Goal: Task Accomplishment & Management: Manage account settings

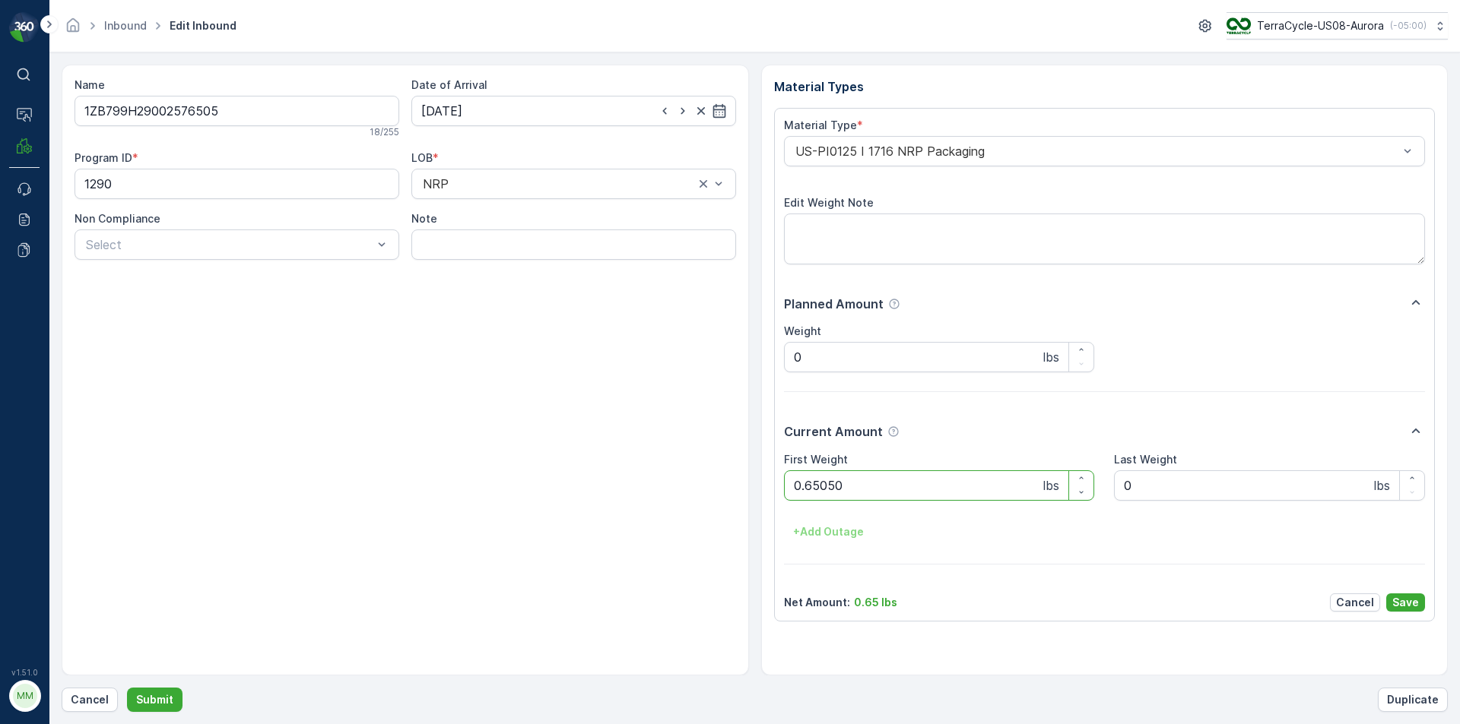
click at [127, 688] on button "Submit" at bounding box center [154, 700] width 55 height 24
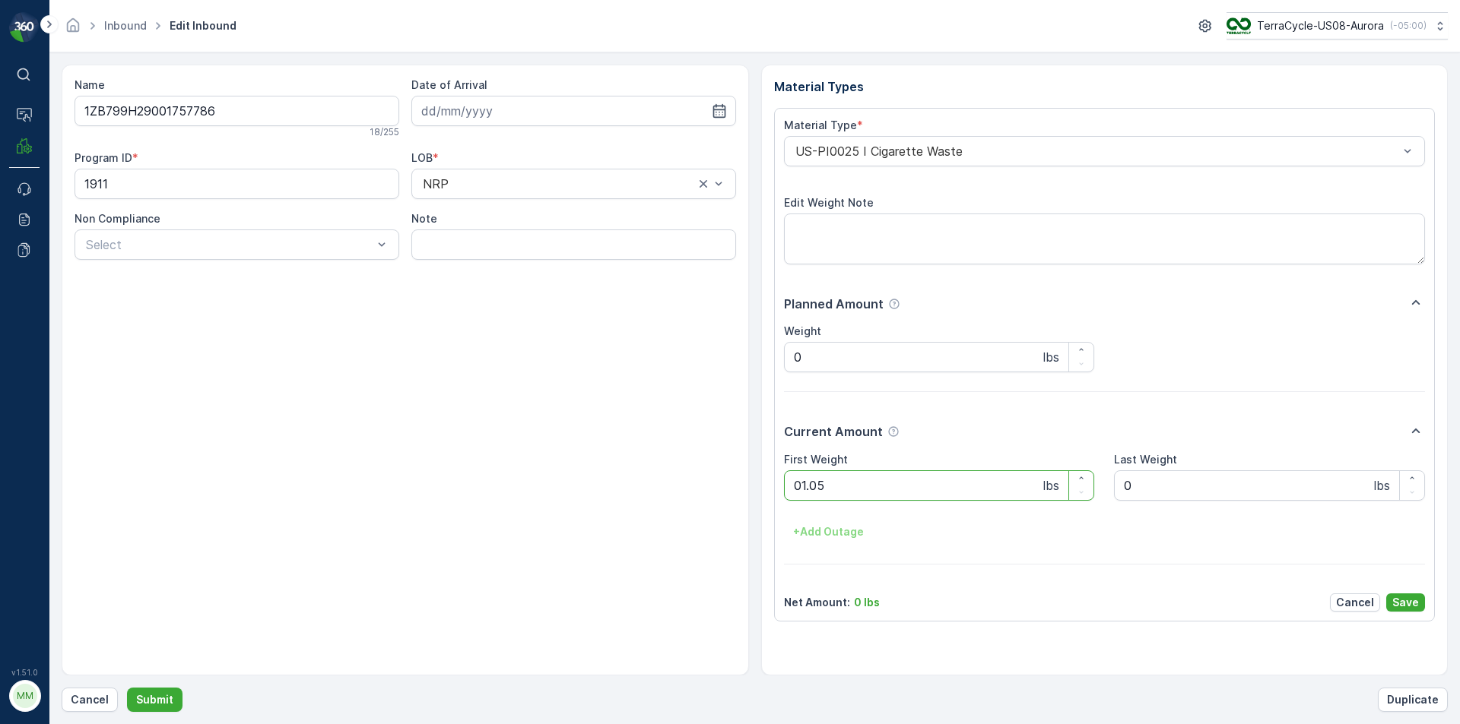
click at [127, 688] on button "Submit" at bounding box center [154, 700] width 55 height 24
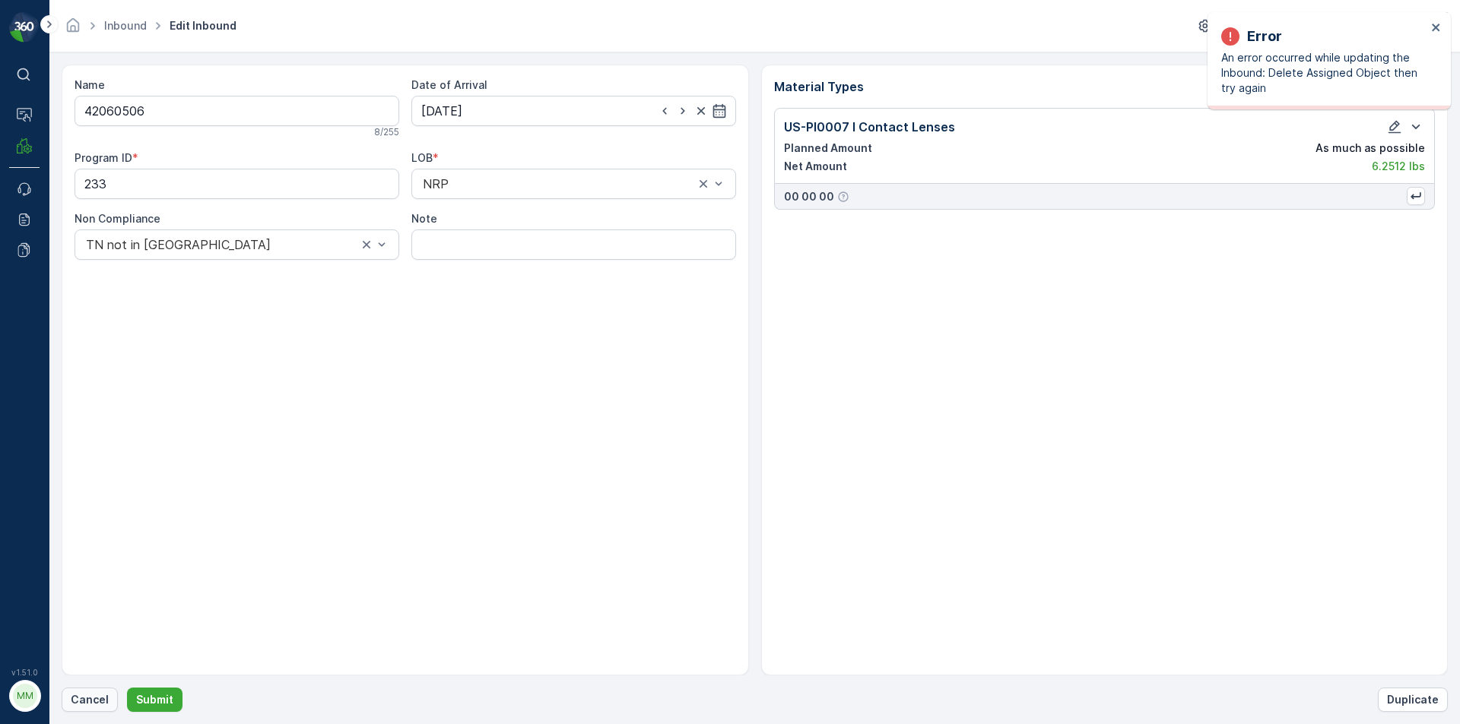
click at [84, 693] on p "Cancel" at bounding box center [90, 700] width 38 height 15
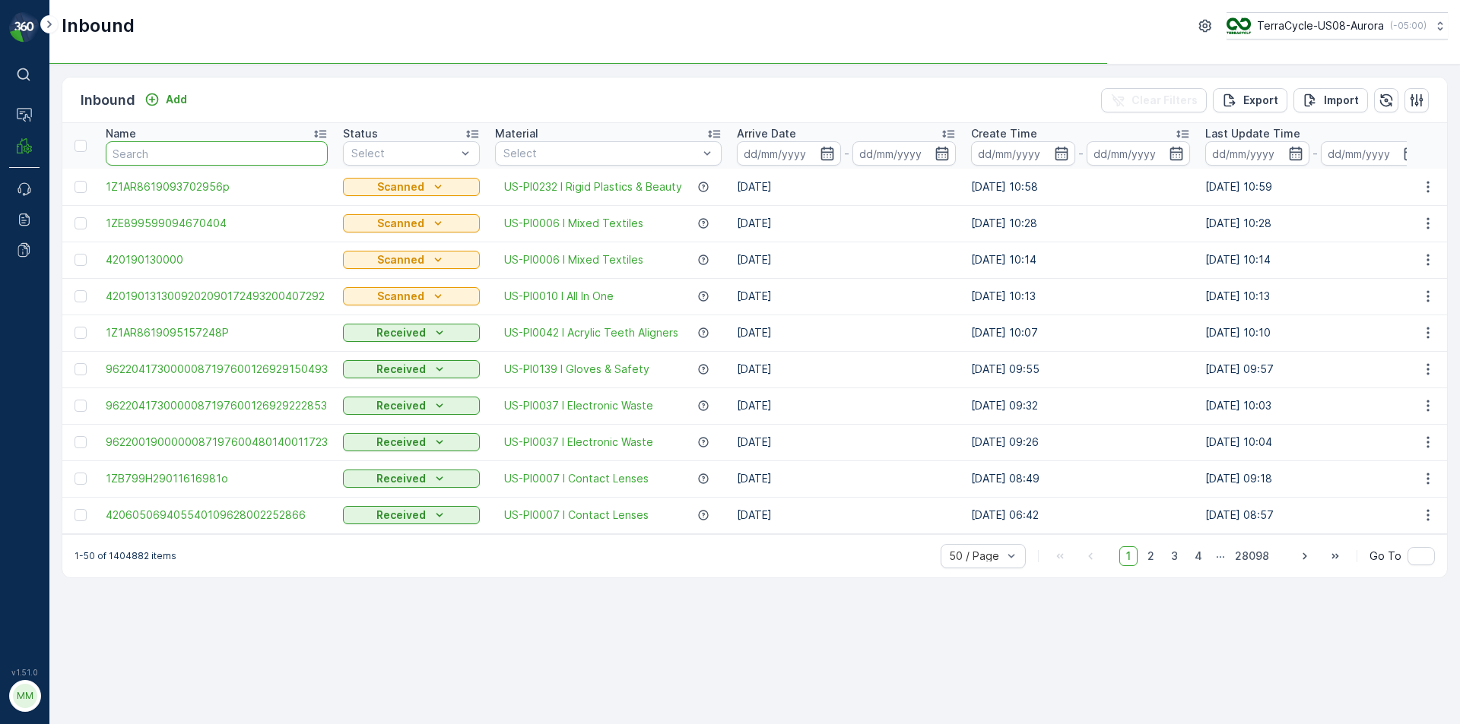
click at [172, 148] on input "text" at bounding box center [217, 153] width 222 height 24
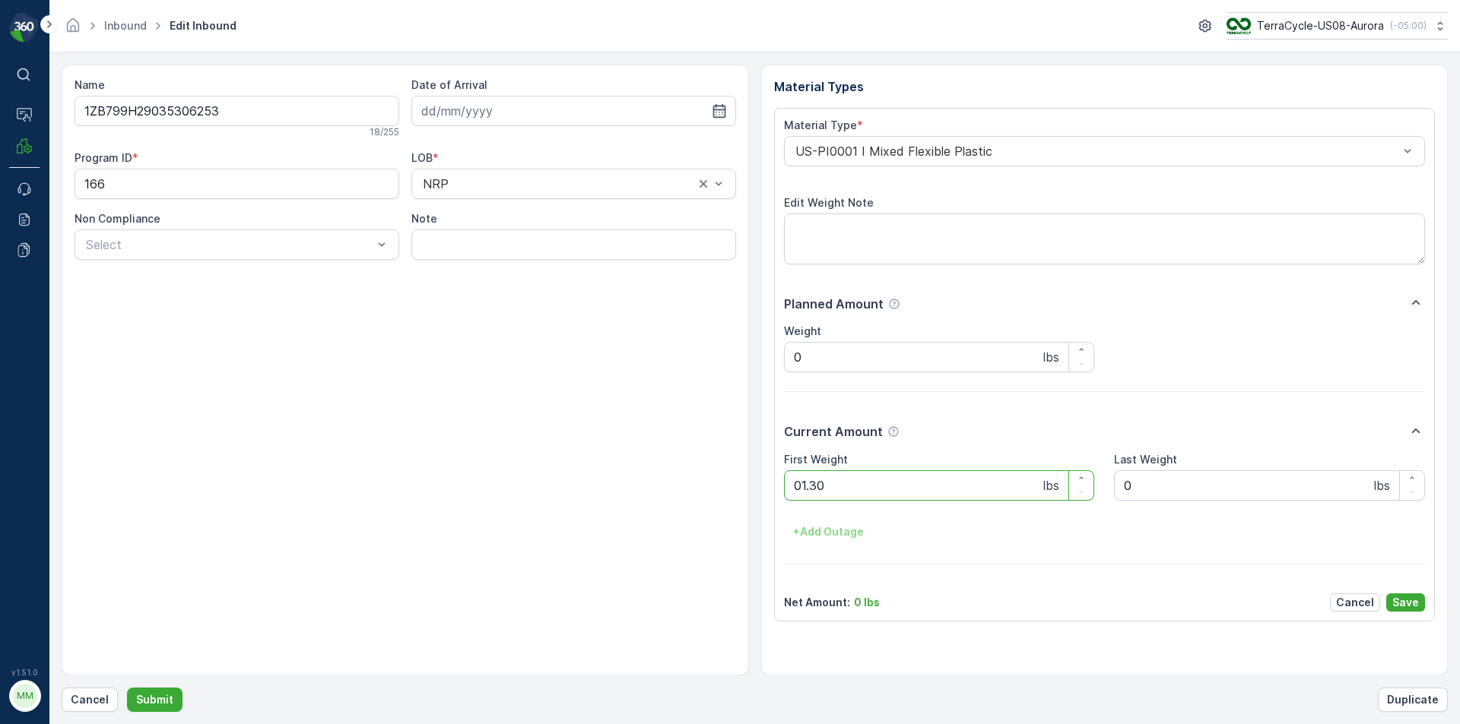
click at [127, 688] on button "Submit" at bounding box center [154, 700] width 55 height 24
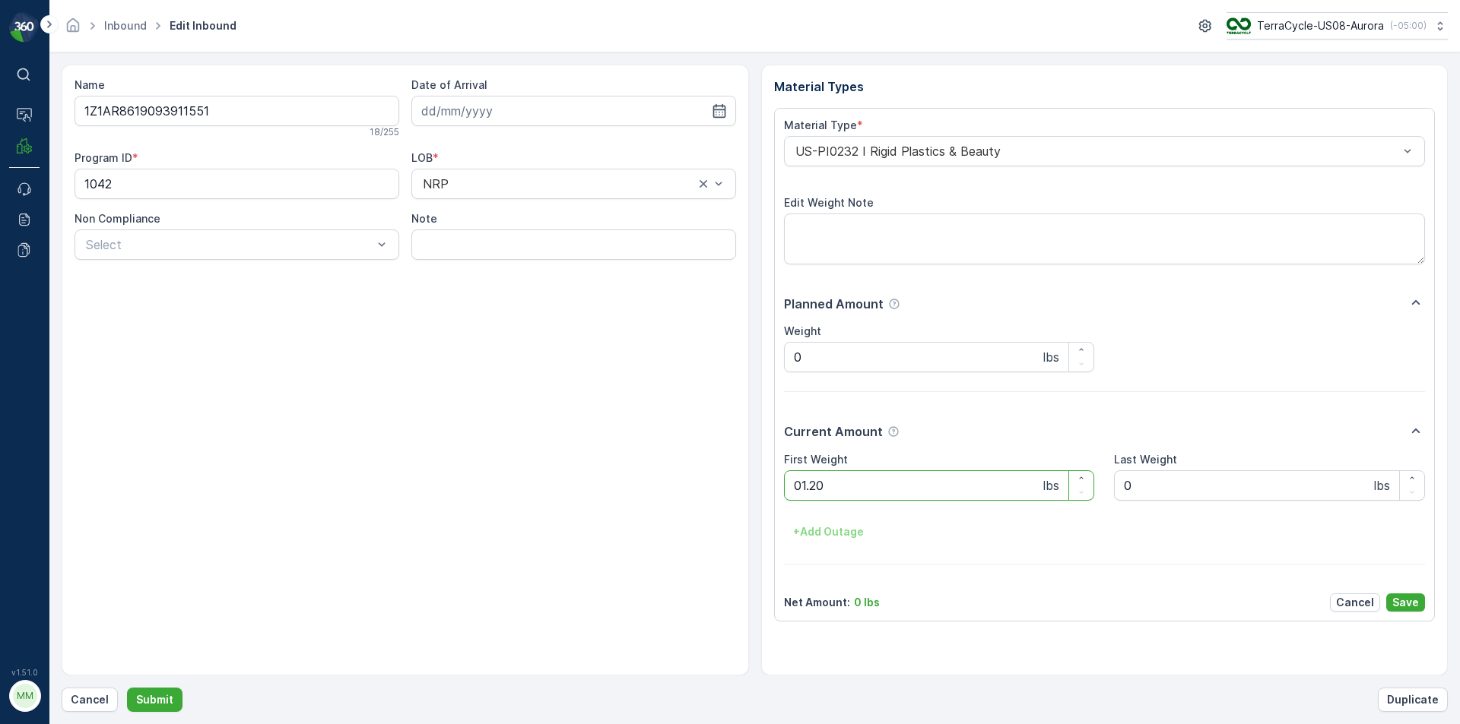
click at [127, 688] on button "Submit" at bounding box center [154, 700] width 55 height 24
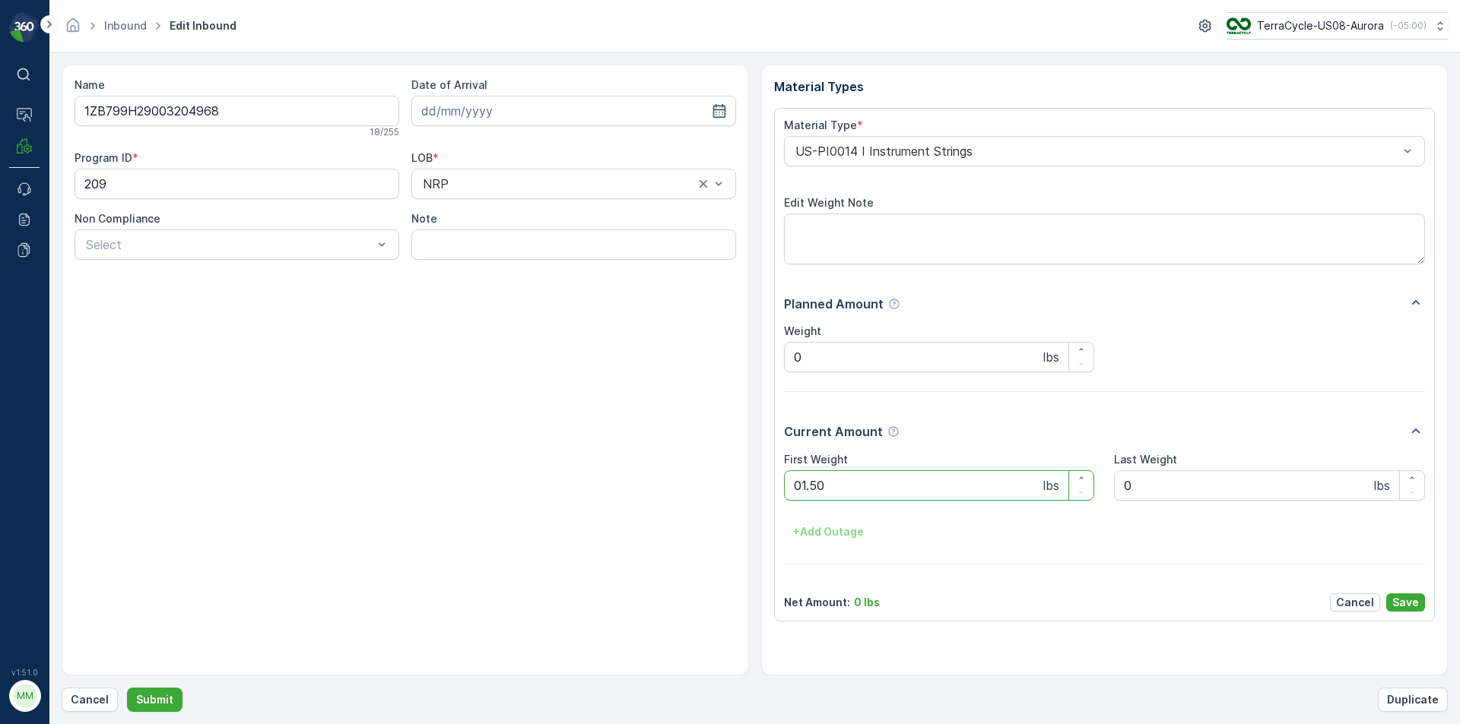
click at [127, 688] on button "Submit" at bounding box center [154, 700] width 55 height 24
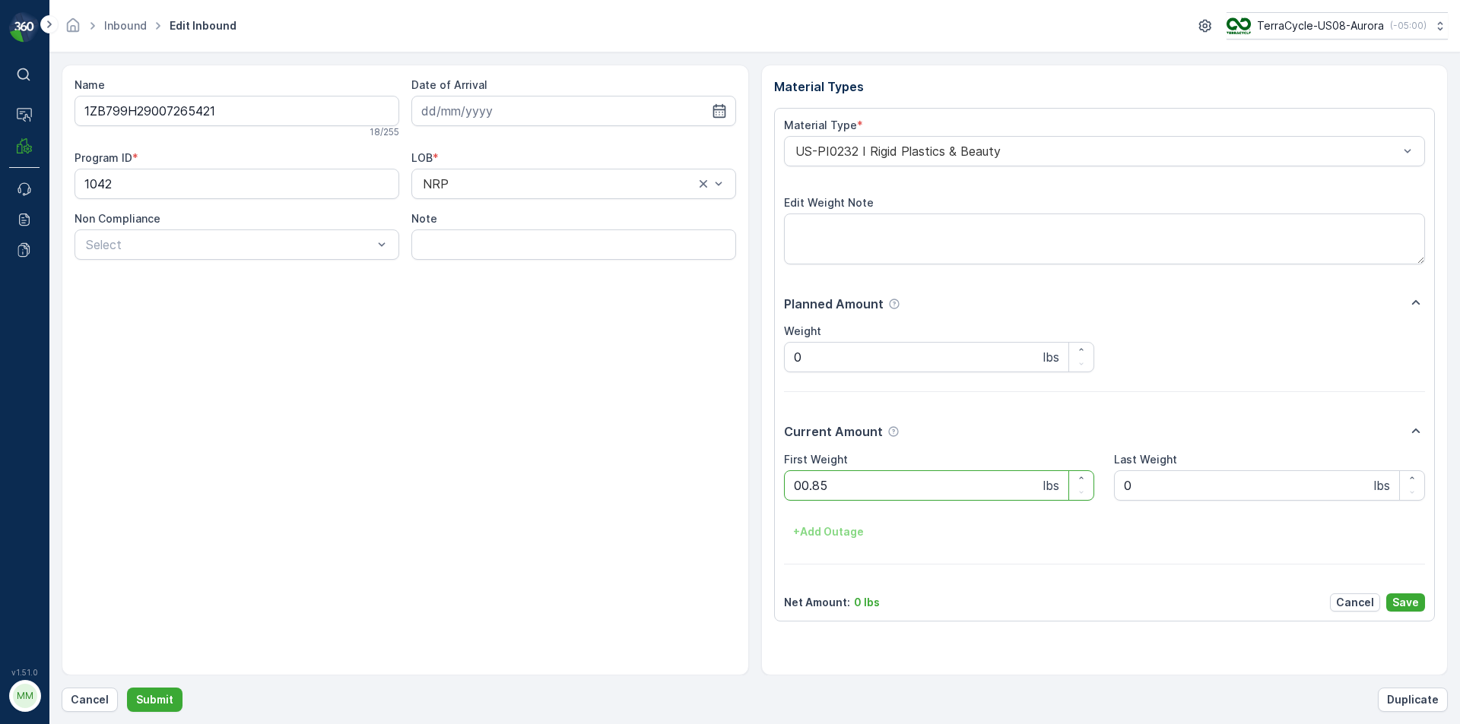
click at [127, 688] on button "Submit" at bounding box center [154, 700] width 55 height 24
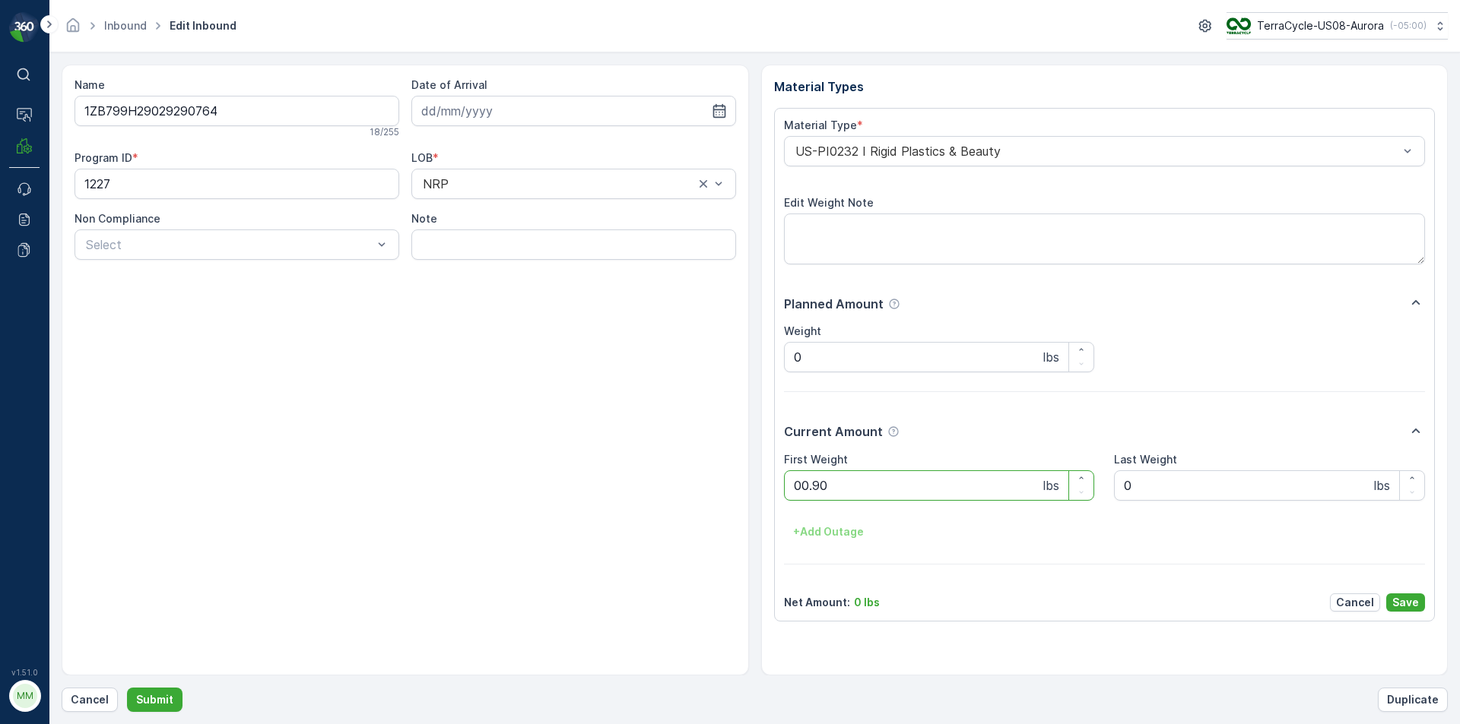
click at [127, 688] on button "Submit" at bounding box center [154, 700] width 55 height 24
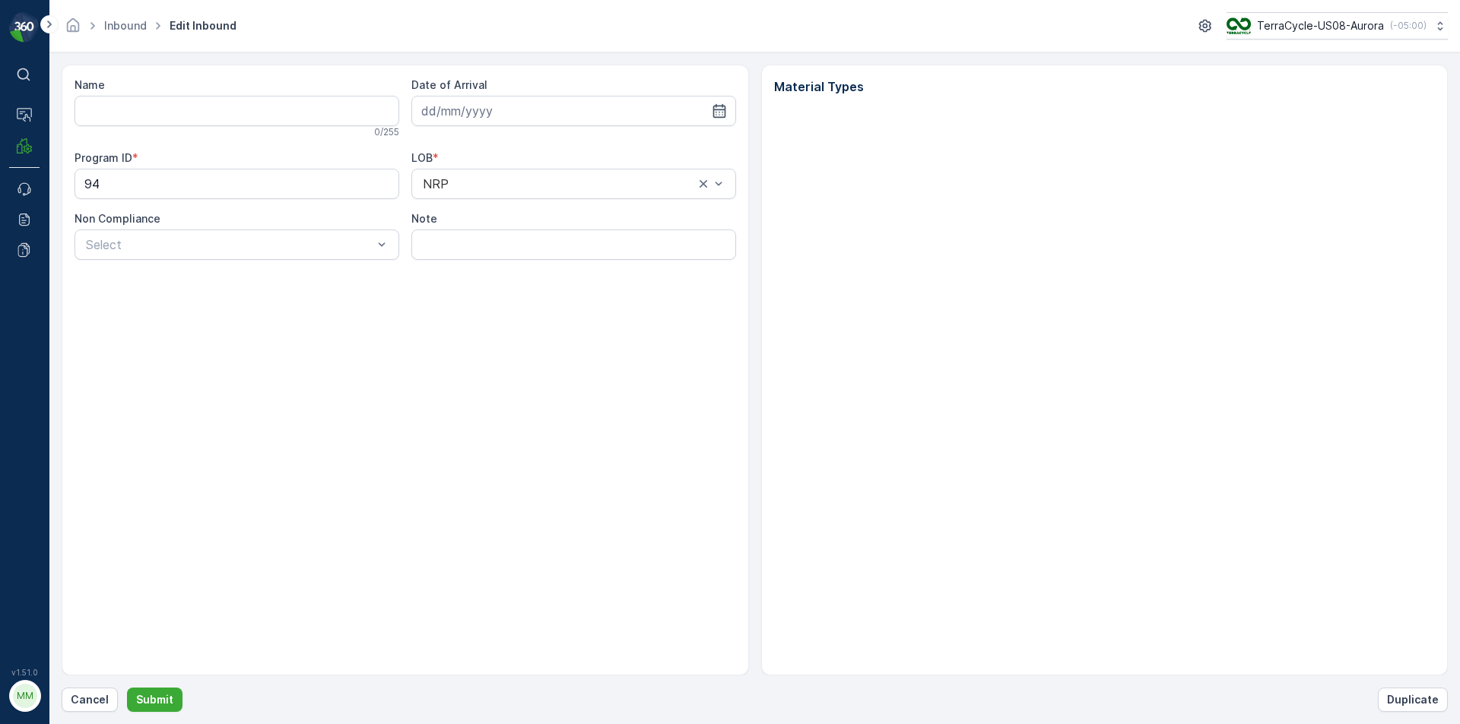
type input "1ZB799H29000683527"
type input "[DATE]"
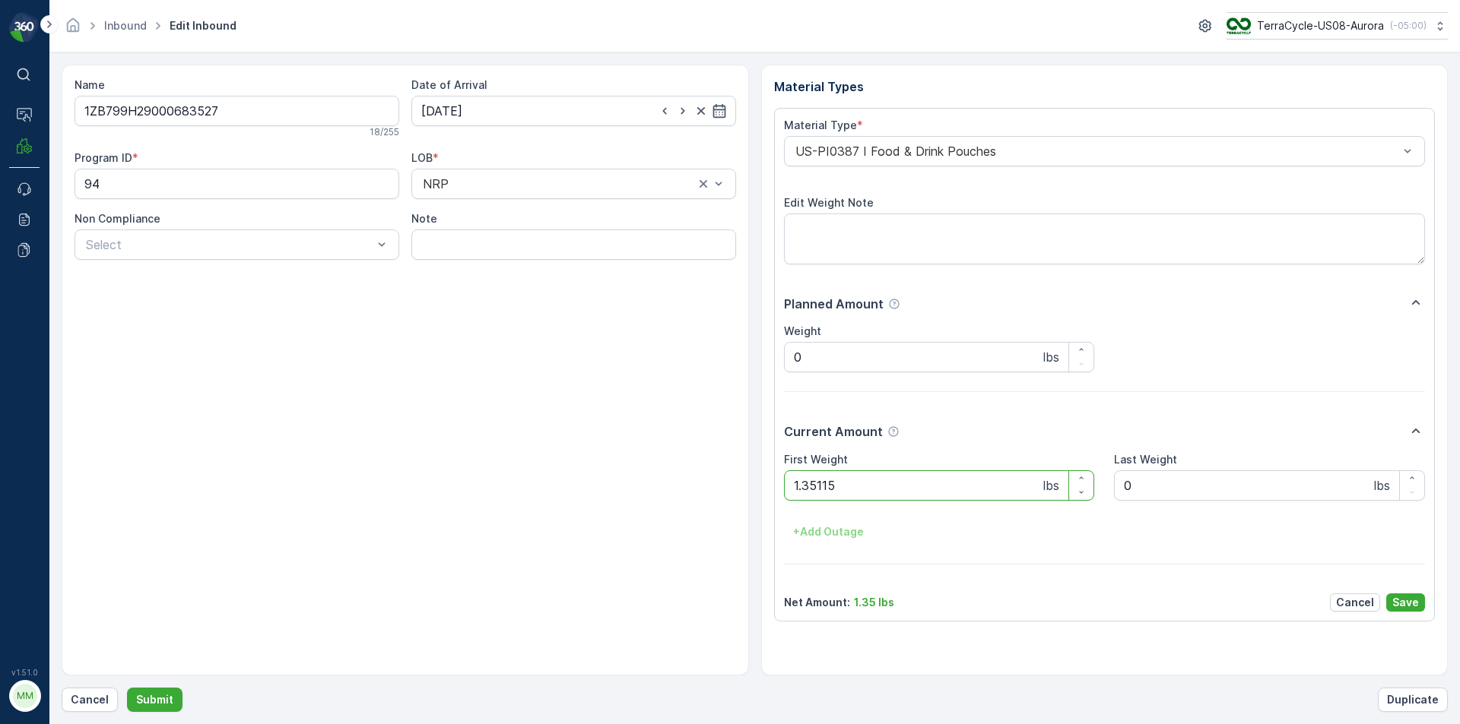
click at [127, 688] on button "Submit" at bounding box center [154, 700] width 55 height 24
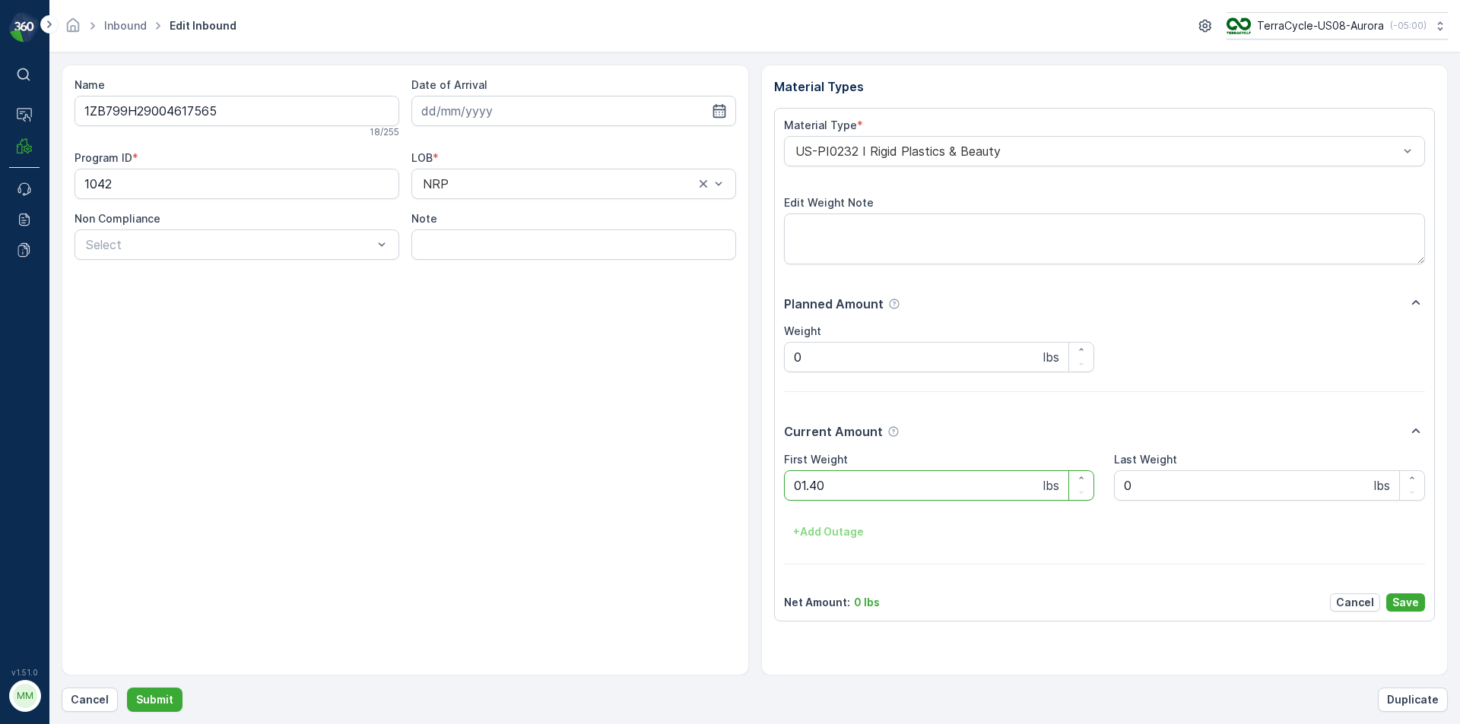
click at [127, 688] on button "Submit" at bounding box center [154, 700] width 55 height 24
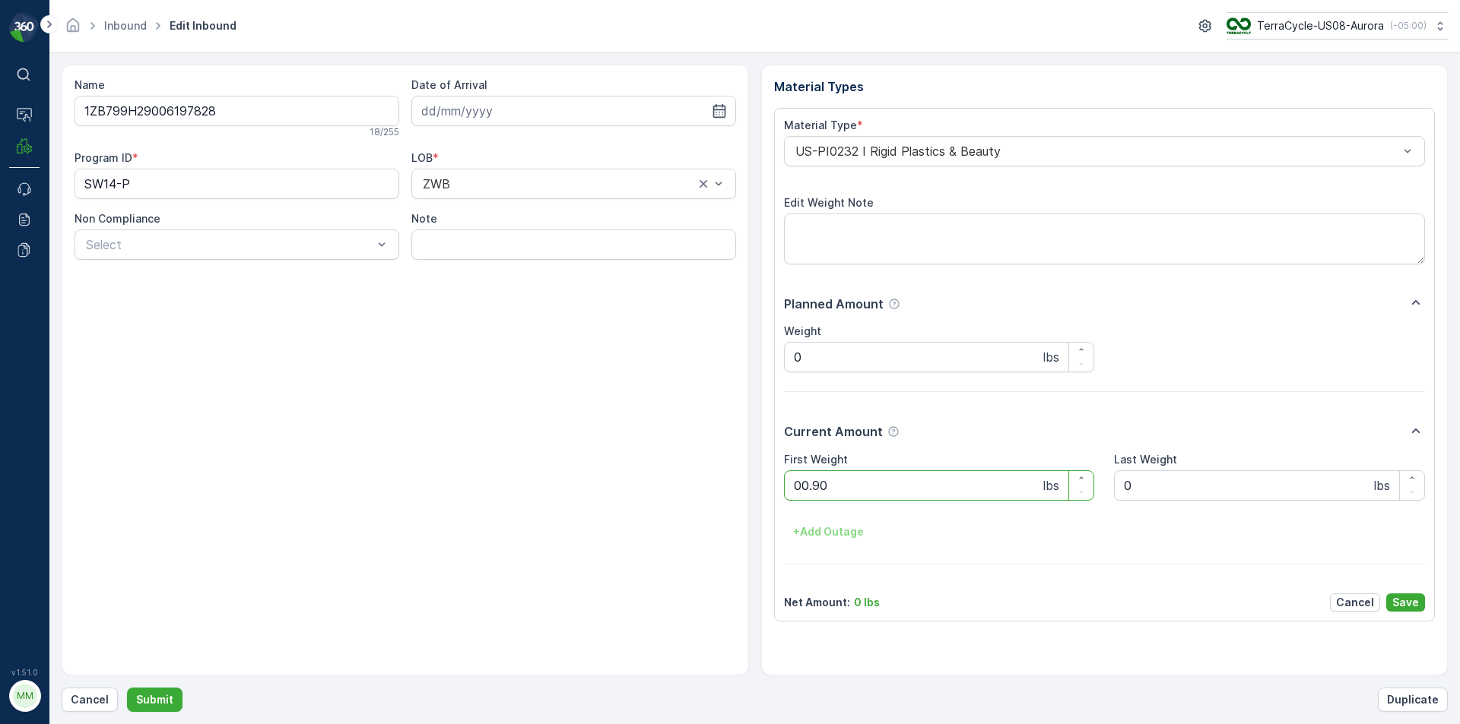
click at [127, 688] on button "Submit" at bounding box center [154, 700] width 55 height 24
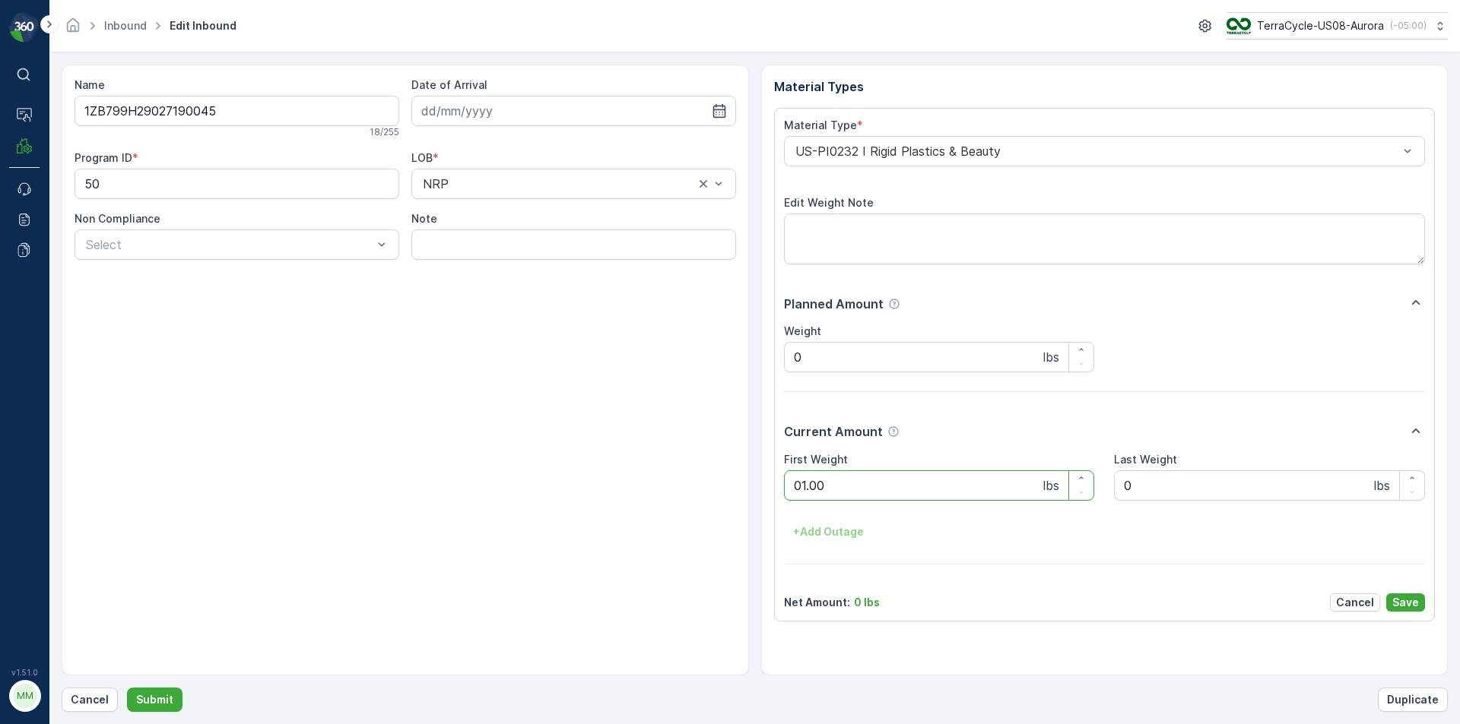
click at [127, 688] on button "Submit" at bounding box center [154, 700] width 55 height 24
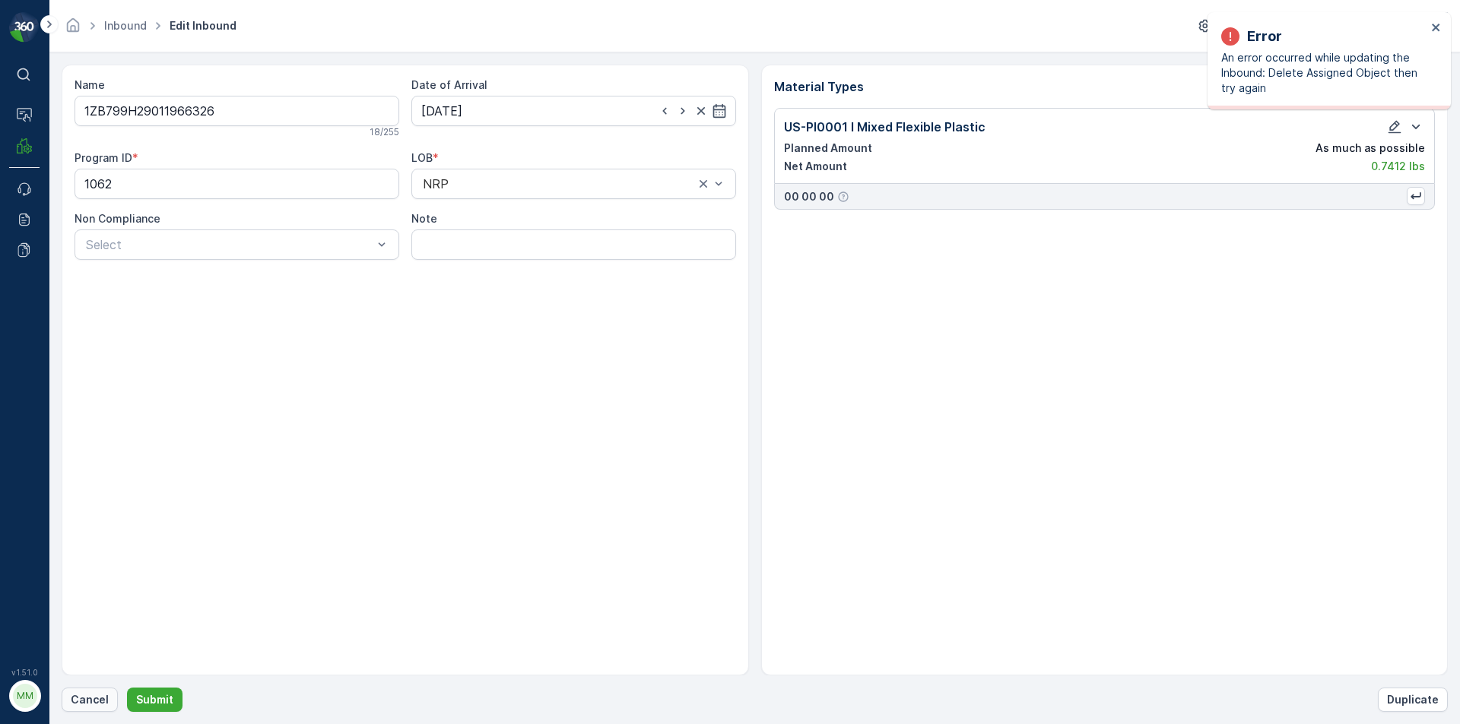
click at [74, 694] on p "Cancel" at bounding box center [90, 700] width 38 height 15
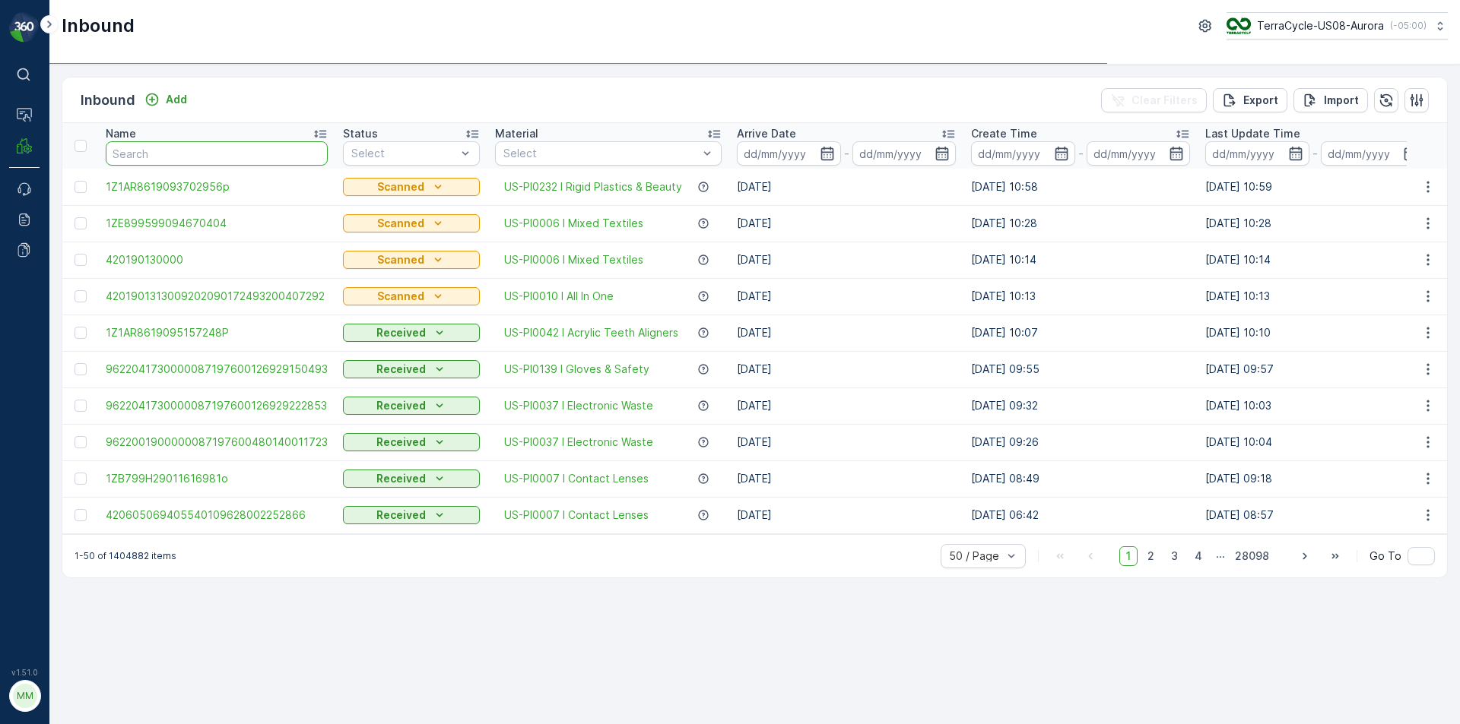
click at [177, 151] on input "text" at bounding box center [217, 153] width 222 height 24
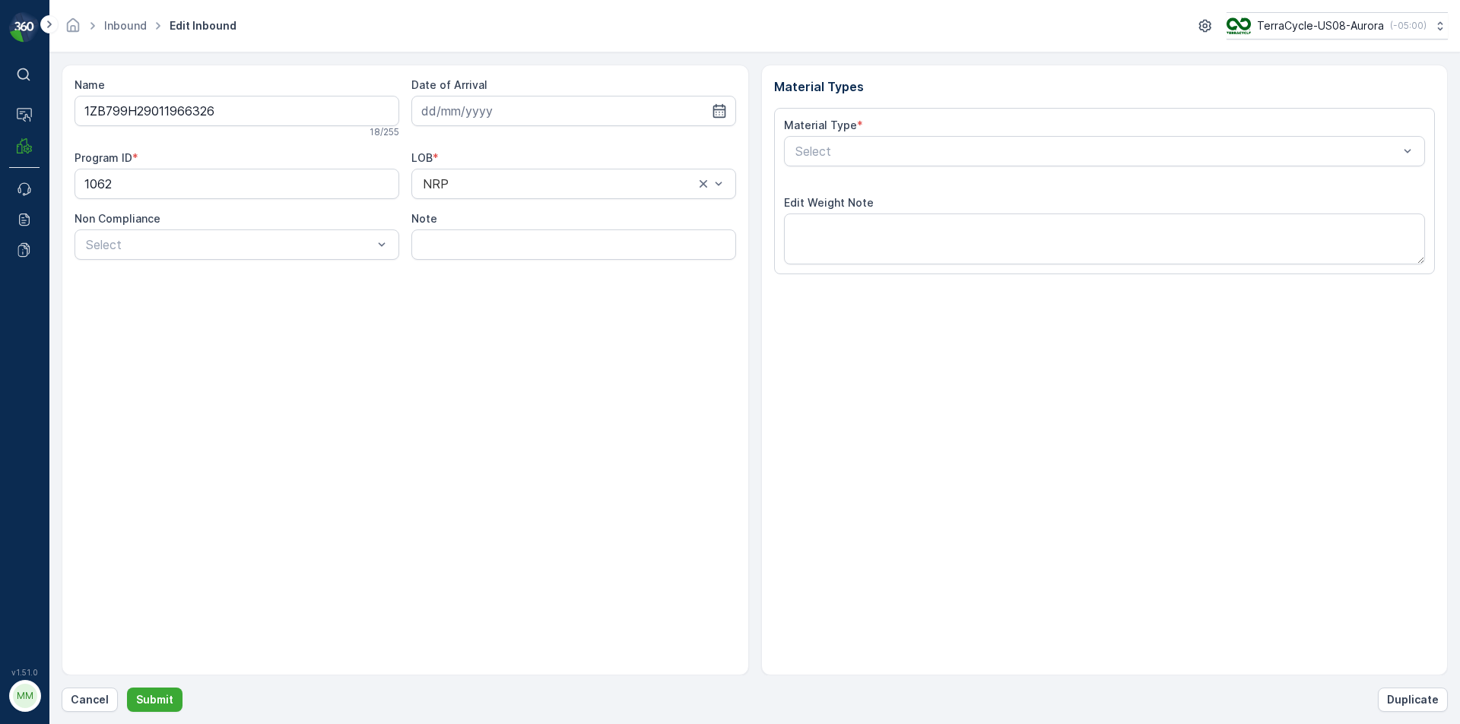
type input "1ZB799H29011966326"
type input "19.09.2025"
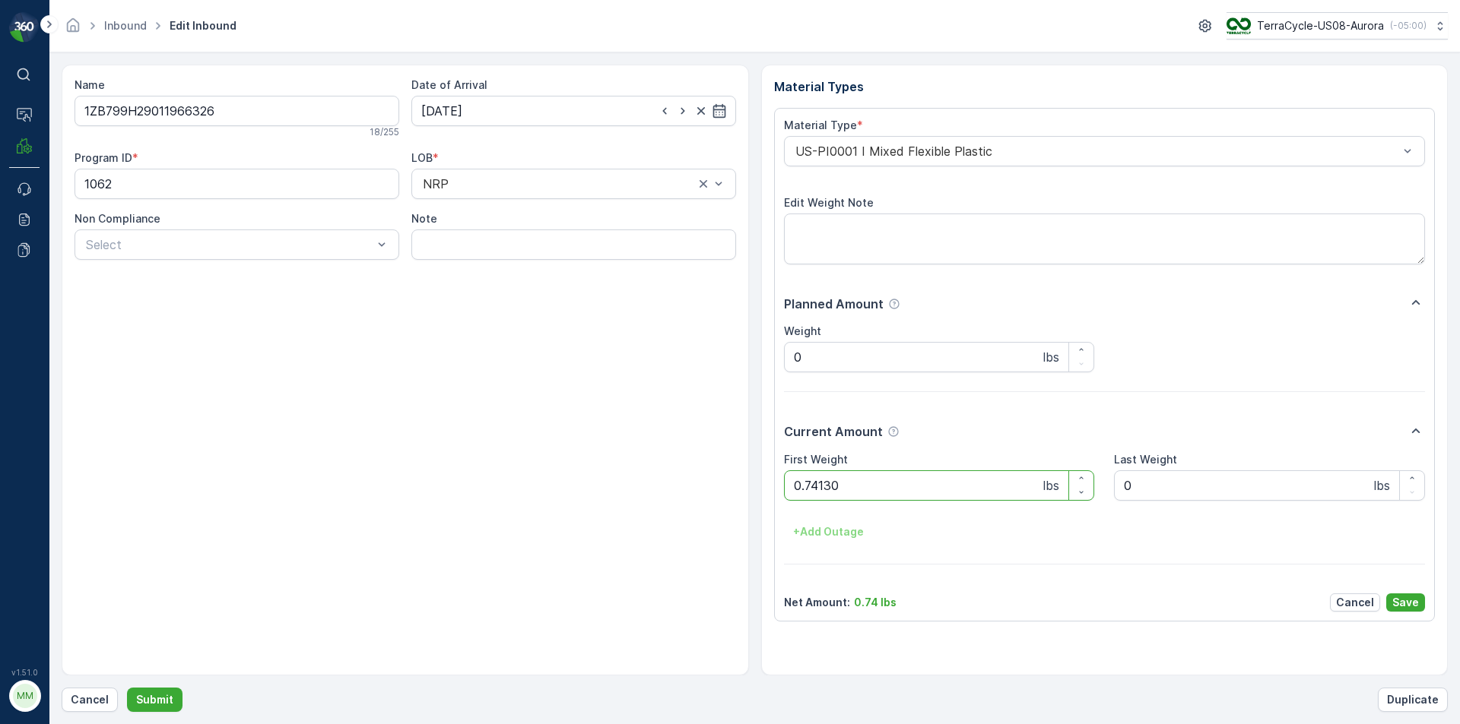
click at [127, 688] on button "Submit" at bounding box center [154, 700] width 55 height 24
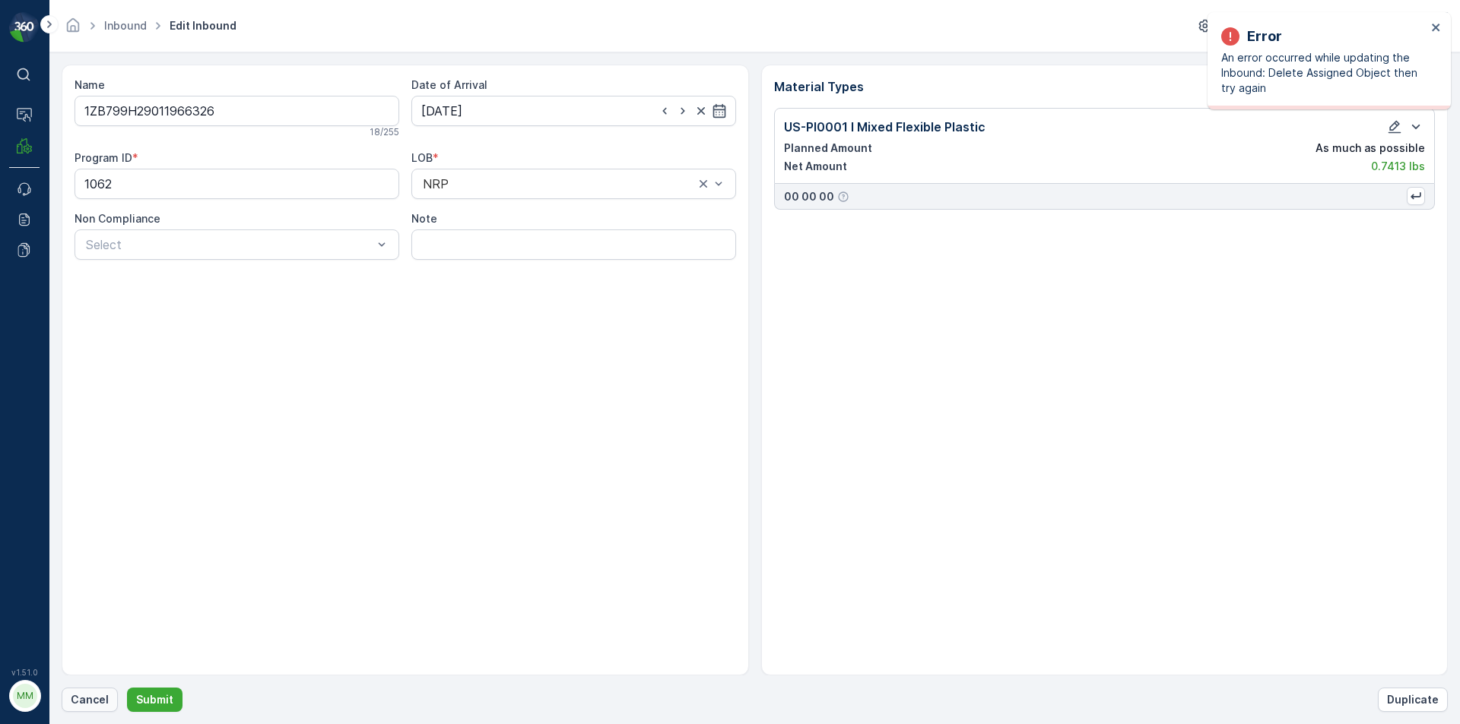
click at [85, 705] on p "Cancel" at bounding box center [90, 700] width 38 height 15
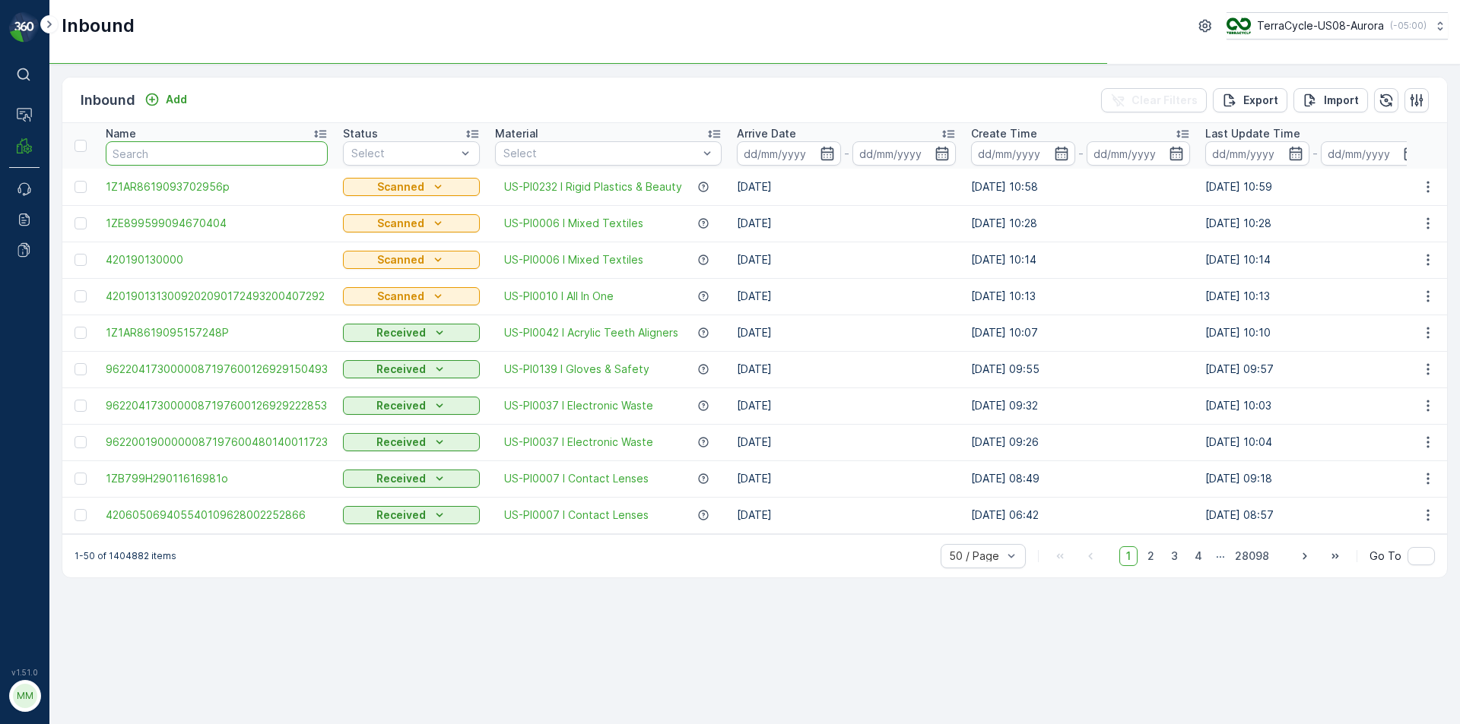
click at [177, 158] on input "text" at bounding box center [217, 153] width 222 height 24
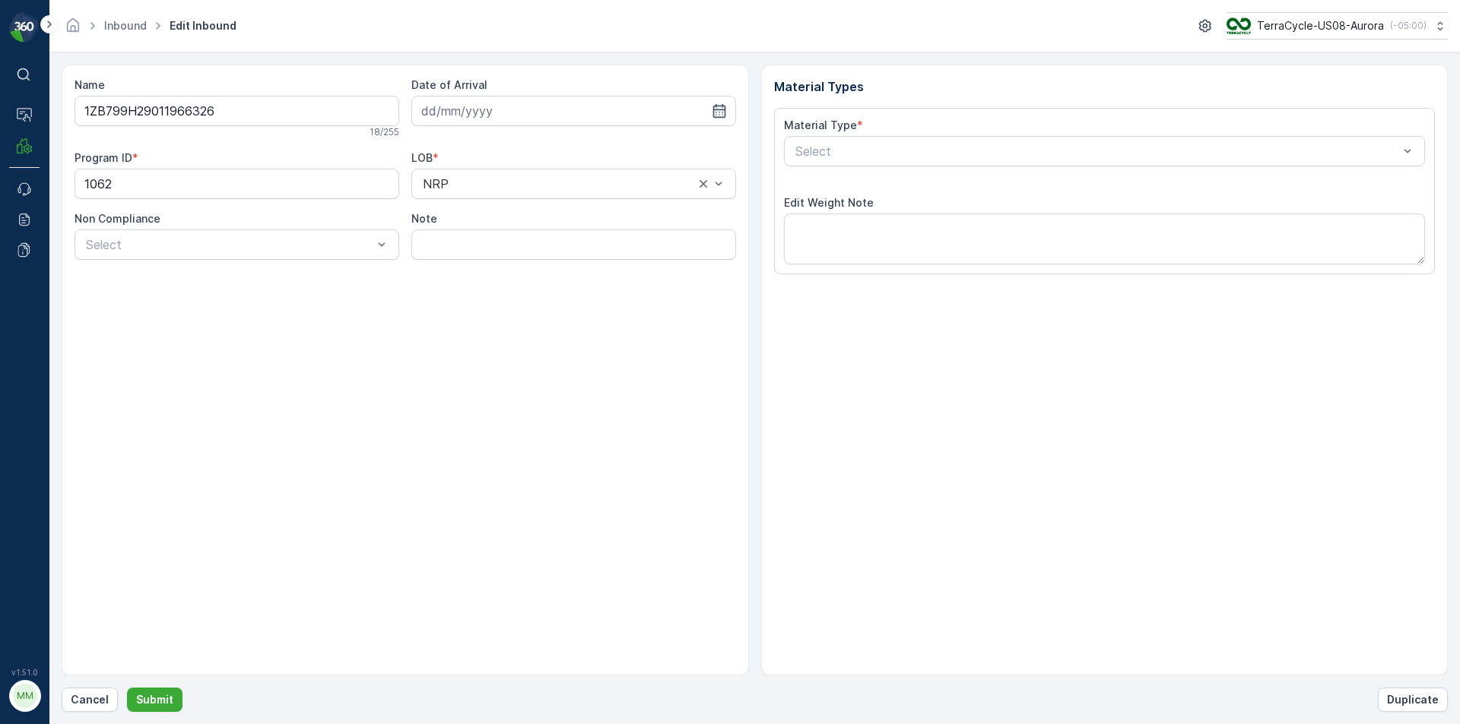
type input "19.09.2025"
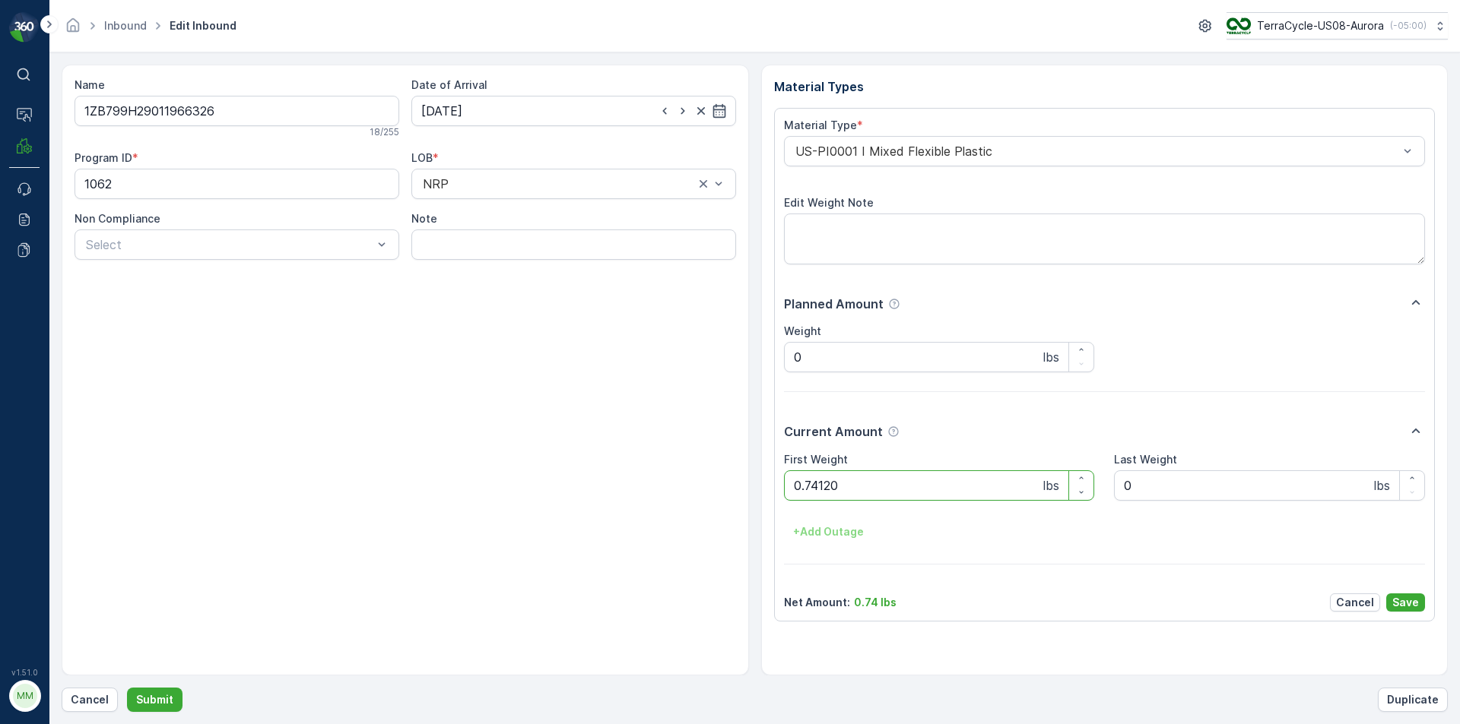
click at [127, 688] on button "Submit" at bounding box center [154, 700] width 55 height 24
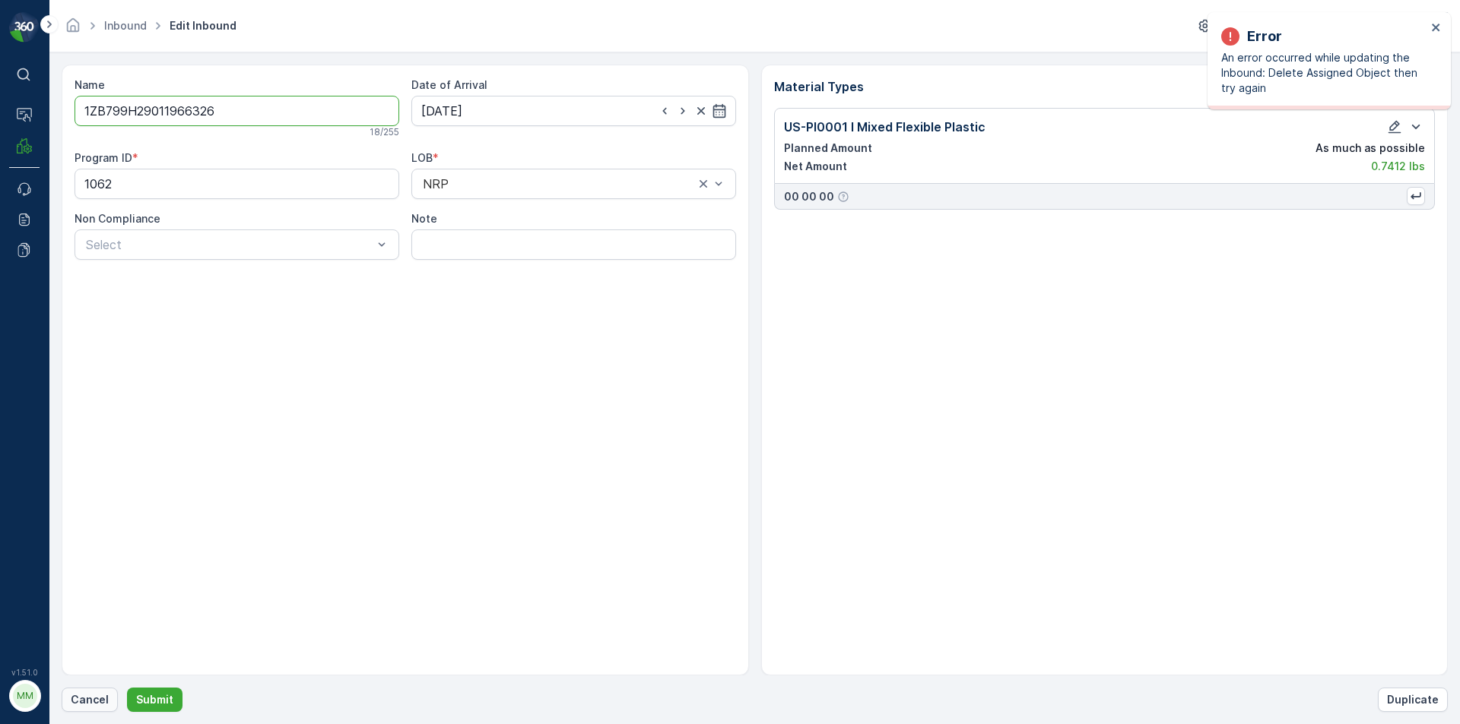
click at [93, 695] on p "Cancel" at bounding box center [90, 700] width 38 height 15
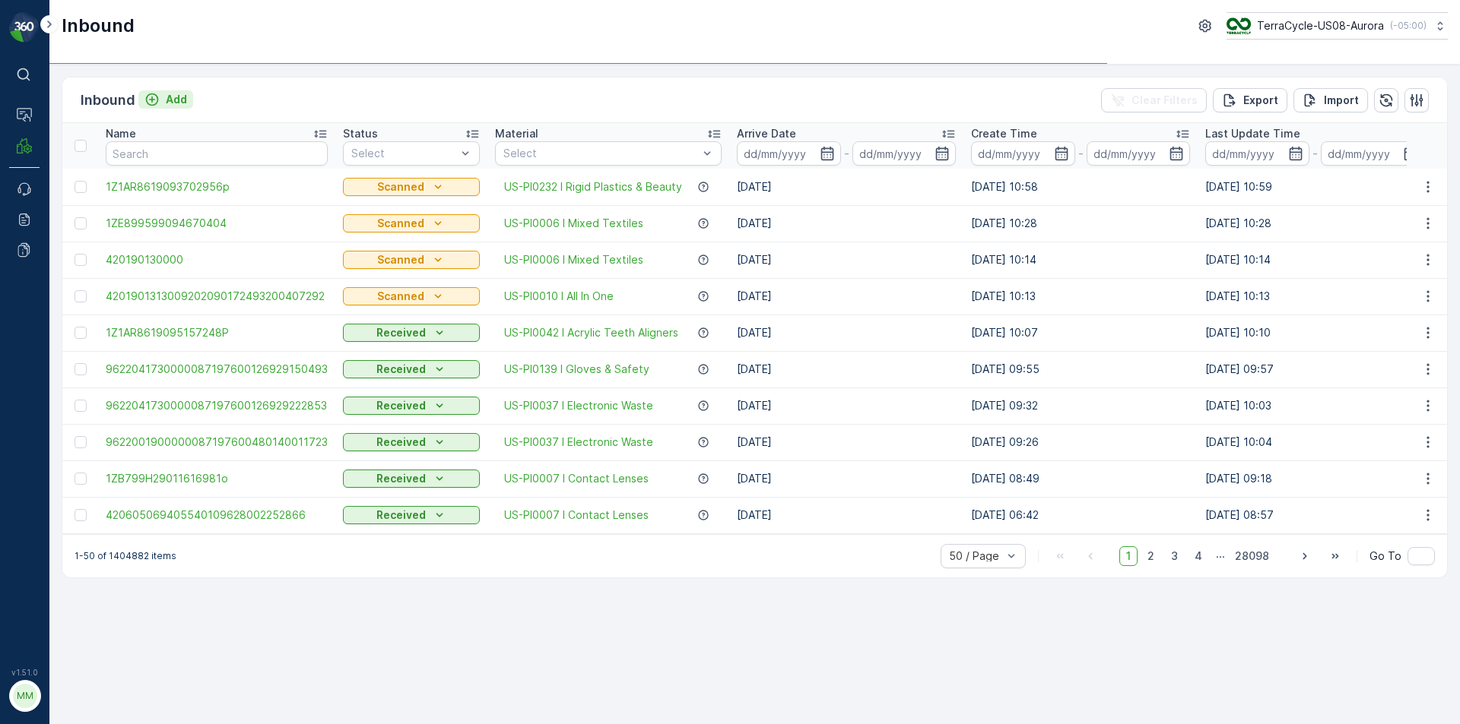
click at [179, 94] on p "Add" at bounding box center [176, 99] width 21 height 15
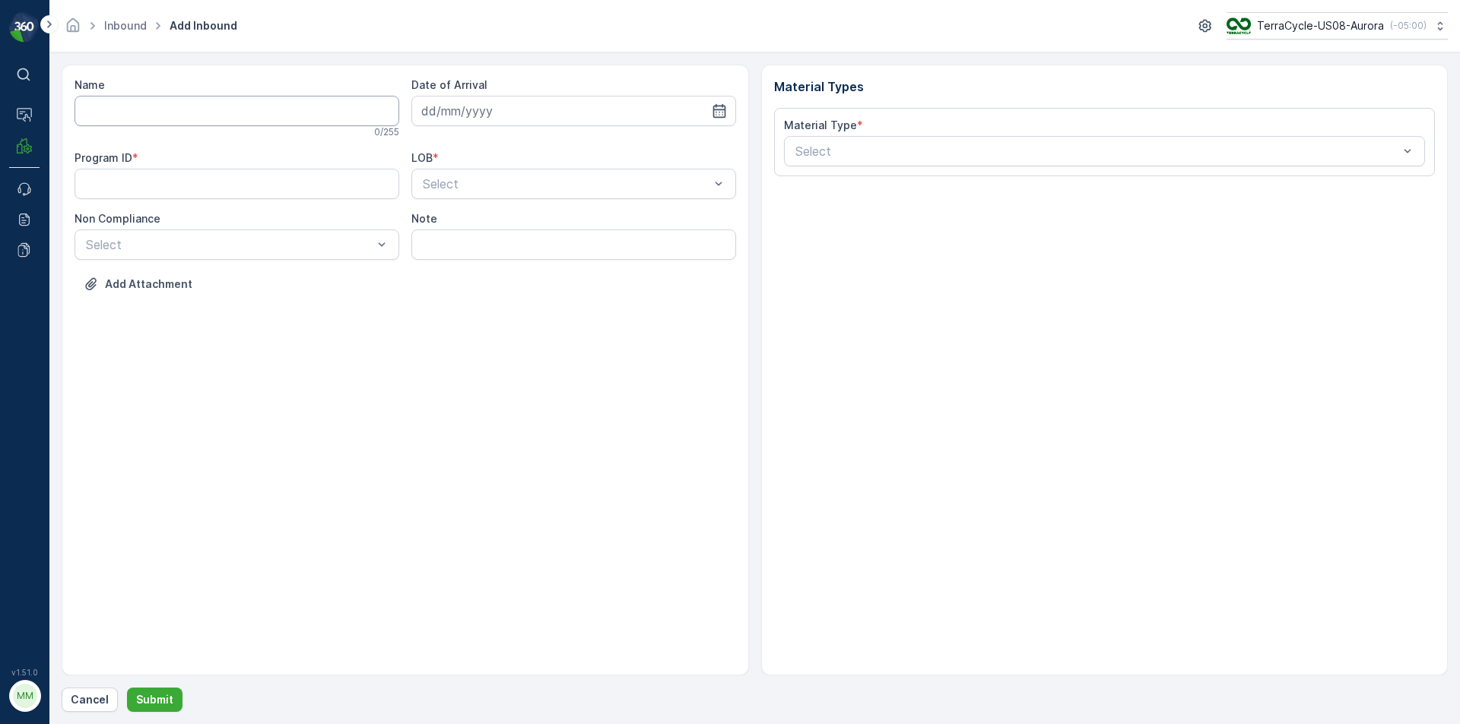
click at [177, 108] on input "Name" at bounding box center [236, 111] width 325 height 30
click at [127, 688] on button "Submit" at bounding box center [154, 700] width 55 height 24
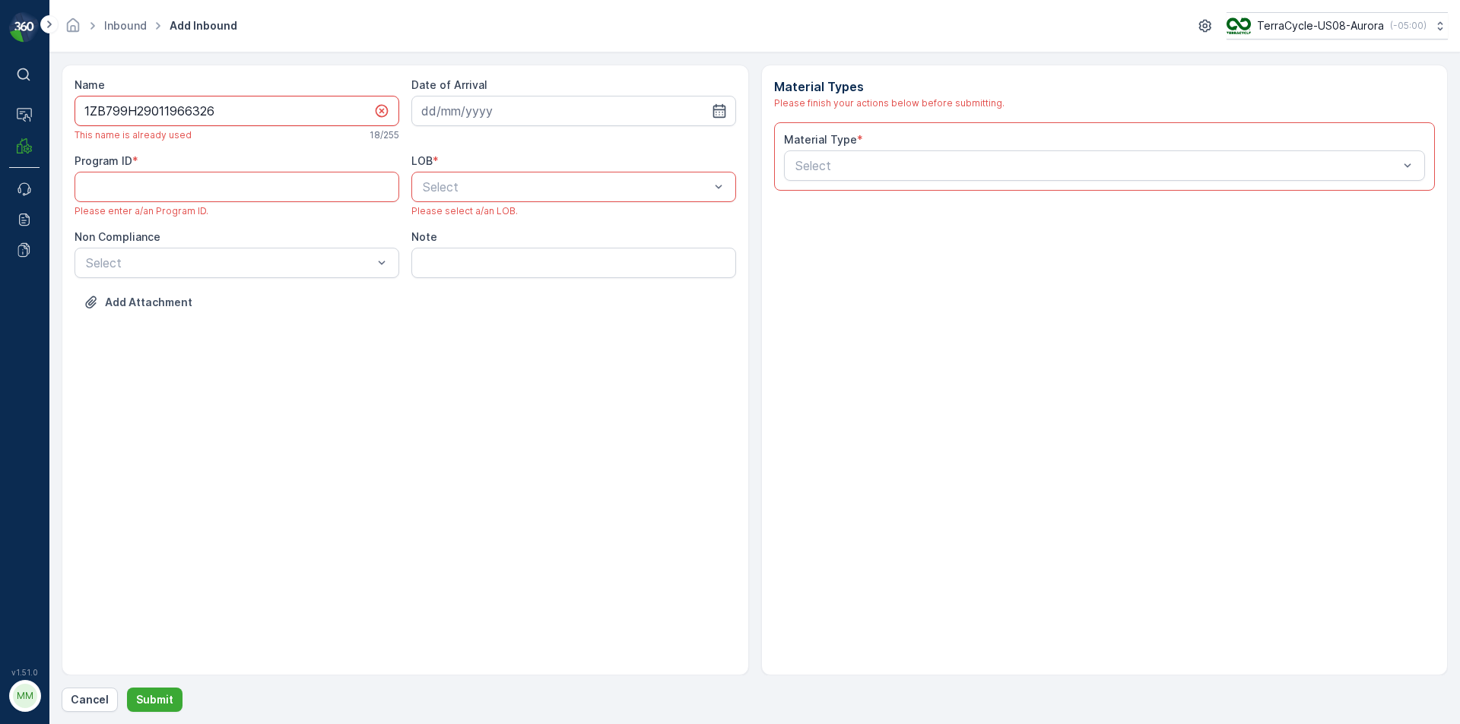
click at [294, 113] on input "1ZB799H29011966326" at bounding box center [236, 111] width 325 height 30
type input "1ZB799H29011966326p"
click at [629, 99] on input at bounding box center [573, 111] width 325 height 30
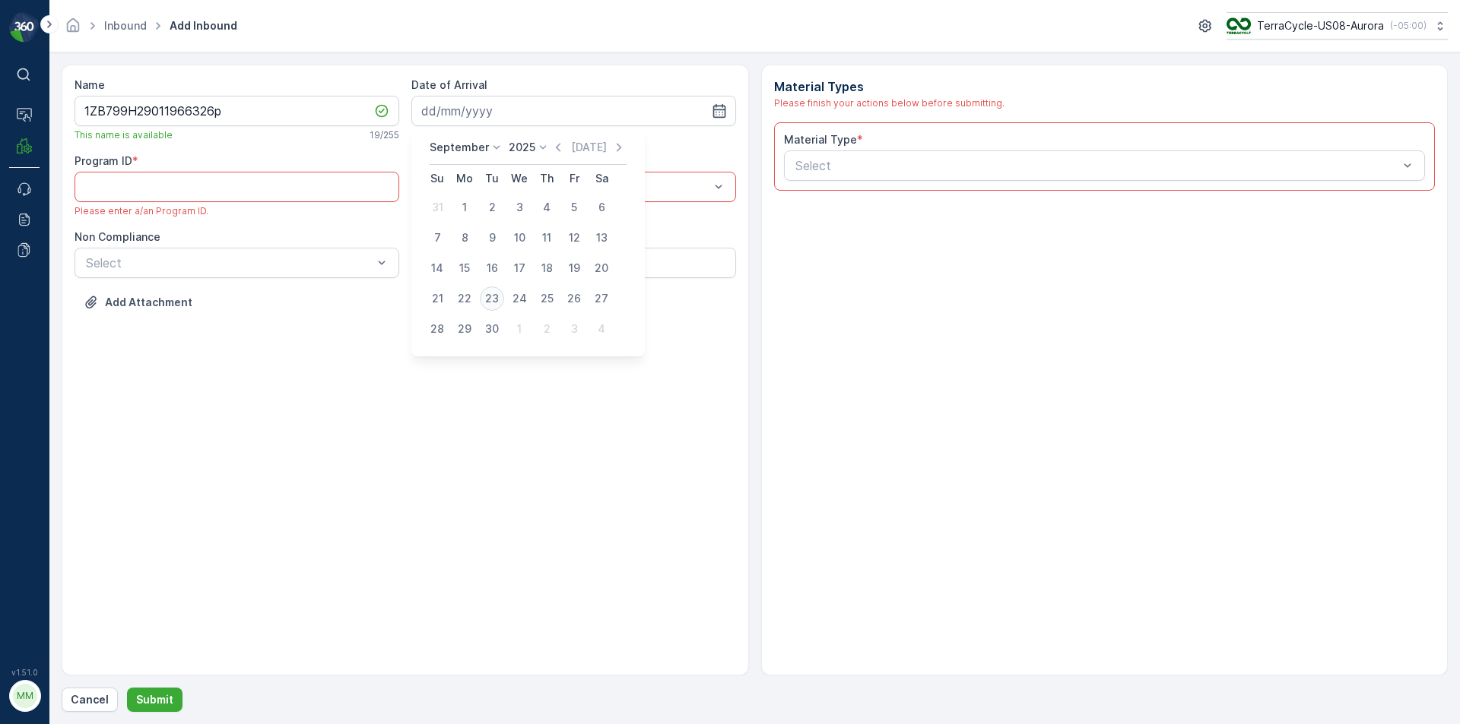
click at [490, 300] on div "23" at bounding box center [492, 299] width 24 height 24
type input "[DATE]"
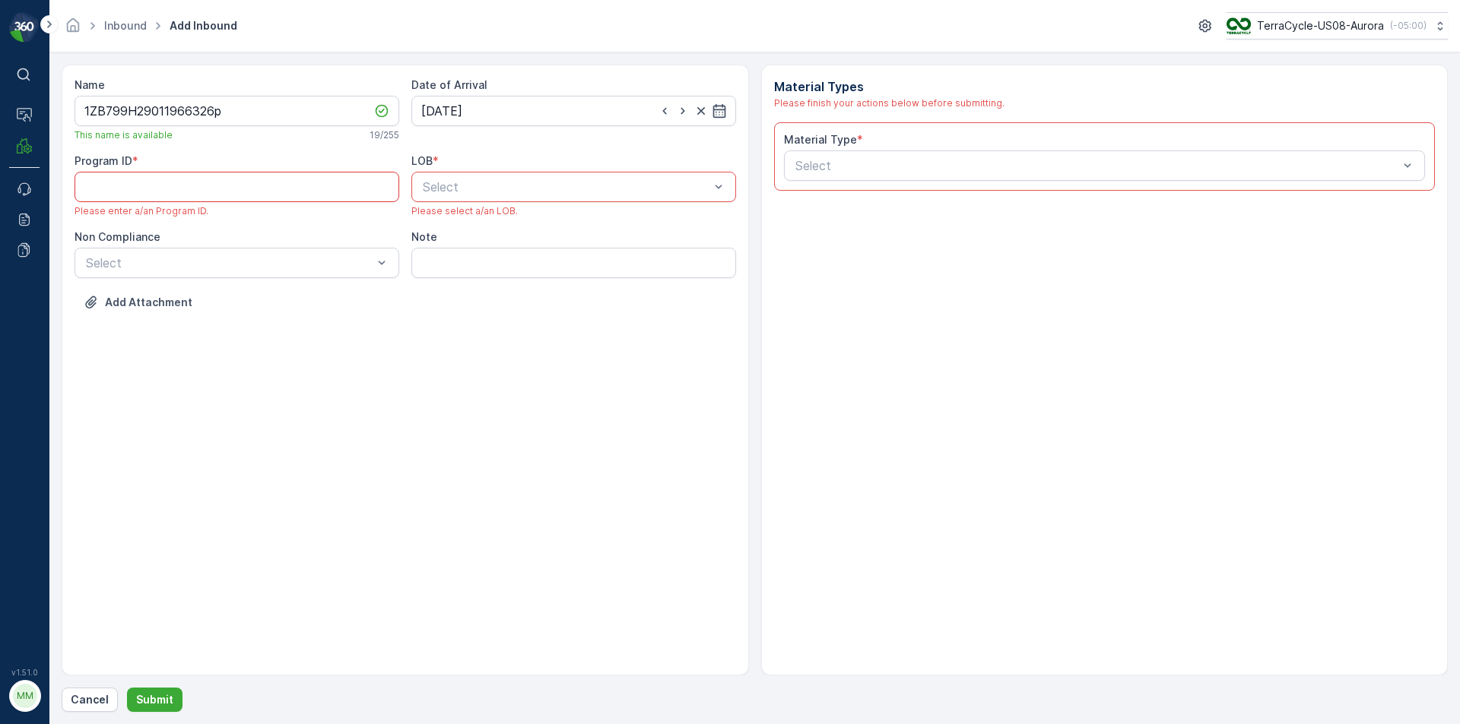
click at [315, 195] on ID "Program ID" at bounding box center [236, 187] width 325 height 30
type ID "1062"
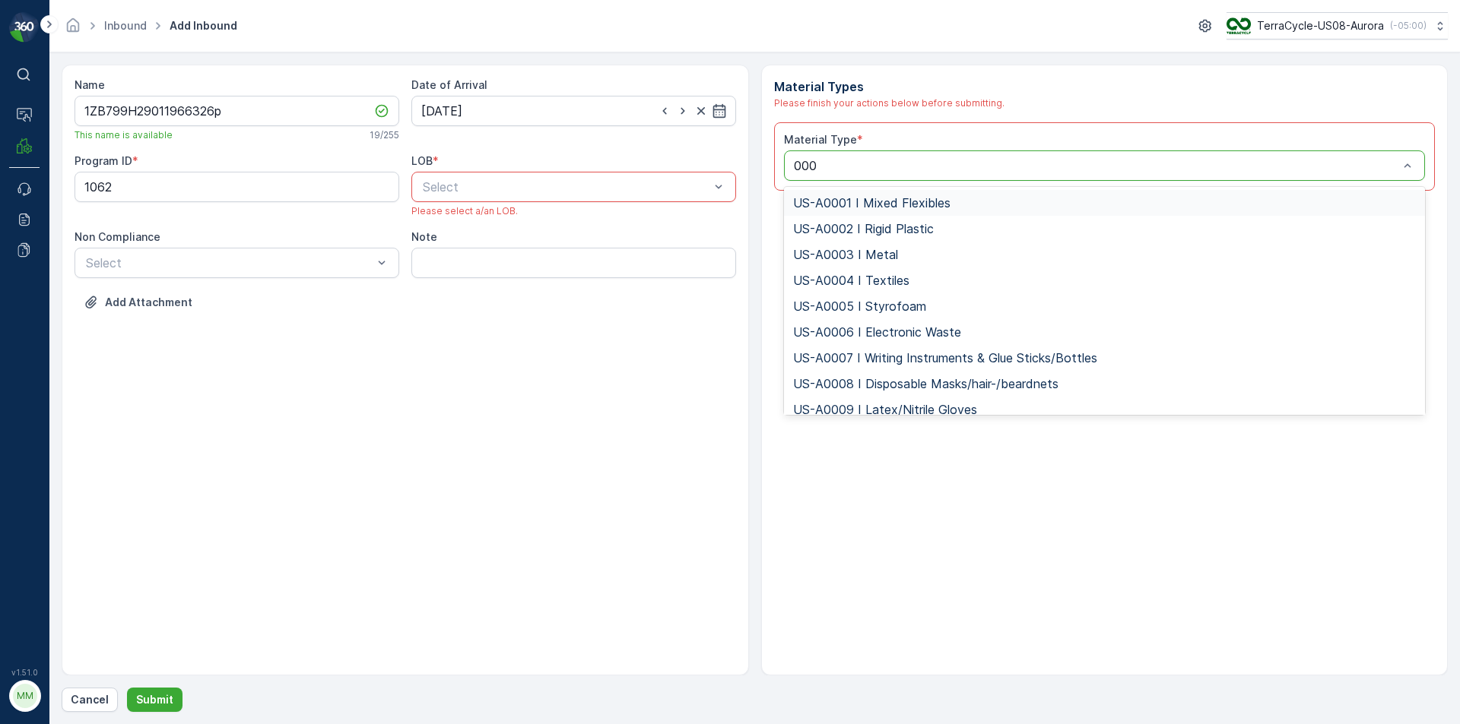
type input "0001"
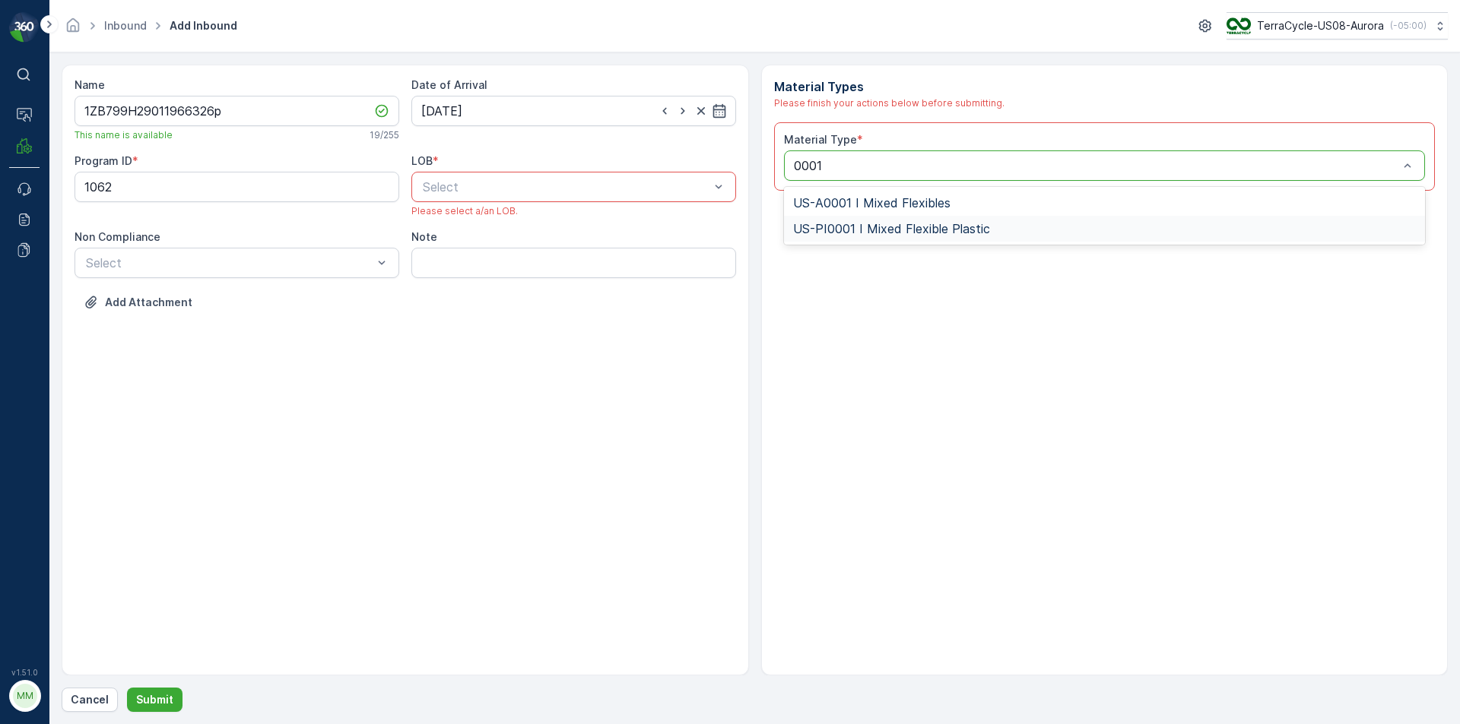
click at [952, 230] on span "US-PI0001 I Mixed Flexible Plastic" at bounding box center [891, 229] width 197 height 14
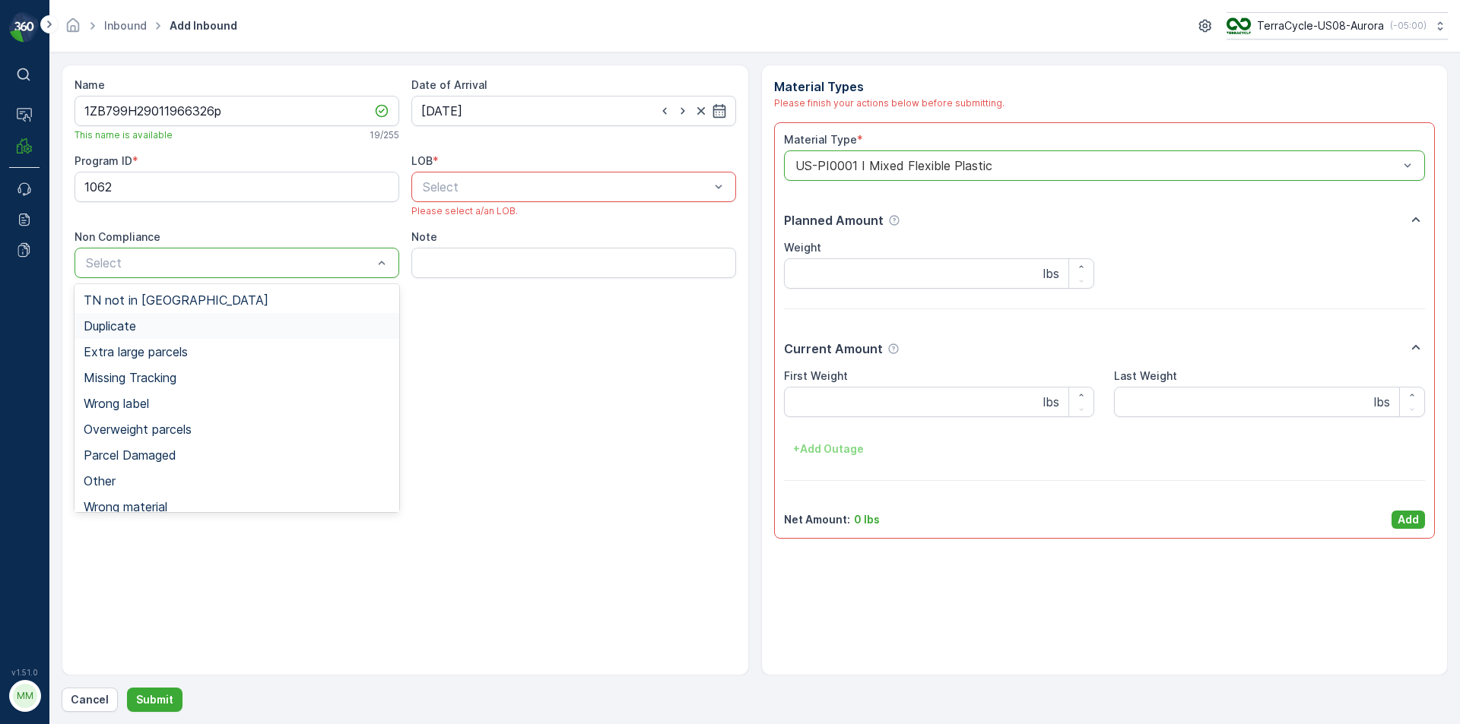
click at [144, 325] on div "Duplicate" at bounding box center [237, 326] width 306 height 14
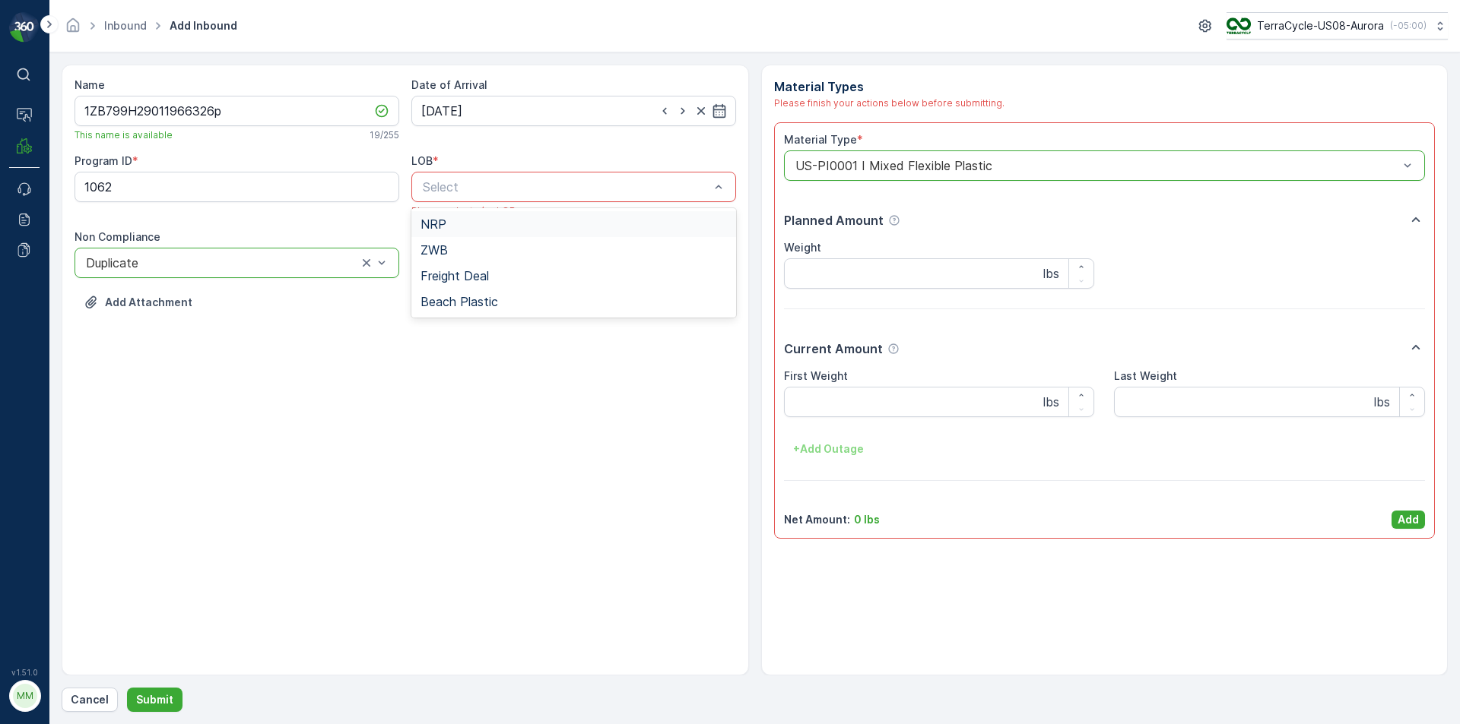
click at [464, 233] on div "NRP" at bounding box center [573, 224] width 325 height 26
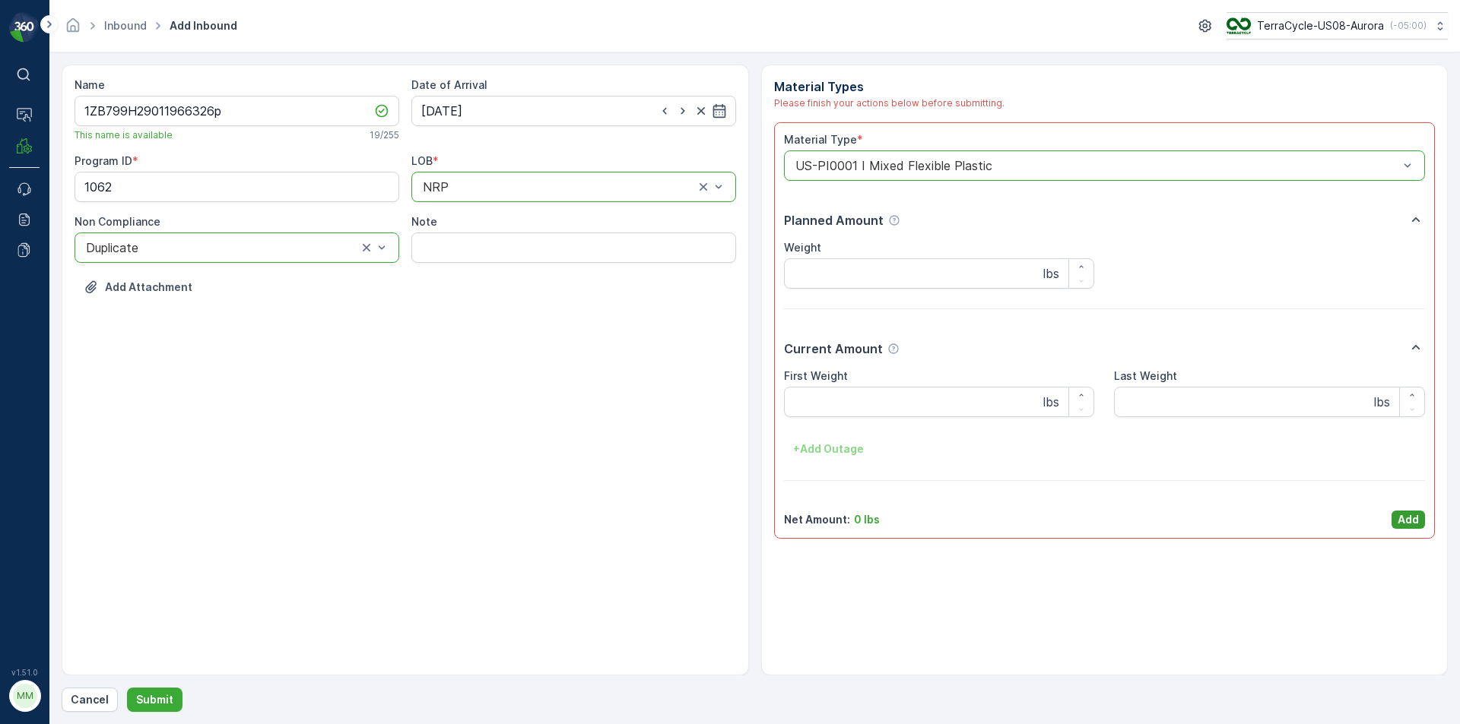
click at [1421, 527] on button "Add" at bounding box center [1407, 520] width 33 height 18
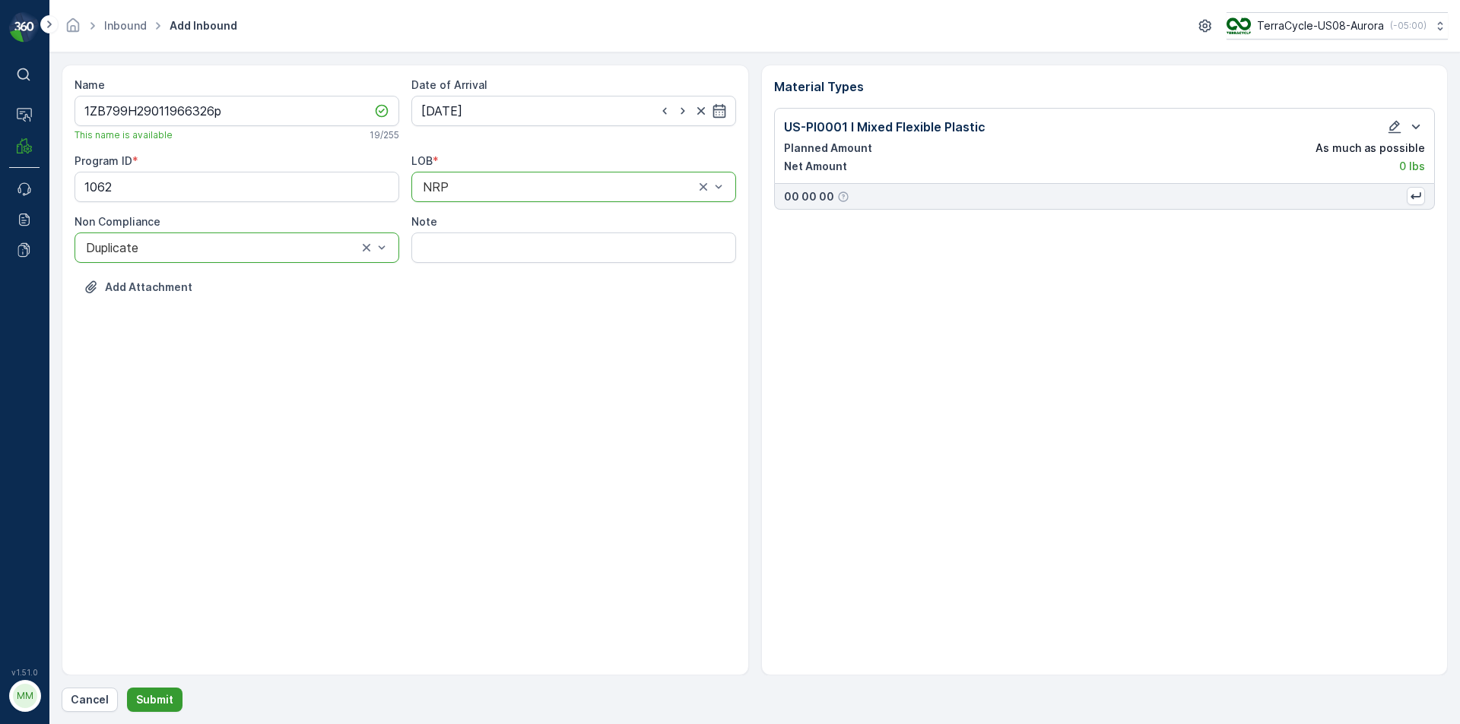
click at [160, 694] on p "Submit" at bounding box center [154, 700] width 37 height 15
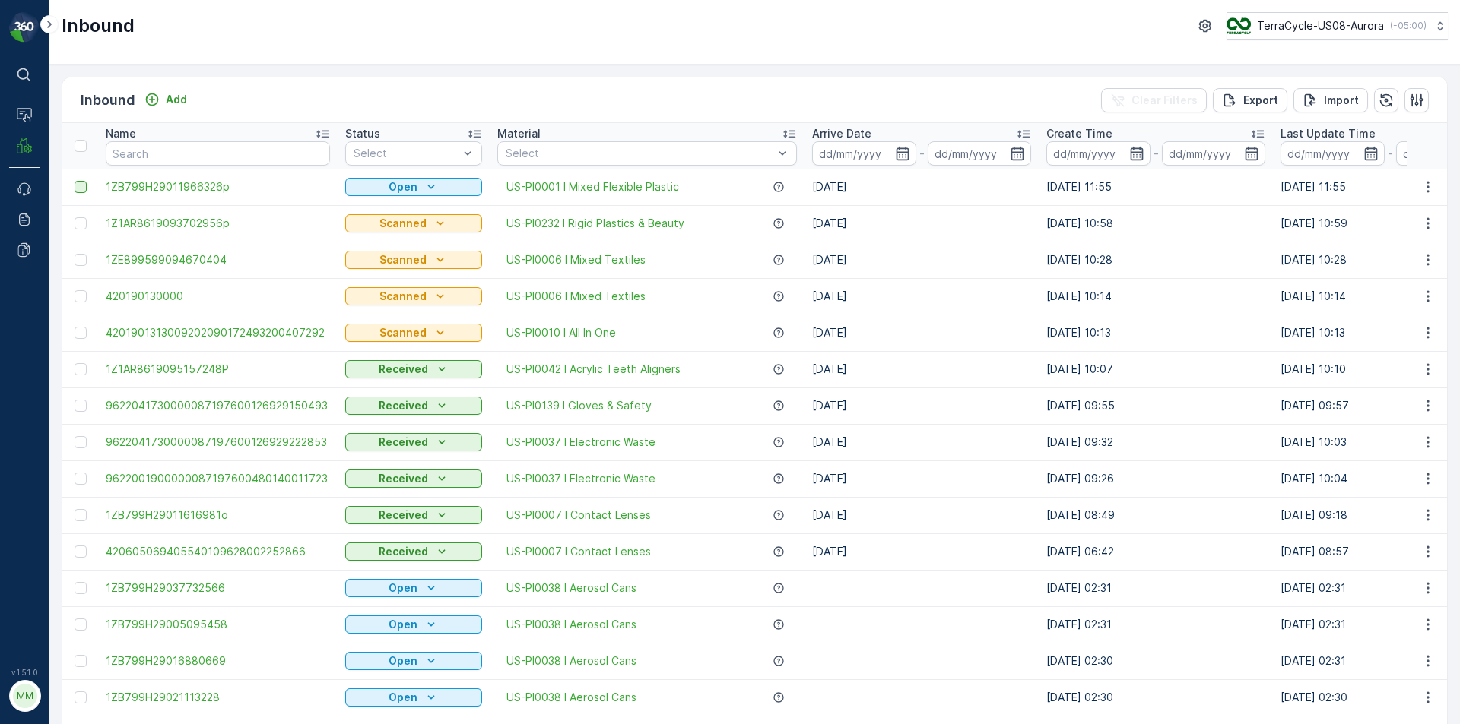
click at [78, 185] on div at bounding box center [80, 187] width 12 height 12
click at [74, 181] on input "checkbox" at bounding box center [74, 181] width 0 height 0
click at [1297, 97] on p "Print QR" at bounding box center [1285, 100] width 46 height 15
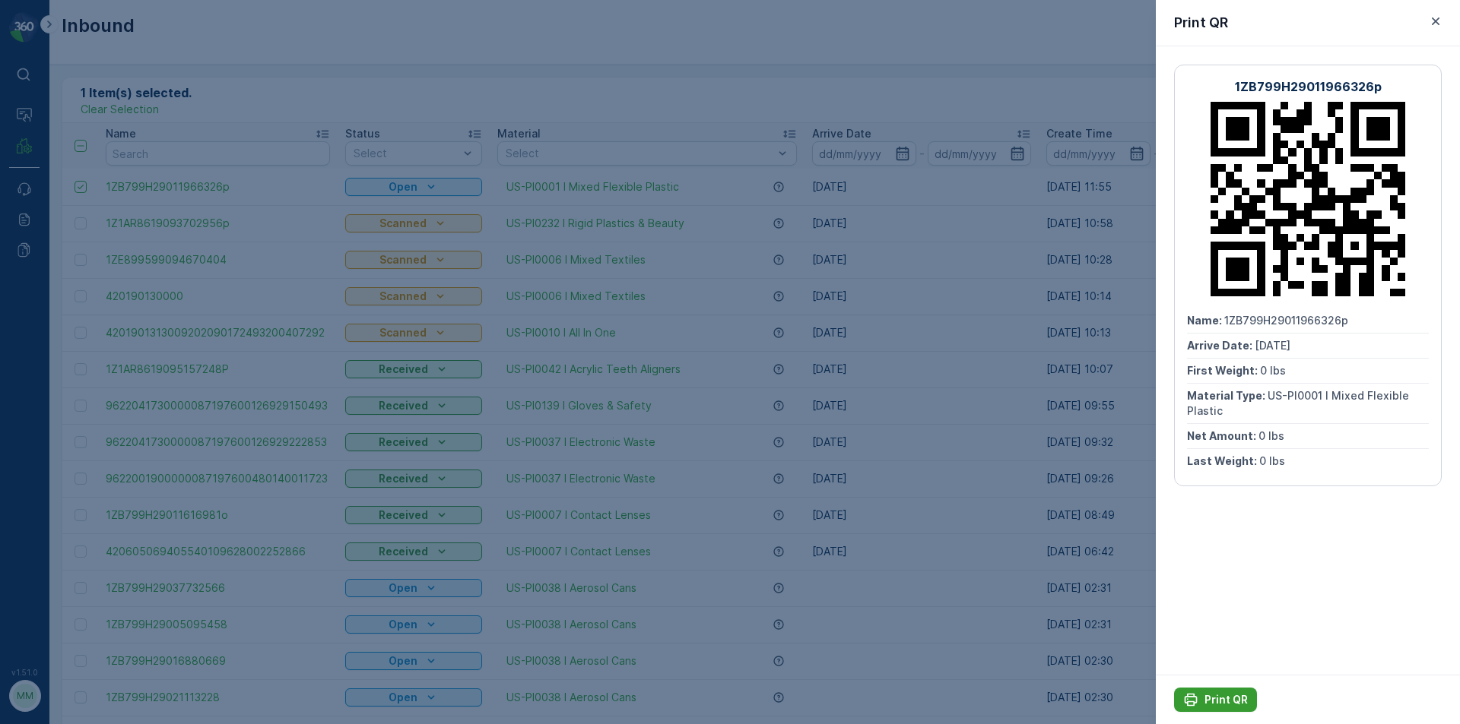
click at [1244, 705] on p "Print QR" at bounding box center [1225, 700] width 43 height 15
click at [1434, 16] on icon "button" at bounding box center [1435, 21] width 15 height 15
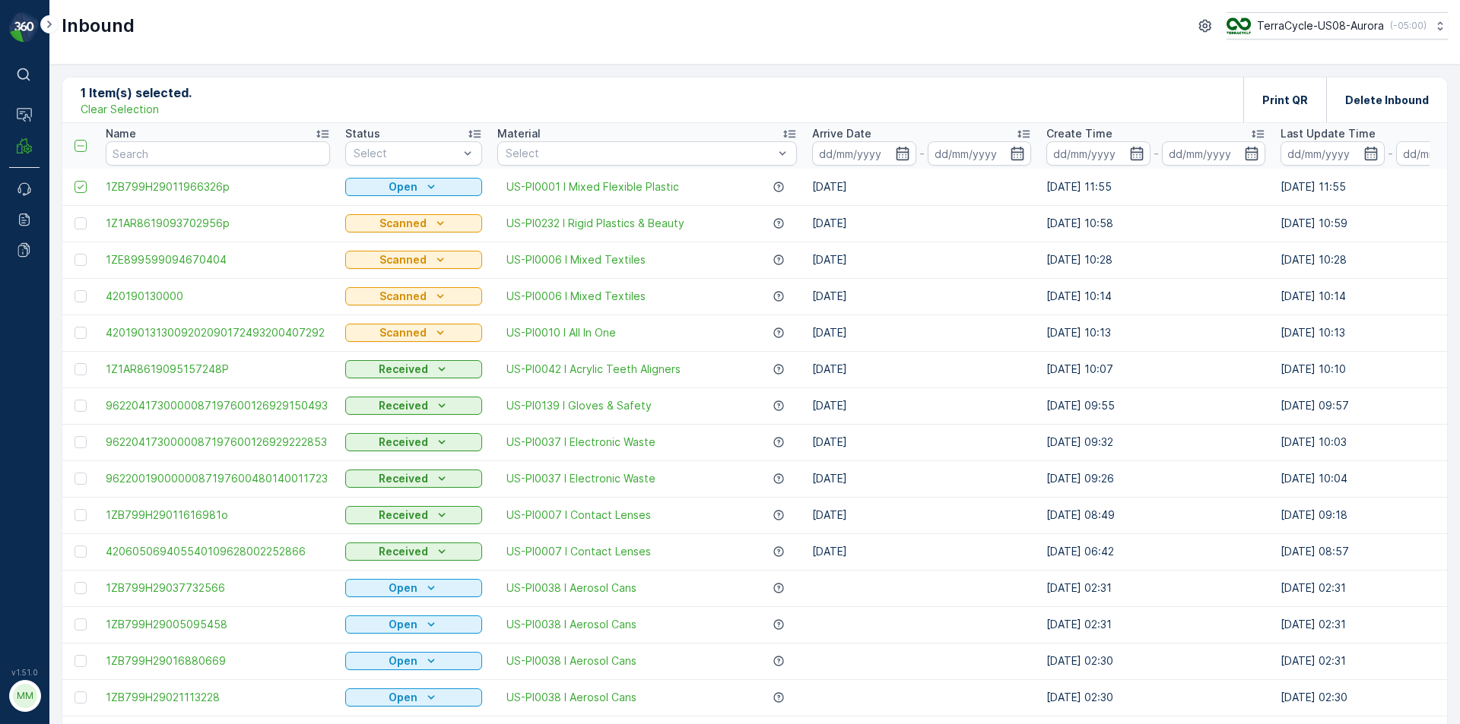
drag, startPoint x: 792, startPoint y: 71, endPoint x: 803, endPoint y: 69, distance: 10.8
click at [802, 69] on div "1 Item(s) selected. Clear Selection Print QR Delete Inbound Name Status Select …" at bounding box center [754, 395] width 1410 height 660
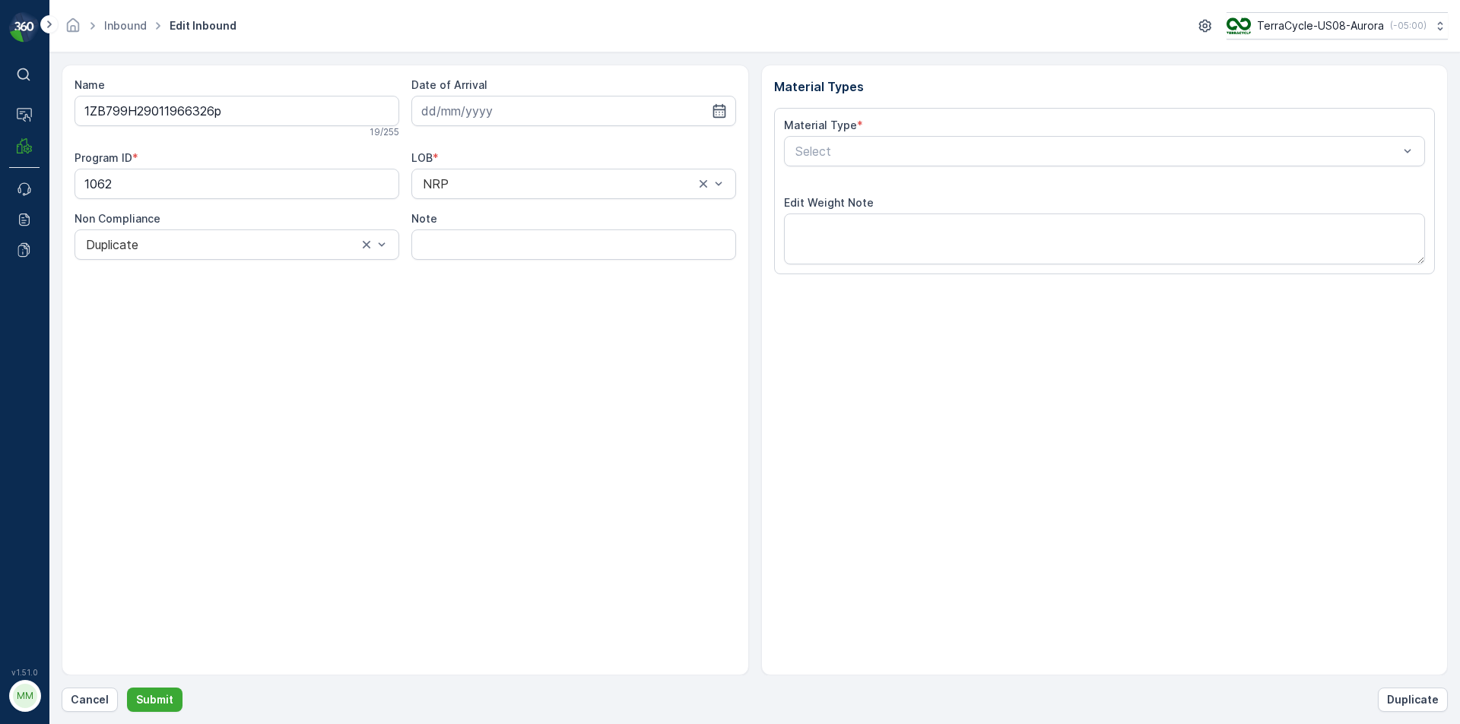
type input "[DATE]"
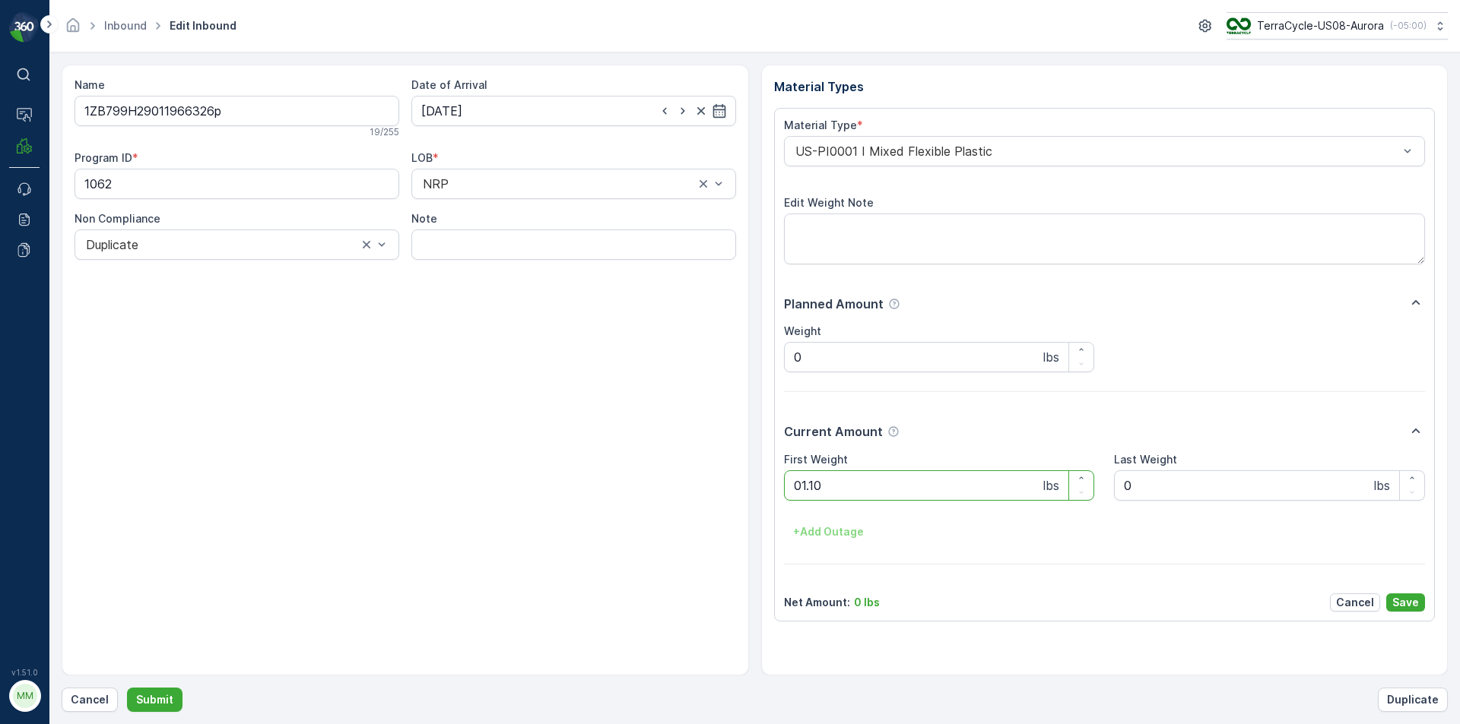
click at [127, 688] on button "Submit" at bounding box center [154, 700] width 55 height 24
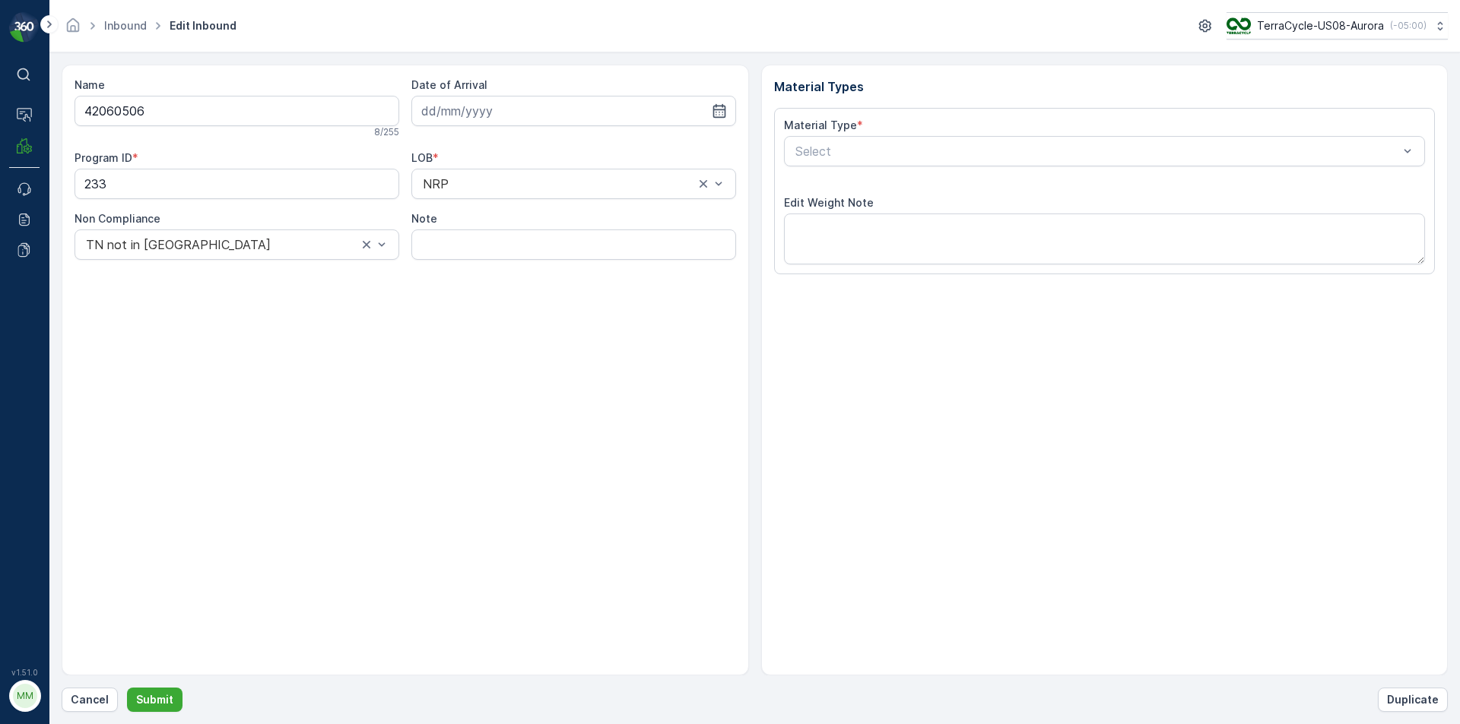
type input "10.07.2025"
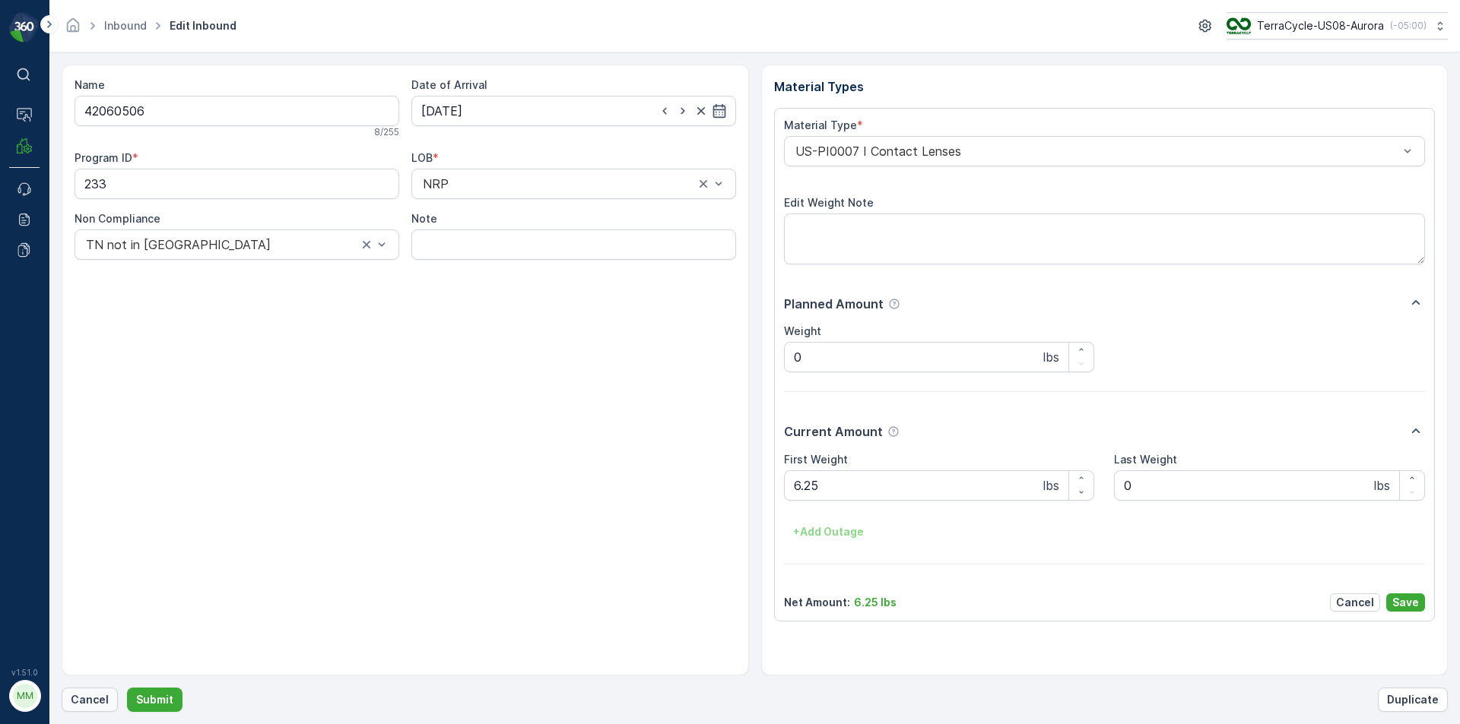
click at [91, 704] on p "Cancel" at bounding box center [90, 700] width 38 height 15
click at [127, 688] on button "Submit" at bounding box center [154, 700] width 55 height 24
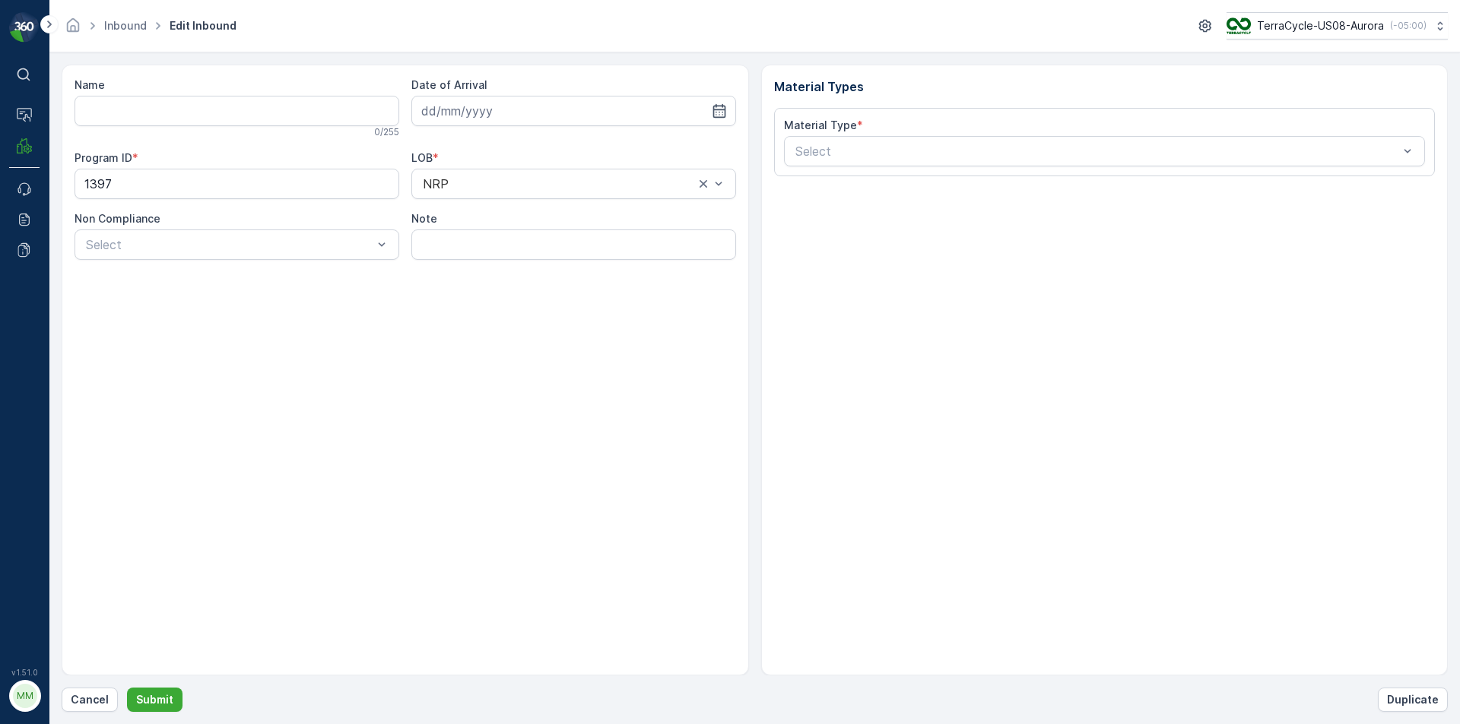
type input "1ZB799H29028283050"
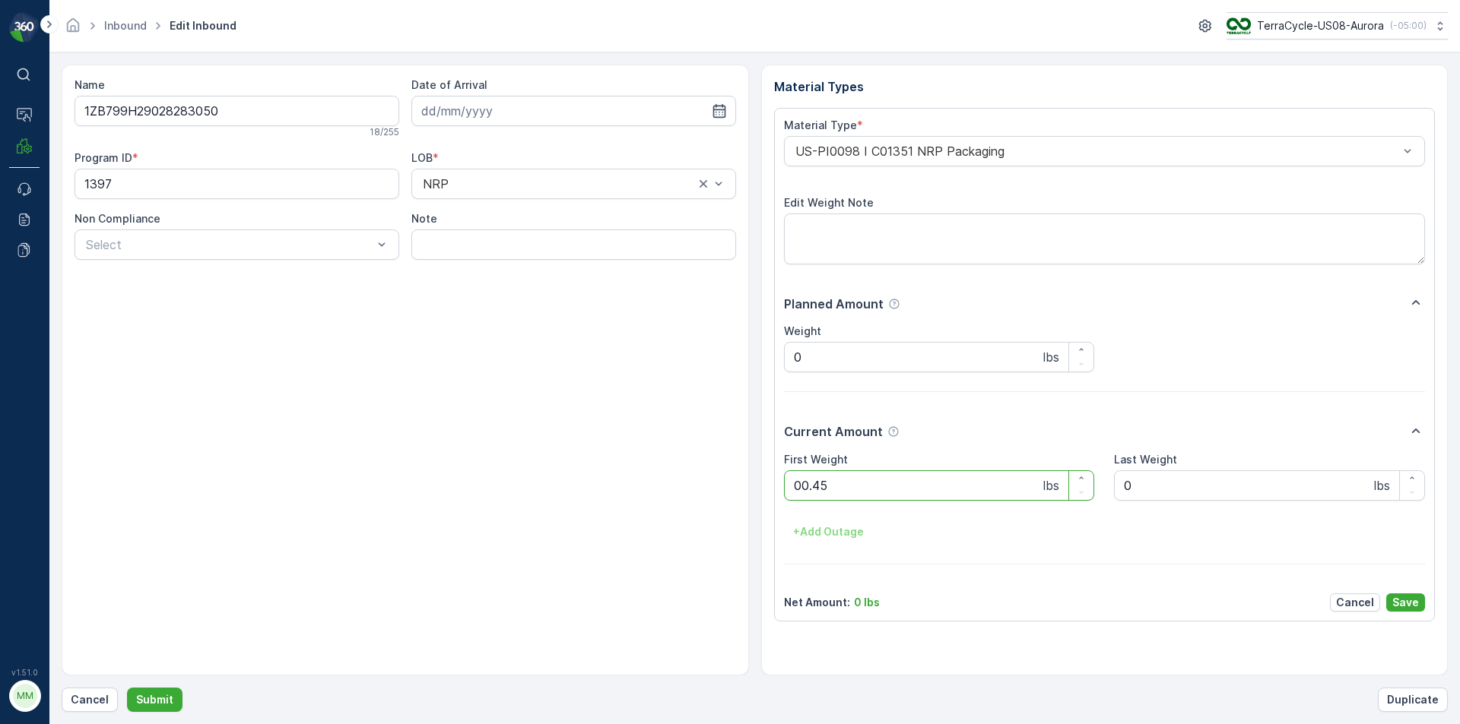
click at [127, 688] on button "Submit" at bounding box center [154, 700] width 55 height 24
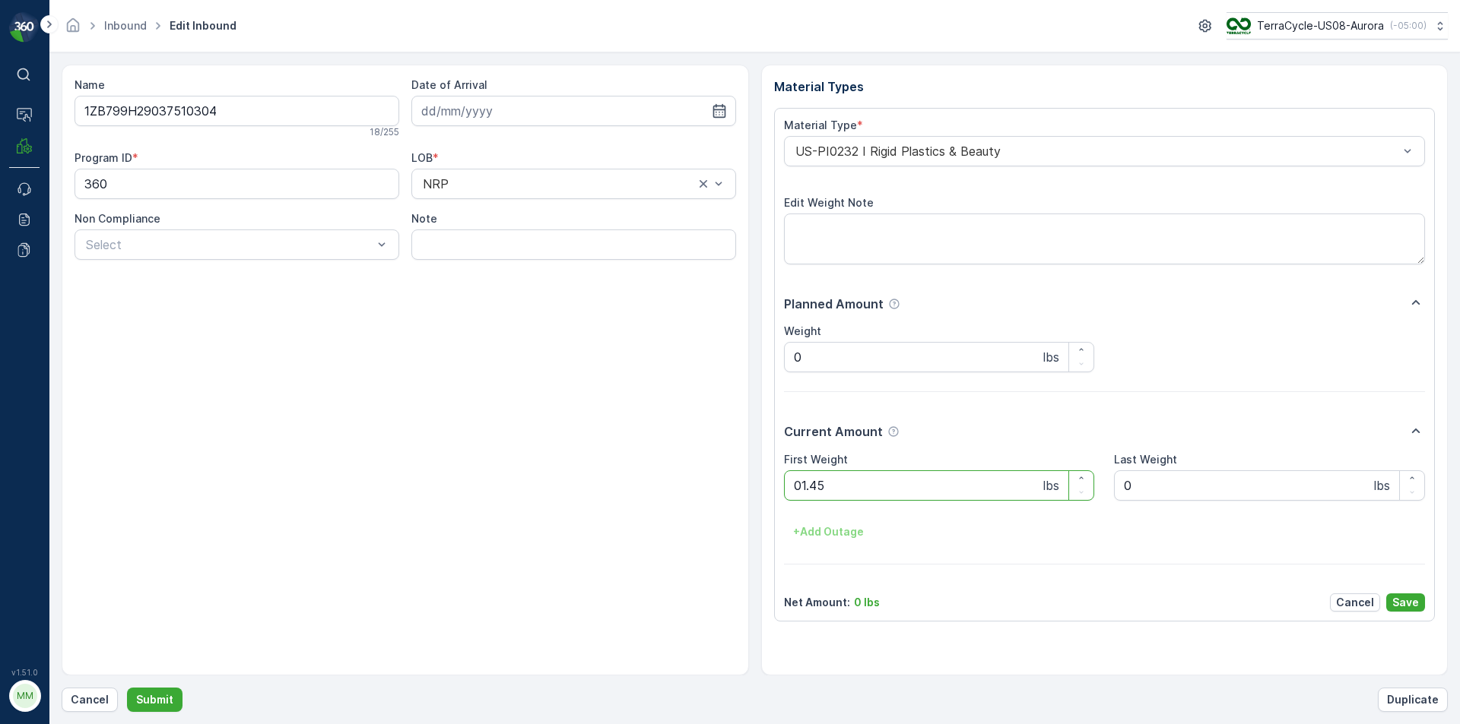
click at [127, 688] on button "Submit" at bounding box center [154, 700] width 55 height 24
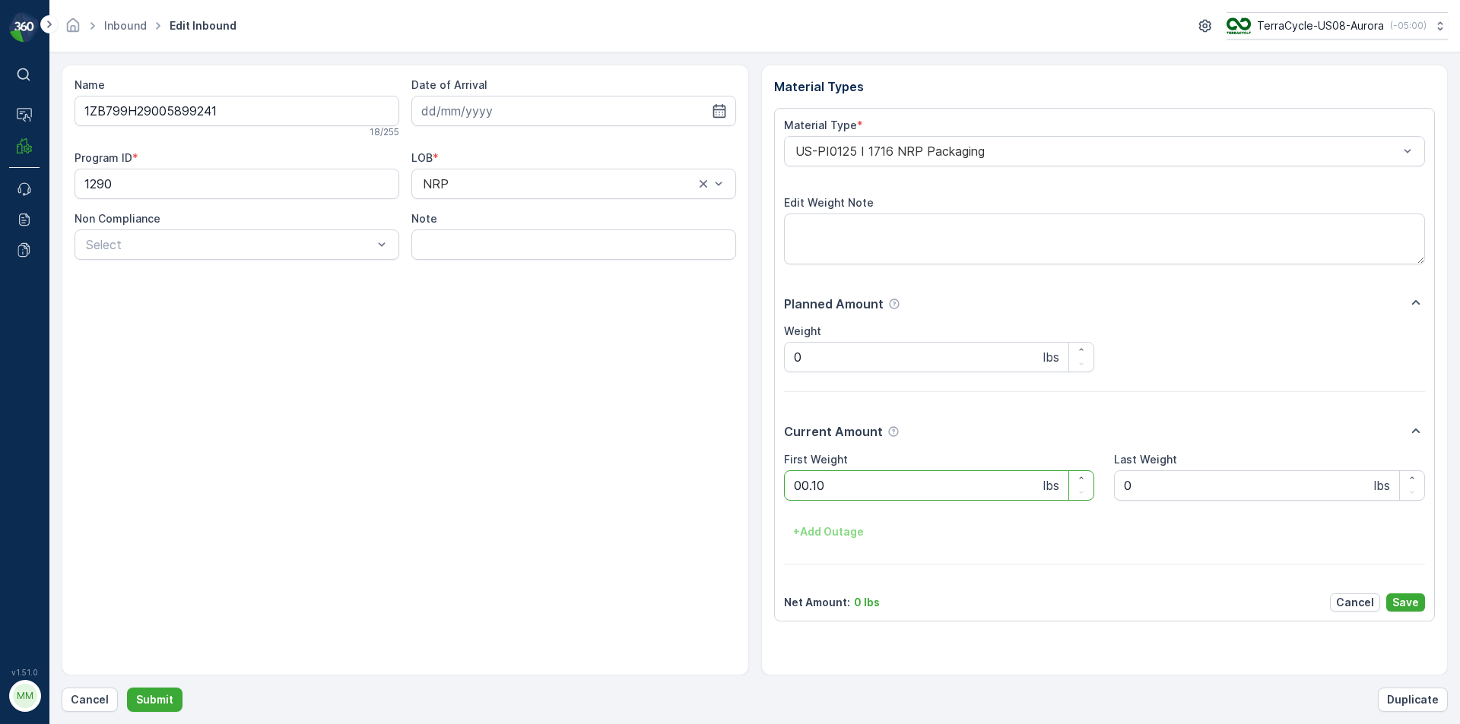
click at [127, 688] on button "Submit" at bounding box center [154, 700] width 55 height 24
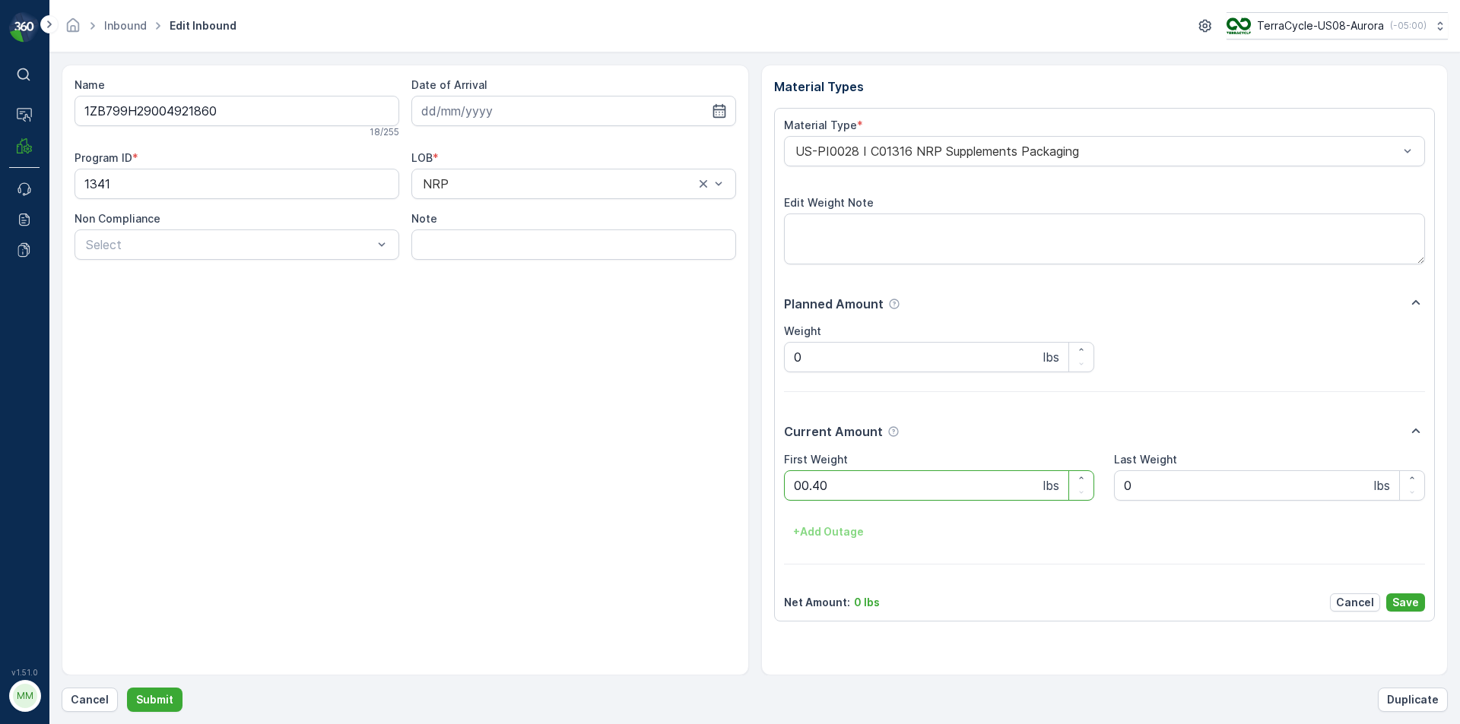
click at [127, 688] on button "Submit" at bounding box center [154, 700] width 55 height 24
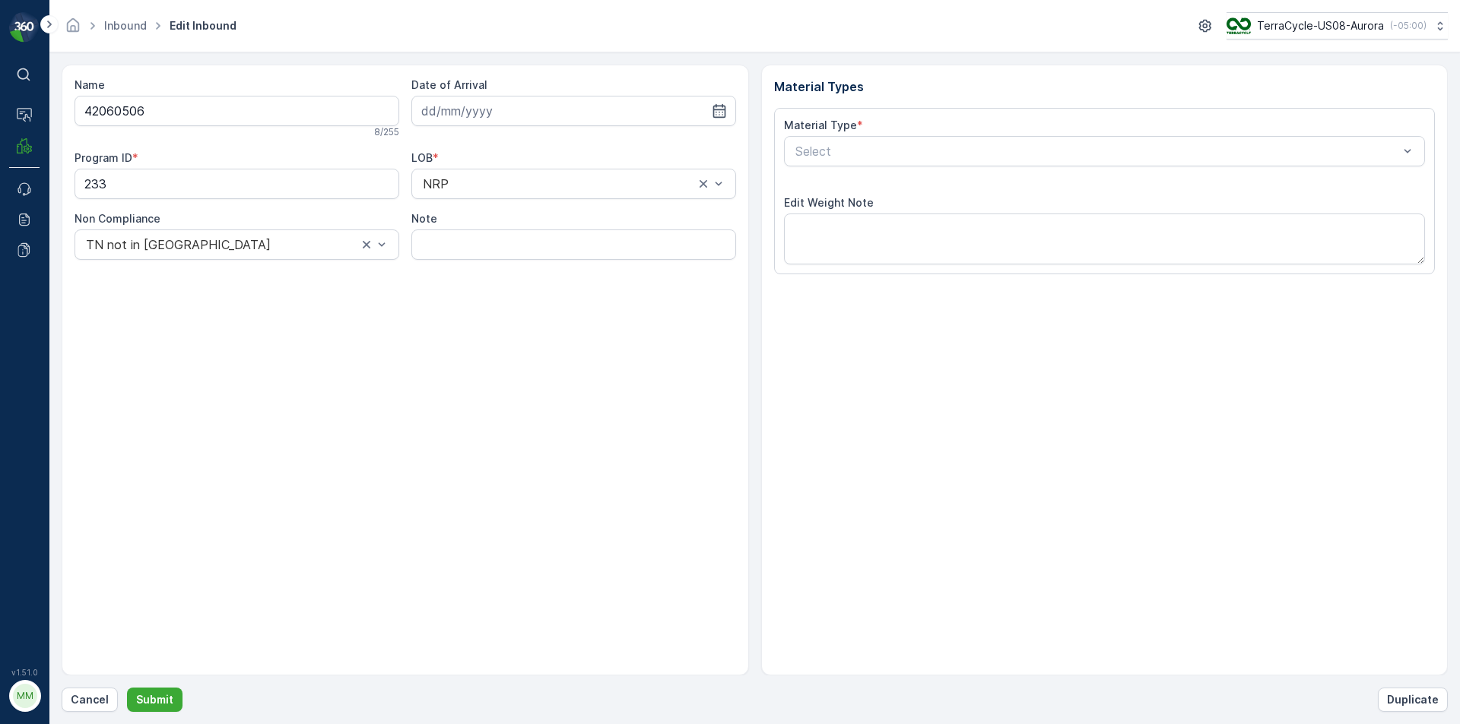
type input "[DATE]"
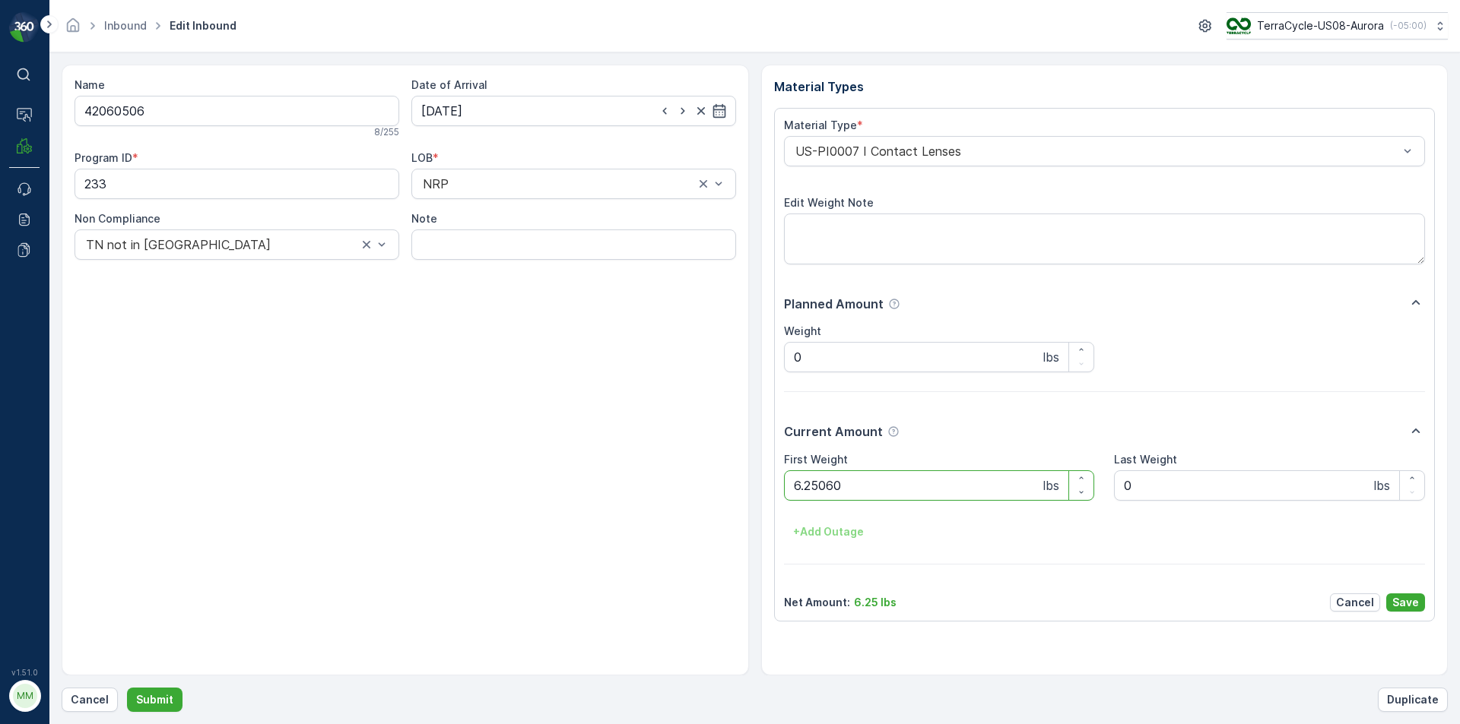
click at [127, 688] on button "Submit" at bounding box center [154, 700] width 55 height 24
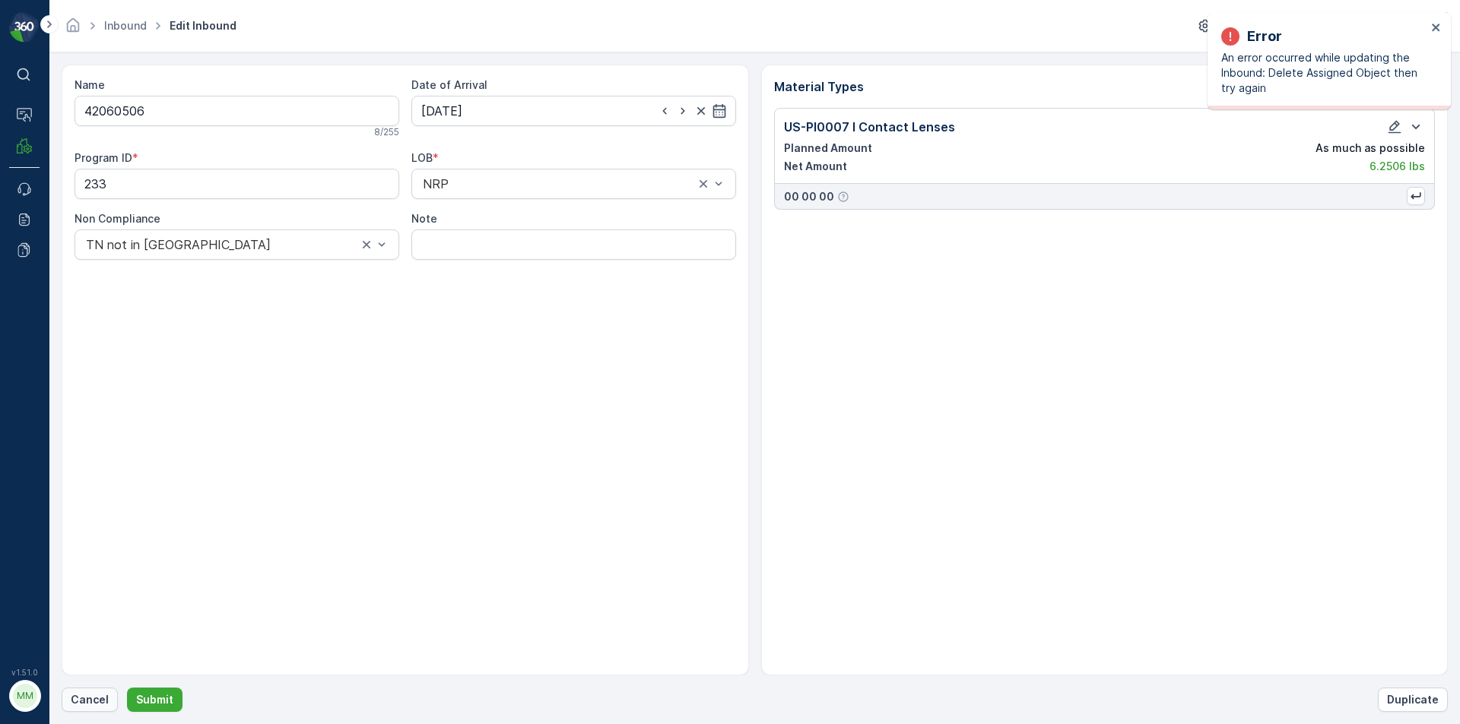
click at [88, 703] on p "Cancel" at bounding box center [90, 700] width 38 height 15
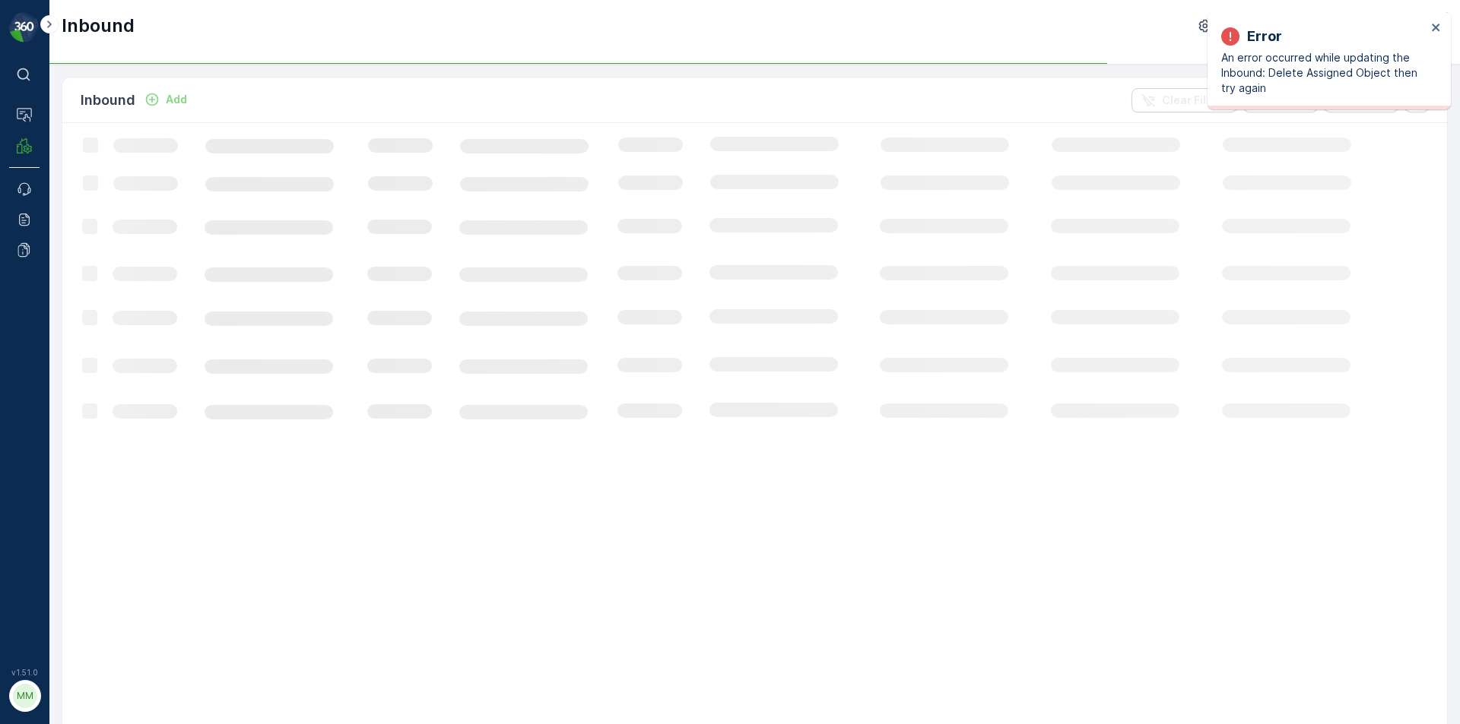
click at [1447, 21] on div "Error An error occurred while updating the Inbound: Delete Assigned Object then…" at bounding box center [1328, 60] width 243 height 97
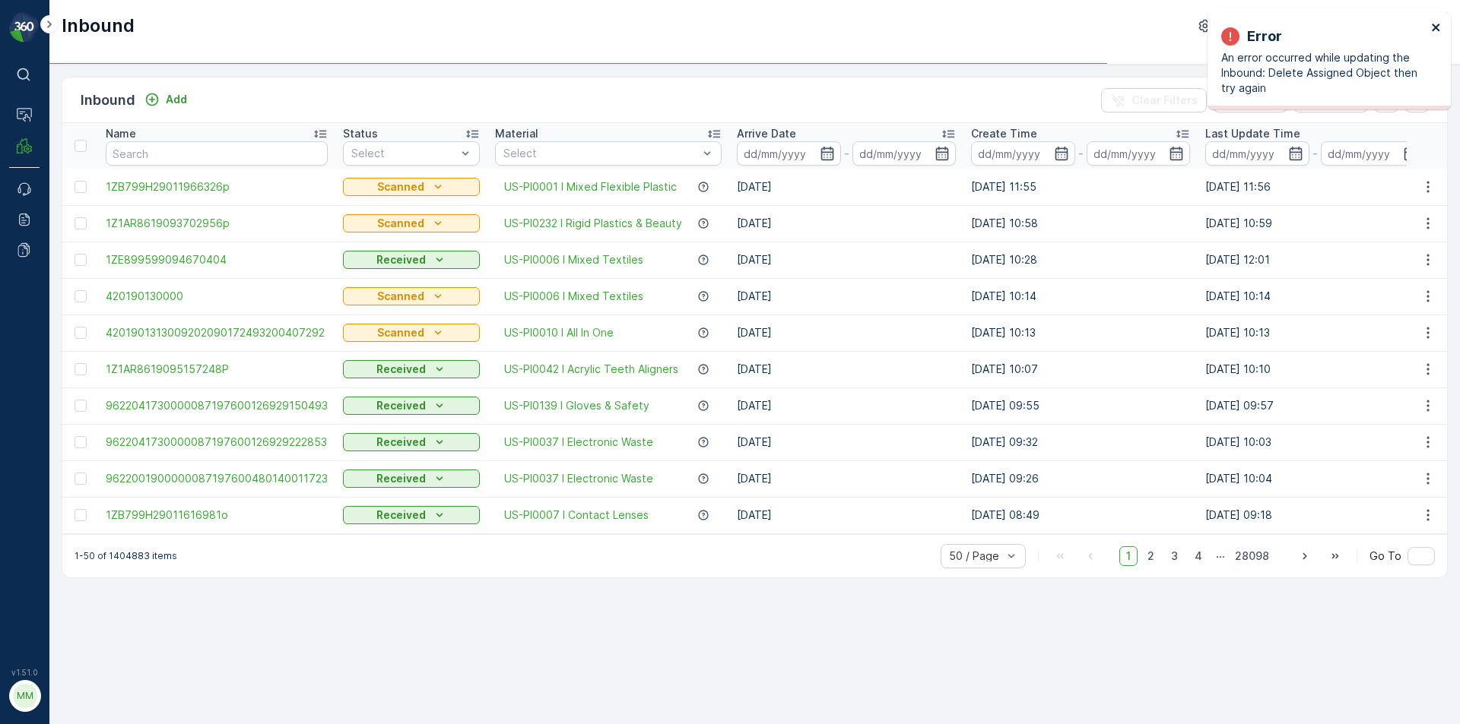
click at [1437, 24] on icon "close" at bounding box center [1436, 27] width 11 height 12
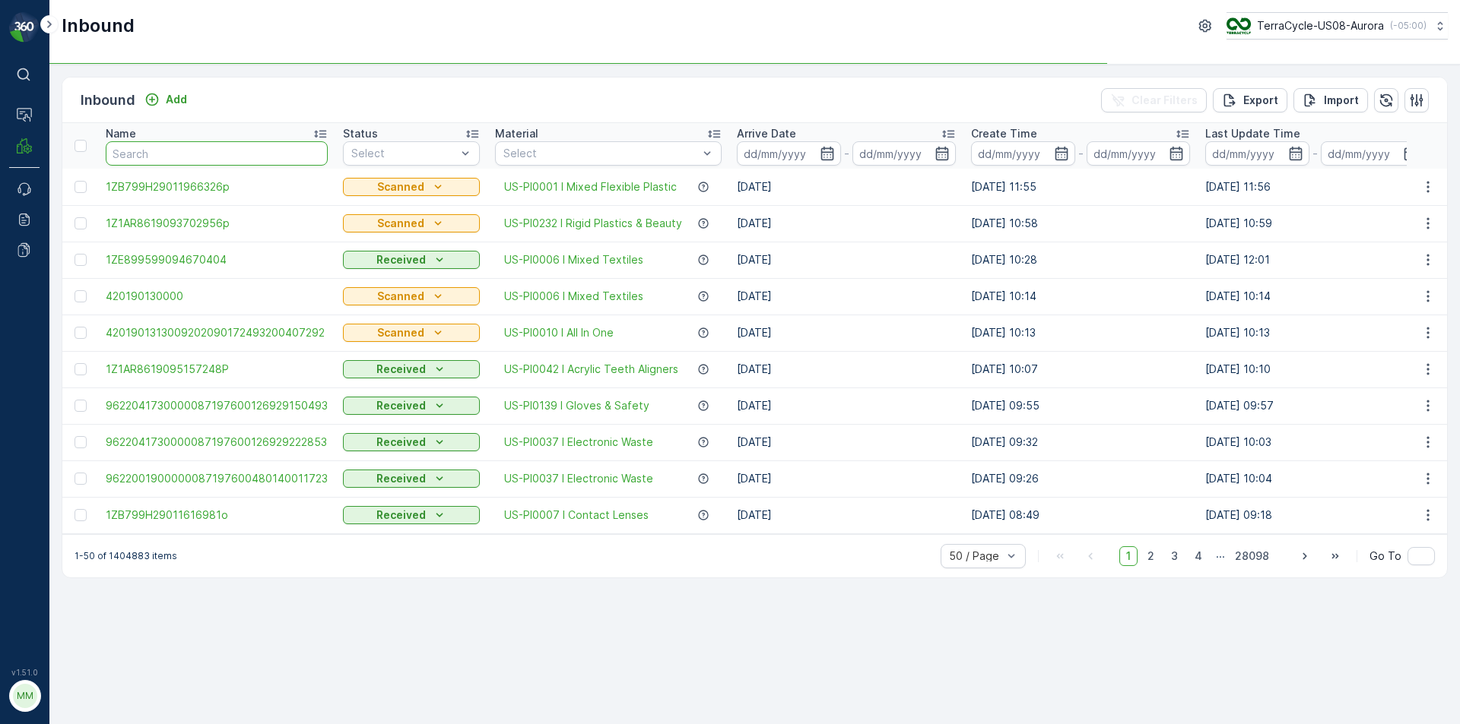
click at [174, 150] on input "text" at bounding box center [217, 153] width 222 height 24
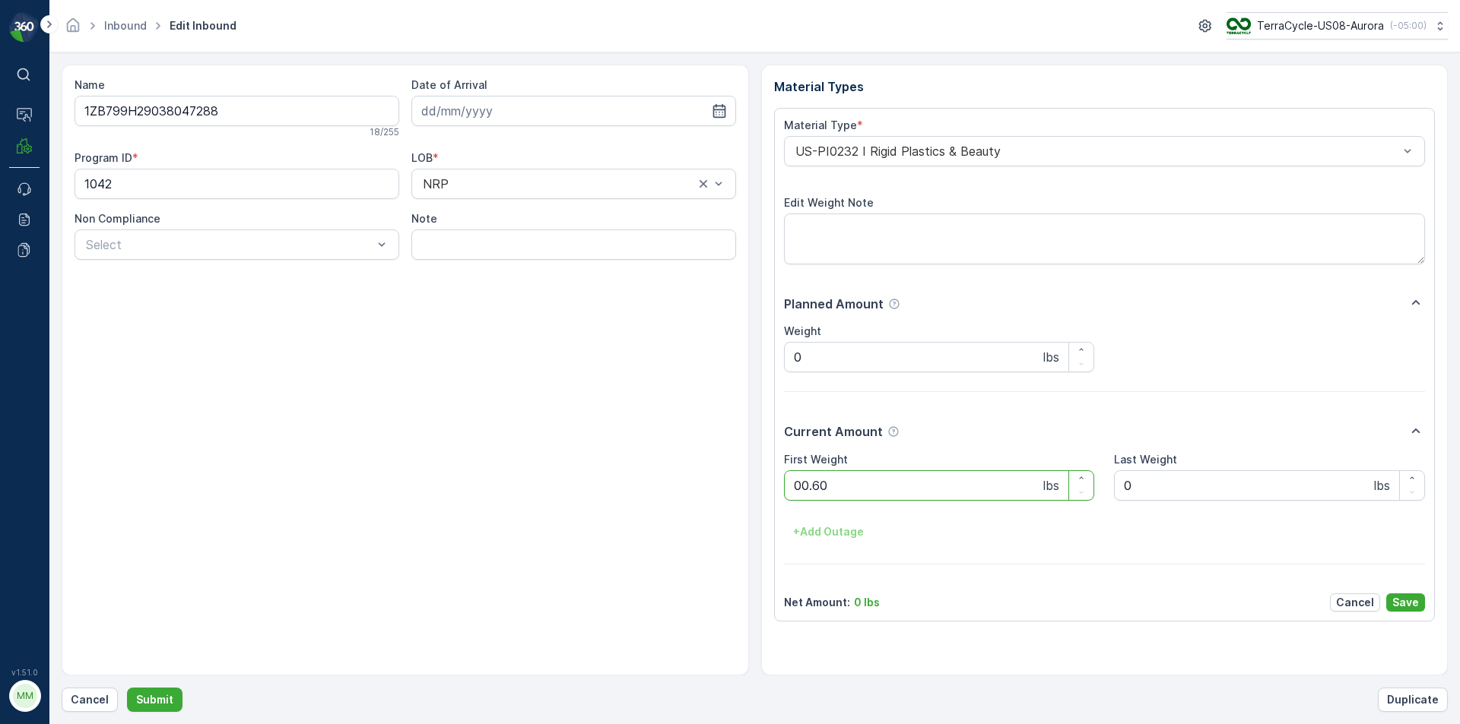
click at [127, 688] on button "Submit" at bounding box center [154, 700] width 55 height 24
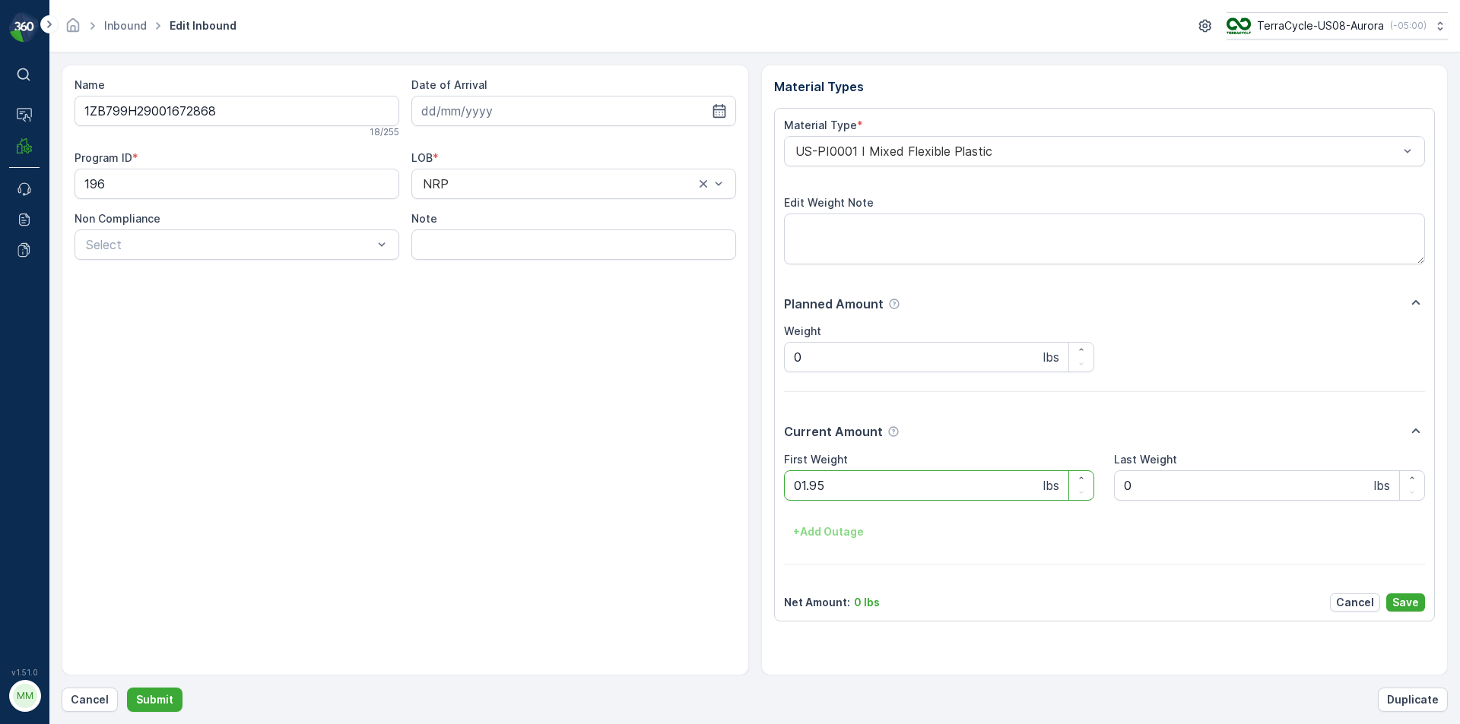
click at [127, 688] on button "Submit" at bounding box center [154, 700] width 55 height 24
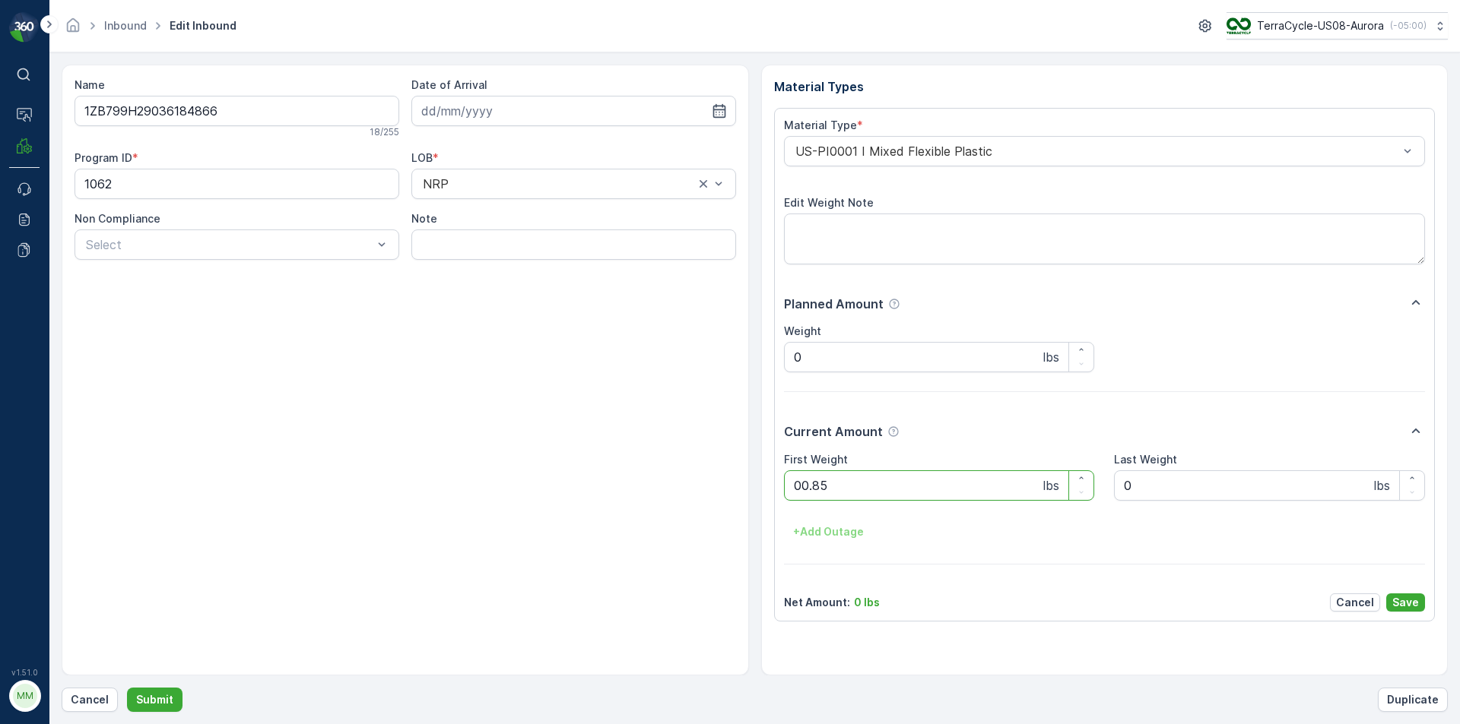
click at [127, 688] on button "Submit" at bounding box center [154, 700] width 55 height 24
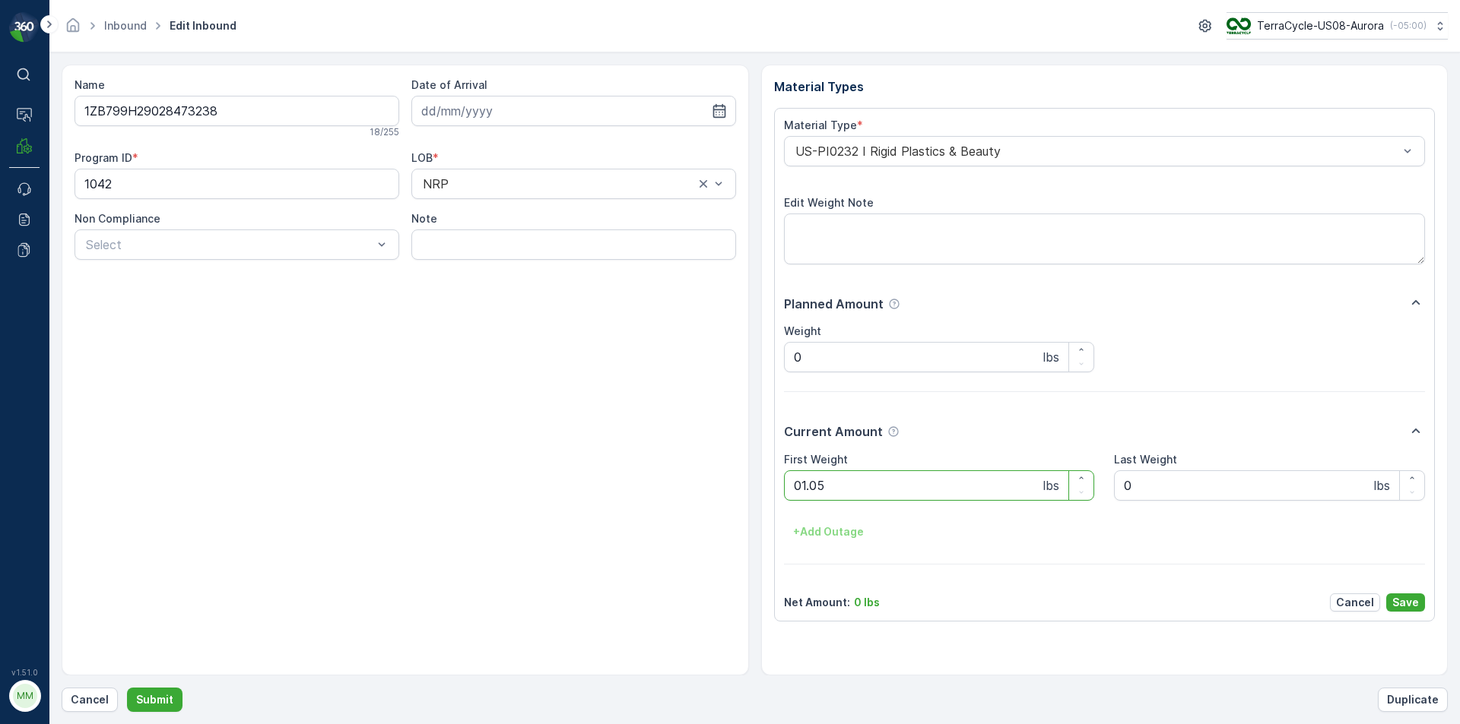
click at [127, 688] on button "Submit" at bounding box center [154, 700] width 55 height 24
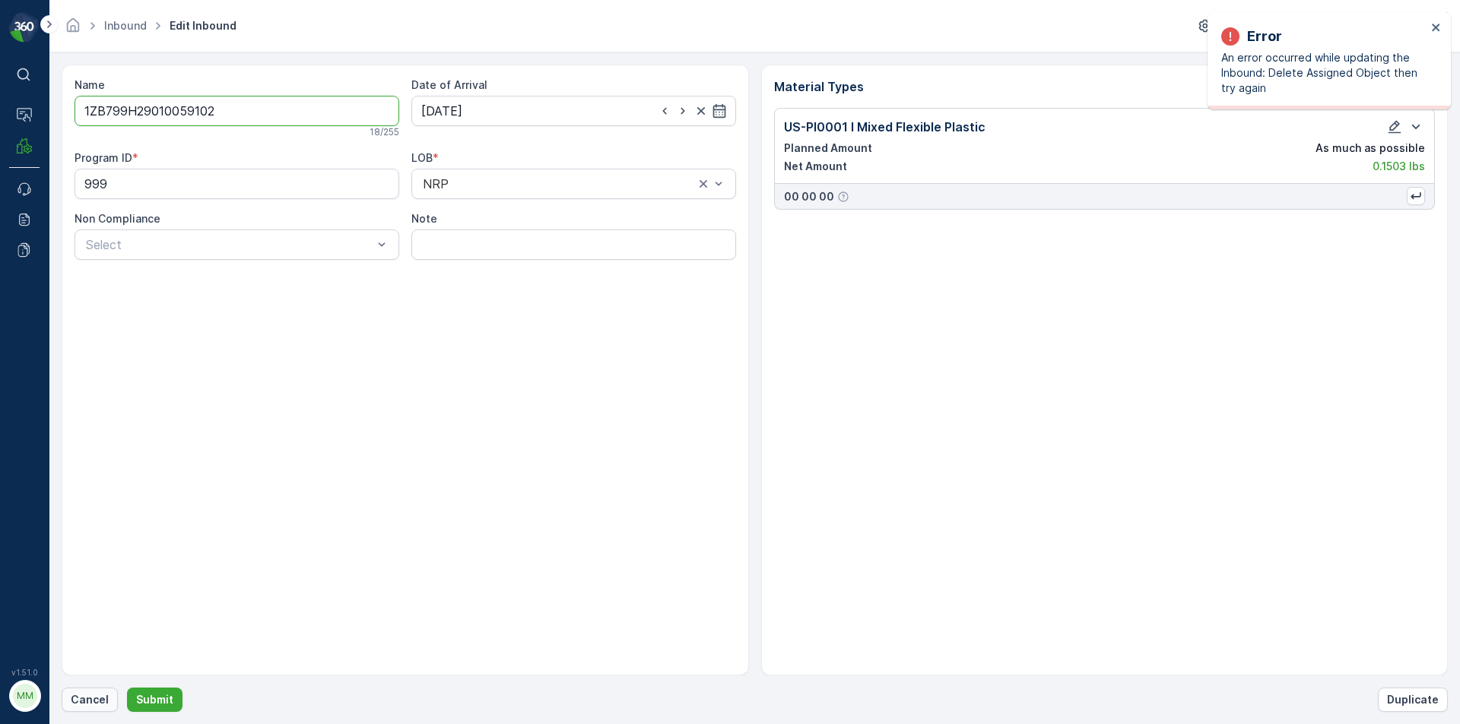
click at [73, 698] on p "Cancel" at bounding box center [90, 700] width 38 height 15
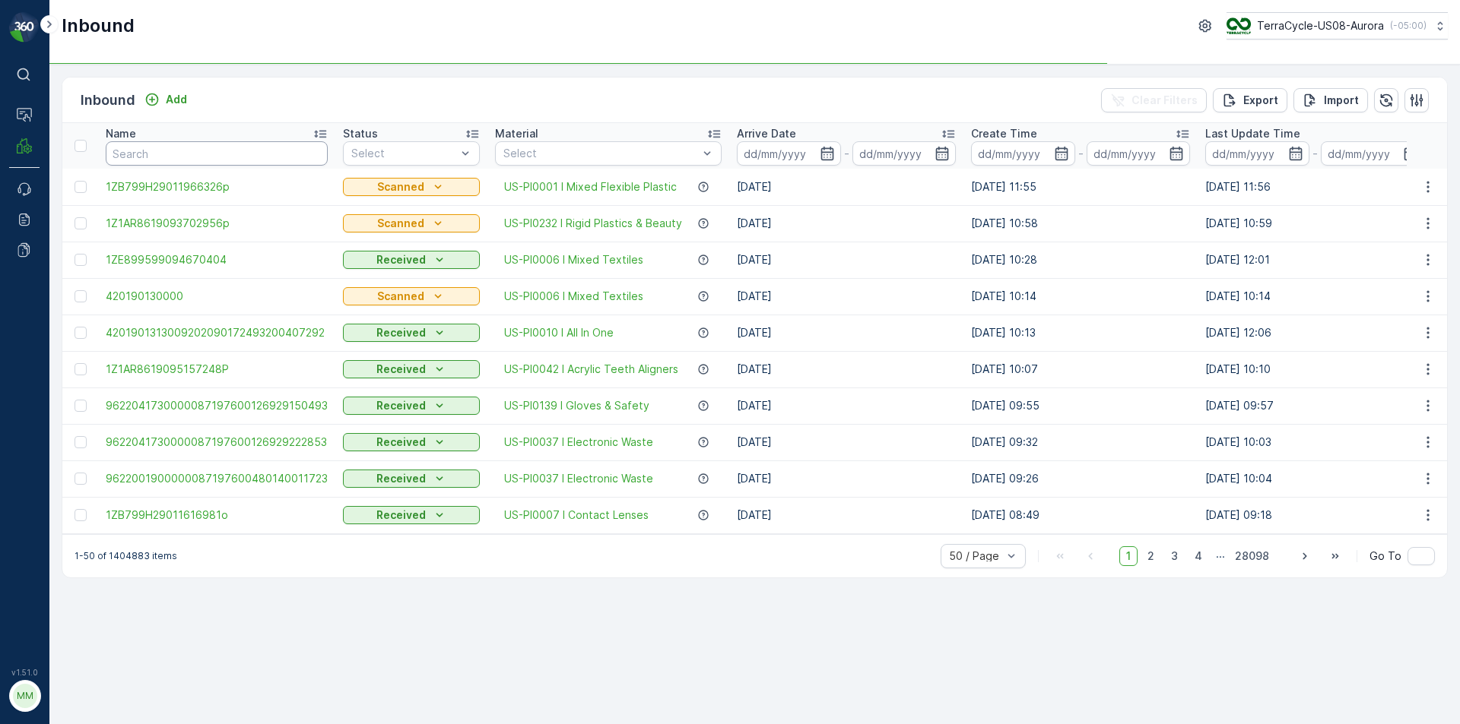
click at [182, 165] on input "text" at bounding box center [217, 153] width 222 height 24
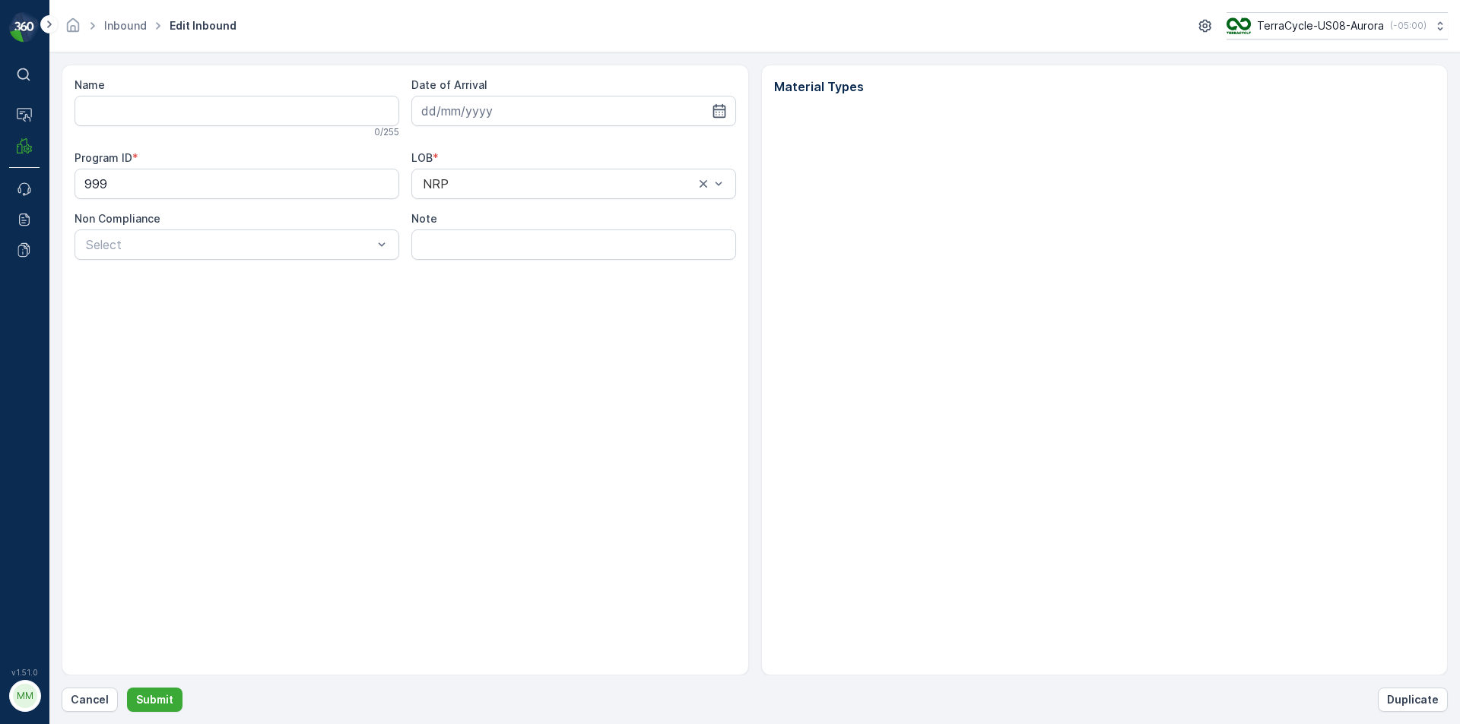
type input "1ZB799H29010059102"
type input "20.06.2025"
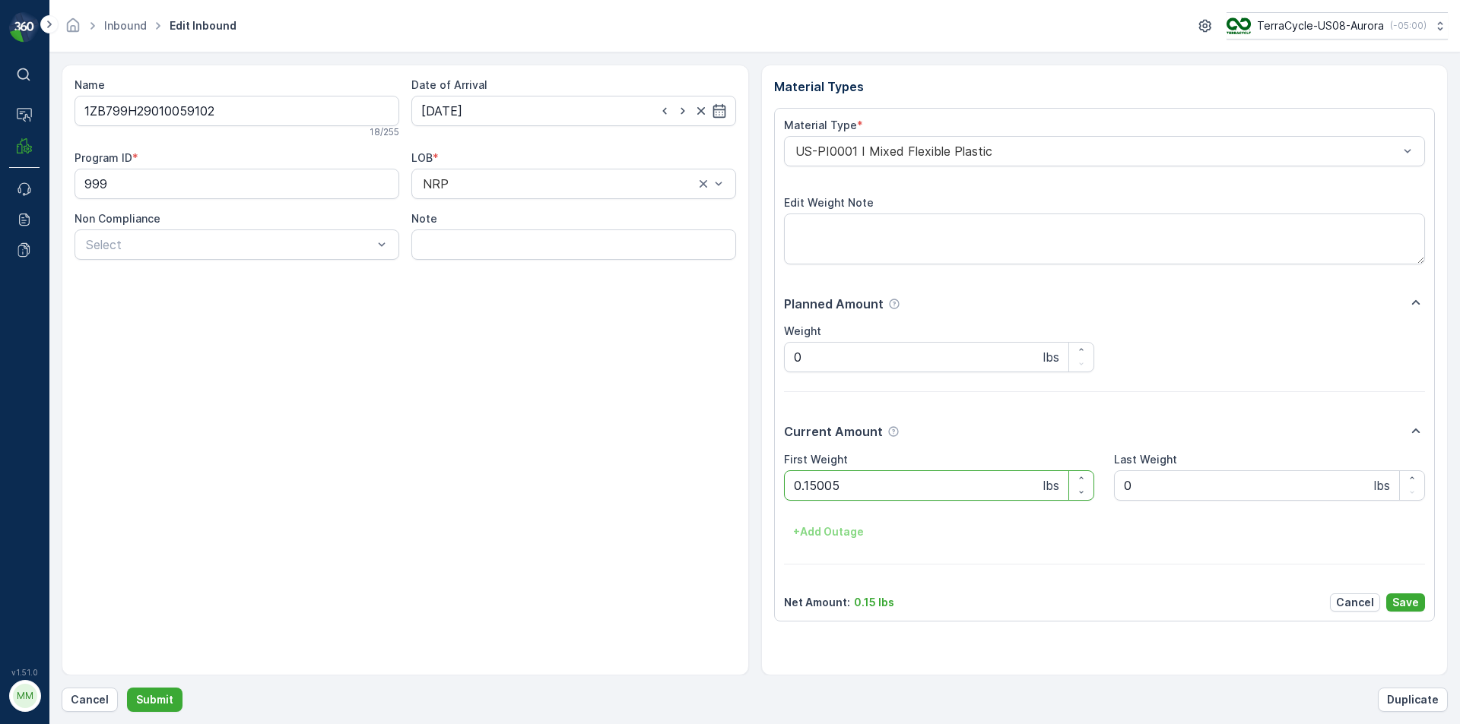
click at [127, 688] on button "Submit" at bounding box center [154, 700] width 55 height 24
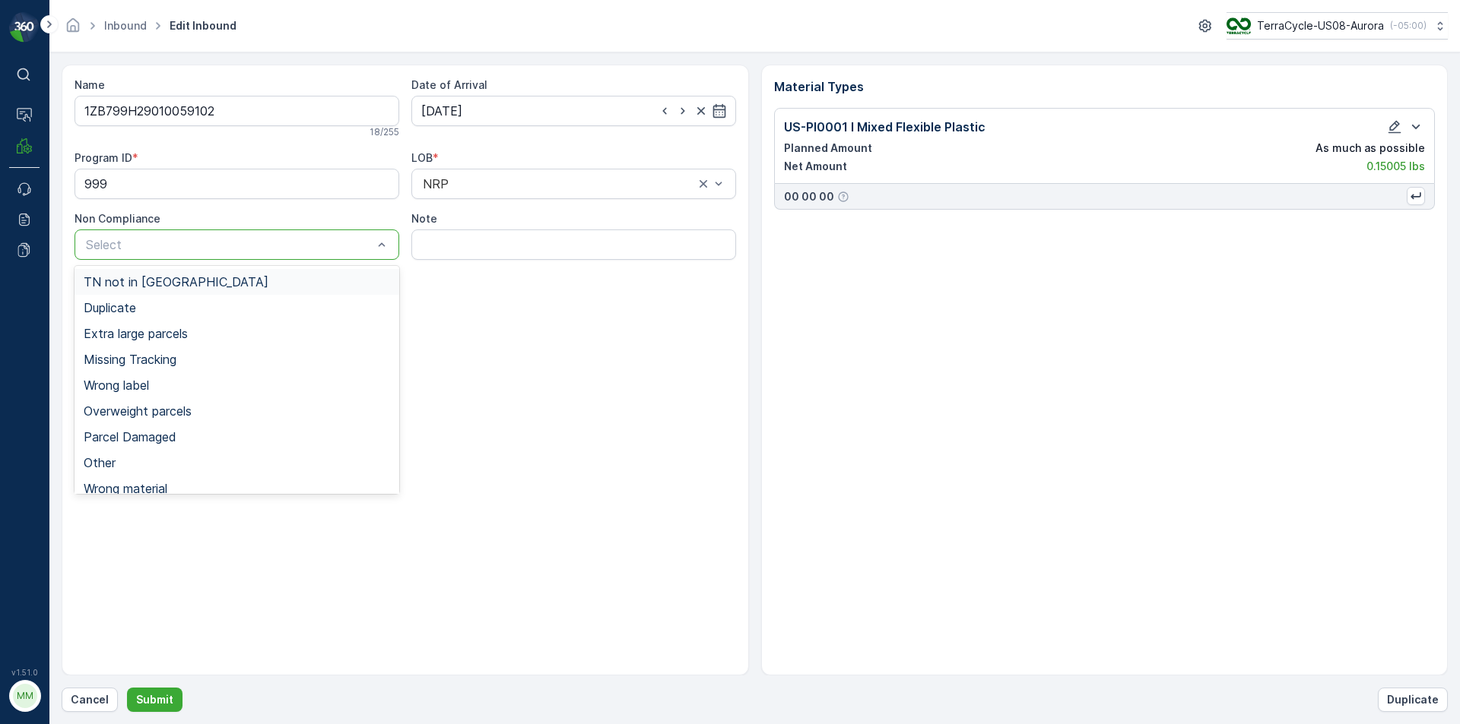
click at [217, 290] on div "TN not in [GEOGRAPHIC_DATA]" at bounding box center [236, 282] width 325 height 26
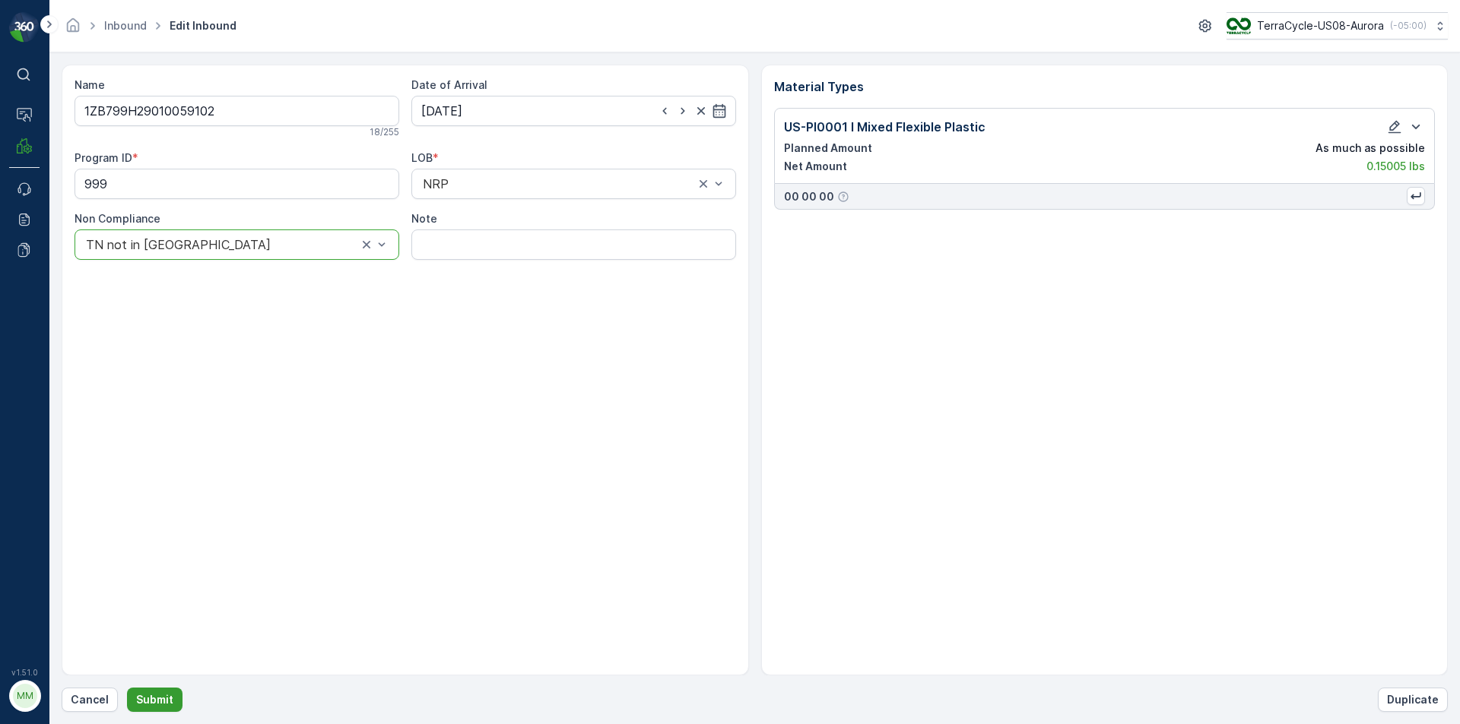
click at [155, 702] on p "Submit" at bounding box center [154, 700] width 37 height 15
click at [81, 698] on p "Cancel" at bounding box center [90, 700] width 38 height 15
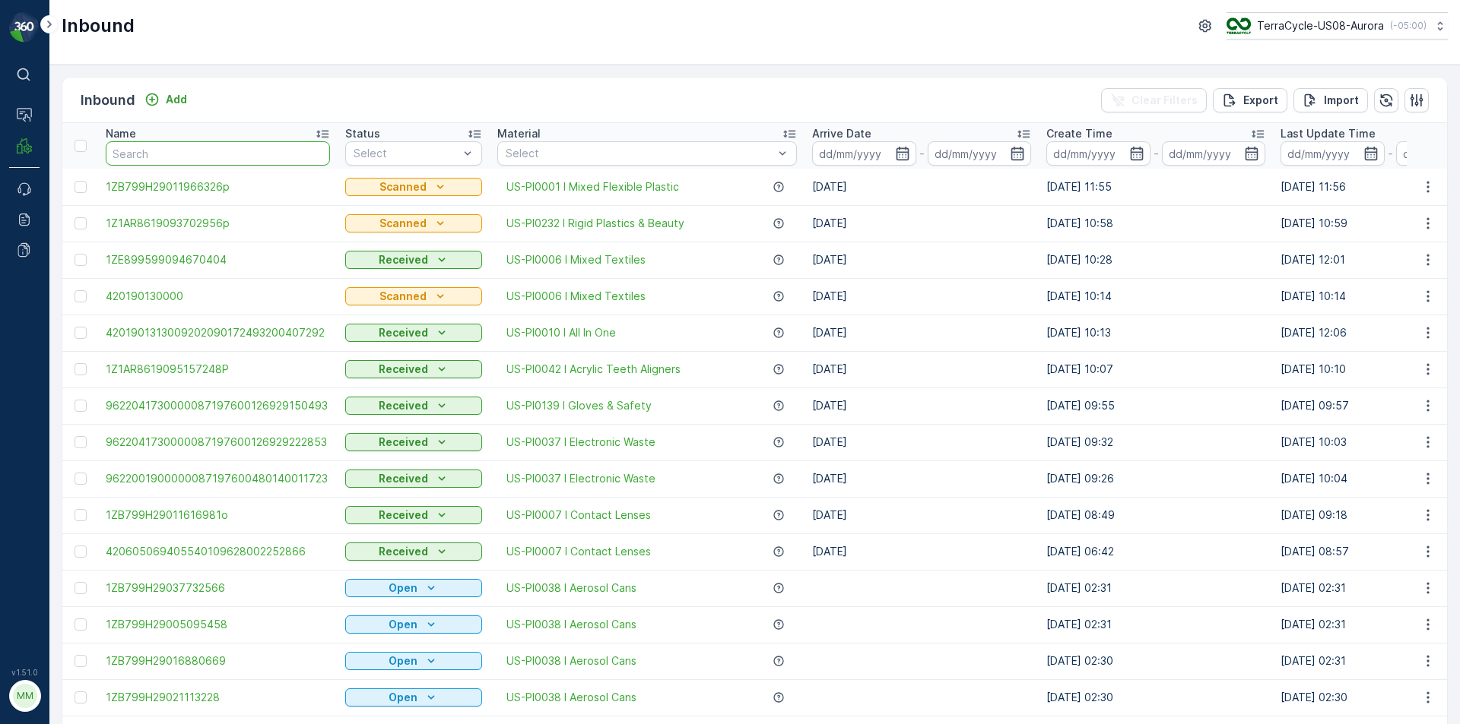
click at [175, 145] on input "text" at bounding box center [218, 153] width 224 height 24
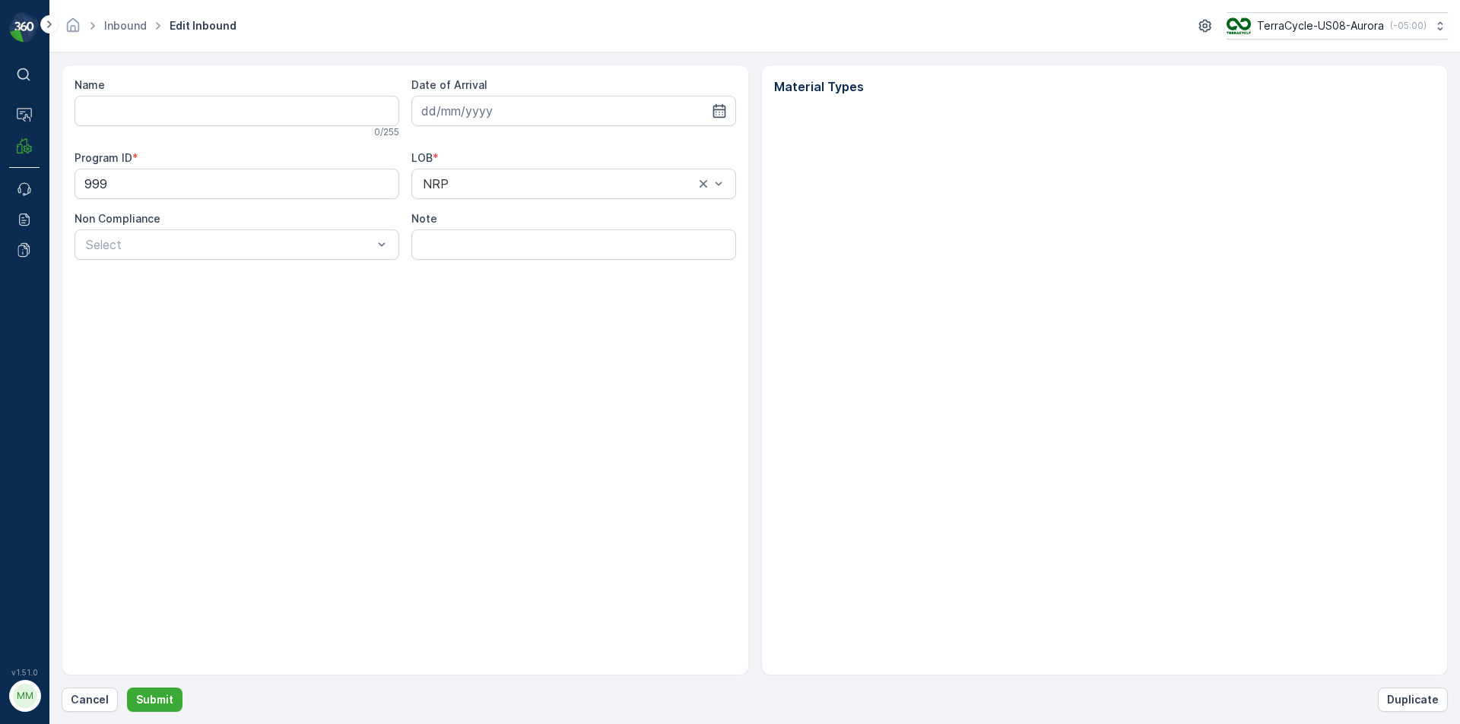
type input "1ZB799H29010059102"
type input "20.06.2025"
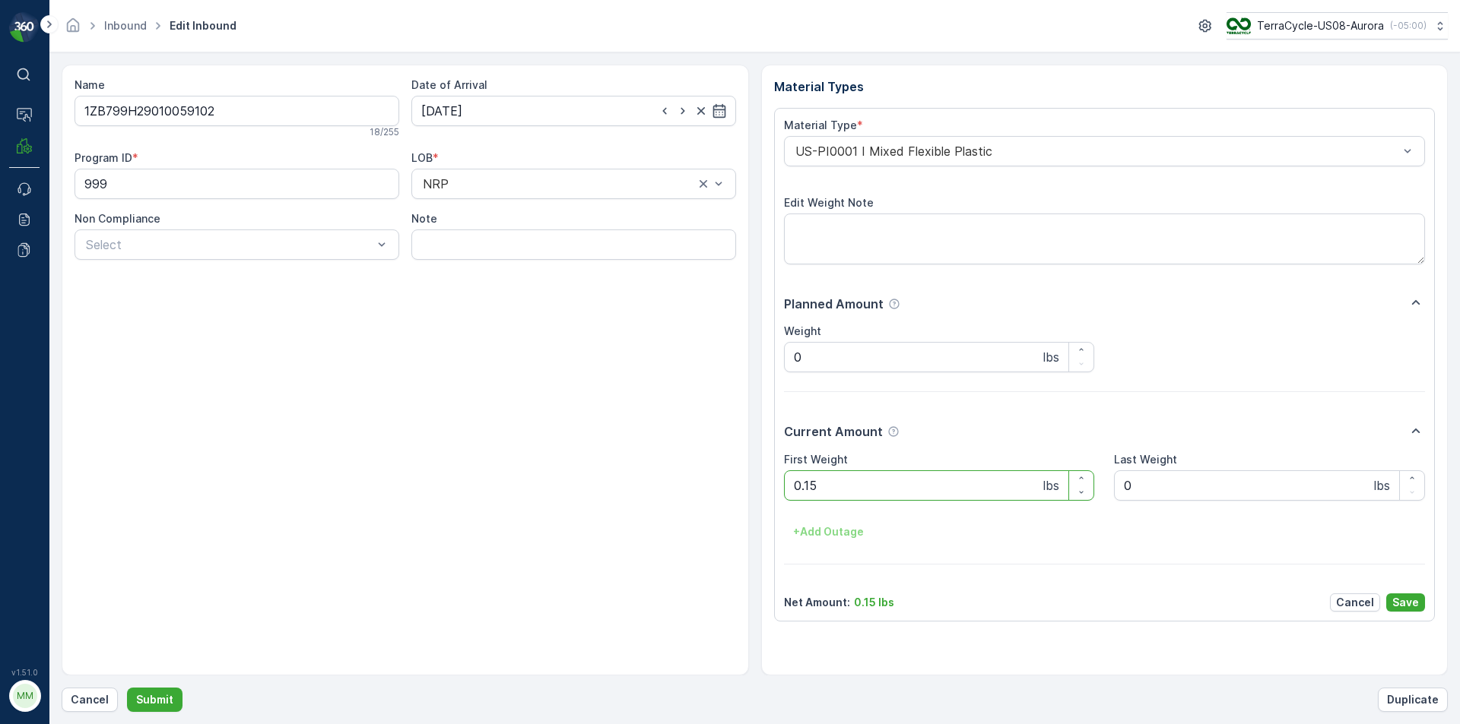
click at [946, 495] on Weight "0.15" at bounding box center [939, 486] width 311 height 30
type Weight "0"
click at [127, 688] on button "Submit" at bounding box center [154, 700] width 55 height 24
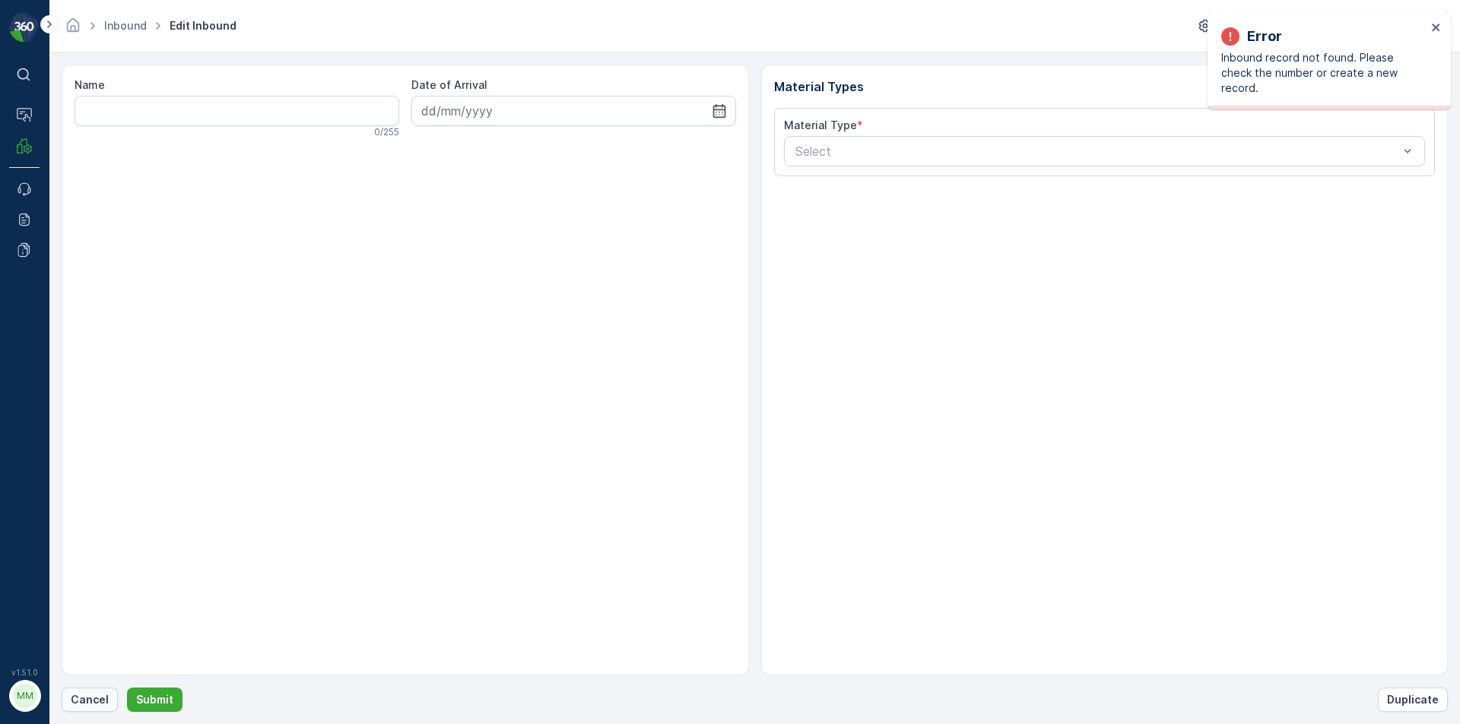
click at [83, 703] on p "Cancel" at bounding box center [90, 700] width 38 height 15
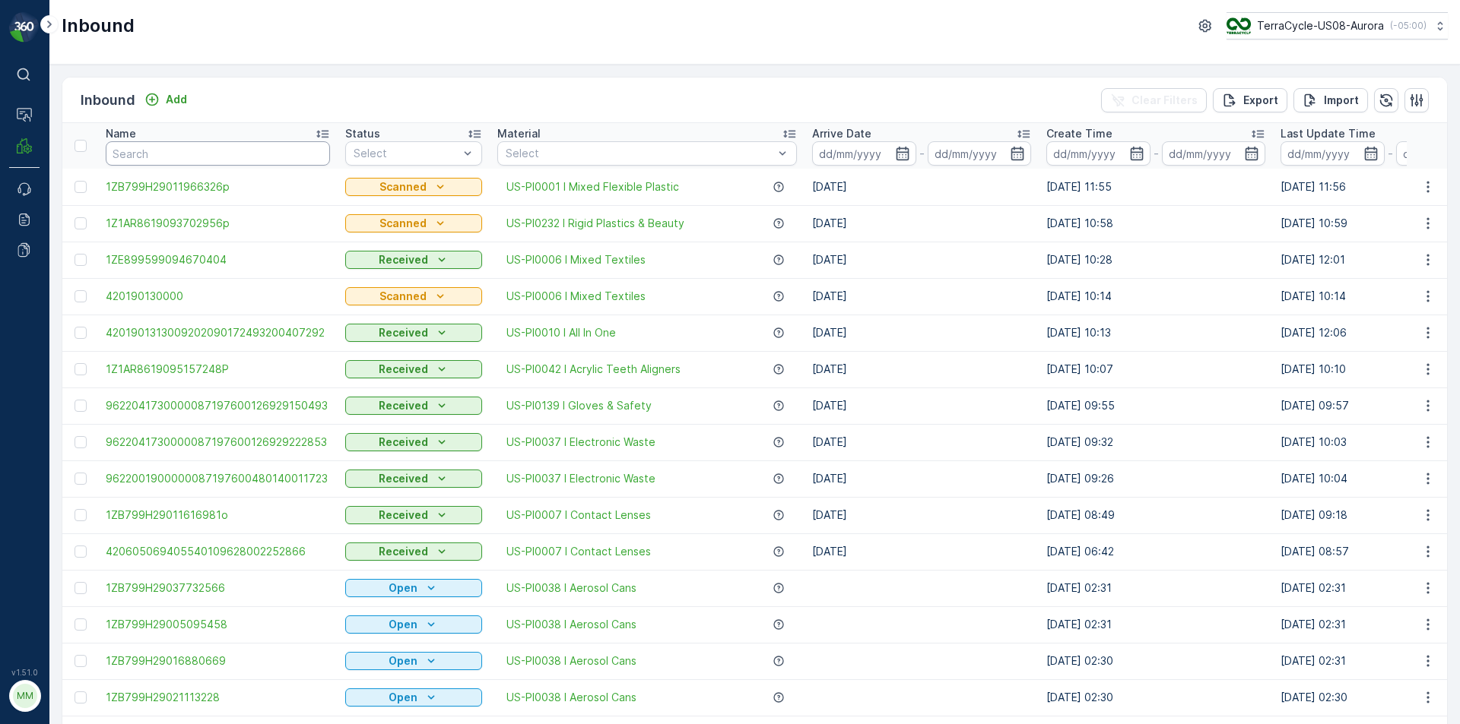
click at [214, 151] on input "text" at bounding box center [218, 153] width 224 height 24
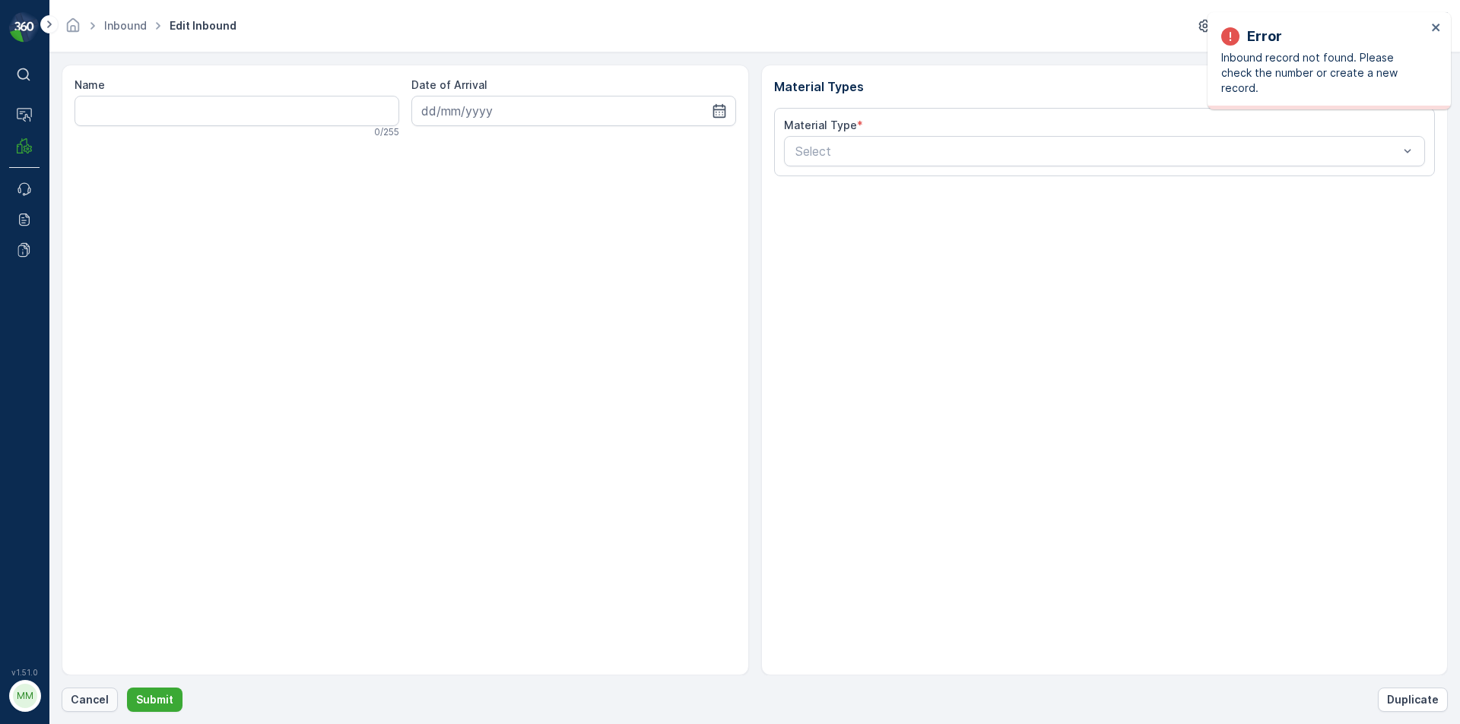
click at [95, 696] on p "Cancel" at bounding box center [90, 700] width 38 height 15
click at [99, 695] on p "Cancel" at bounding box center [90, 700] width 38 height 15
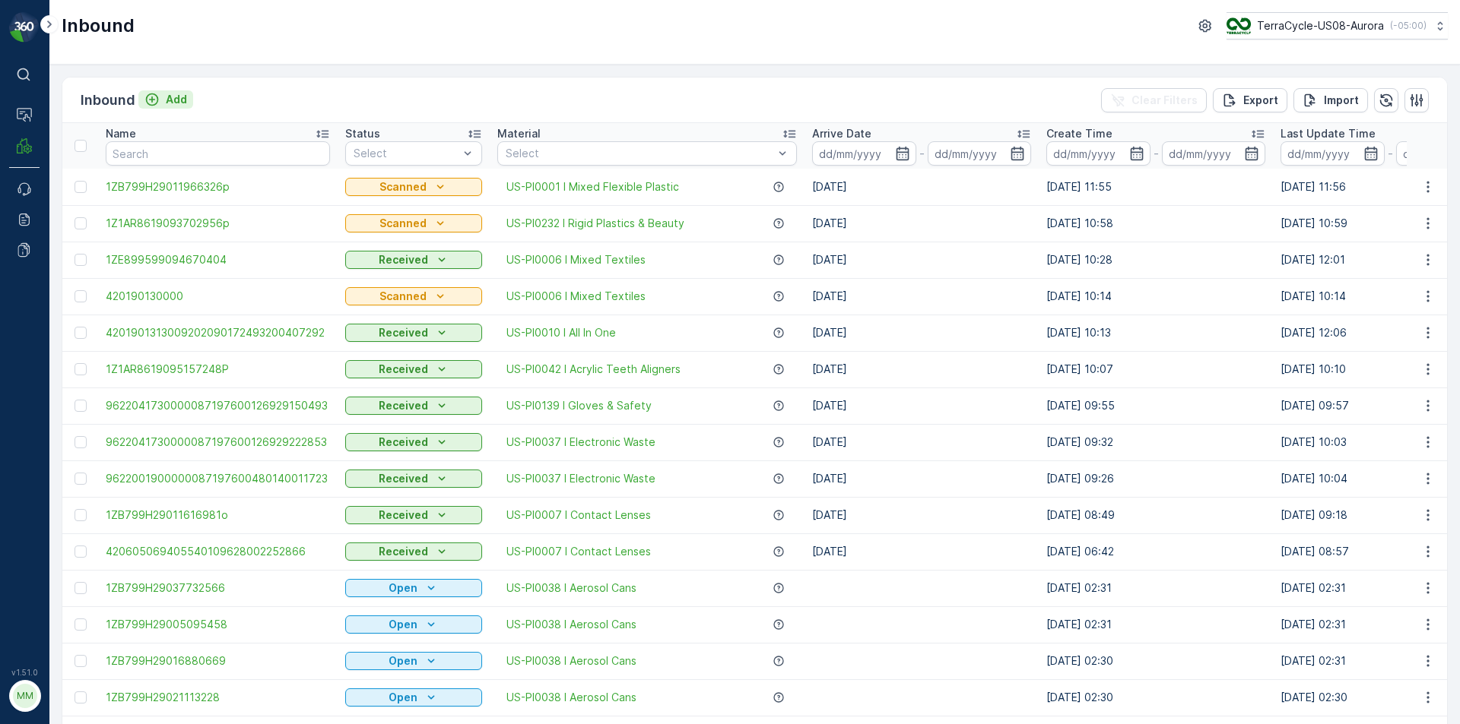
click at [158, 104] on icon "Add" at bounding box center [151, 99] width 15 height 15
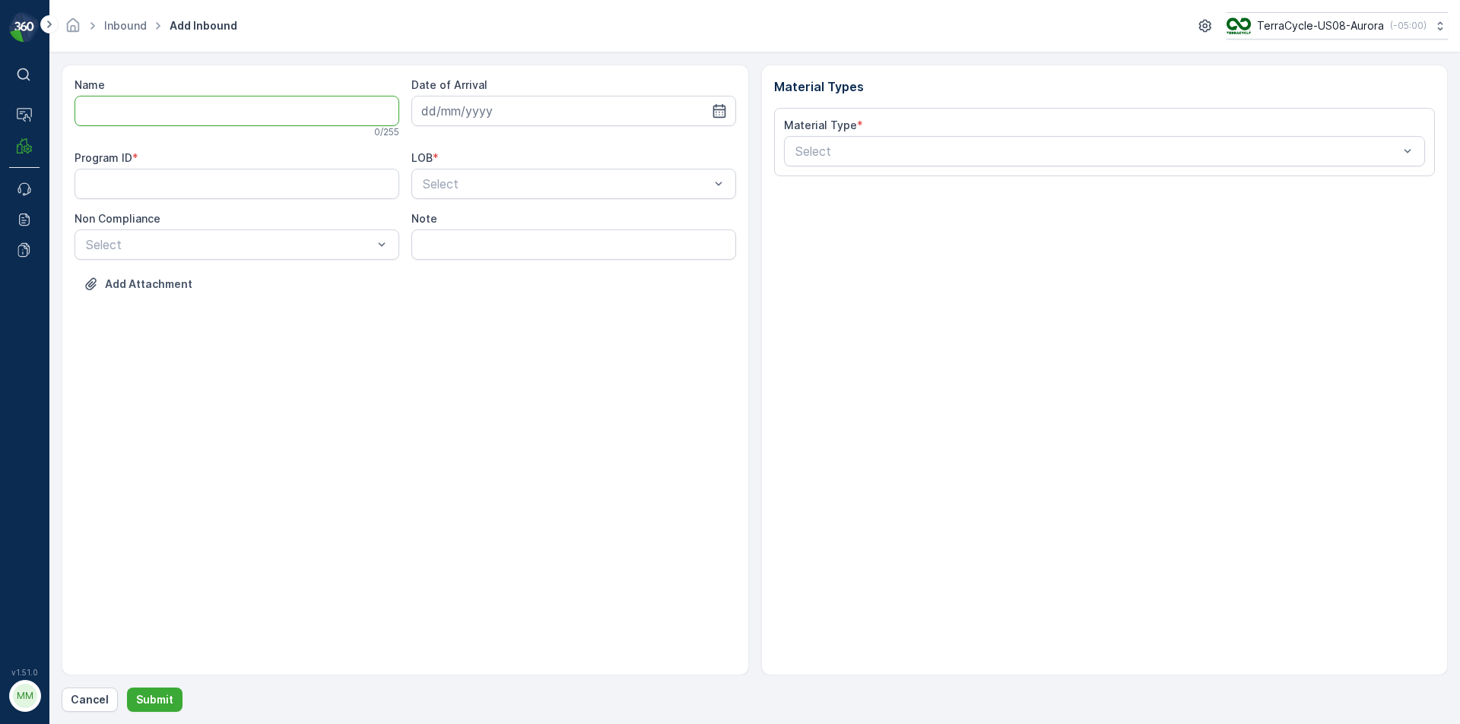
click at [172, 107] on input "Name" at bounding box center [236, 111] width 325 height 30
type input "1Z1AR8619093723059"
click at [127, 688] on button "Submit" at bounding box center [154, 700] width 55 height 24
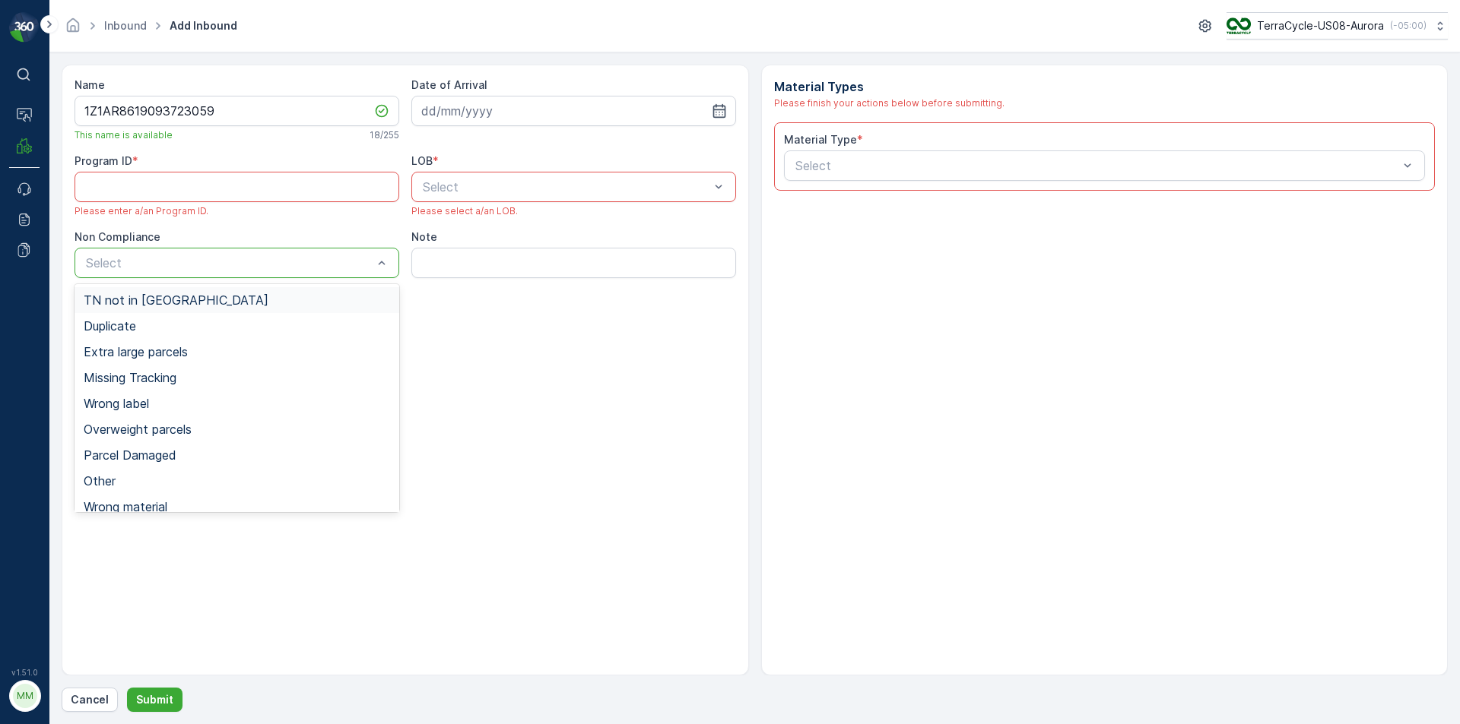
click at [266, 296] on div "TN not in [GEOGRAPHIC_DATA]" at bounding box center [237, 300] width 306 height 14
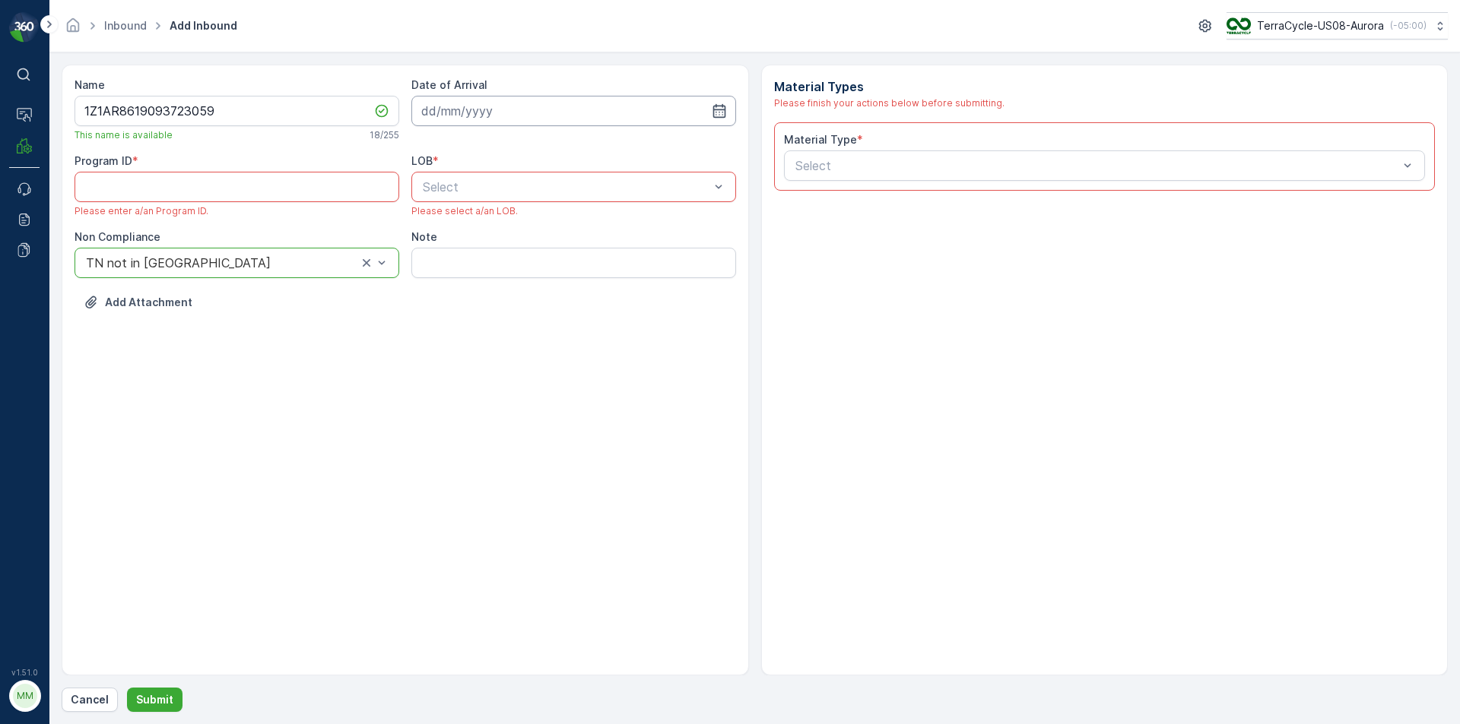
click at [490, 112] on input at bounding box center [573, 111] width 325 height 30
click at [491, 304] on div "23" at bounding box center [492, 299] width 24 height 24
type input "[DATE]"
click at [461, 169] on div "LOB * Select Please select a/an LOB." at bounding box center [573, 186] width 325 height 64
click at [458, 229] on div "NRP" at bounding box center [573, 224] width 306 height 14
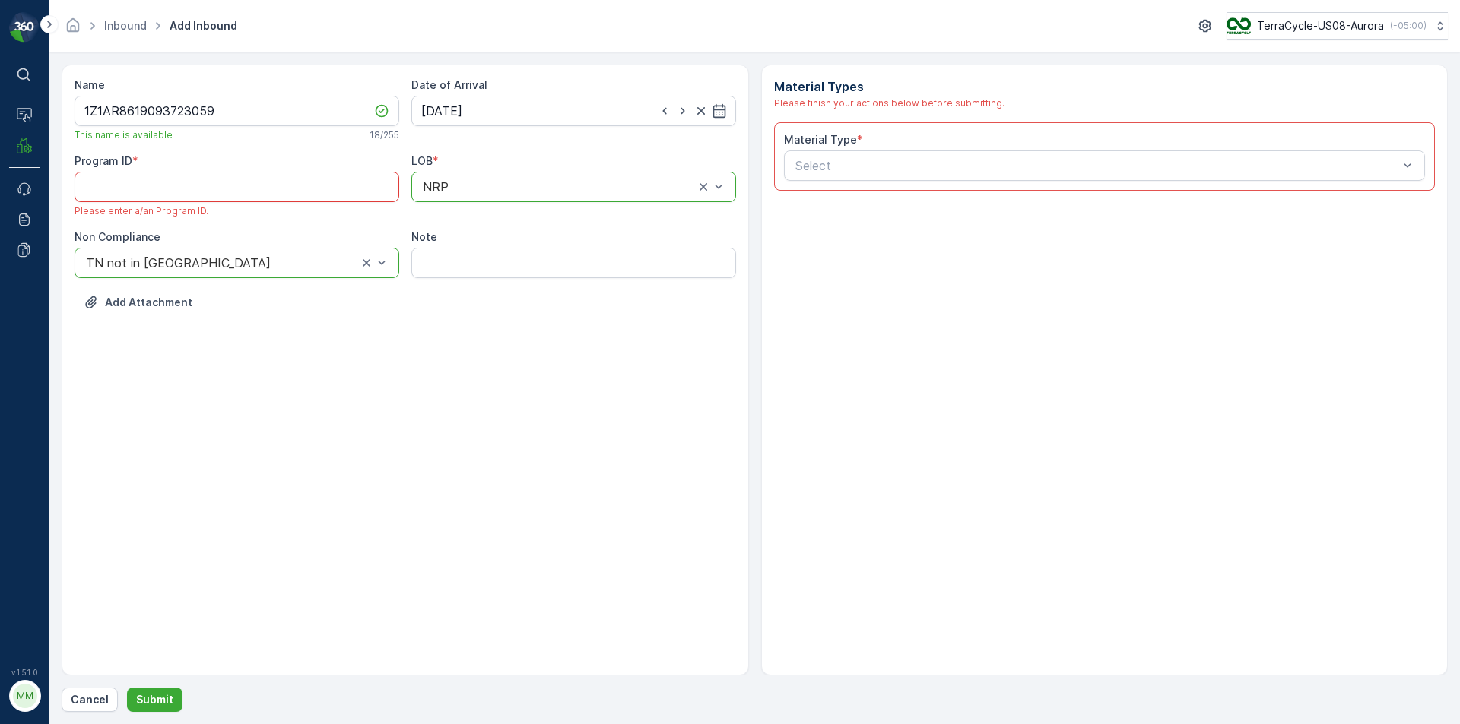
click at [219, 192] on ID "Program ID" at bounding box center [236, 187] width 325 height 30
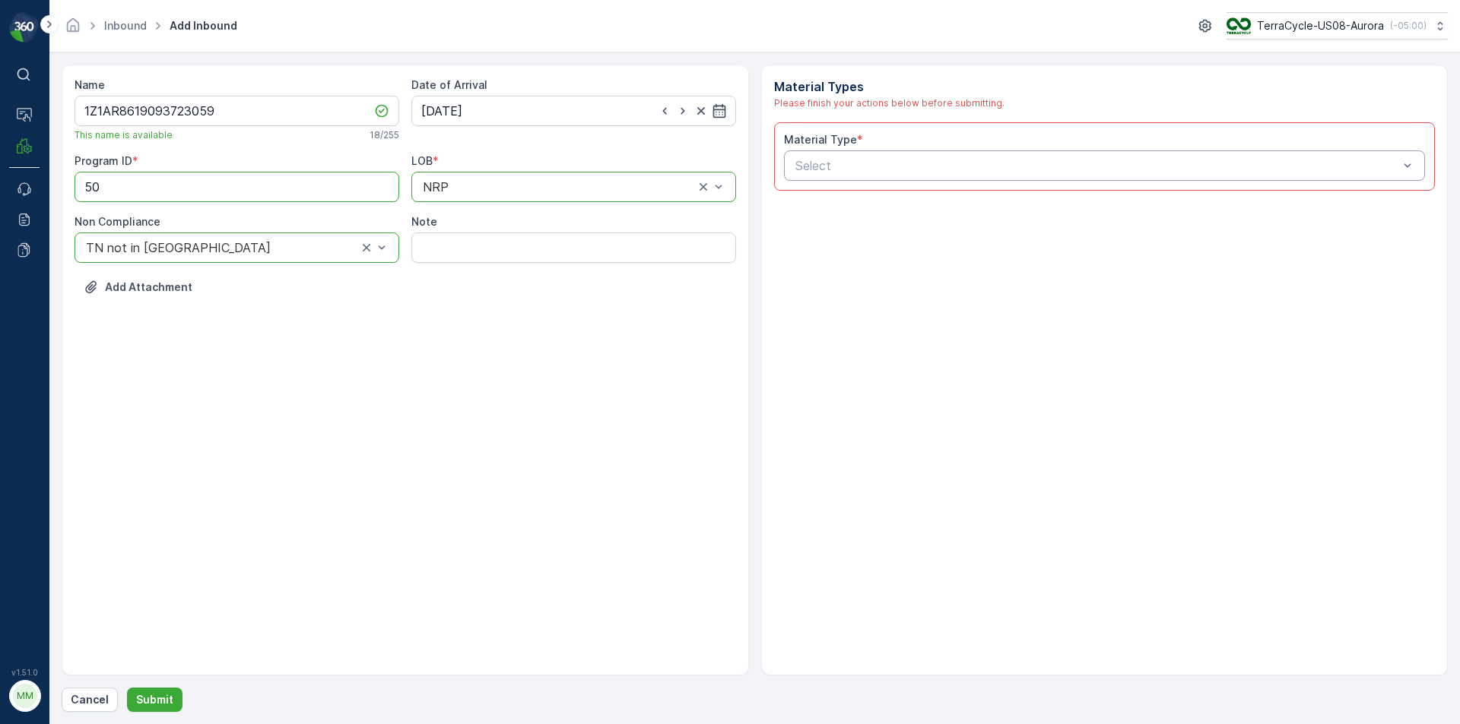
type ID "50"
drag, startPoint x: 931, startPoint y: 157, endPoint x: 935, endPoint y: 166, distance: 9.9
click at [935, 166] on div at bounding box center [1097, 166] width 607 height 14
click at [953, 163] on div at bounding box center [1097, 166] width 607 height 14
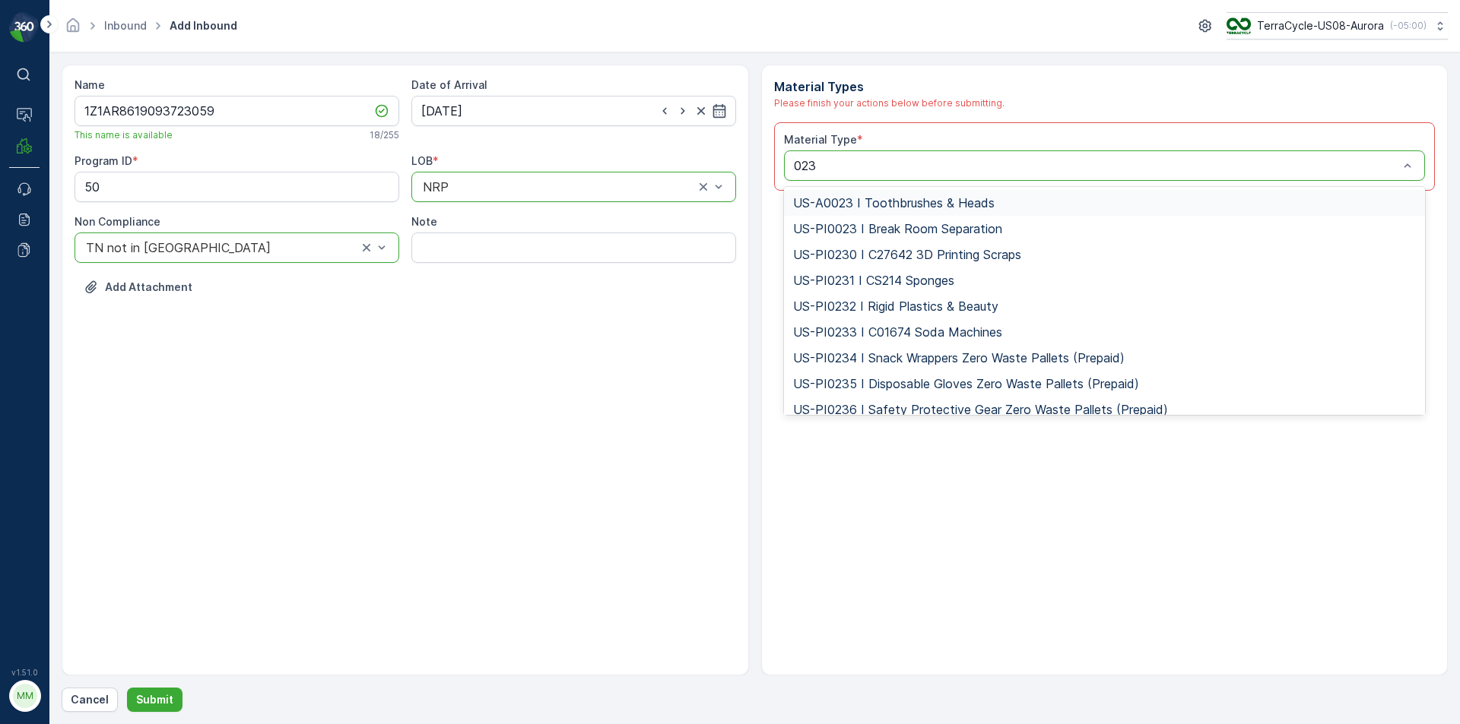
type input "0232"
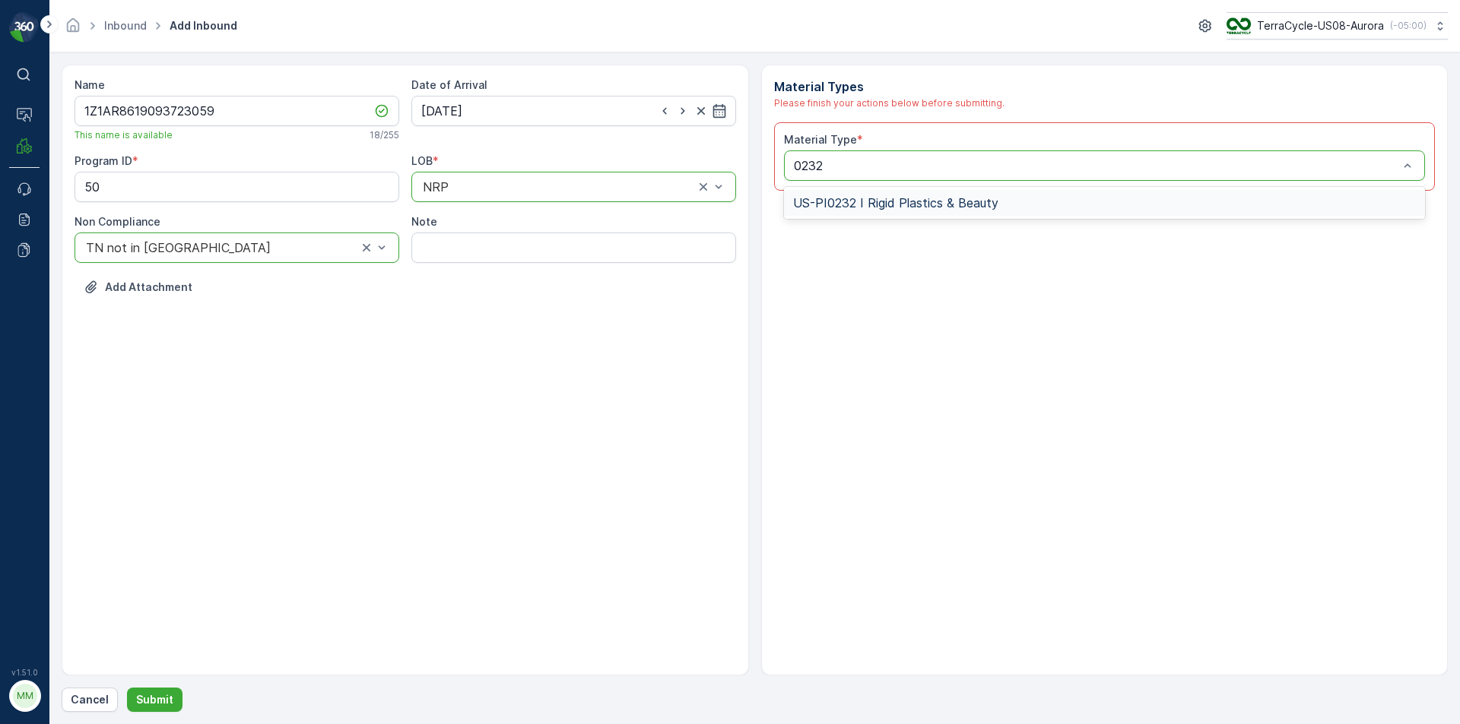
click at [1017, 204] on div "US-PI0232 I Rigid Plastics & Beauty" at bounding box center [1104, 203] width 623 height 14
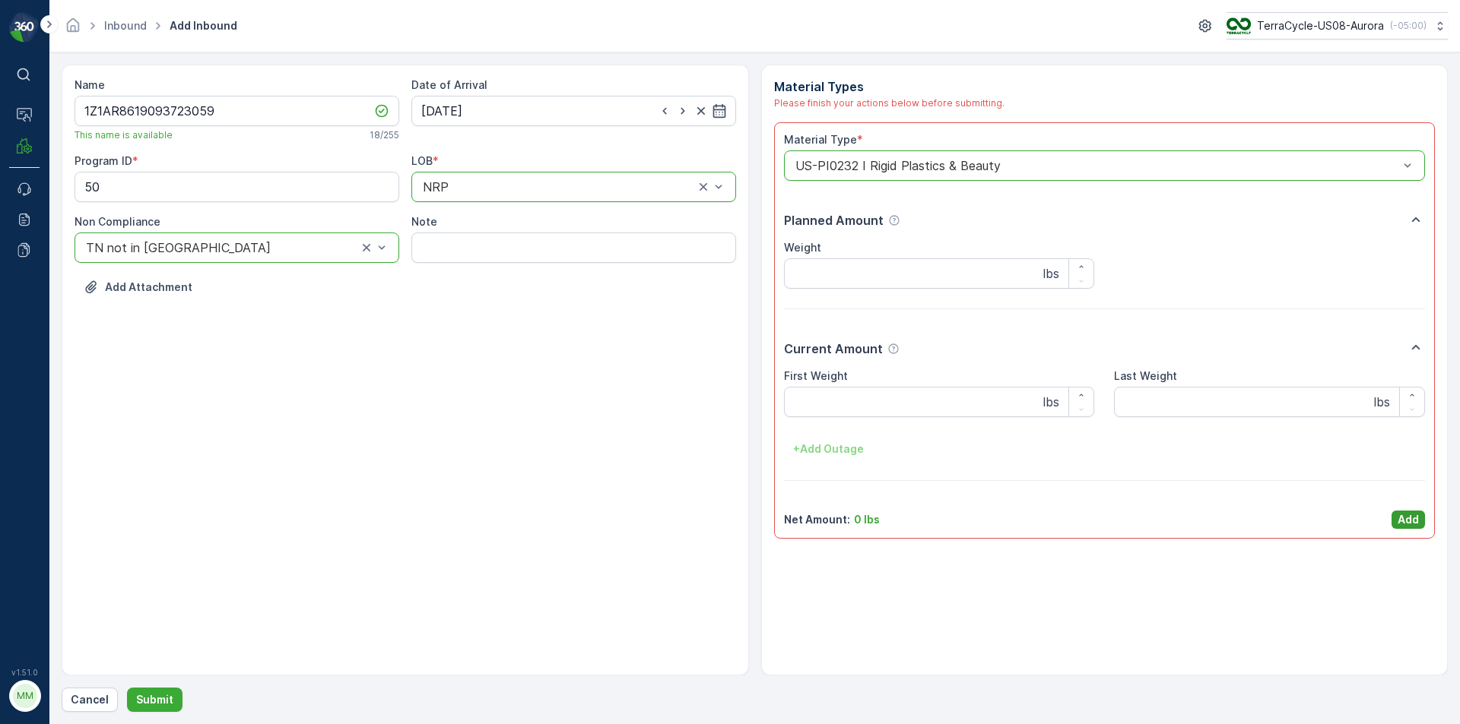
click at [1408, 515] on p "Add" at bounding box center [1407, 519] width 21 height 15
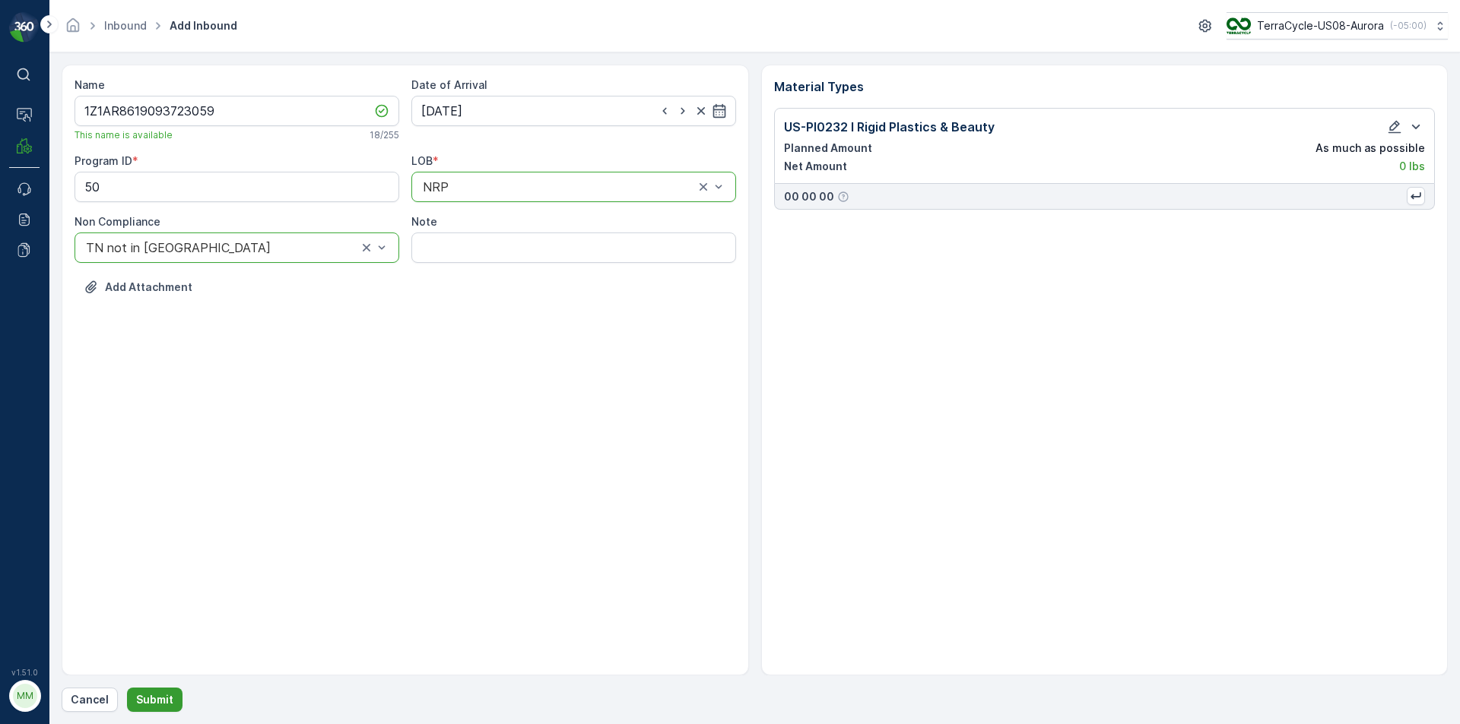
click at [150, 709] on button "Submit" at bounding box center [154, 700] width 55 height 24
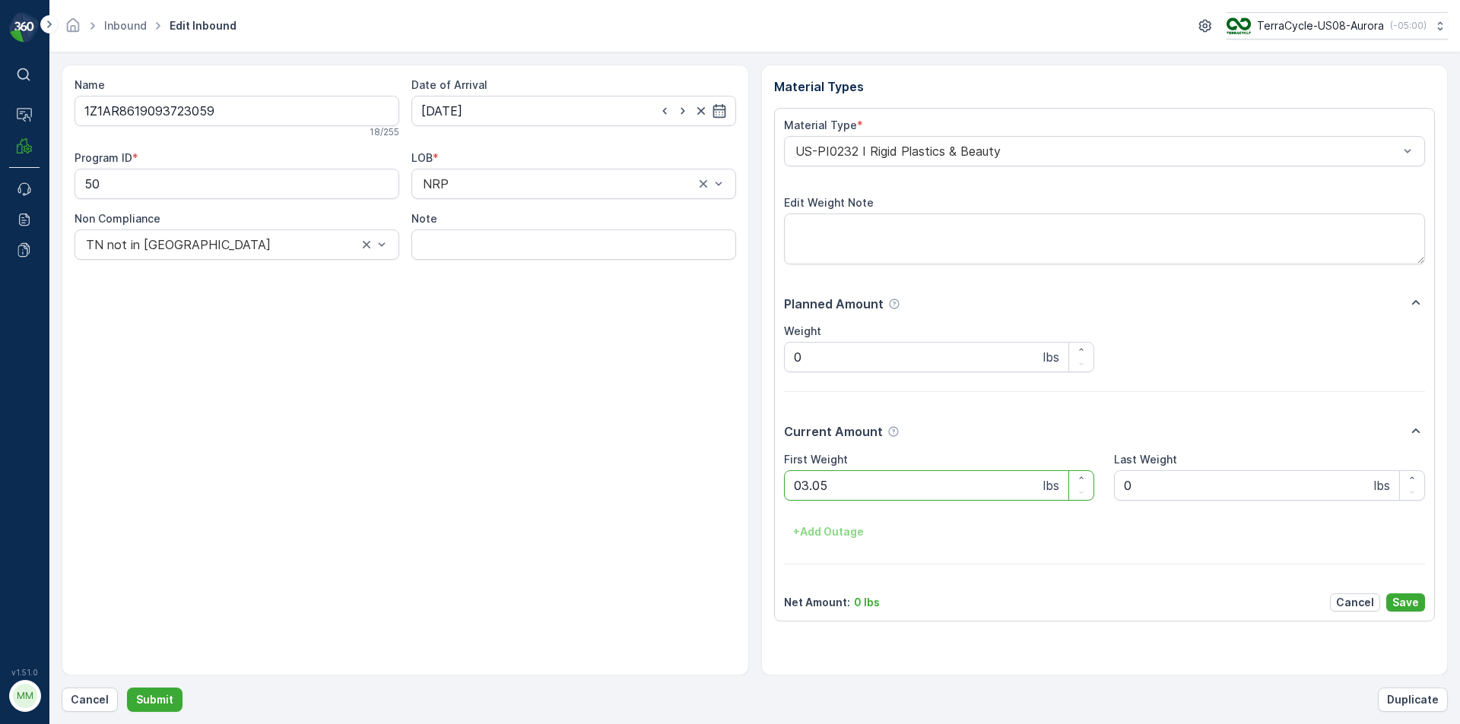
click at [127, 688] on button "Submit" at bounding box center [154, 700] width 55 height 24
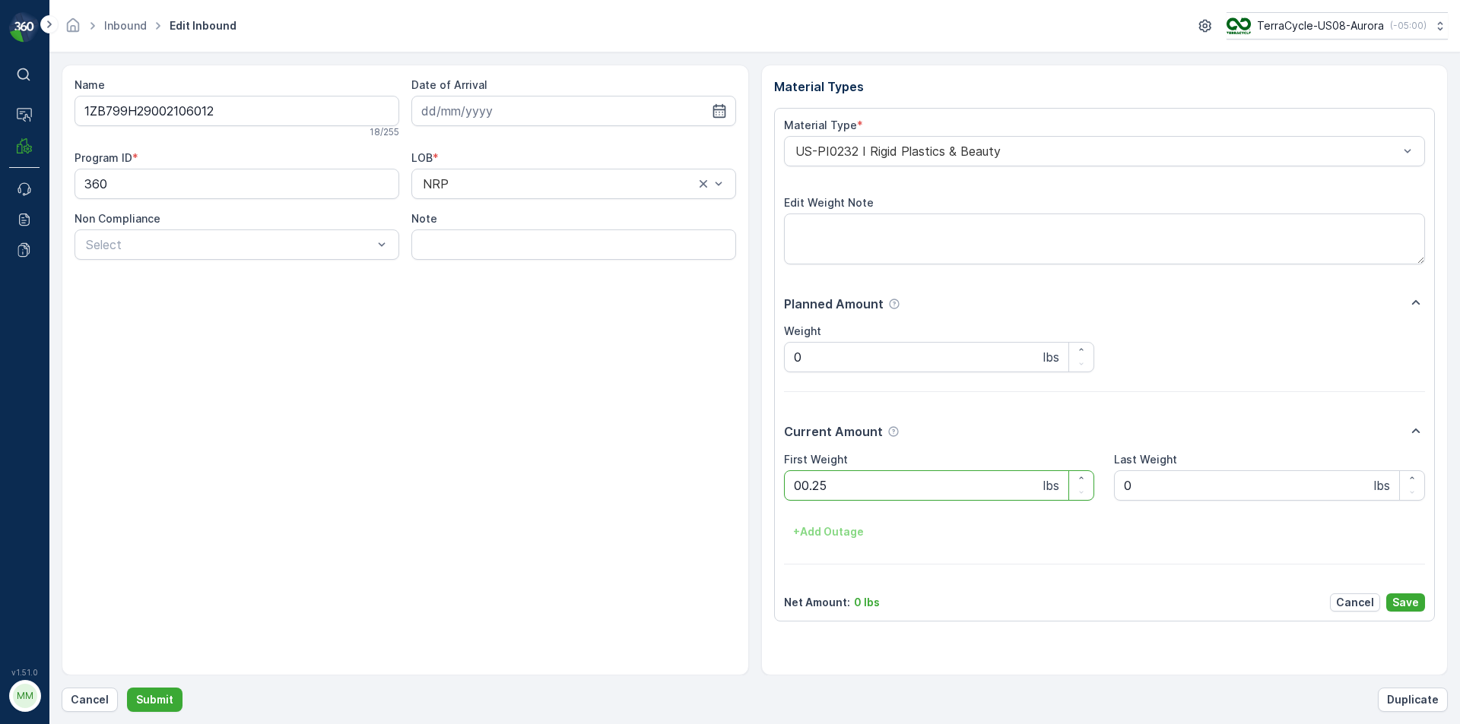
click at [127, 688] on button "Submit" at bounding box center [154, 700] width 55 height 24
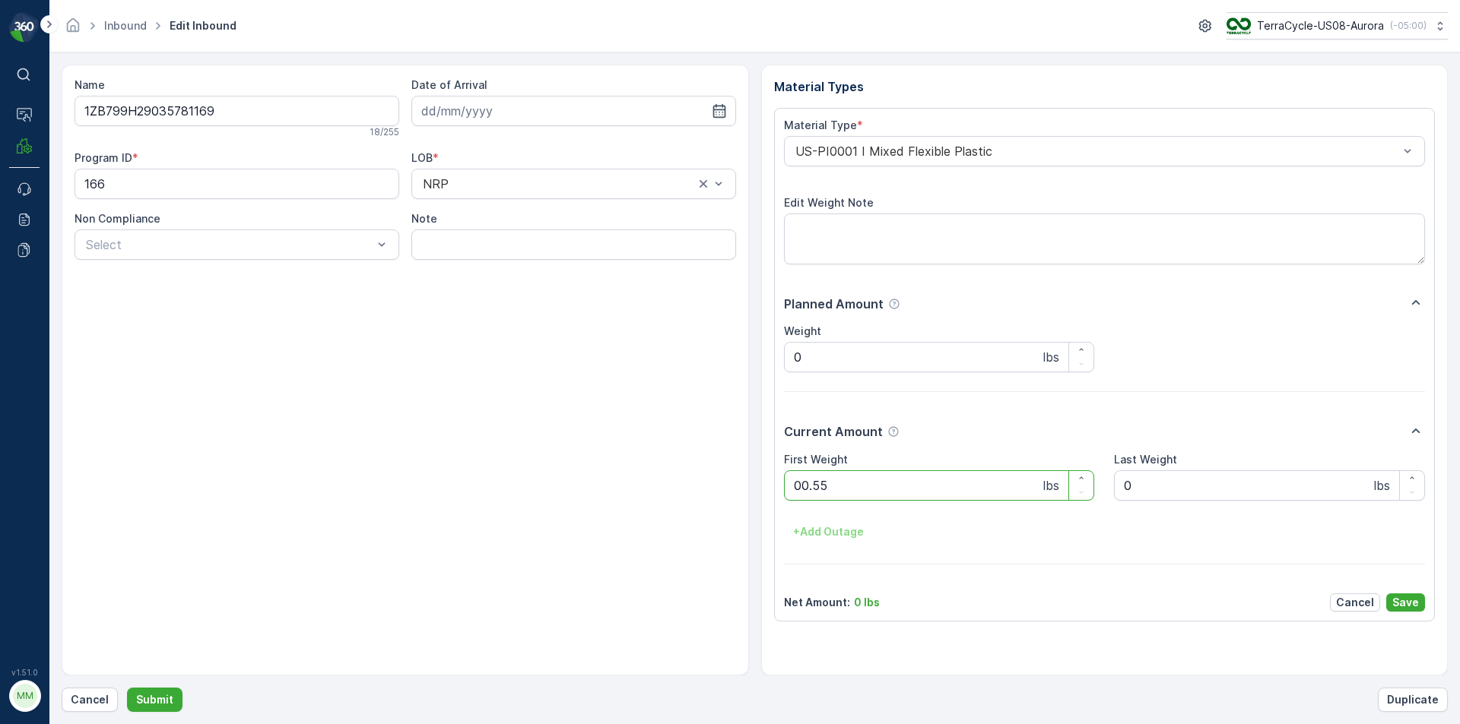
click at [127, 688] on button "Submit" at bounding box center [154, 700] width 55 height 24
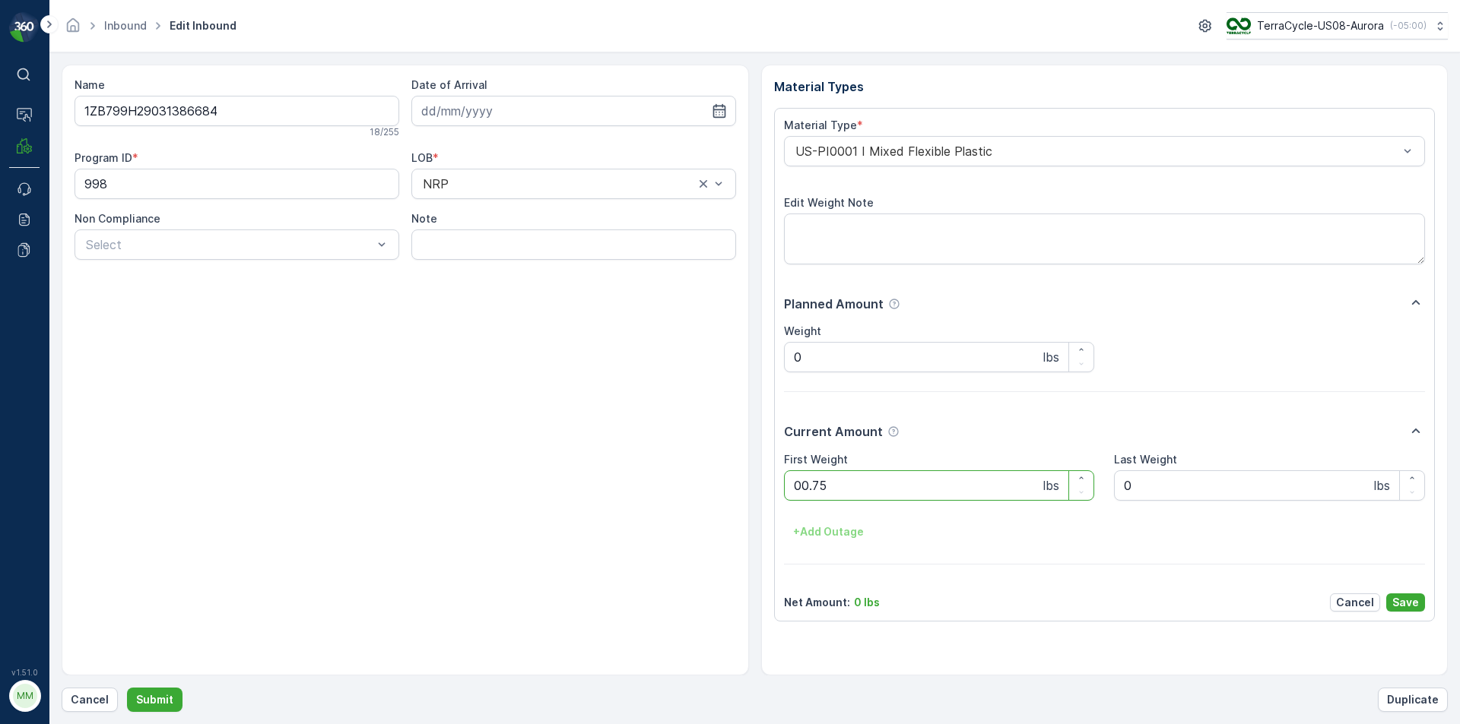
click at [127, 688] on button "Submit" at bounding box center [154, 700] width 55 height 24
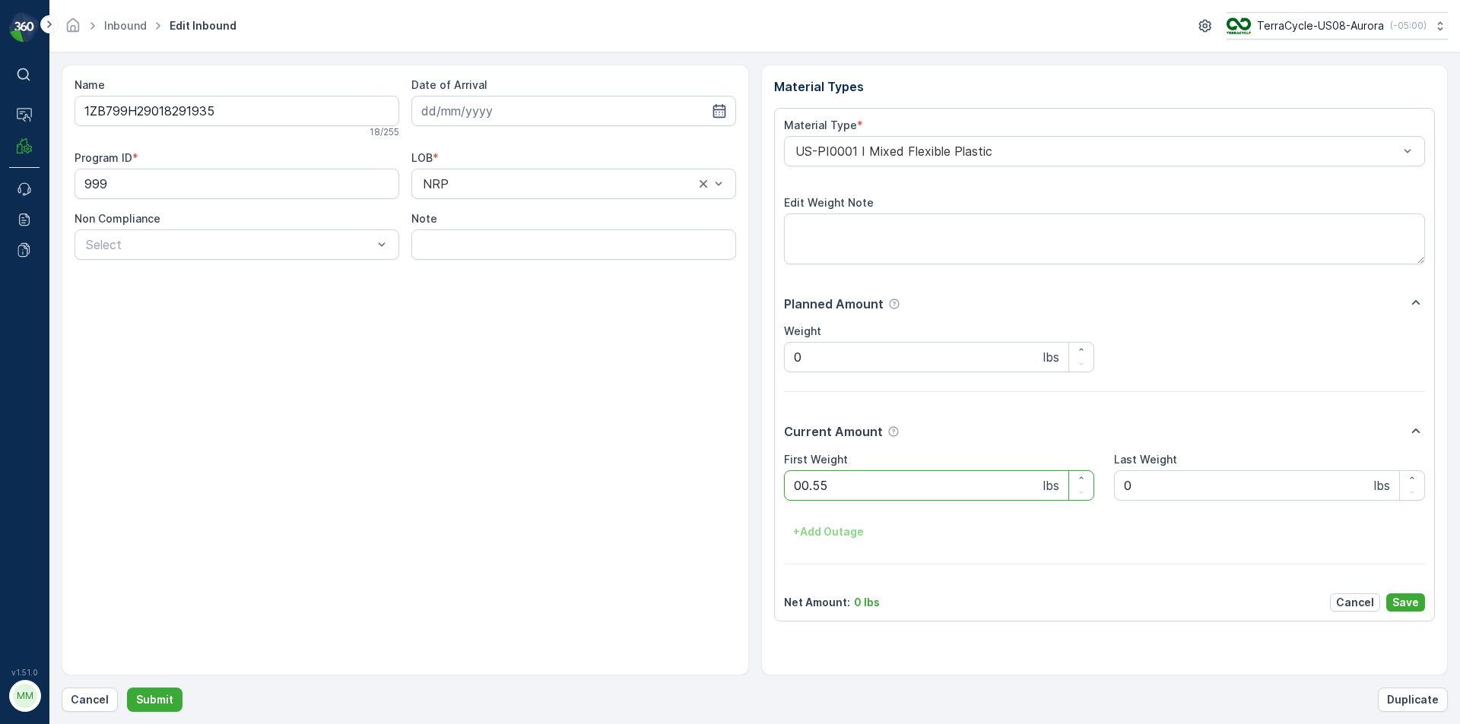
click at [127, 688] on button "Submit" at bounding box center [154, 700] width 55 height 24
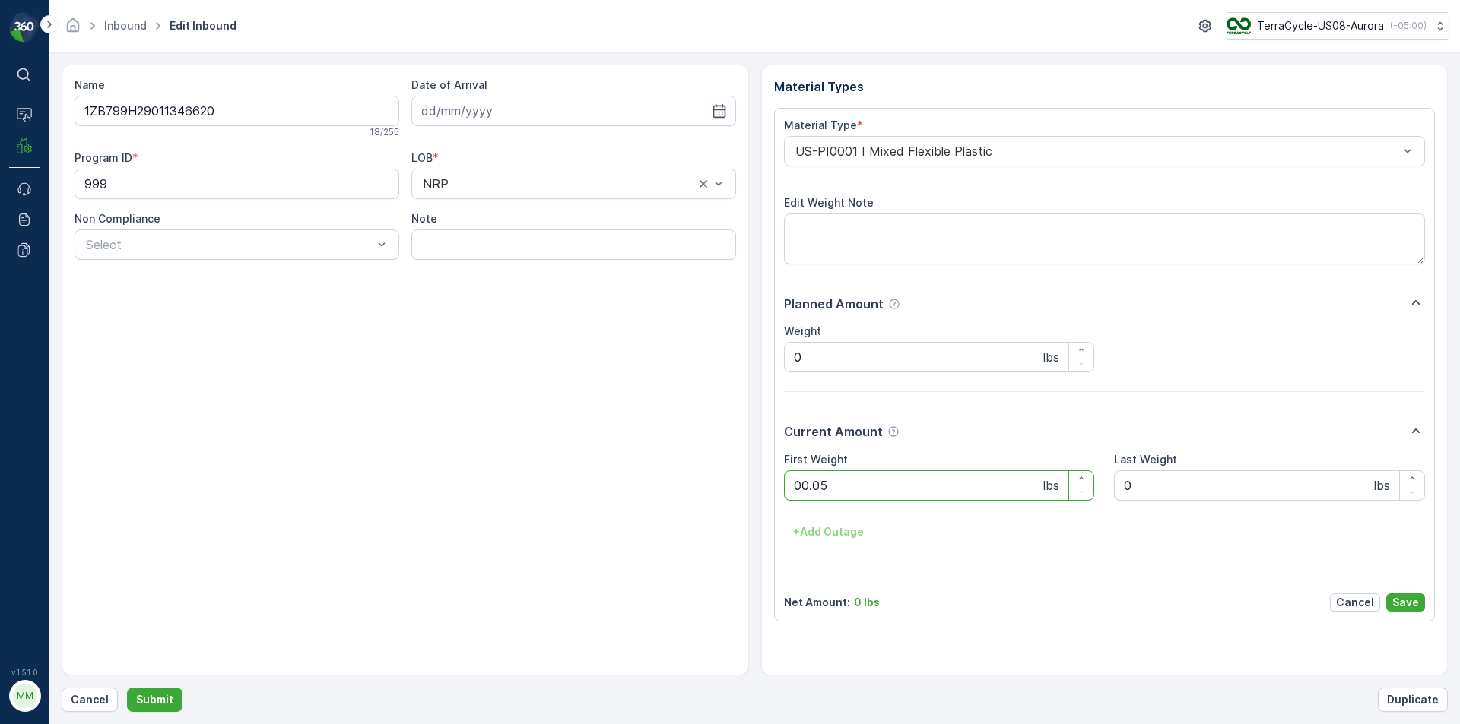
click at [127, 688] on button "Submit" at bounding box center [154, 700] width 55 height 24
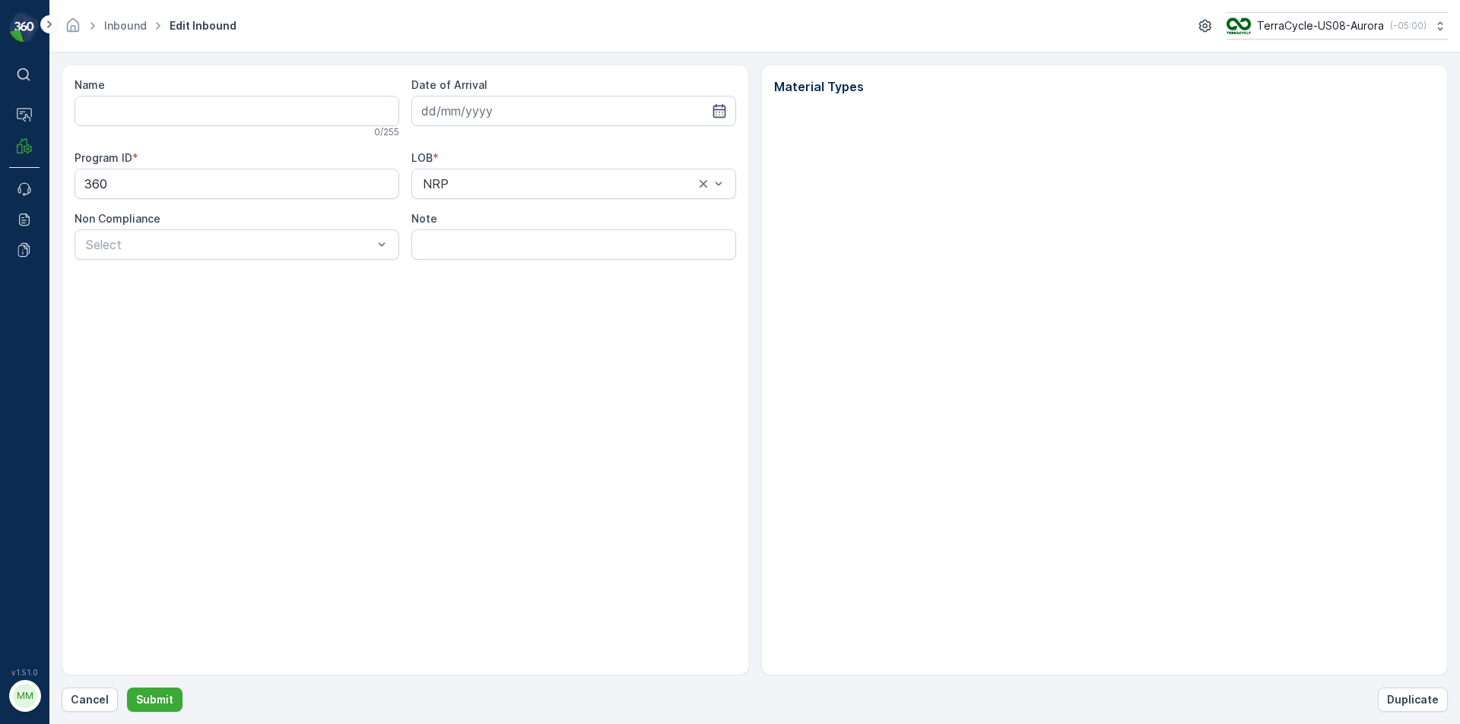
type input "1ZB799H29009190276"
type input "[DATE]"
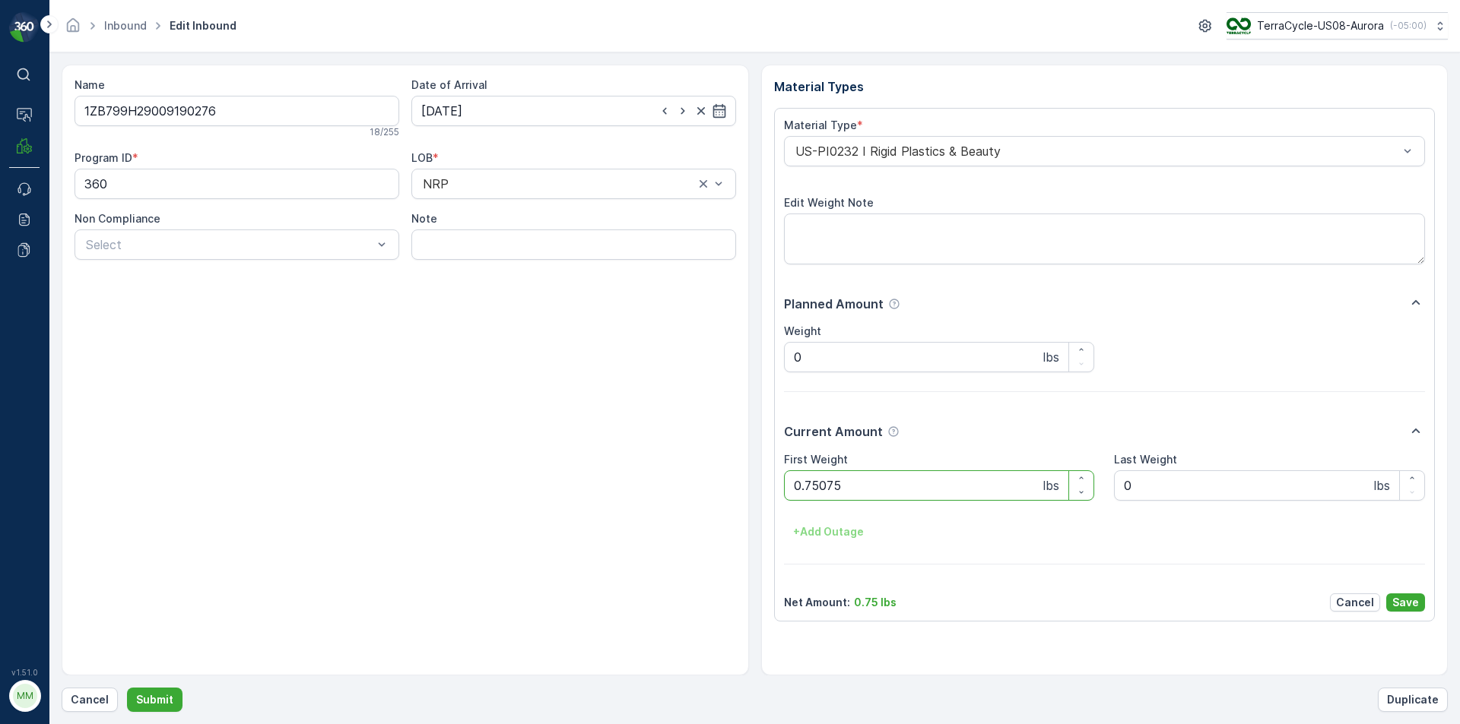
click at [127, 688] on button "Submit" at bounding box center [154, 700] width 55 height 24
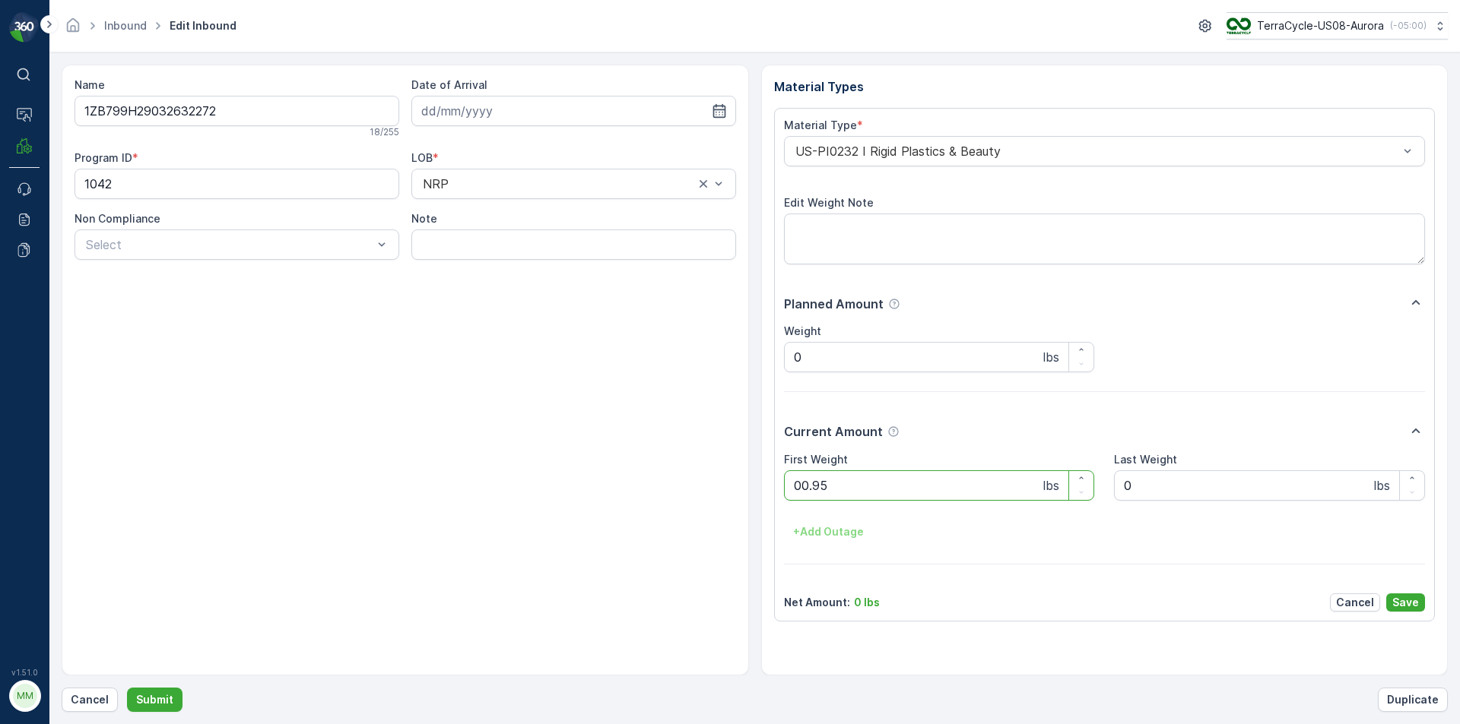
click at [127, 688] on button "Submit" at bounding box center [154, 700] width 55 height 24
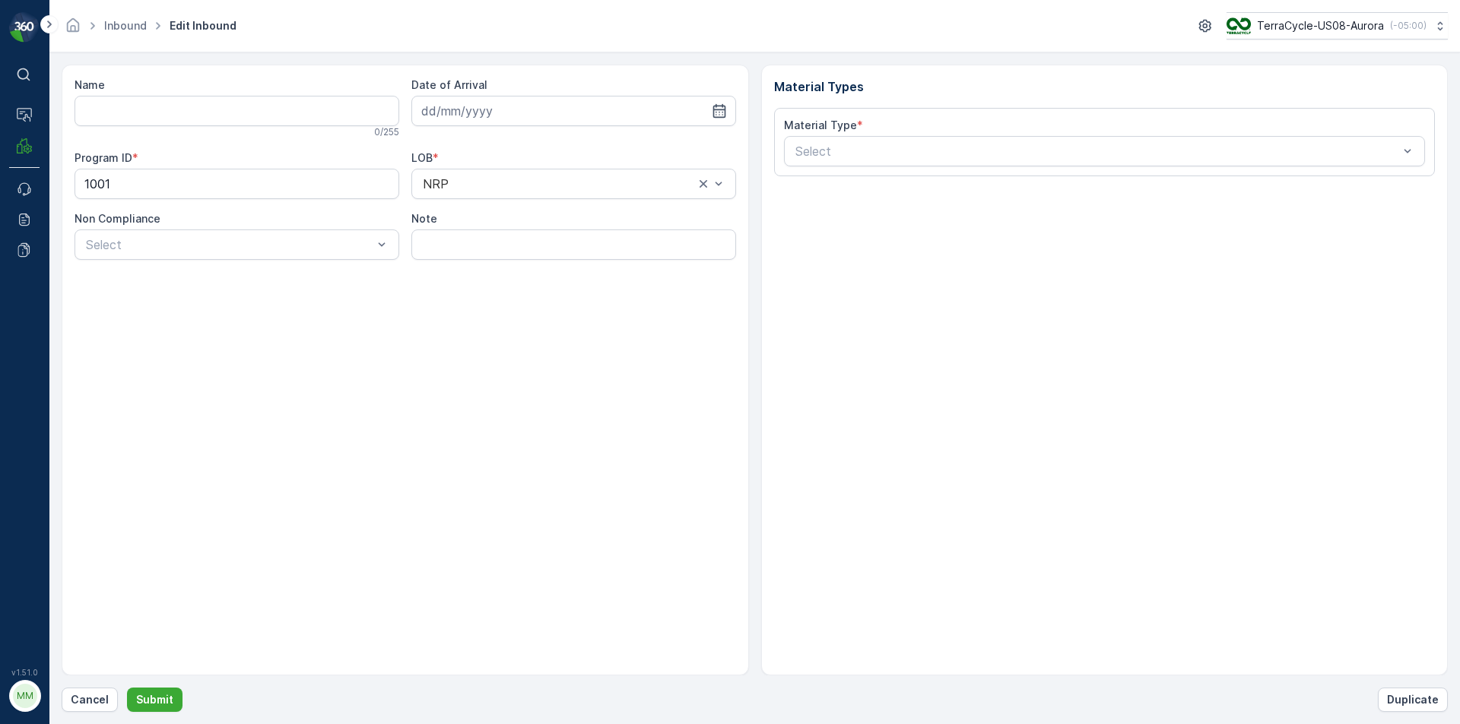
type input "1ZB799H29029217530"
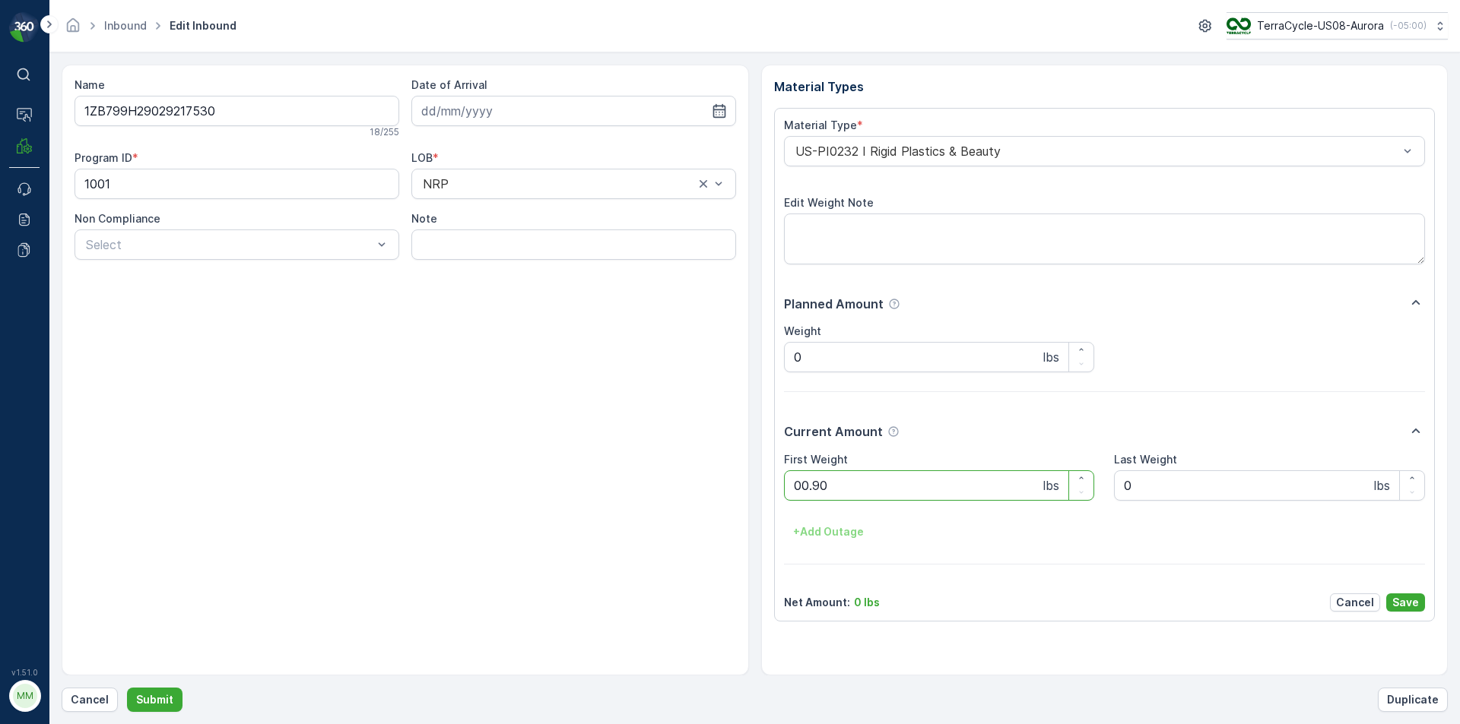
click at [127, 688] on button "Submit" at bounding box center [154, 700] width 55 height 24
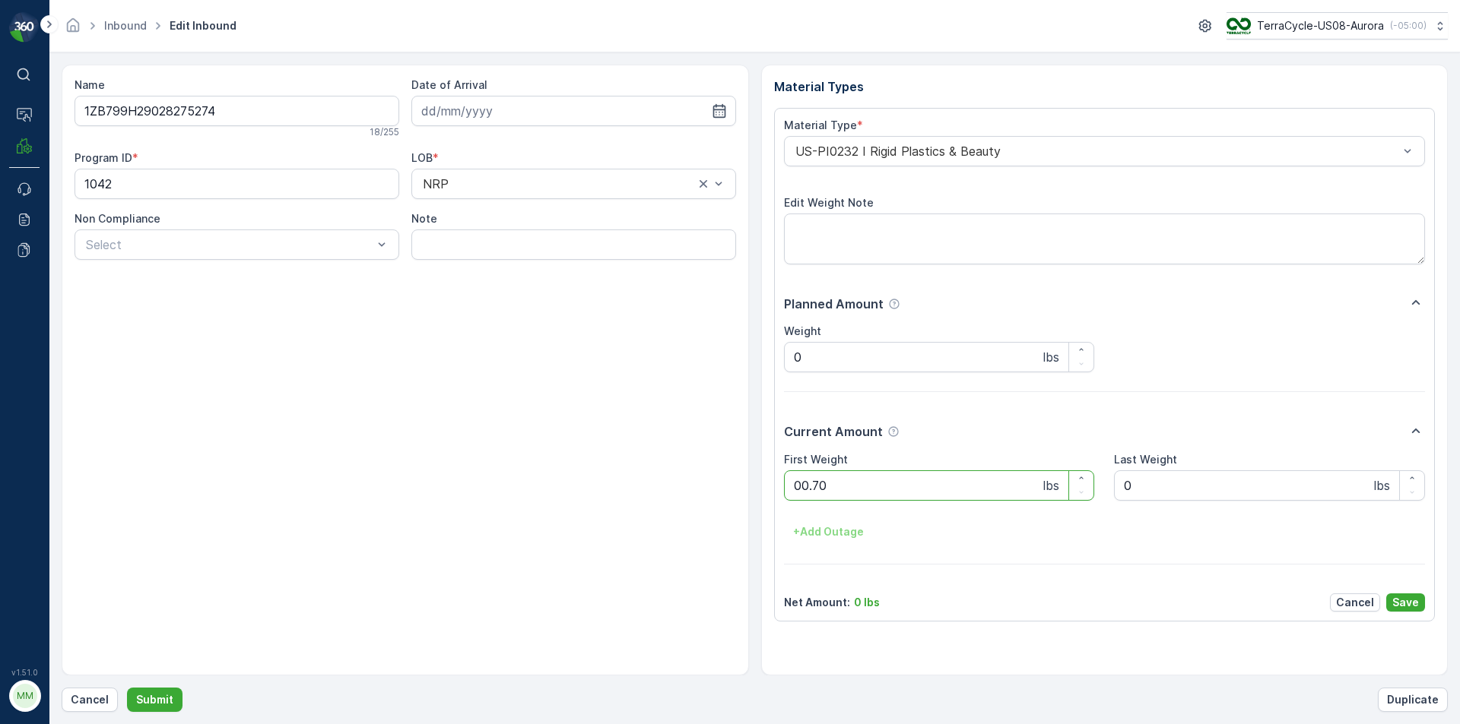
click at [127, 688] on button "Submit" at bounding box center [154, 700] width 55 height 24
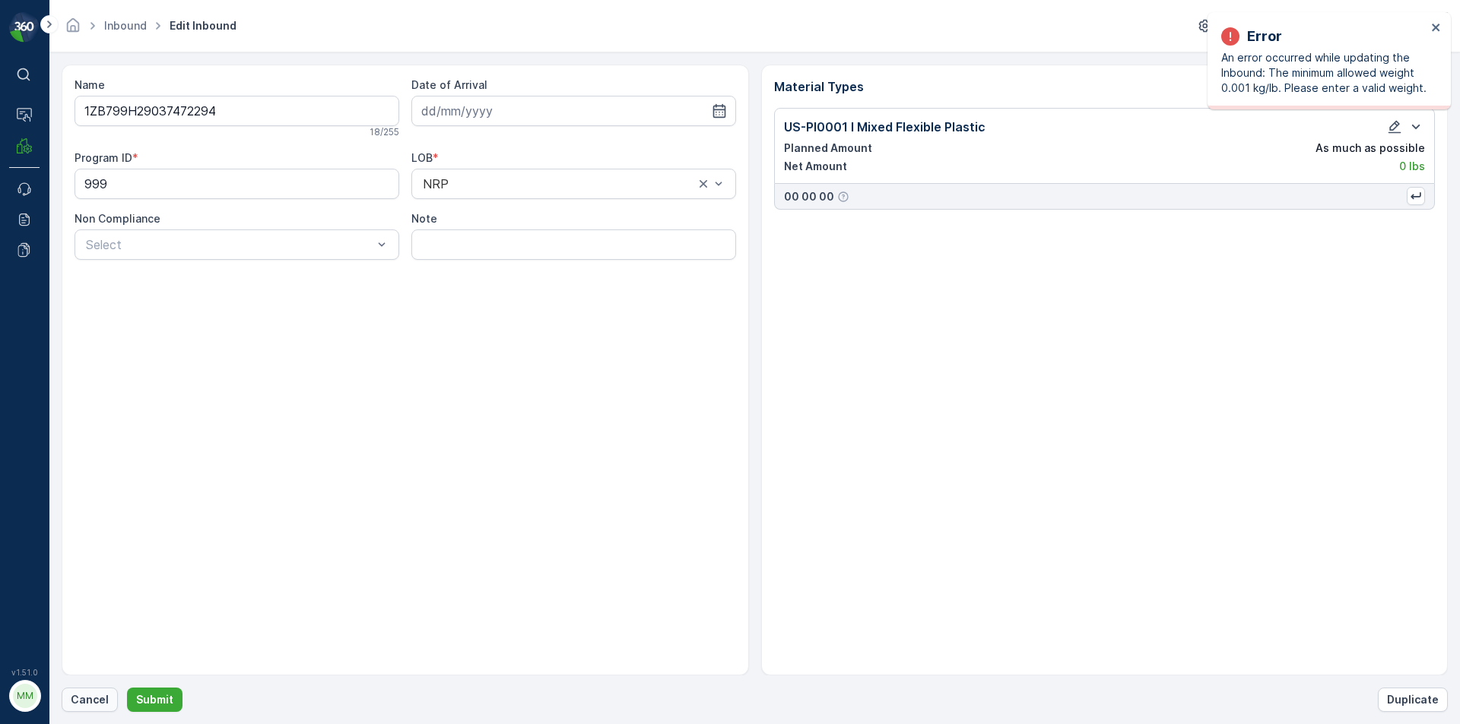
click at [81, 705] on p "Cancel" at bounding box center [90, 700] width 38 height 15
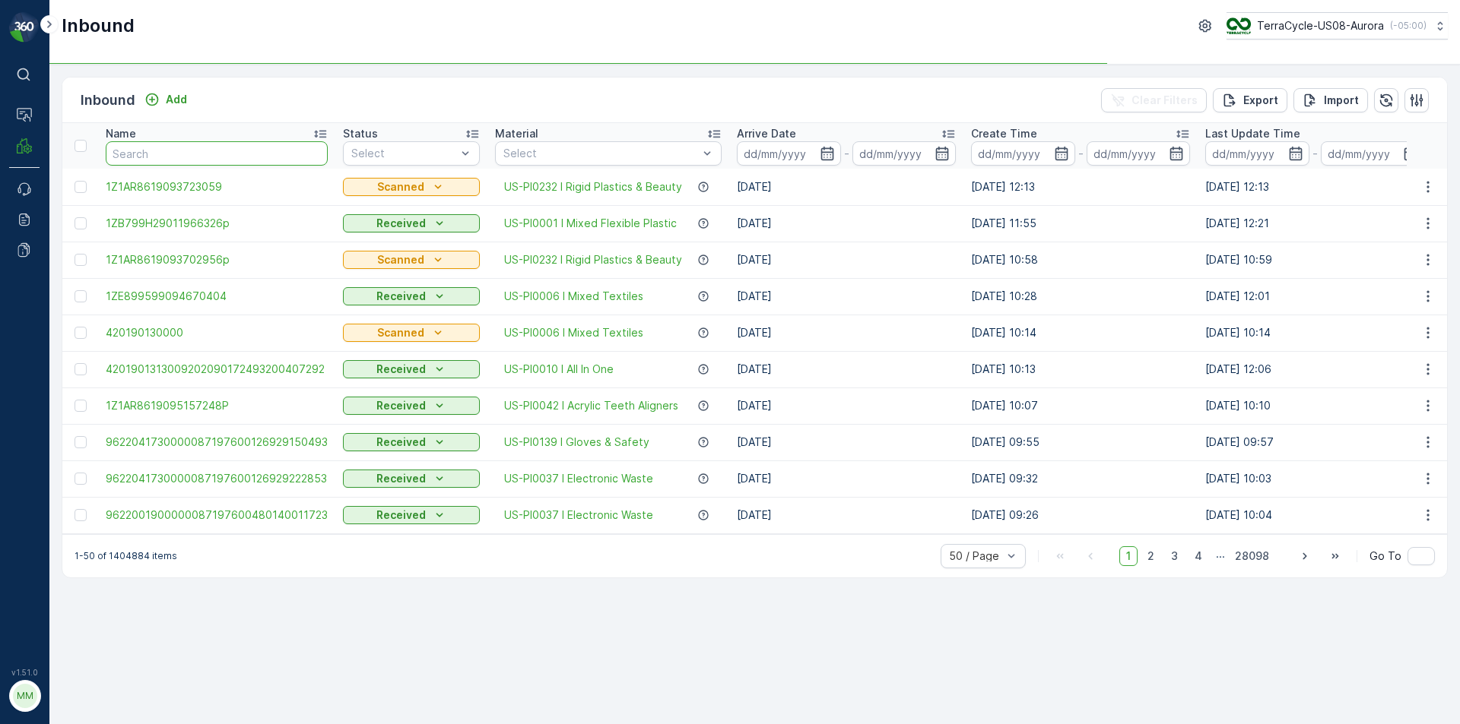
click at [183, 153] on input "text" at bounding box center [217, 153] width 222 height 24
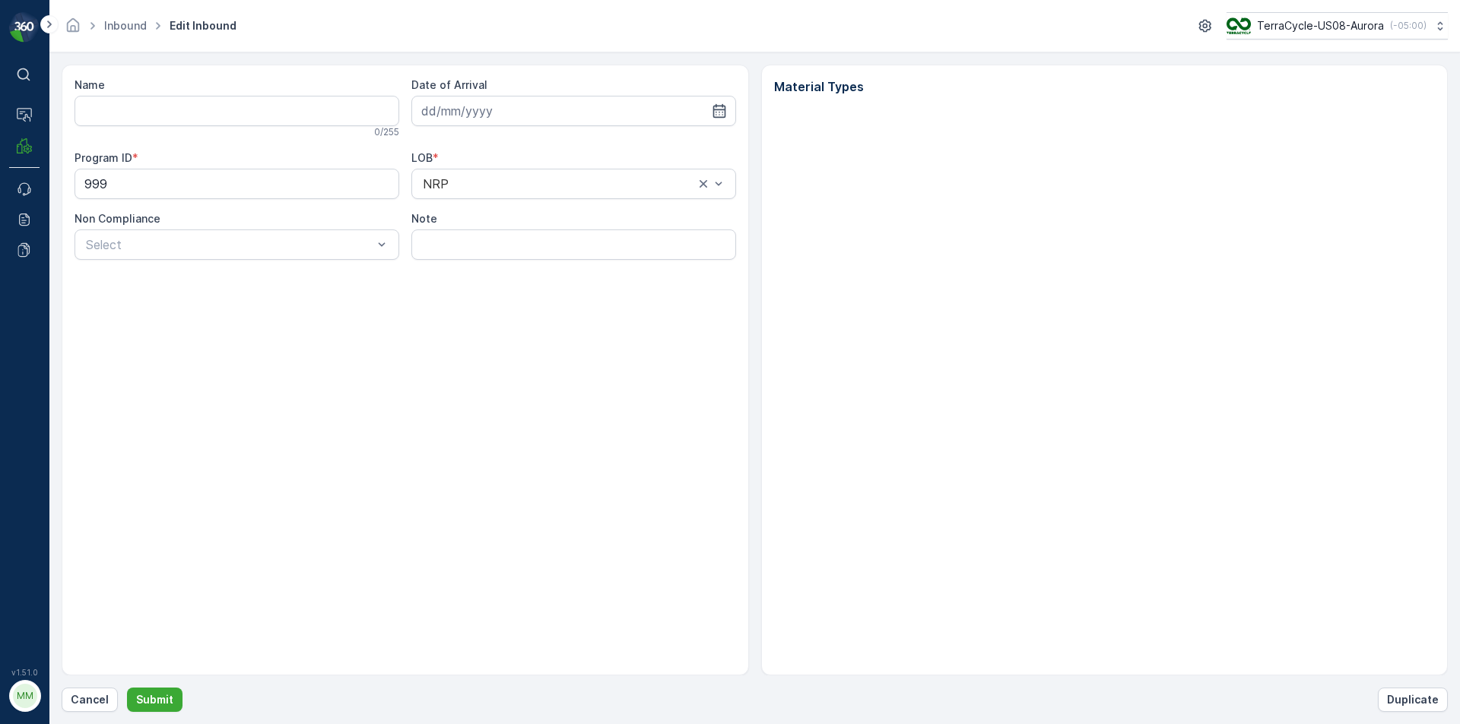
type input "1ZB799H29037472294"
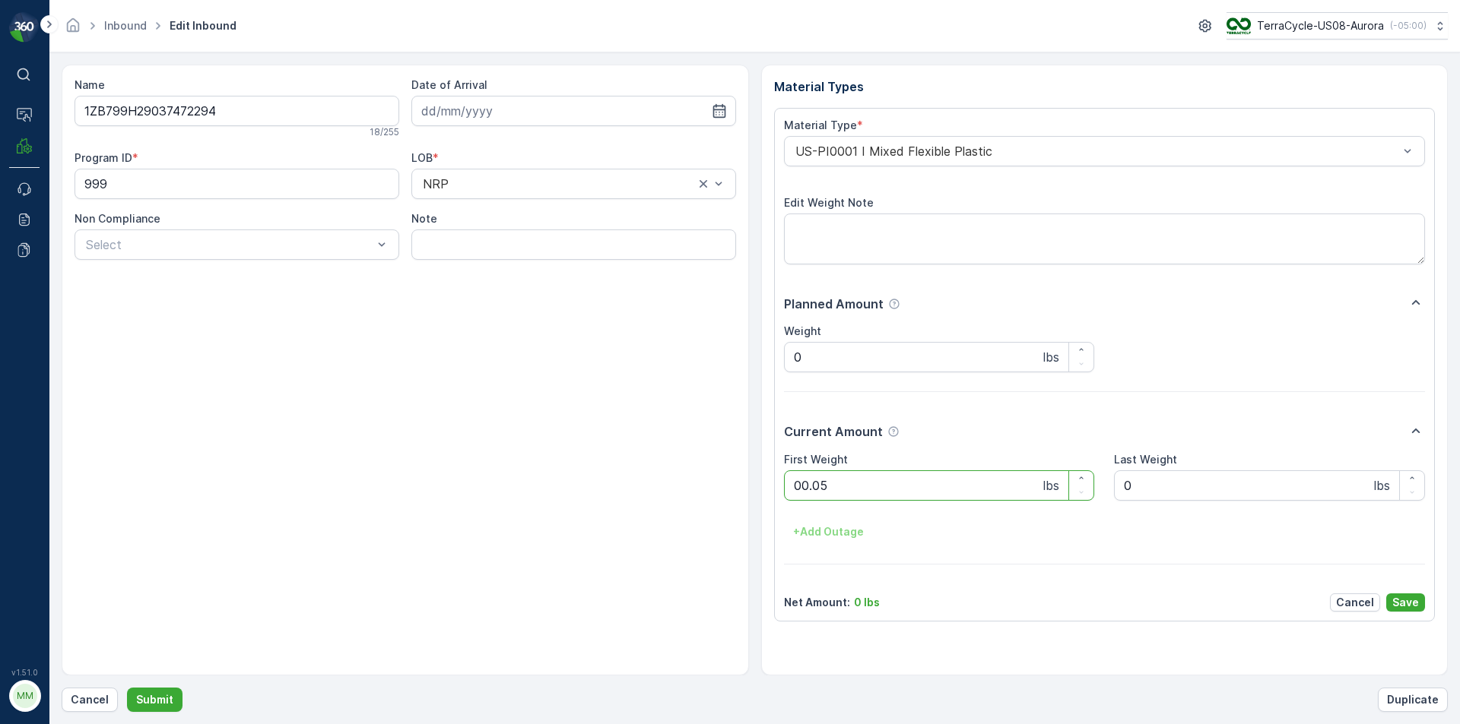
click at [127, 688] on button "Submit" at bounding box center [154, 700] width 55 height 24
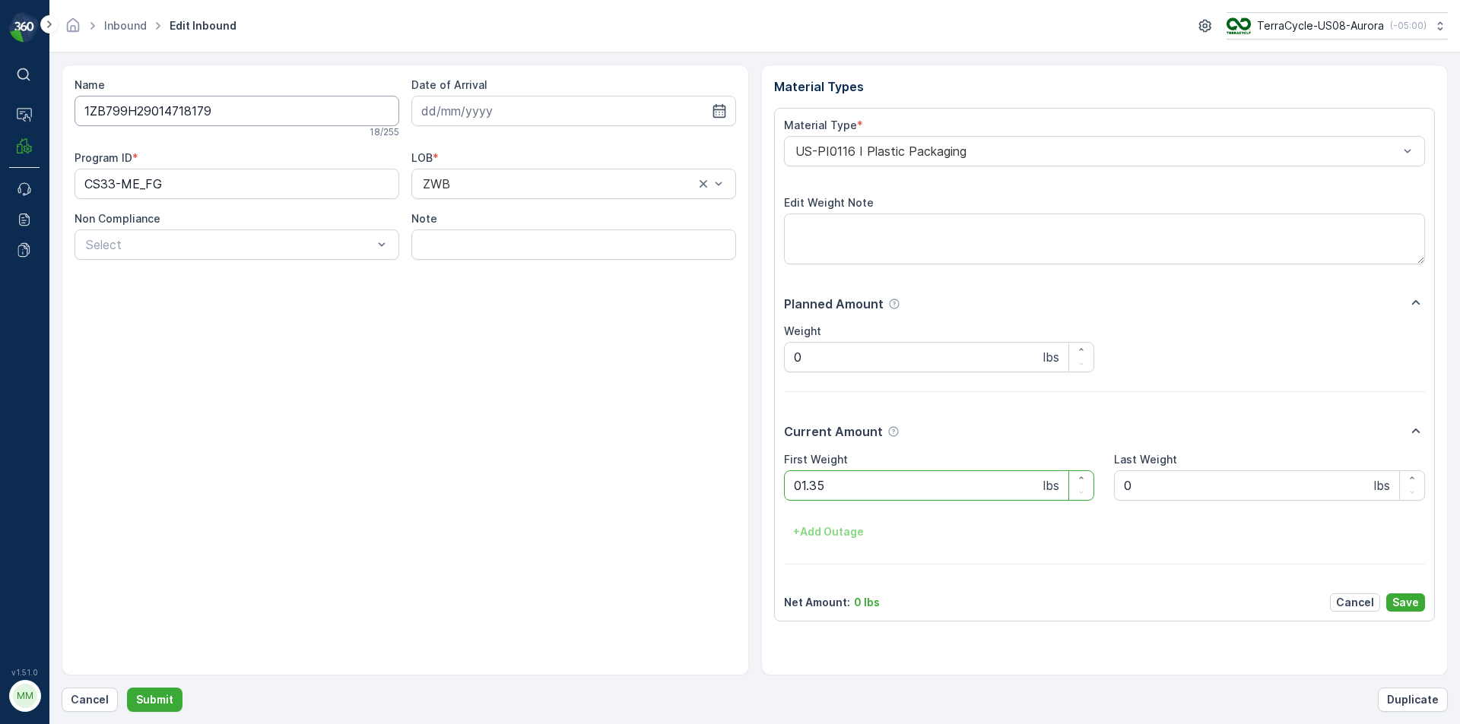
click at [127, 688] on button "Submit" at bounding box center [154, 700] width 55 height 24
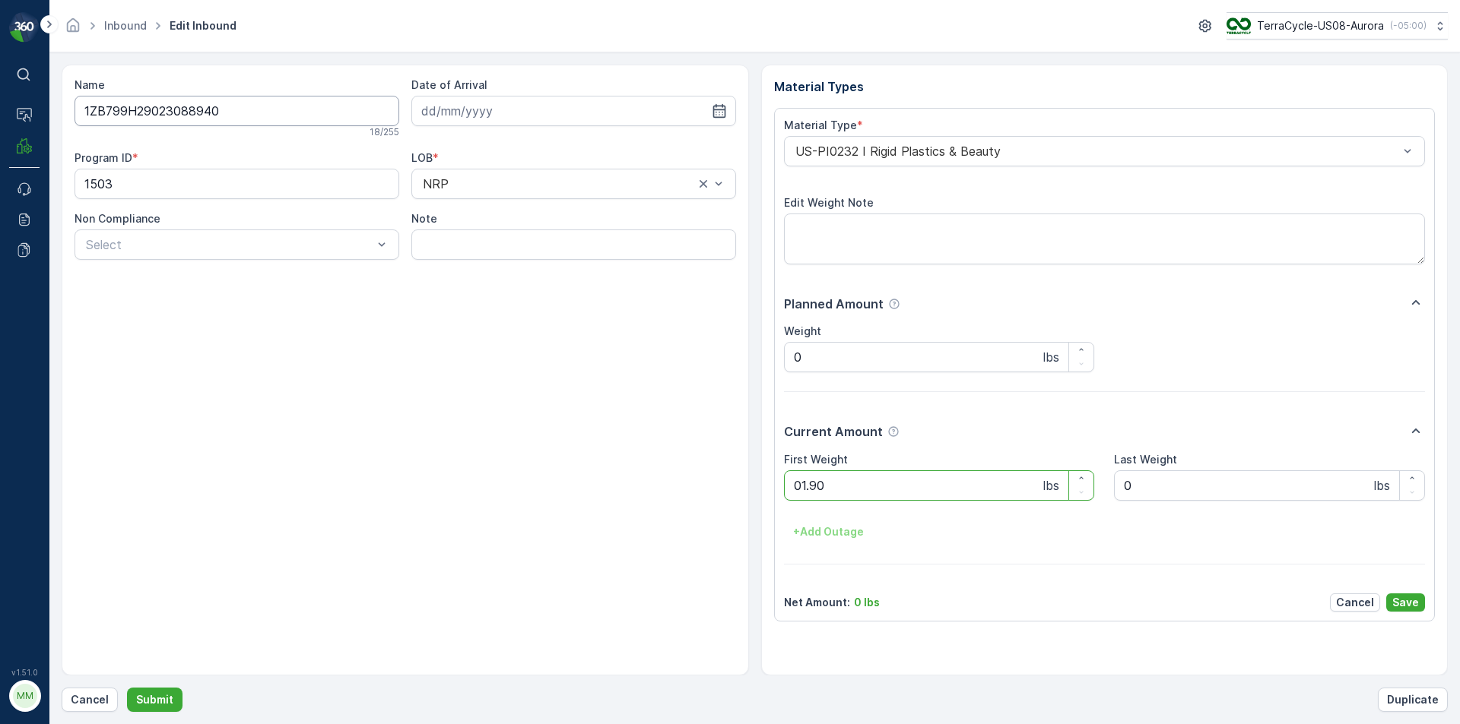
click at [127, 688] on button "Submit" at bounding box center [154, 700] width 55 height 24
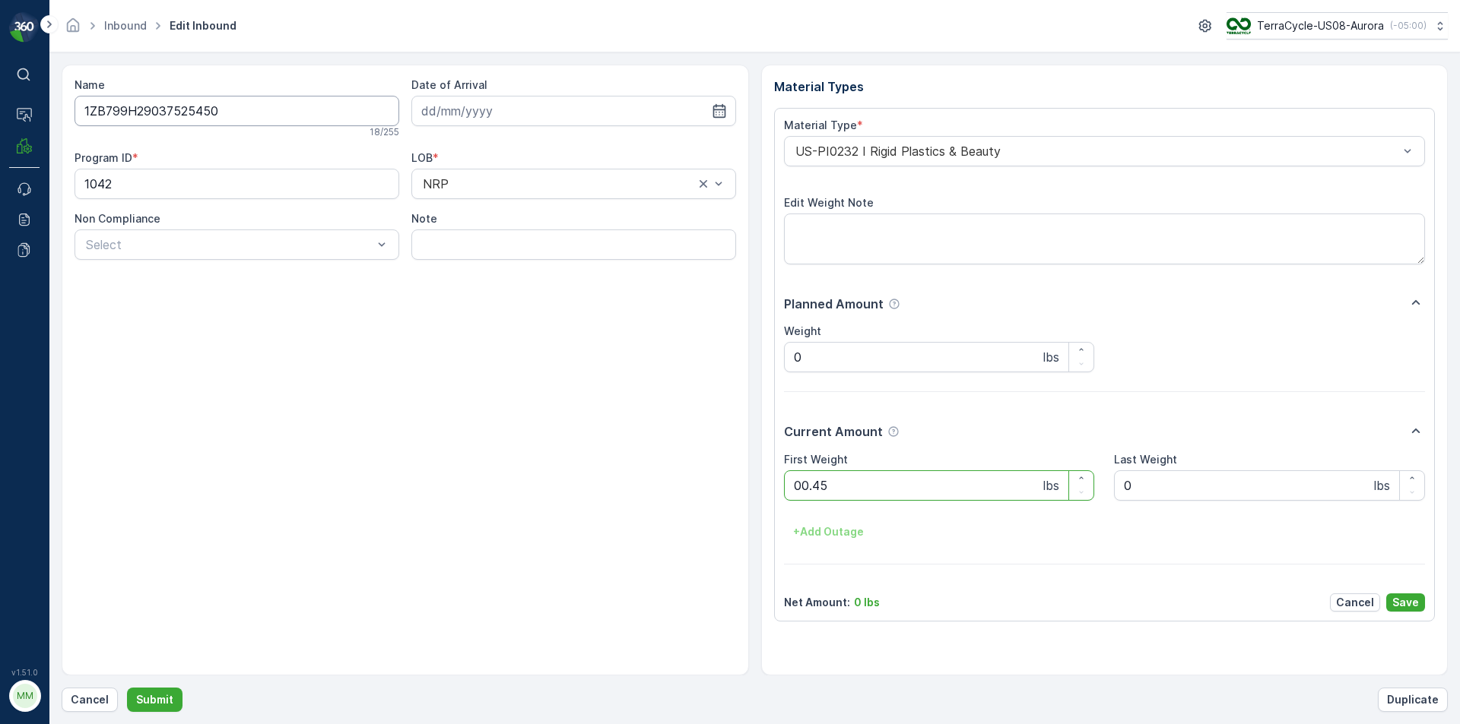
click at [127, 688] on button "Submit" at bounding box center [154, 700] width 55 height 24
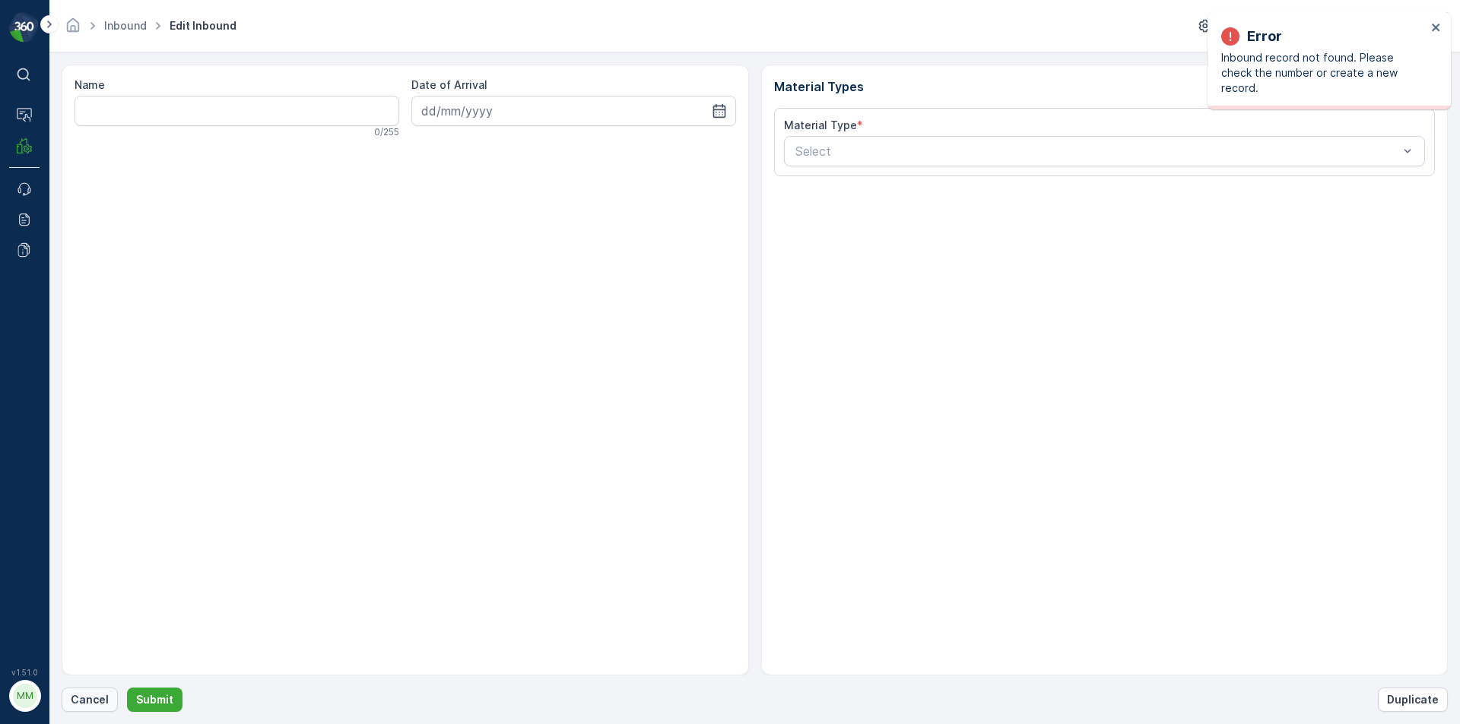
click at [84, 706] on p "Cancel" at bounding box center [90, 700] width 38 height 15
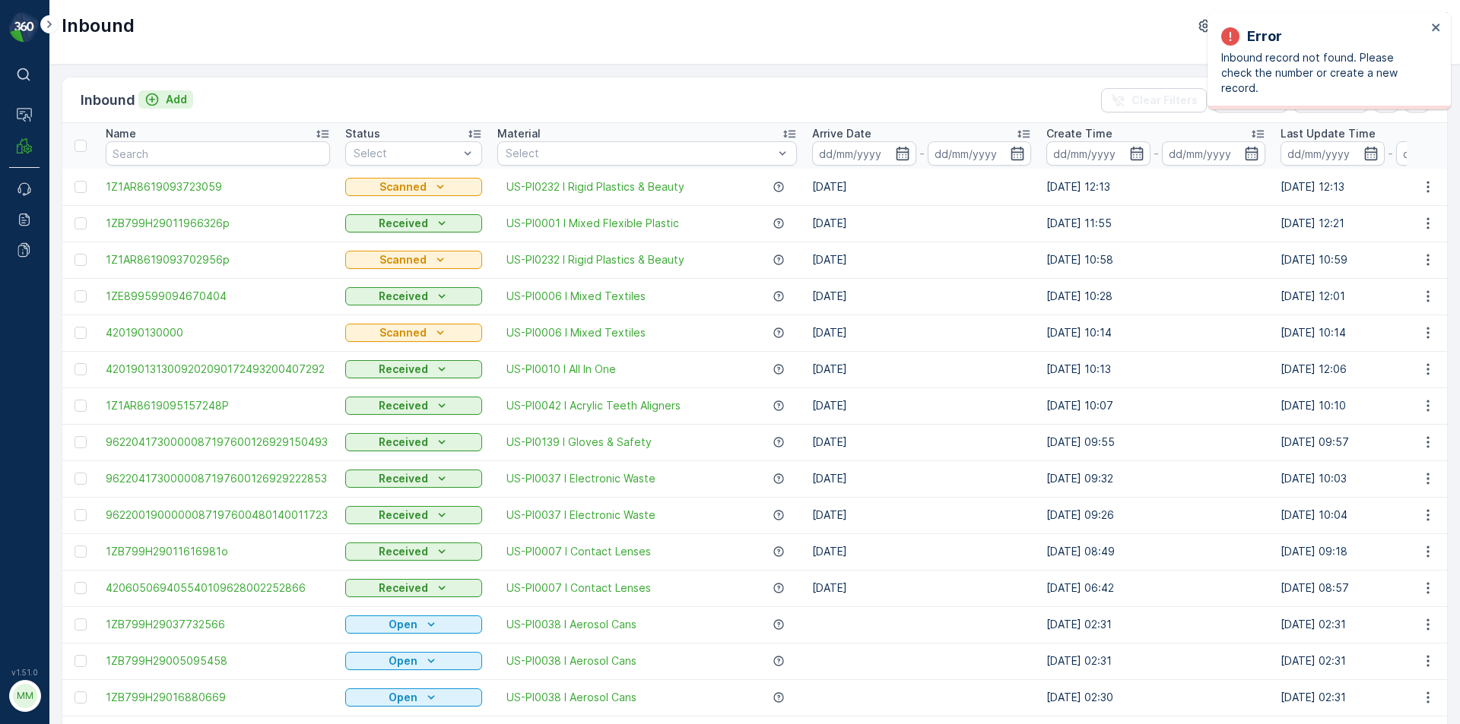
click at [163, 95] on div "Add" at bounding box center [165, 99] width 43 height 15
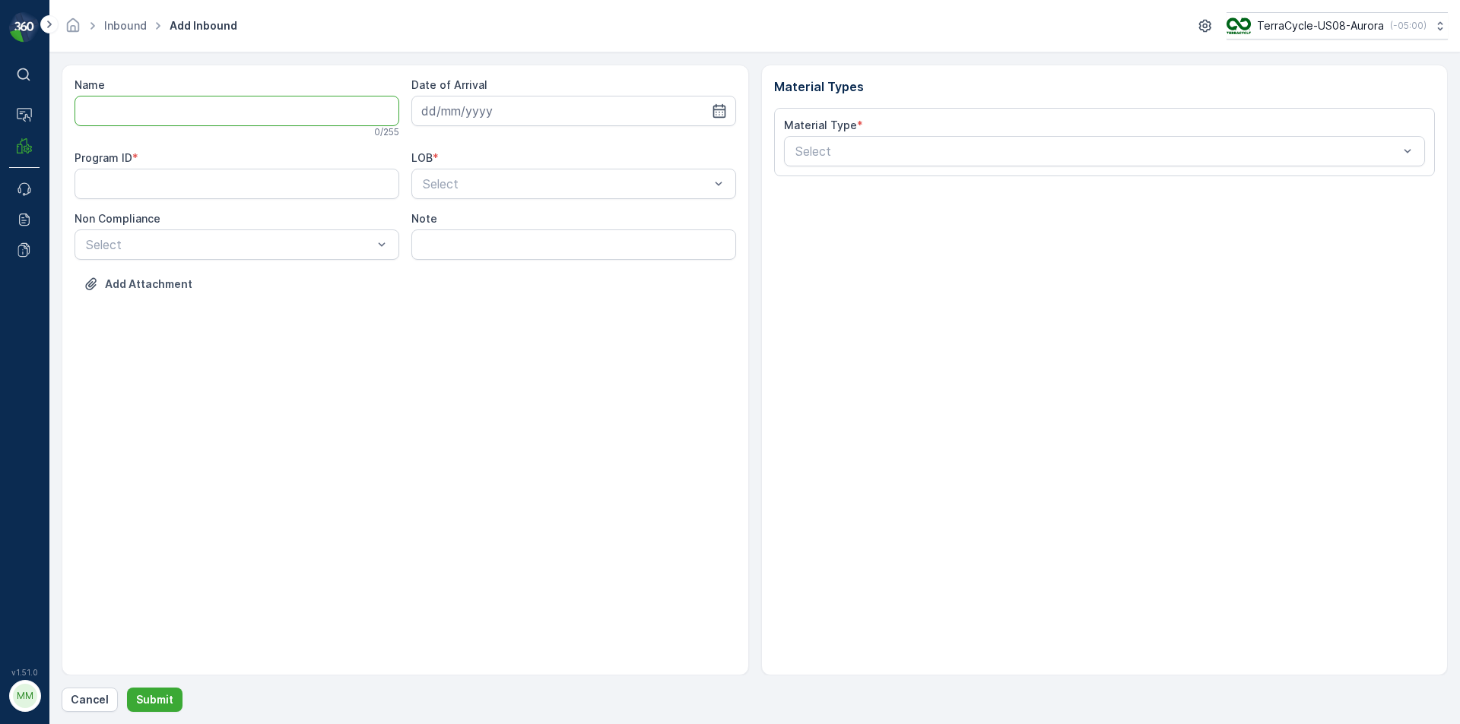
click at [165, 115] on input "Name" at bounding box center [236, 111] width 325 height 30
type input "1Z29E5370355918043"
click at [127, 688] on button "Submit" at bounding box center [154, 700] width 55 height 24
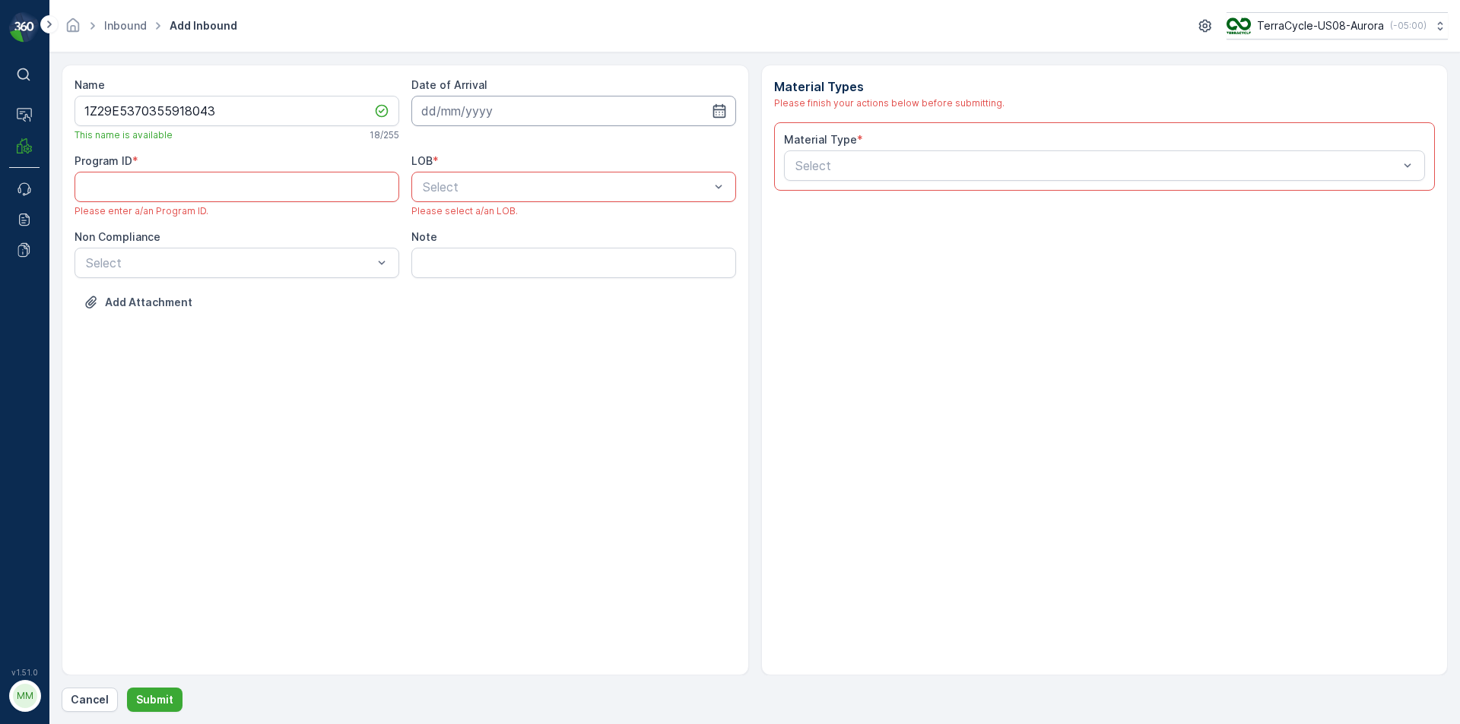
click at [680, 100] on input at bounding box center [573, 111] width 325 height 30
click at [492, 292] on div "23" at bounding box center [492, 299] width 24 height 24
type input "[DATE]"
click at [81, 705] on p "Cancel" at bounding box center [90, 700] width 38 height 15
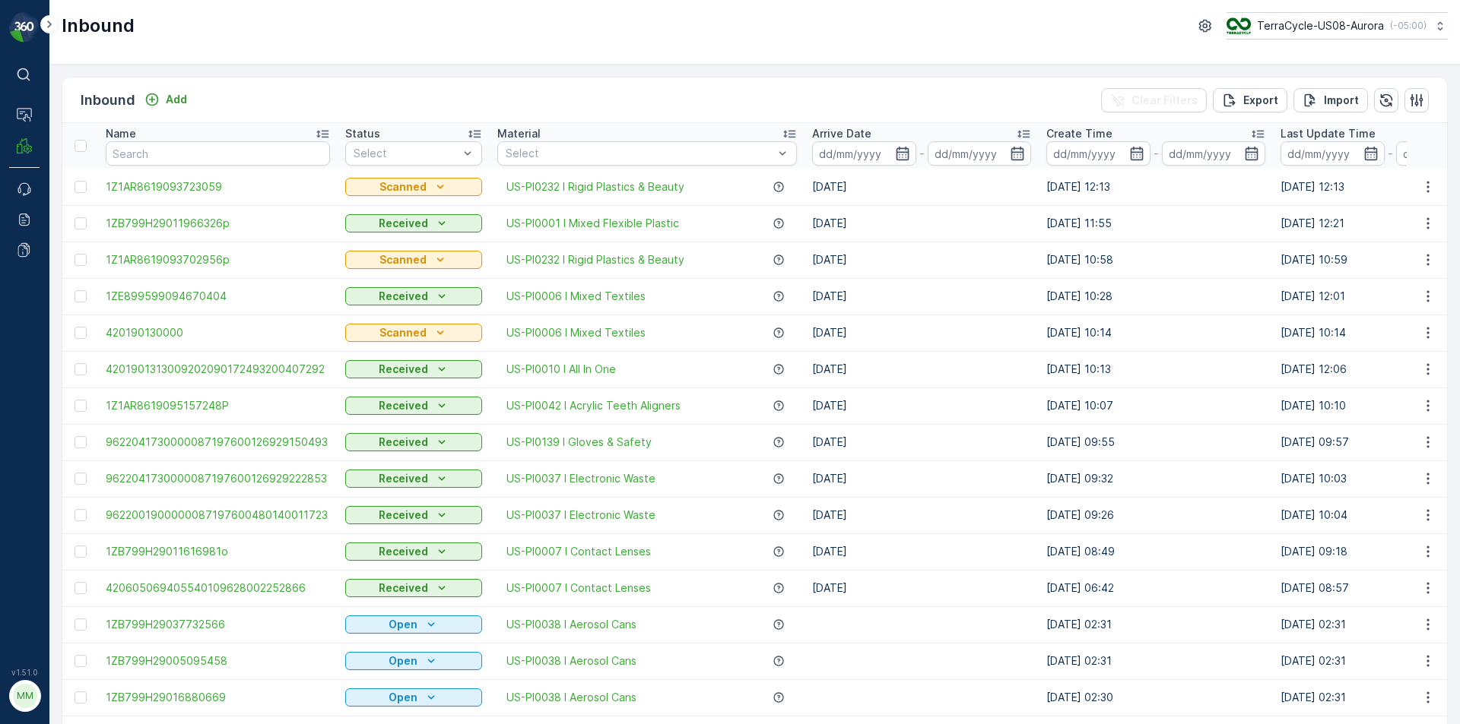
click at [155, 109] on div "Inbound Add" at bounding box center [137, 100] width 113 height 21
click at [170, 97] on p "Add" at bounding box center [176, 99] width 21 height 15
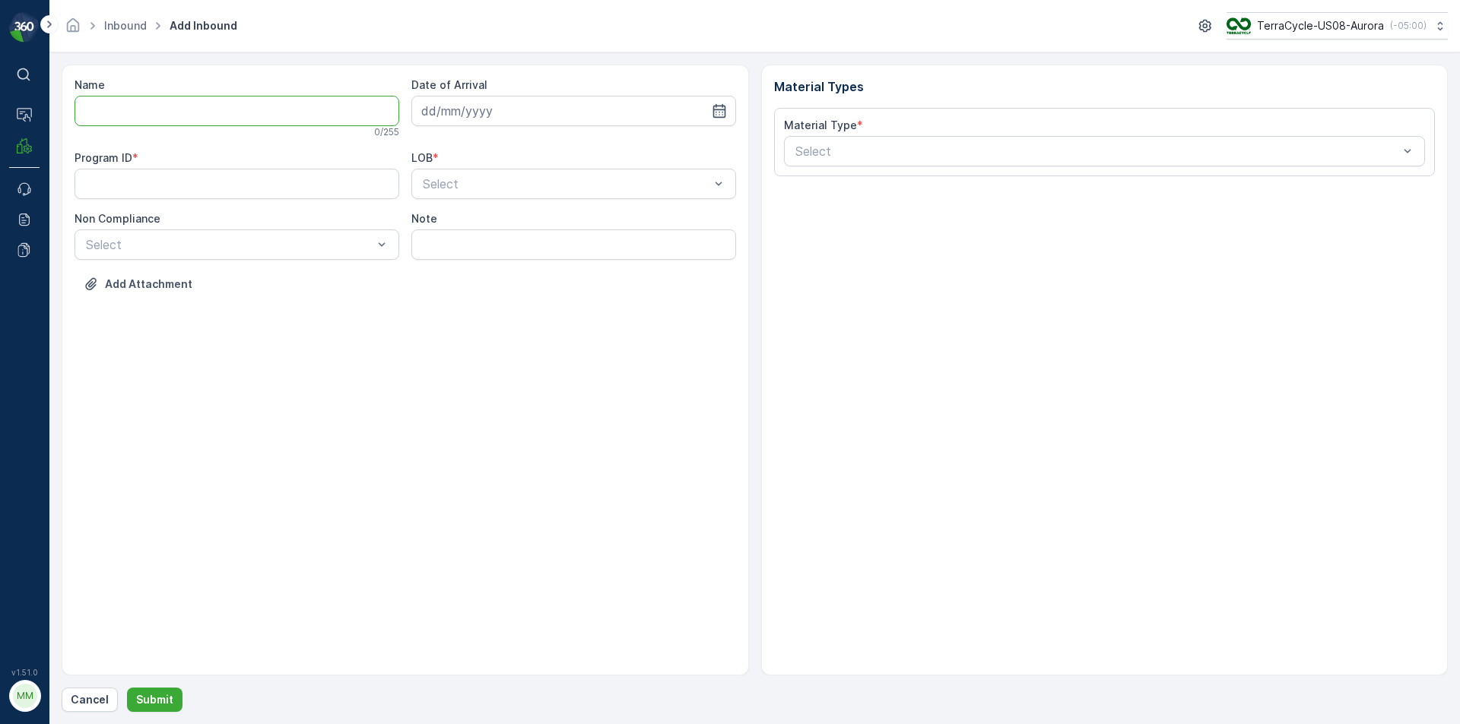
click at [173, 121] on input "Name" at bounding box center [236, 111] width 325 height 30
type input "1Z29E5370355918043"
click at [127, 688] on button "Submit" at bounding box center [154, 700] width 55 height 24
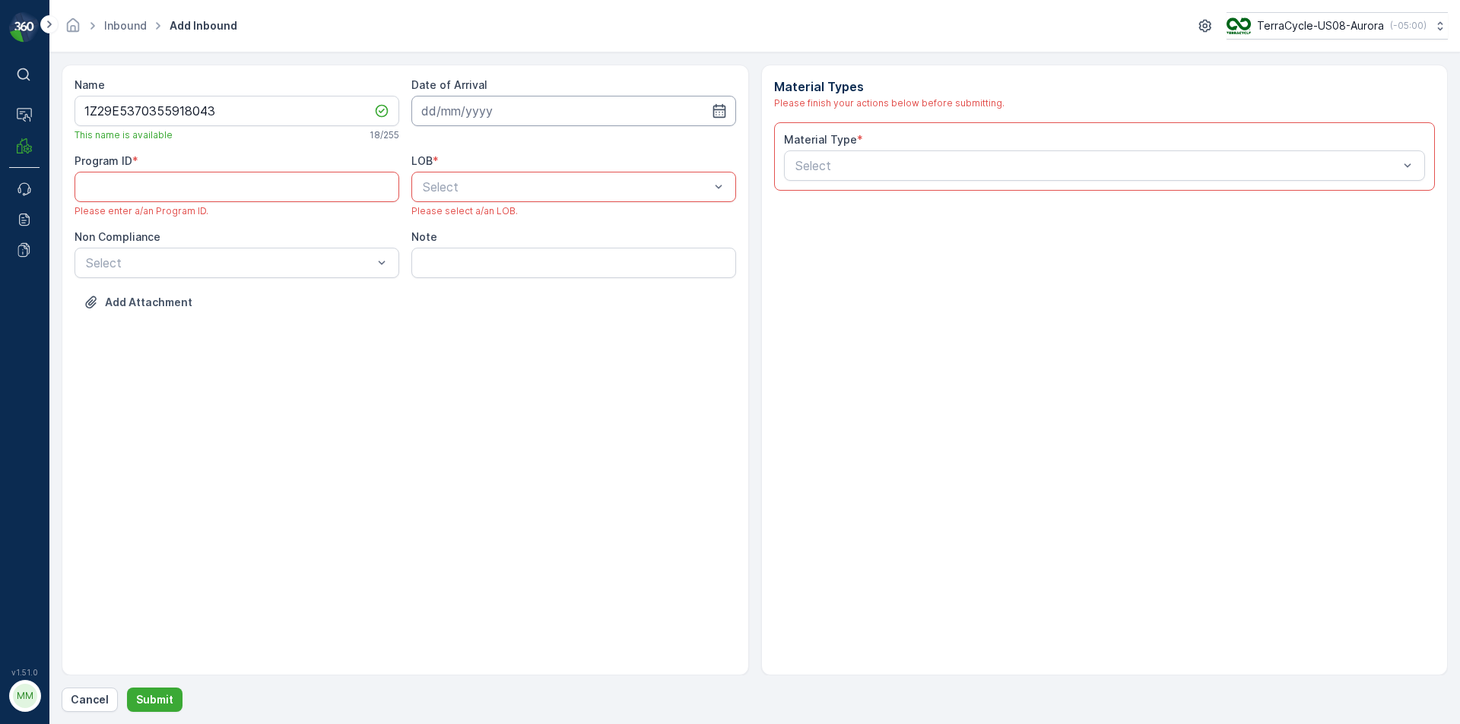
click at [540, 107] on input at bounding box center [573, 111] width 325 height 30
click at [490, 294] on div "23" at bounding box center [492, 299] width 24 height 24
type input "[DATE]"
click at [235, 185] on ID "Program ID" at bounding box center [236, 187] width 325 height 30
click at [113, 200] on ID "Program ID" at bounding box center [236, 187] width 325 height 30
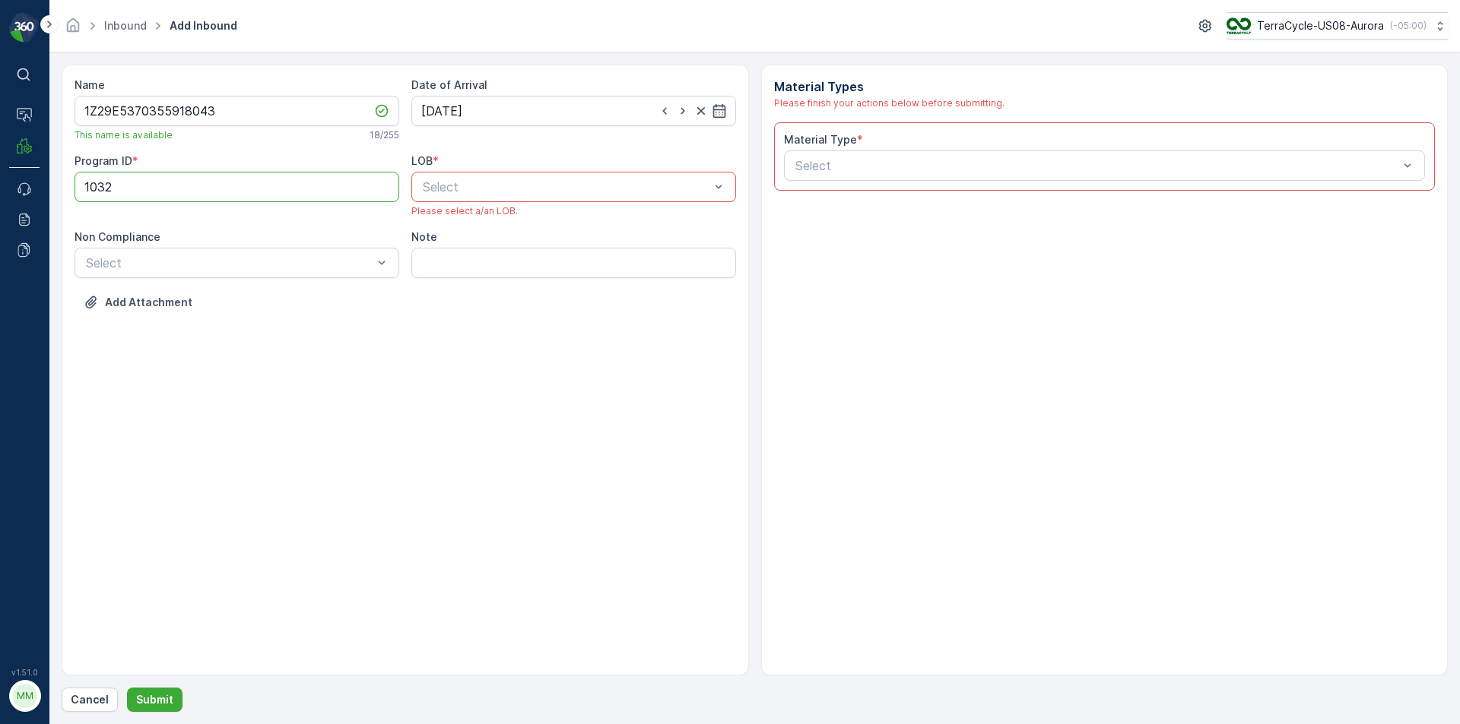
type ID "1032"
click at [453, 226] on div "NRP" at bounding box center [573, 224] width 306 height 14
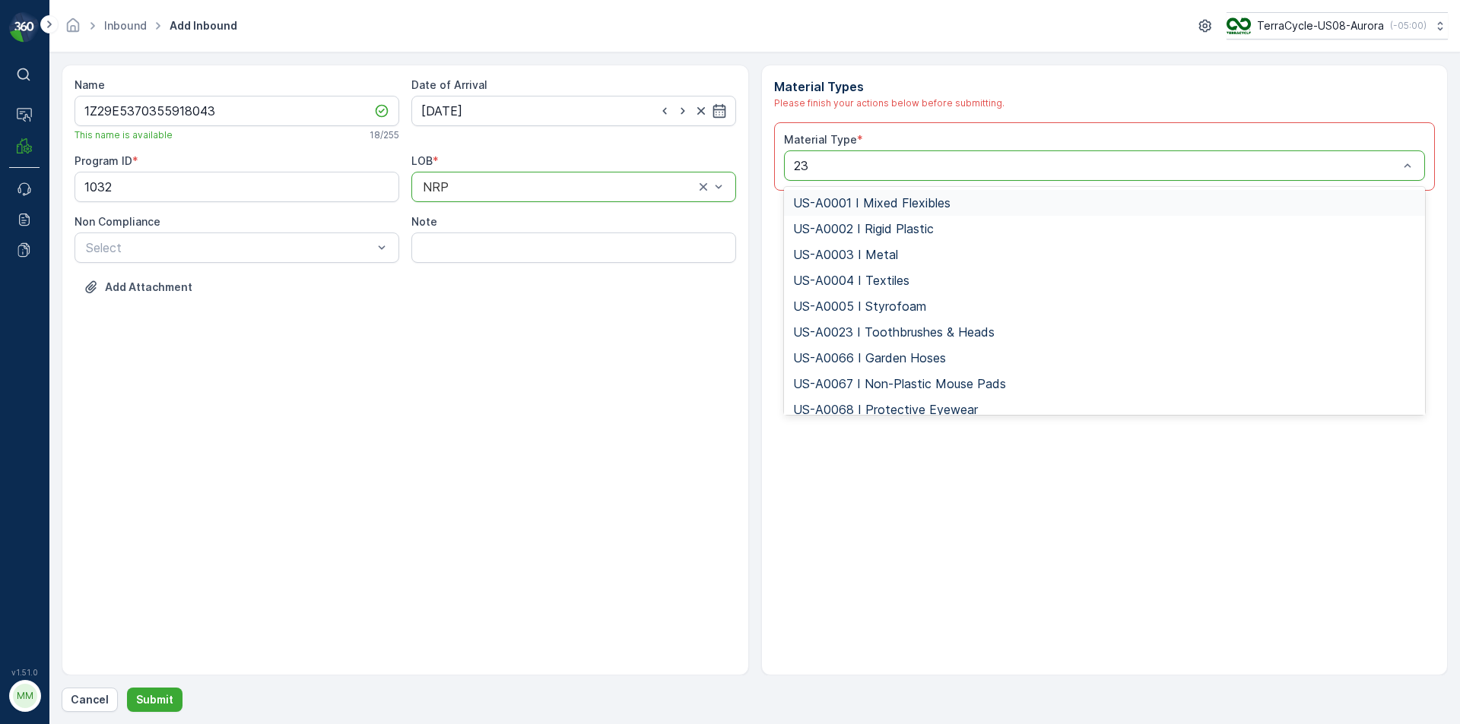
type input "232"
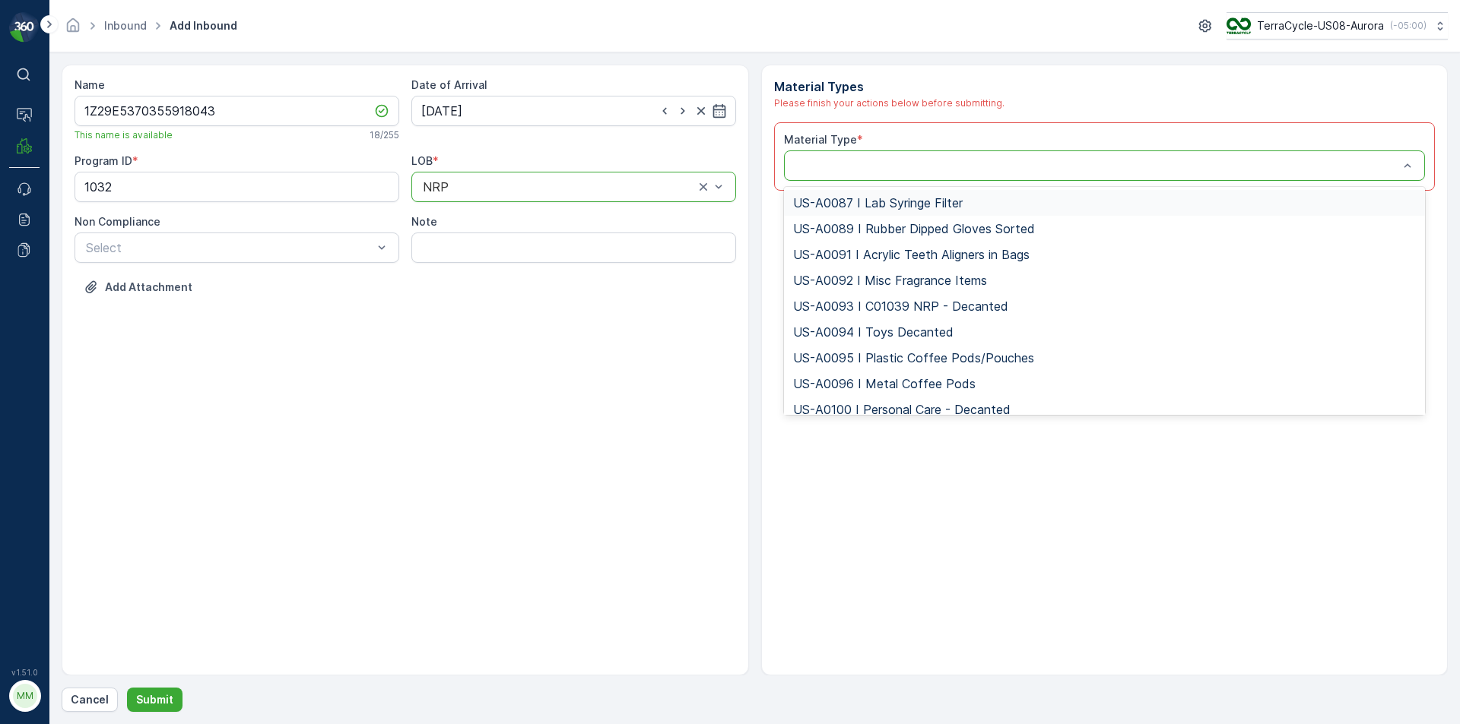
click at [832, 172] on div at bounding box center [1097, 166] width 607 height 14
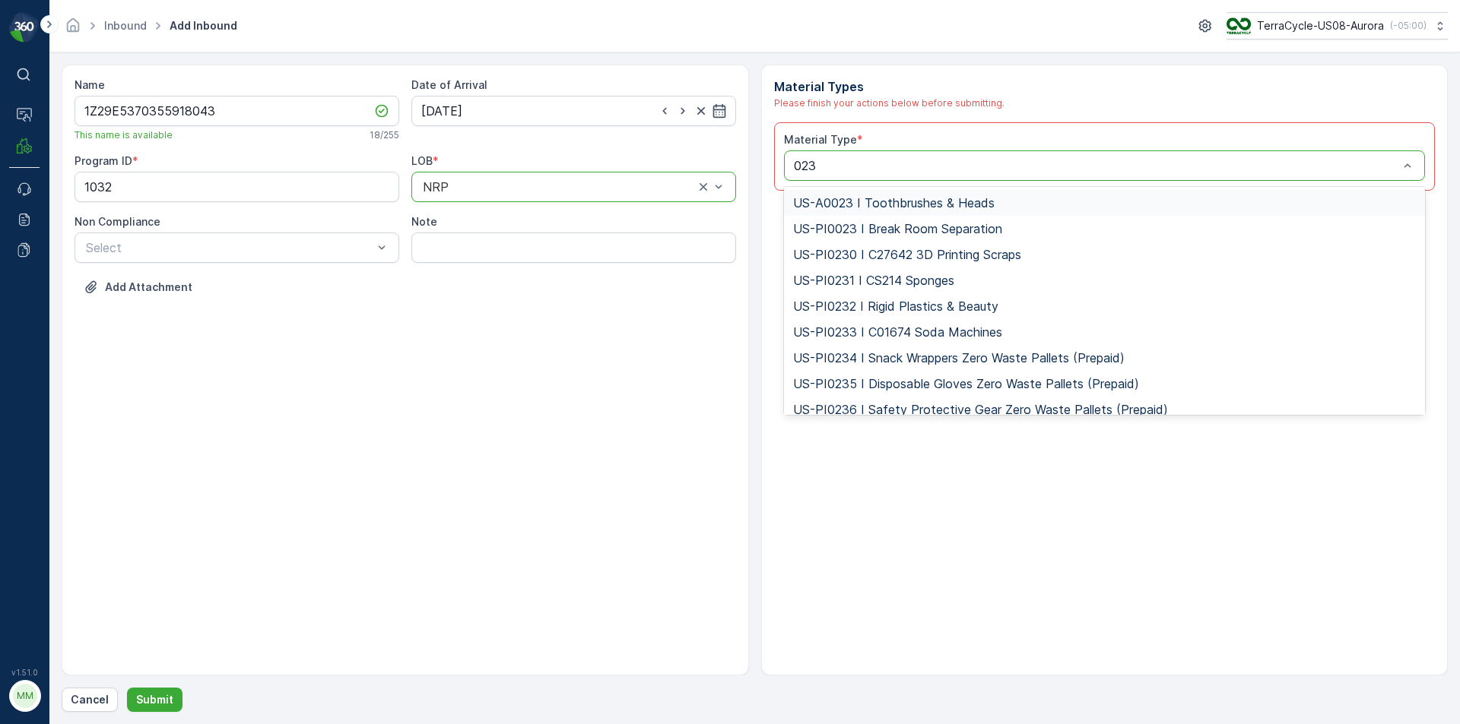
type input "0232"
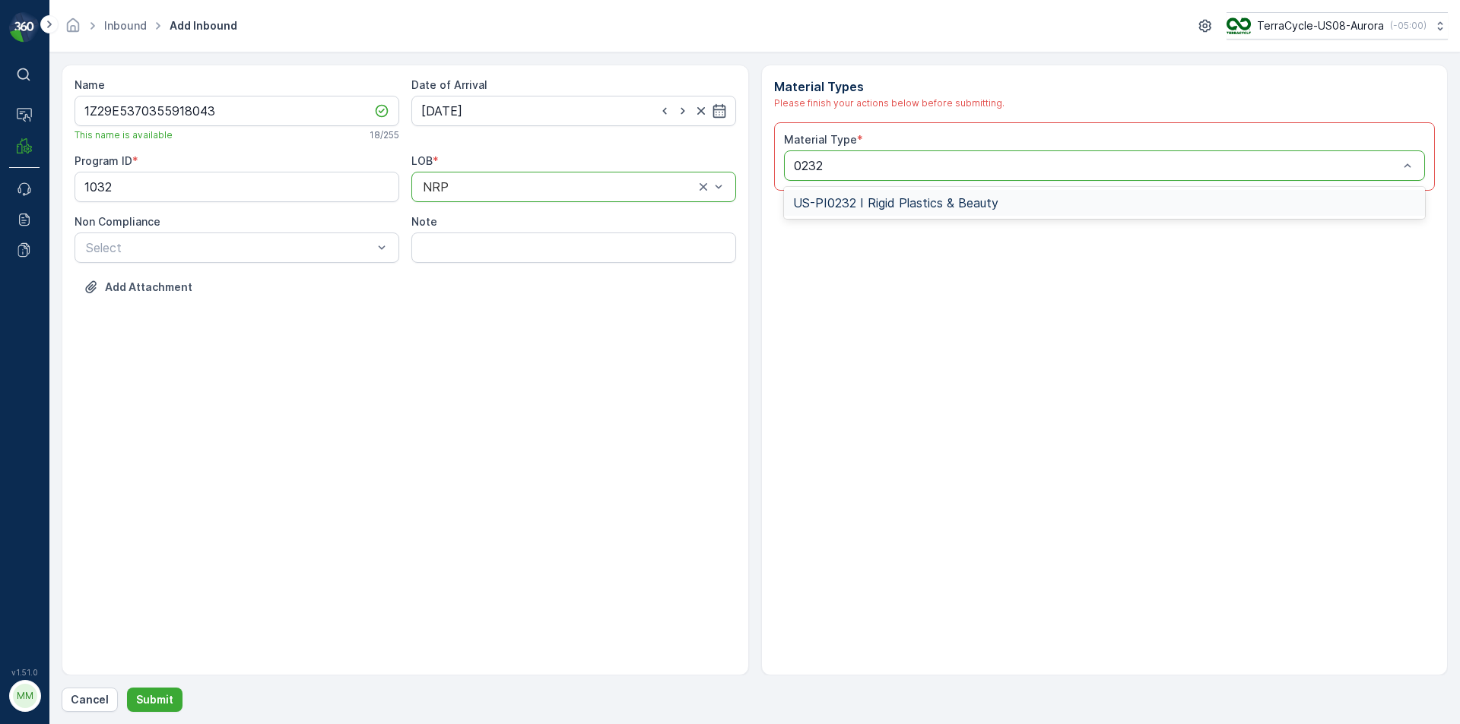
click at [871, 206] on span "US-PI0232 I Rigid Plastics & Beauty" at bounding box center [895, 203] width 205 height 14
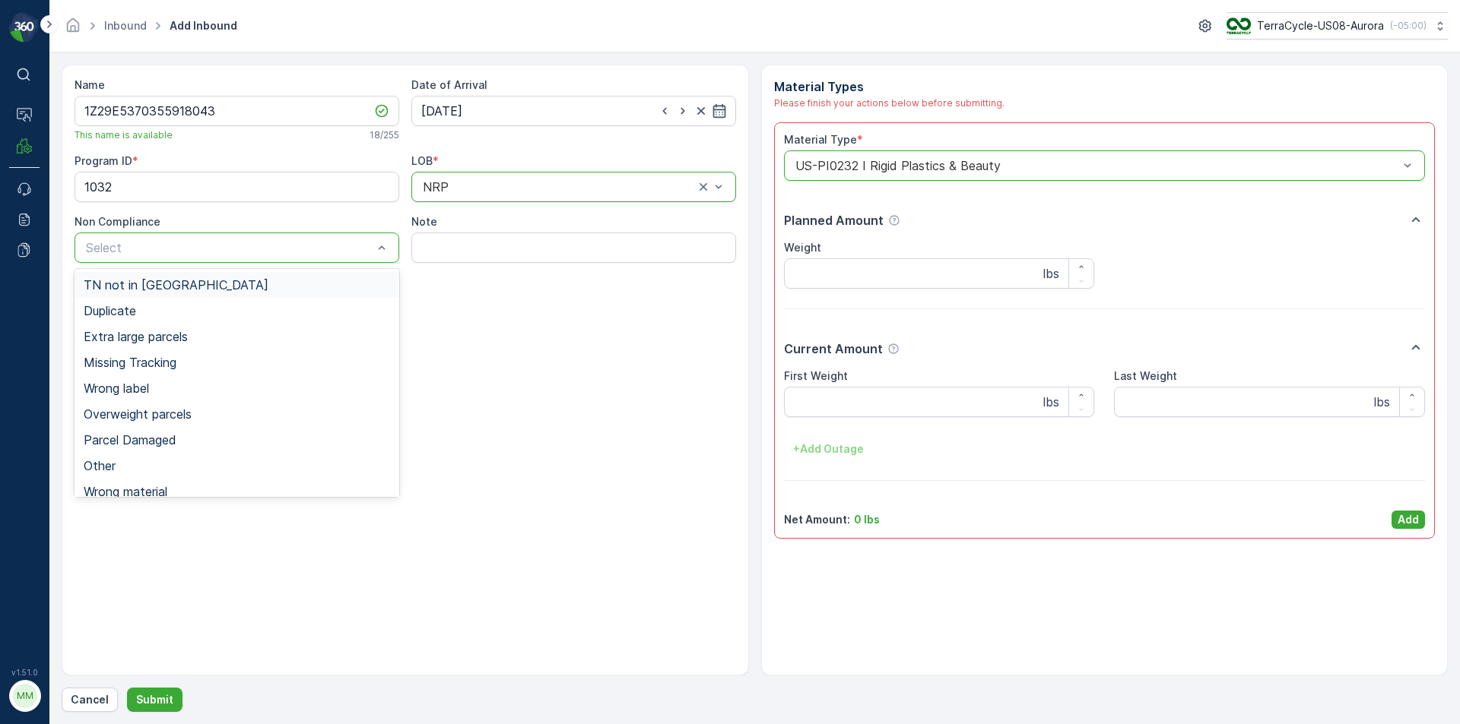
click at [138, 287] on span "TN not in [GEOGRAPHIC_DATA]" at bounding box center [176, 285] width 185 height 14
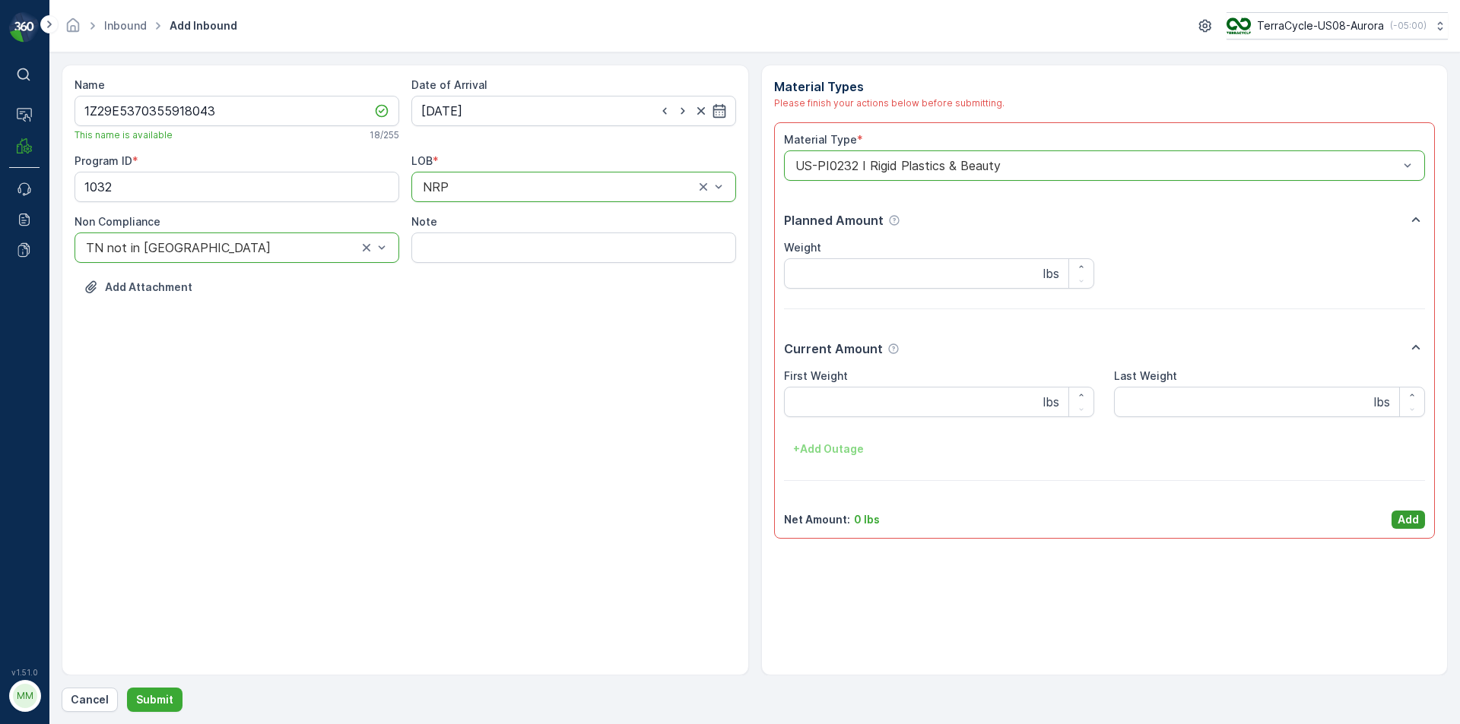
click at [1410, 521] on p "Add" at bounding box center [1407, 519] width 21 height 15
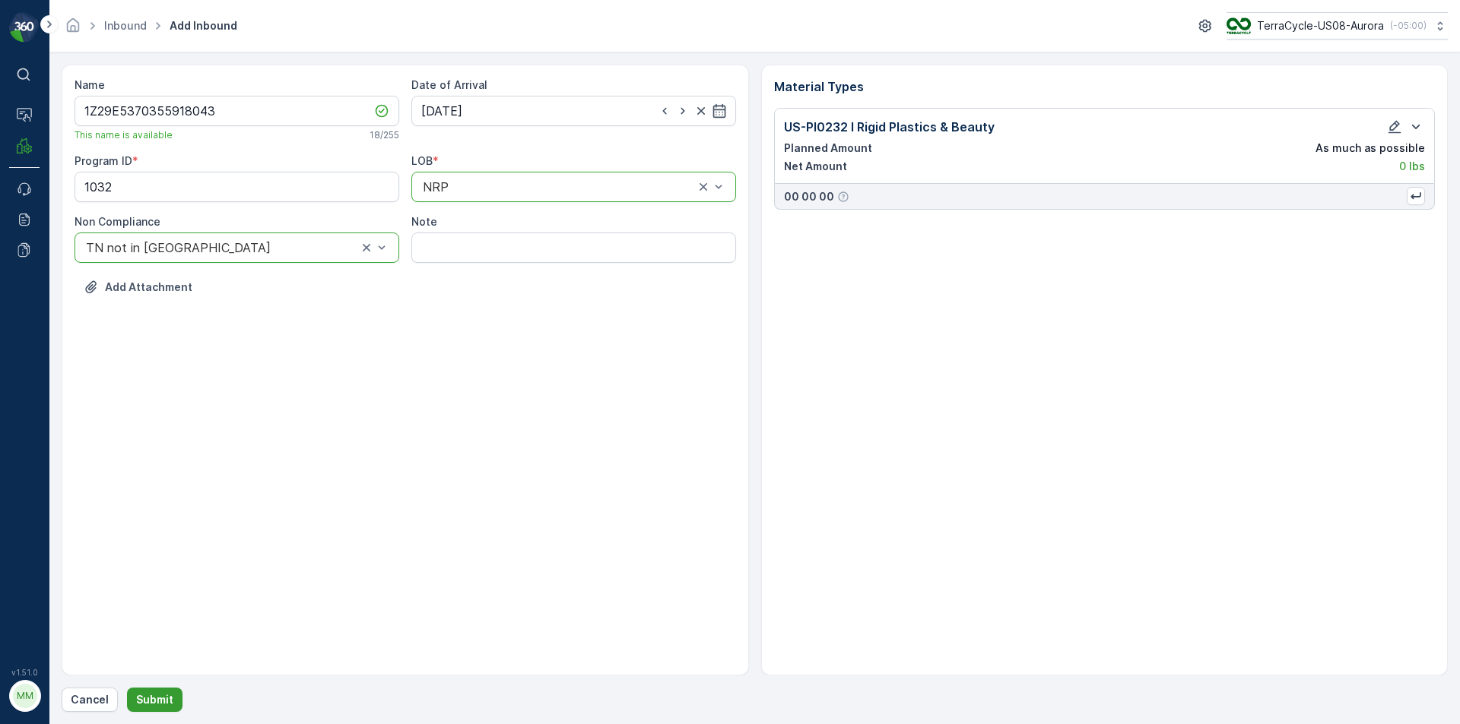
click at [146, 701] on p "Submit" at bounding box center [154, 700] width 37 height 15
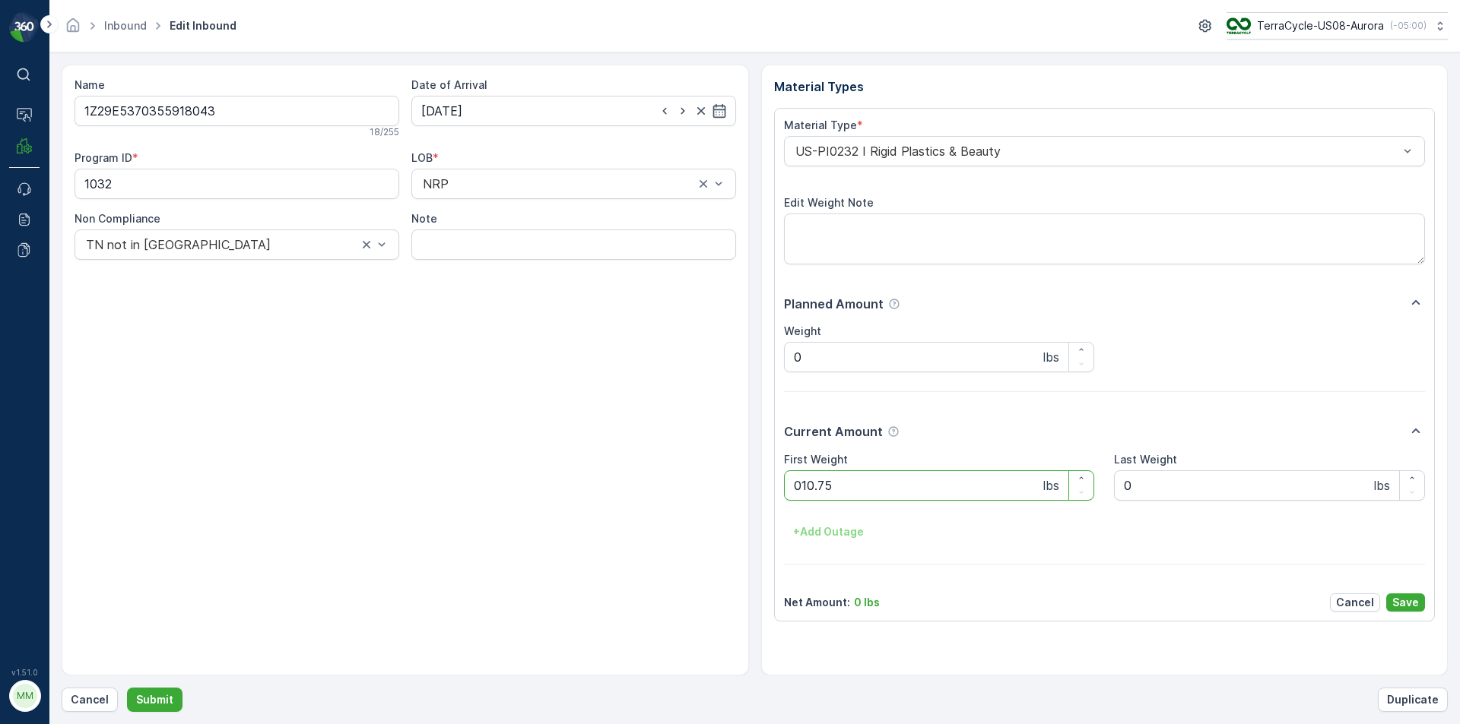
click at [127, 688] on button "Submit" at bounding box center [154, 700] width 55 height 24
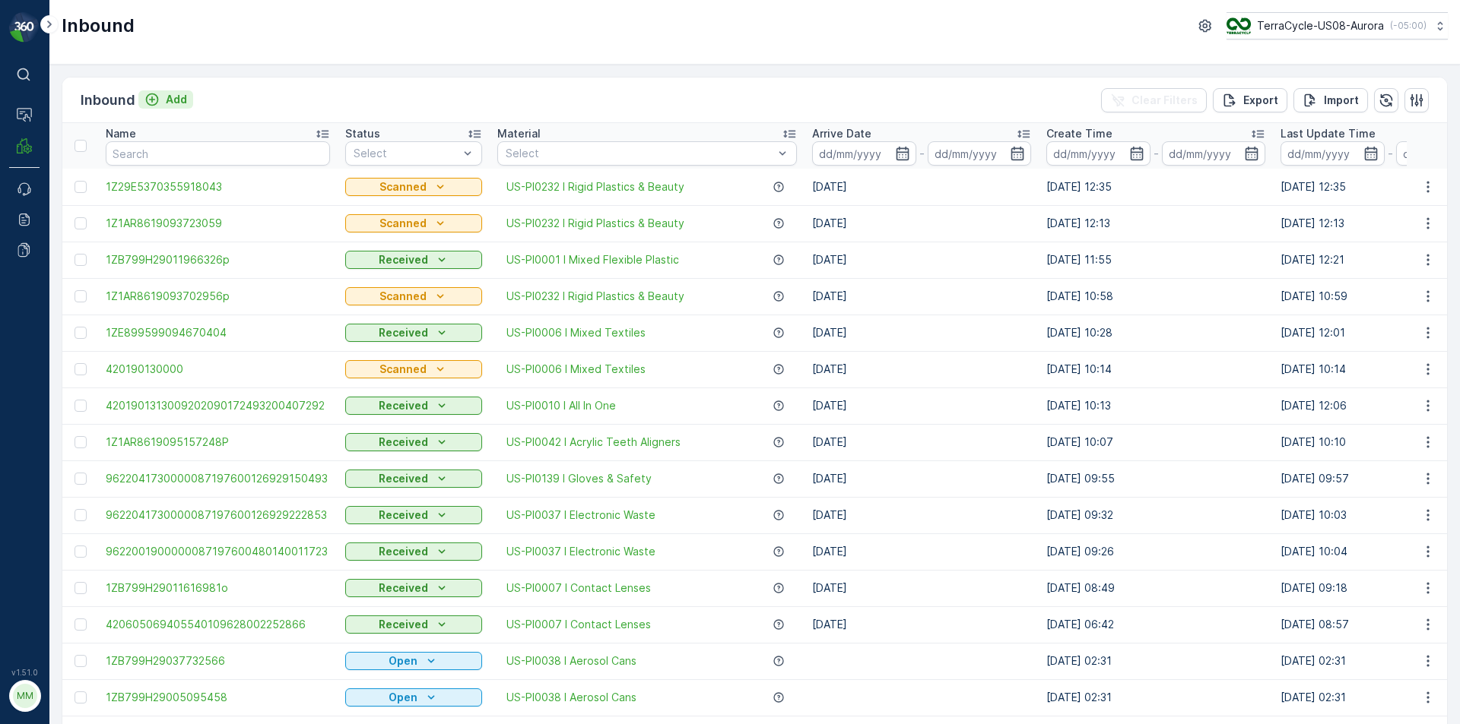
click at [179, 96] on p "Add" at bounding box center [176, 99] width 21 height 15
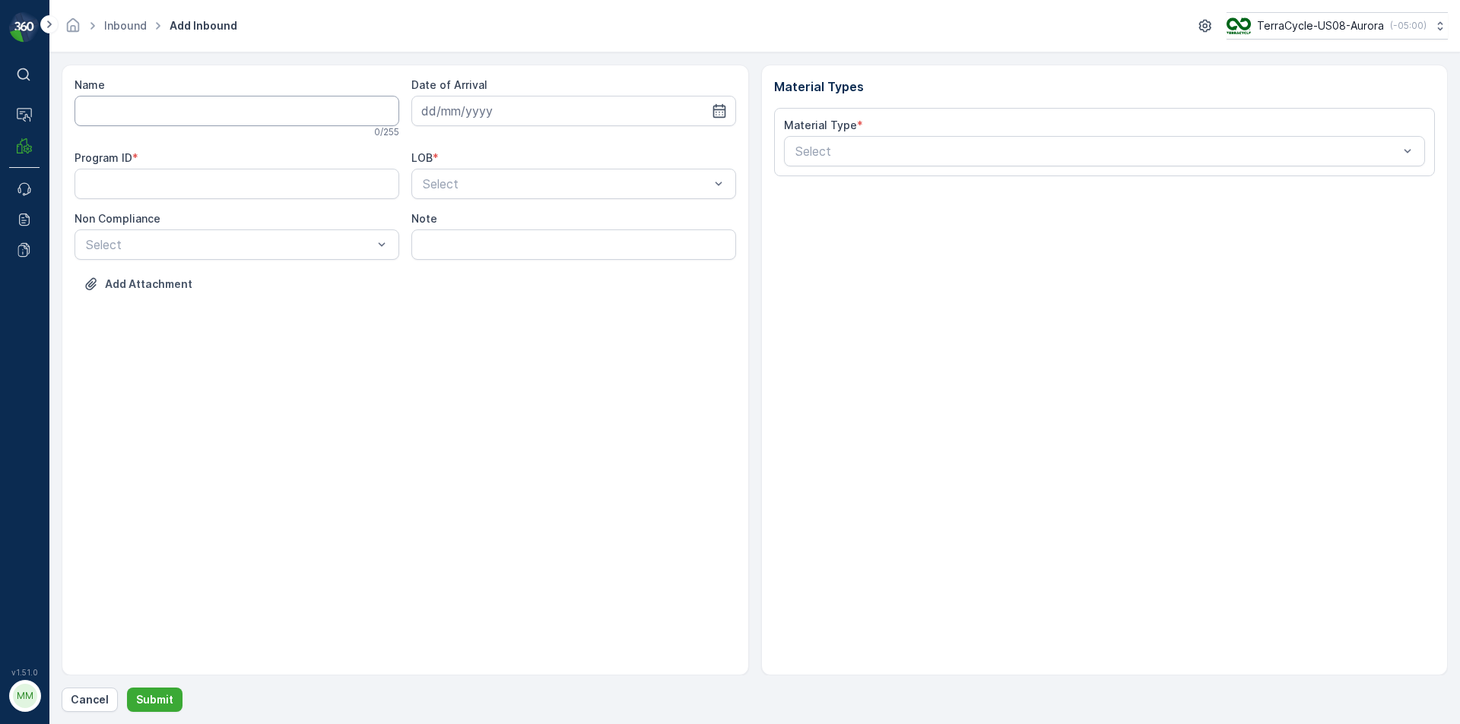
click at [168, 120] on input "Name" at bounding box center [236, 111] width 325 height 30
type input "1Z29E5370347908622"
click at [127, 688] on button "Submit" at bounding box center [154, 700] width 55 height 24
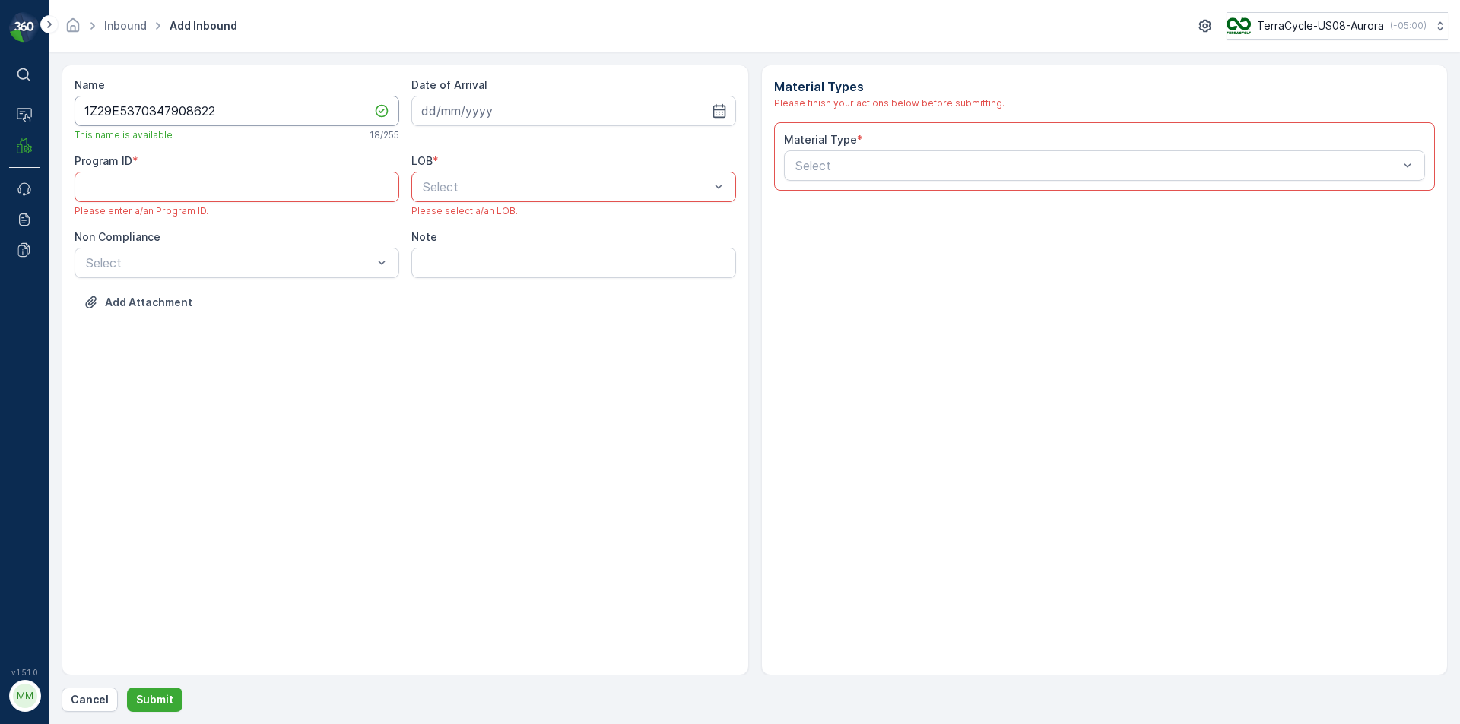
click at [236, 125] on input "1Z29E5370347908622" at bounding box center [236, 111] width 325 height 30
click at [672, 107] on input at bounding box center [573, 111] width 325 height 30
click at [493, 299] on div "23" at bounding box center [492, 299] width 24 height 24
type input "[DATE]"
click at [274, 188] on ID "Program ID" at bounding box center [236, 187] width 325 height 30
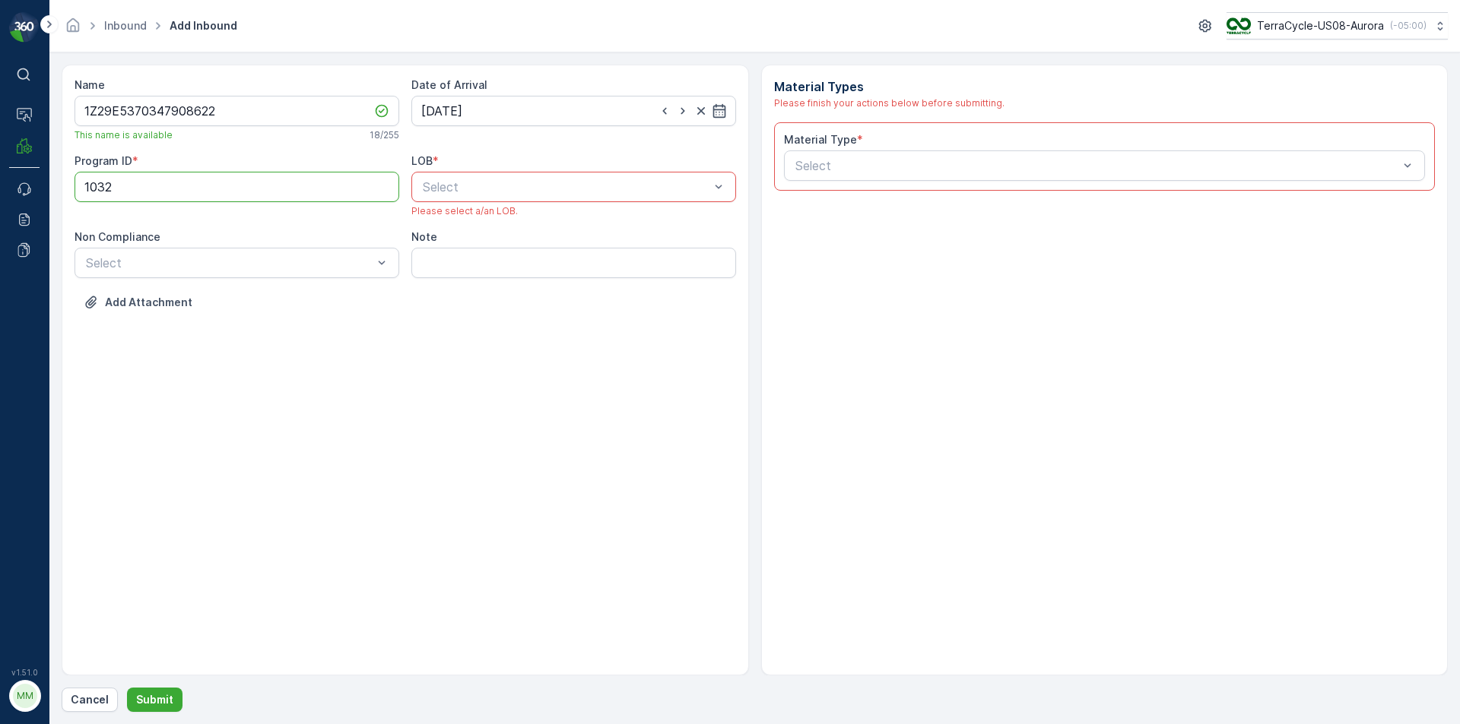
type ID "1032"
click at [445, 218] on span "NRP" at bounding box center [433, 224] width 26 height 14
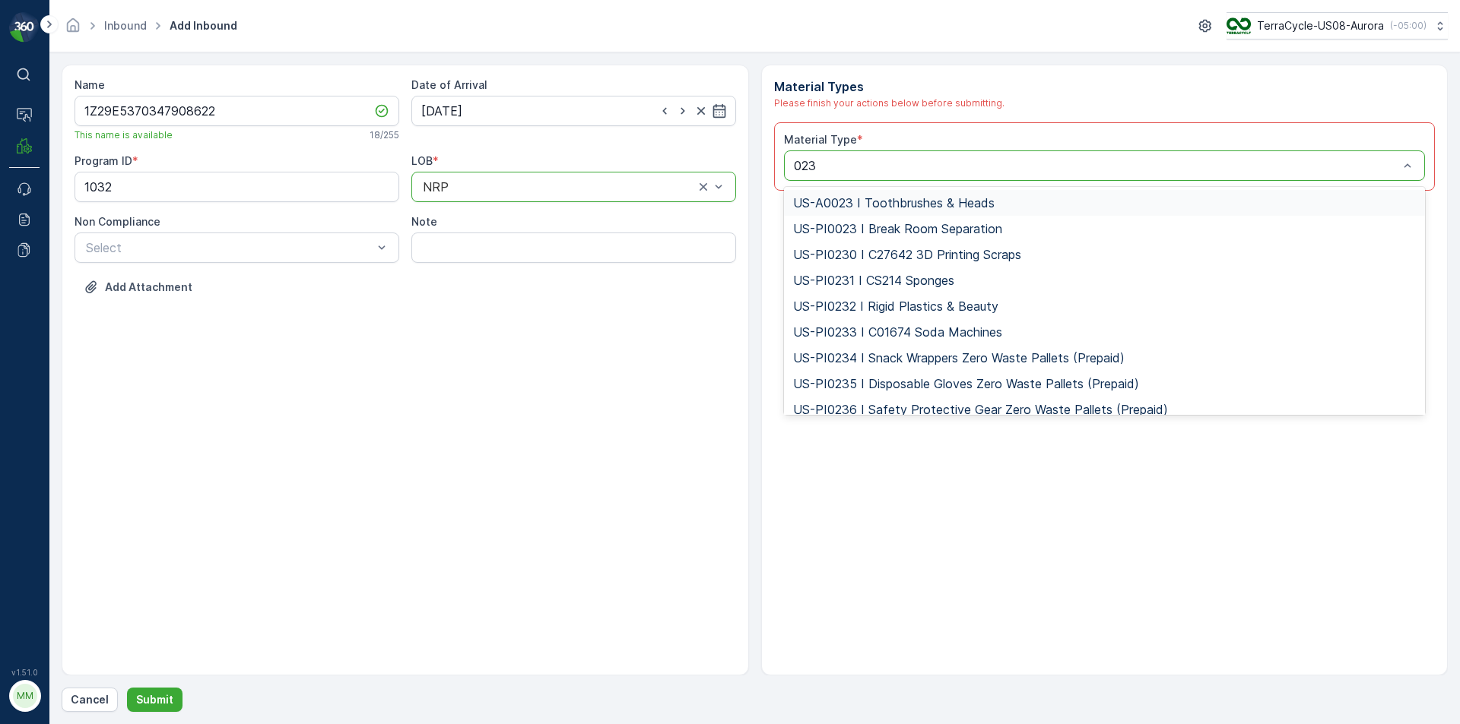
type input "0232"
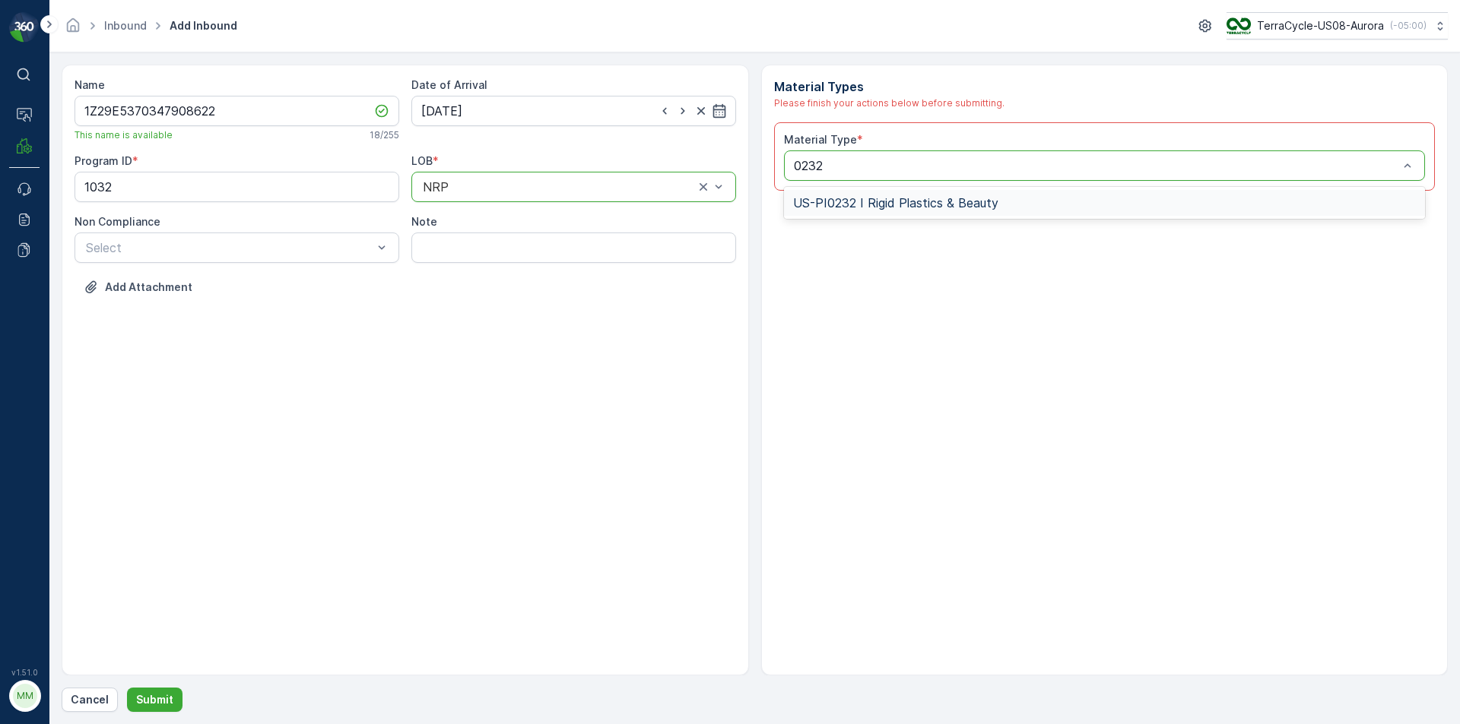
click at [865, 208] on span "US-PI0232 I Rigid Plastics & Beauty" at bounding box center [895, 203] width 205 height 14
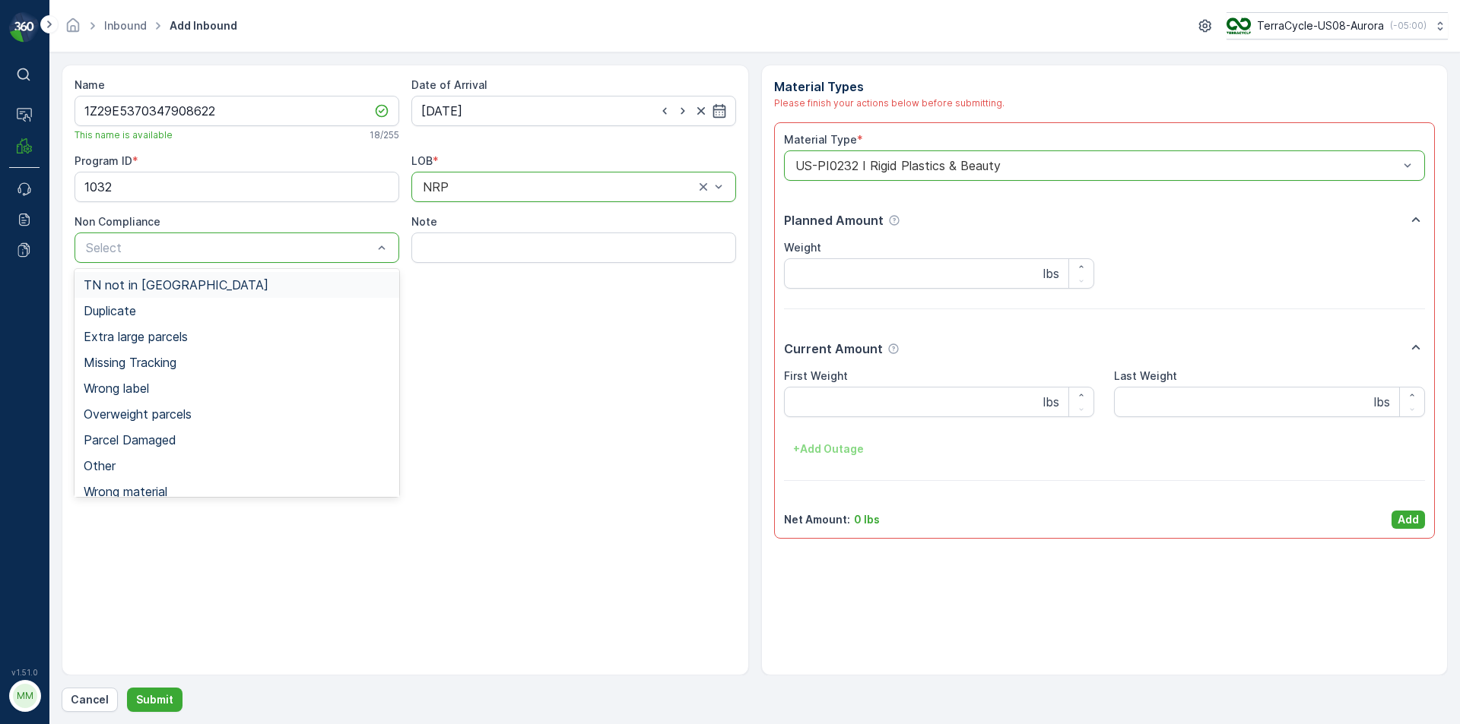
click at [220, 284] on div "TN not in [GEOGRAPHIC_DATA]" at bounding box center [237, 285] width 306 height 14
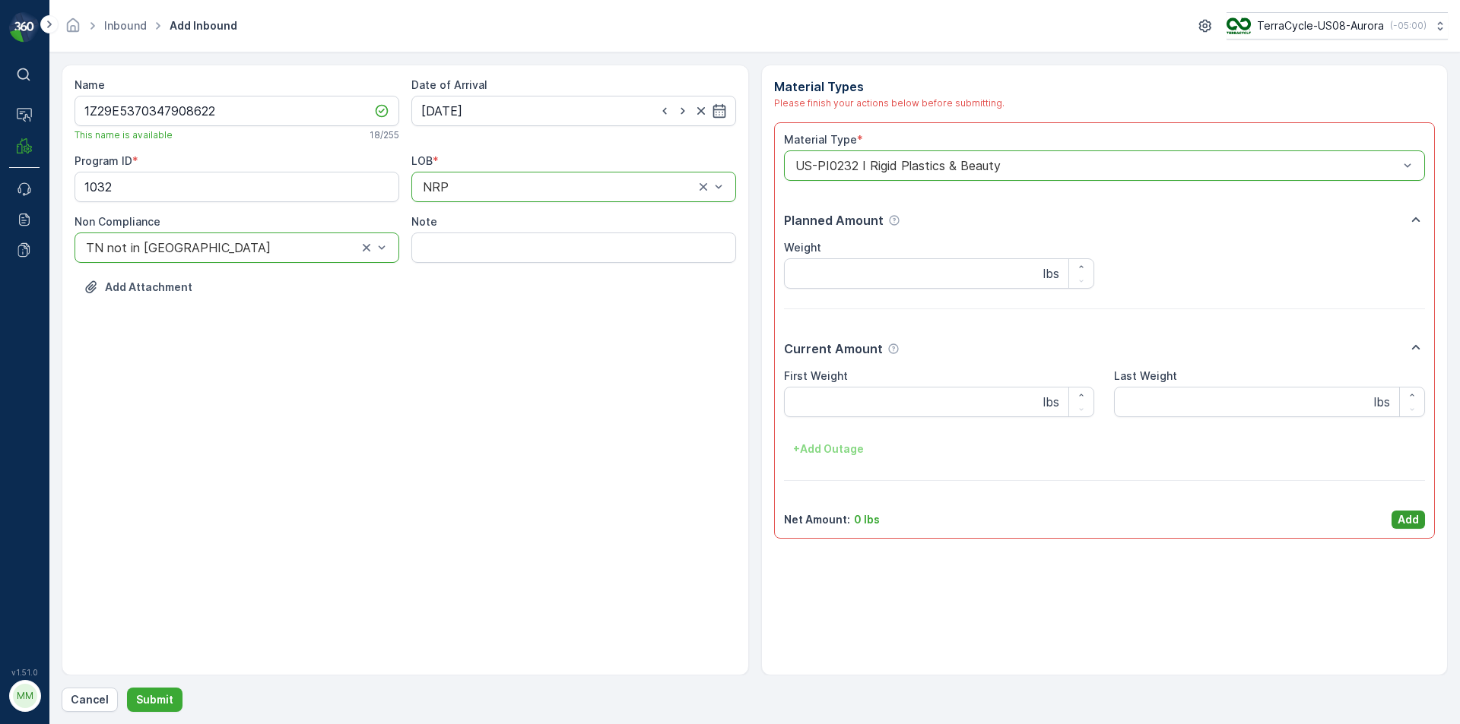
click at [1400, 519] on p "Add" at bounding box center [1407, 519] width 21 height 15
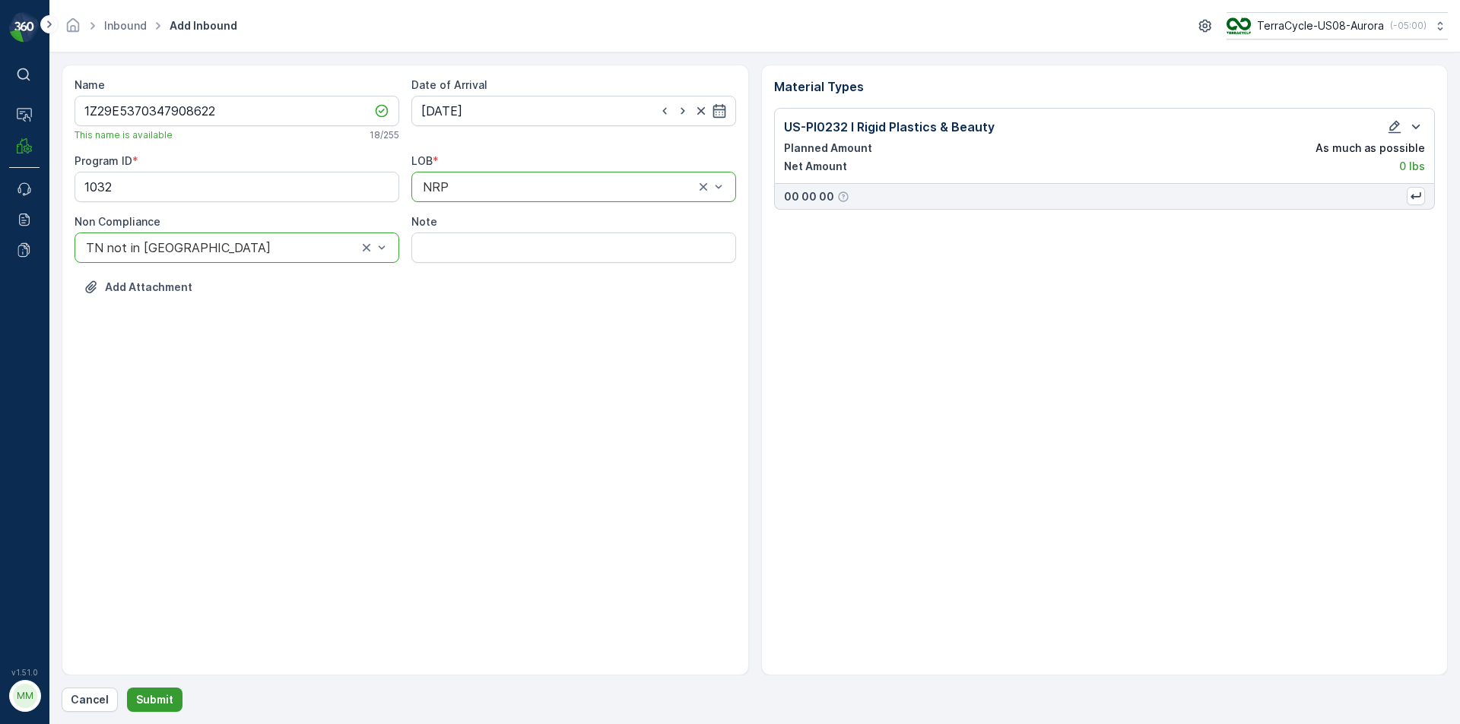
click at [141, 693] on p "Submit" at bounding box center [154, 700] width 37 height 15
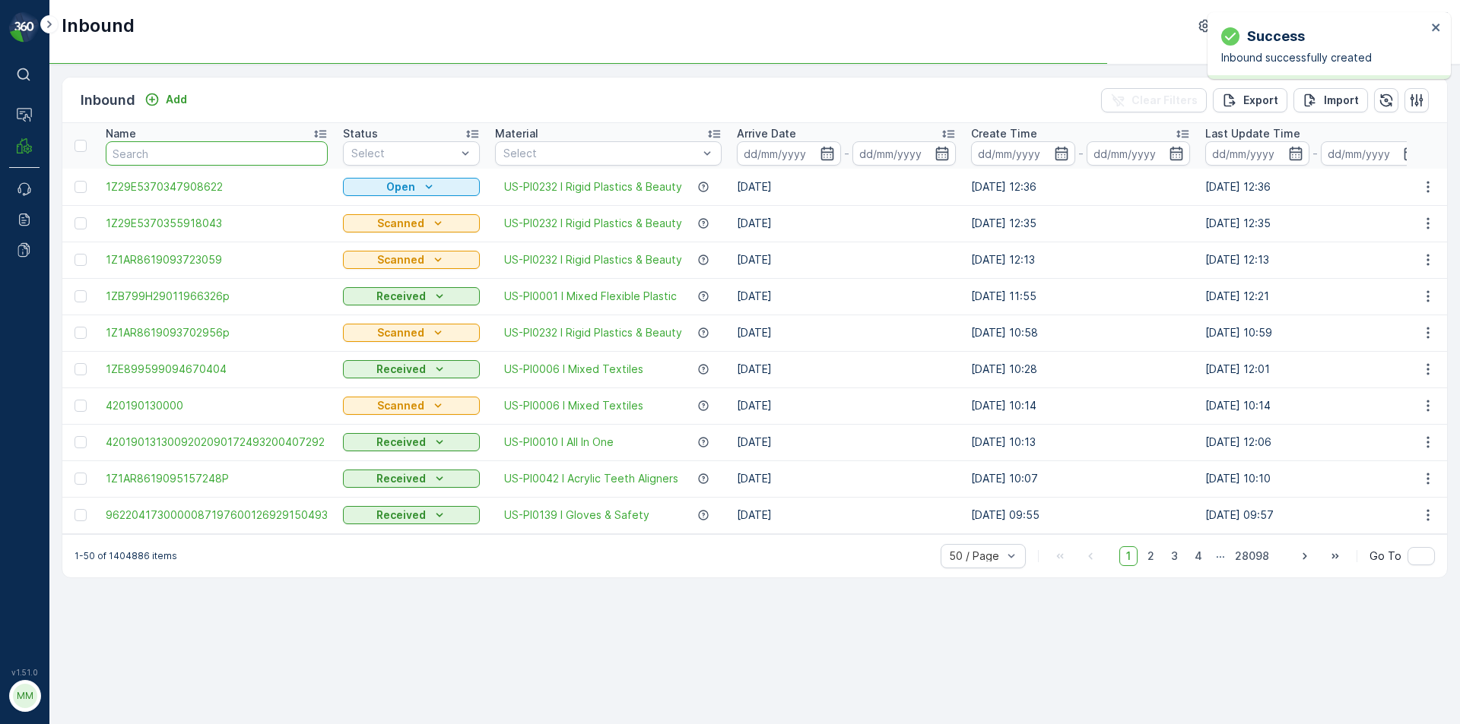
click at [174, 156] on input "text" at bounding box center [217, 153] width 222 height 24
type input "1Z29E5370347908622"
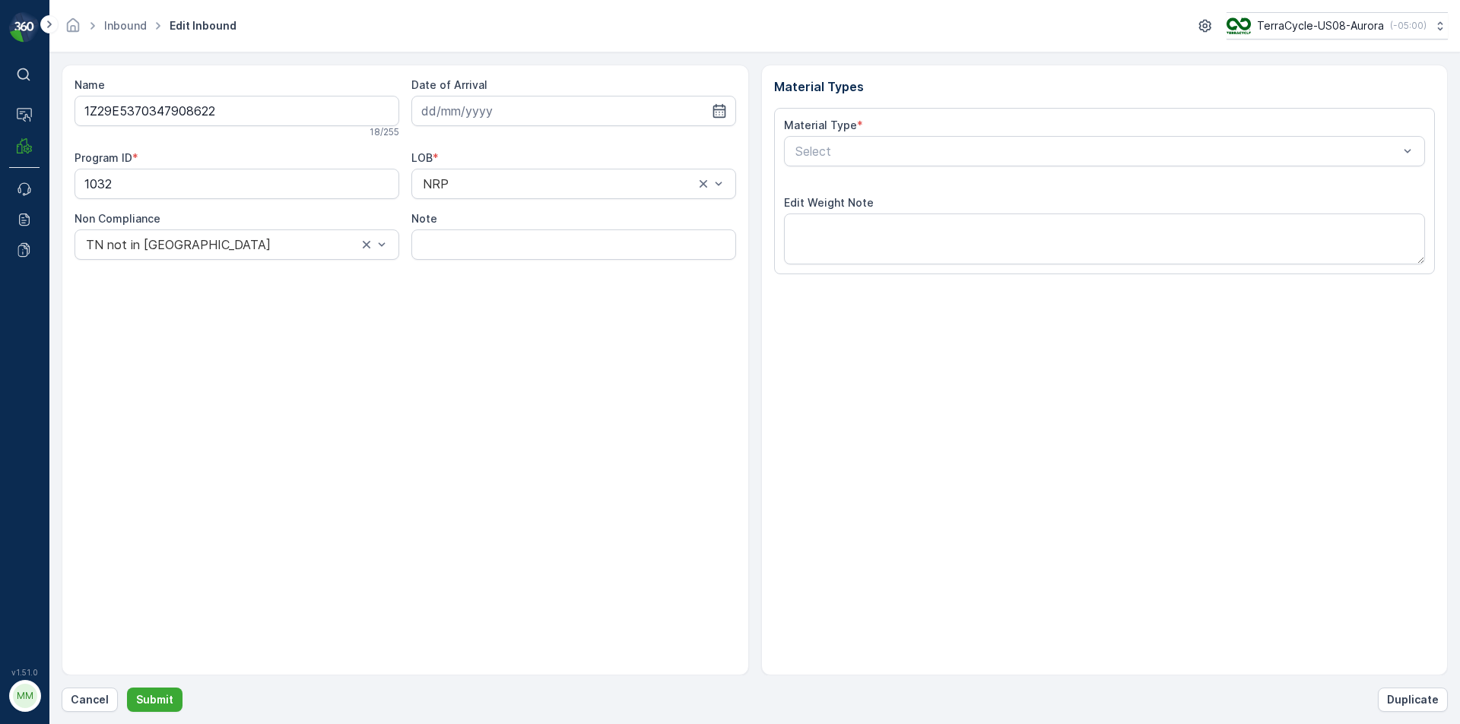
type input "[DATE]"
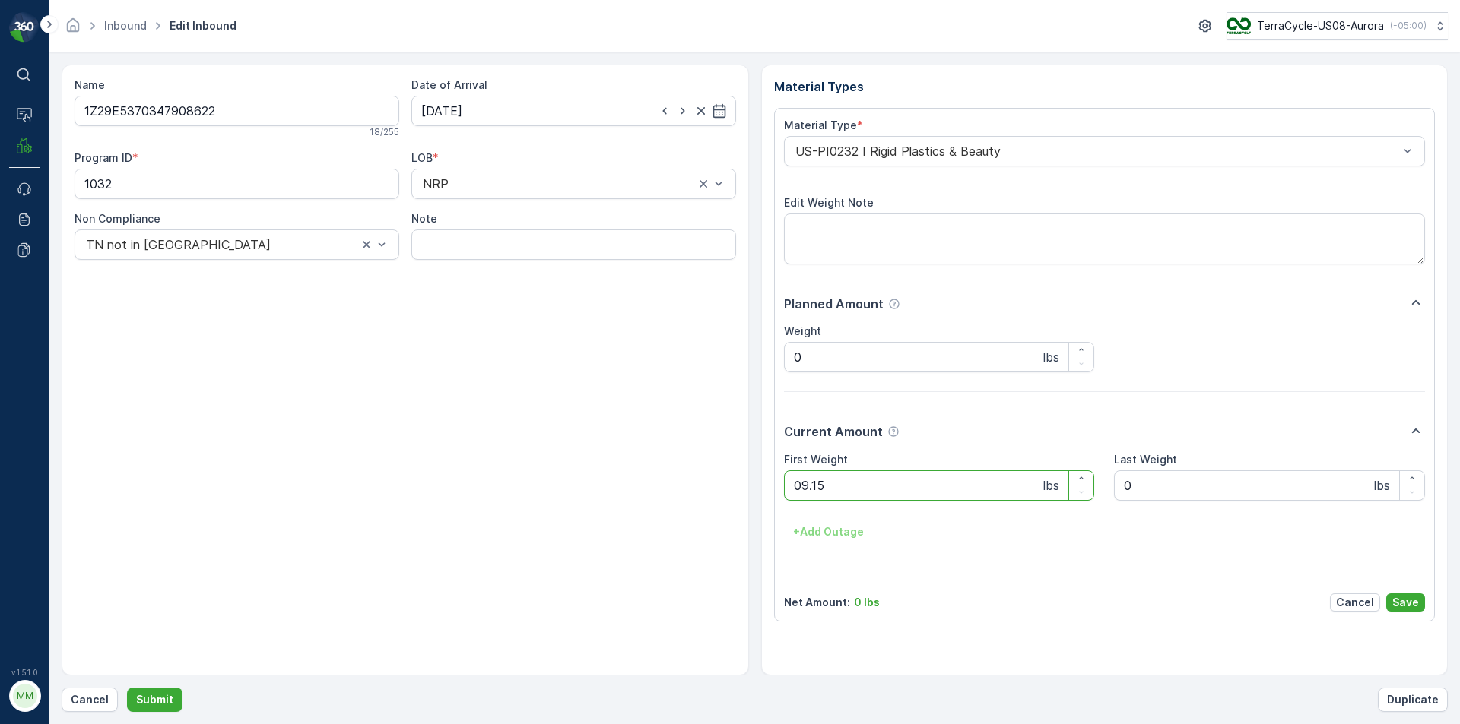
click at [127, 688] on button "Submit" at bounding box center [154, 700] width 55 height 24
type Weight "1"
click at [127, 688] on button "Submit" at bounding box center [154, 700] width 55 height 24
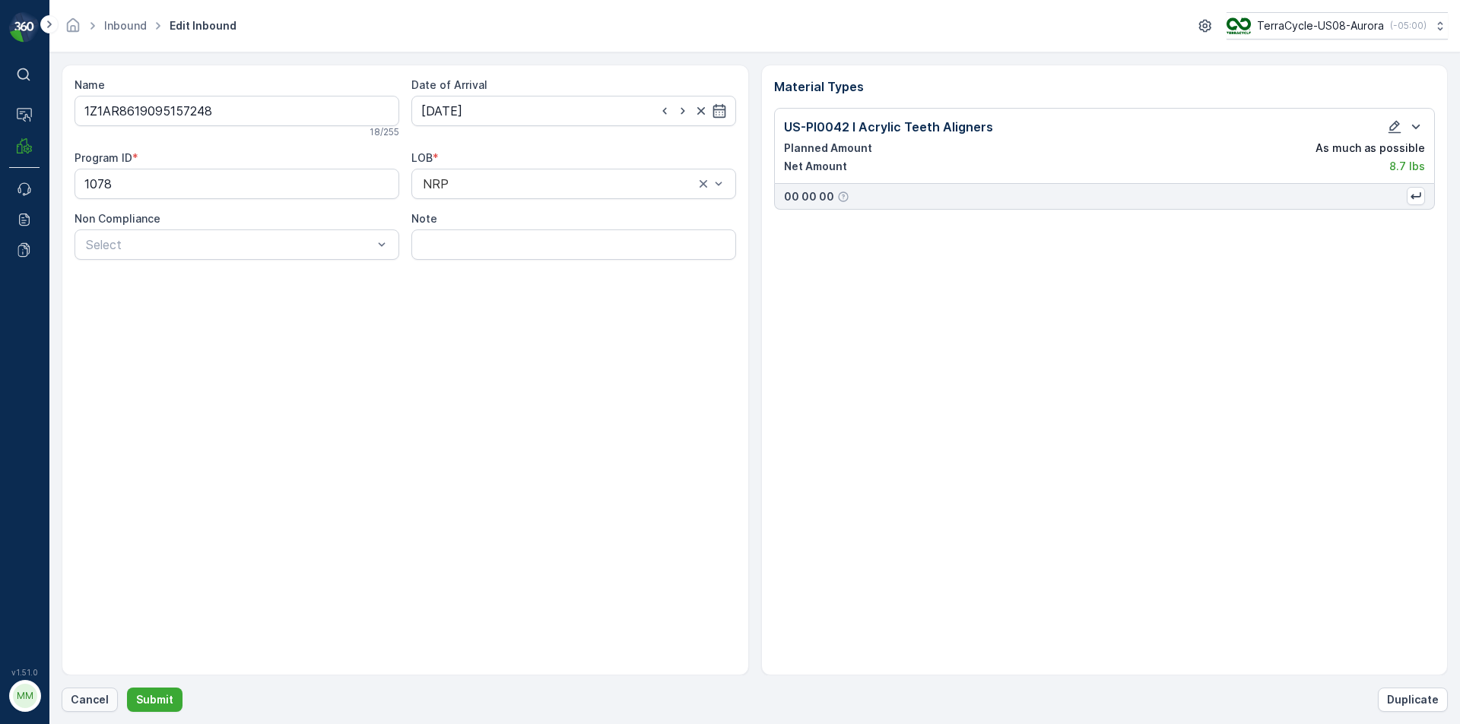
click at [84, 698] on p "Cancel" at bounding box center [90, 700] width 38 height 15
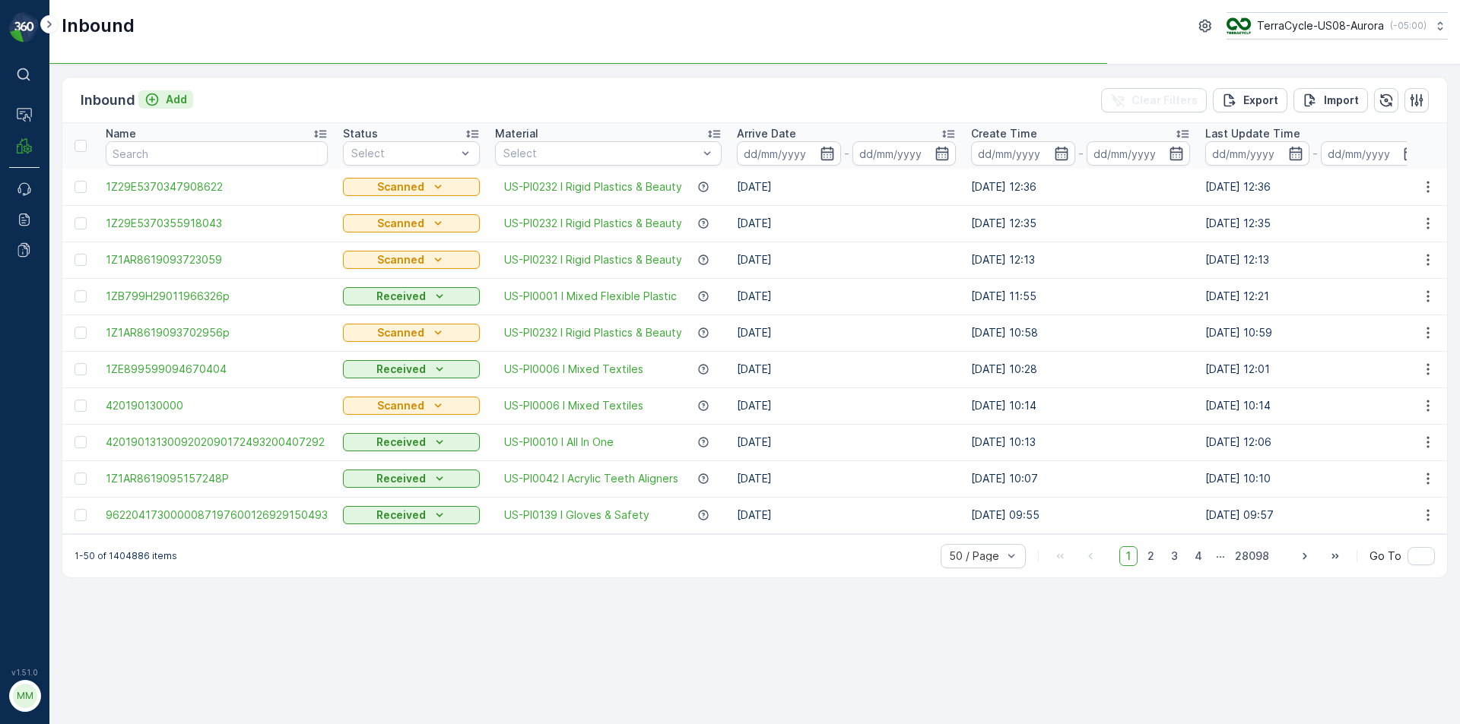
click at [170, 104] on p "Add" at bounding box center [176, 99] width 21 height 15
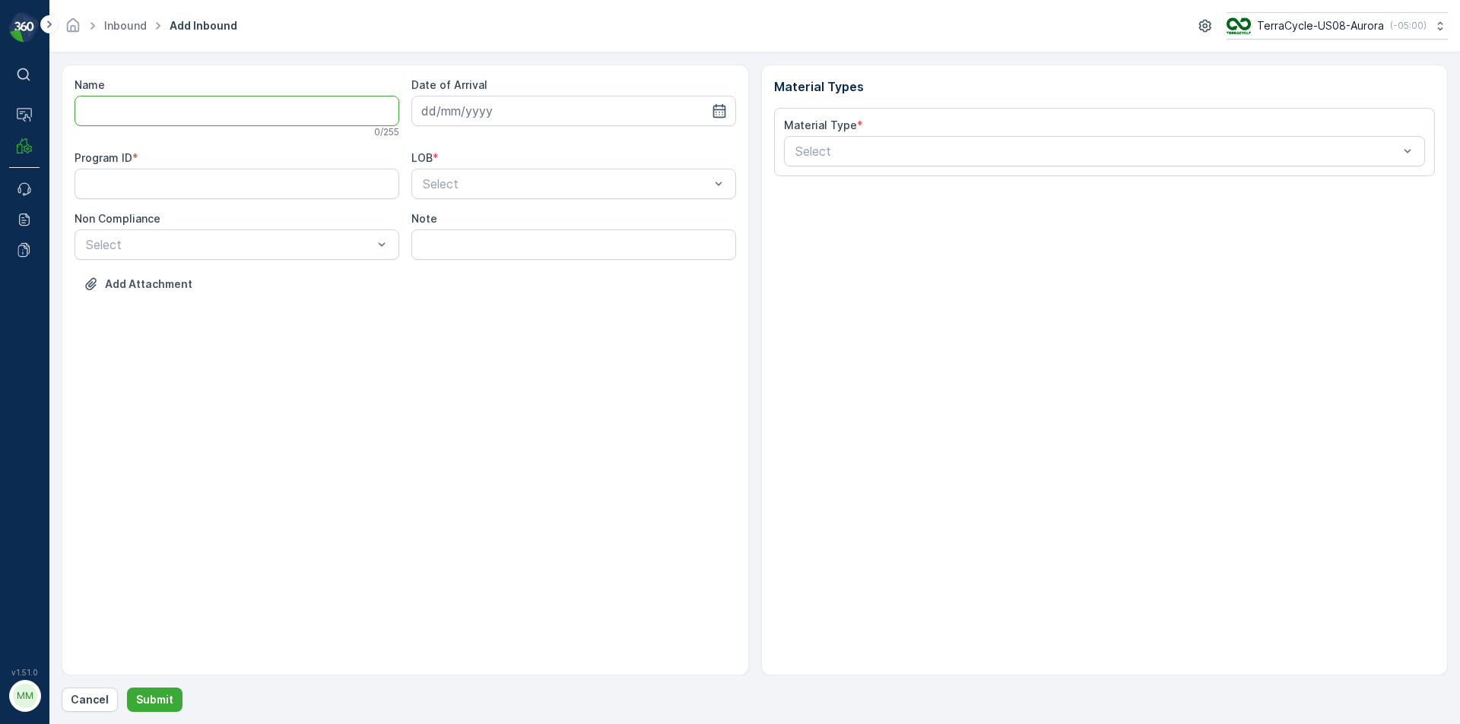
click at [169, 124] on input "Name" at bounding box center [236, 111] width 325 height 30
click at [127, 688] on button "Submit" at bounding box center [154, 700] width 55 height 24
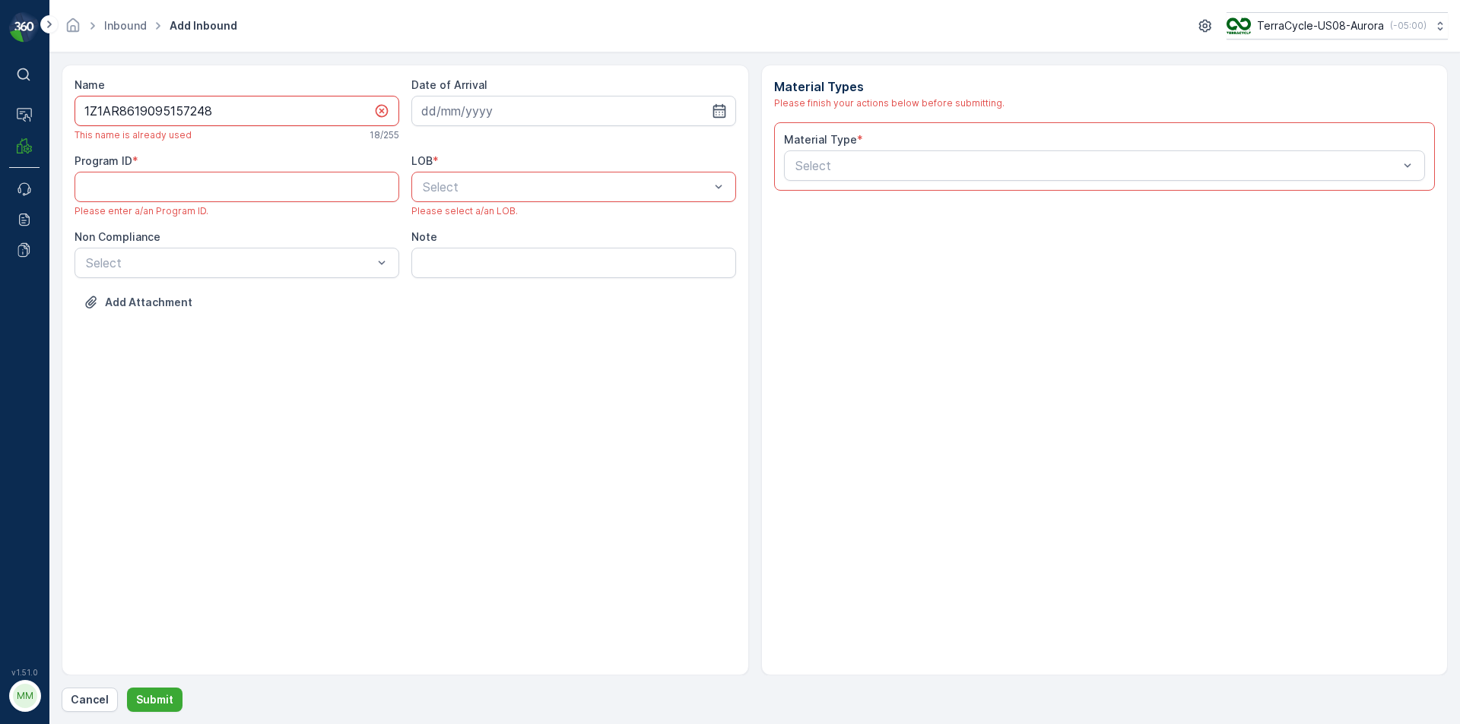
click at [284, 119] on input "1Z1AR8619095157248" at bounding box center [236, 111] width 325 height 30
type input "1Z1AR8619095157248o"
click at [170, 199] on ID "Program ID" at bounding box center [236, 187] width 325 height 30
click at [143, 195] on ID "Program ID" at bounding box center [236, 187] width 325 height 30
type ID "1032"
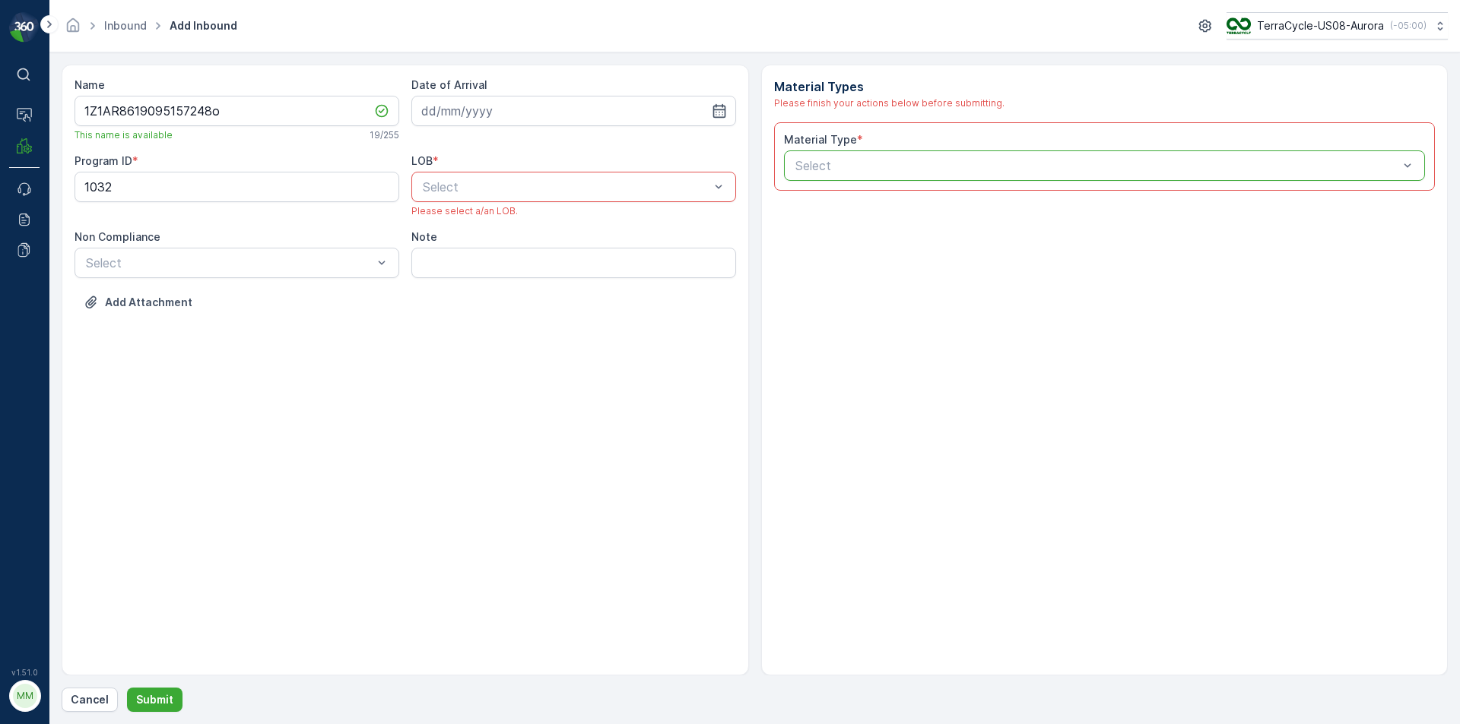
click at [652, 203] on div "LOB * Select Please select a/an LOB." at bounding box center [573, 186] width 325 height 64
click at [552, 228] on div "NRP" at bounding box center [573, 224] width 306 height 14
click at [981, 171] on div at bounding box center [1097, 166] width 607 height 14
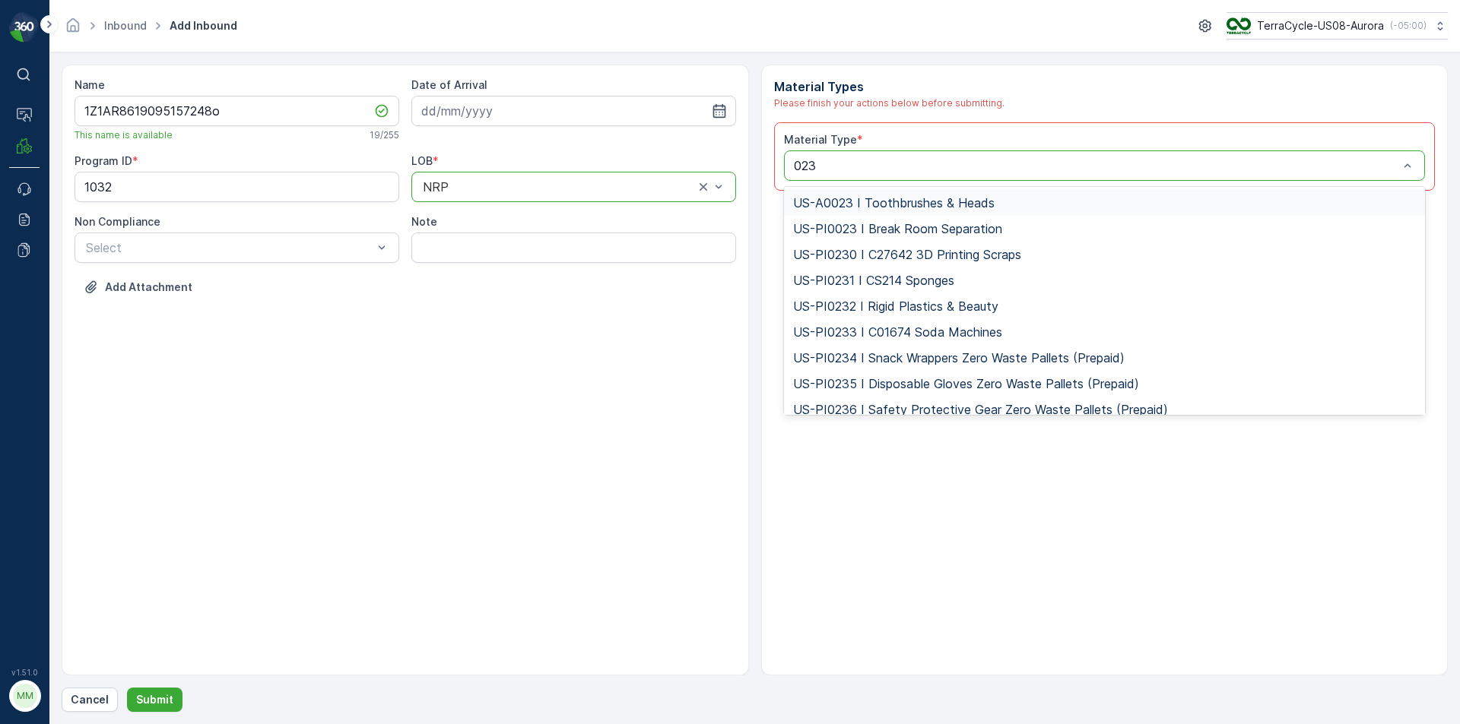
type input "0232"
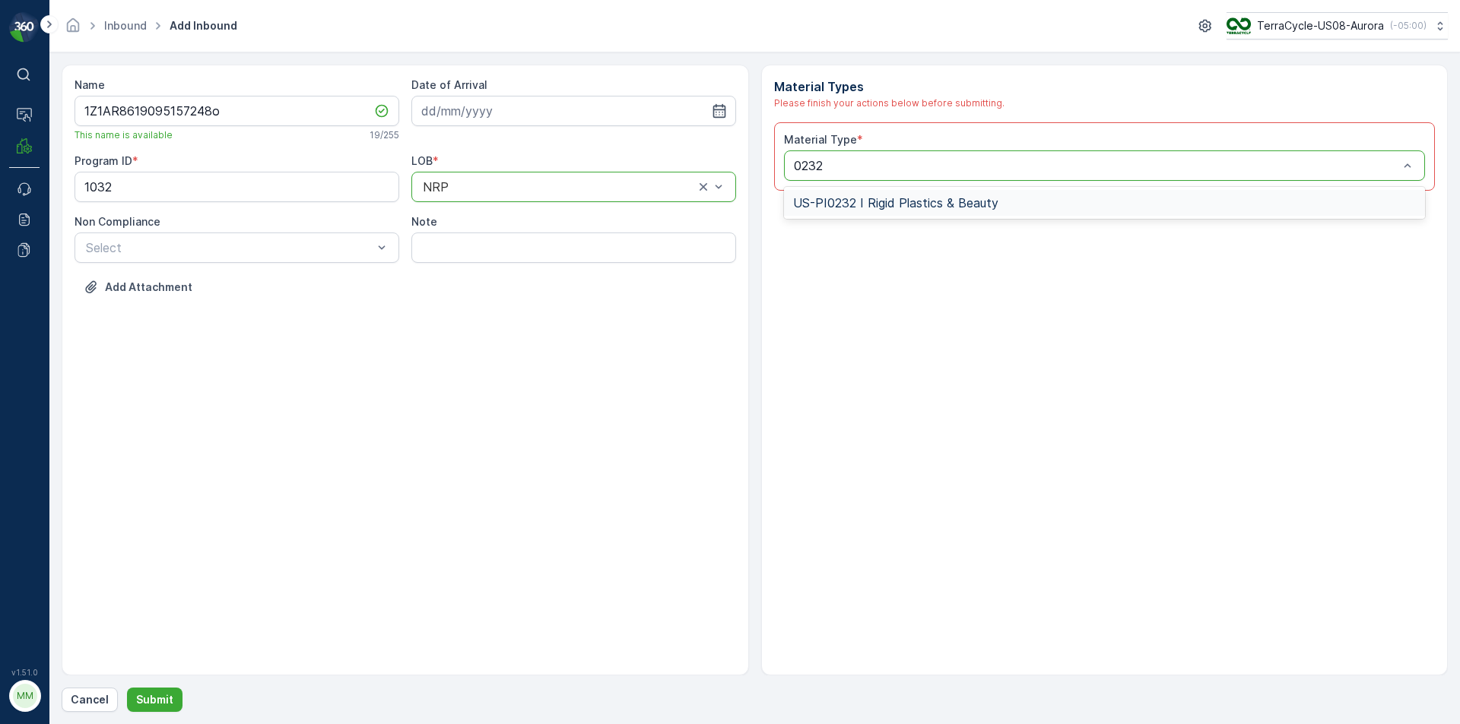
click at [1003, 201] on div "US-PI0232 I Rigid Plastics & Beauty" at bounding box center [1104, 203] width 623 height 14
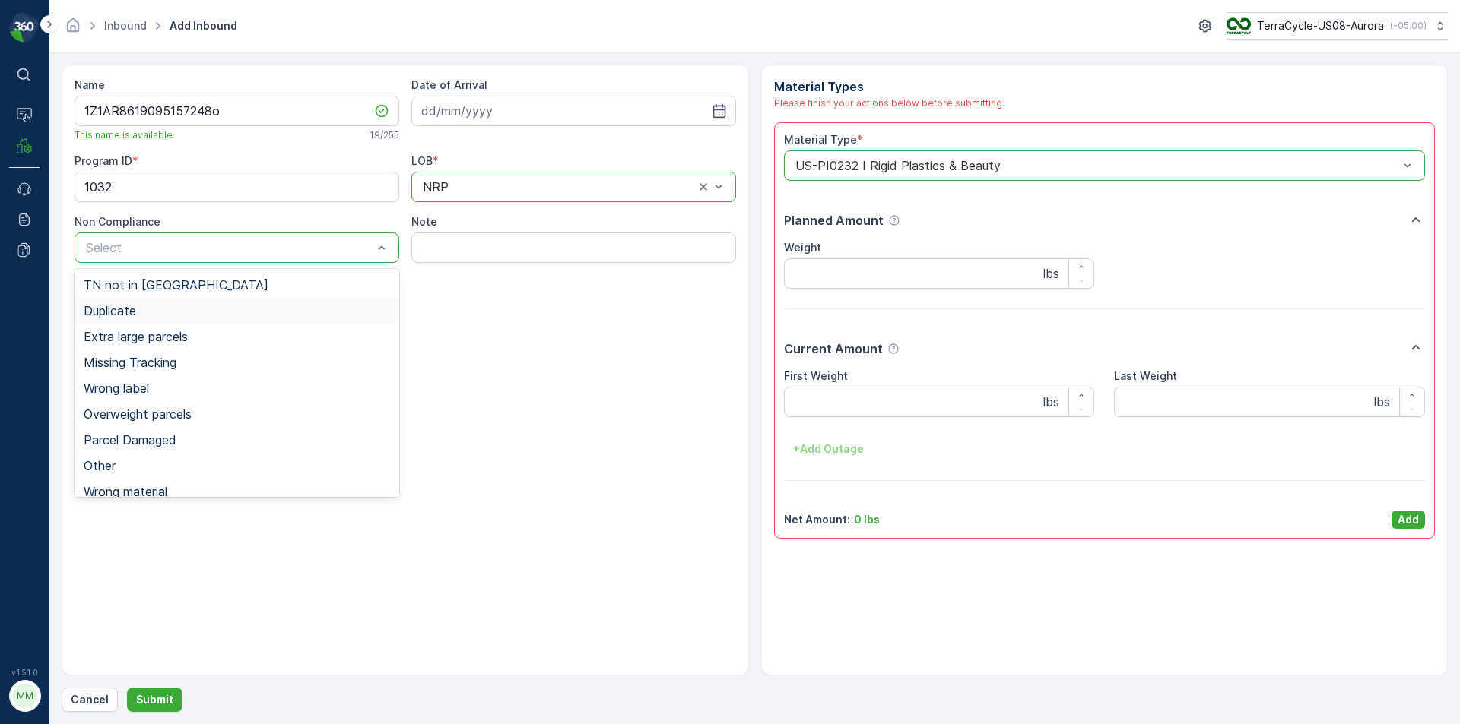
click at [139, 309] on div "Duplicate" at bounding box center [237, 311] width 306 height 14
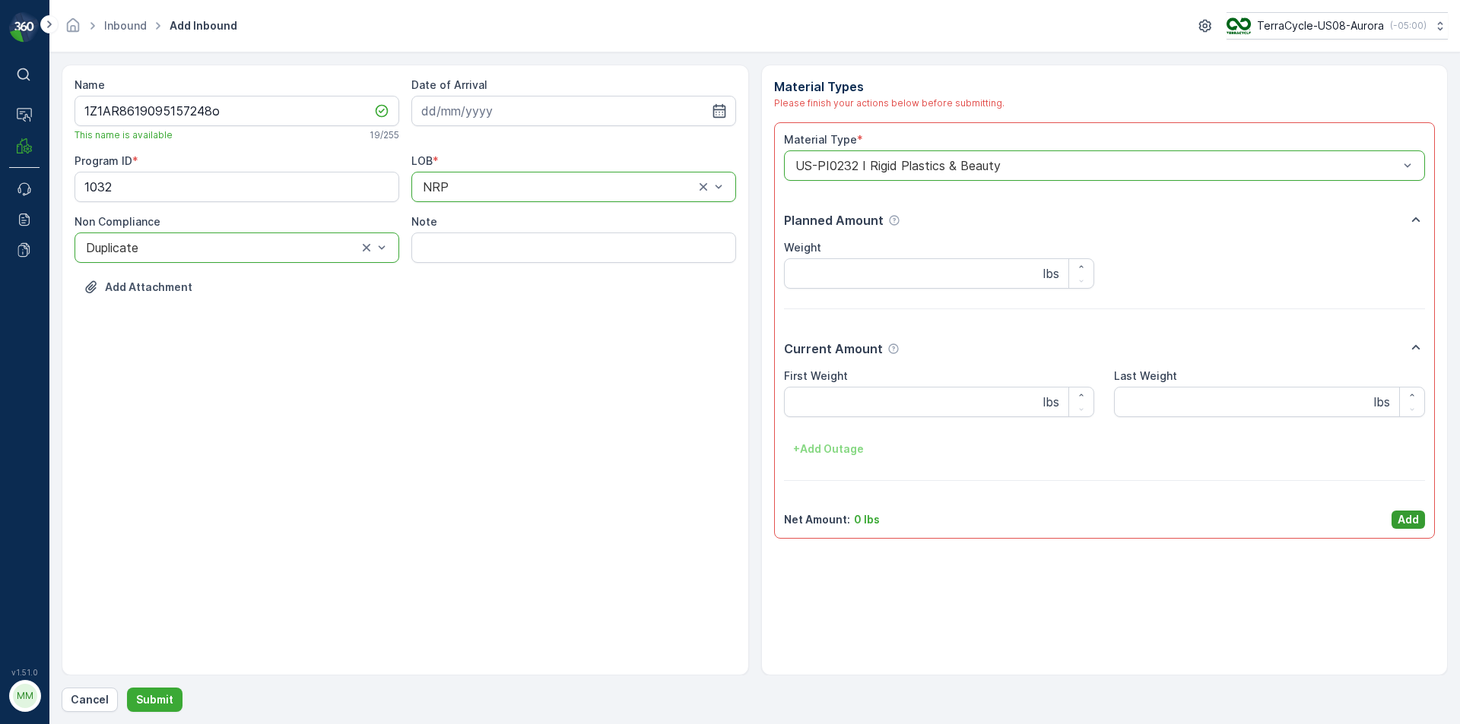
click at [1409, 519] on p "Add" at bounding box center [1407, 519] width 21 height 15
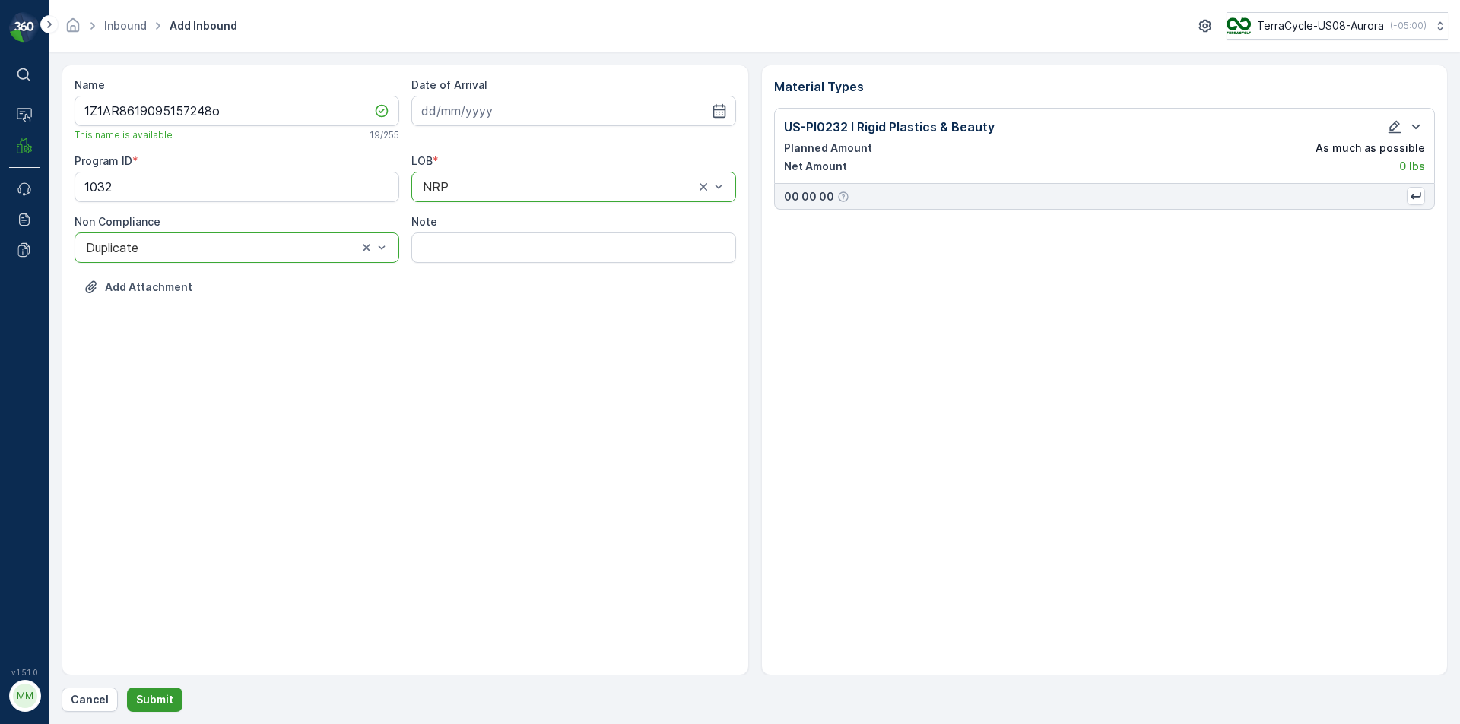
click at [164, 692] on button "Submit" at bounding box center [154, 700] width 55 height 24
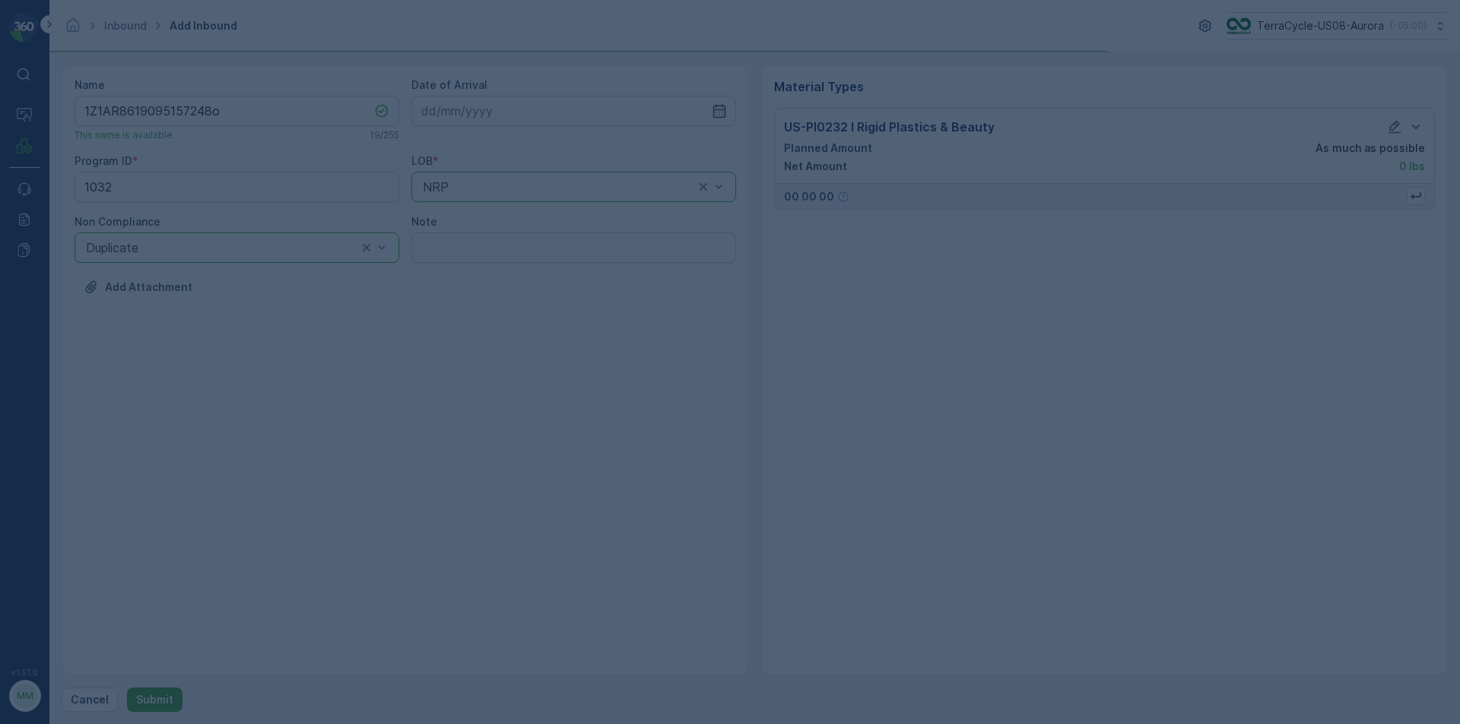
click at [164, 692] on div at bounding box center [730, 362] width 1460 height 724
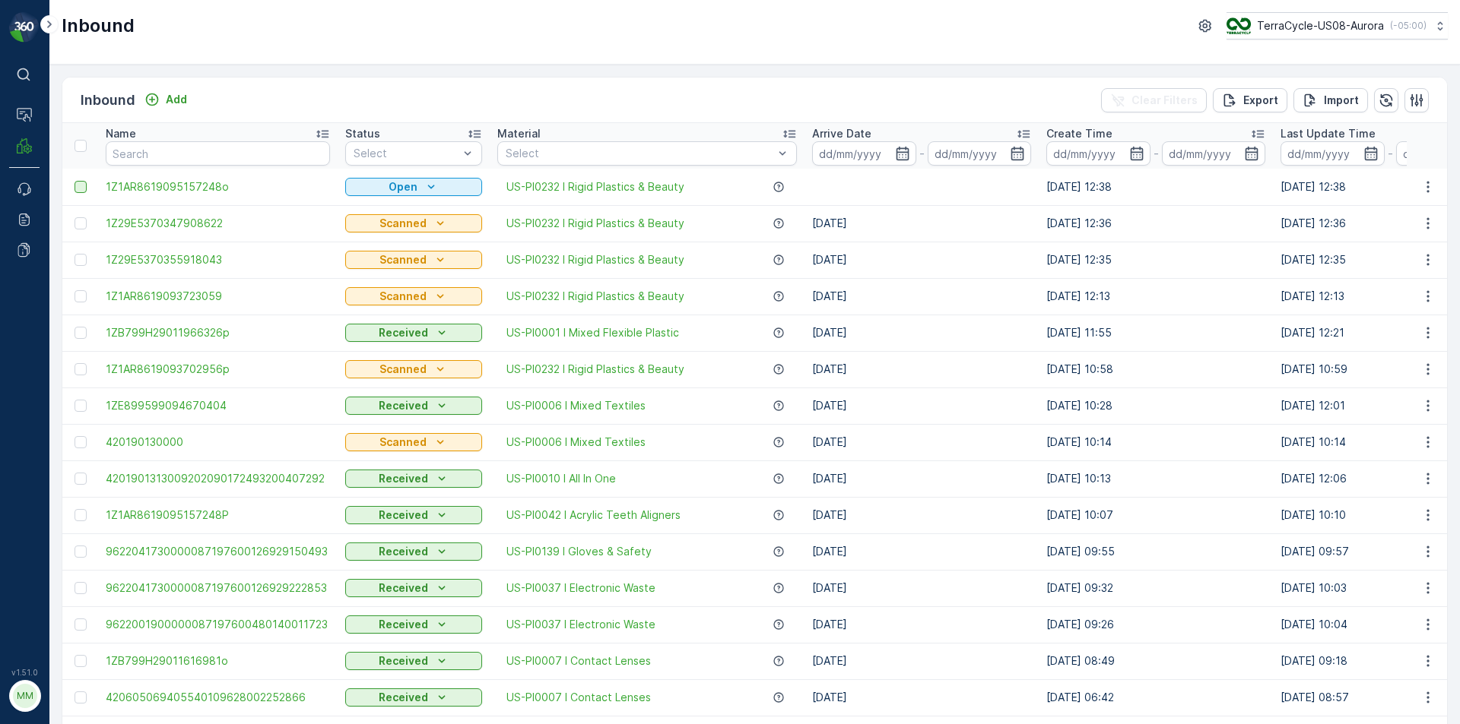
click at [76, 186] on div at bounding box center [80, 187] width 12 height 12
click at [74, 181] on input "checkbox" at bounding box center [74, 181] width 0 height 0
click at [1302, 109] on div "Print QR" at bounding box center [1285, 100] width 46 height 45
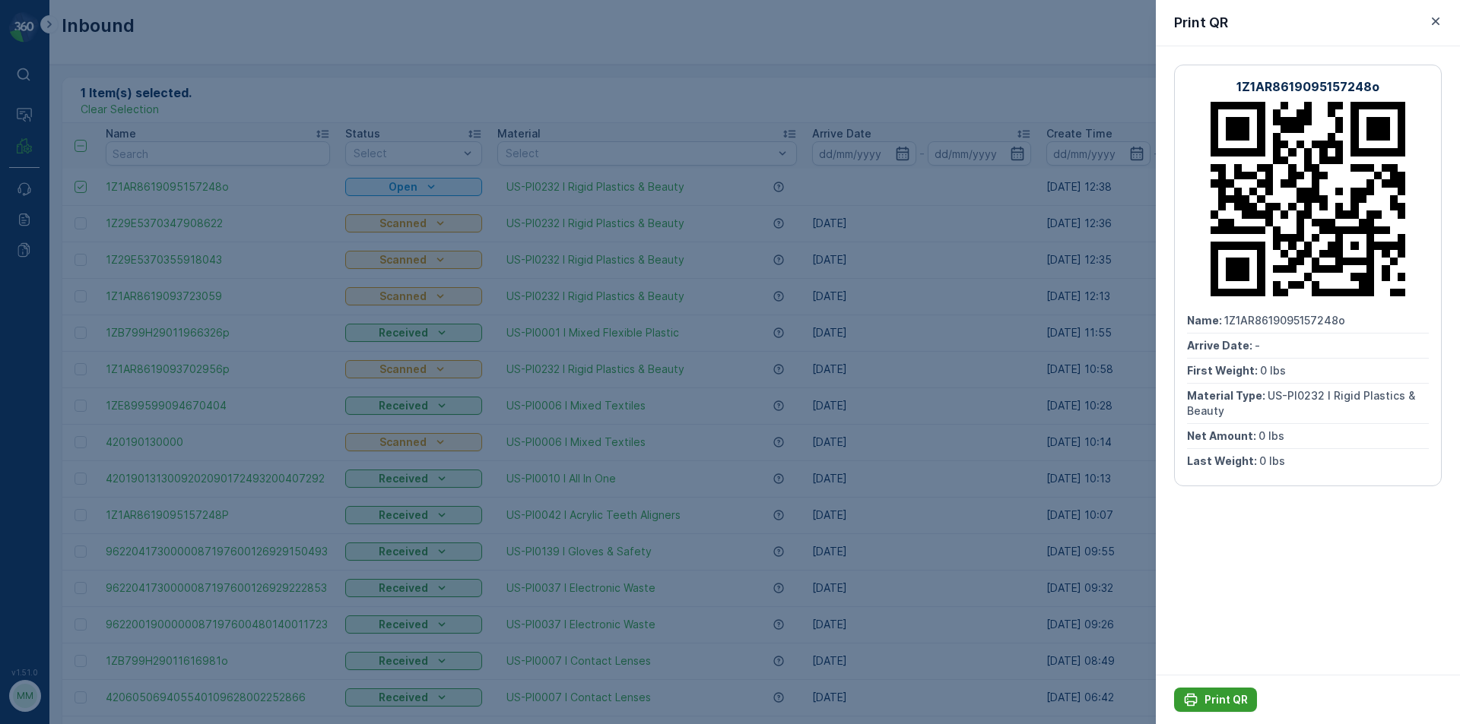
click at [1221, 705] on p "Print QR" at bounding box center [1225, 700] width 43 height 15
drag, startPoint x: 1437, startPoint y: 18, endPoint x: 1420, endPoint y: 48, distance: 34.0
click at [1437, 18] on icon "button" at bounding box center [1435, 21] width 15 height 15
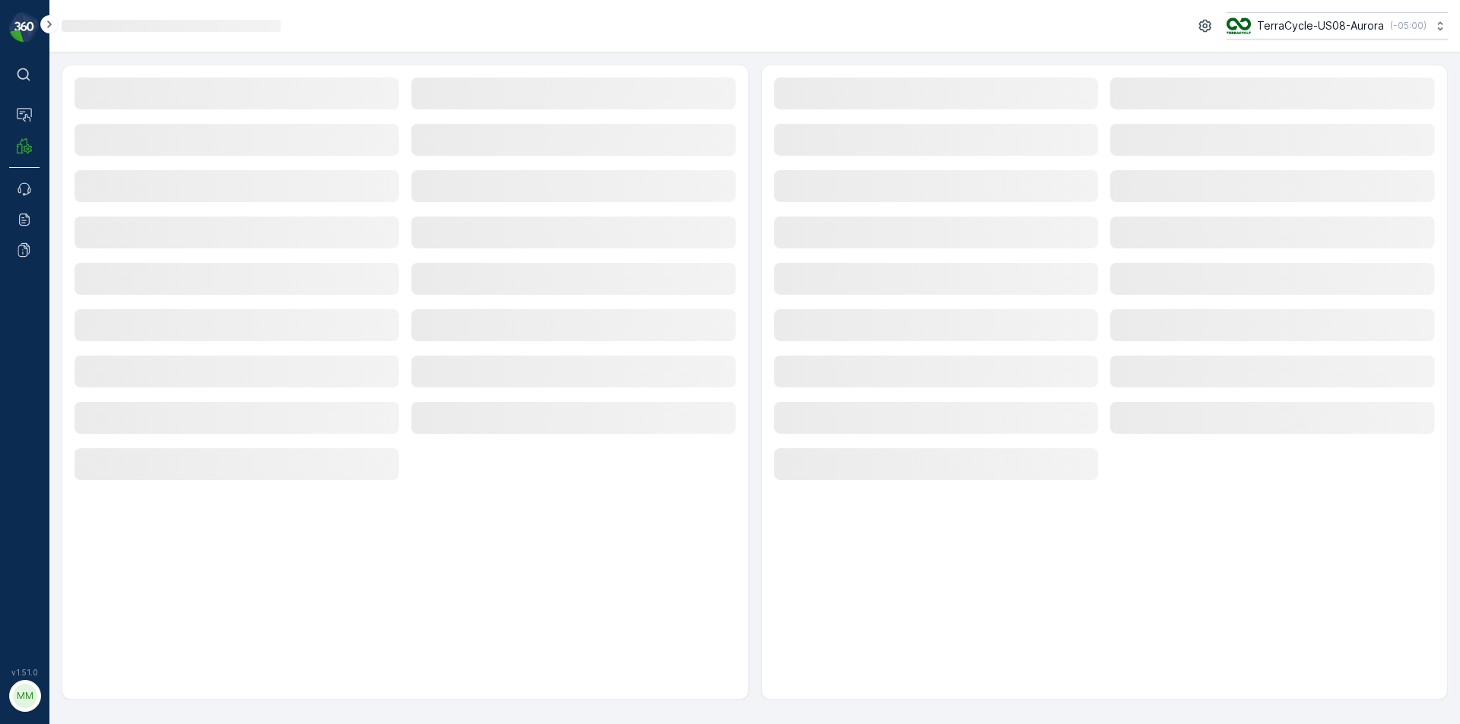
drag, startPoint x: 1405, startPoint y: 56, endPoint x: 1404, endPoint y: 46, distance: 10.7
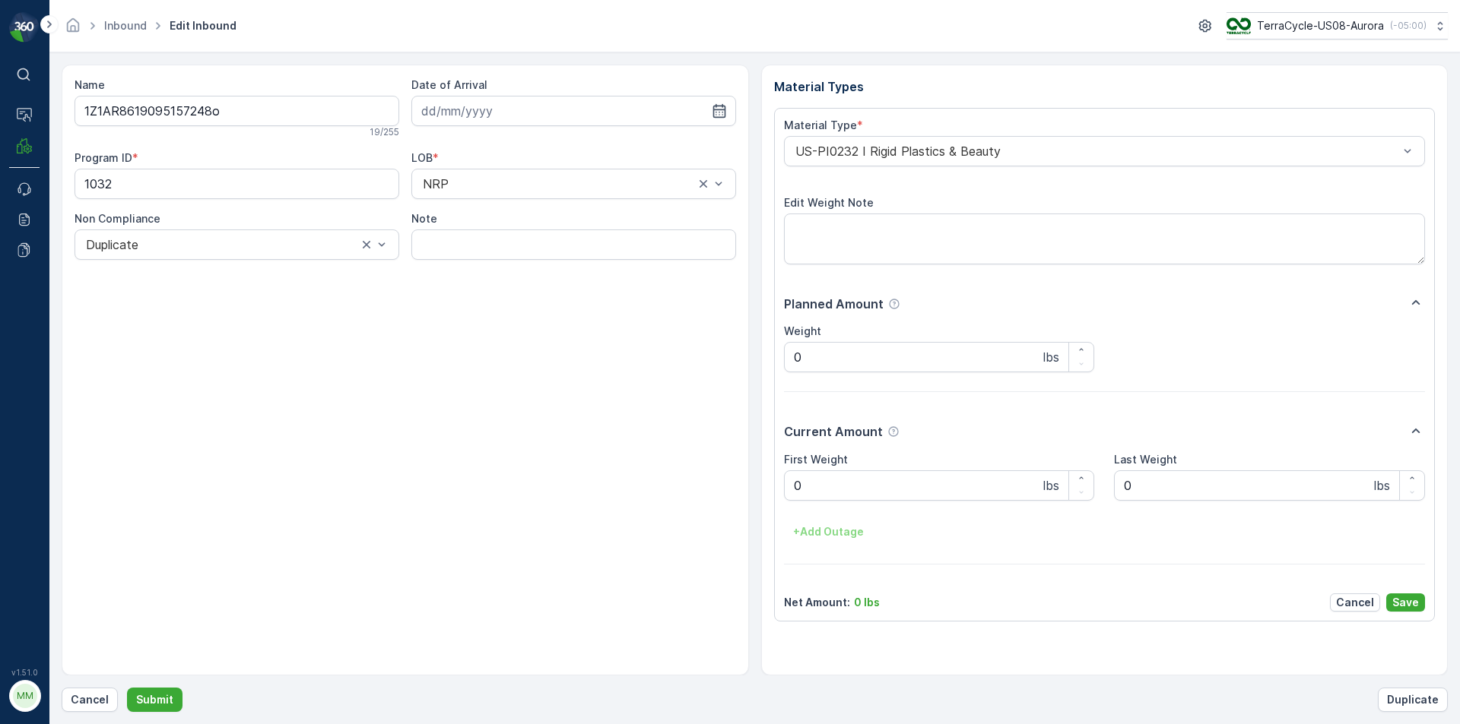
drag, startPoint x: 1302, startPoint y: 136, endPoint x: 212, endPoint y: 471, distance: 1140.3
drag, startPoint x: 212, startPoint y: 471, endPoint x: 136, endPoint y: 502, distance: 82.2
click at [136, 502] on div "Name 1Z1AR8619095157248o 19 / 255 Date of Arrival Program ID * 1032 LOB * NRP N…" at bounding box center [405, 370] width 687 height 611
click at [91, 705] on p "Cancel" at bounding box center [90, 700] width 38 height 15
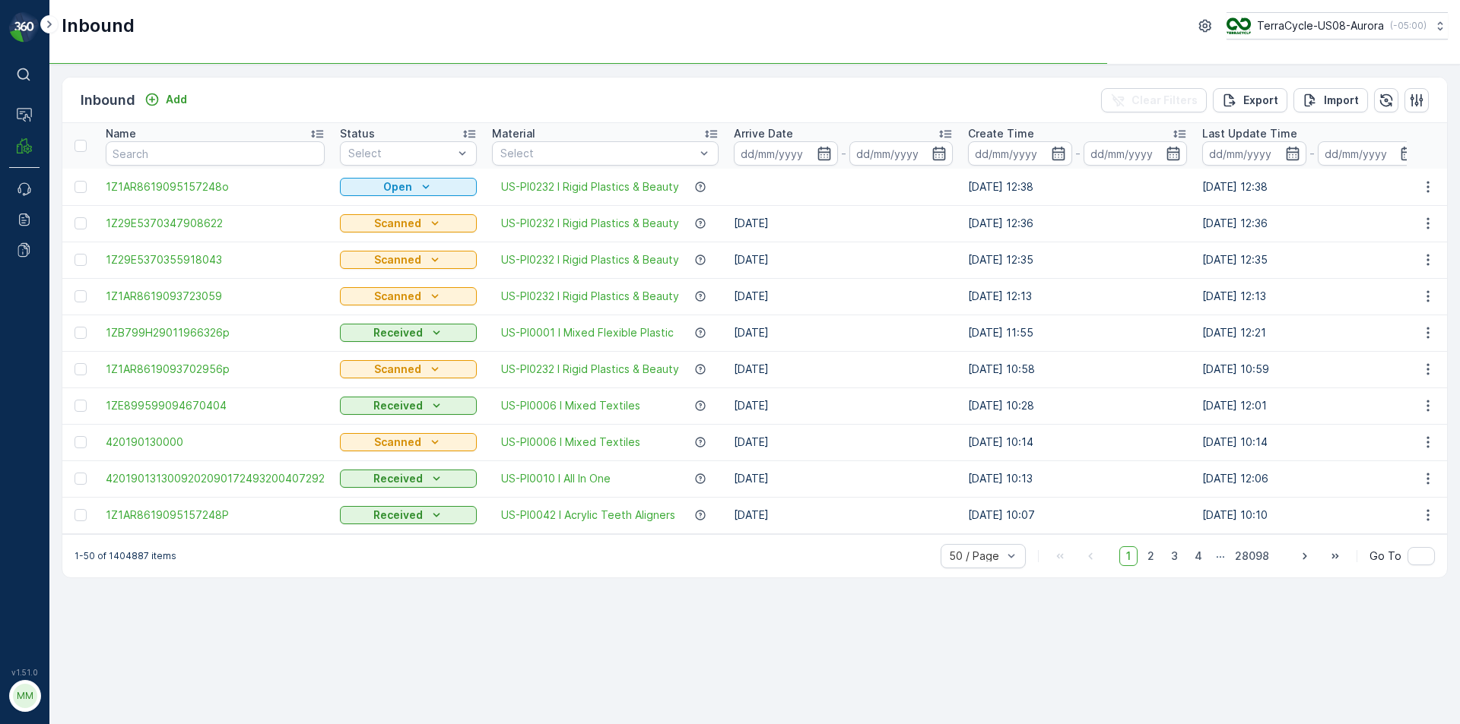
click at [88, 190] on div at bounding box center [82, 187] width 16 height 12
click at [74, 181] on input "checkbox" at bounding box center [74, 181] width 0 height 0
click at [81, 182] on icon at bounding box center [80, 187] width 11 height 11
click at [74, 181] on input "checkbox" at bounding box center [74, 181] width 0 height 0
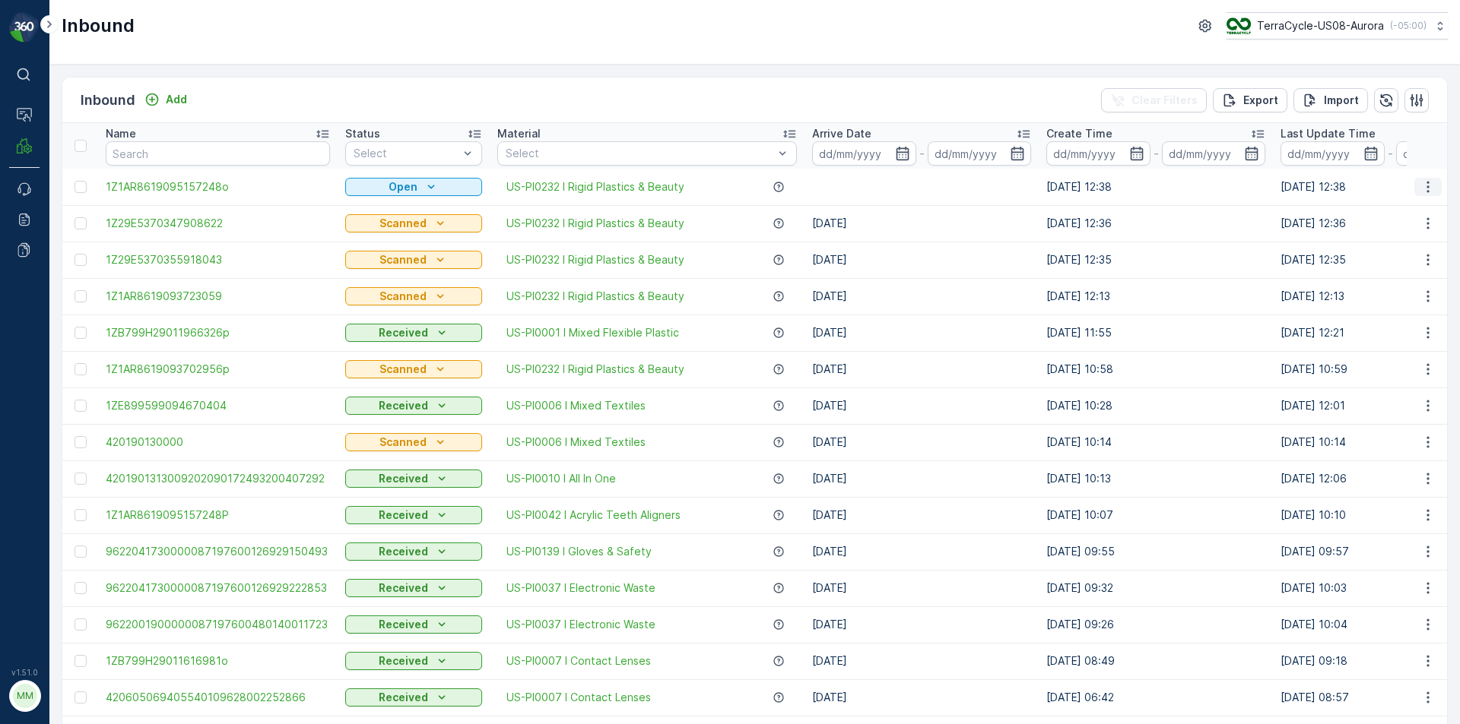
click at [1421, 195] on button "button" at bounding box center [1427, 187] width 27 height 18
click at [1379, 328] on span "Delete Inbound" at bounding box center [1385, 322] width 79 height 15
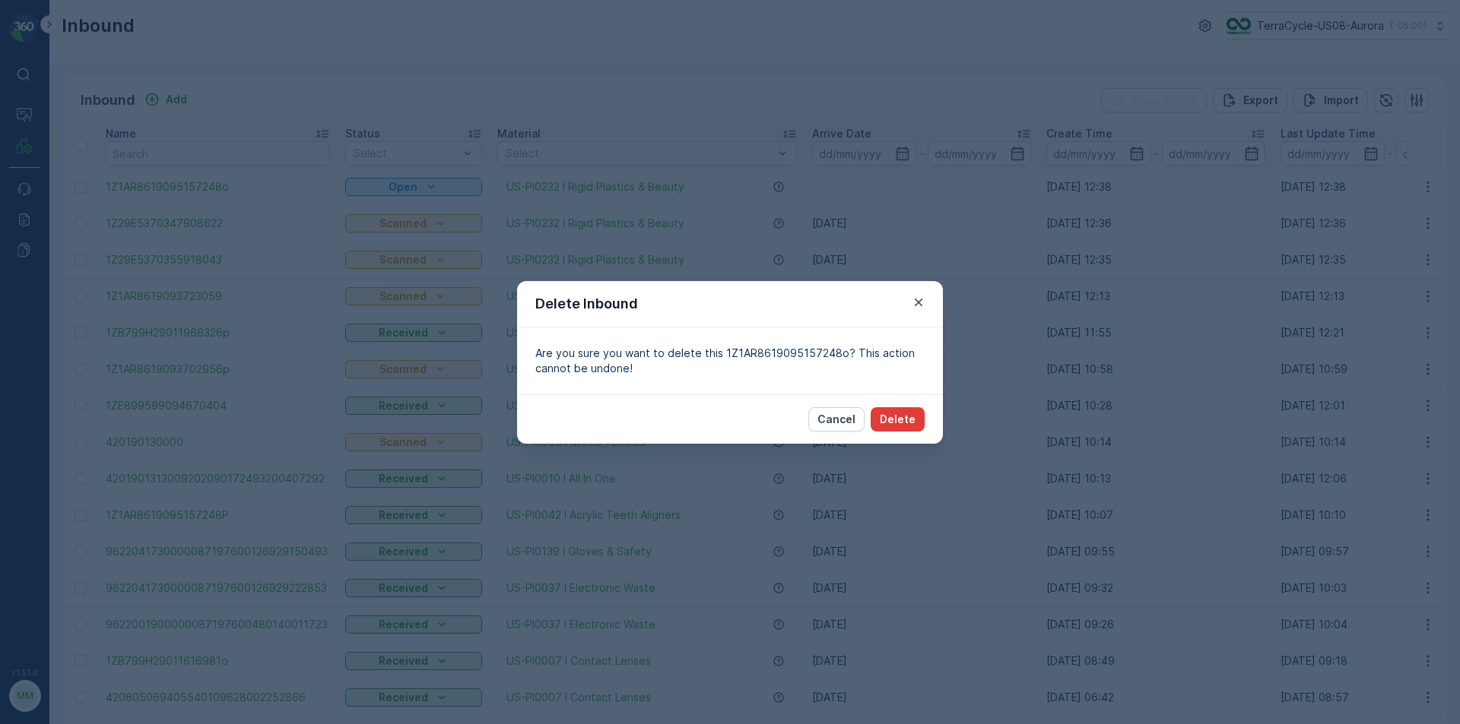
click at [902, 417] on p "Delete" at bounding box center [898, 419] width 36 height 15
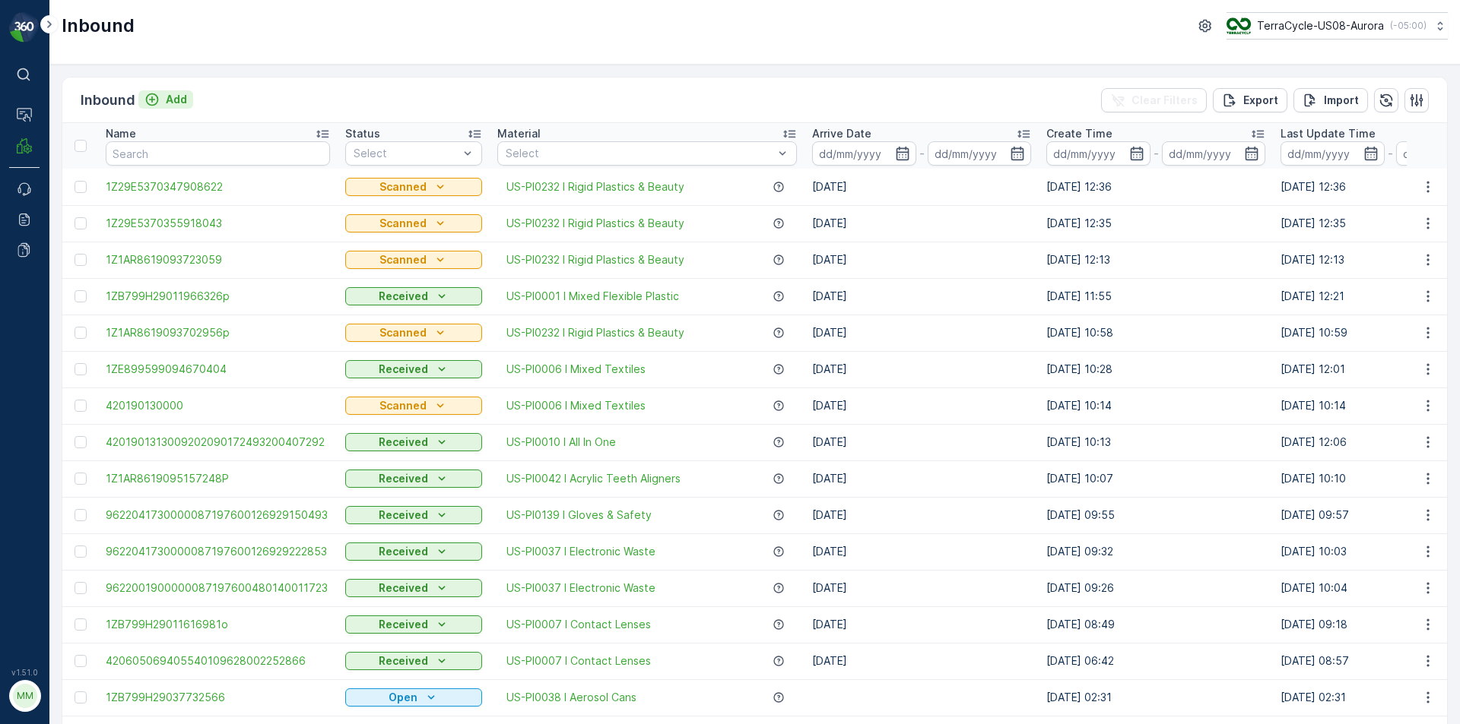
click at [159, 104] on icon "Add" at bounding box center [151, 99] width 15 height 15
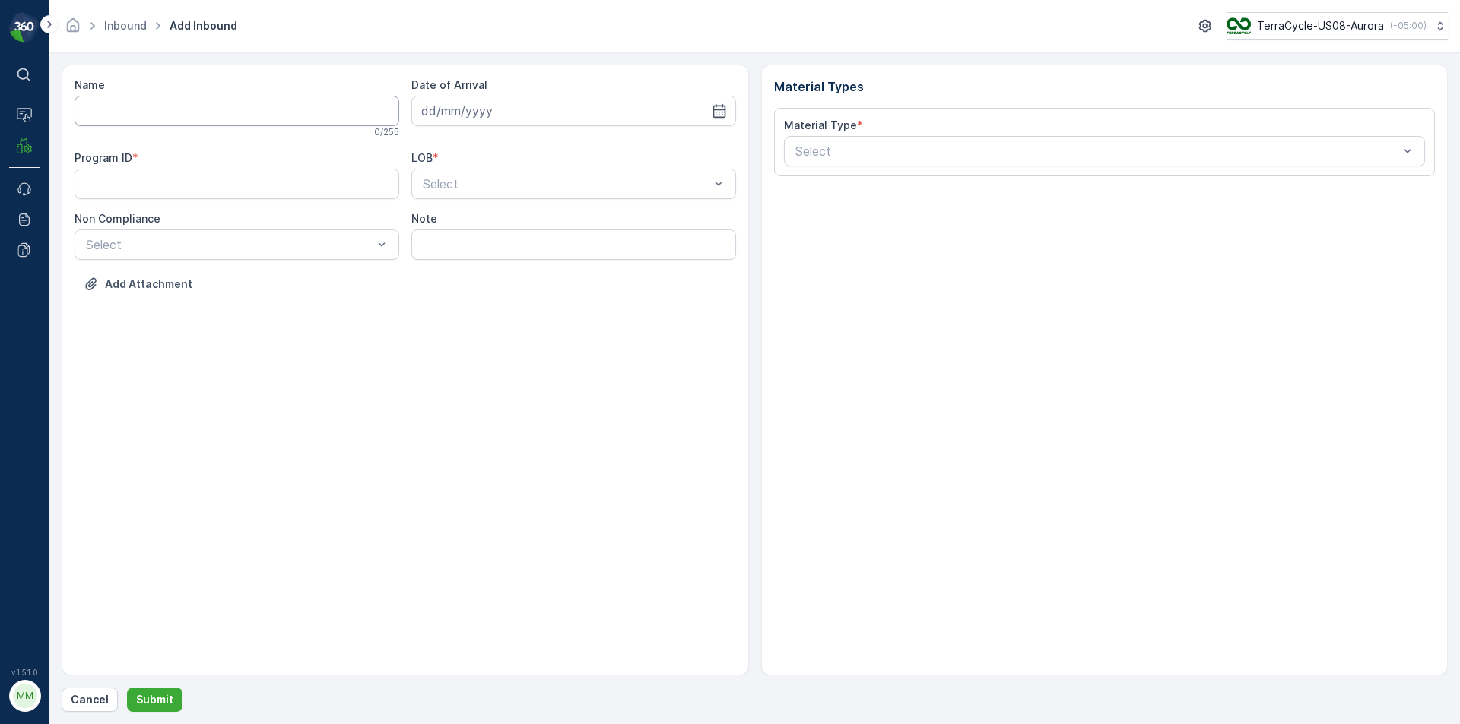
click at [163, 111] on input "Name" at bounding box center [236, 111] width 325 height 30
type input "1Z1AR8619095157248"
click at [127, 688] on button "Submit" at bounding box center [154, 700] width 55 height 24
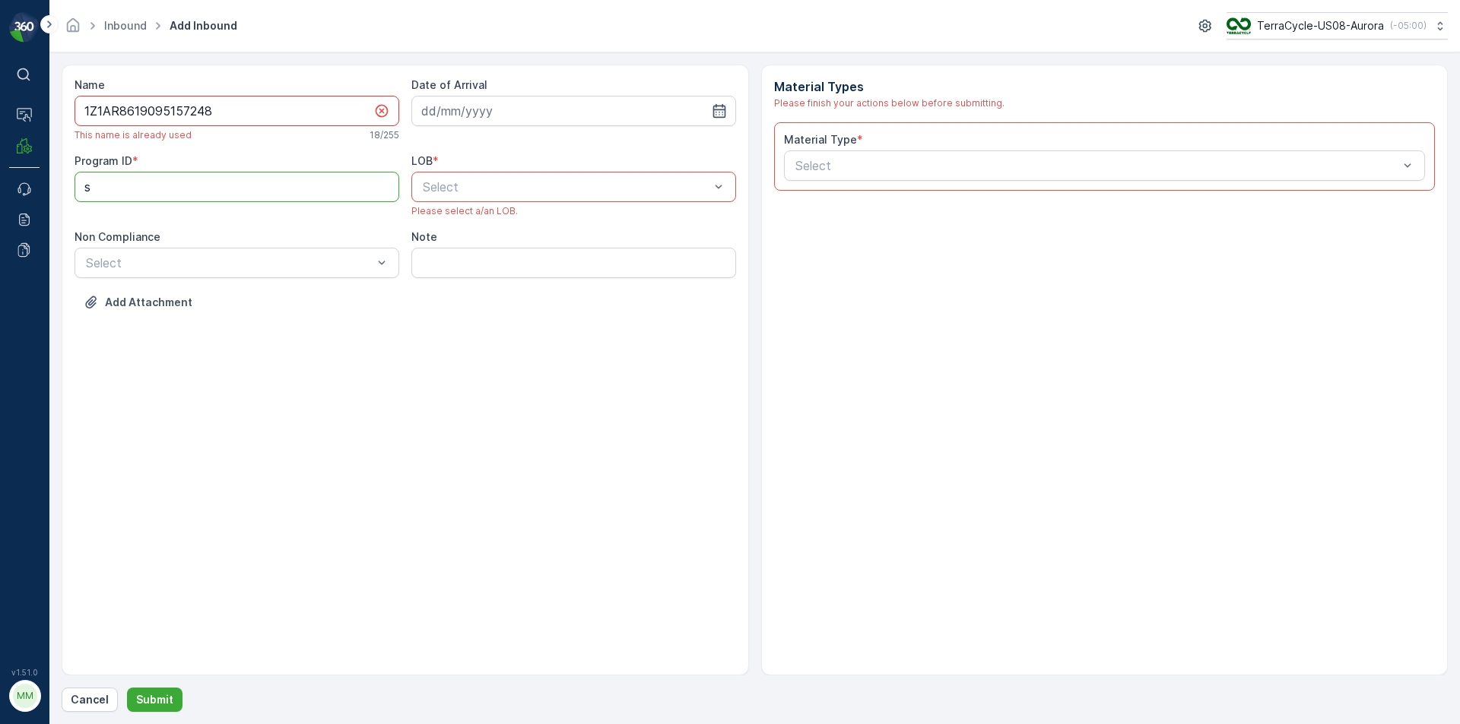
type ID "s"
click at [284, 108] on input "1Z1AR8619095157248" at bounding box center [236, 111] width 325 height 30
type input "1Z1AR8619095157248a"
click at [468, 109] on input at bounding box center [573, 111] width 325 height 30
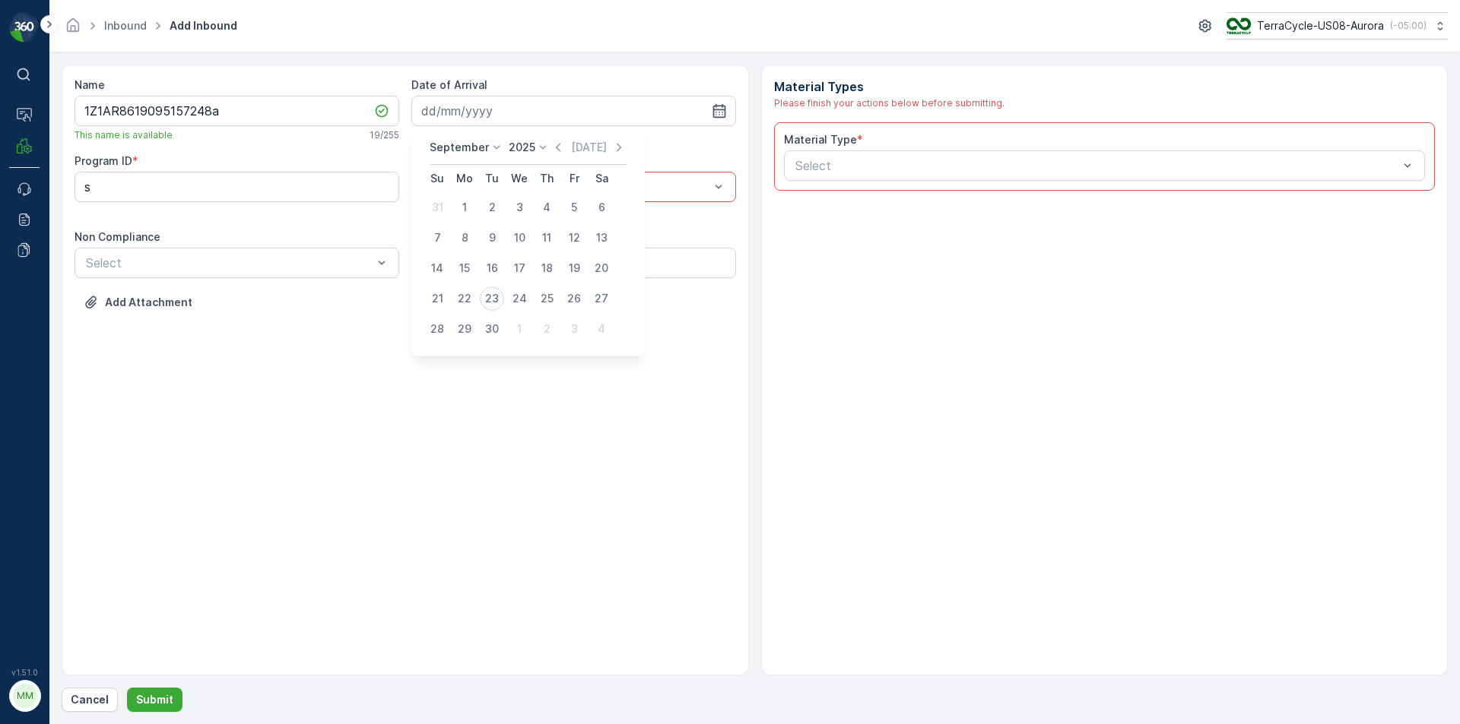
click at [493, 296] on div "23" at bounding box center [492, 299] width 24 height 24
type input "[DATE]"
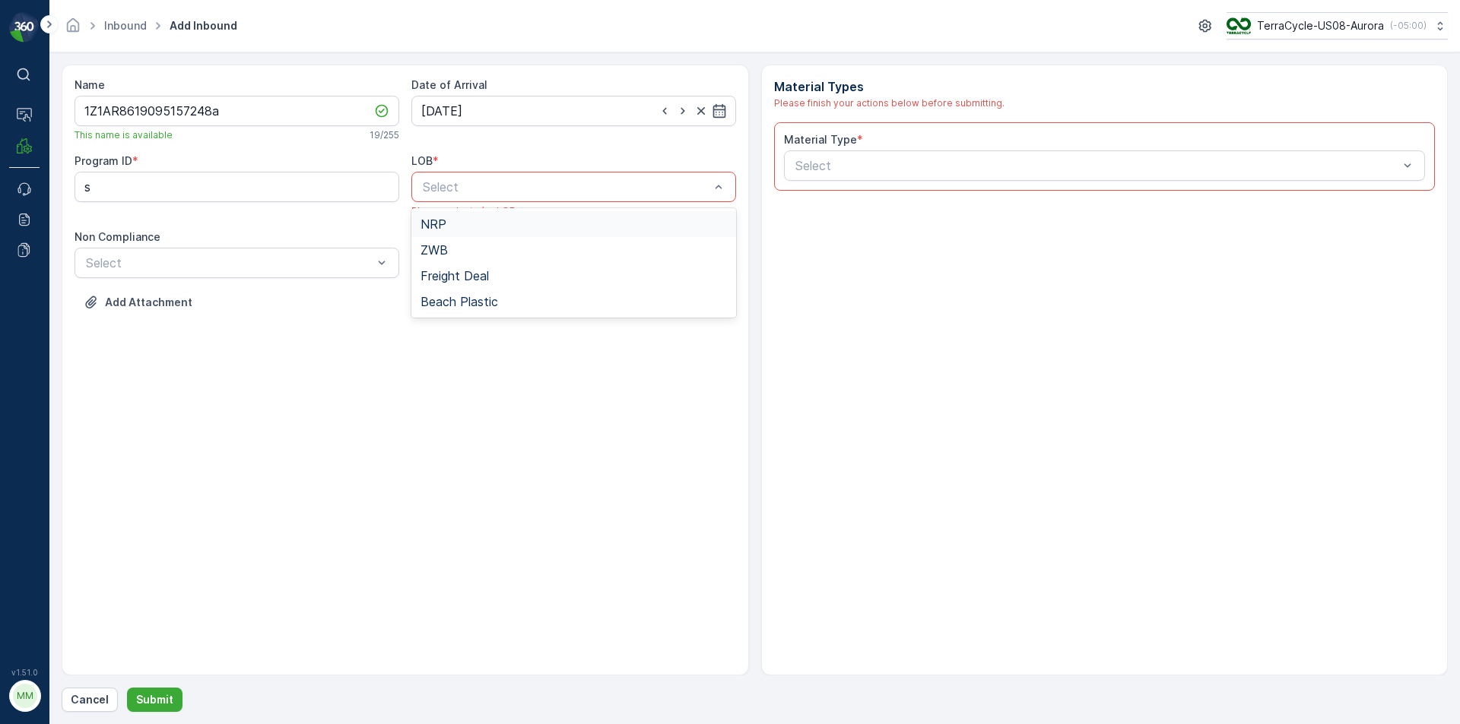
click at [488, 217] on div "NRP" at bounding box center [573, 224] width 306 height 14
click at [267, 188] on ID "s" at bounding box center [236, 187] width 325 height 30
type ID "1032"
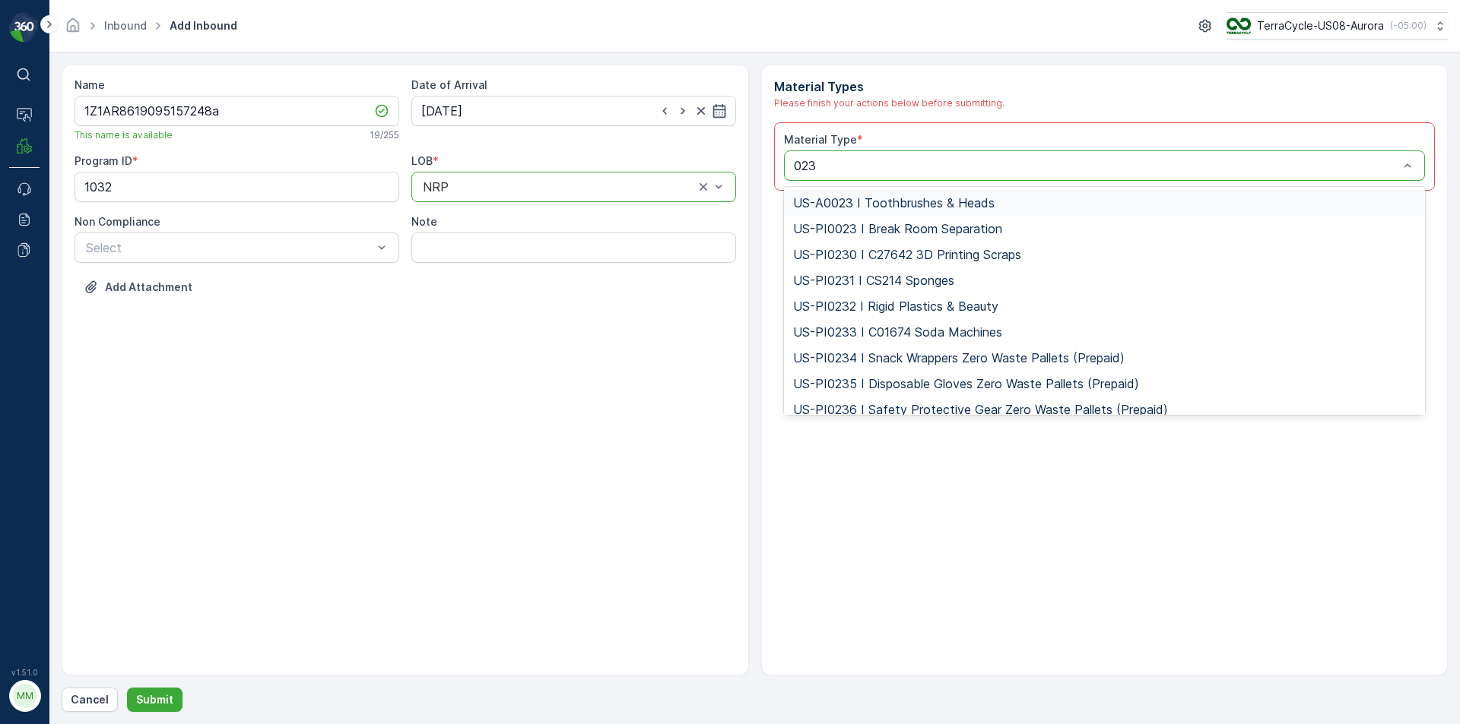
type input "0232"
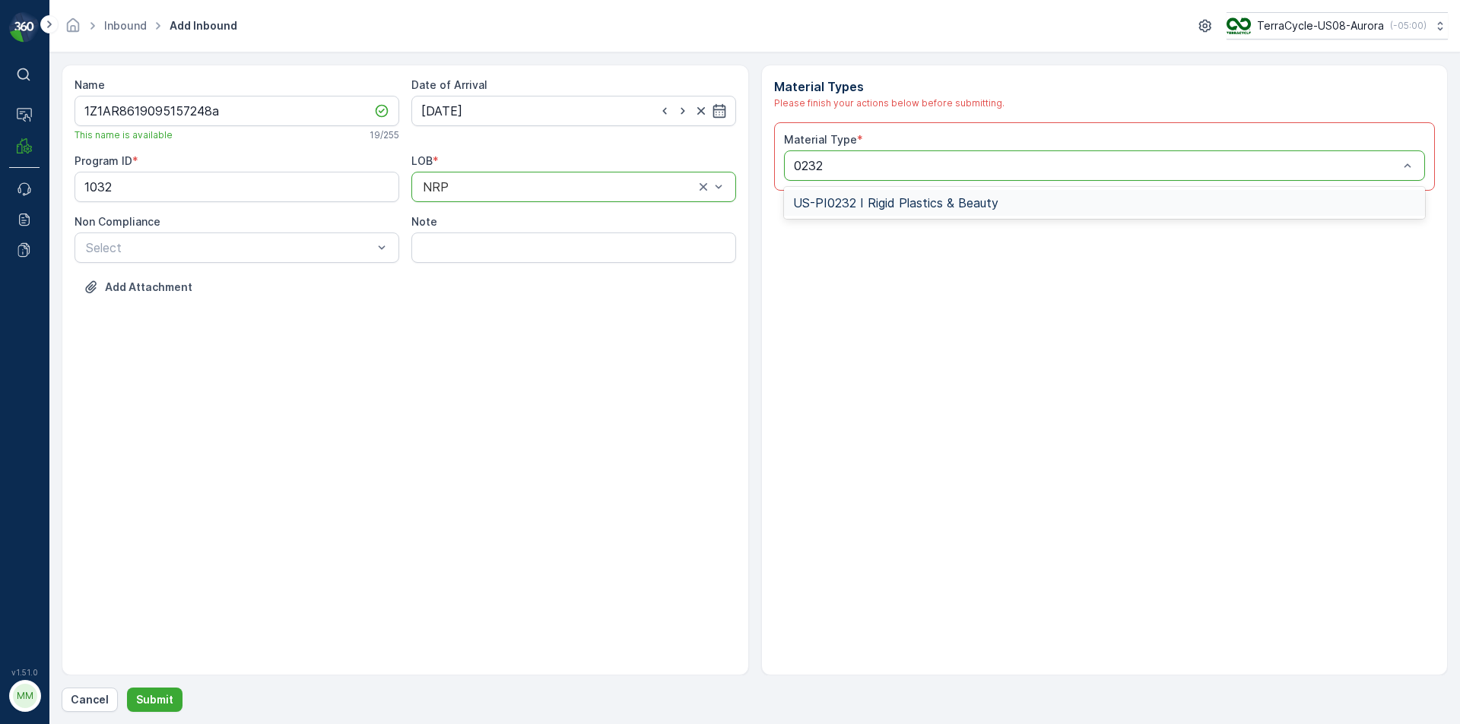
click at [964, 203] on span "US-PI0232 I Rigid Plastics & Beauty" at bounding box center [895, 203] width 205 height 14
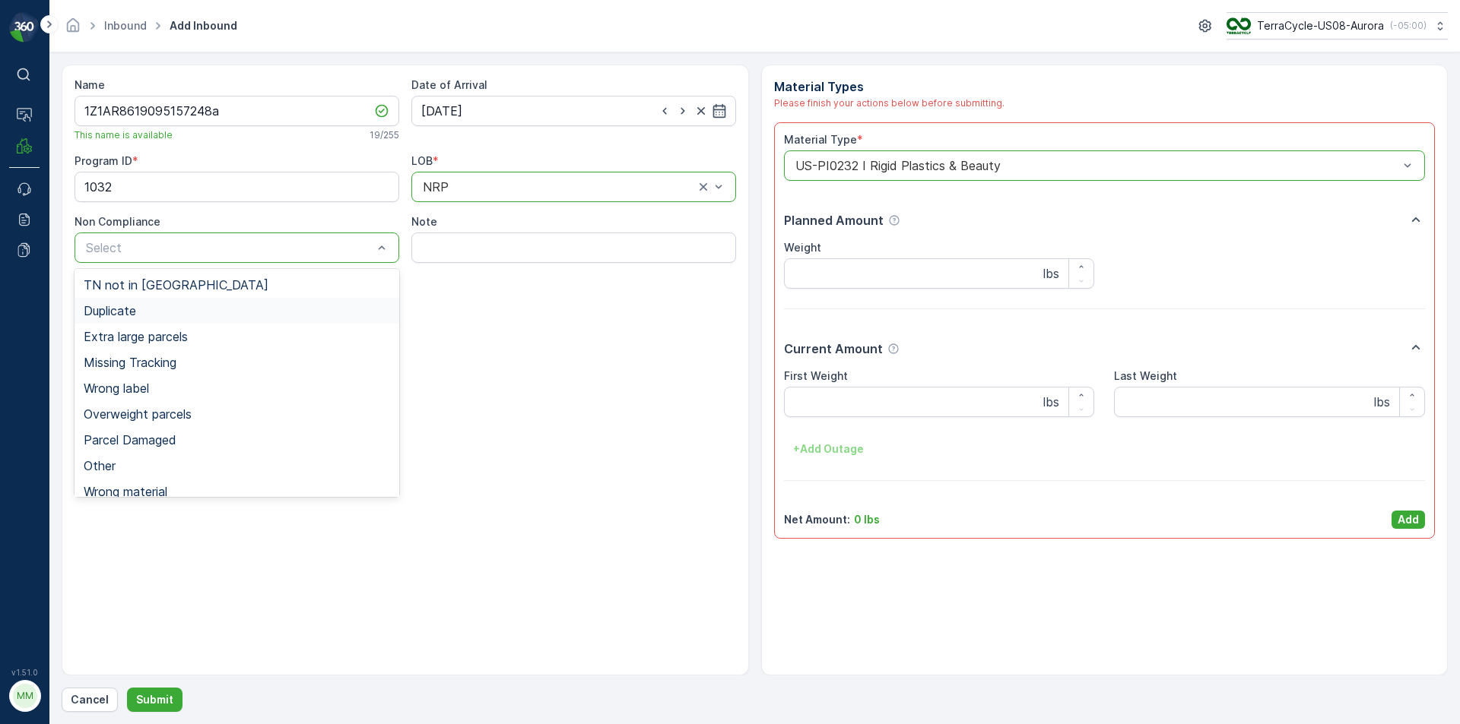
click at [145, 311] on div "Duplicate" at bounding box center [237, 311] width 306 height 14
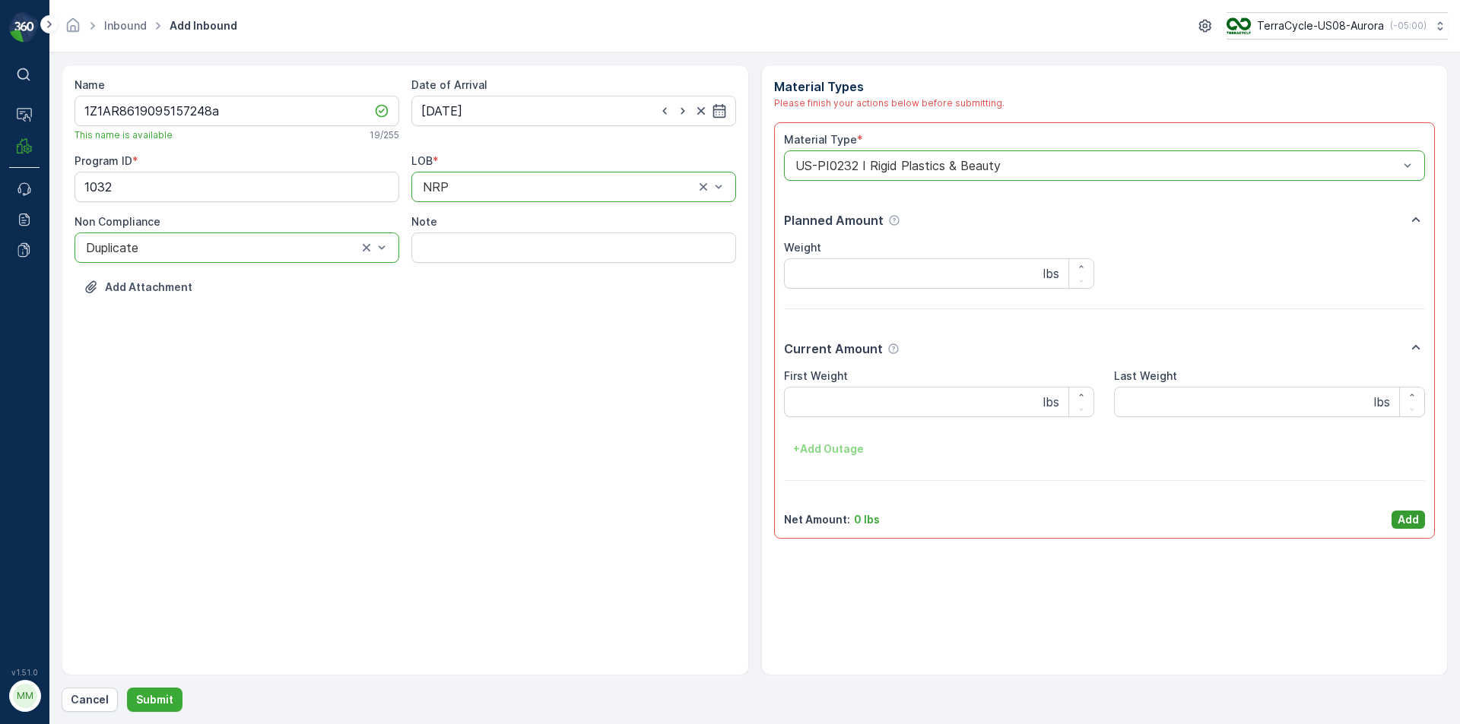
click at [1420, 514] on button "Add" at bounding box center [1407, 520] width 33 height 18
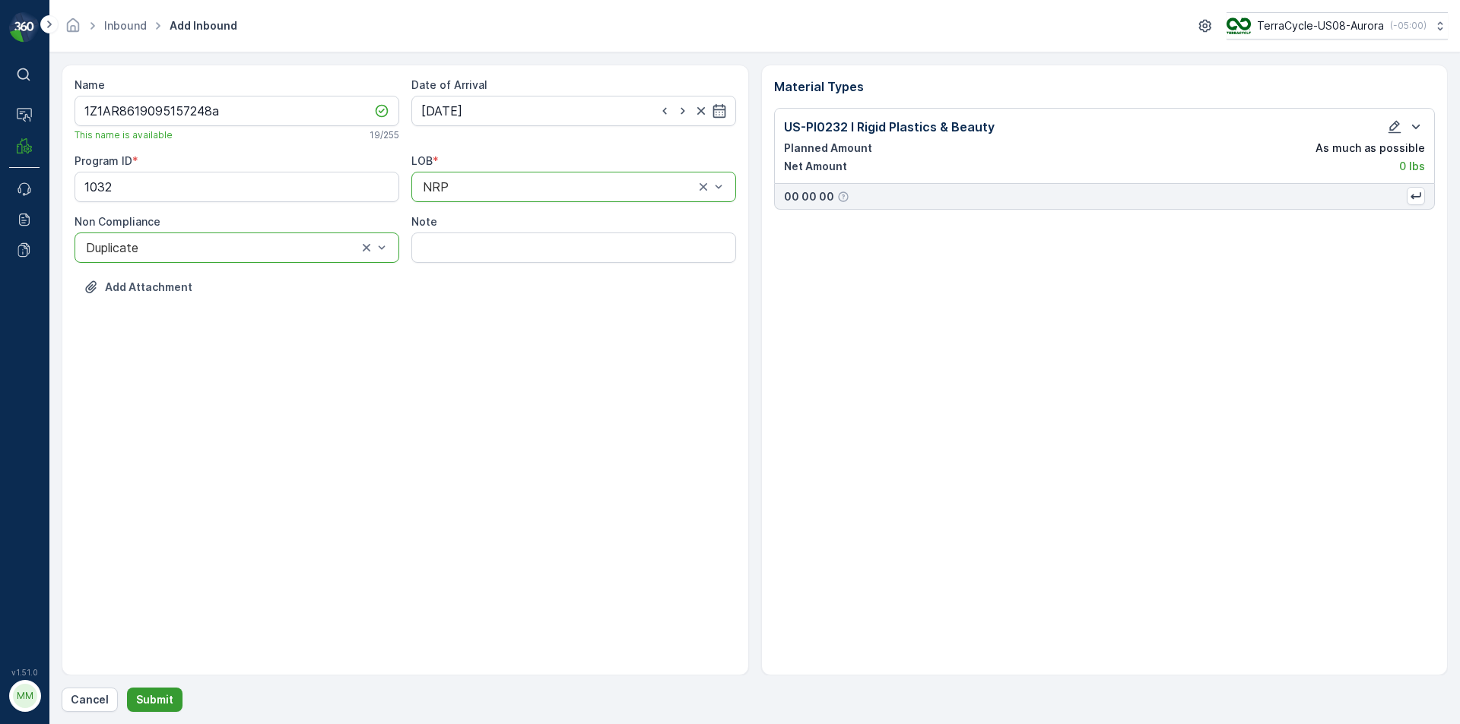
click at [144, 693] on p "Submit" at bounding box center [154, 700] width 37 height 15
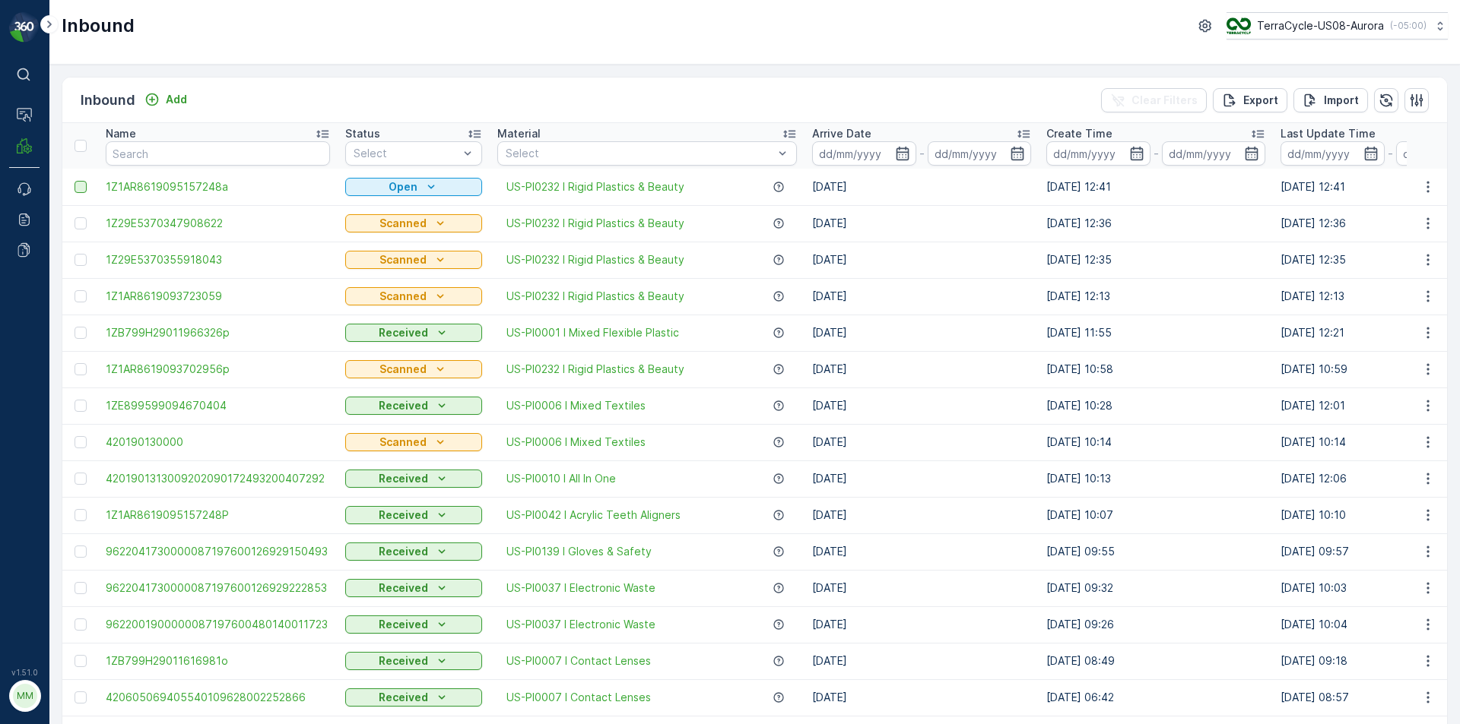
click at [84, 189] on div at bounding box center [80, 187] width 12 height 12
click at [74, 181] on input "checkbox" at bounding box center [74, 181] width 0 height 0
click at [1283, 99] on p "Print QR" at bounding box center [1285, 100] width 46 height 15
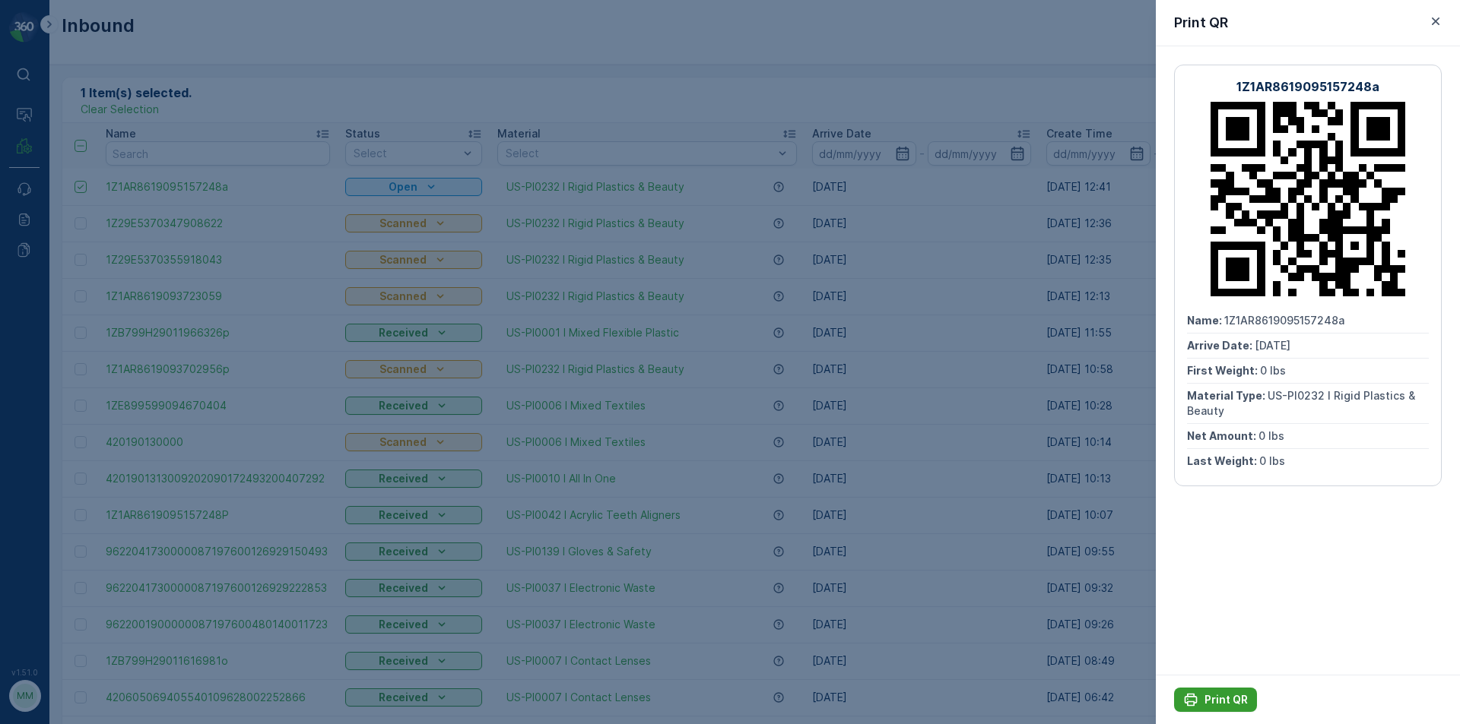
click at [1226, 699] on p "Print QR" at bounding box center [1225, 700] width 43 height 15
click at [1432, 20] on icon "button" at bounding box center [1435, 21] width 15 height 15
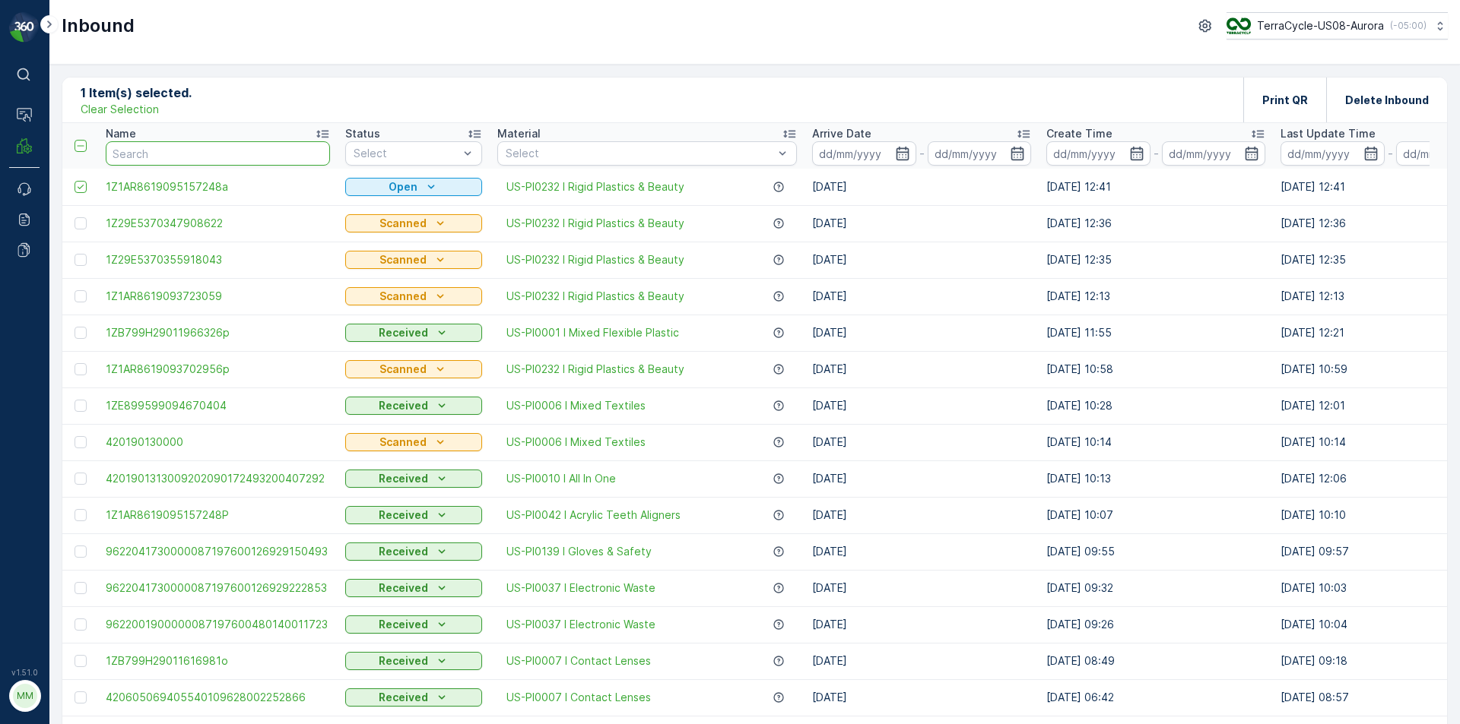
click at [280, 159] on input "text" at bounding box center [218, 153] width 224 height 24
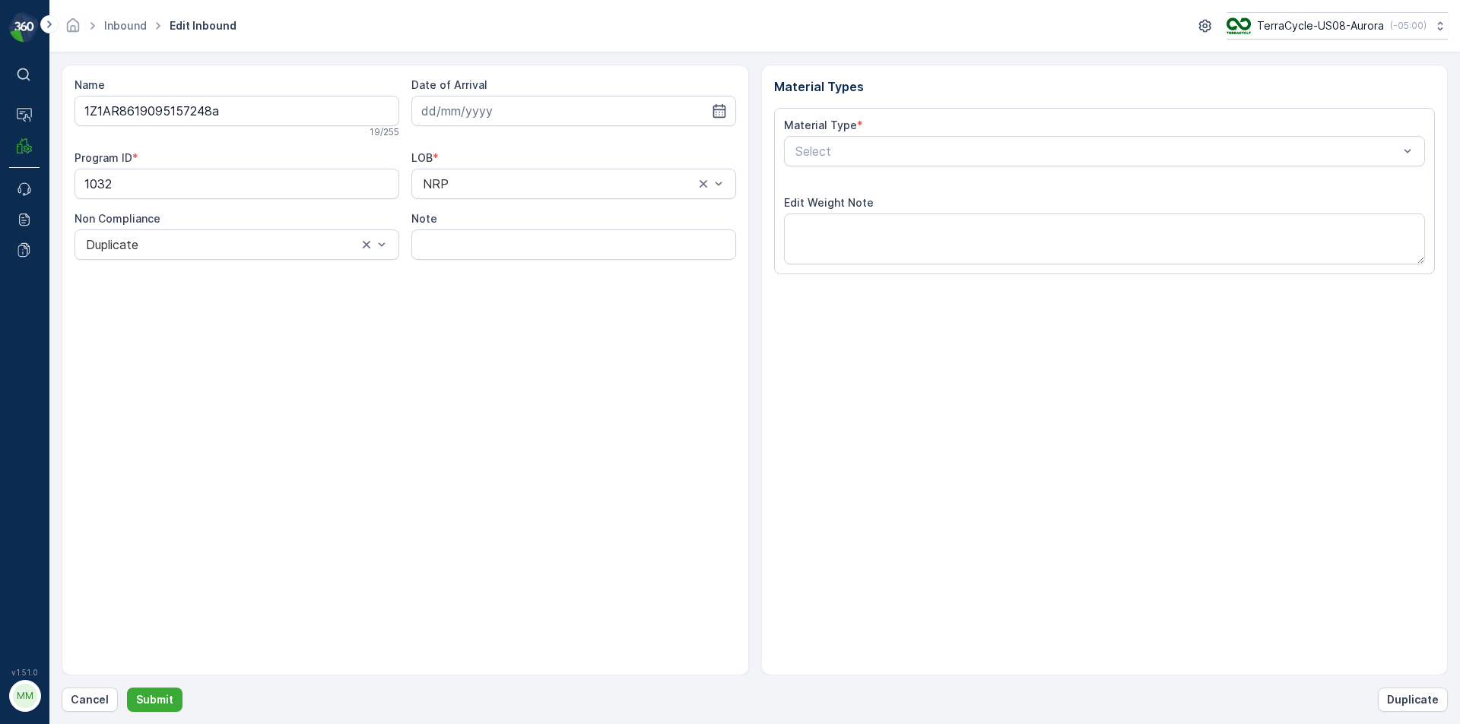
type input "[DATE]"
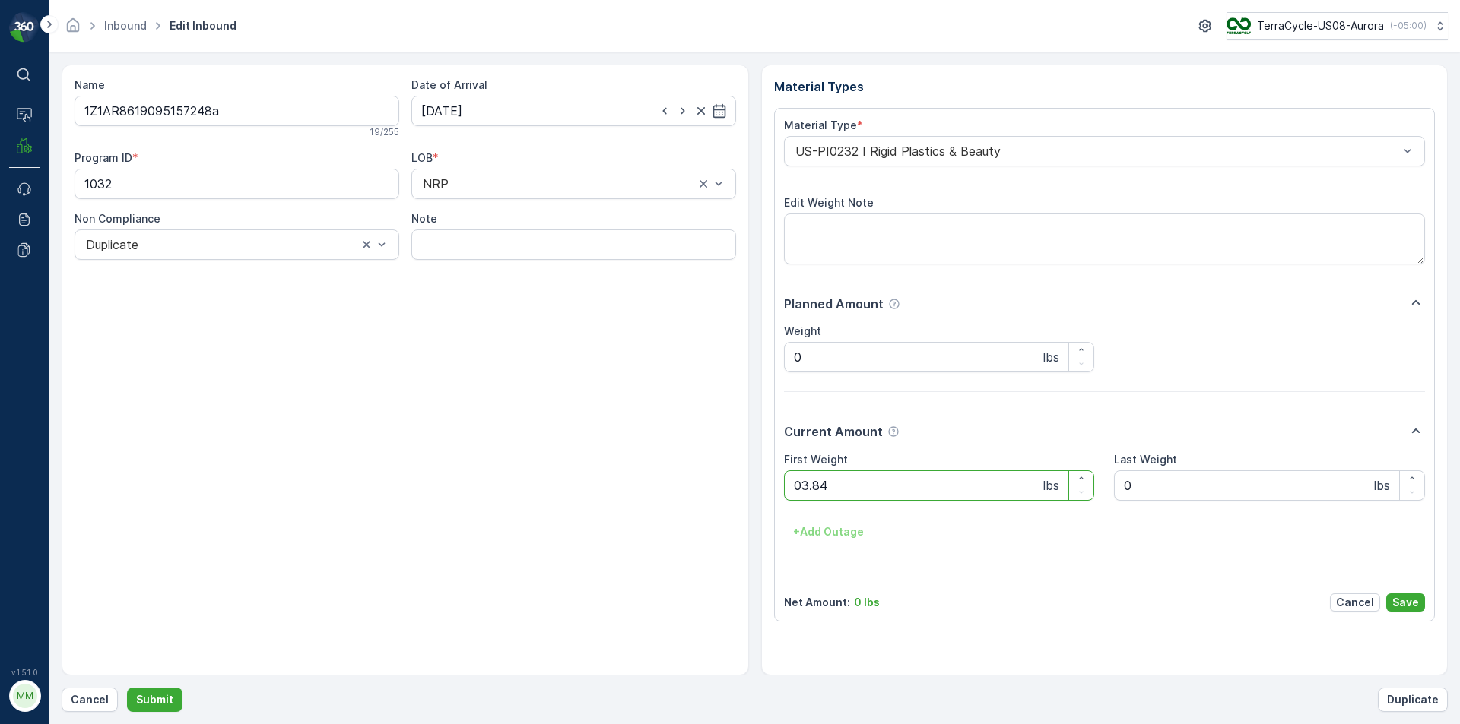
click at [127, 688] on button "Submit" at bounding box center [154, 700] width 55 height 24
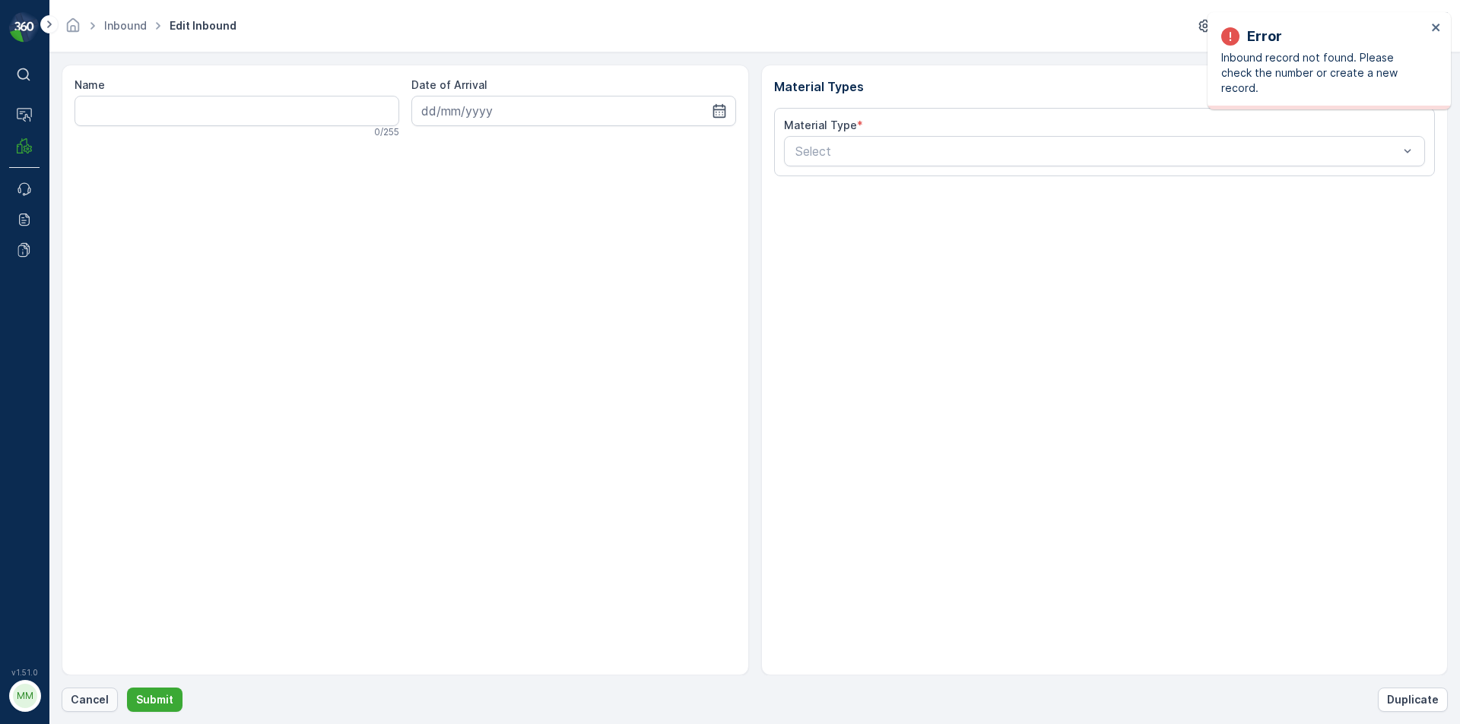
click at [79, 696] on p "Cancel" at bounding box center [90, 700] width 38 height 15
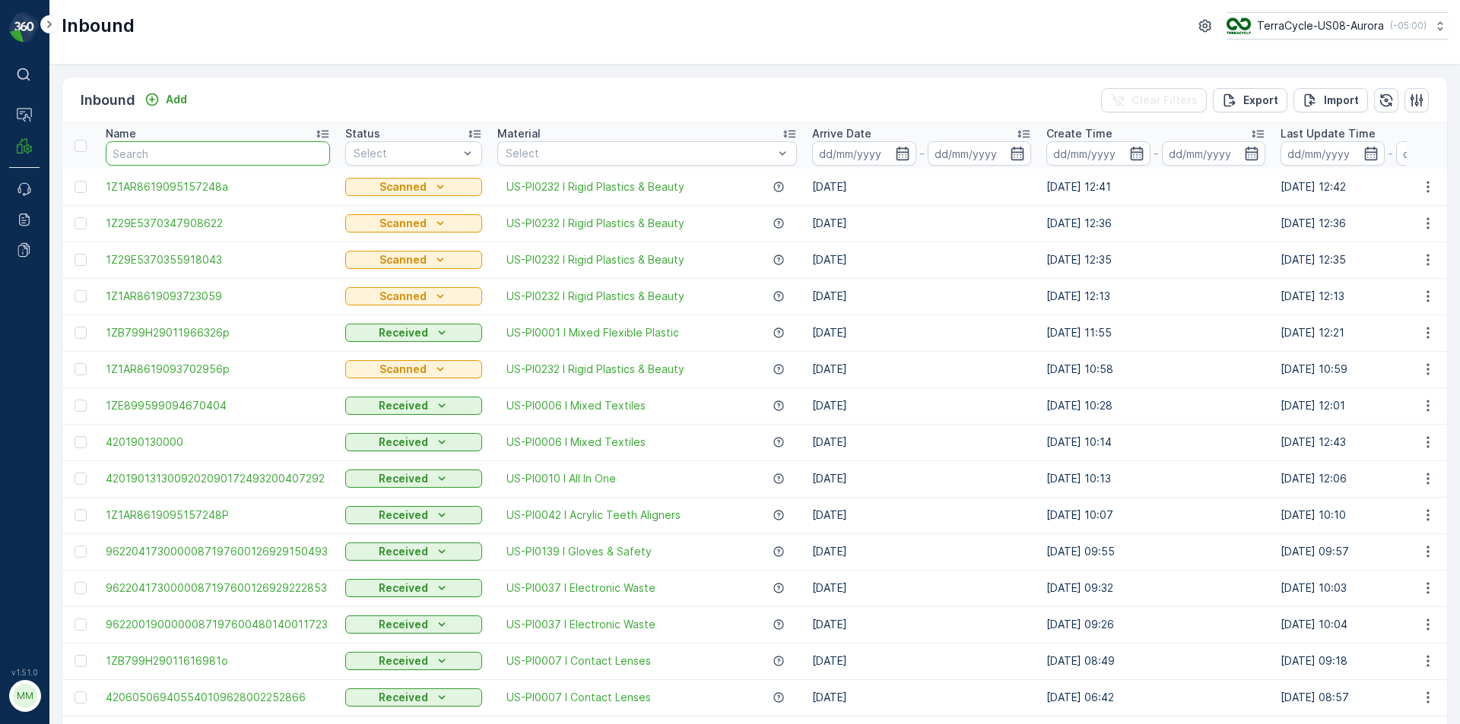
click at [216, 155] on input "text" at bounding box center [218, 153] width 224 height 24
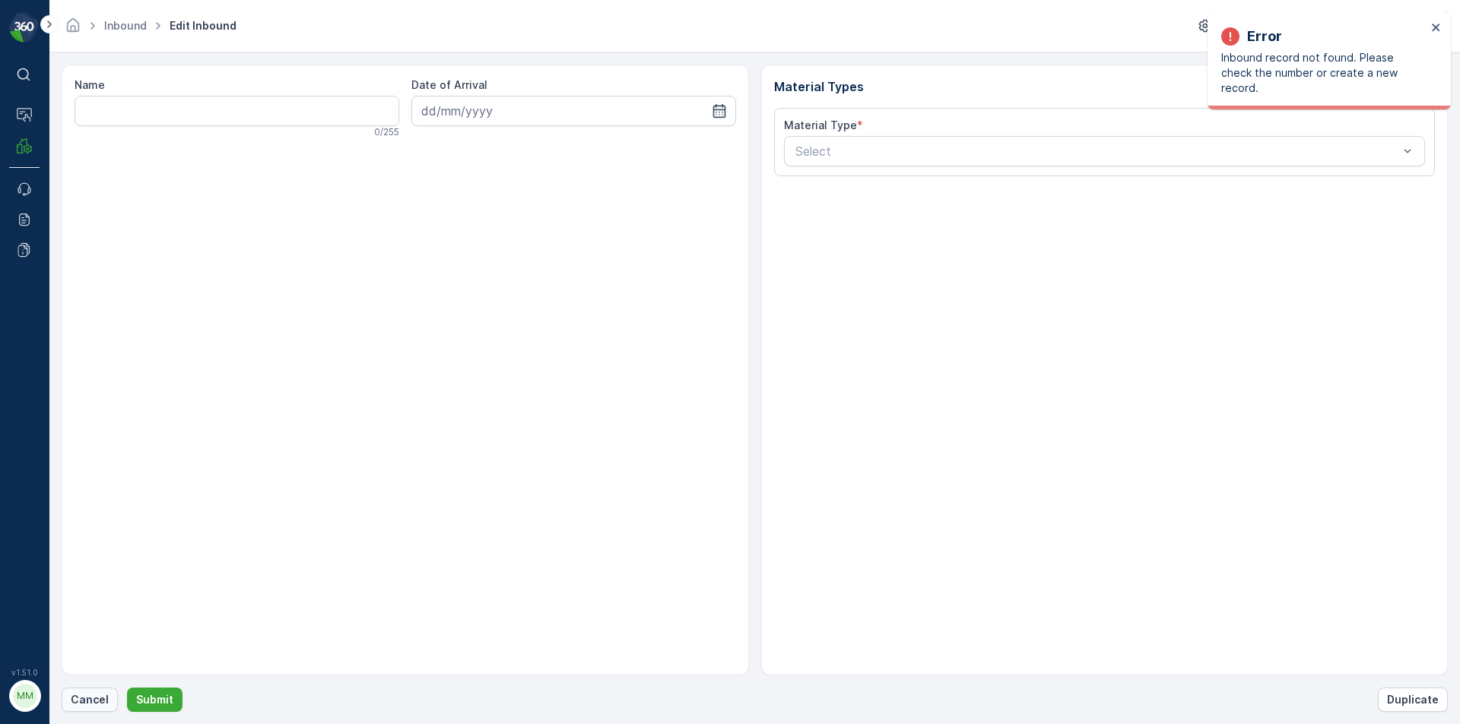
click at [77, 709] on button "Cancel" at bounding box center [90, 700] width 56 height 24
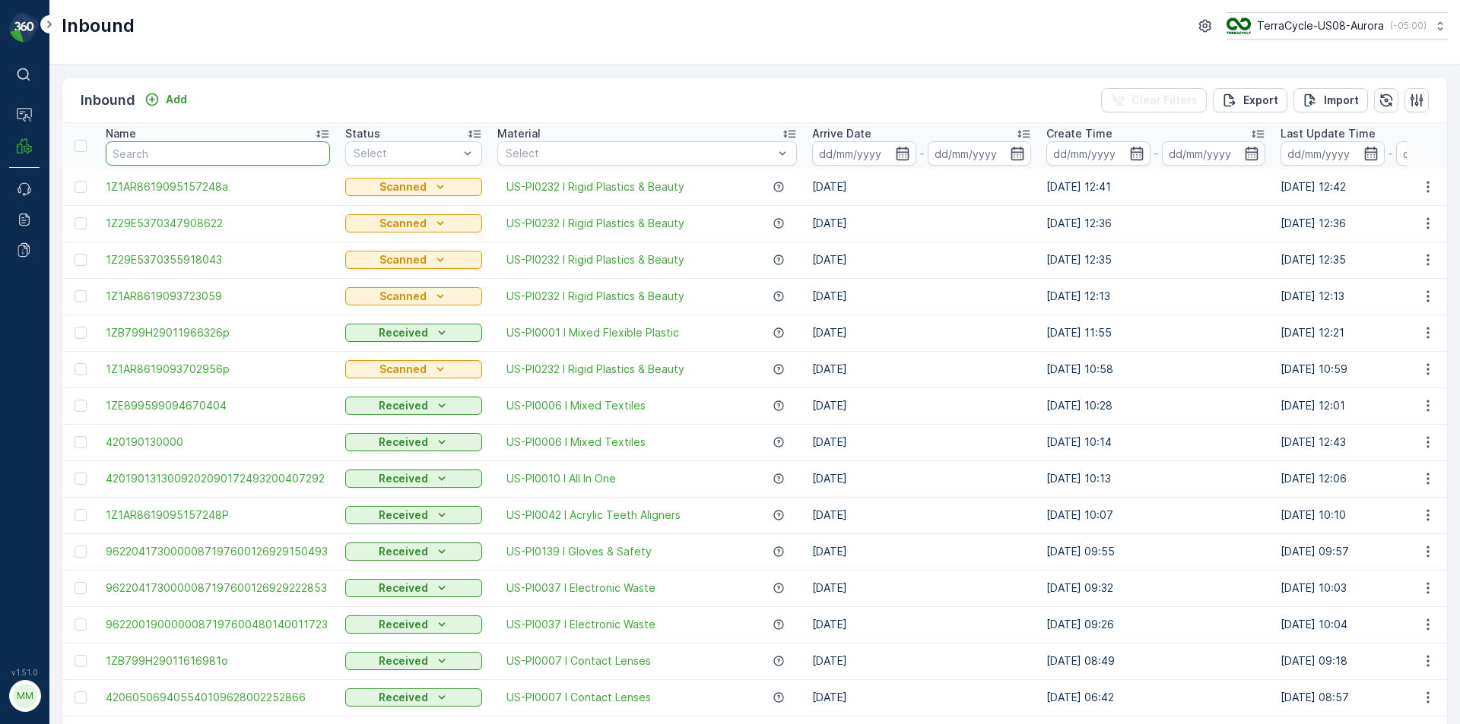
click at [252, 149] on input "text" at bounding box center [218, 153] width 224 height 24
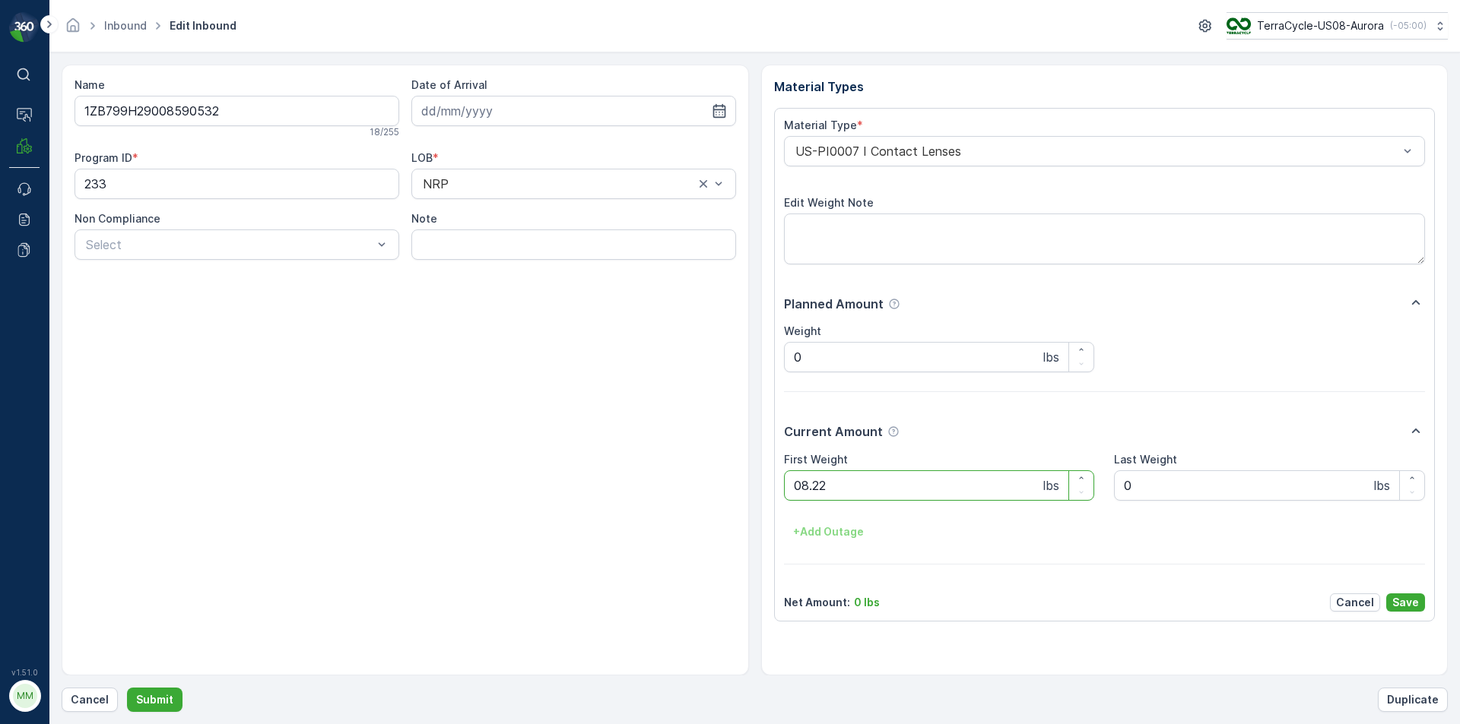
click at [127, 688] on button "Submit" at bounding box center [154, 700] width 55 height 24
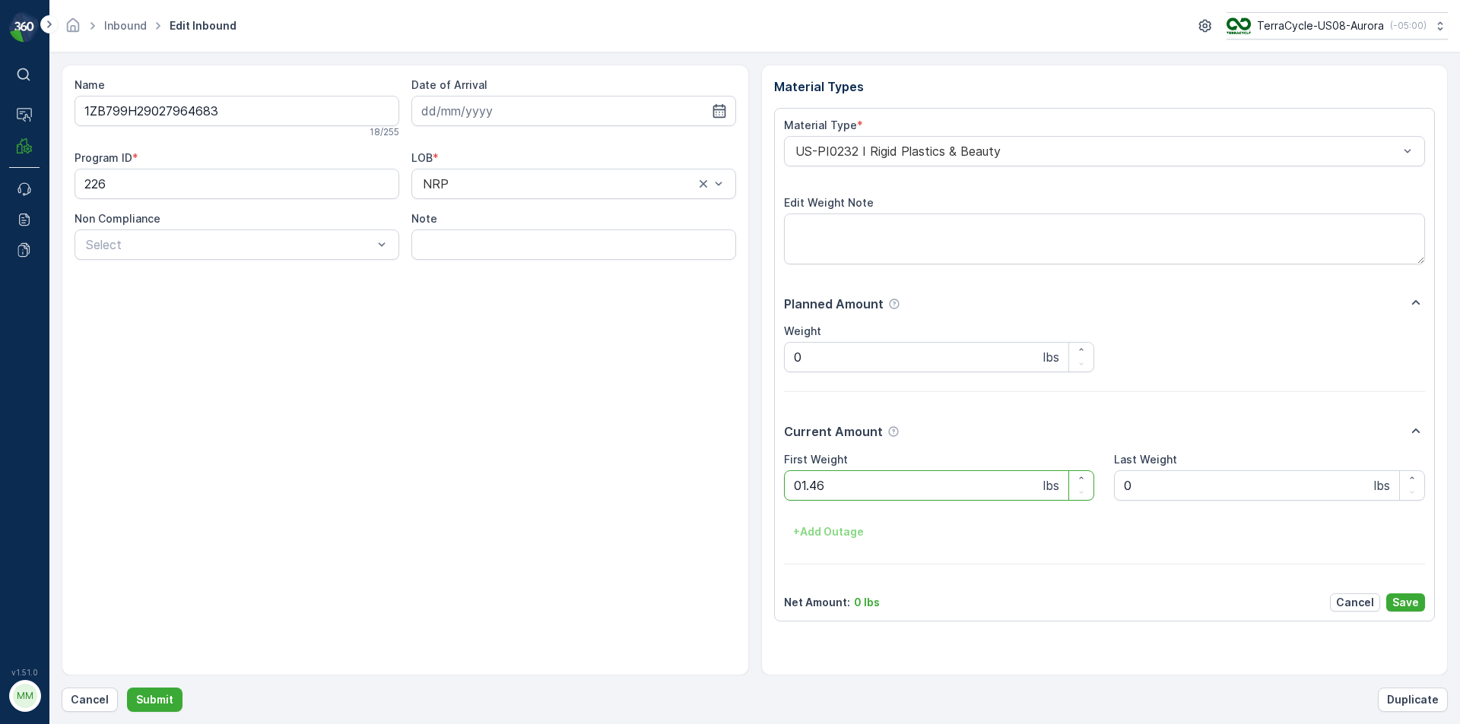
click at [127, 688] on button "Submit" at bounding box center [154, 700] width 55 height 24
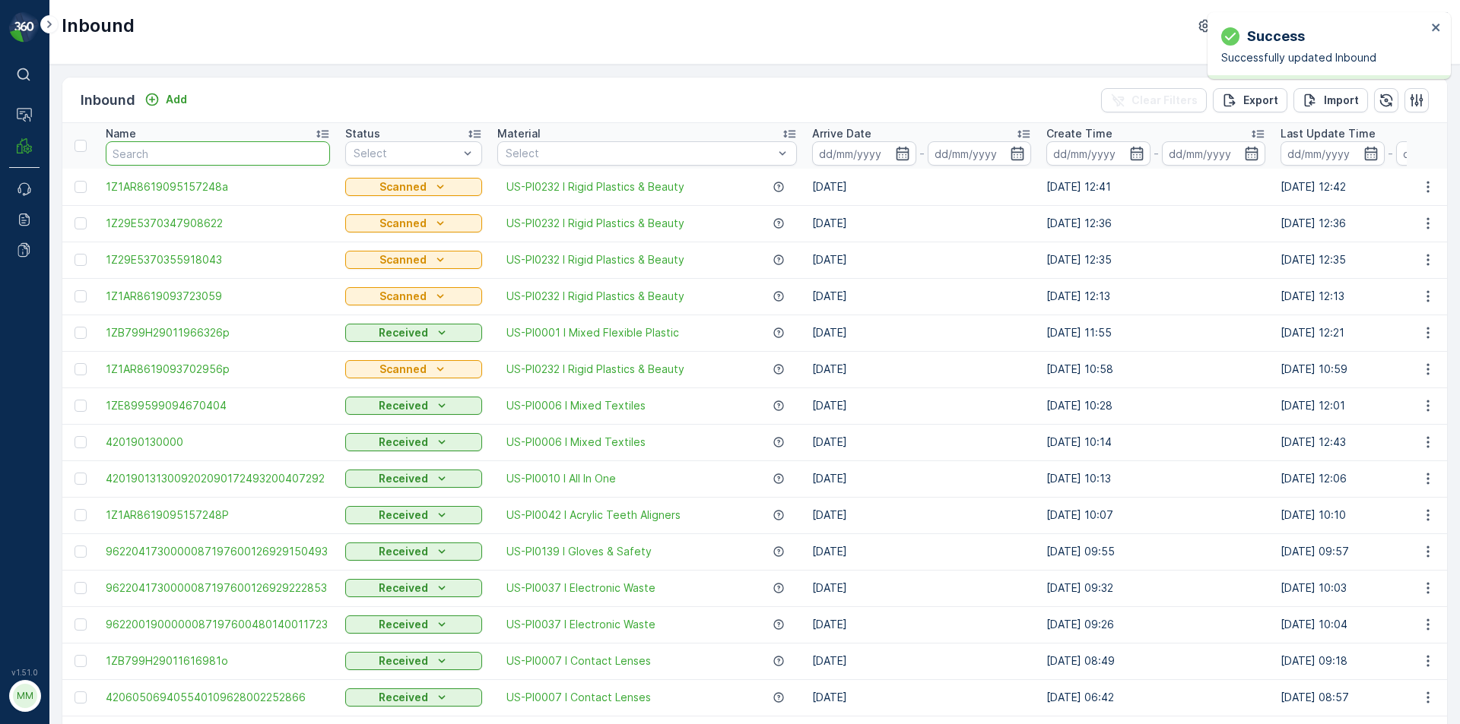
click at [281, 157] on input "text" at bounding box center [218, 153] width 224 height 24
click at [141, 153] on input "text" at bounding box center [218, 153] width 224 height 24
type input "1"
click at [134, 153] on input "1" at bounding box center [218, 153] width 224 height 24
type input "100"
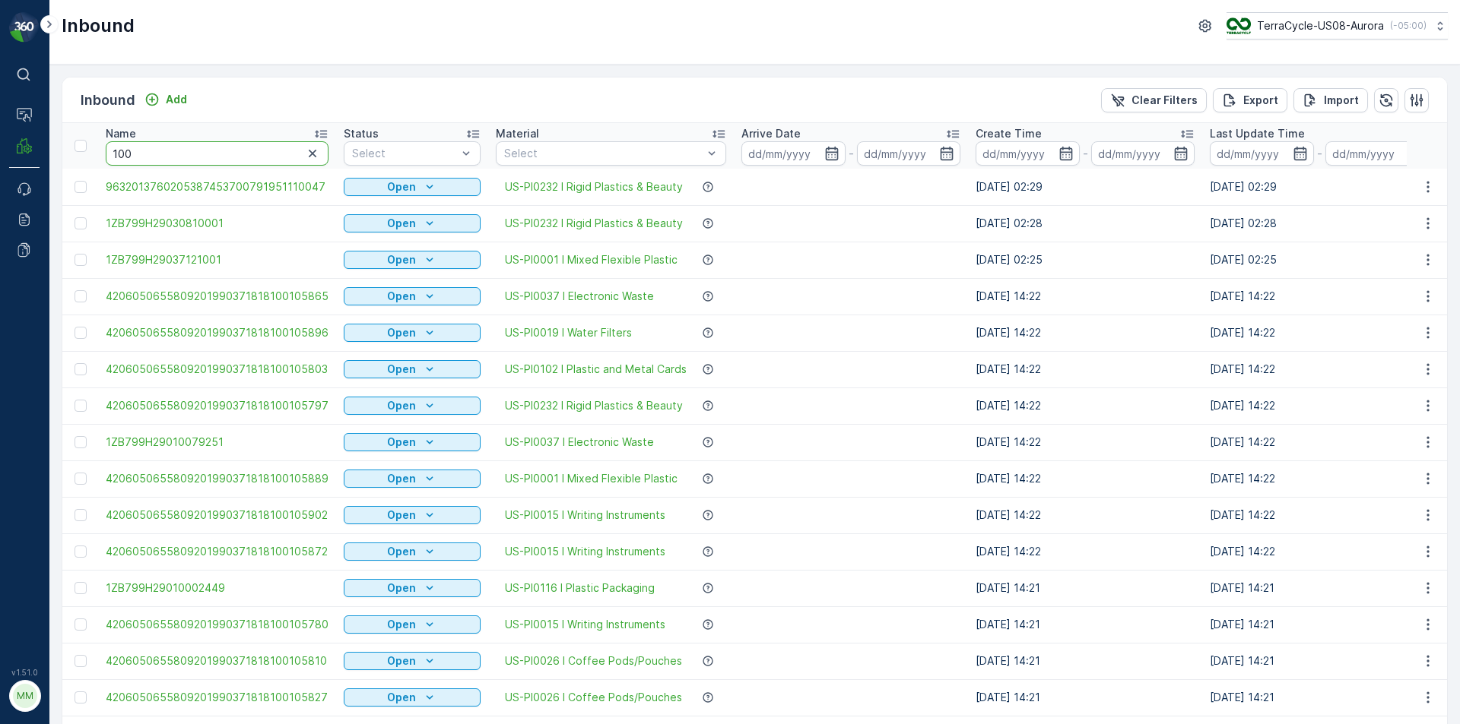
click at [154, 151] on input "100" at bounding box center [217, 153] width 223 height 24
type input "1005"
click at [142, 154] on input "1005" at bounding box center [217, 153] width 223 height 24
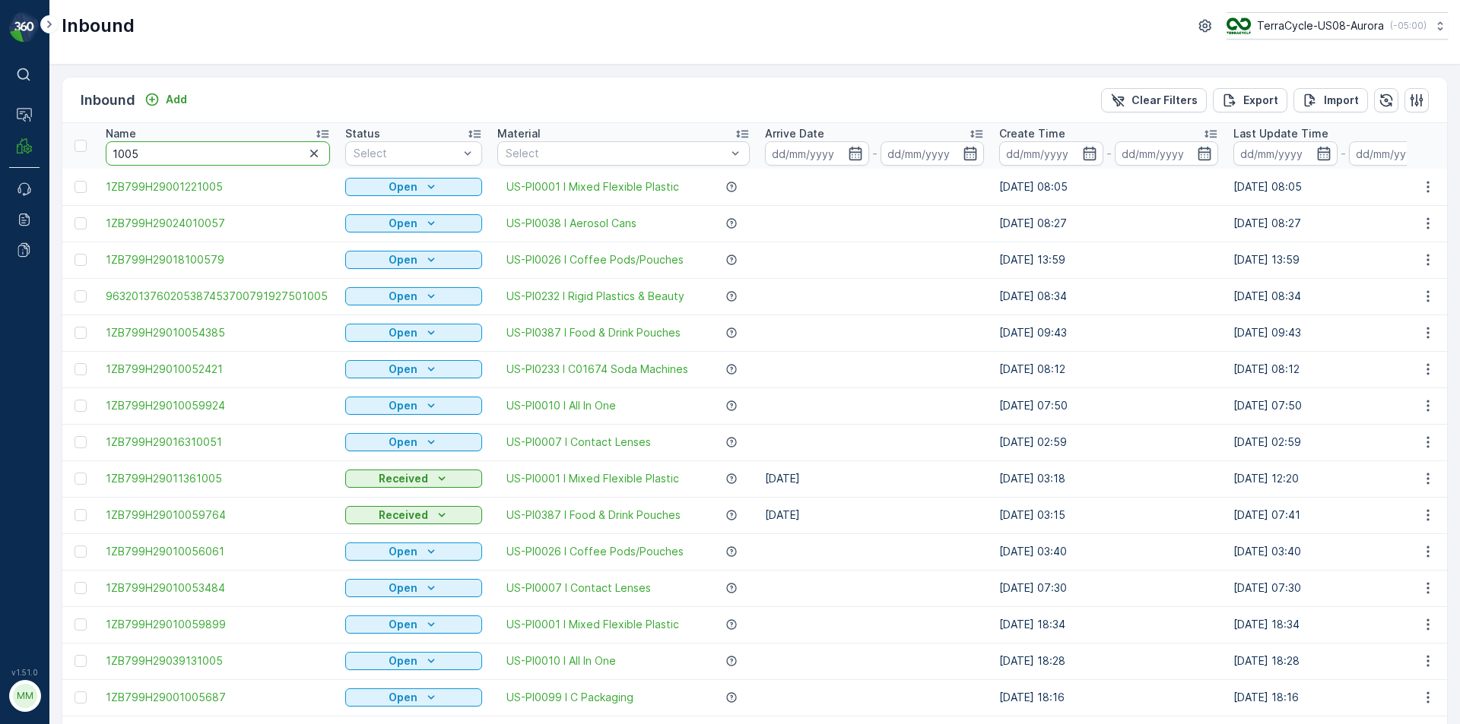
click at [144, 150] on input "1005" at bounding box center [218, 153] width 224 height 24
type input "10059"
click at [146, 157] on input "10059" at bounding box center [218, 153] width 224 height 24
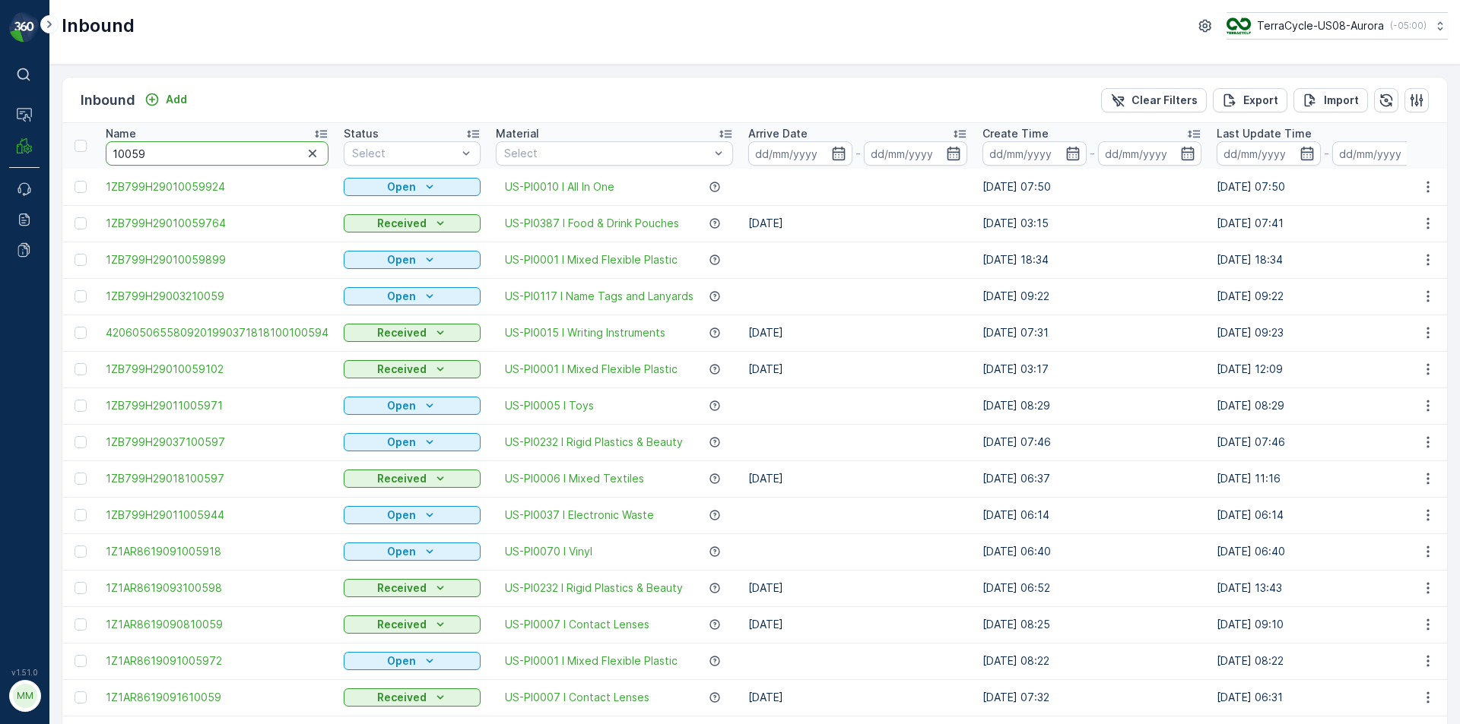
click at [149, 154] on input "10059" at bounding box center [217, 153] width 223 height 24
type input "100591"
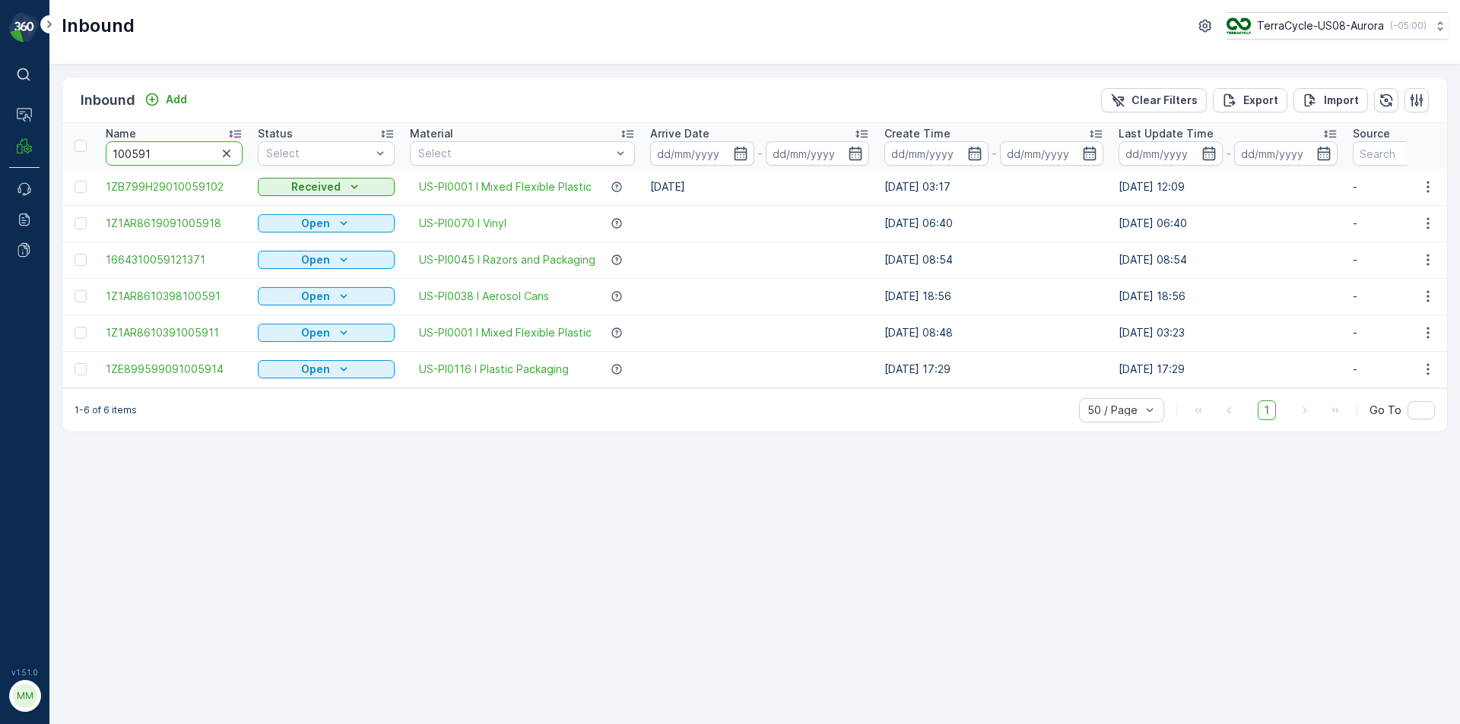
click at [153, 157] on input "100591" at bounding box center [174, 153] width 137 height 24
type input "1005910"
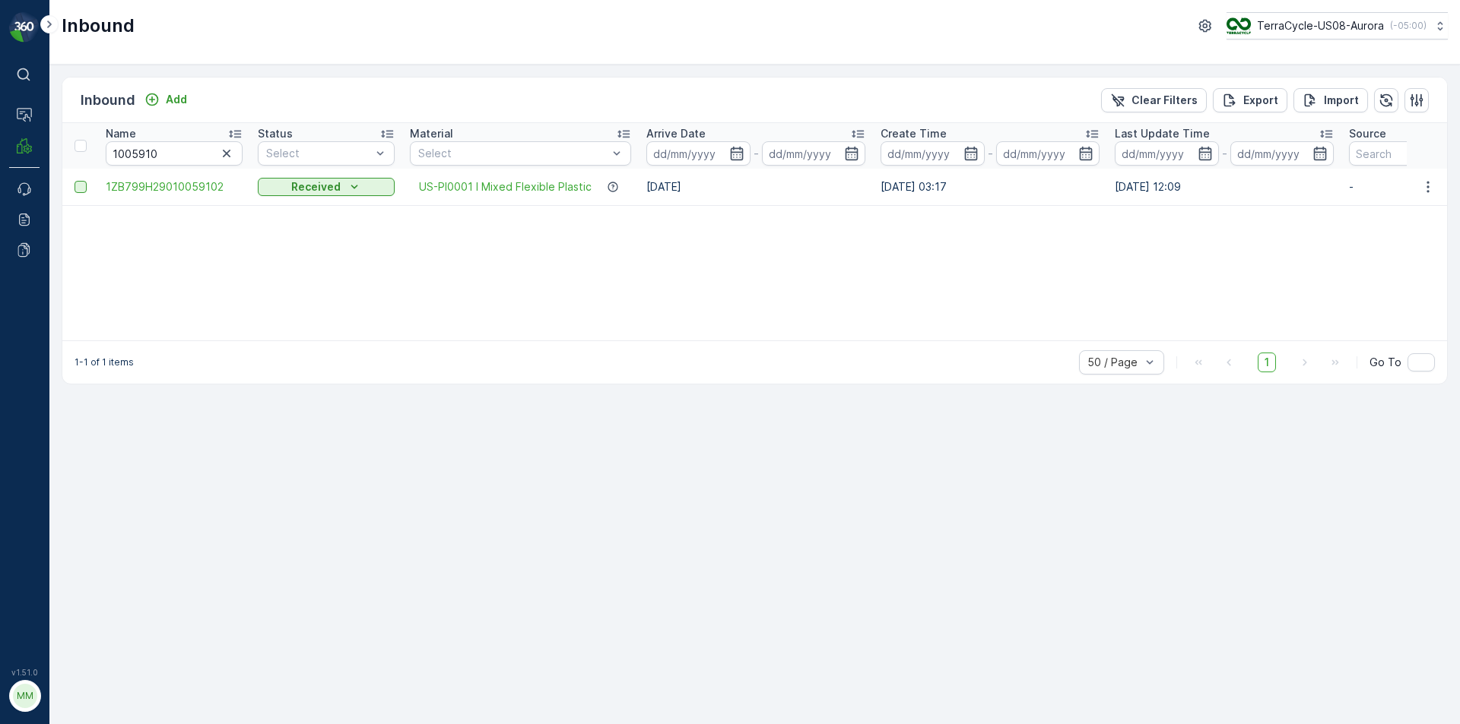
click at [80, 190] on div at bounding box center [80, 187] width 12 height 12
click at [74, 181] on input "checkbox" at bounding box center [74, 181] width 0 height 0
click at [1303, 96] on p "Print QR" at bounding box center [1285, 100] width 46 height 15
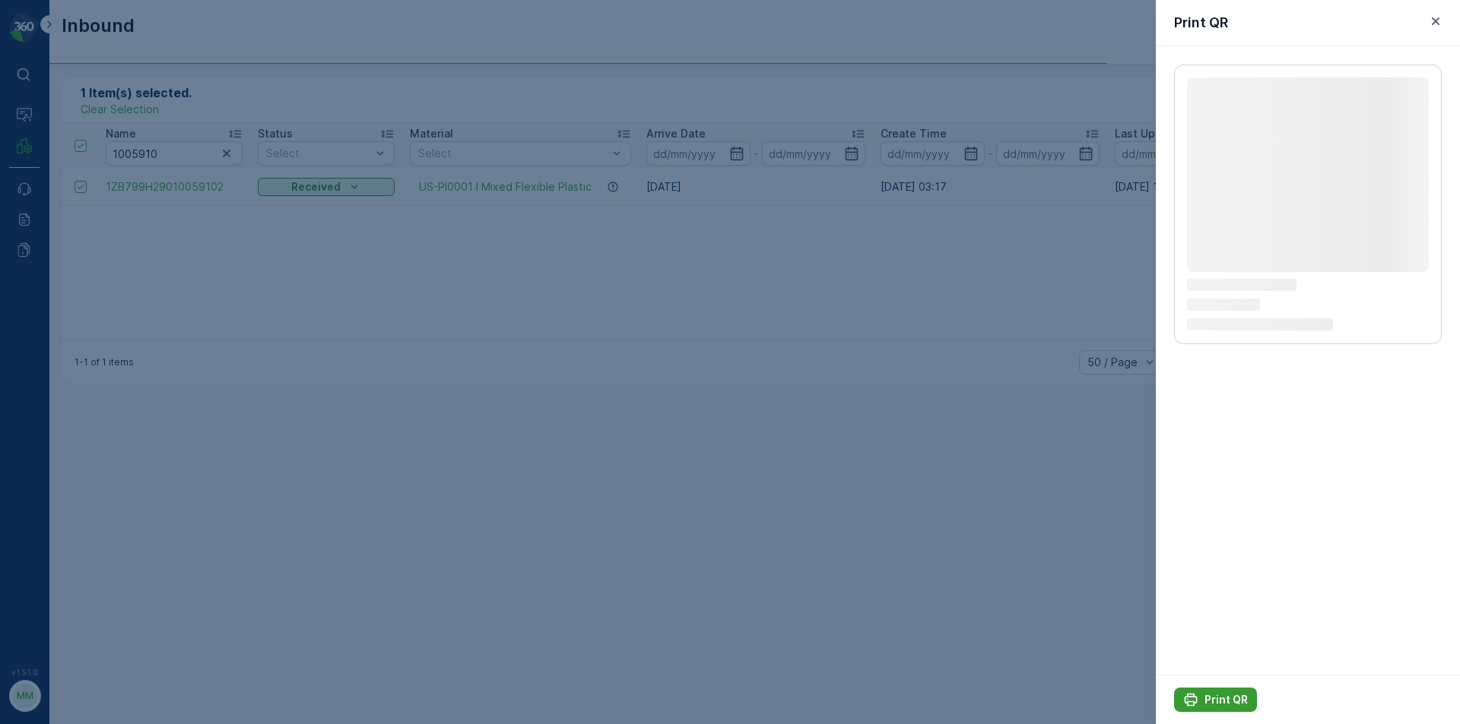
click at [1227, 703] on p "Print QR" at bounding box center [1225, 700] width 43 height 15
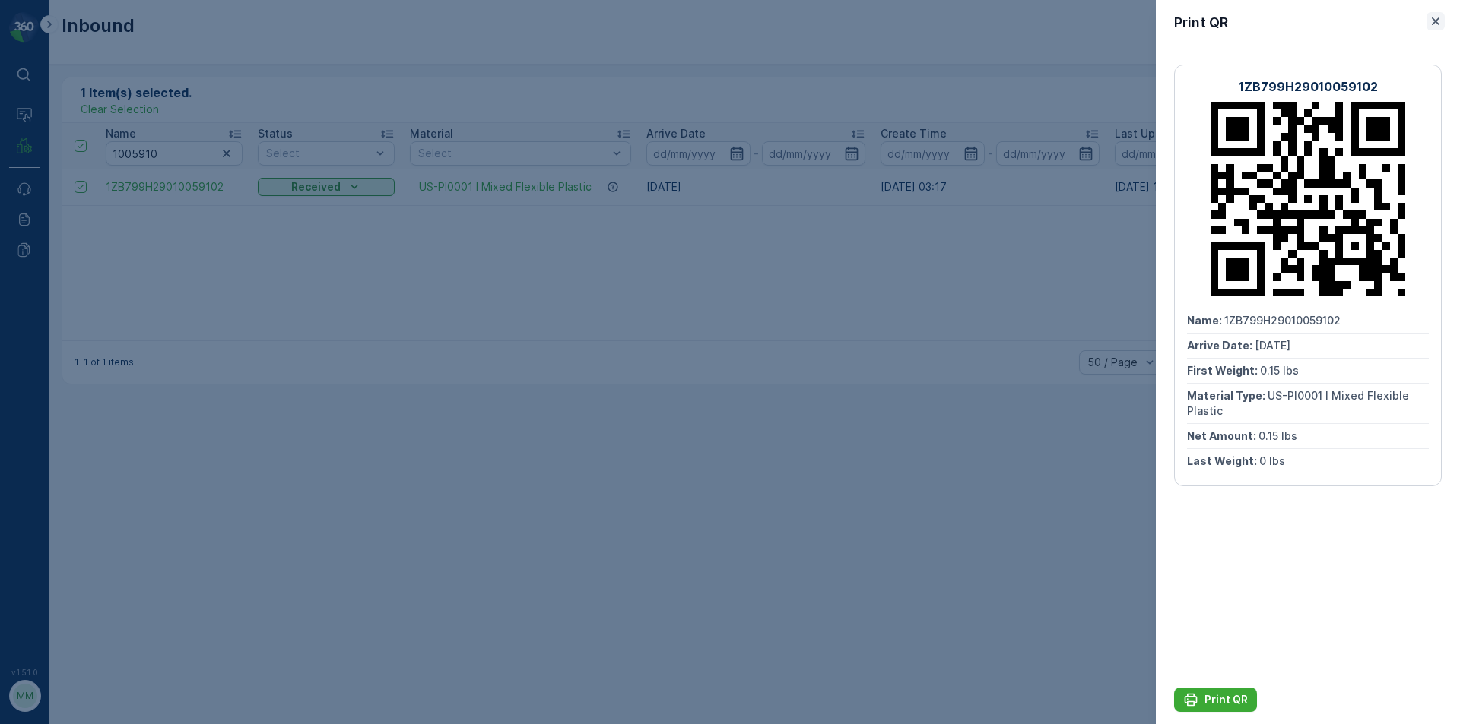
click at [1429, 19] on icon "button" at bounding box center [1435, 21] width 15 height 15
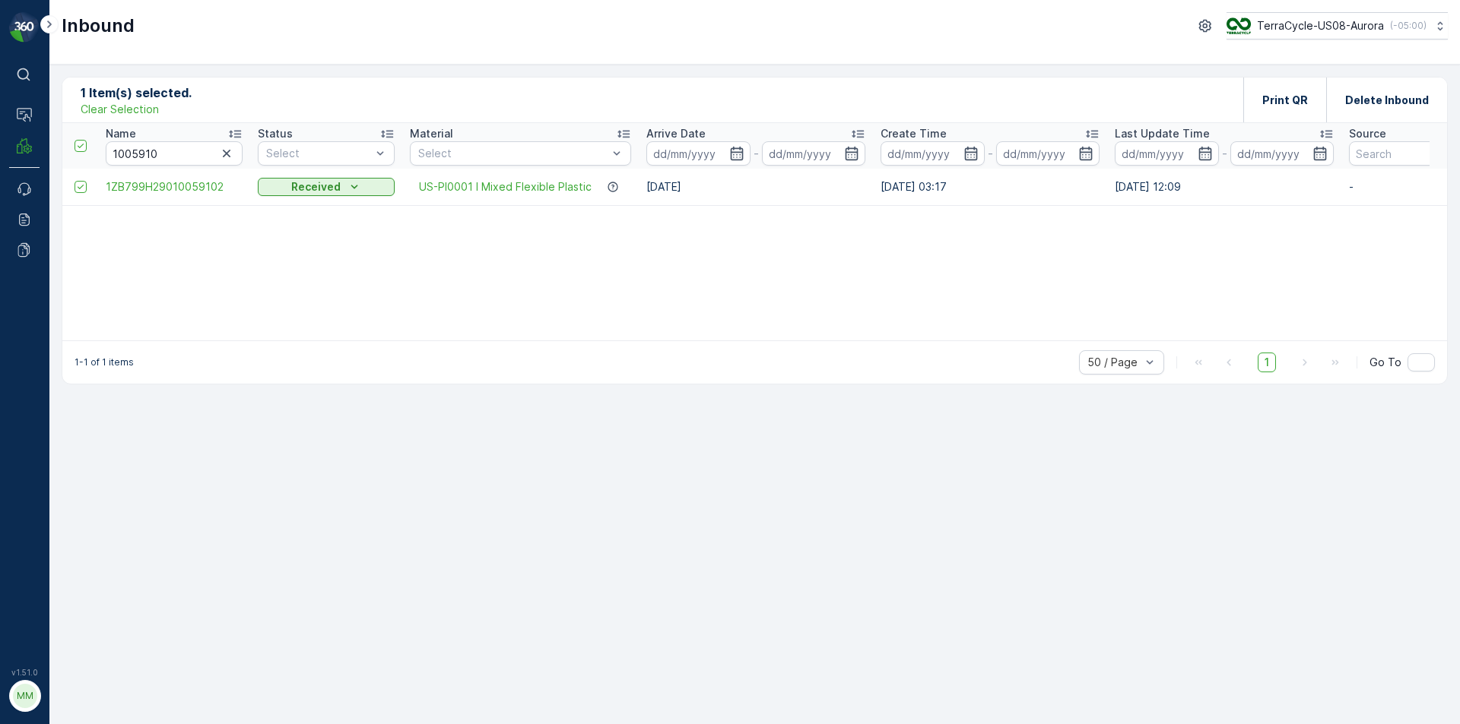
drag, startPoint x: 1, startPoint y: 661, endPoint x: 33, endPoint y: 709, distance: 57.6
drag, startPoint x: 33, startPoint y: 709, endPoint x: 480, endPoint y: 503, distance: 492.6
drag, startPoint x: 480, startPoint y: 503, endPoint x: 194, endPoint y: 420, distance: 298.5
click at [194, 420] on div "1 Item(s) selected. Clear Selection Print QR Delete Inbound Name 1005910 Status…" at bounding box center [754, 395] width 1410 height 660
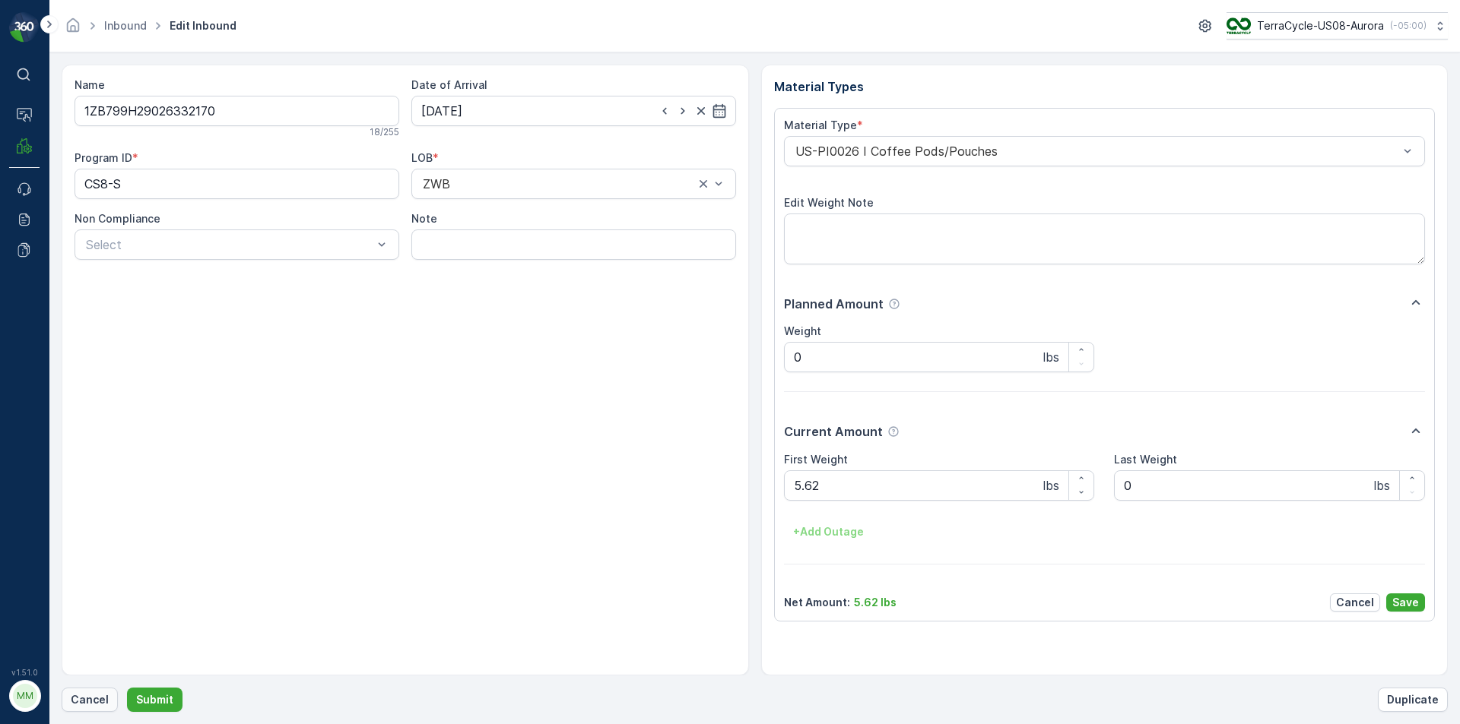
click at [87, 696] on p "Cancel" at bounding box center [90, 700] width 38 height 15
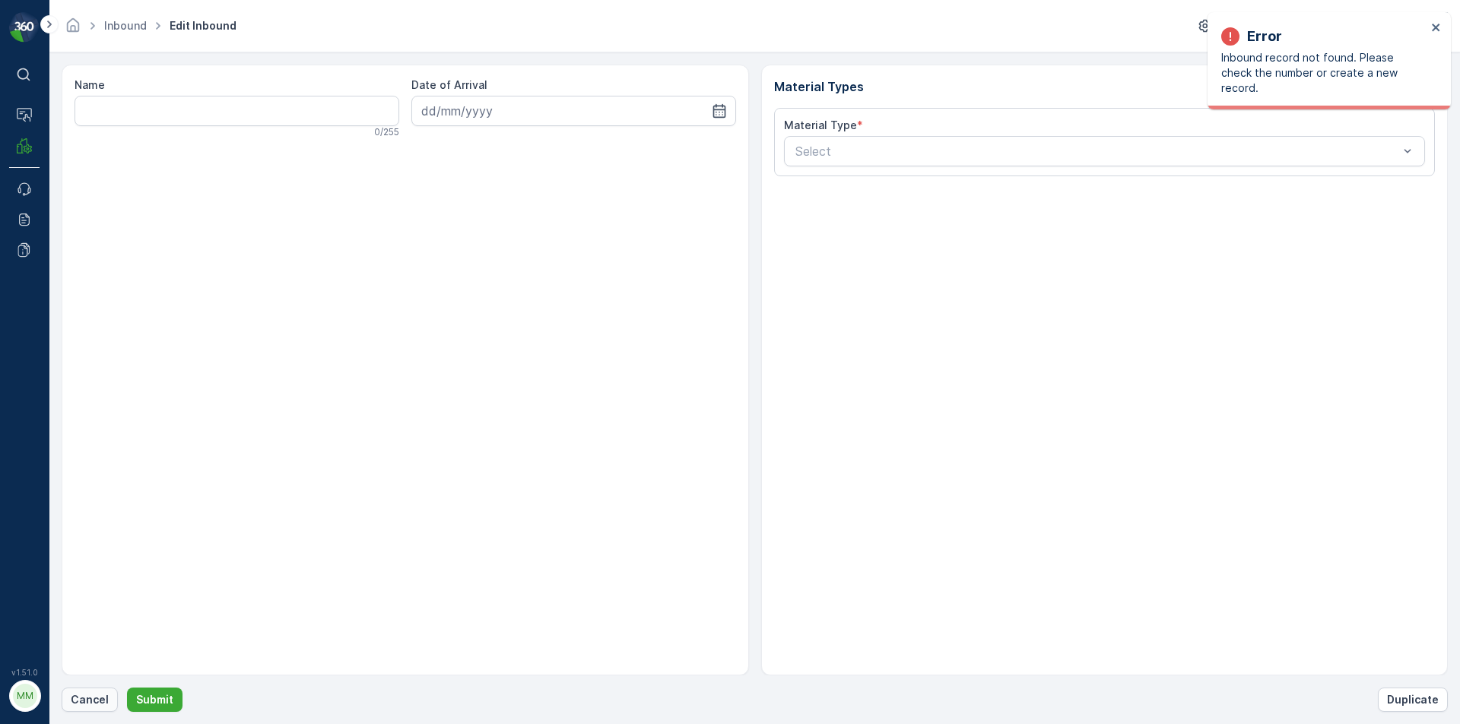
click at [94, 702] on p "Cancel" at bounding box center [90, 700] width 38 height 15
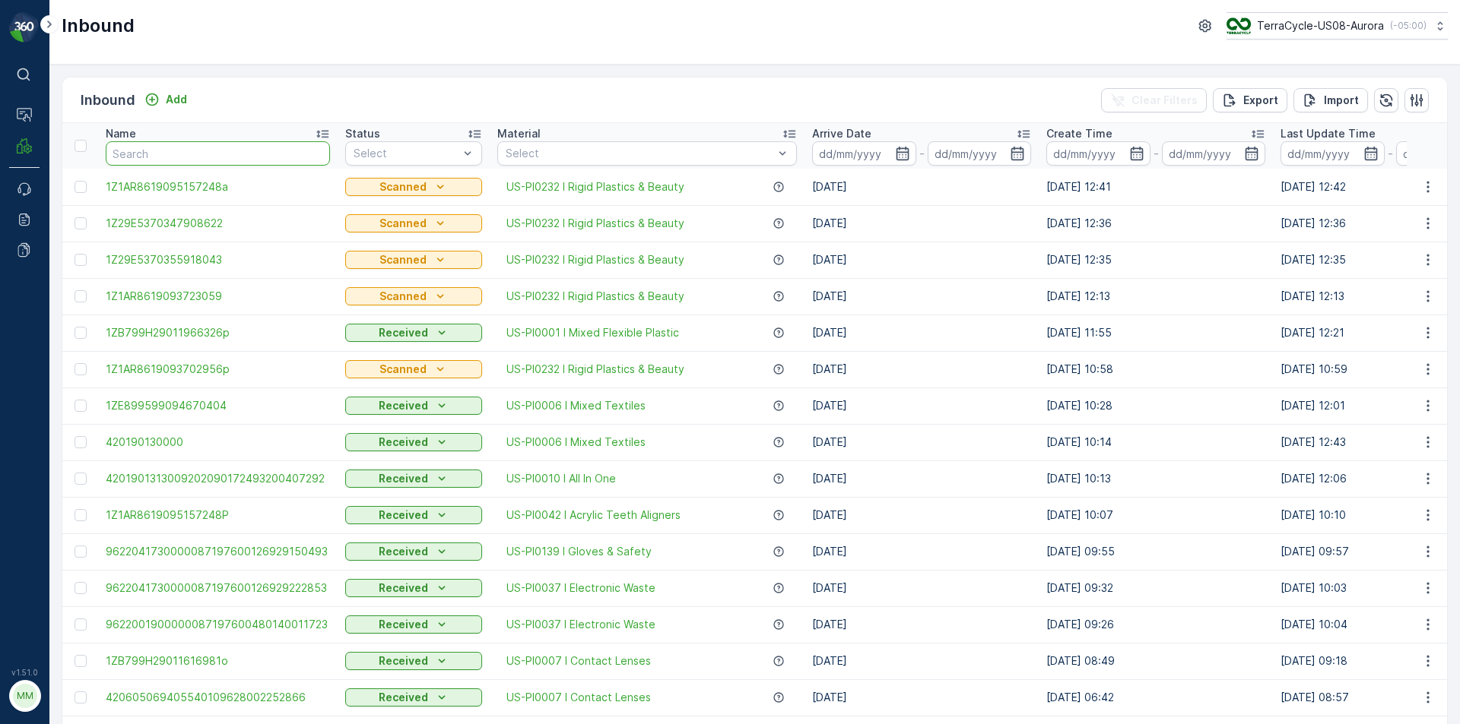
click at [195, 157] on input "text" at bounding box center [218, 153] width 224 height 24
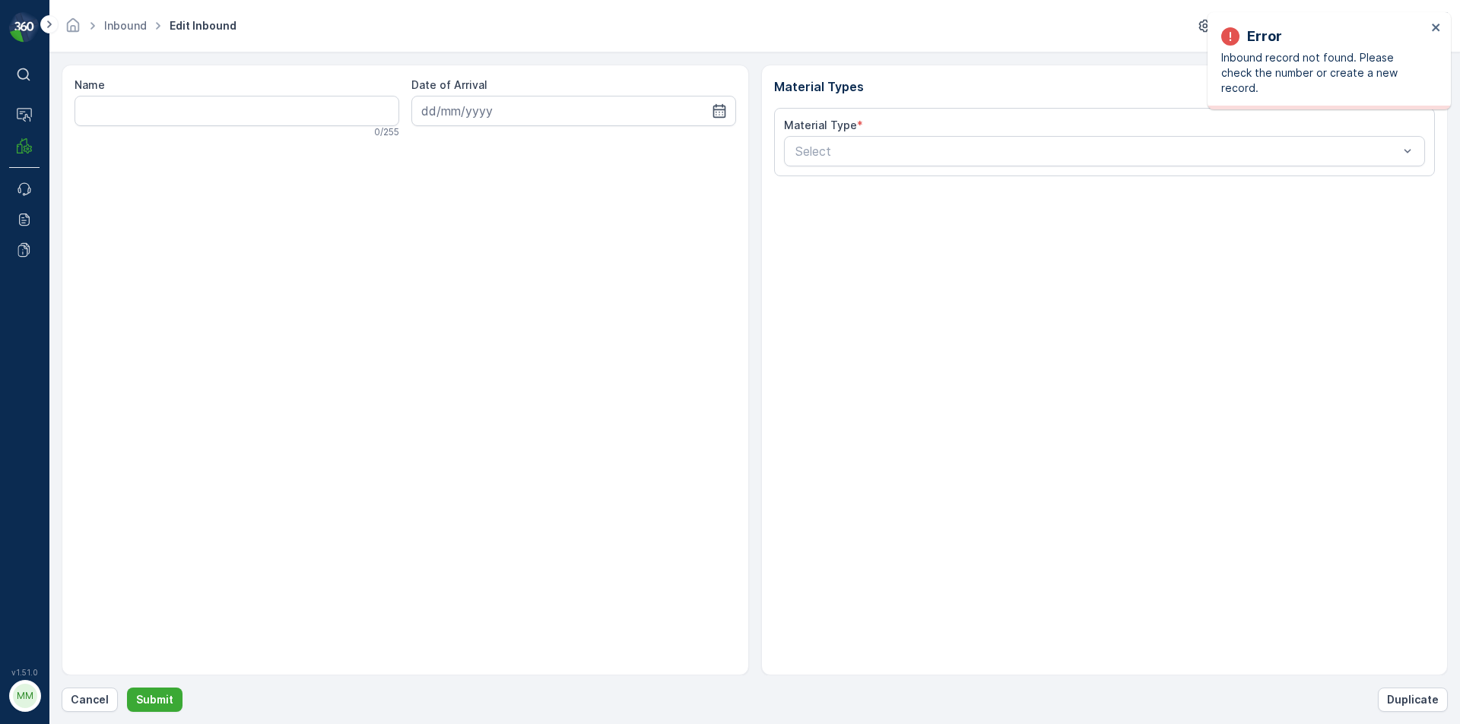
drag, startPoint x: 206, startPoint y: 440, endPoint x: 582, endPoint y: 720, distance: 468.3
click at [577, 710] on div "⌘B Operations MRF Events Reports Documents v 1.51.0 MM MRF.US08 Inbound Edit In…" at bounding box center [730, 362] width 1460 height 724
click at [87, 710] on button "Cancel" at bounding box center [90, 700] width 56 height 24
click at [79, 702] on p "Cancel" at bounding box center [90, 700] width 38 height 15
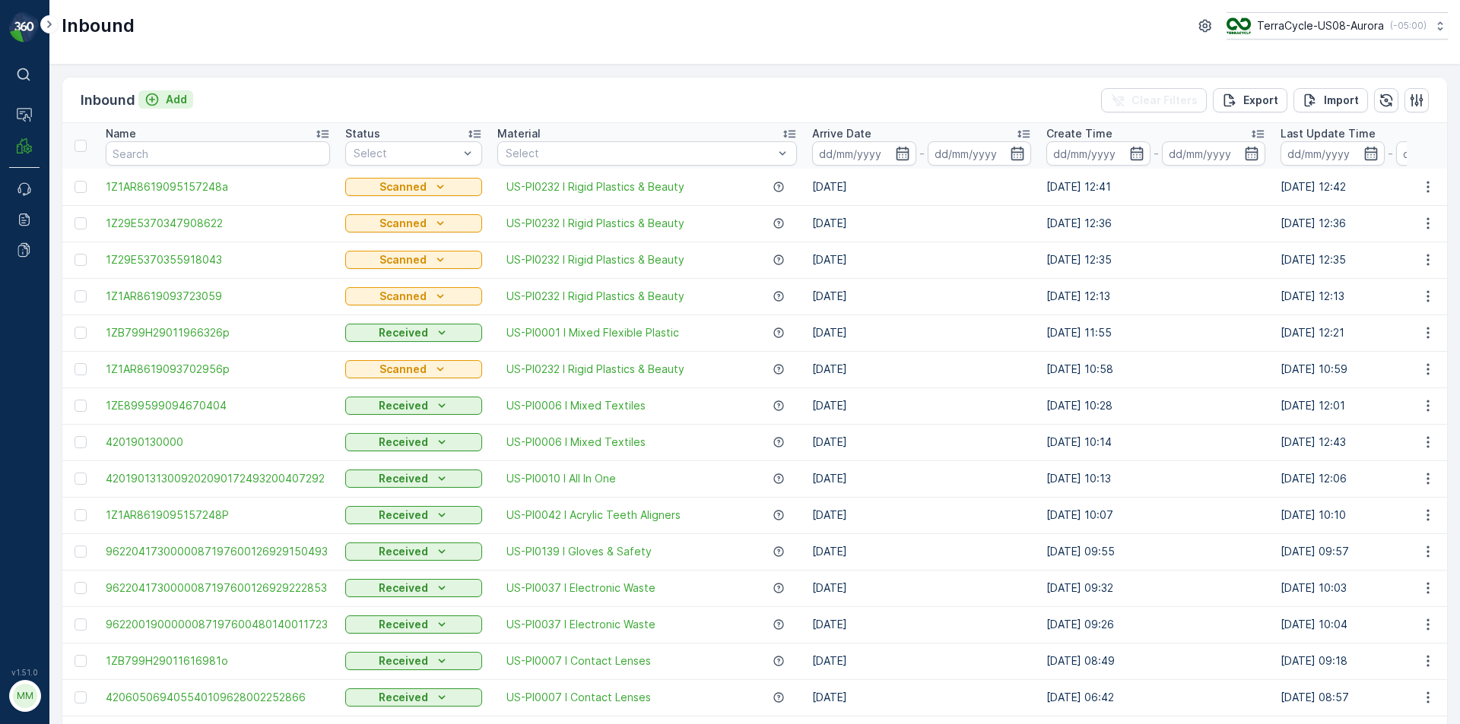
click at [163, 102] on div "Add" at bounding box center [165, 99] width 43 height 15
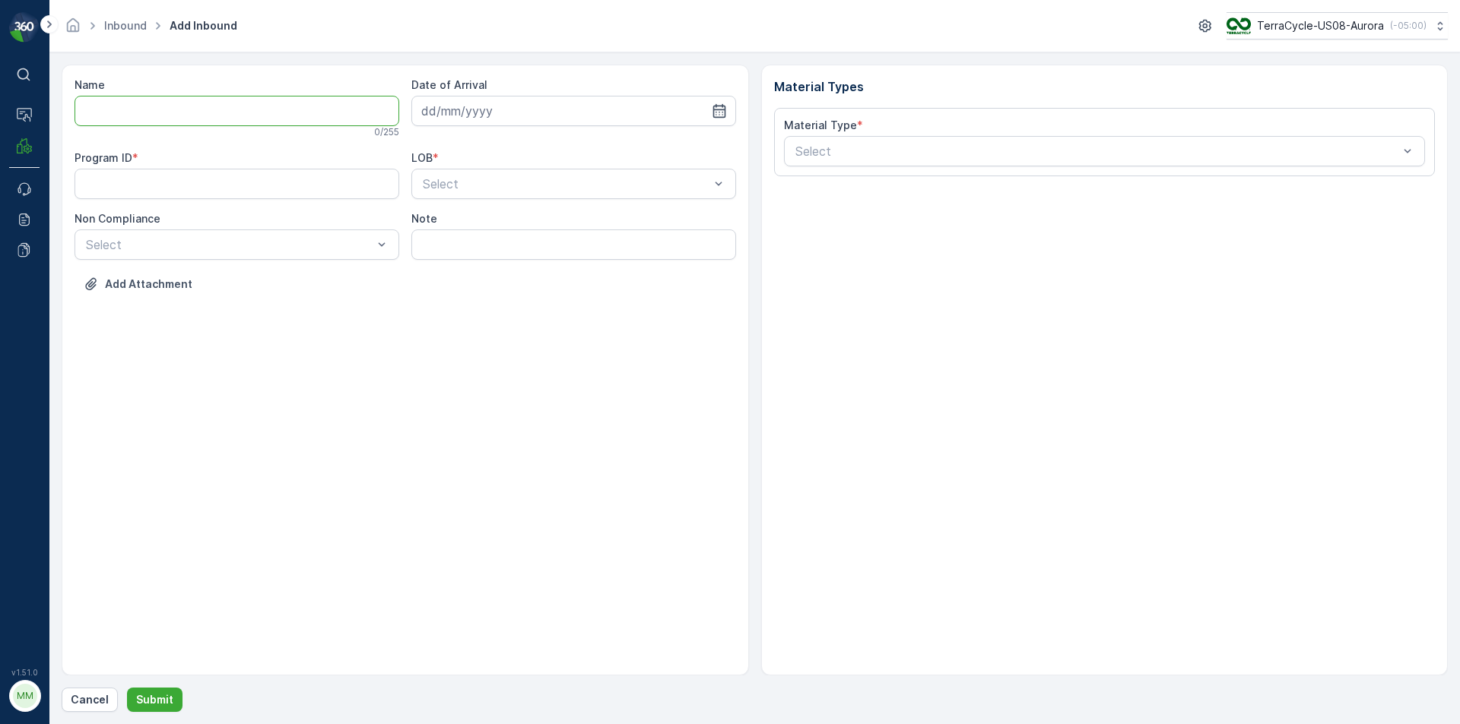
click at [189, 110] on input "Name" at bounding box center [236, 111] width 325 height 30
type input "1ZB799H29024801729"
click at [127, 688] on button "Submit" at bounding box center [154, 700] width 55 height 24
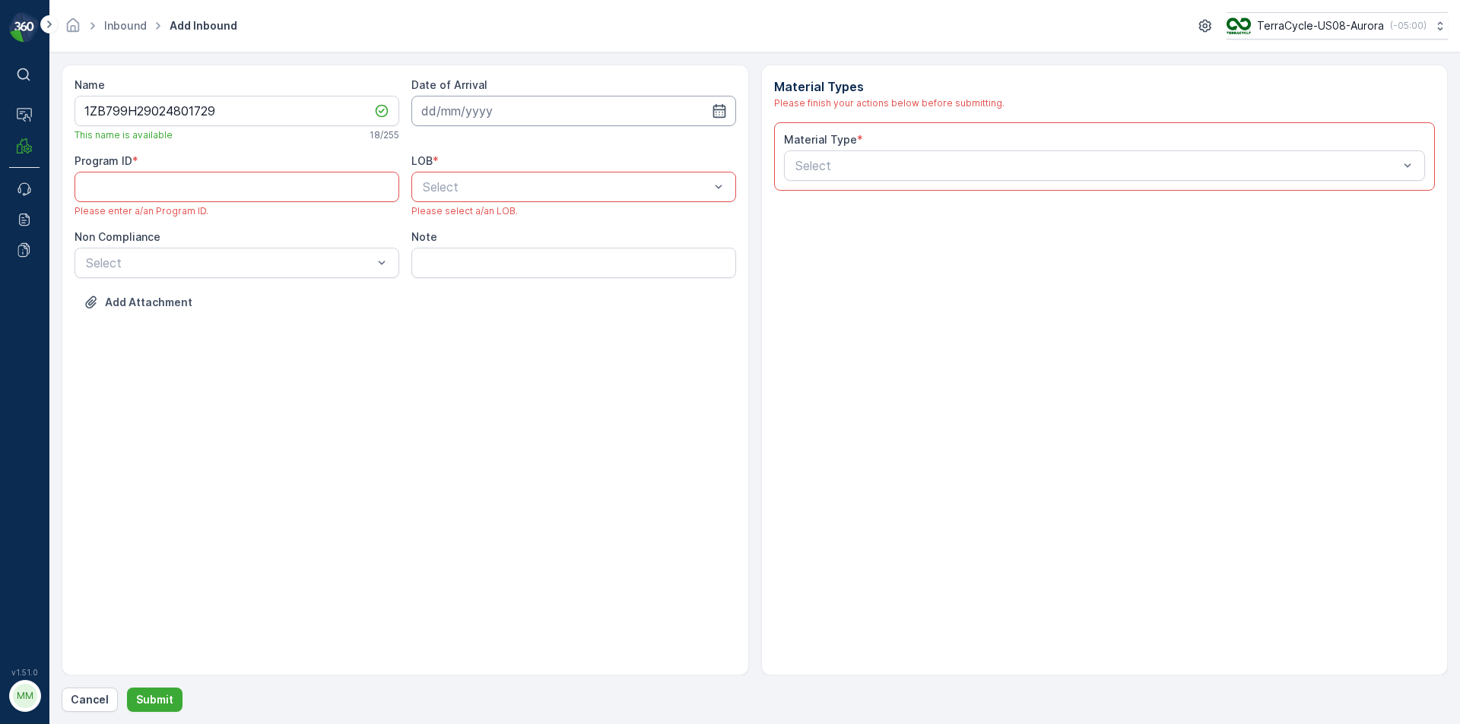
click at [672, 100] on input at bounding box center [573, 111] width 325 height 30
click at [497, 301] on div "23" at bounding box center [492, 299] width 24 height 24
type input "[DATE]"
click at [491, 202] on div "LOB * Select Please select a/an LOB." at bounding box center [573, 186] width 325 height 64
click at [464, 236] on div "NRP" at bounding box center [573, 224] width 325 height 26
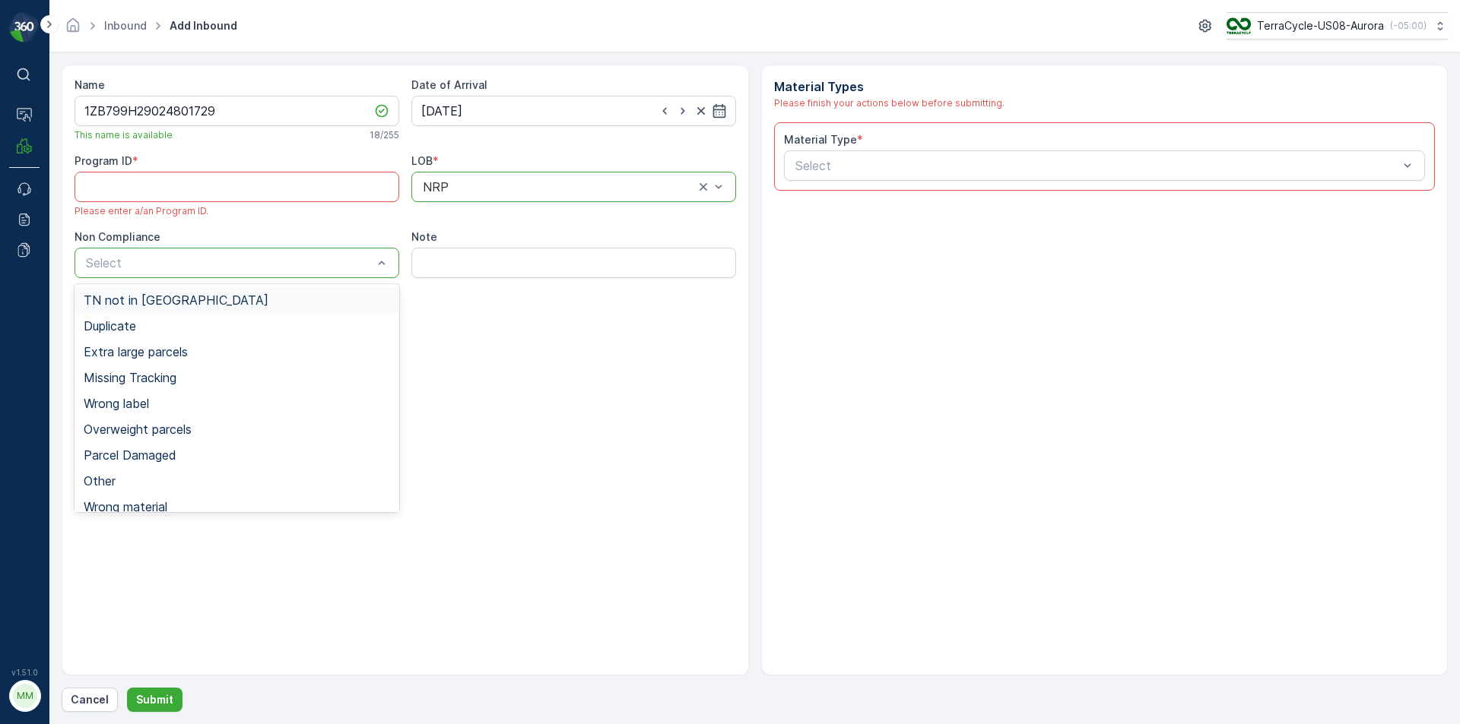
click at [119, 300] on span "TN not in [GEOGRAPHIC_DATA]" at bounding box center [176, 300] width 185 height 14
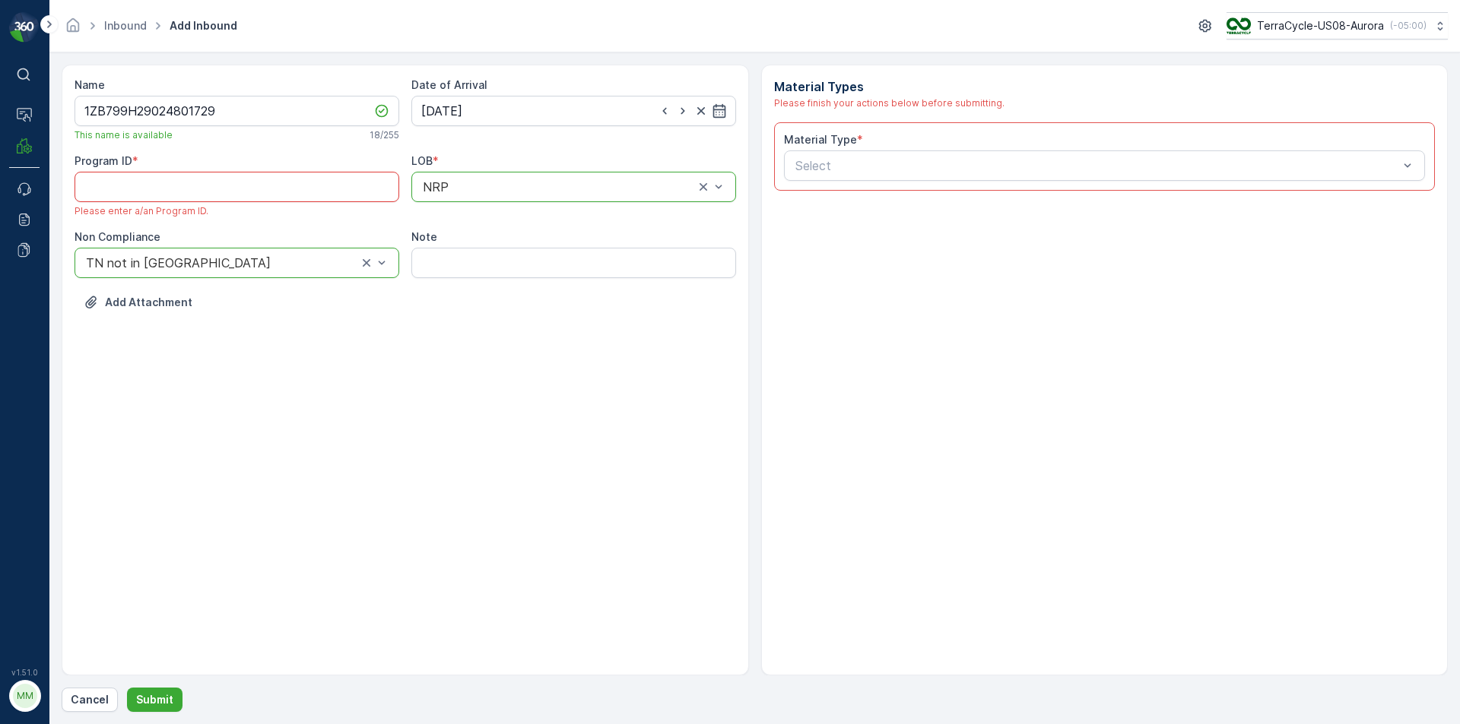
click at [141, 185] on ID "Program ID" at bounding box center [236, 187] width 325 height 30
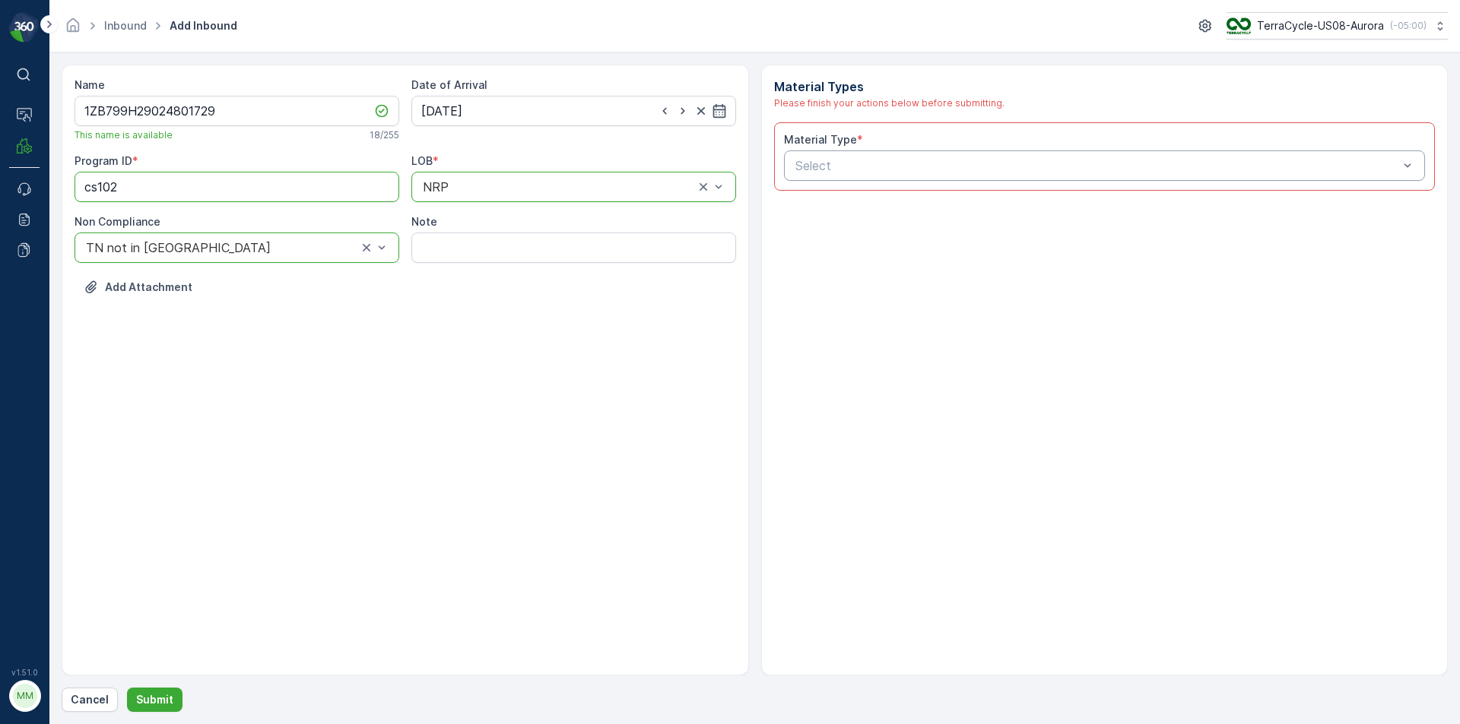
type ID "cs102"
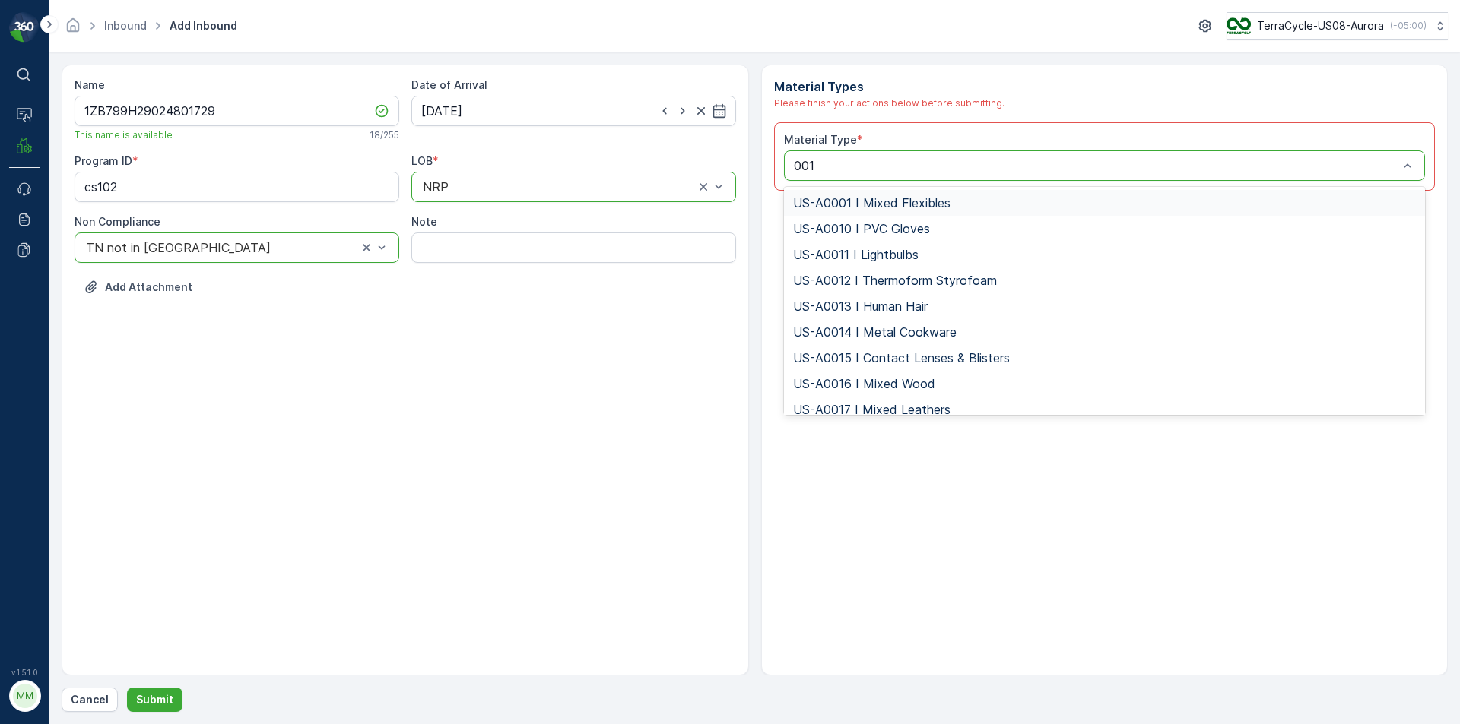
type input "0010"
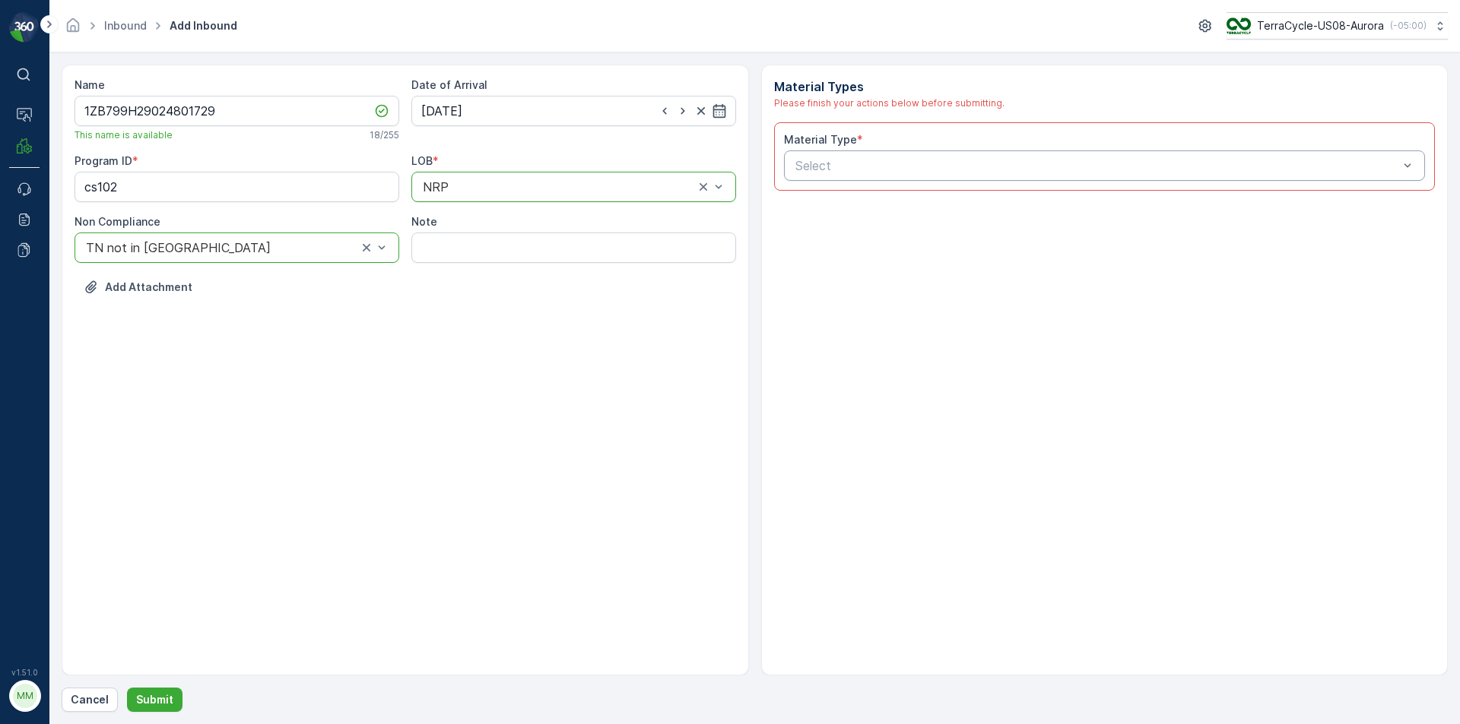
click at [899, 246] on div "Material Types Please finish your actions below before submitting. Material Typ…" at bounding box center [1104, 370] width 687 height 611
type input "0010"
click at [890, 229] on span "US-PI0010 I All In One" at bounding box center [857, 229] width 128 height 14
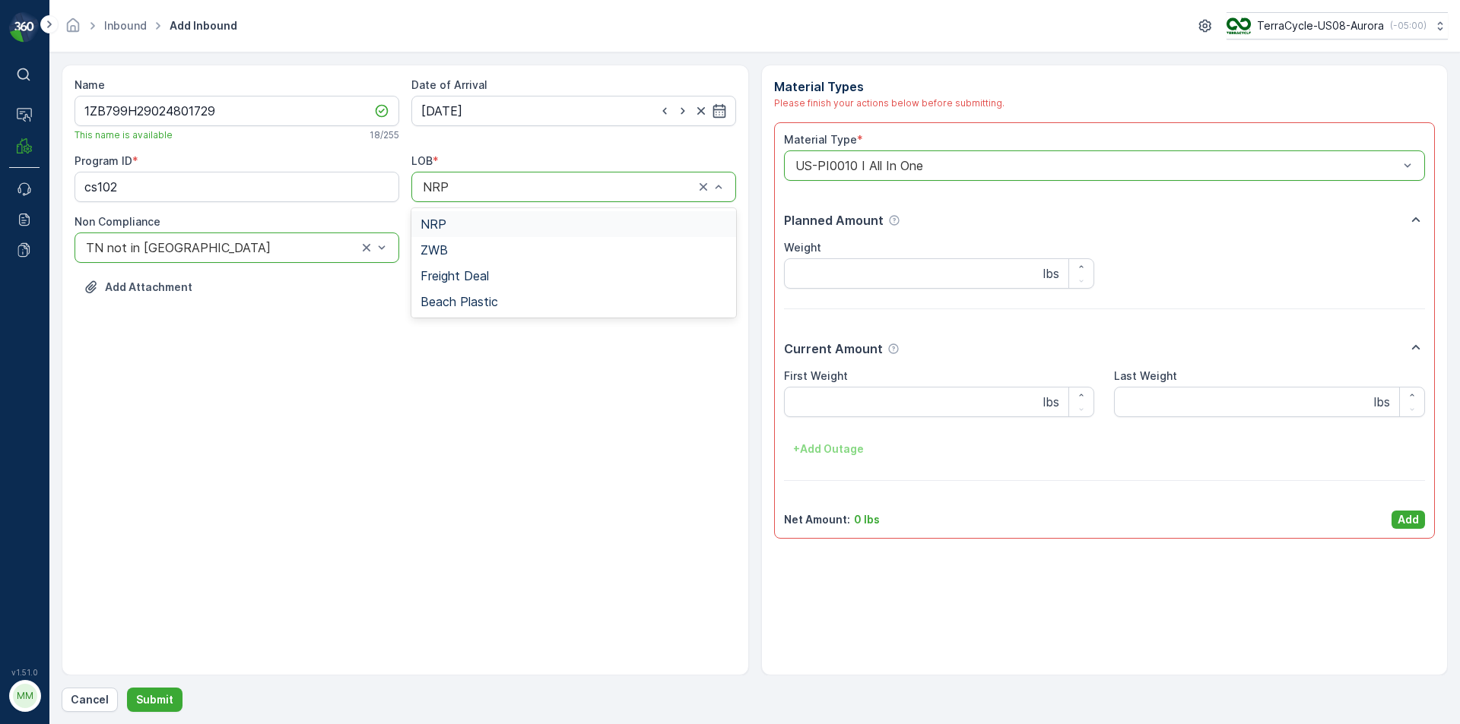
click at [610, 186] on div at bounding box center [558, 187] width 274 height 14
click at [481, 247] on div "ZWB" at bounding box center [573, 250] width 306 height 14
click at [1407, 514] on p "Add" at bounding box center [1407, 519] width 21 height 15
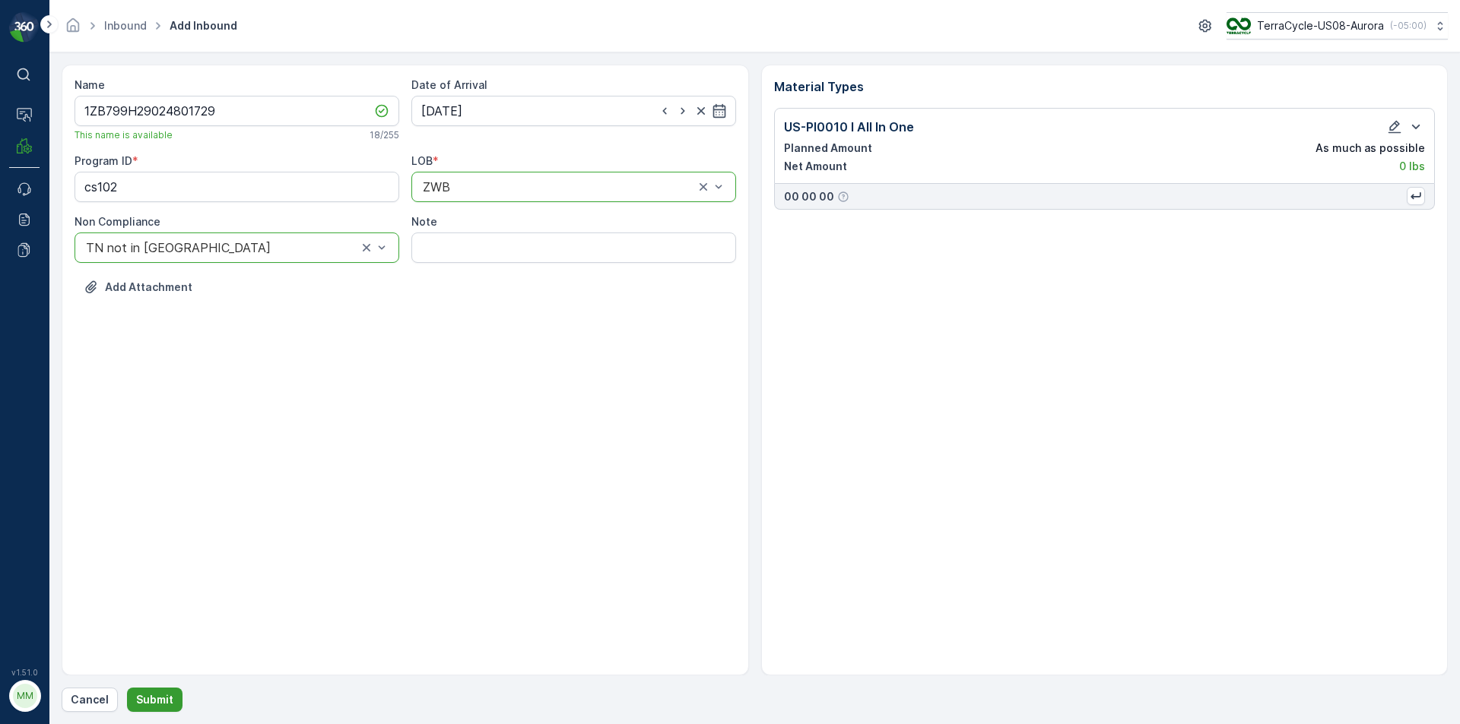
click at [151, 697] on p "Submit" at bounding box center [154, 700] width 37 height 15
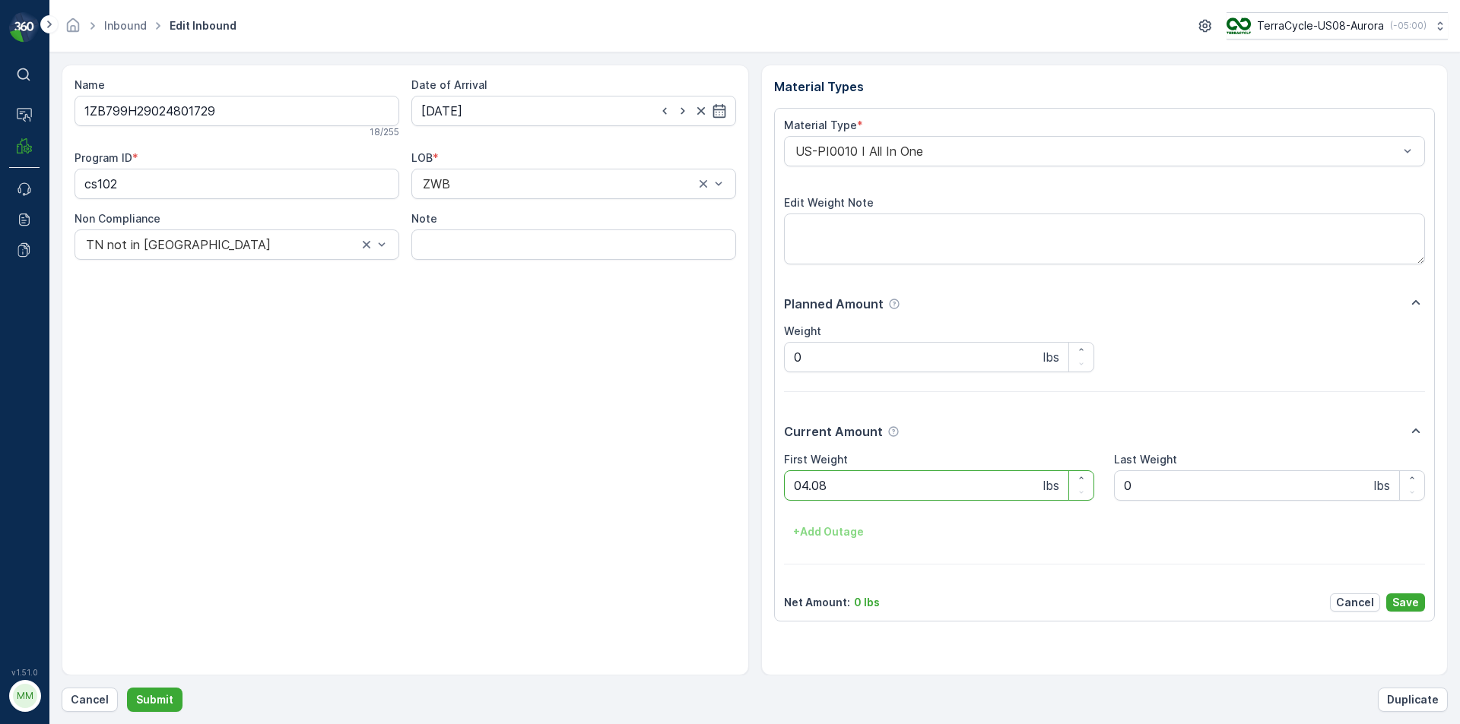
click at [127, 688] on button "Submit" at bounding box center [154, 700] width 55 height 24
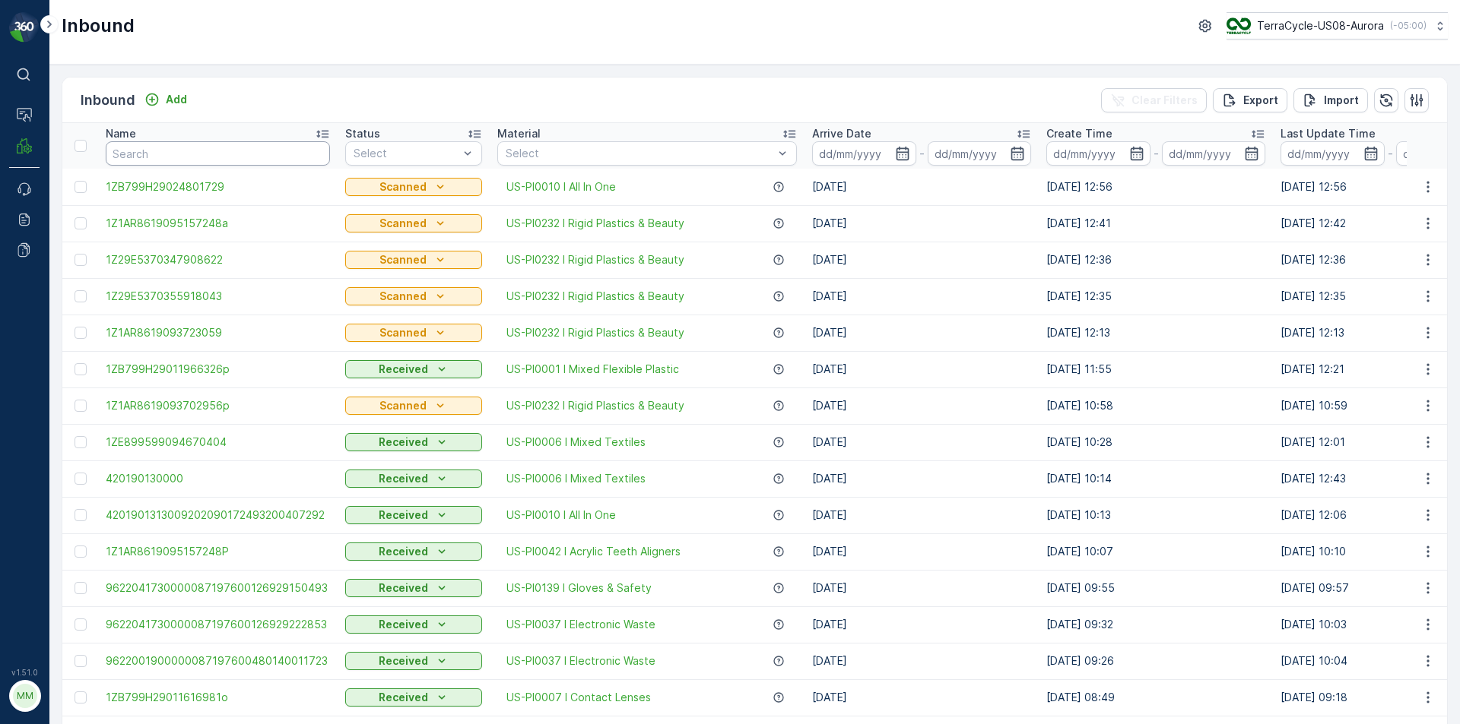
click at [281, 157] on input "text" at bounding box center [218, 153] width 224 height 24
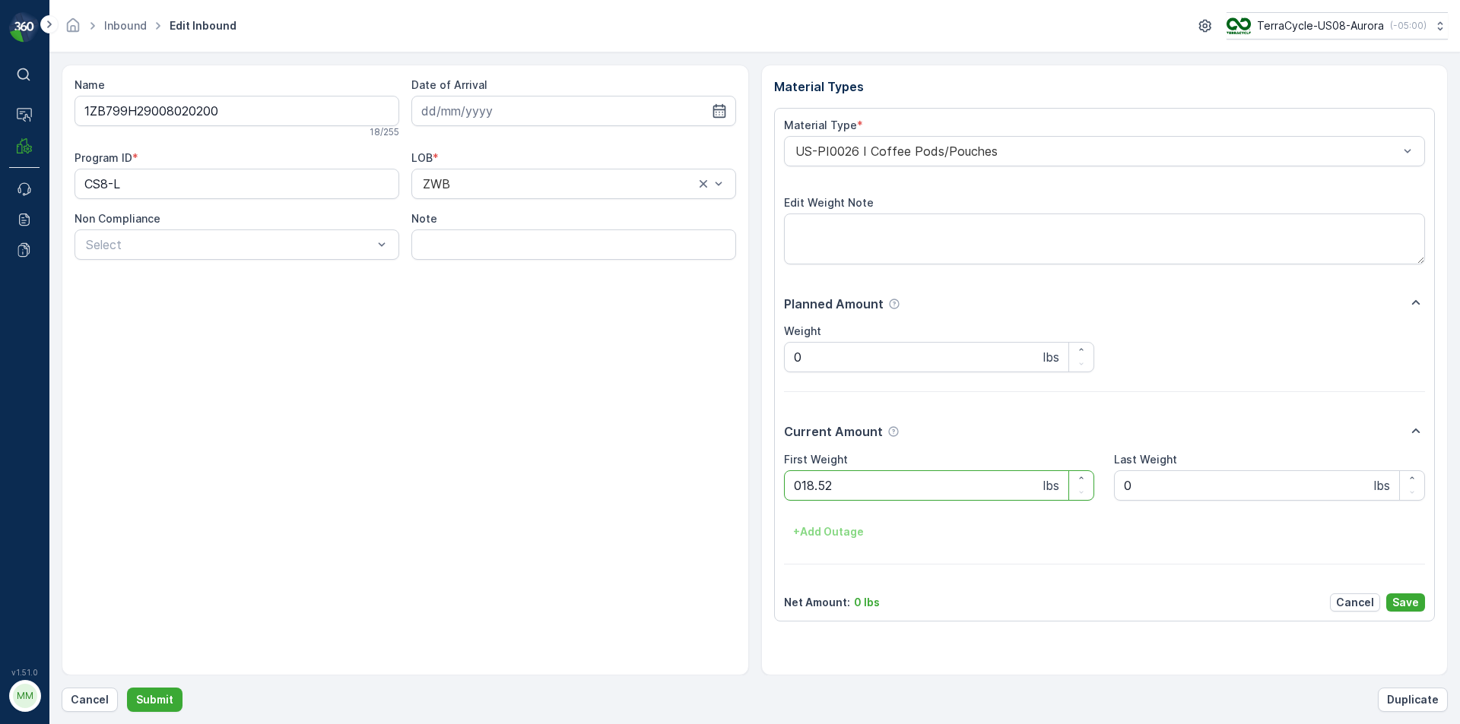
click at [127, 688] on button "Submit" at bounding box center [154, 700] width 55 height 24
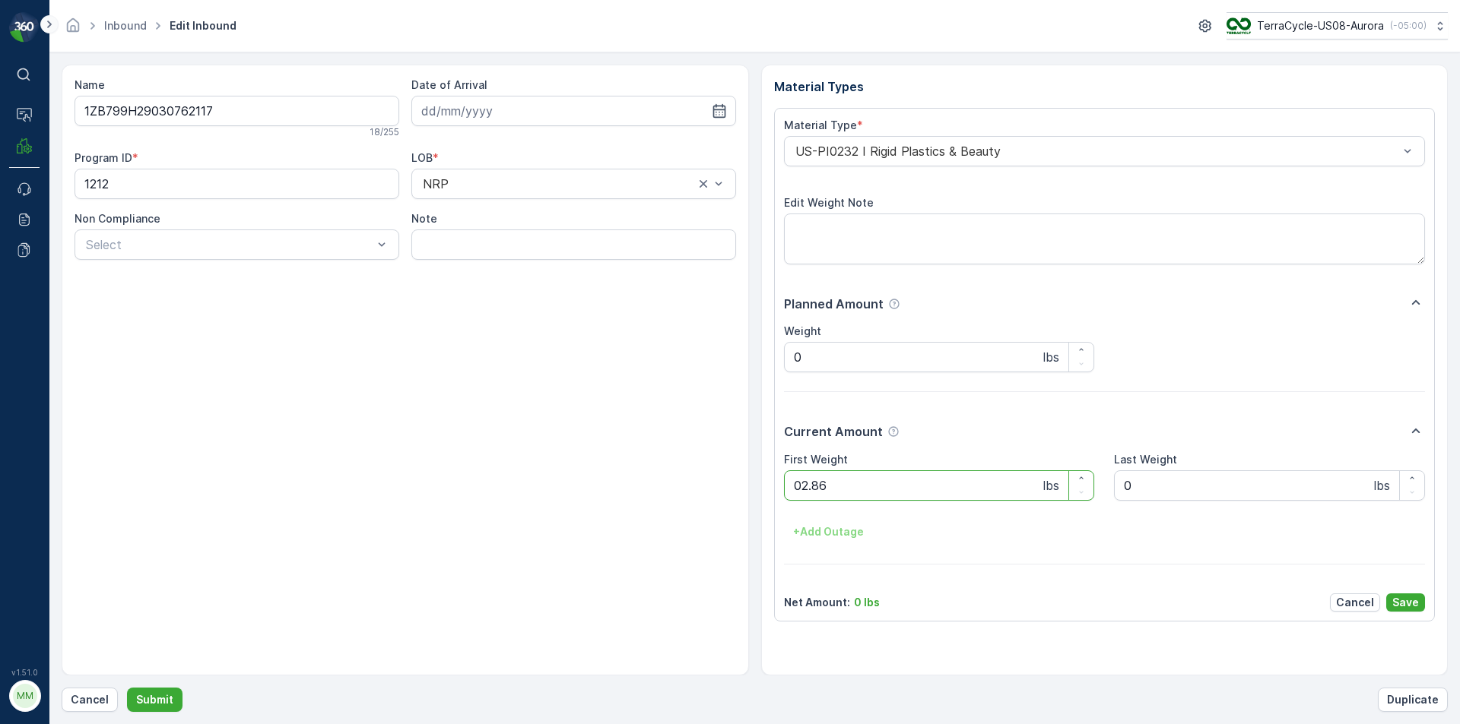
click at [127, 688] on button "Submit" at bounding box center [154, 700] width 55 height 24
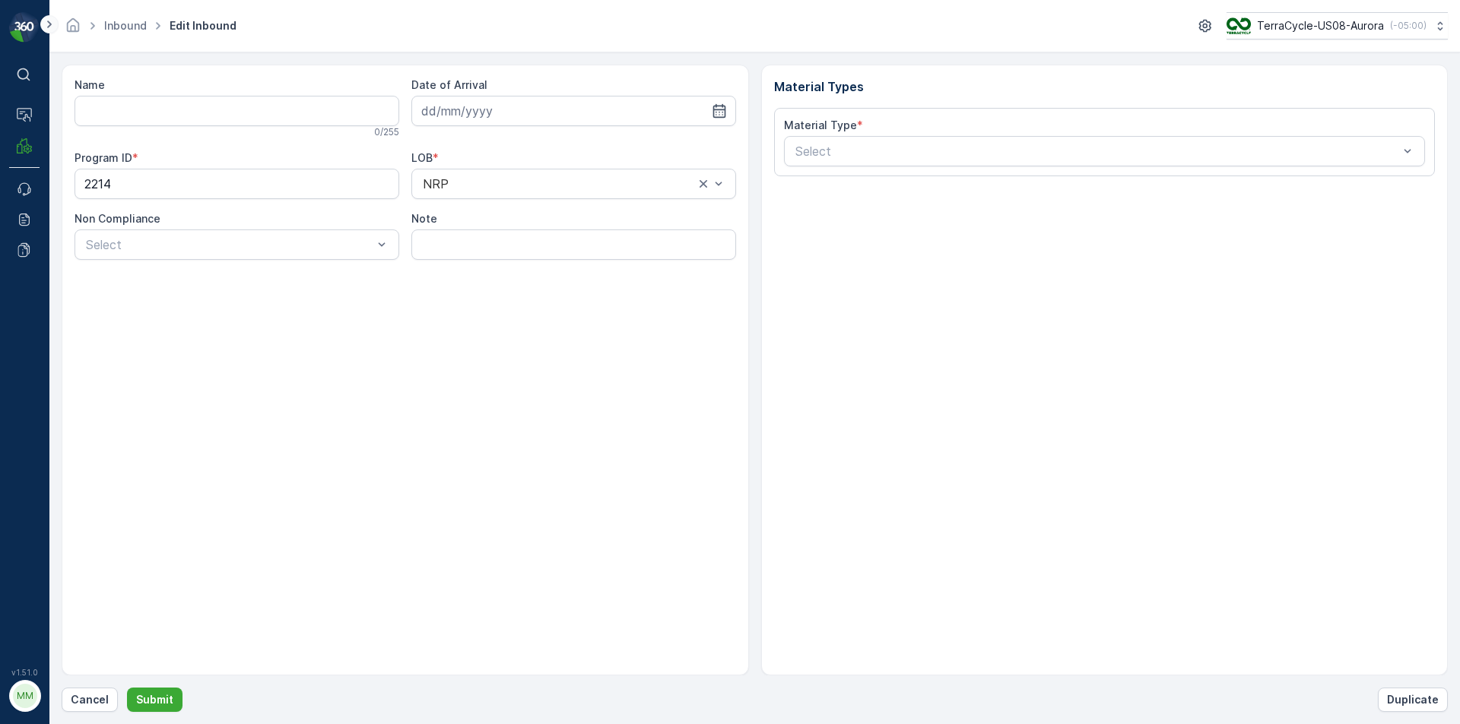
type input "1ZB799H29011251099"
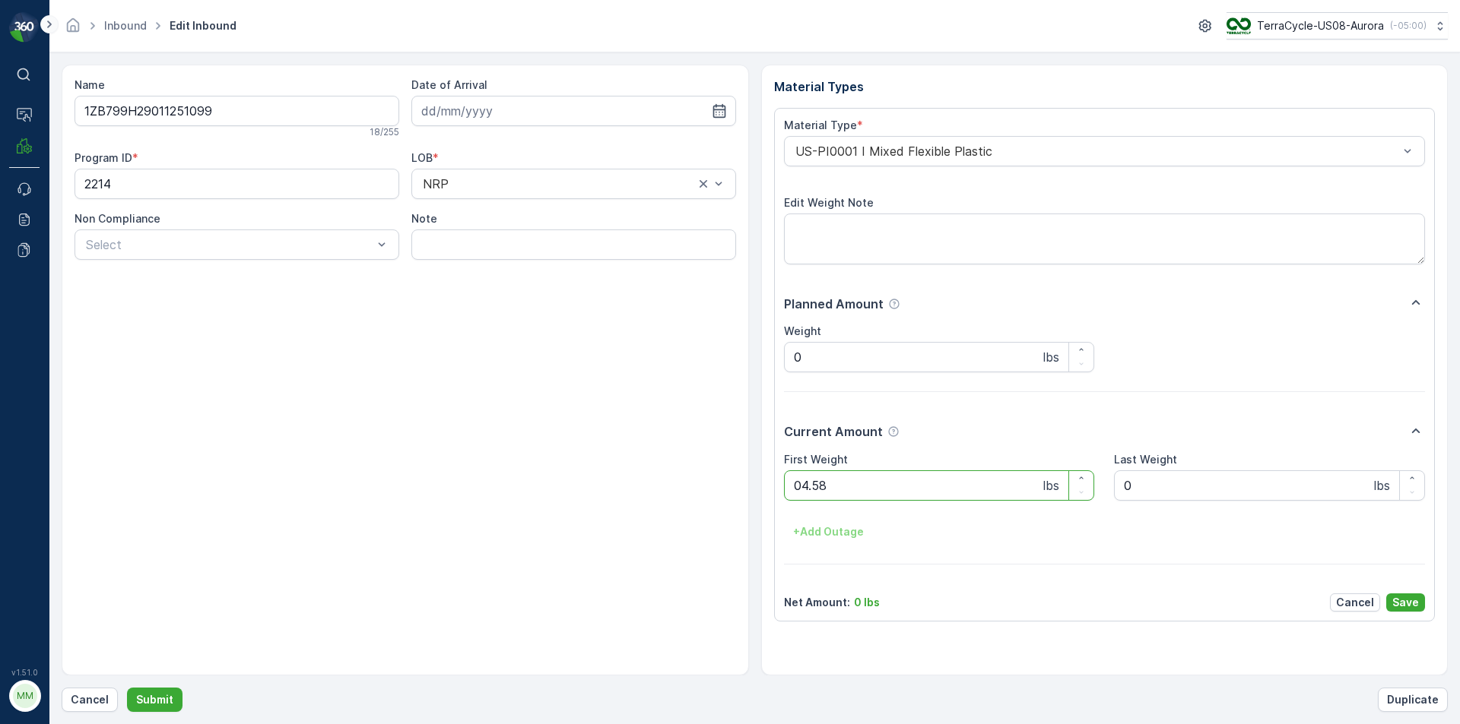
click at [127, 688] on button "Submit" at bounding box center [154, 700] width 55 height 24
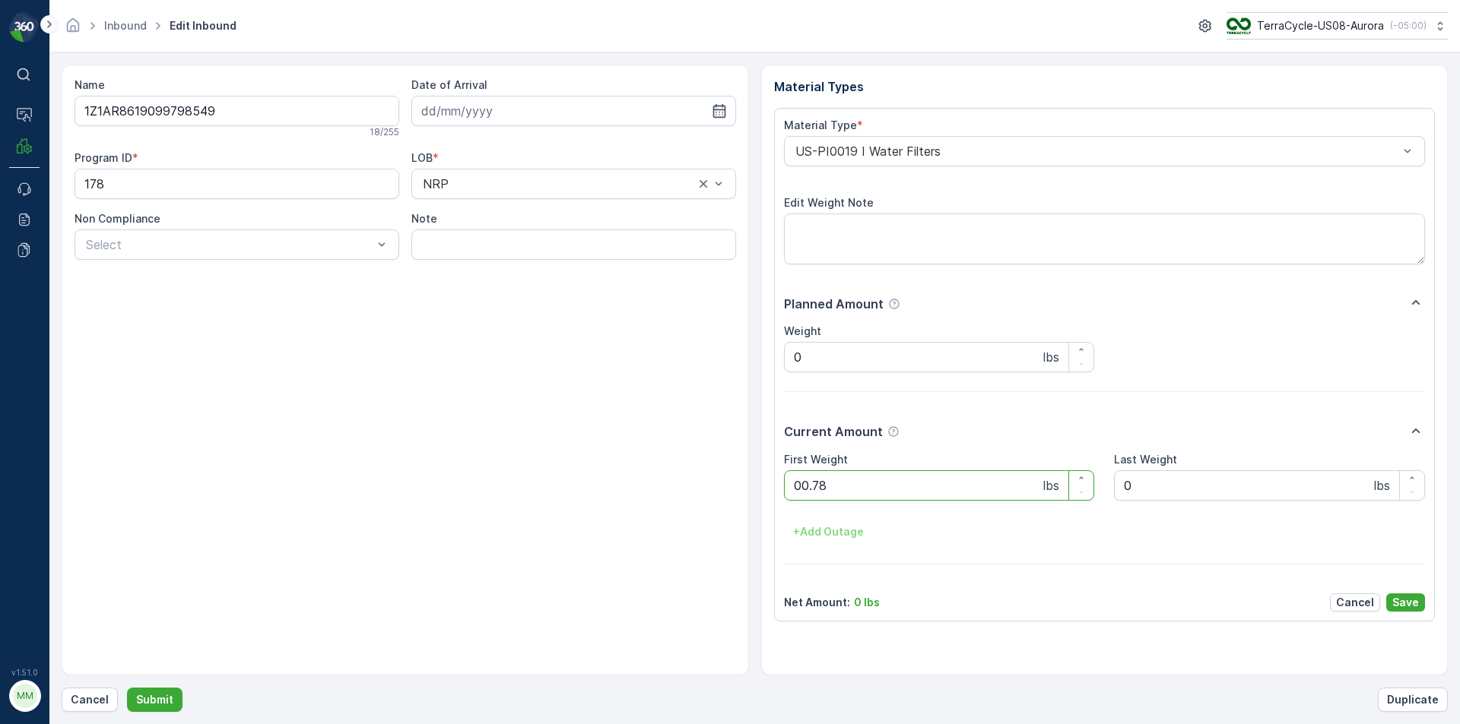
click at [127, 688] on button "Submit" at bounding box center [154, 700] width 55 height 24
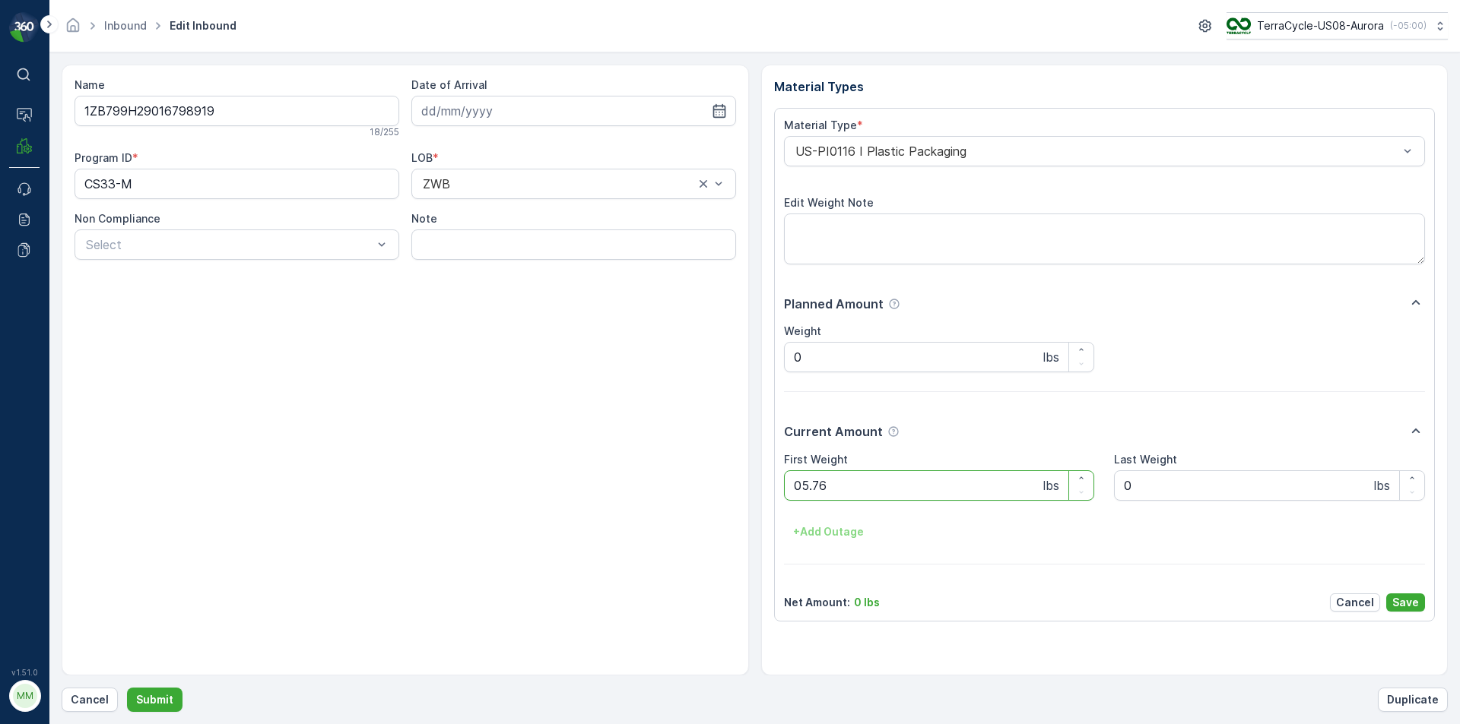
click at [127, 688] on button "Submit" at bounding box center [154, 700] width 55 height 24
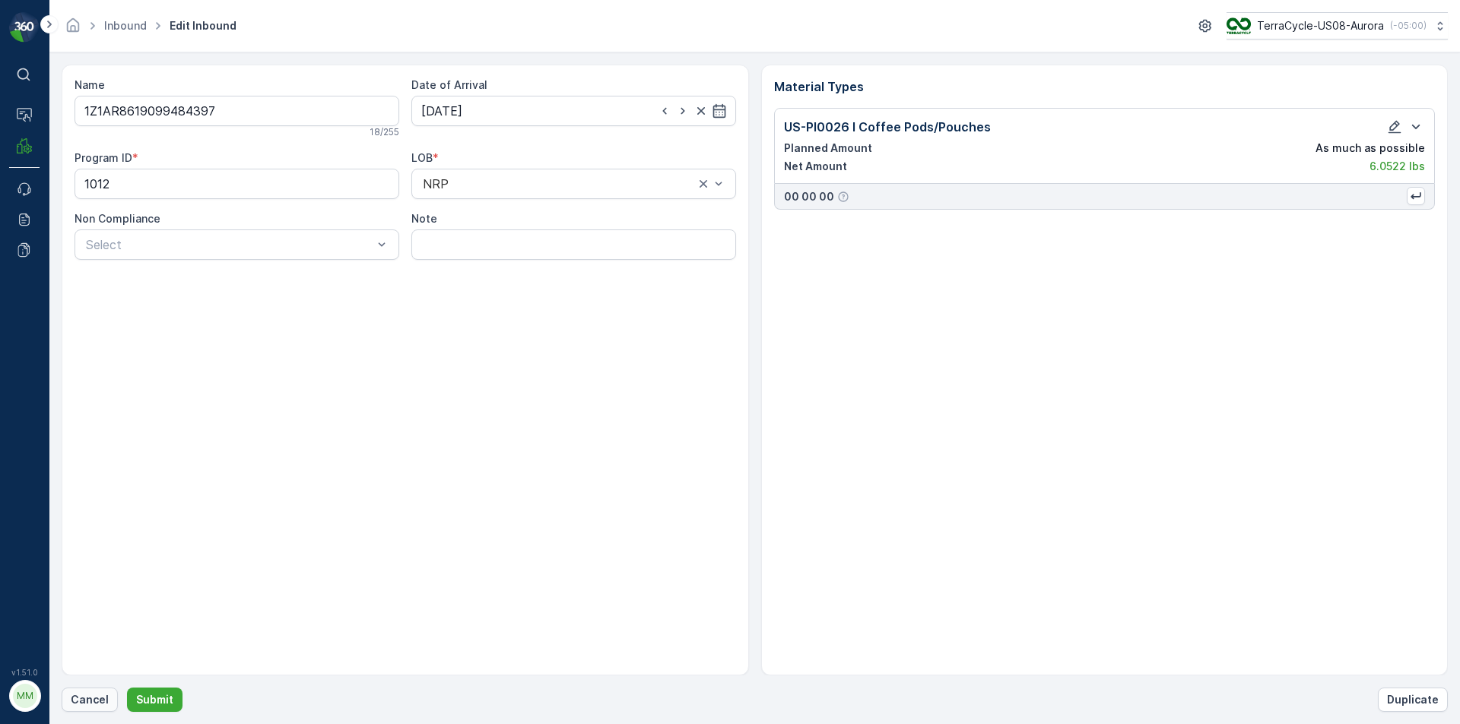
click at [71, 702] on p "Cancel" at bounding box center [90, 700] width 38 height 15
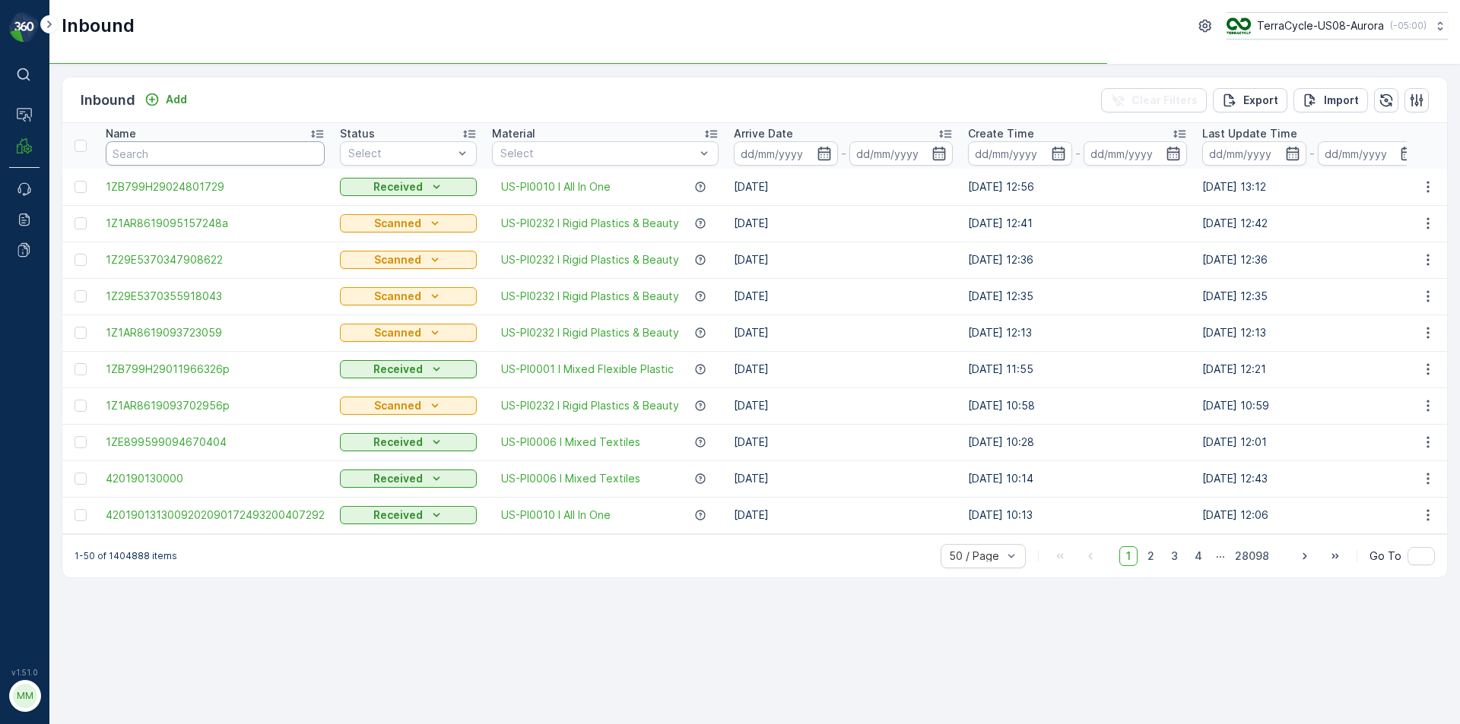
click at [217, 162] on input "text" at bounding box center [215, 153] width 219 height 24
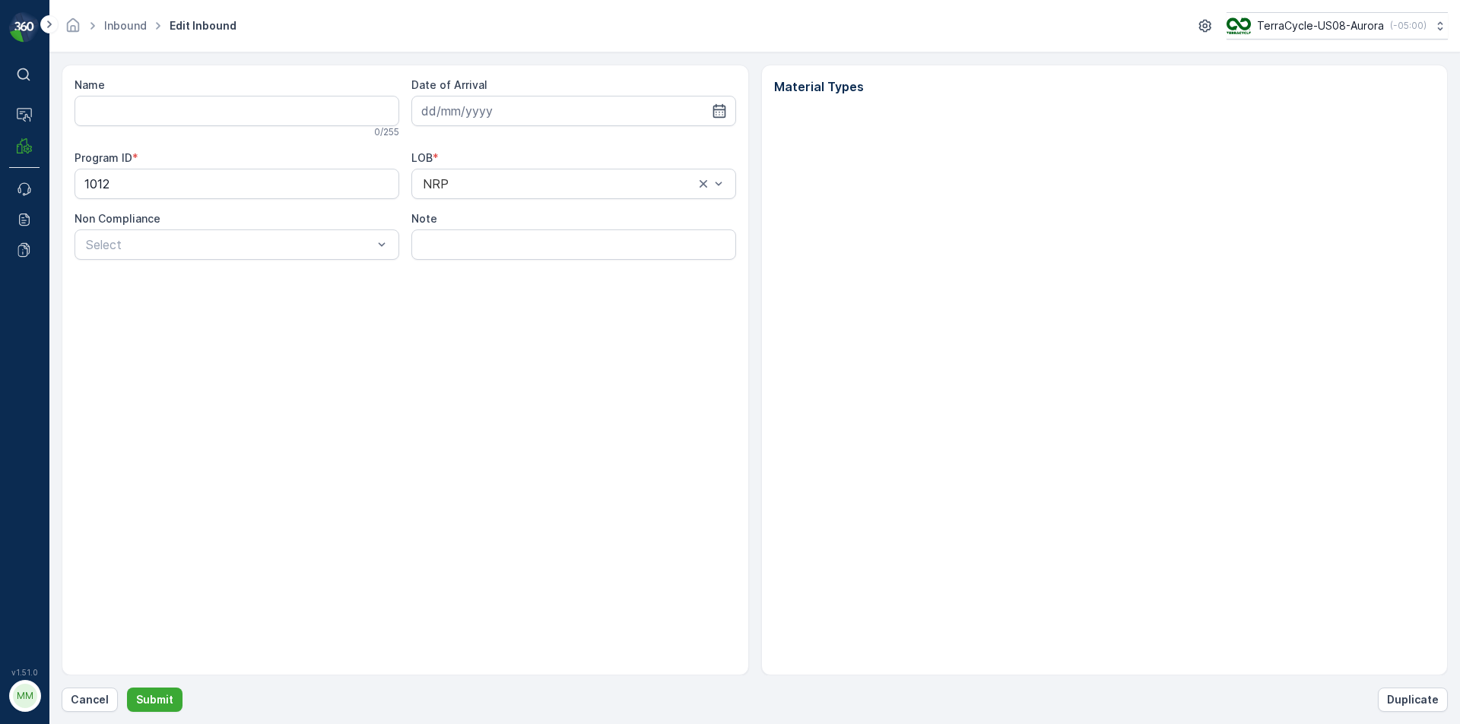
type input "1Z1AR8619099484397"
type input "28.10.2024"
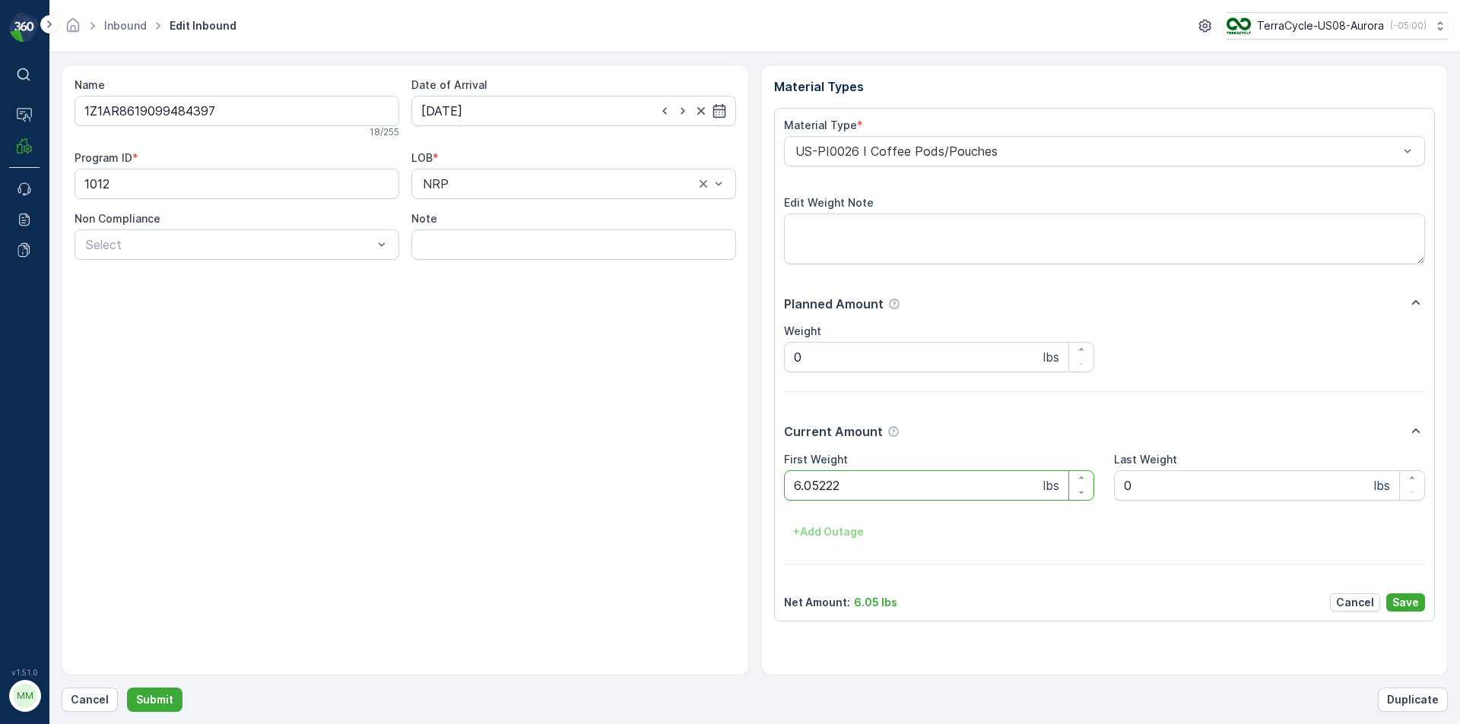
click at [127, 688] on button "Submit" at bounding box center [154, 700] width 55 height 24
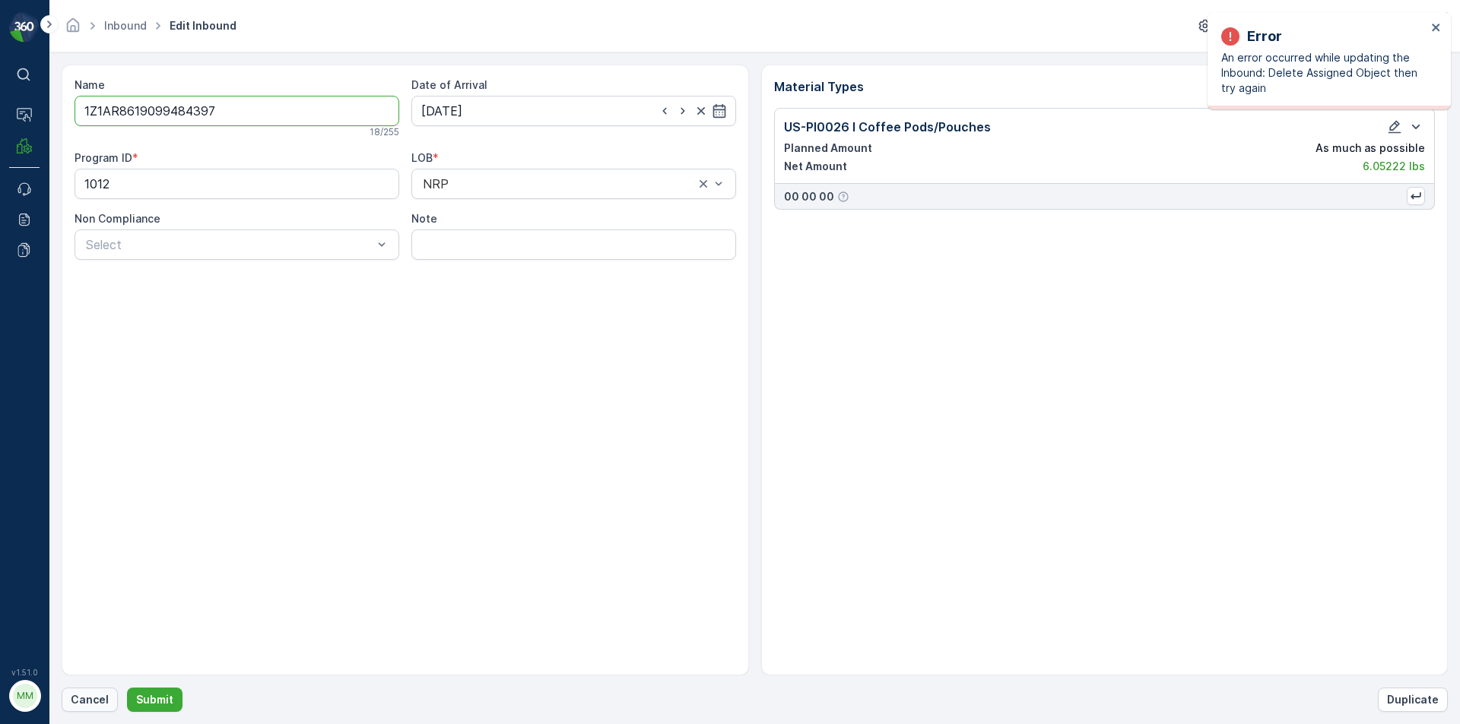
click at [75, 695] on p "Cancel" at bounding box center [90, 700] width 38 height 15
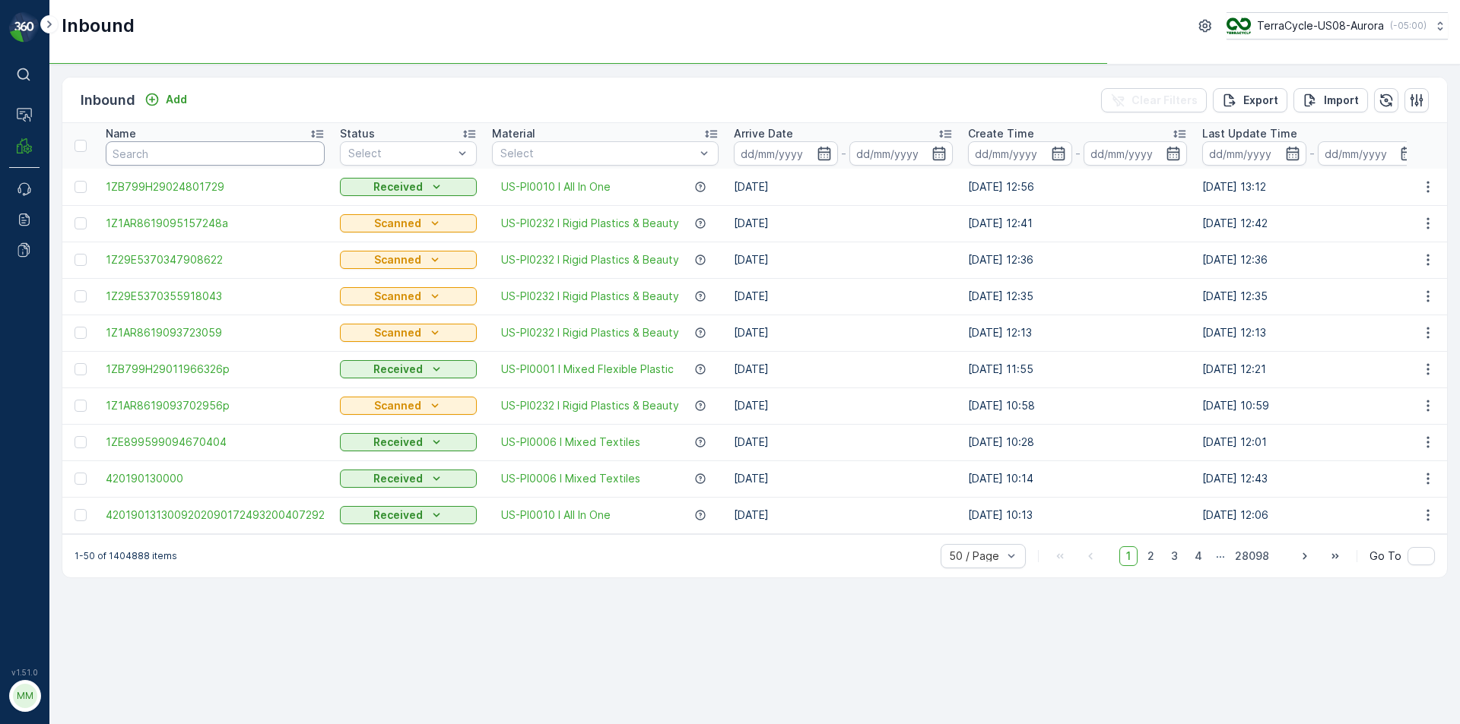
click at [170, 156] on input "text" at bounding box center [215, 153] width 219 height 24
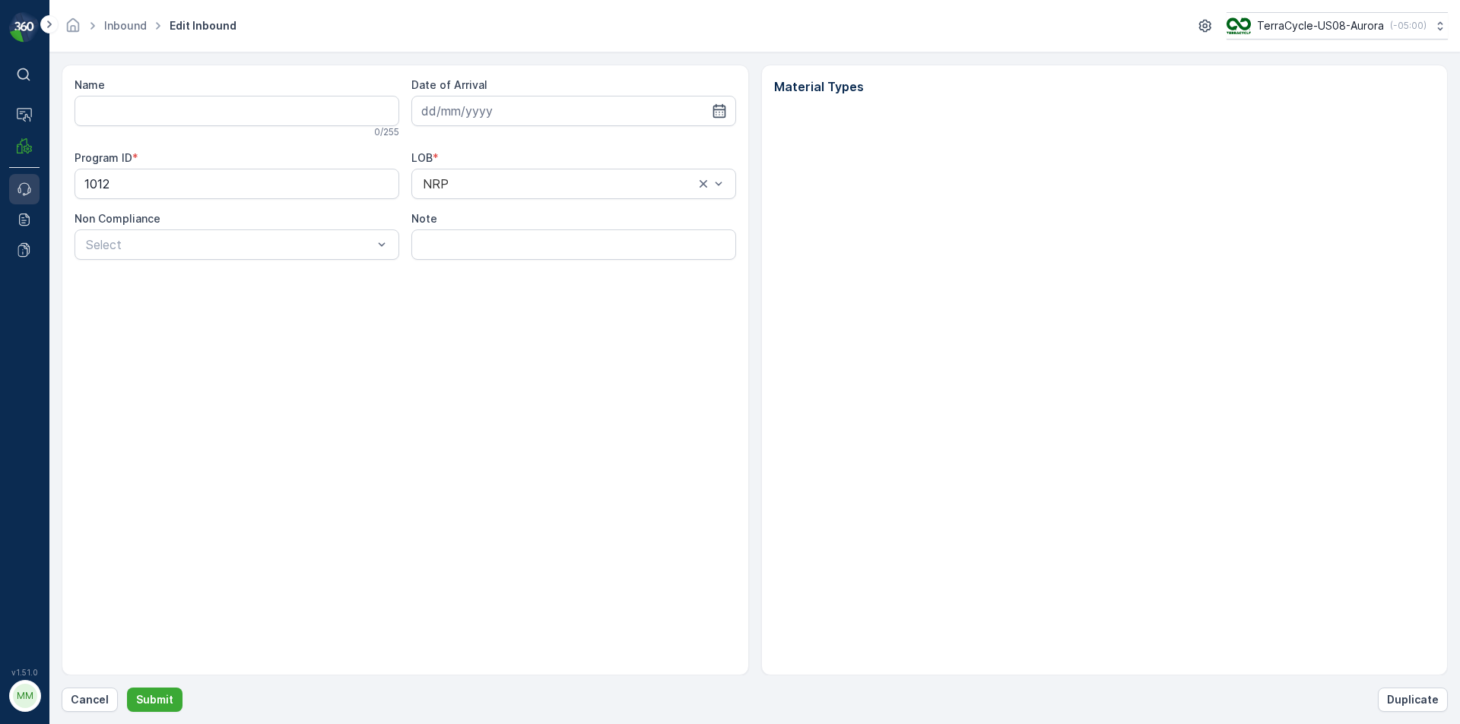
type input "1Z1AR8619099484397"
type input "28.10.2024"
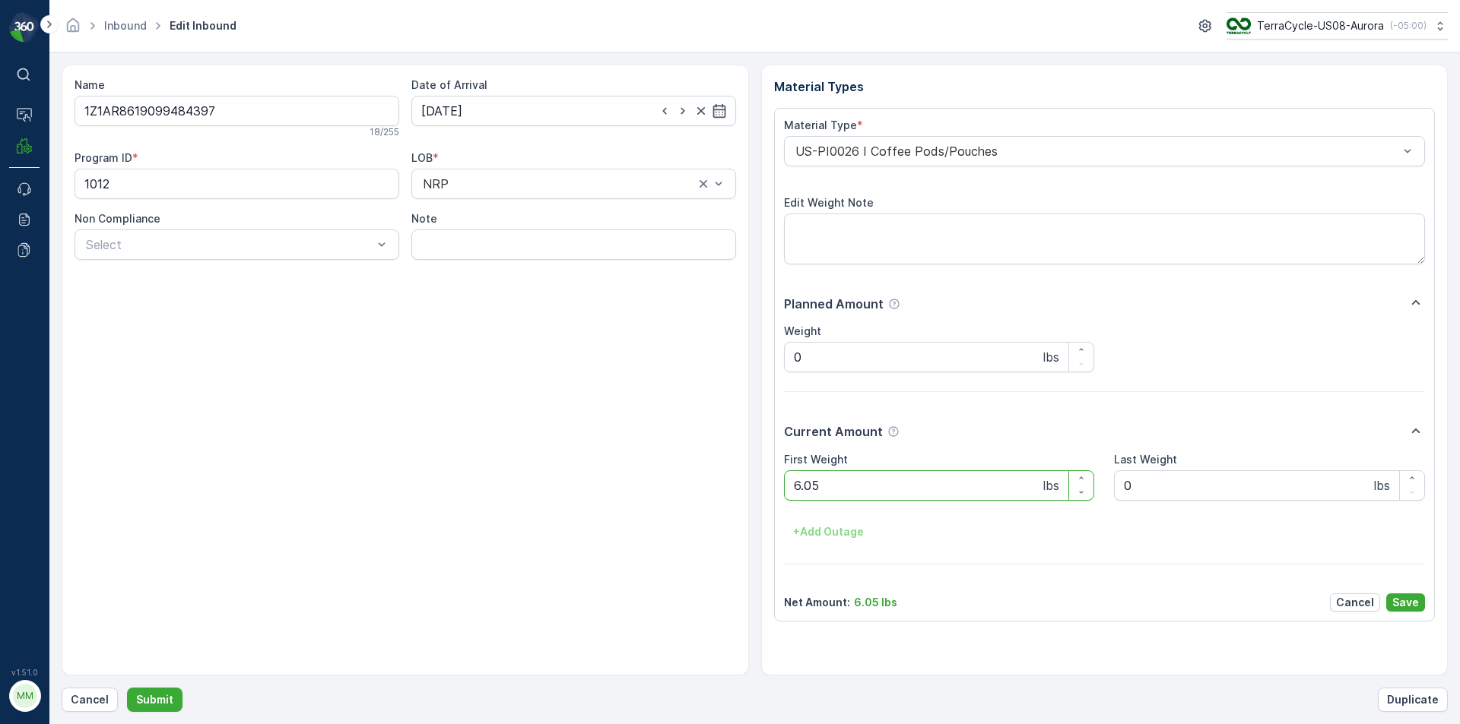
click at [902, 483] on Weight "6.05" at bounding box center [939, 486] width 311 height 30
type Weight "6"
click at [127, 688] on button "Submit" at bounding box center [154, 700] width 55 height 24
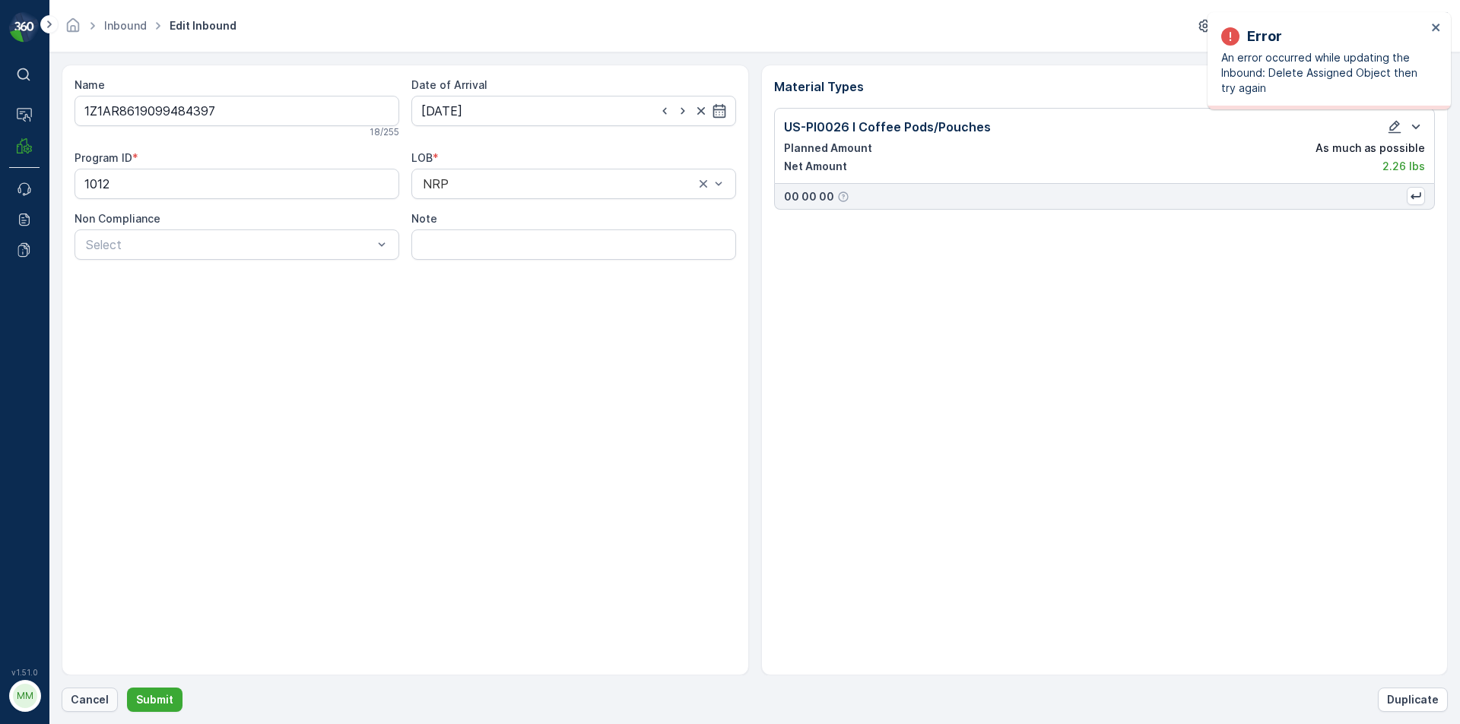
click at [76, 705] on p "Cancel" at bounding box center [90, 700] width 38 height 15
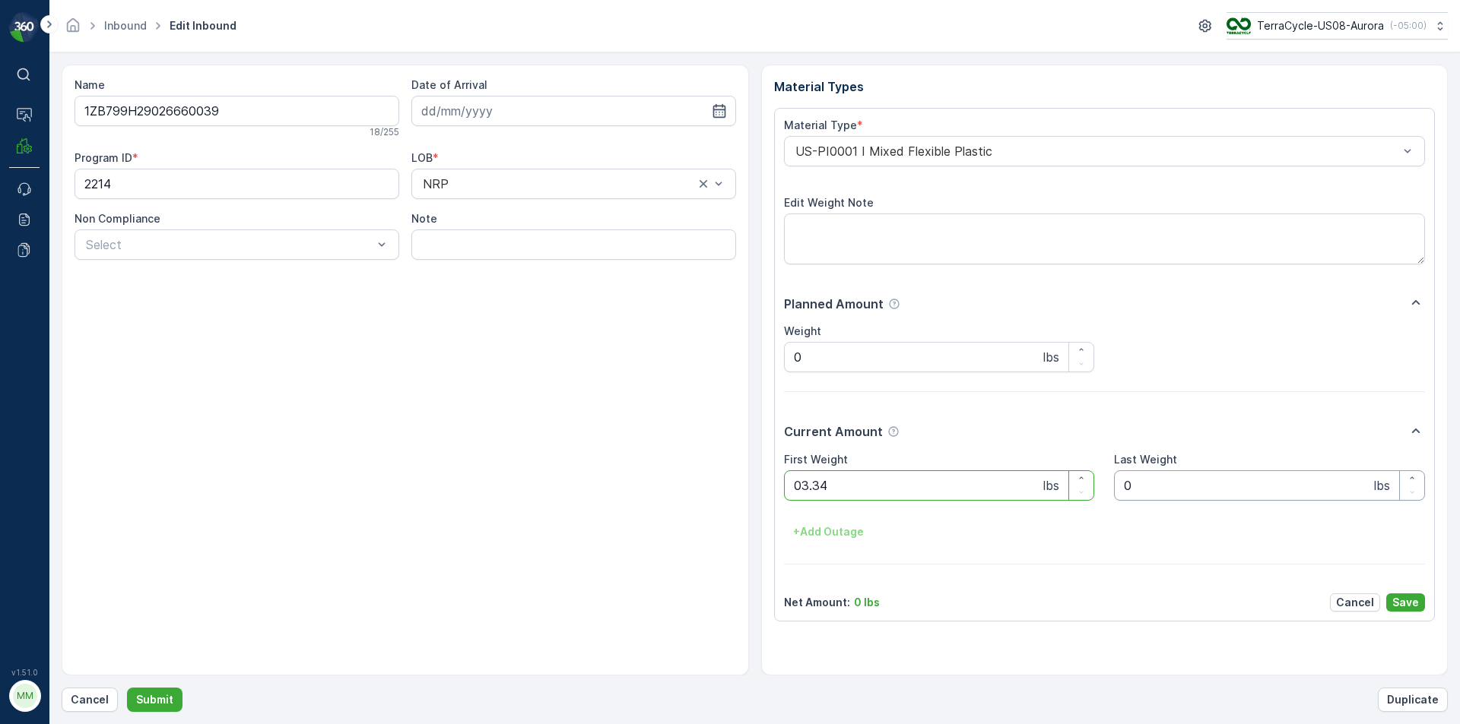
click at [127, 688] on button "Submit" at bounding box center [154, 700] width 55 height 24
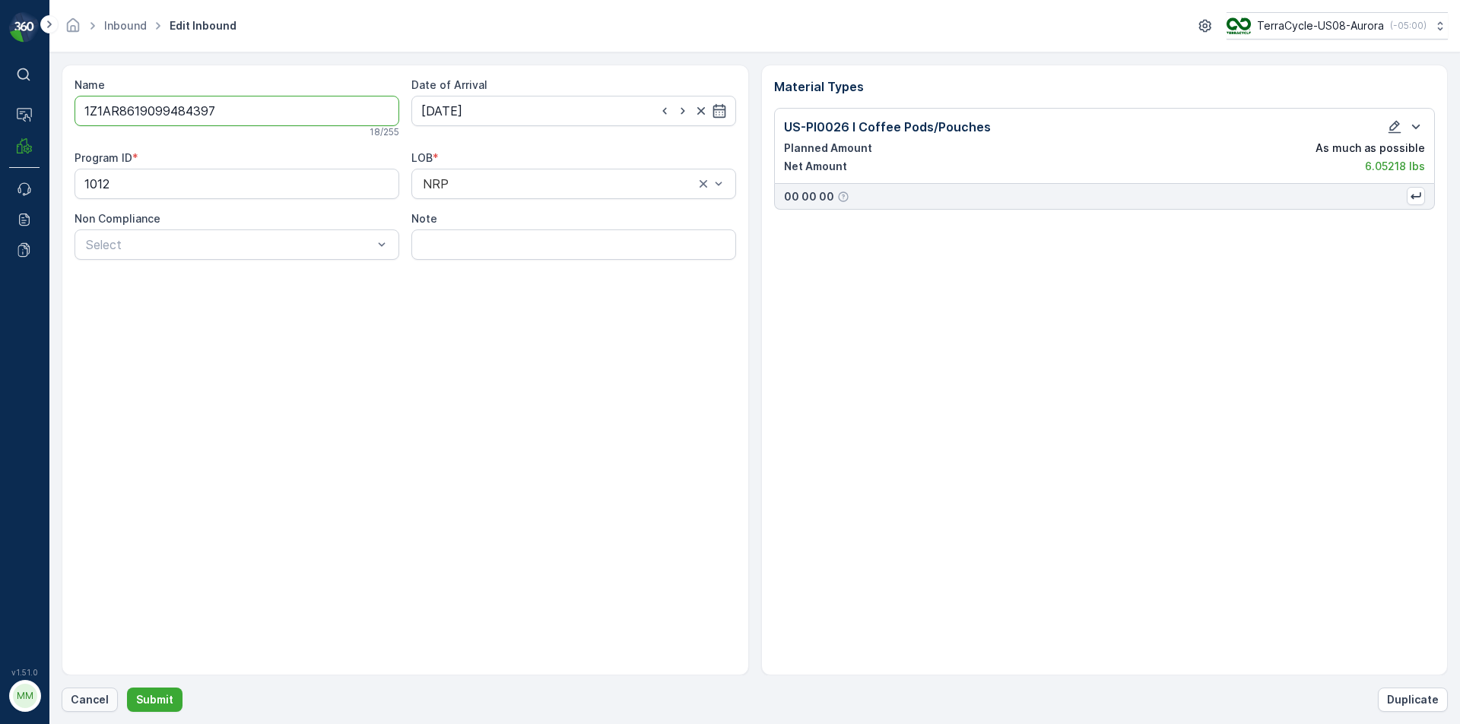
click at [84, 703] on p "Cancel" at bounding box center [90, 700] width 38 height 15
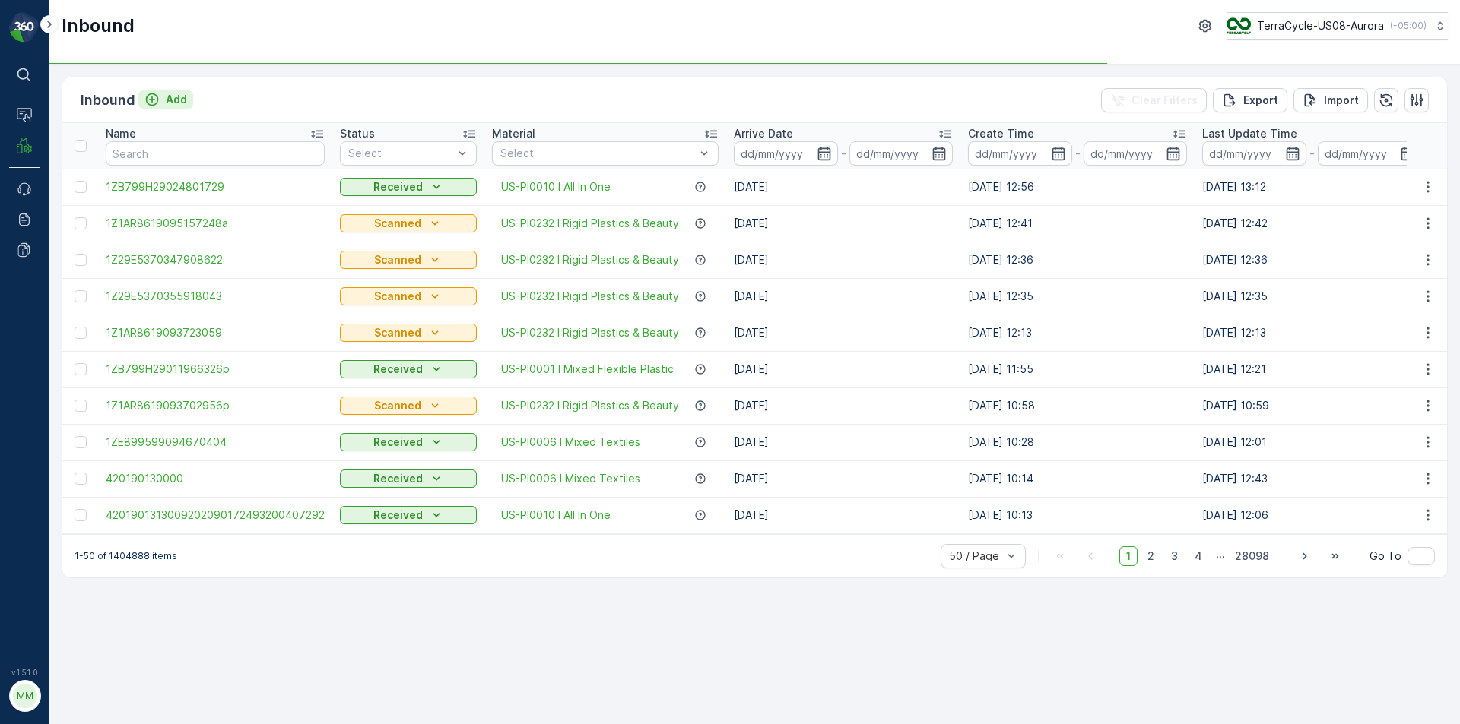
click at [180, 102] on p "Add" at bounding box center [176, 99] width 21 height 15
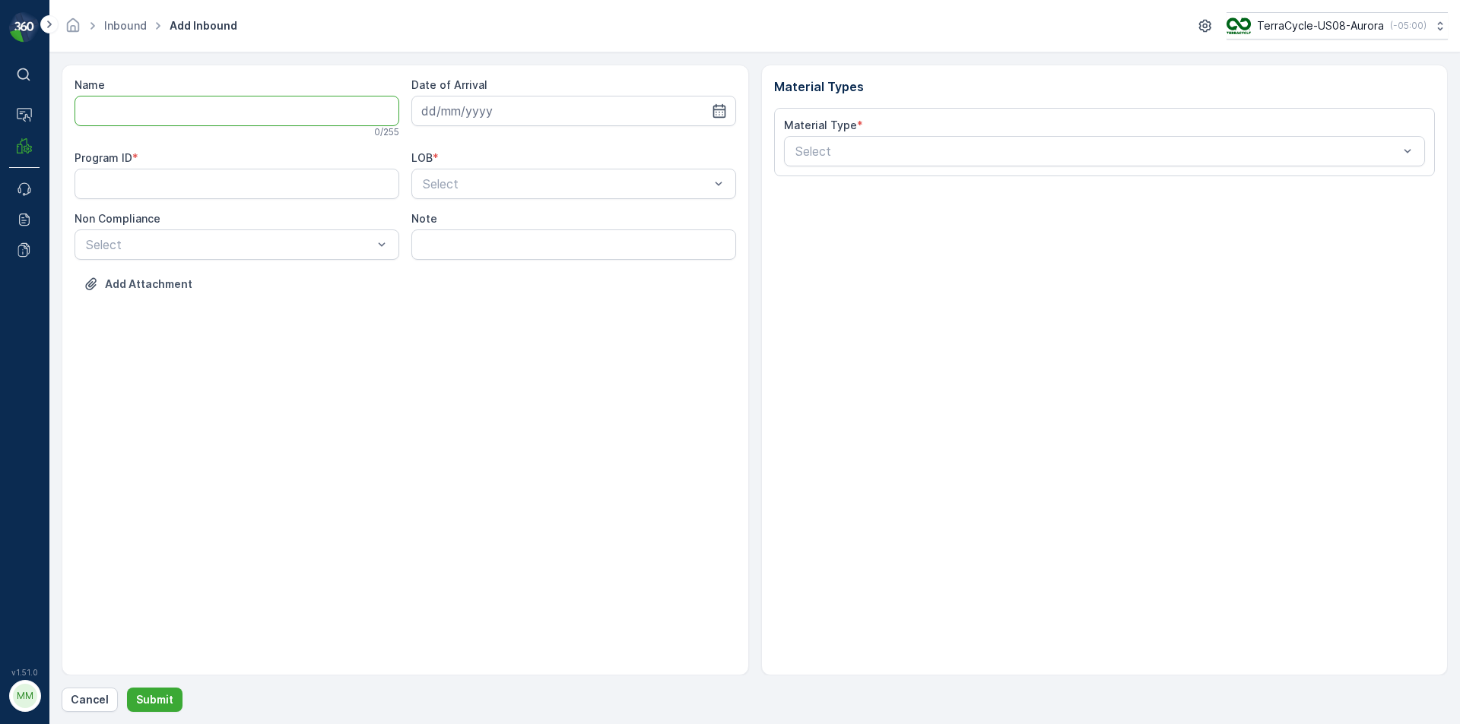
click at [189, 116] on input "Name" at bounding box center [236, 111] width 325 height 30
click at [127, 688] on button "Submit" at bounding box center [154, 700] width 55 height 24
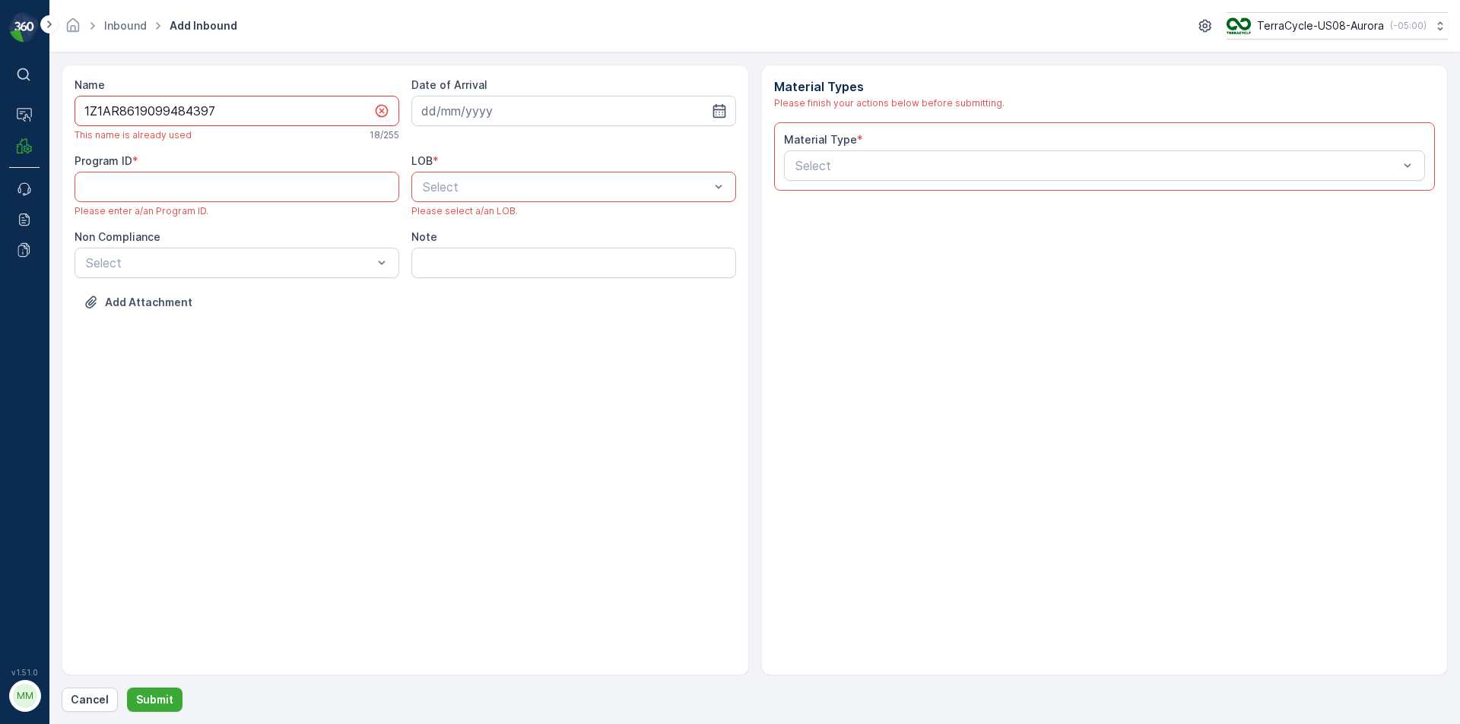
click at [249, 115] on input "1Z1AR8619099484397" at bounding box center [236, 111] width 325 height 30
type input "1Z1AR8619099484397p"
click at [480, 105] on input at bounding box center [573, 111] width 325 height 30
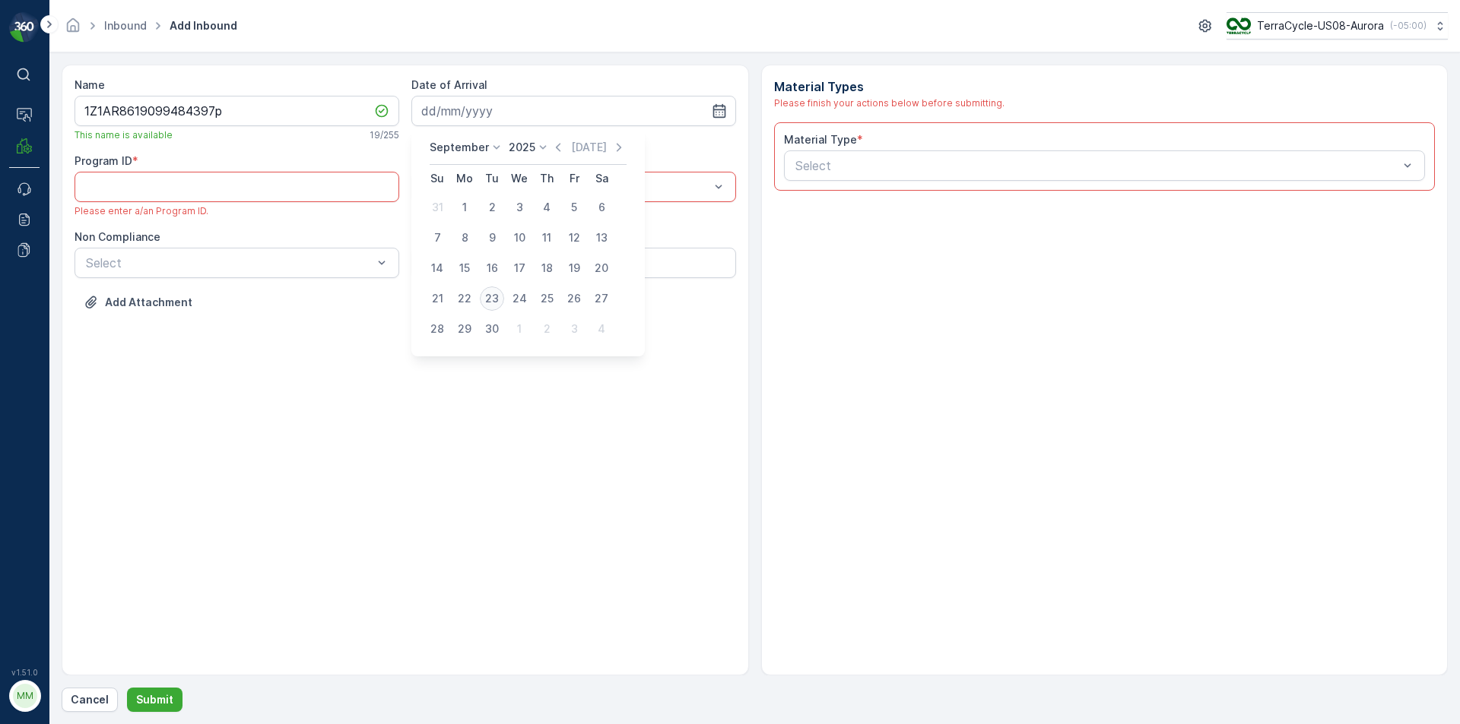
click at [493, 293] on div "23" at bounding box center [492, 299] width 24 height 24
type input "[DATE]"
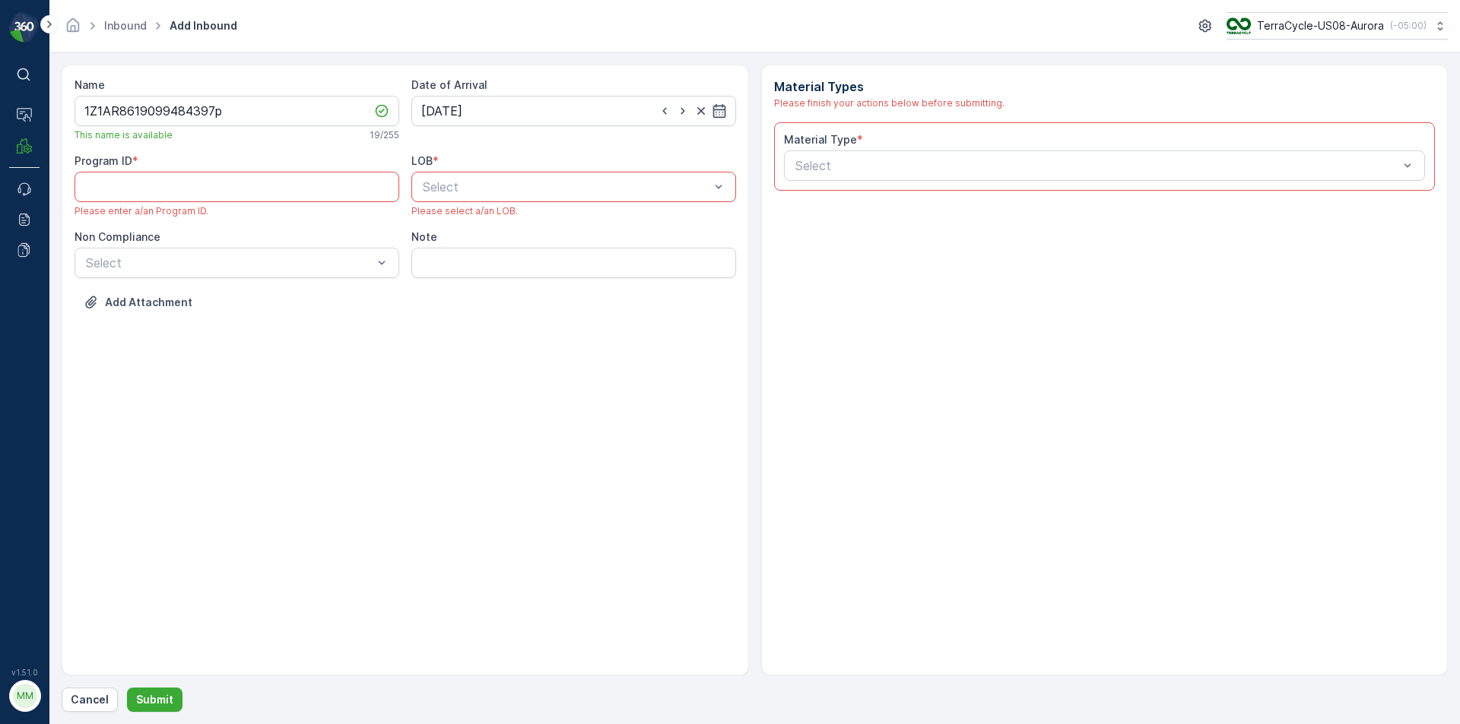
click at [243, 208] on div "Please enter a/an Program ID." at bounding box center [236, 211] width 325 height 12
click at [173, 185] on ID "Program ID" at bounding box center [236, 187] width 325 height 30
type ID "cs8"
click at [1013, 185] on div "Material Type * Select" at bounding box center [1104, 156] width 661 height 68
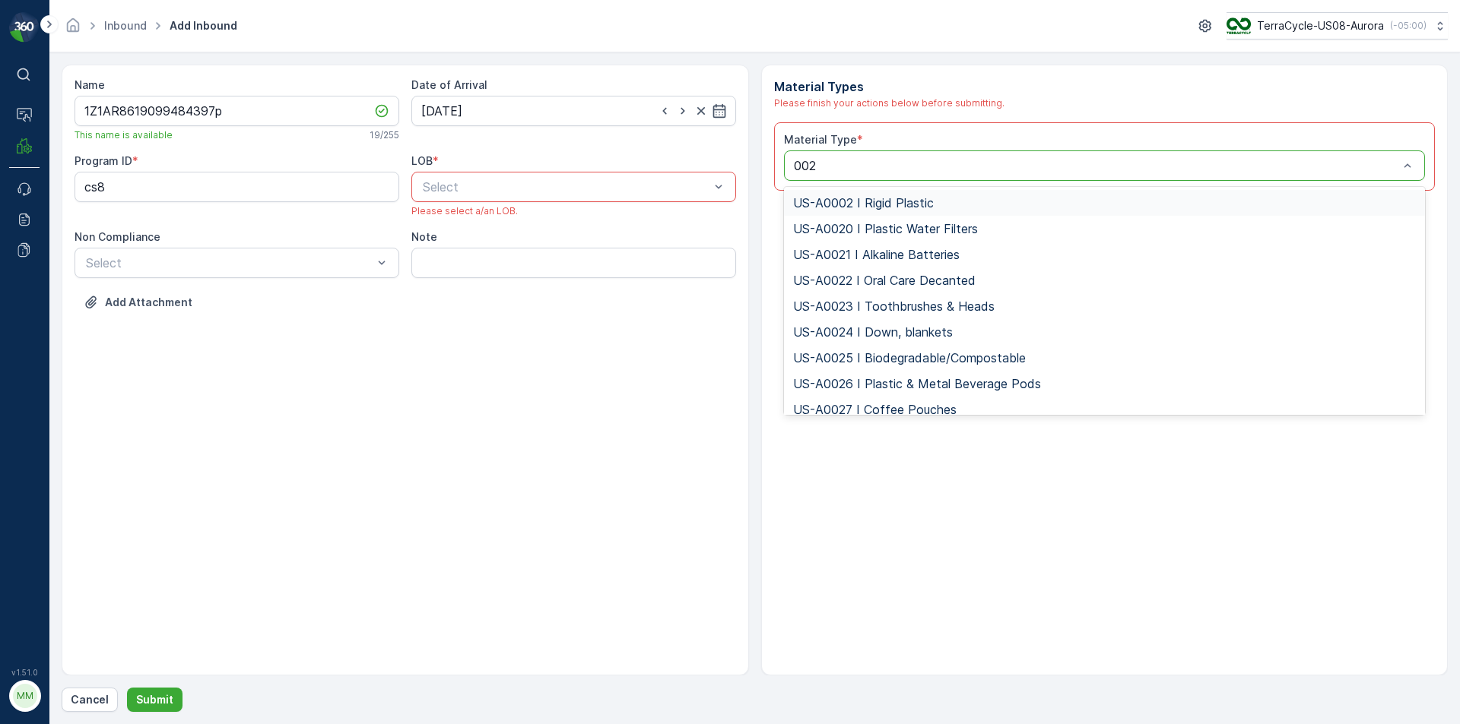
type input "0026"
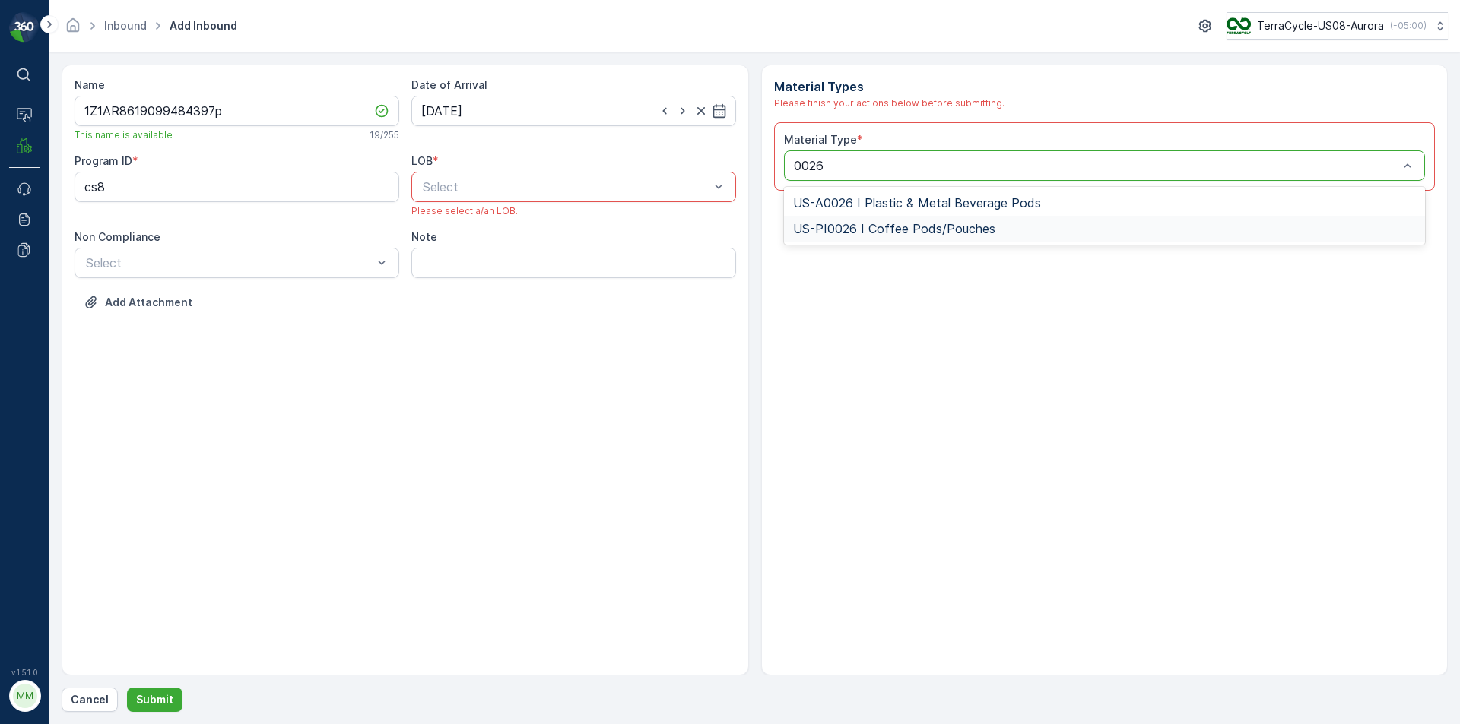
click at [1005, 233] on div "US-PI0026 I Coffee Pods/Pouches" at bounding box center [1104, 229] width 623 height 14
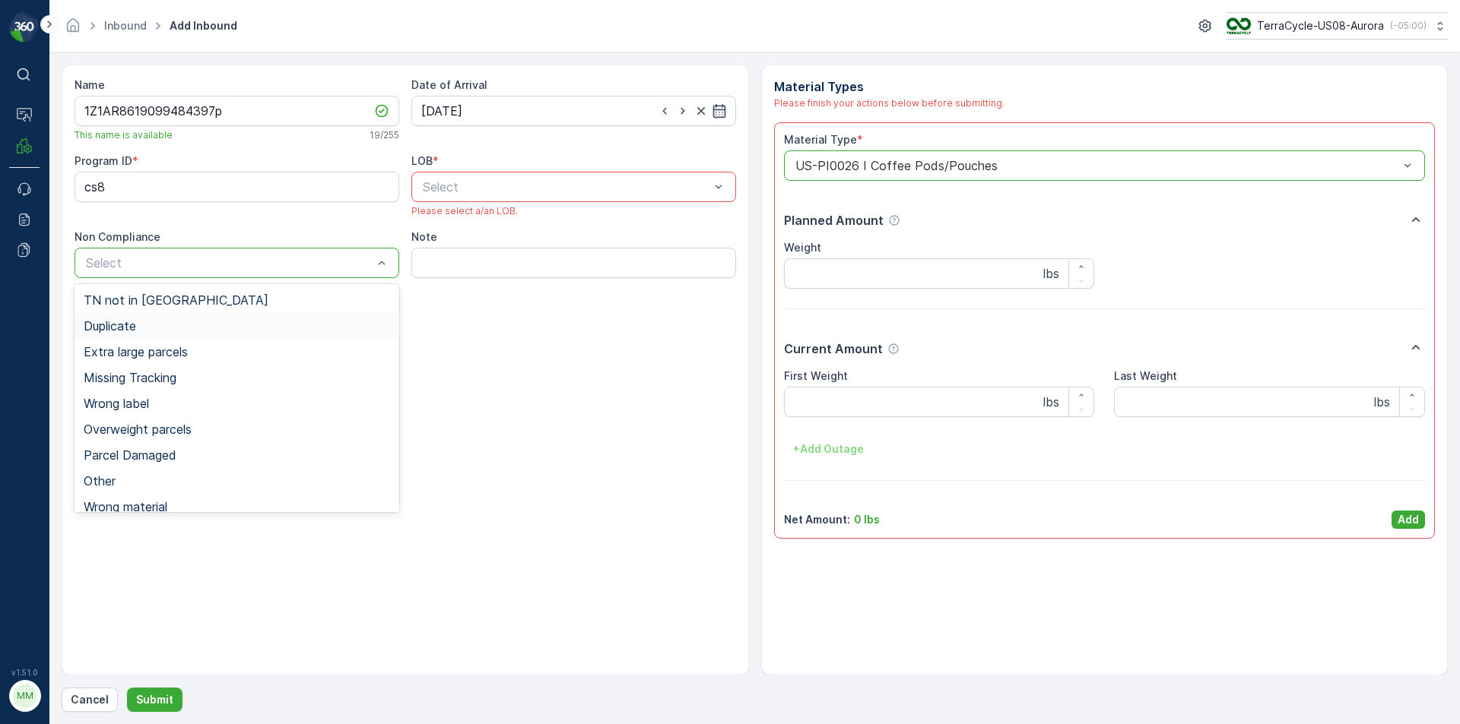
click at [136, 327] on span "Duplicate" at bounding box center [110, 326] width 52 height 14
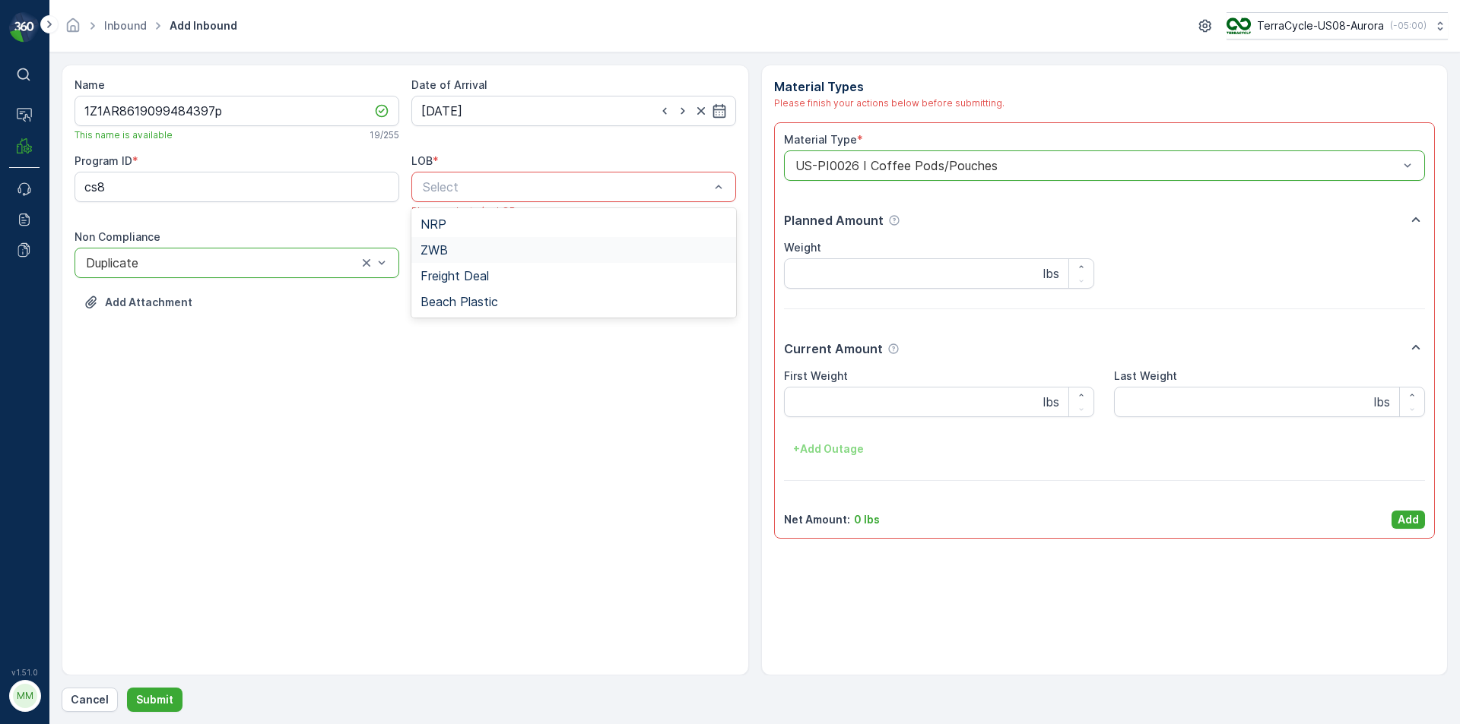
click at [470, 242] on div "ZWB" at bounding box center [573, 250] width 325 height 26
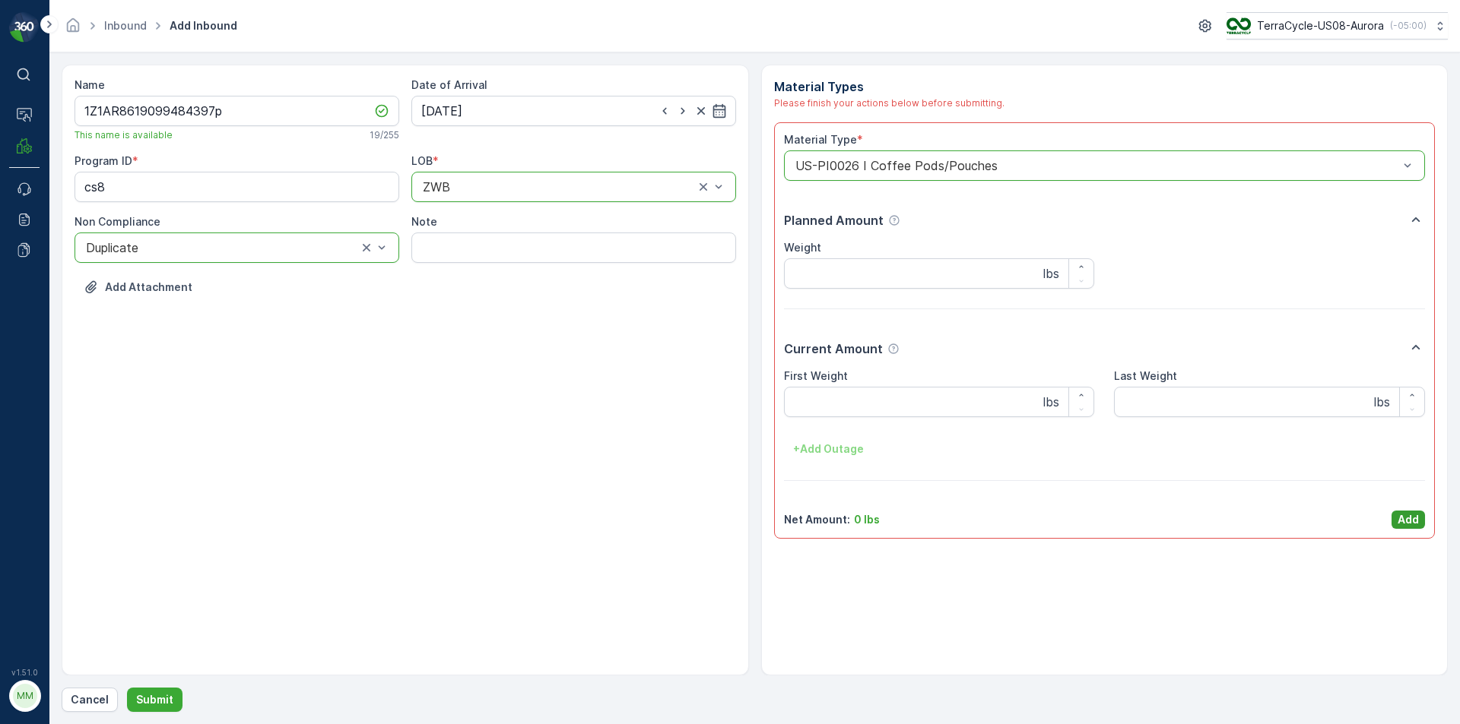
click at [1405, 512] on p "Add" at bounding box center [1407, 519] width 21 height 15
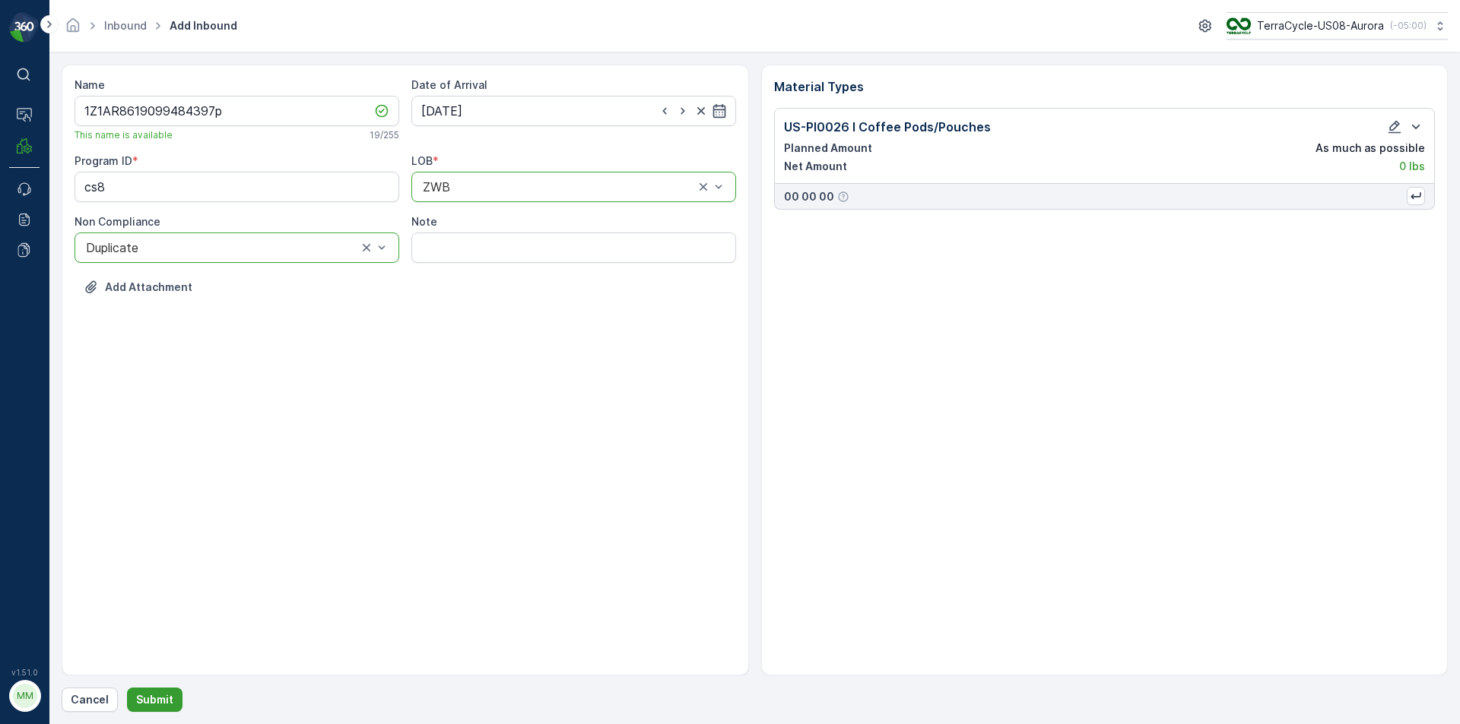
click at [150, 699] on p "Submit" at bounding box center [154, 700] width 37 height 15
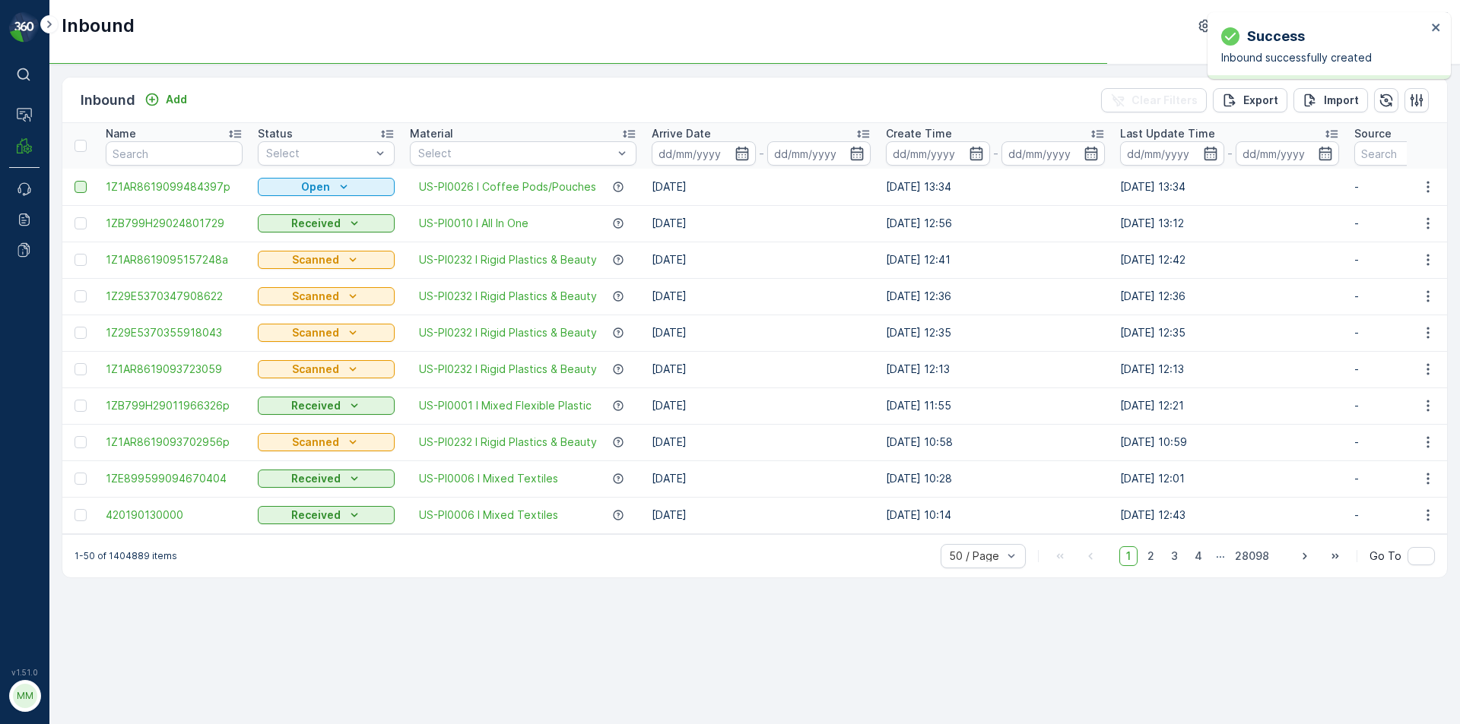
click at [81, 192] on div at bounding box center [80, 187] width 12 height 12
click at [74, 181] on input "checkbox" at bounding box center [74, 181] width 0 height 0
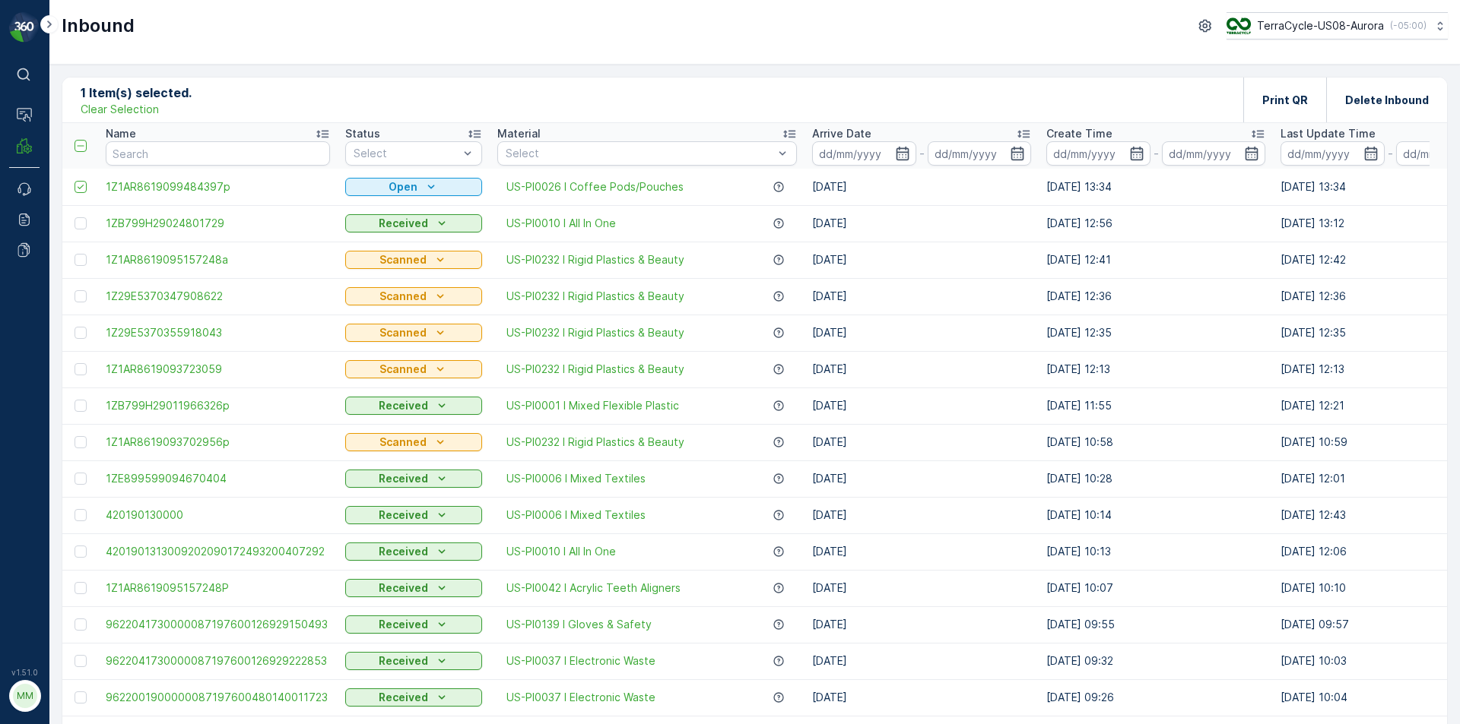
click at [1295, 97] on p "Print QR" at bounding box center [1285, 100] width 46 height 15
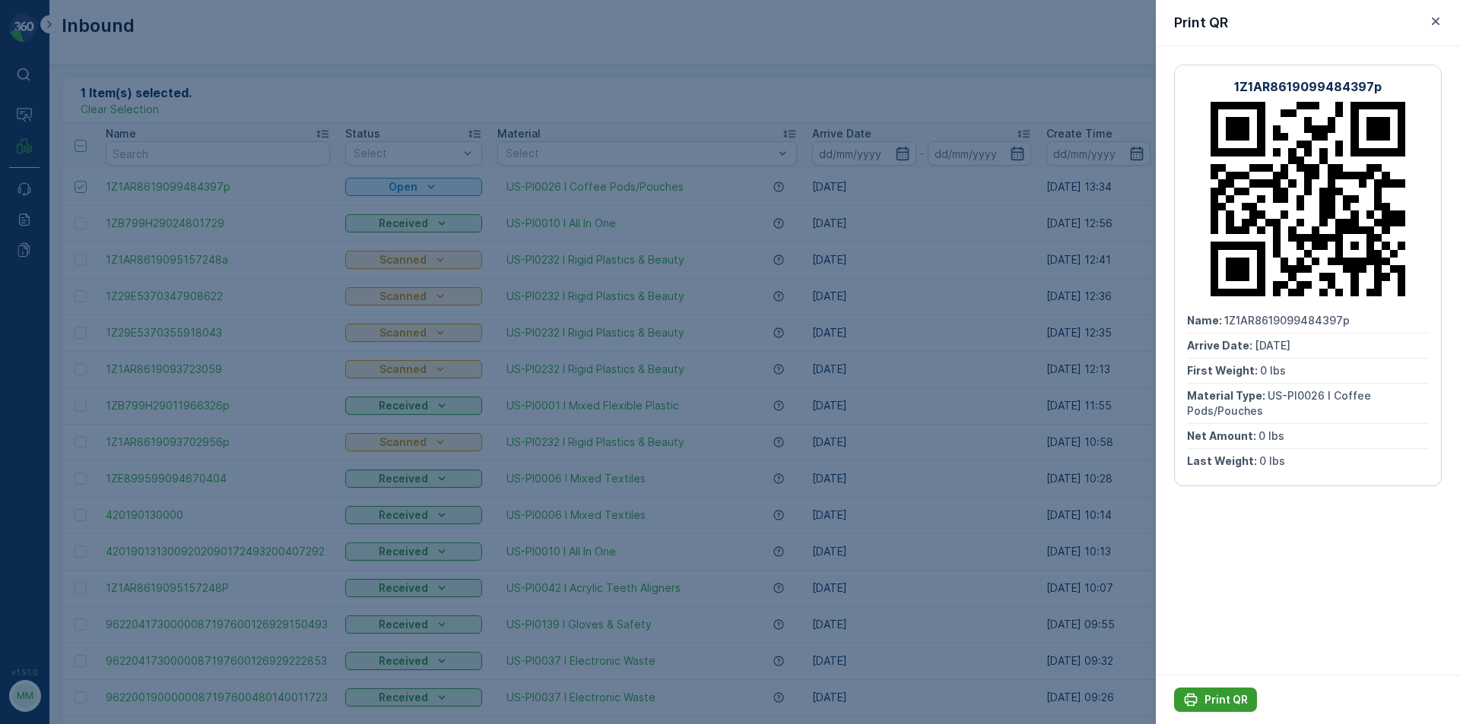
click at [1216, 697] on p "Print QR" at bounding box center [1225, 700] width 43 height 15
click at [1439, 16] on icon "button" at bounding box center [1435, 21] width 15 height 15
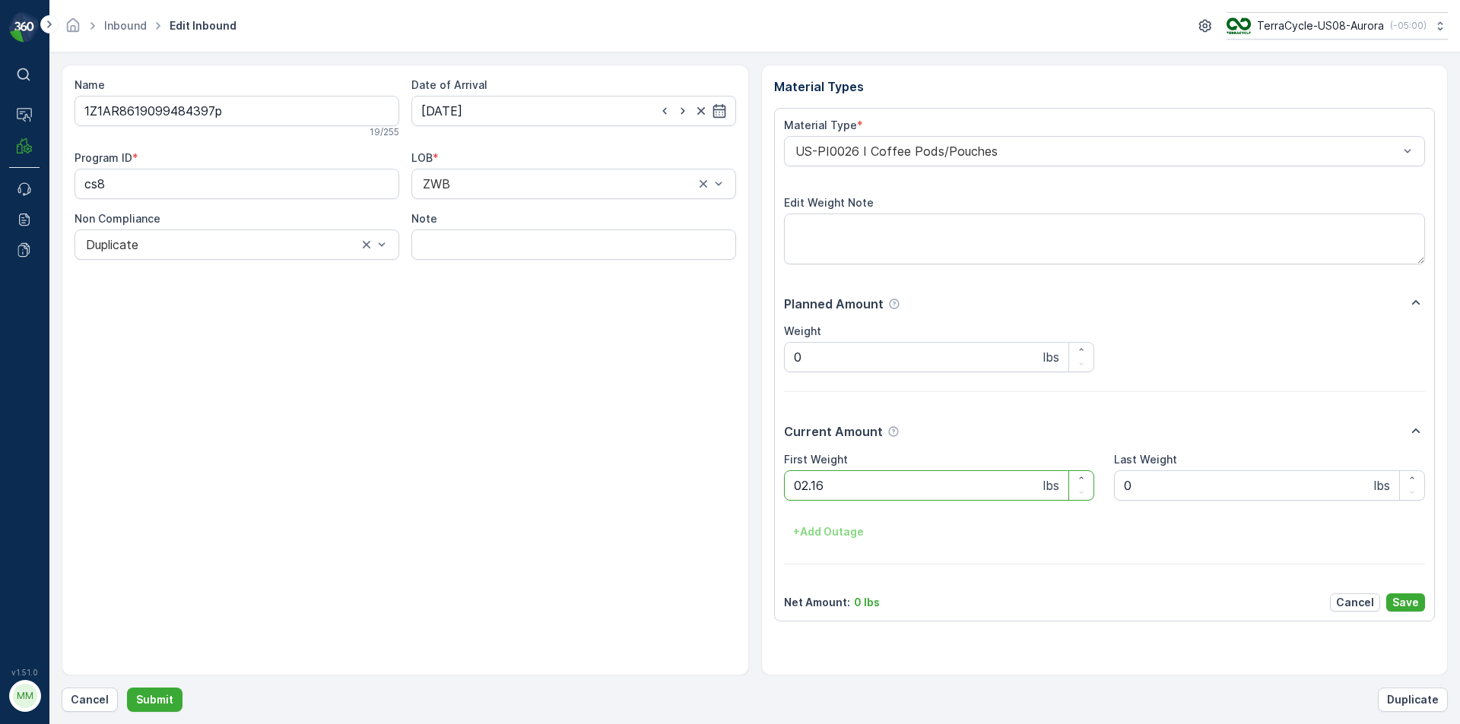
click at [127, 688] on button "Submit" at bounding box center [154, 700] width 55 height 24
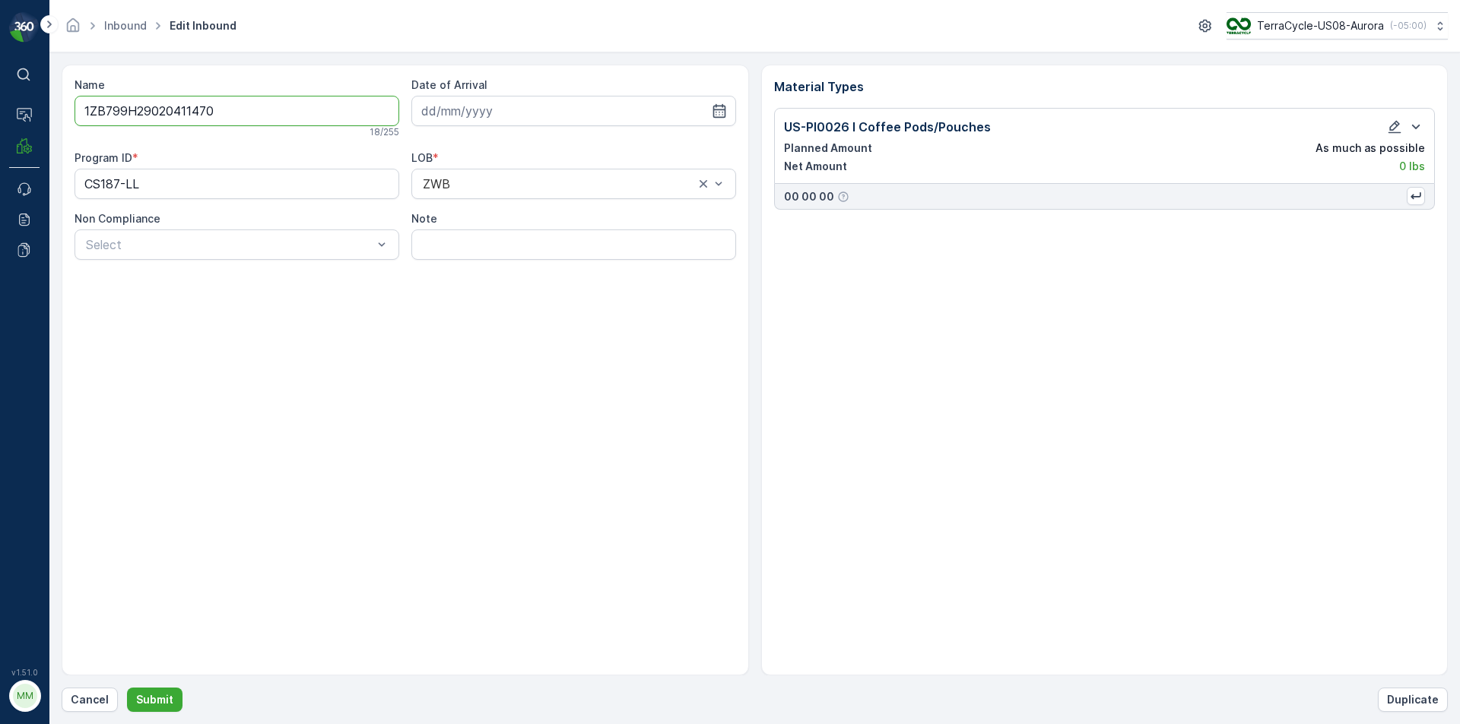
drag, startPoint x: 544, startPoint y: 263, endPoint x: 593, endPoint y: 426, distance: 169.8
drag, startPoint x: 593, startPoint y: 426, endPoint x: 258, endPoint y: 504, distance: 343.5
click at [258, 504] on div "Name 1ZB799H29020411470 18 / 255 Date of Arrival Program ID * CS187-LL LOB * ZW…" at bounding box center [405, 370] width 687 height 611
click at [93, 693] on p "Cancel" at bounding box center [90, 700] width 38 height 15
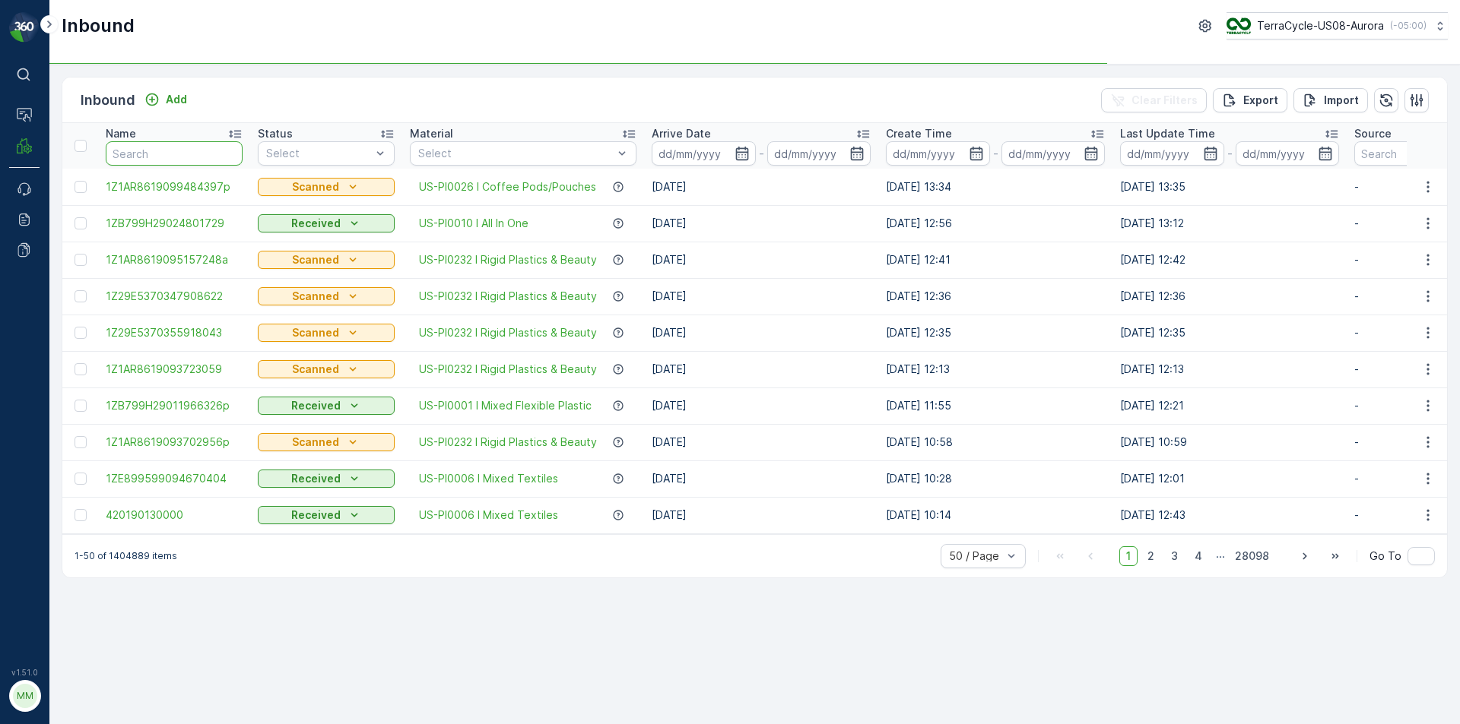
click at [155, 151] on input "text" at bounding box center [174, 153] width 137 height 24
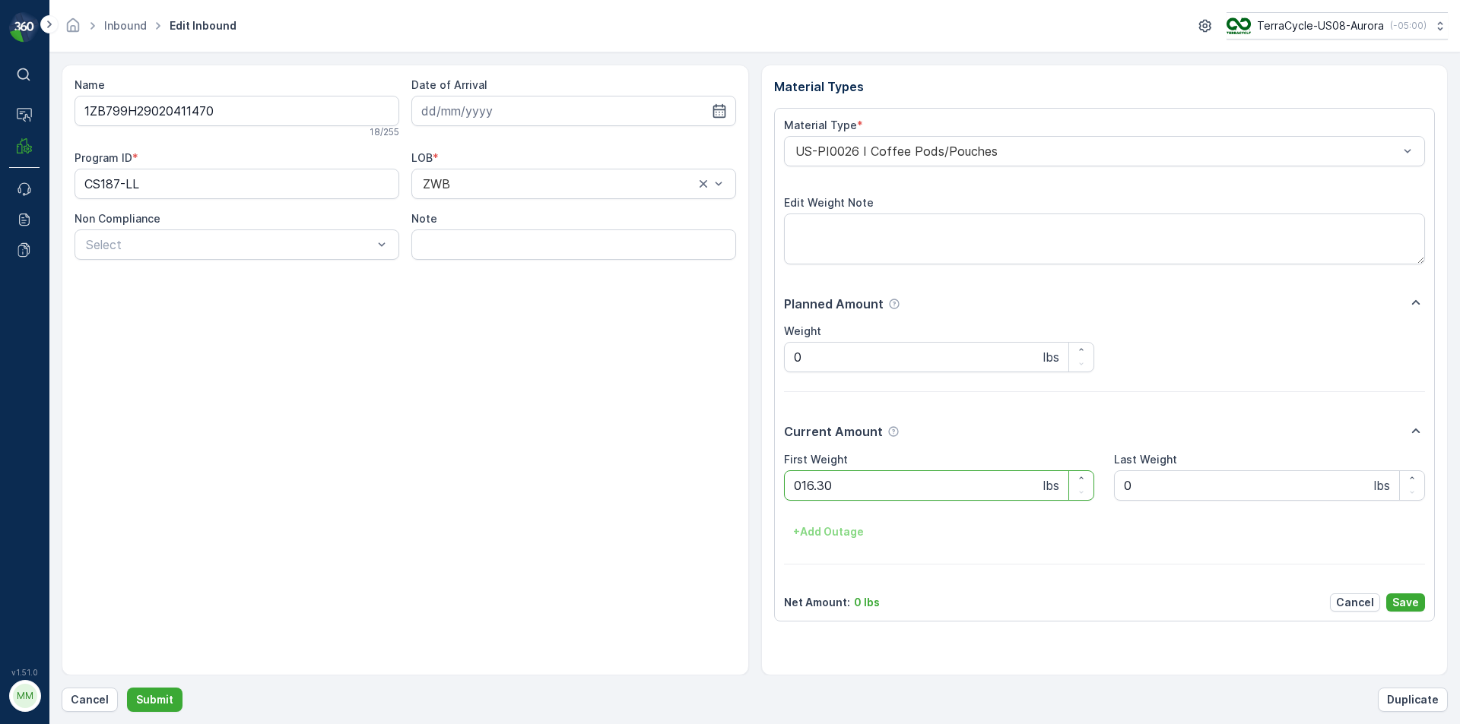
click at [127, 688] on button "Submit" at bounding box center [154, 700] width 55 height 24
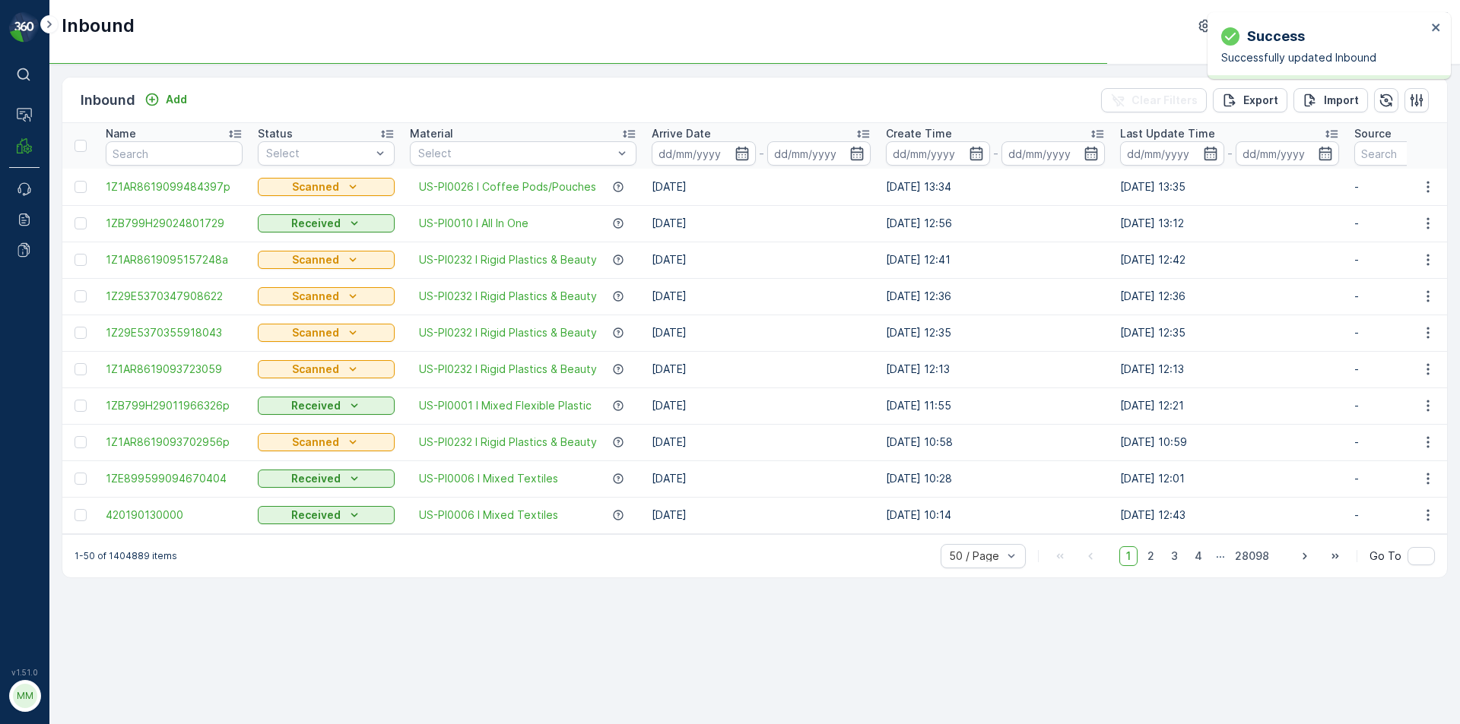
drag, startPoint x: 1083, startPoint y: 122, endPoint x: 1026, endPoint y: 212, distance: 106.9
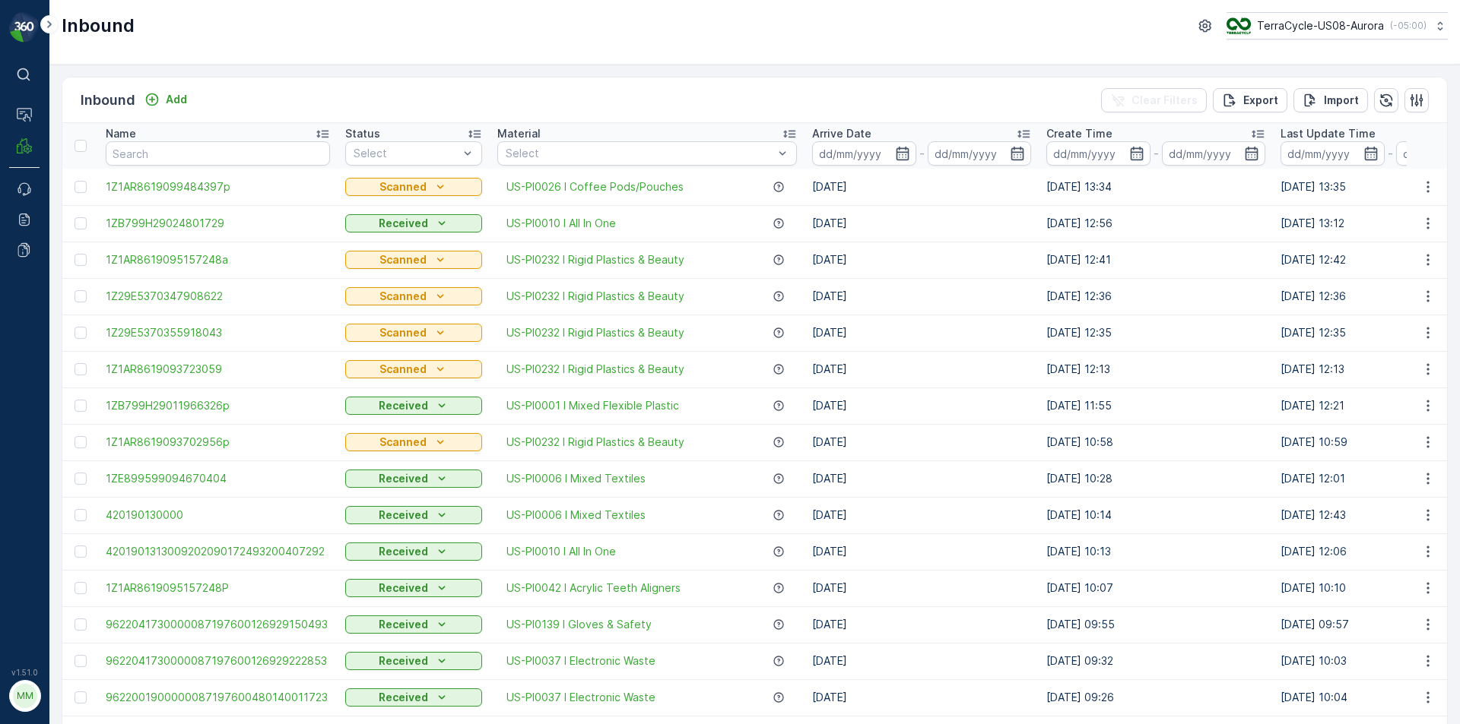
drag, startPoint x: 1026, startPoint y: 212, endPoint x: 935, endPoint y: 483, distance: 286.3
click at [935, 483] on td "[DATE]" at bounding box center [921, 479] width 234 height 36
click at [212, 159] on input "text" at bounding box center [218, 153] width 224 height 24
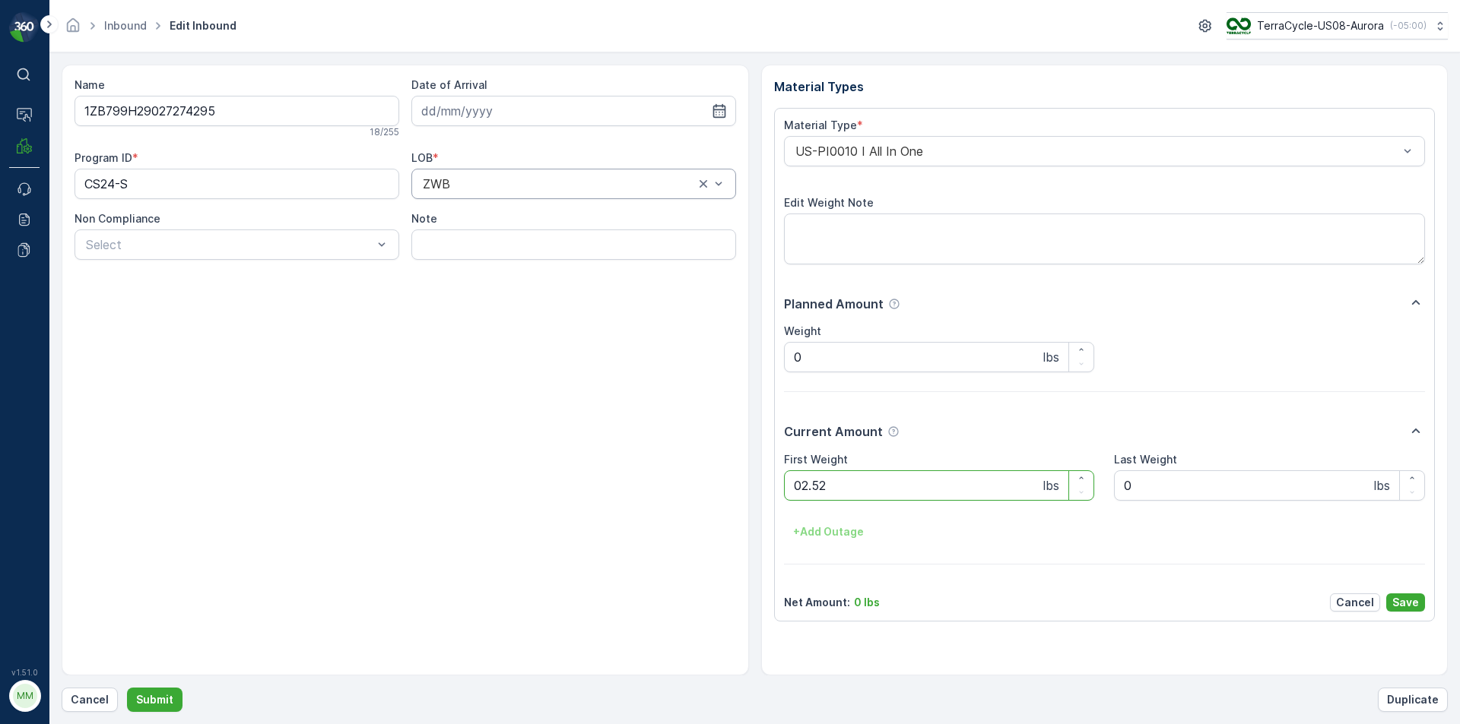
click at [127, 688] on button "Submit" at bounding box center [154, 700] width 55 height 24
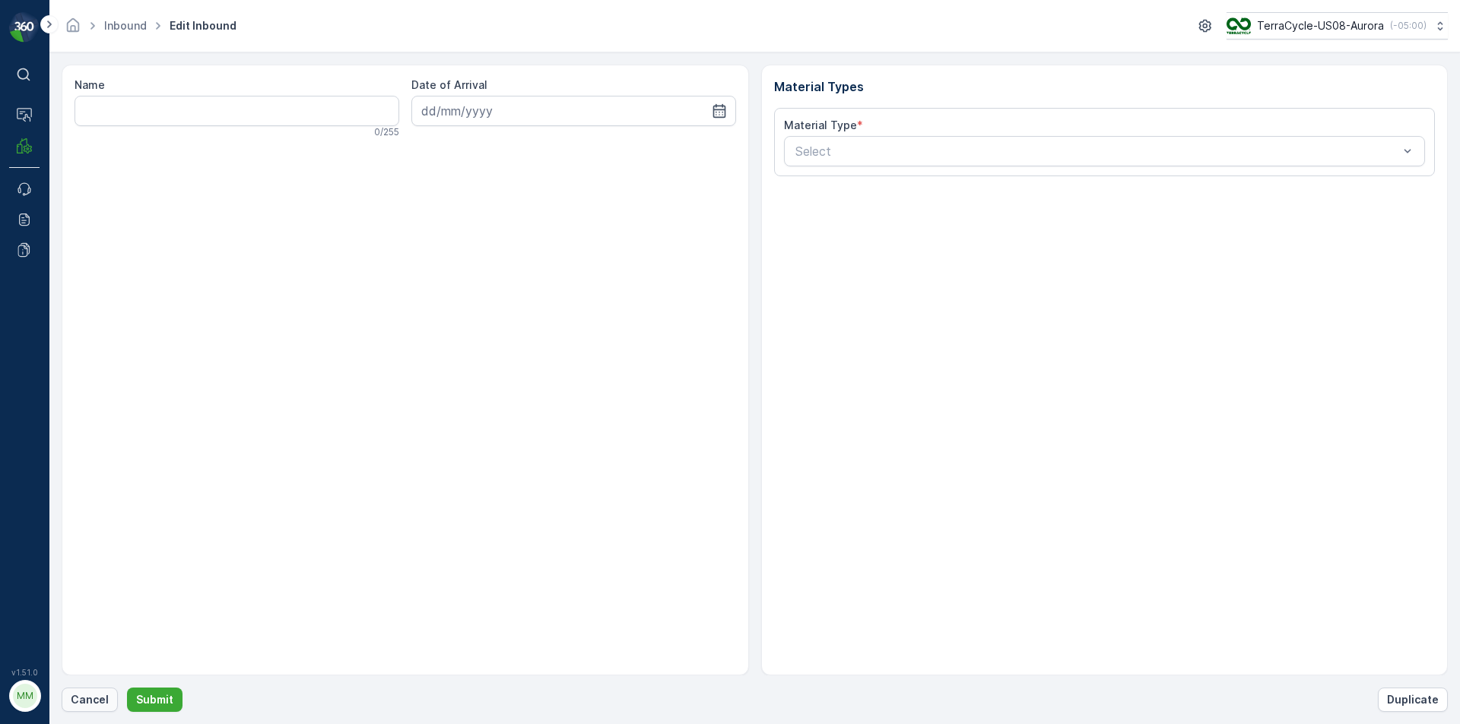
click at [87, 701] on p "Cancel" at bounding box center [90, 700] width 38 height 15
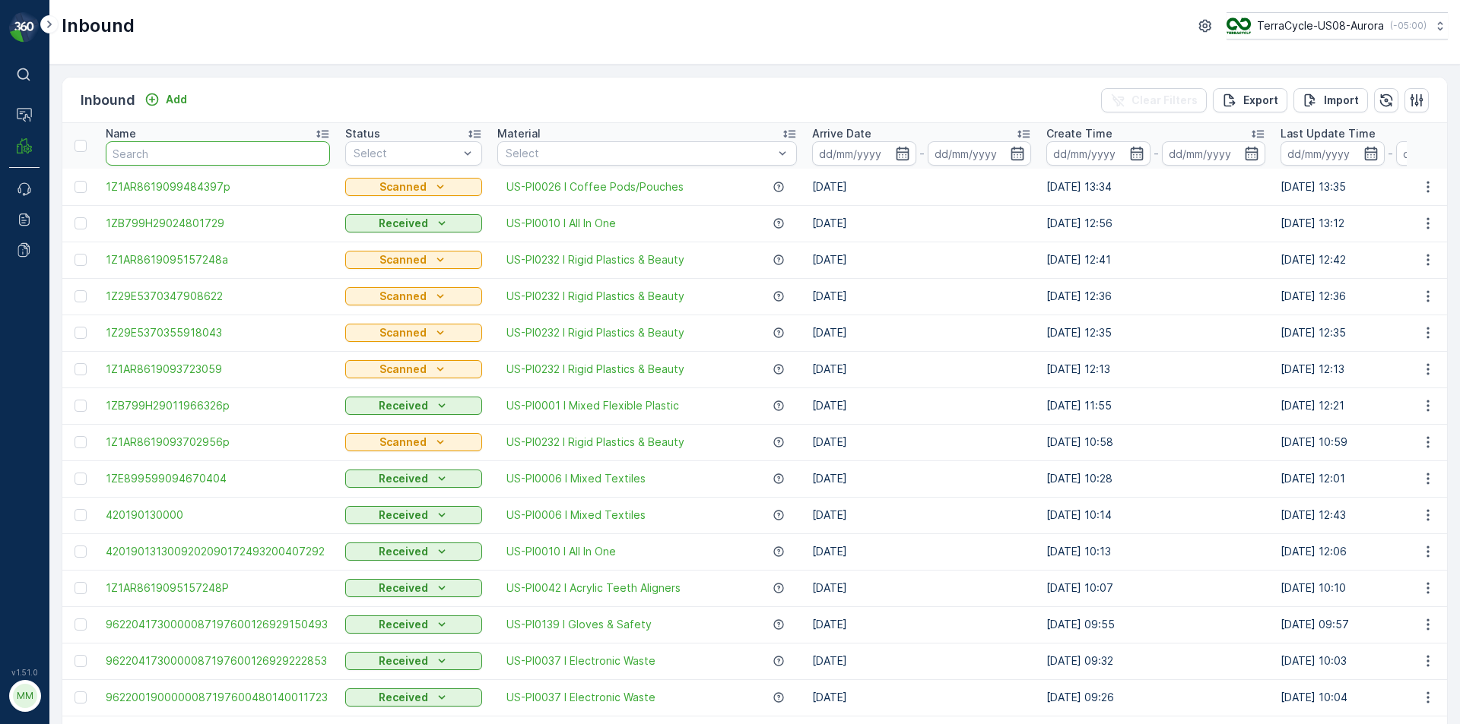
click at [245, 155] on input "text" at bounding box center [218, 153] width 224 height 24
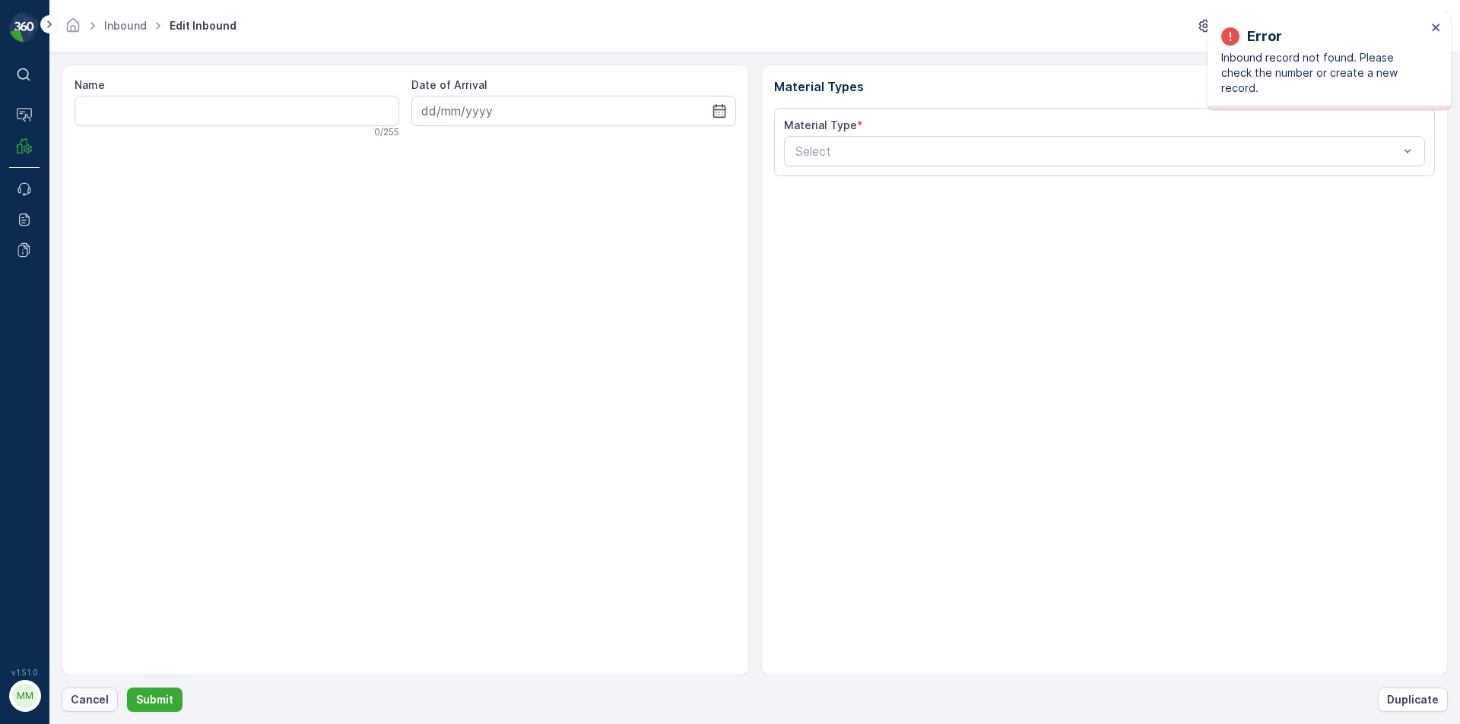
click at [74, 704] on p "Cancel" at bounding box center [90, 700] width 38 height 15
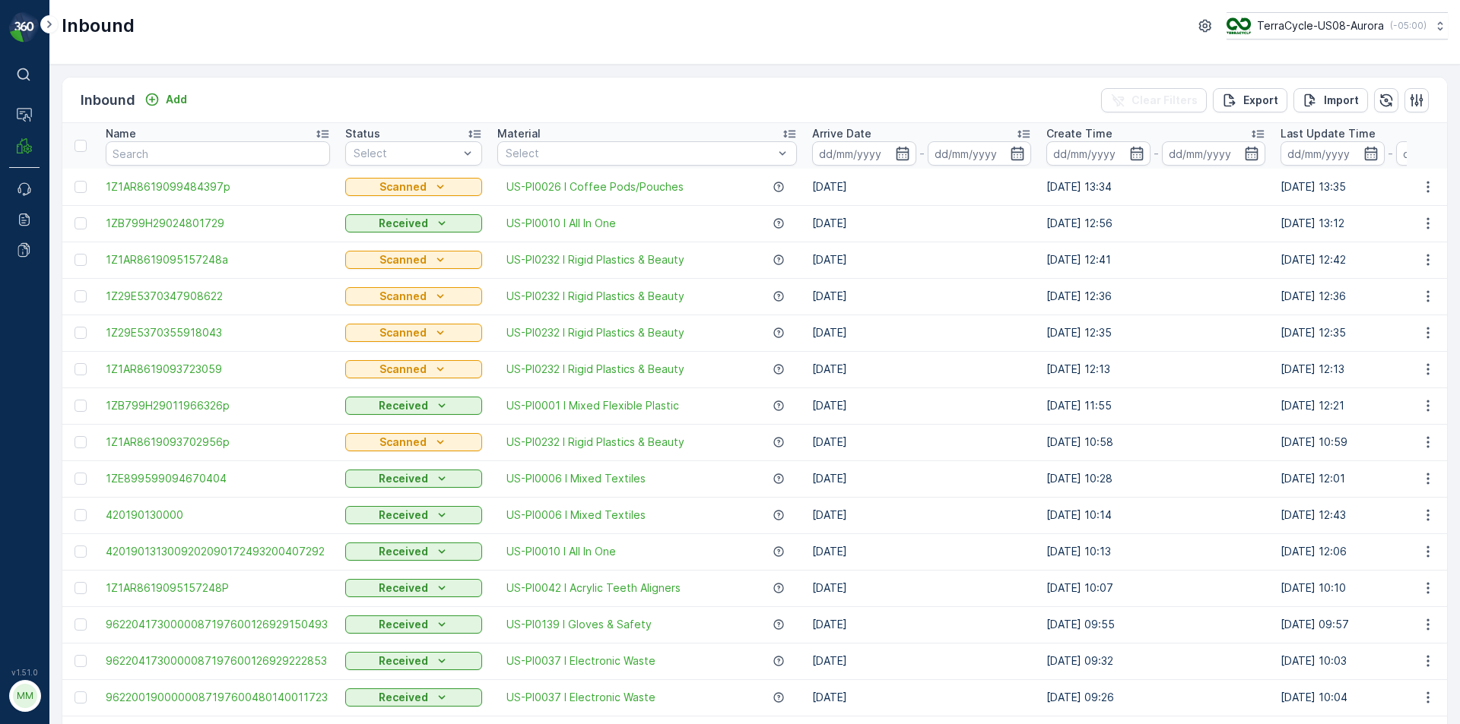
click at [167, 160] on input "text" at bounding box center [218, 153] width 224 height 24
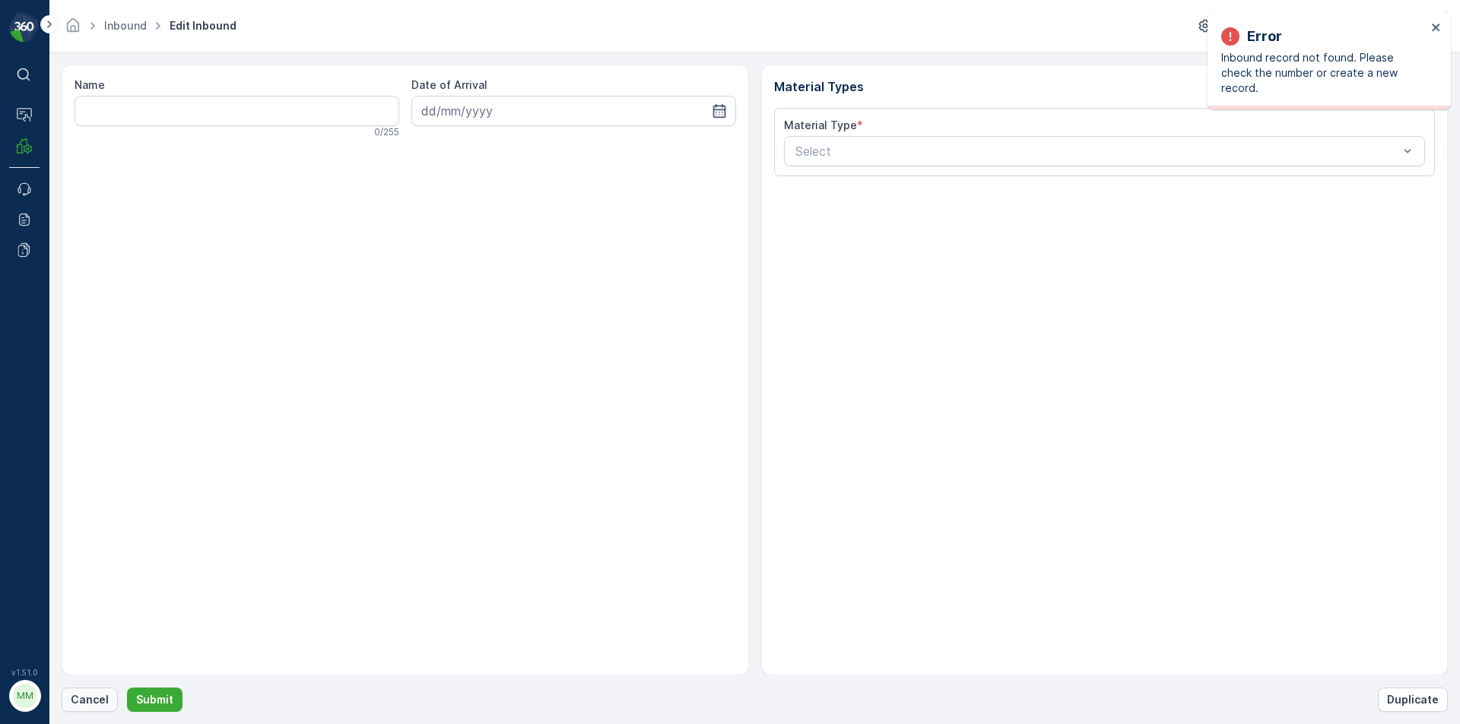
click at [91, 698] on p "Cancel" at bounding box center [90, 700] width 38 height 15
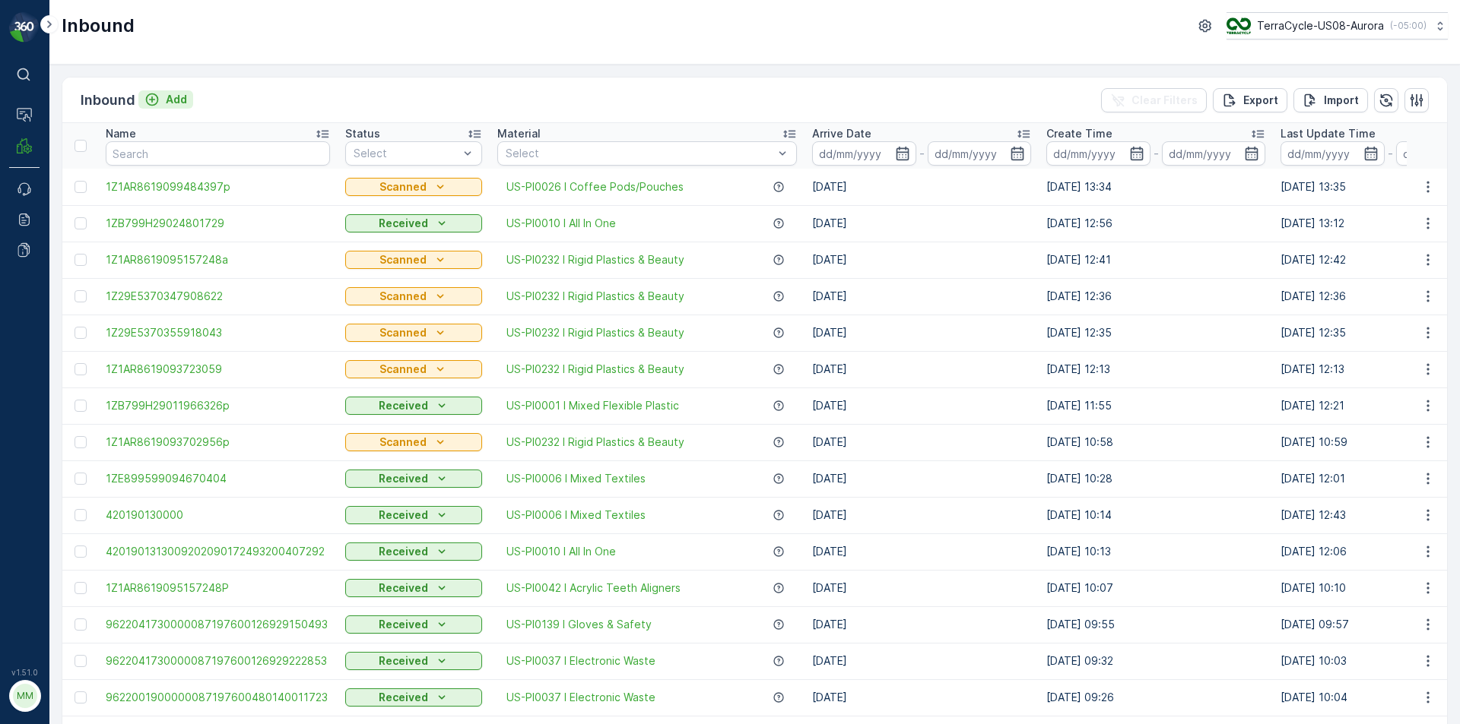
click at [181, 100] on p "Add" at bounding box center [176, 99] width 21 height 15
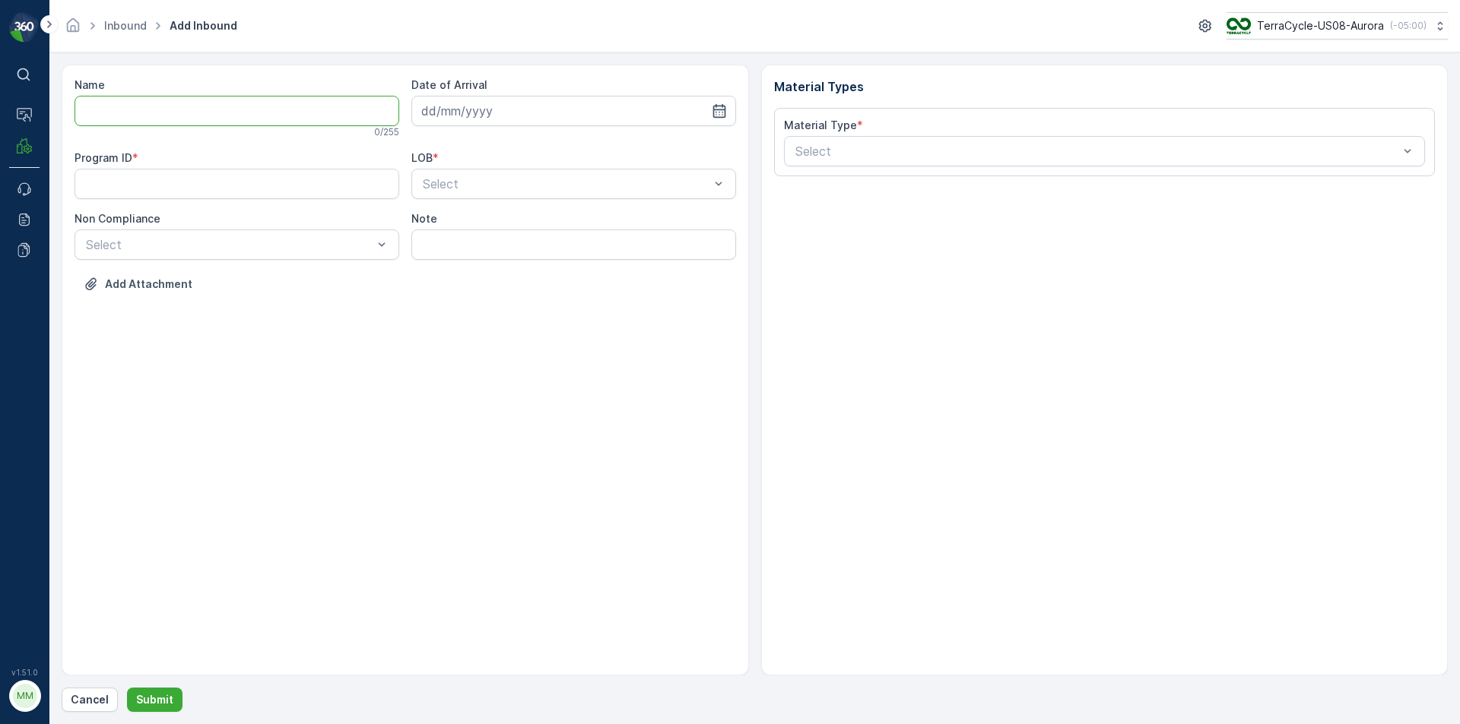
click at [225, 119] on input "Name" at bounding box center [236, 111] width 325 height 30
type input "1Z837A899053090494"
click at [127, 688] on button "Submit" at bounding box center [154, 700] width 55 height 24
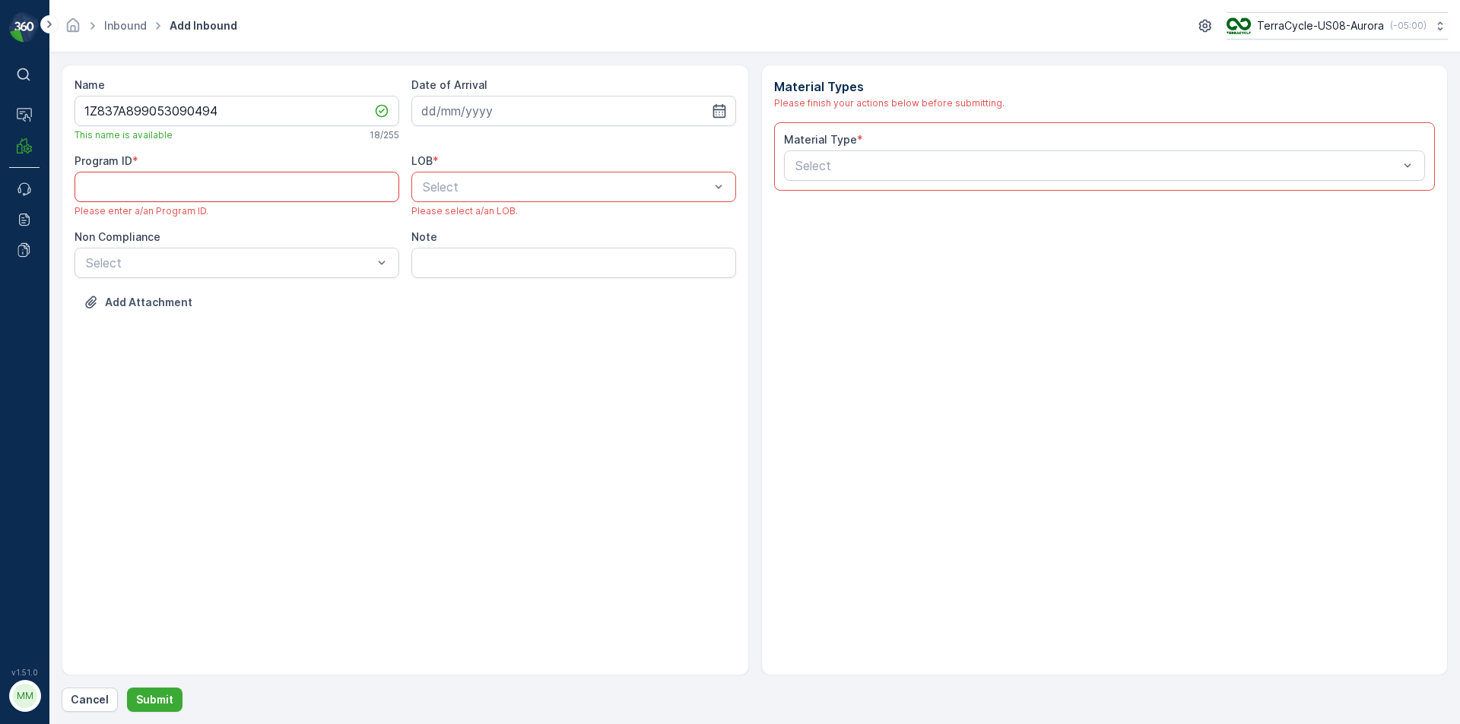
click at [222, 186] on ID "Program ID" at bounding box center [236, 187] width 325 height 30
type ID "1022"
click at [442, 223] on span "NRP" at bounding box center [433, 224] width 26 height 14
click at [804, 165] on div at bounding box center [1097, 166] width 607 height 14
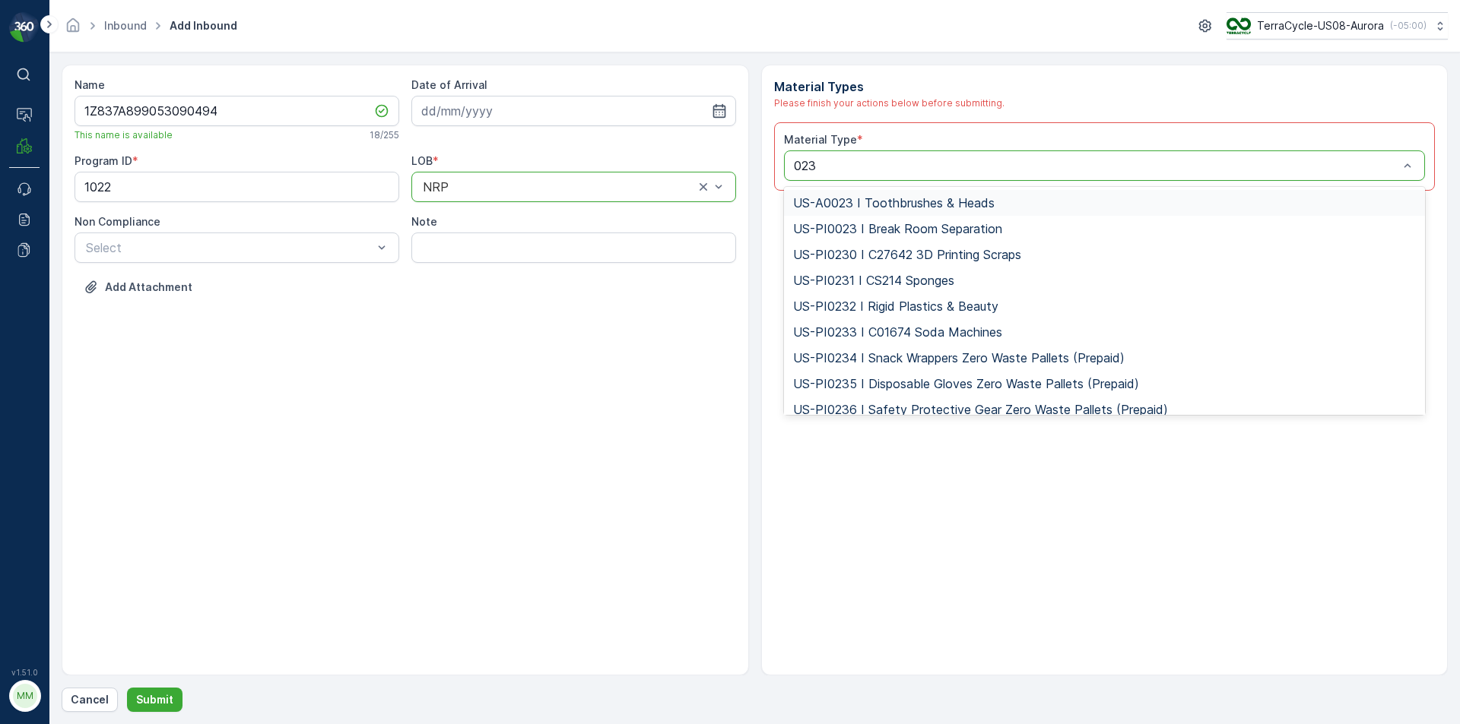
type input "0232"
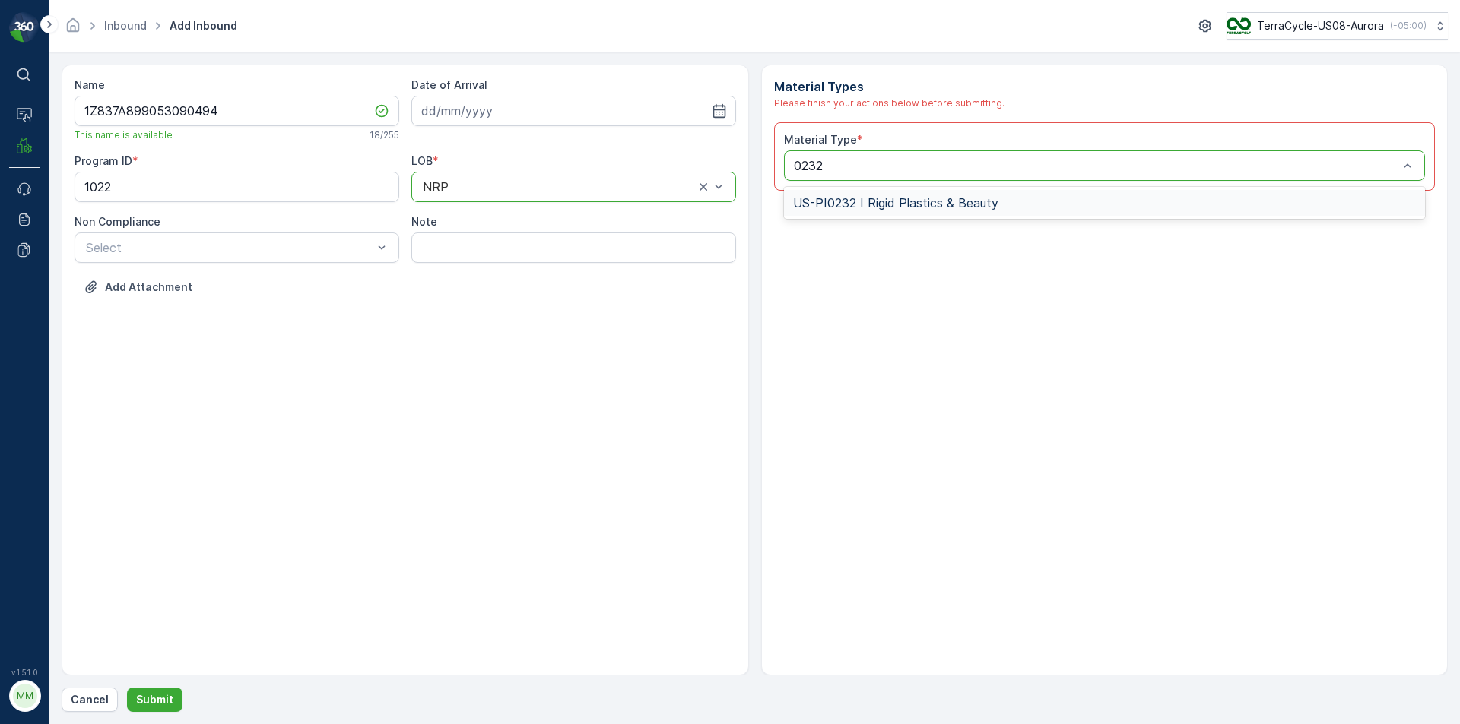
click at [794, 210] on div "US-PI0232 I Rigid Plastics & Beauty" at bounding box center [1105, 203] width 642 height 26
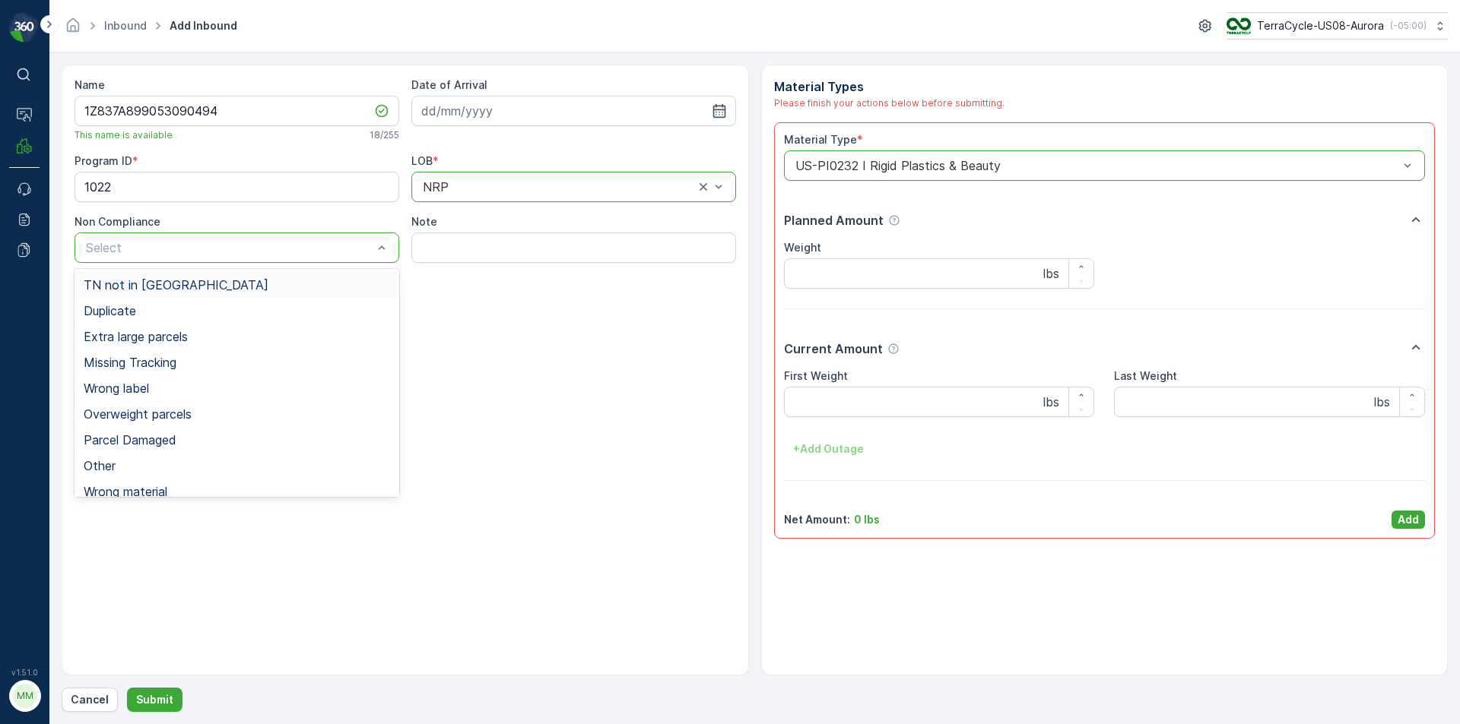
click at [192, 284] on div "TN not in [GEOGRAPHIC_DATA]" at bounding box center [237, 285] width 306 height 14
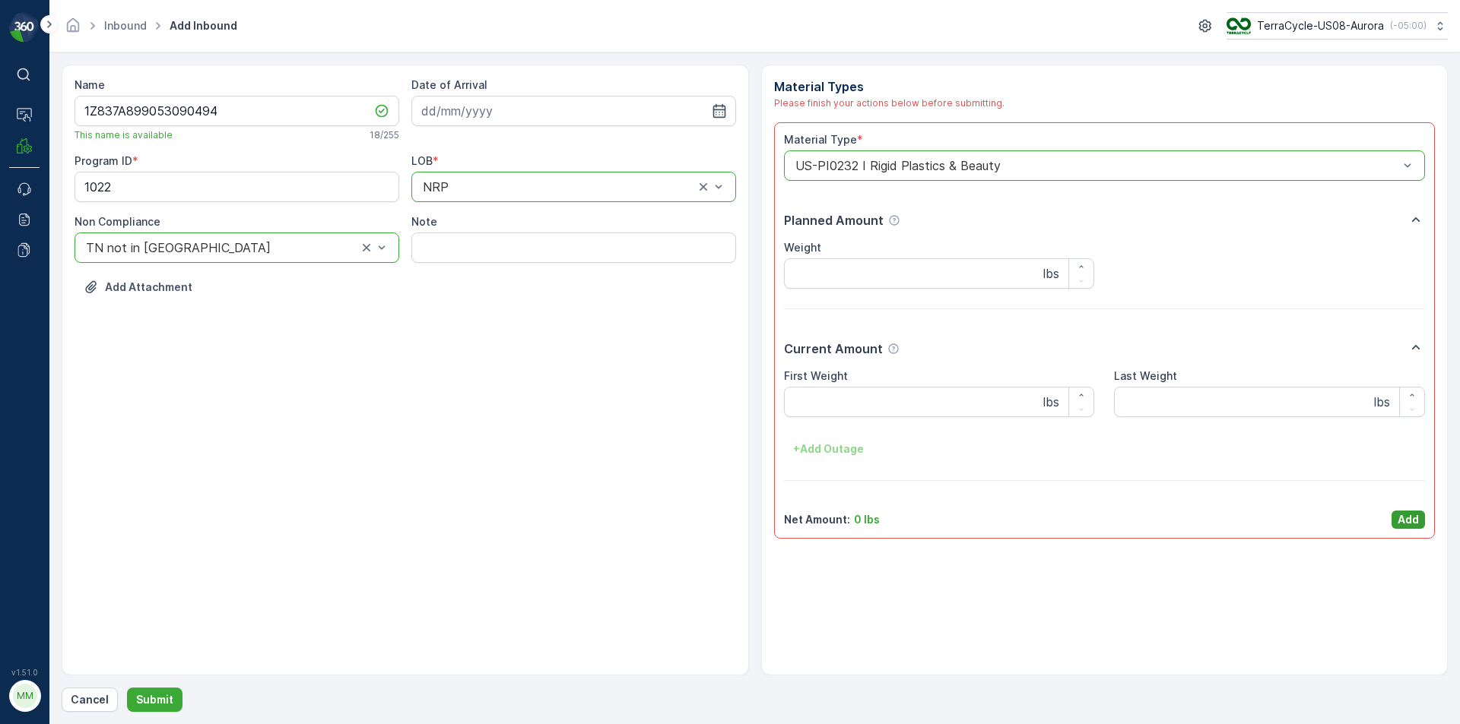
click at [1400, 518] on p "Add" at bounding box center [1407, 519] width 21 height 15
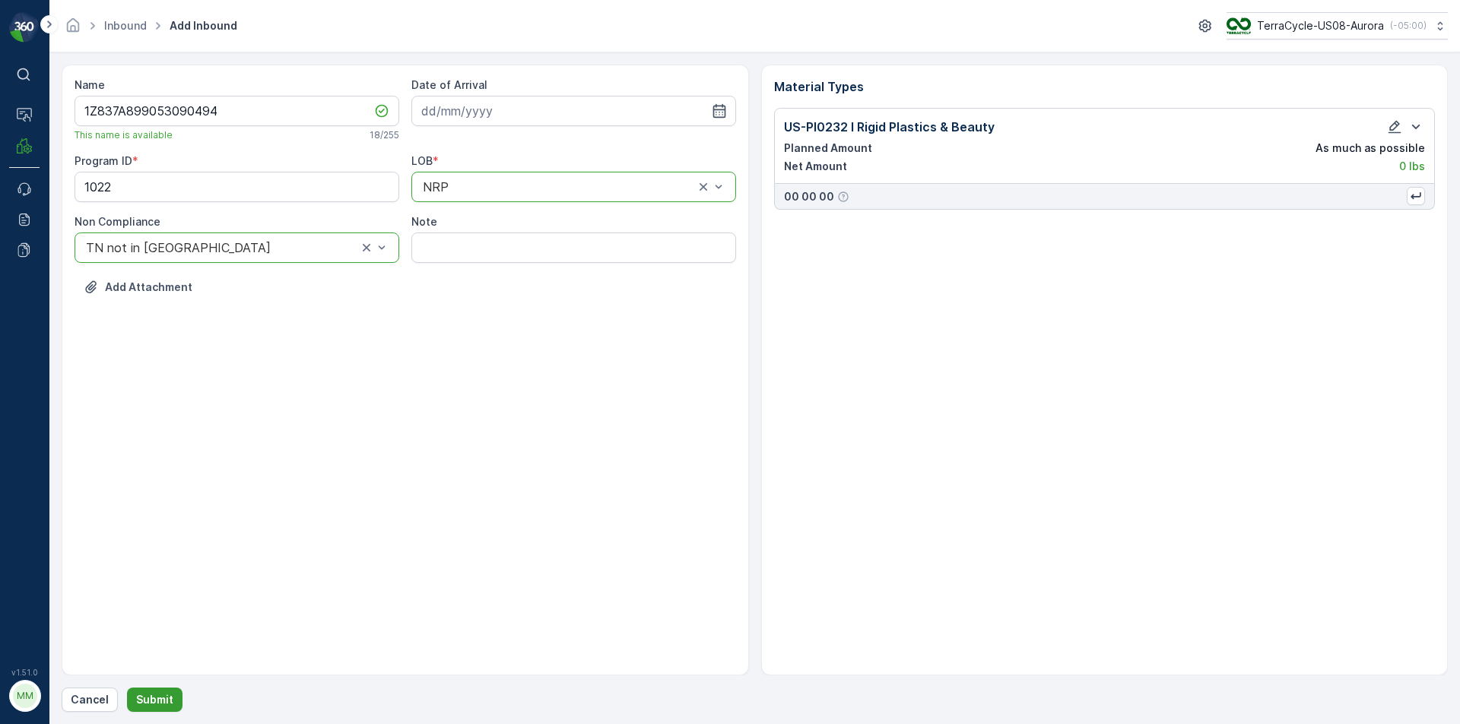
click at [139, 692] on button "Submit" at bounding box center [154, 700] width 55 height 24
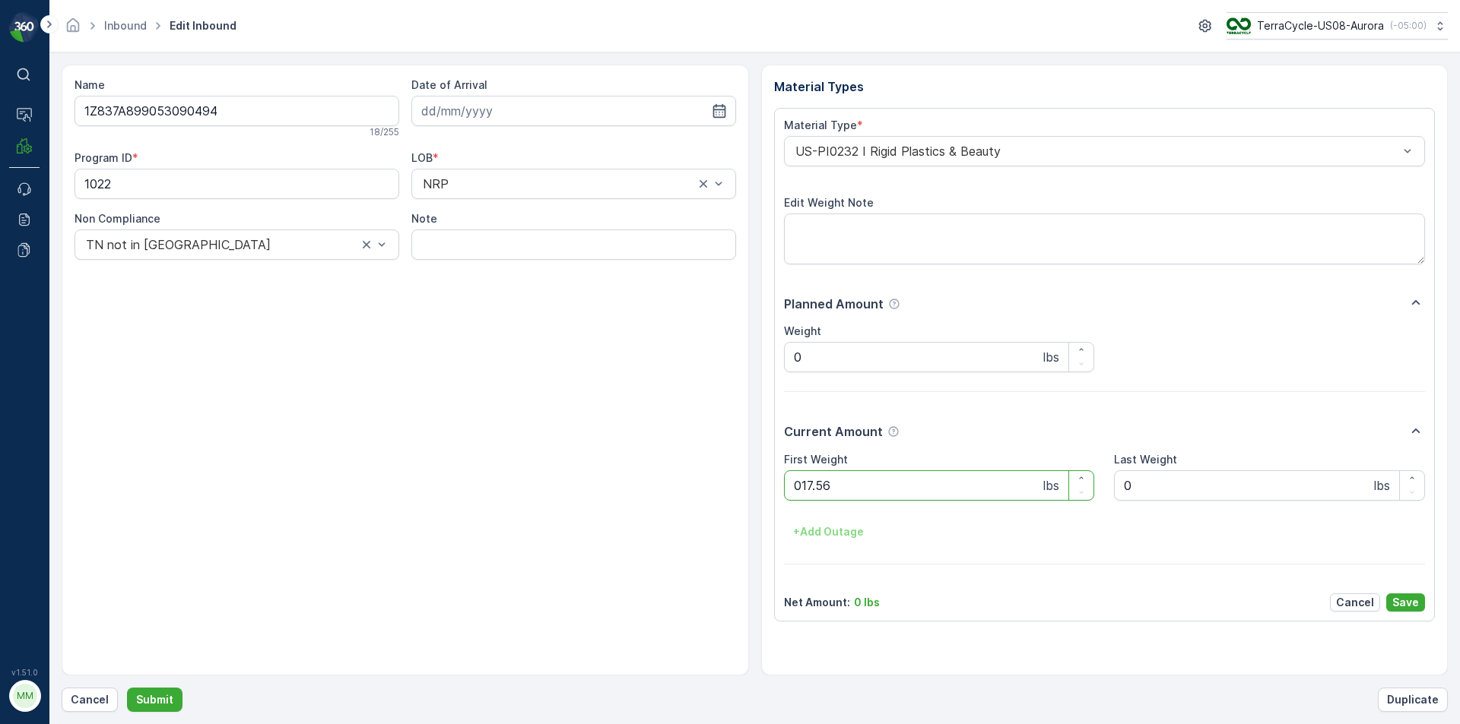
click at [127, 688] on button "Submit" at bounding box center [154, 700] width 55 height 24
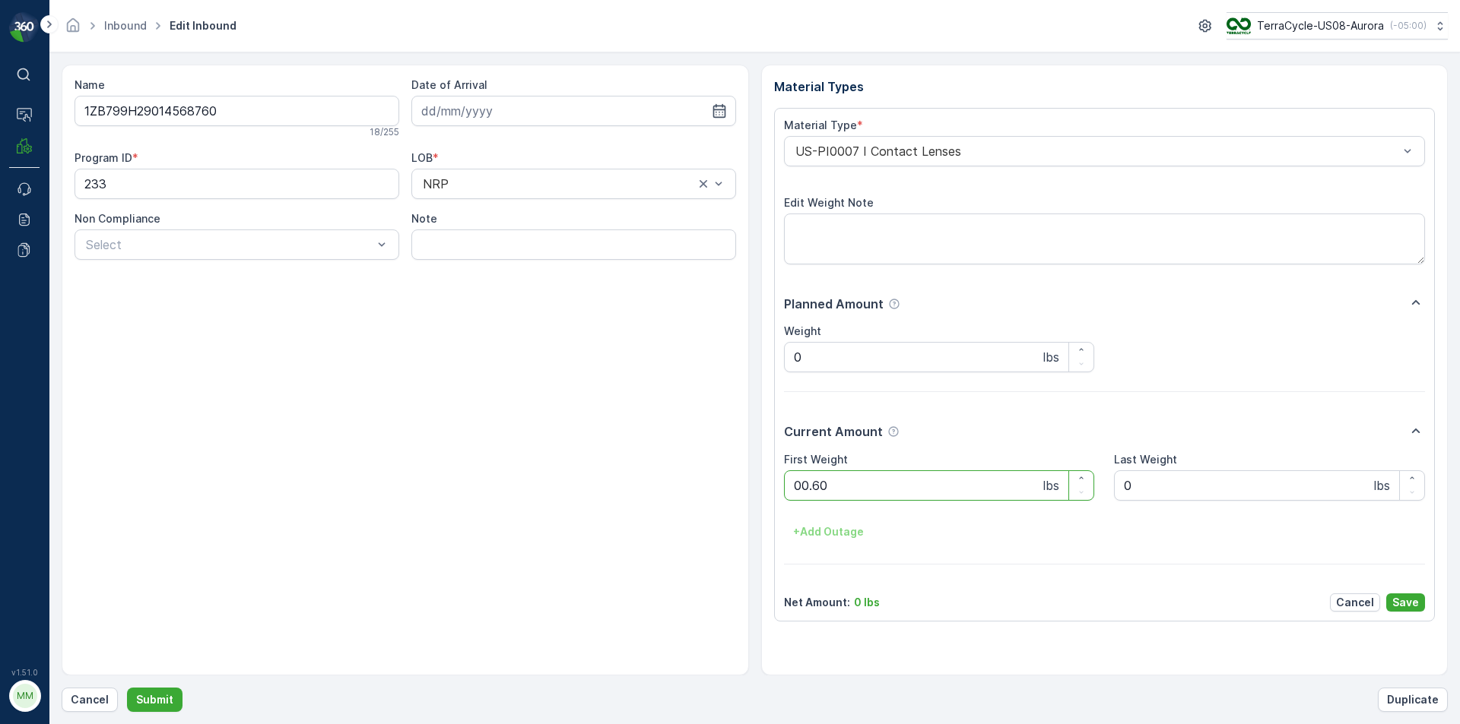
click at [127, 688] on button "Submit" at bounding box center [154, 700] width 55 height 24
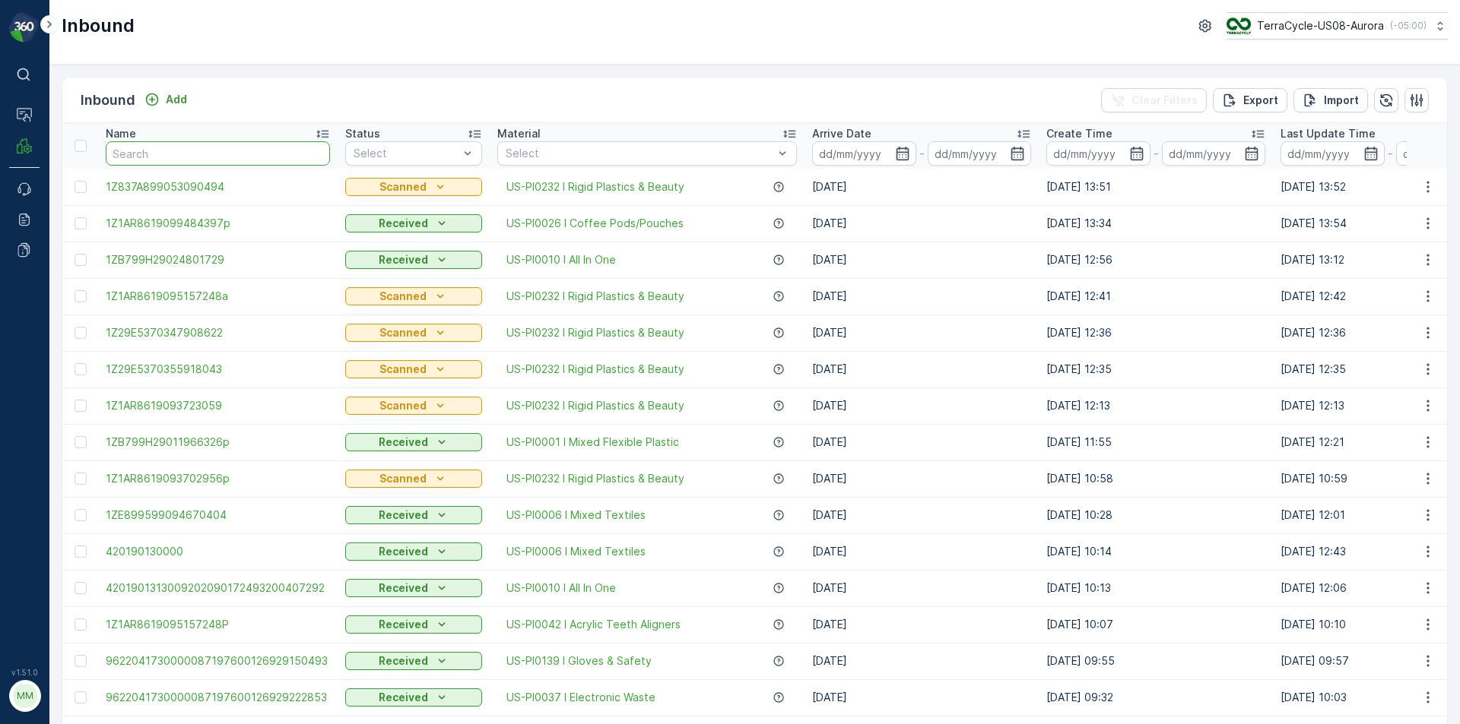
click at [151, 160] on input "text" at bounding box center [218, 153] width 224 height 24
type input "53"
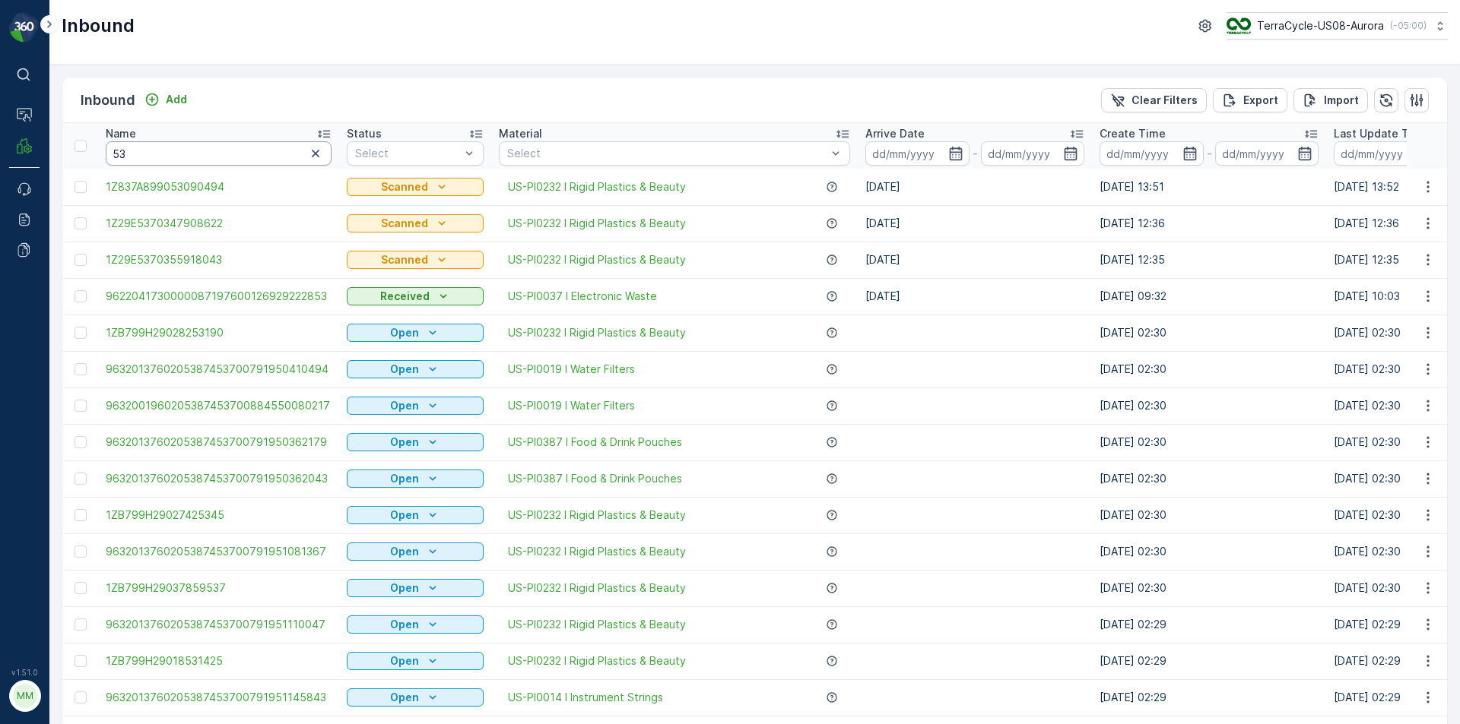
click at [210, 163] on input "53" at bounding box center [219, 153] width 226 height 24
type input "5309"
click at [213, 148] on input "5309" at bounding box center [219, 153] width 226 height 24
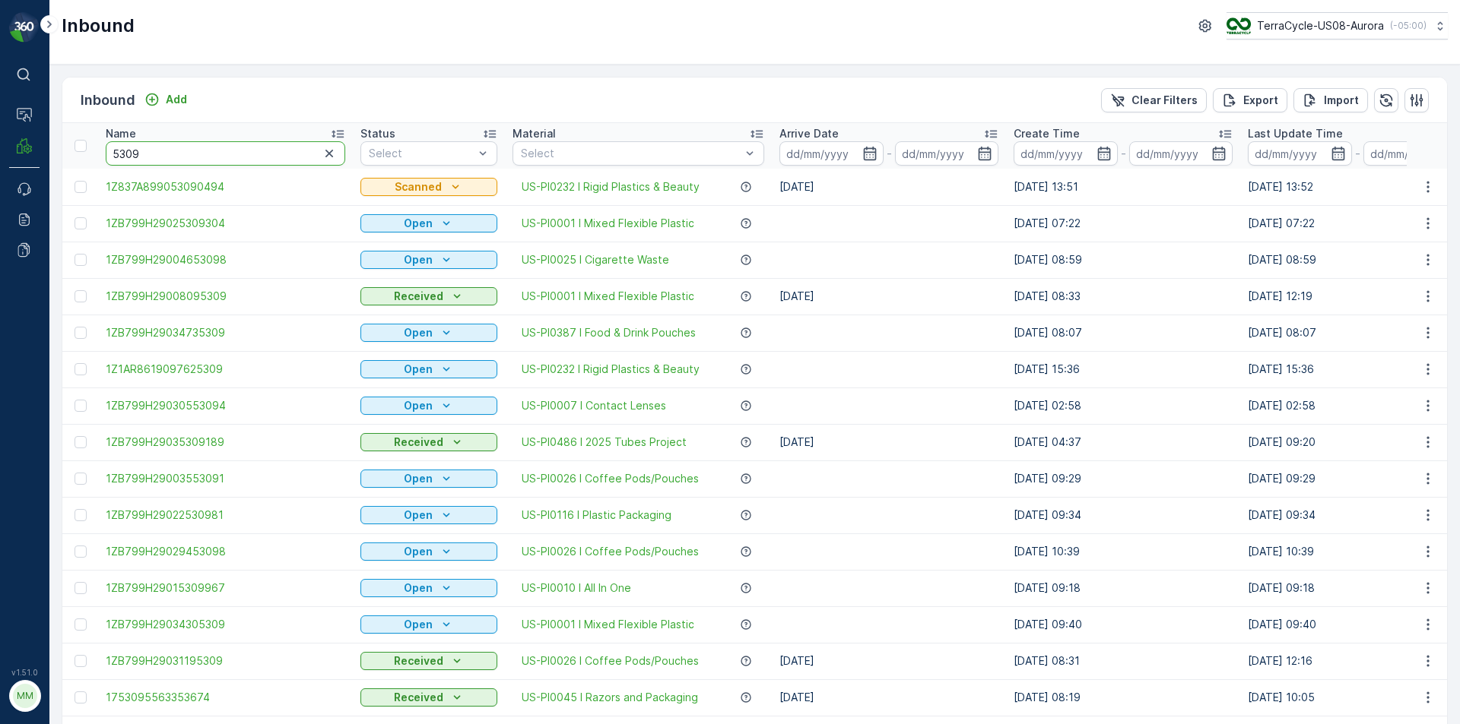
click at [171, 147] on input "5309" at bounding box center [225, 153] width 239 height 24
type input "530904"
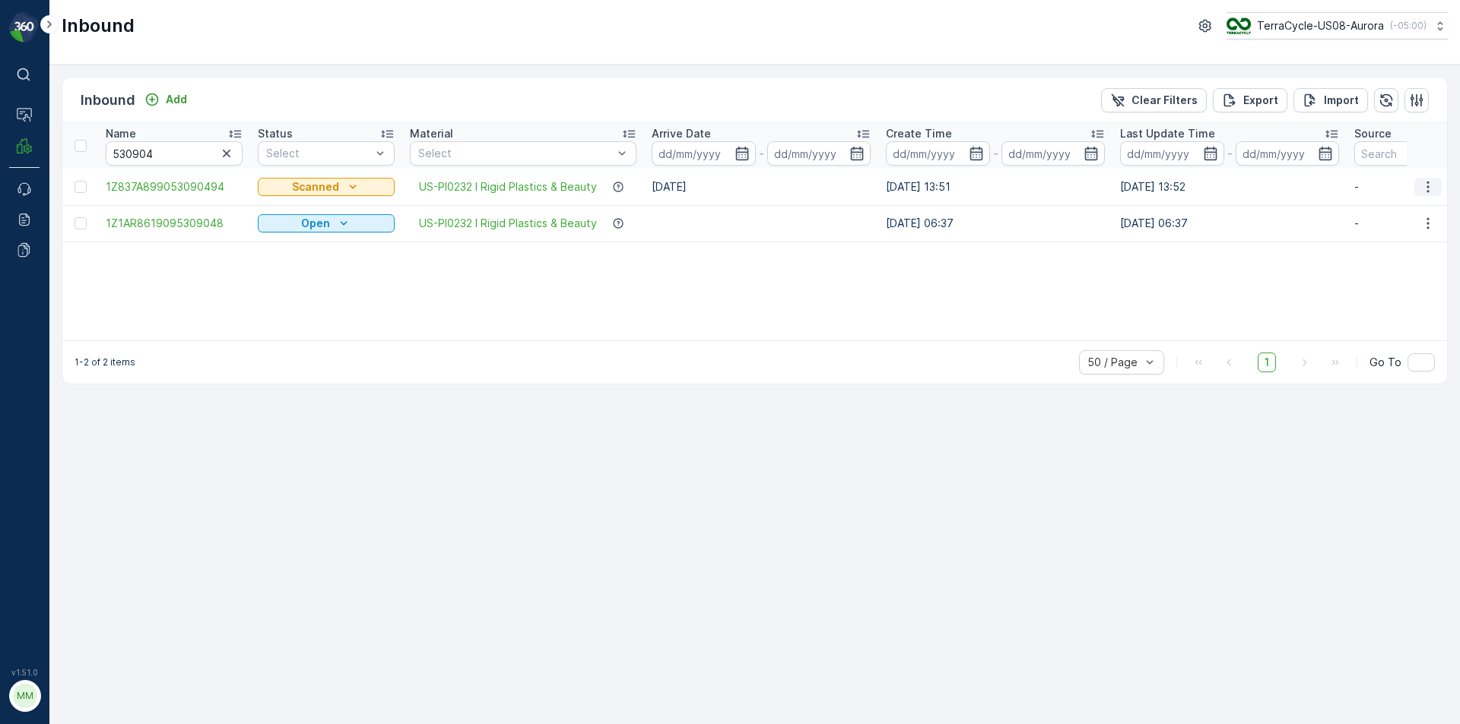
click at [1425, 187] on icon "button" at bounding box center [1427, 186] width 15 height 15
click at [1406, 319] on span "Delete Inbound" at bounding box center [1385, 322] width 79 height 15
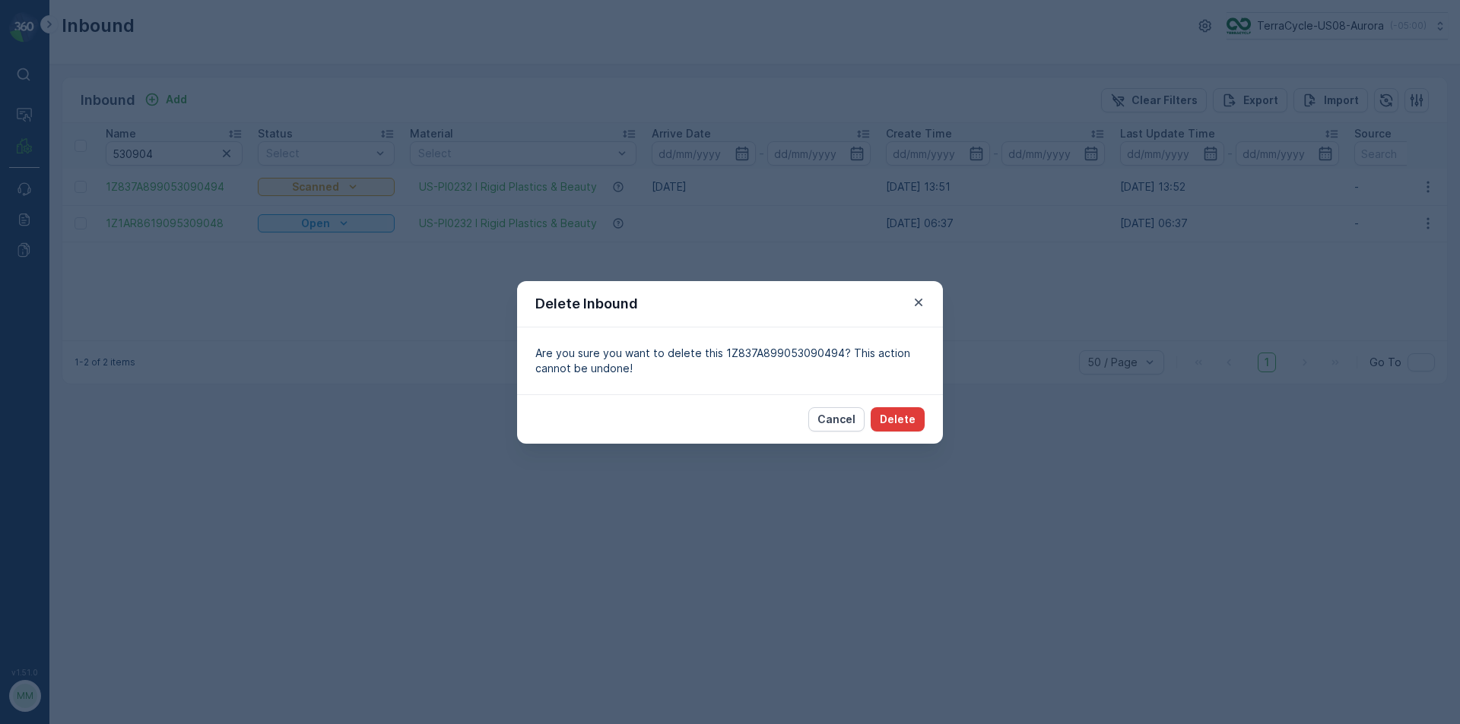
click at [897, 418] on p "Delete" at bounding box center [898, 419] width 36 height 15
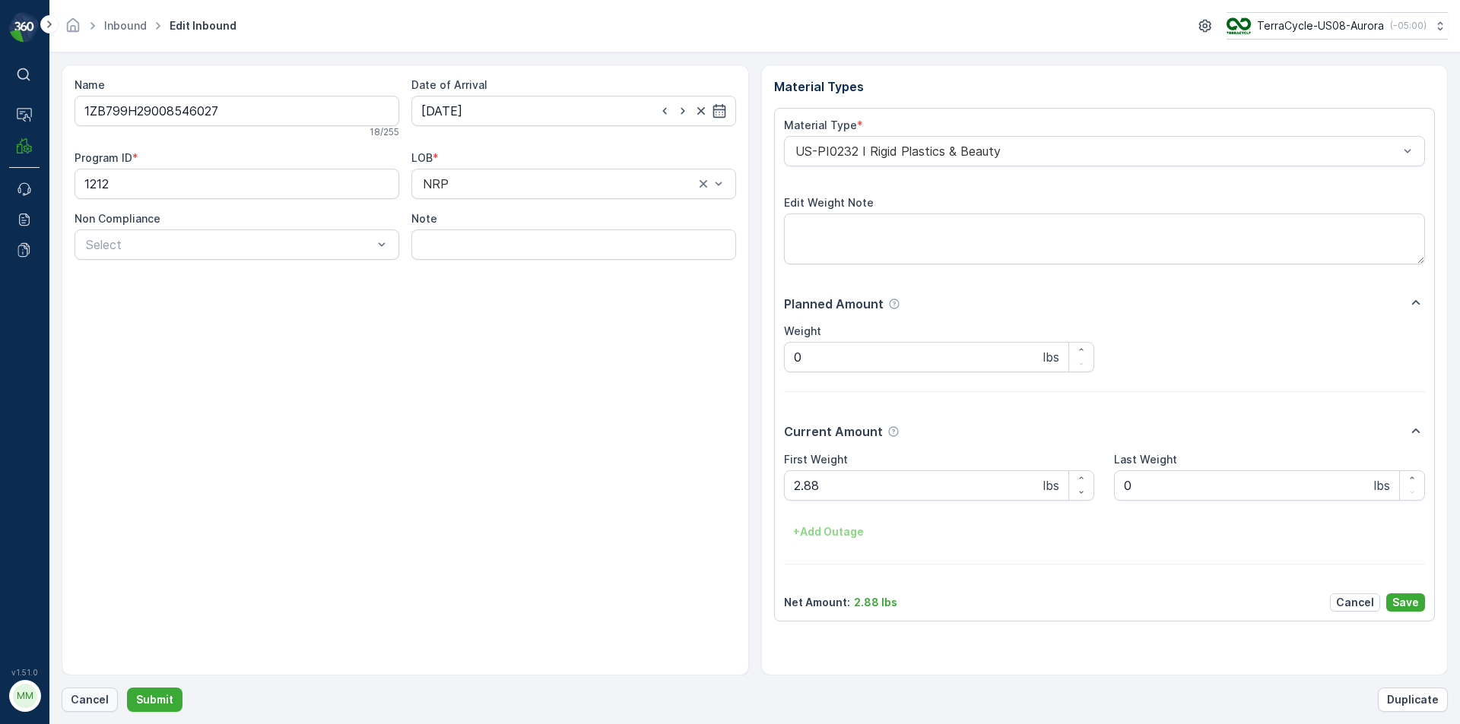
click at [72, 702] on p "Cancel" at bounding box center [90, 700] width 38 height 15
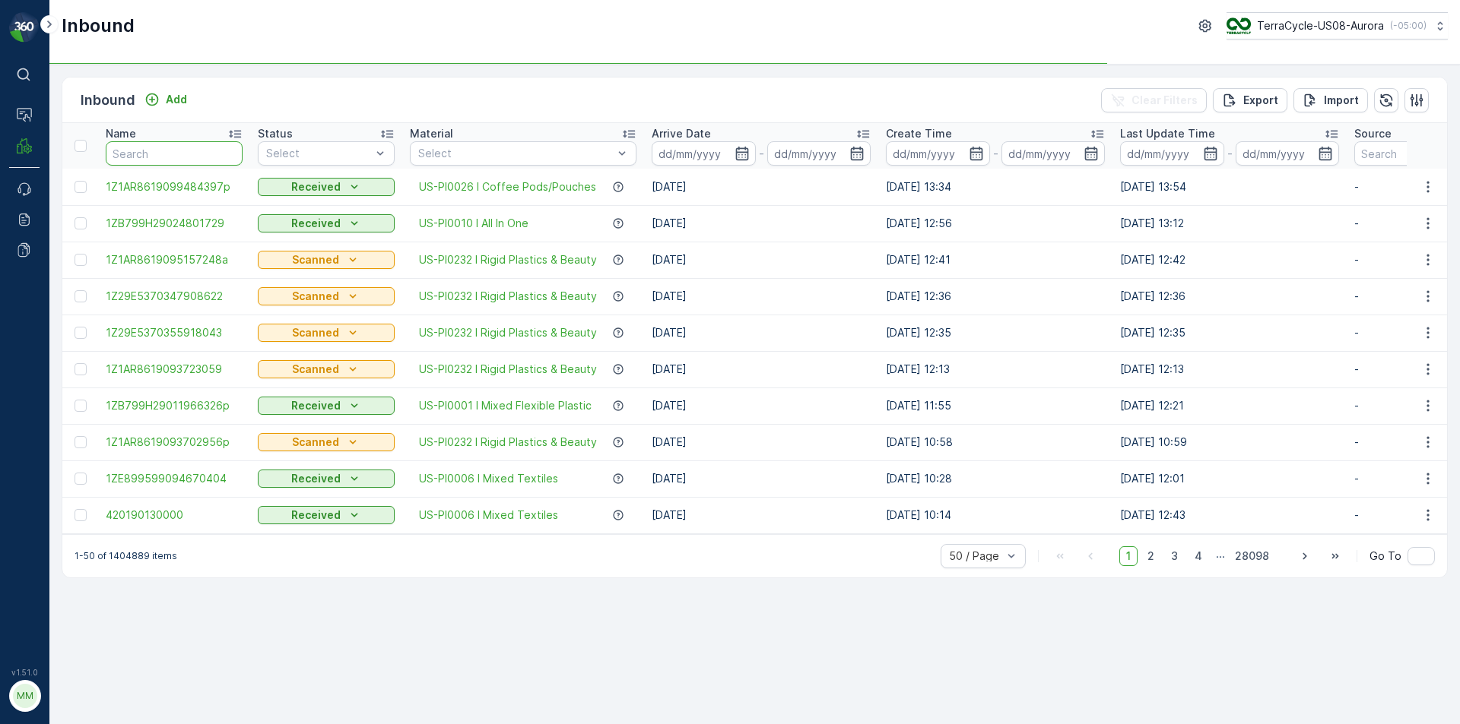
click at [169, 163] on input "text" at bounding box center [174, 153] width 137 height 24
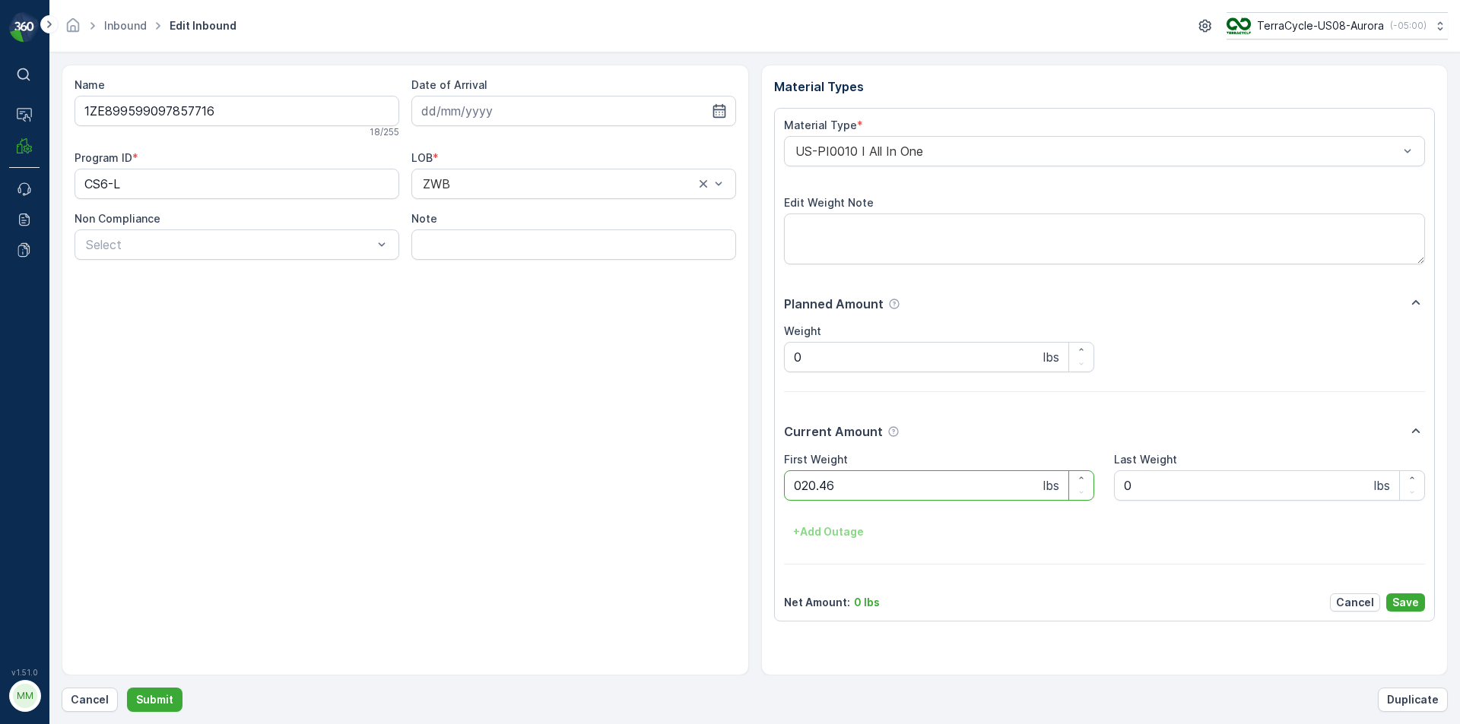
click at [127, 688] on button "Submit" at bounding box center [154, 700] width 55 height 24
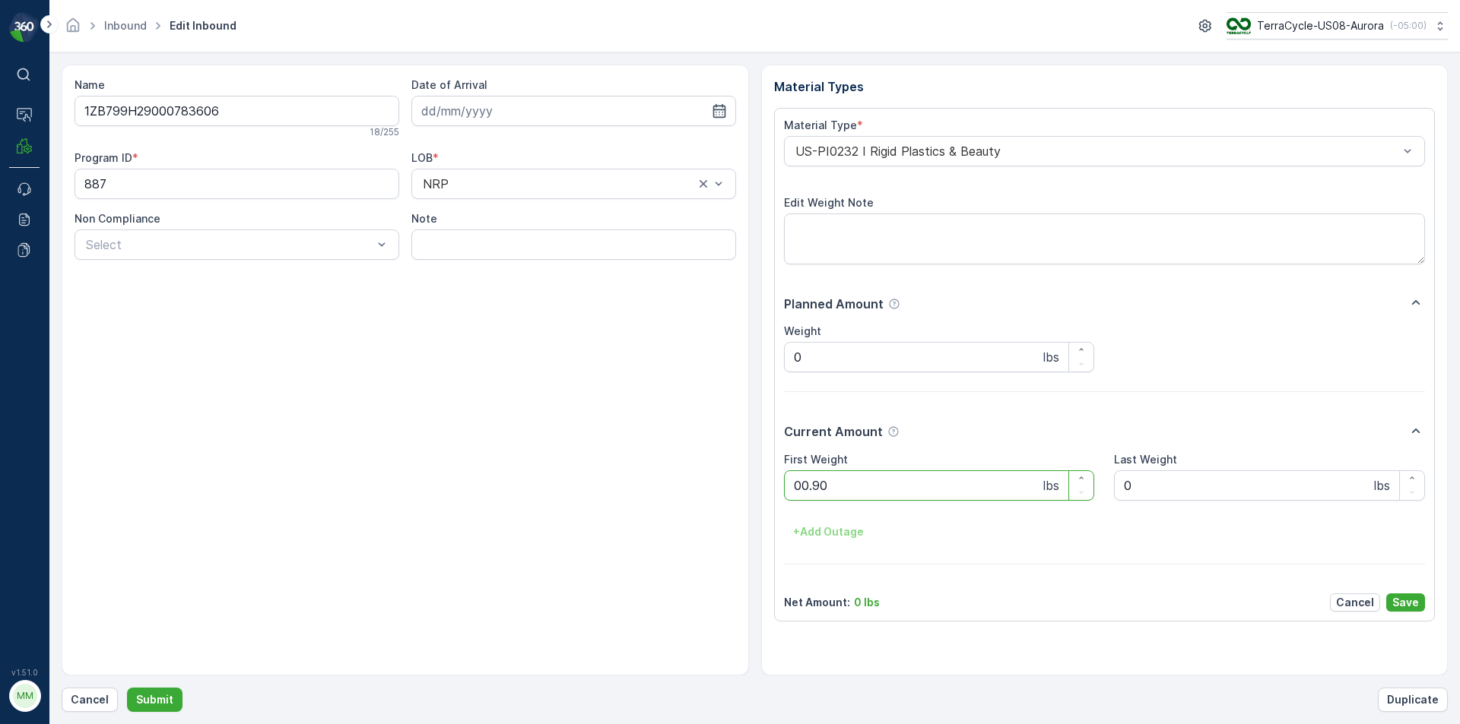
click at [127, 688] on button "Submit" at bounding box center [154, 700] width 55 height 24
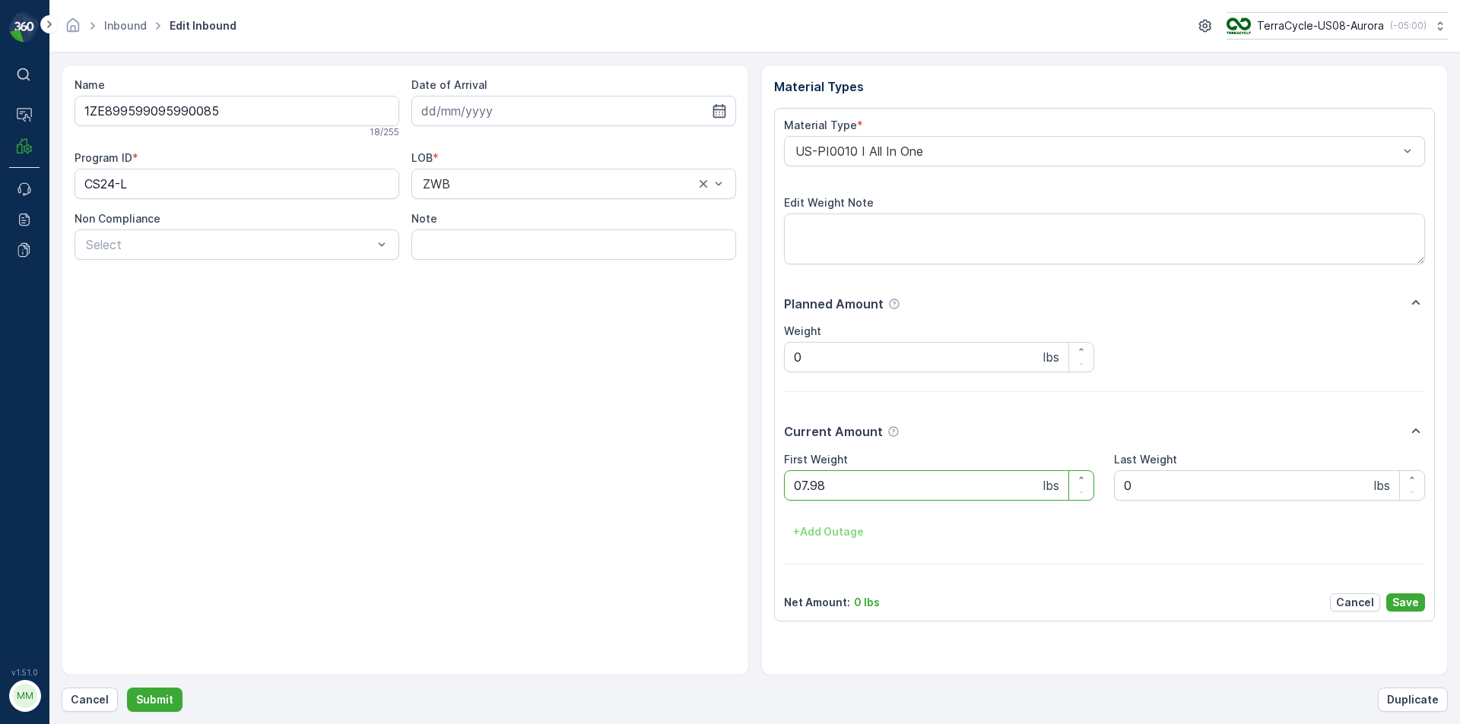
click at [127, 688] on button "Submit" at bounding box center [154, 700] width 55 height 24
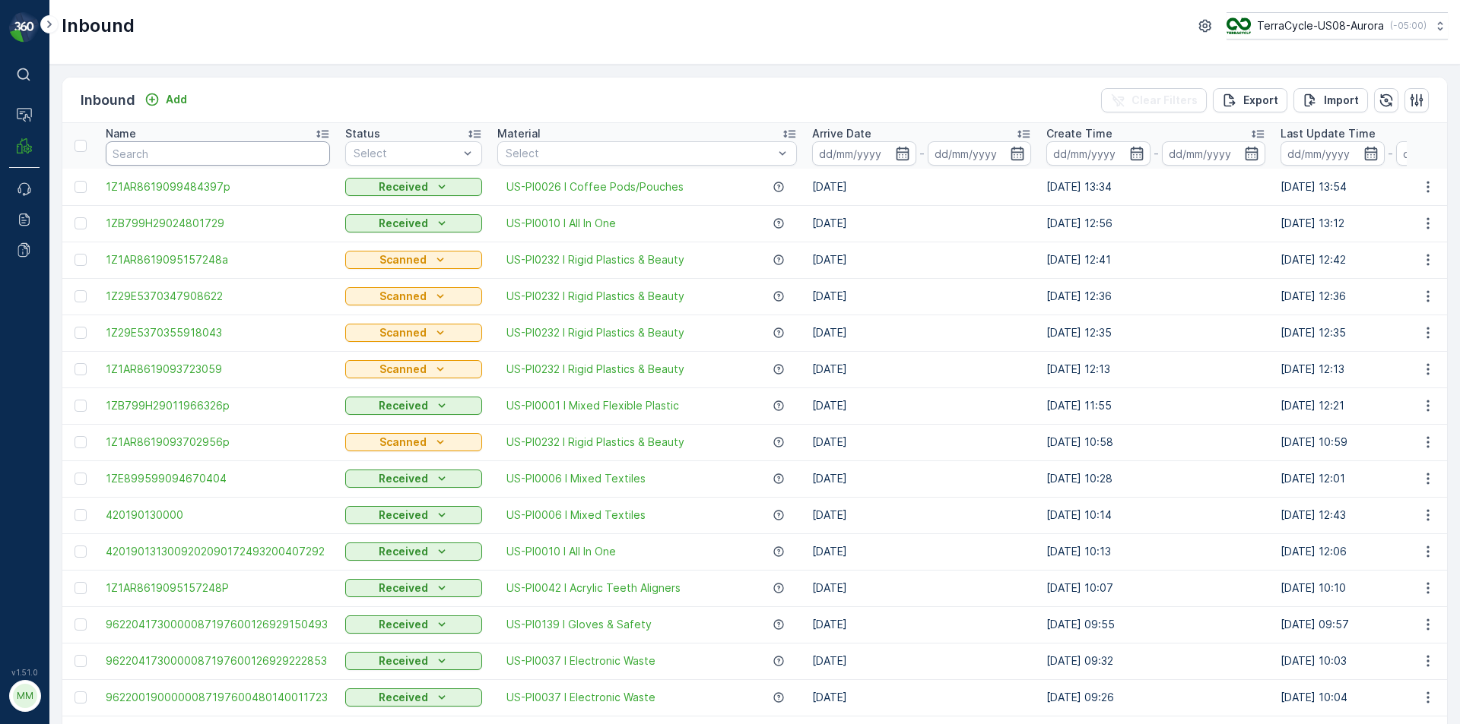
click at [234, 160] on input "text" at bounding box center [218, 153] width 224 height 24
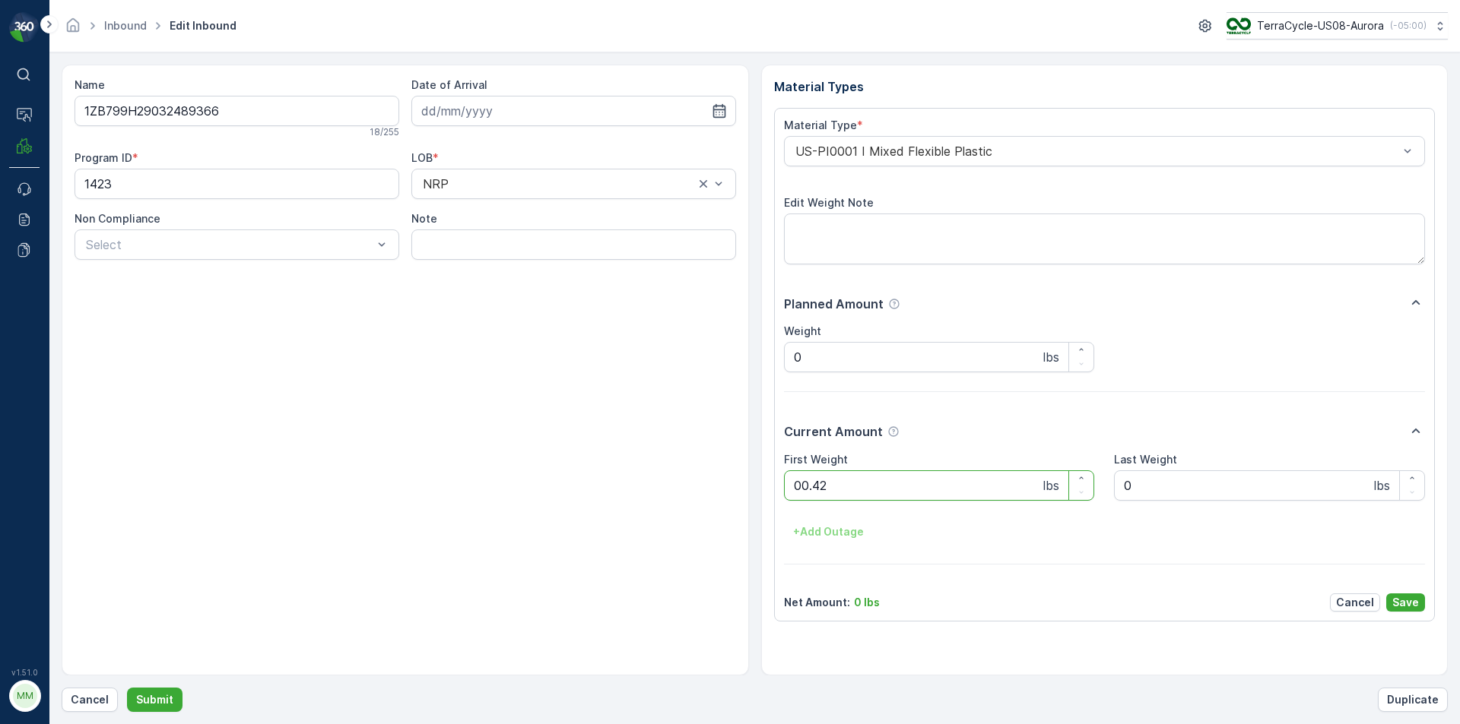
click at [127, 688] on button "Submit" at bounding box center [154, 700] width 55 height 24
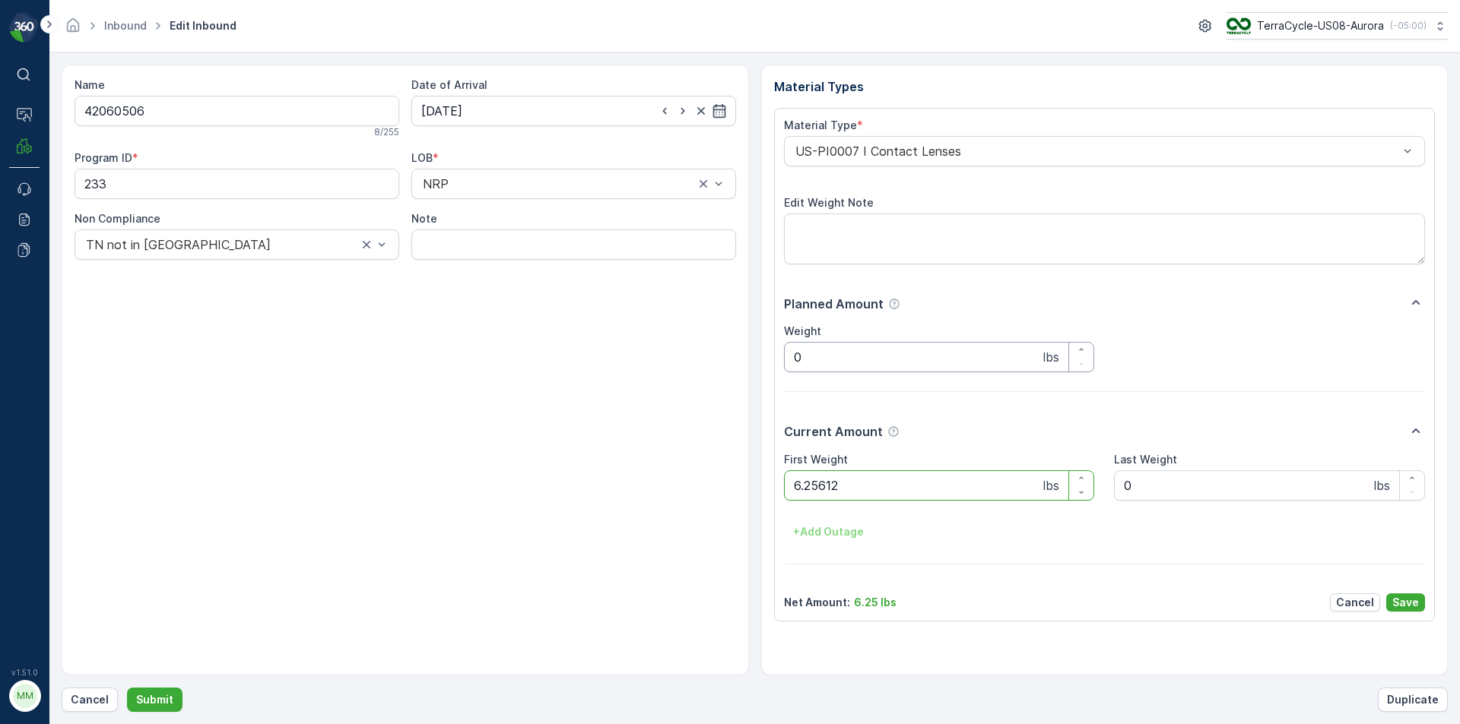
click at [127, 688] on button "Submit" at bounding box center [154, 700] width 55 height 24
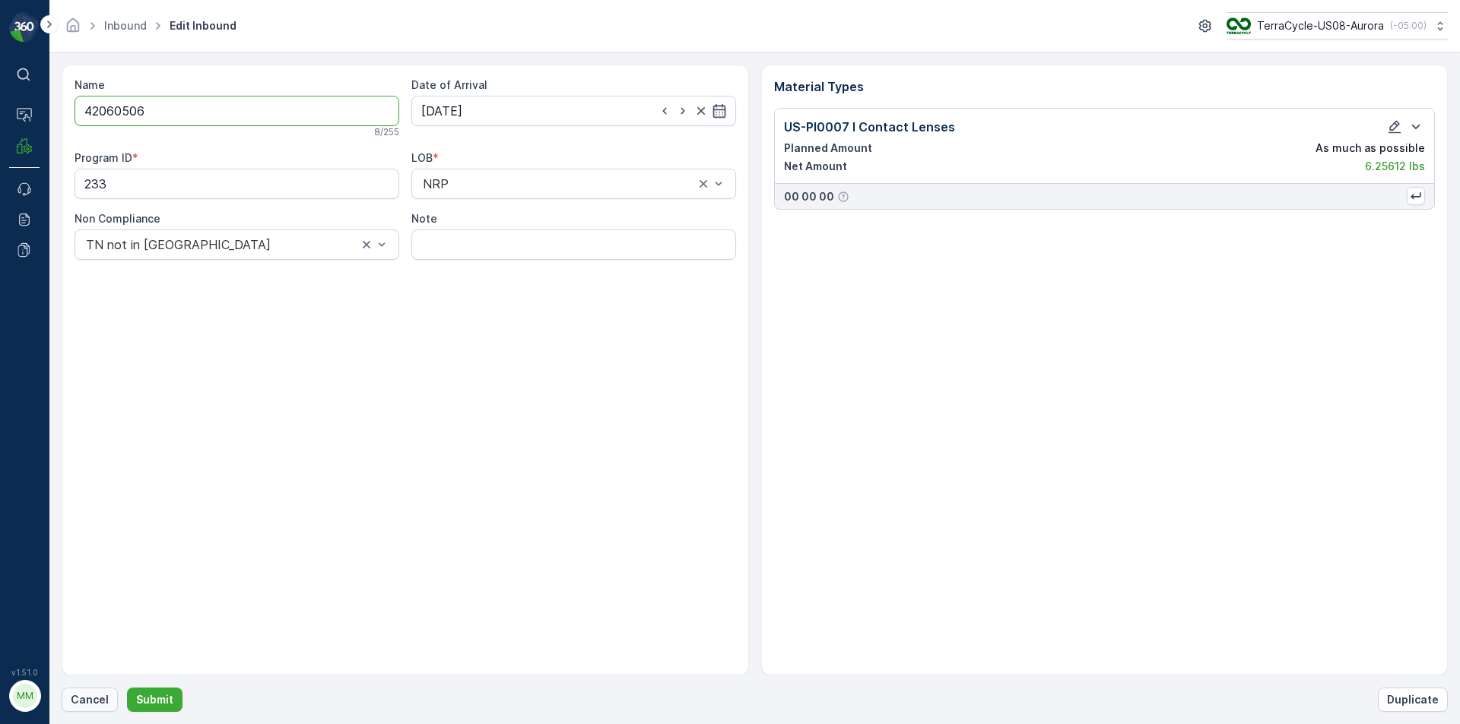
click at [86, 695] on p "Cancel" at bounding box center [90, 700] width 38 height 15
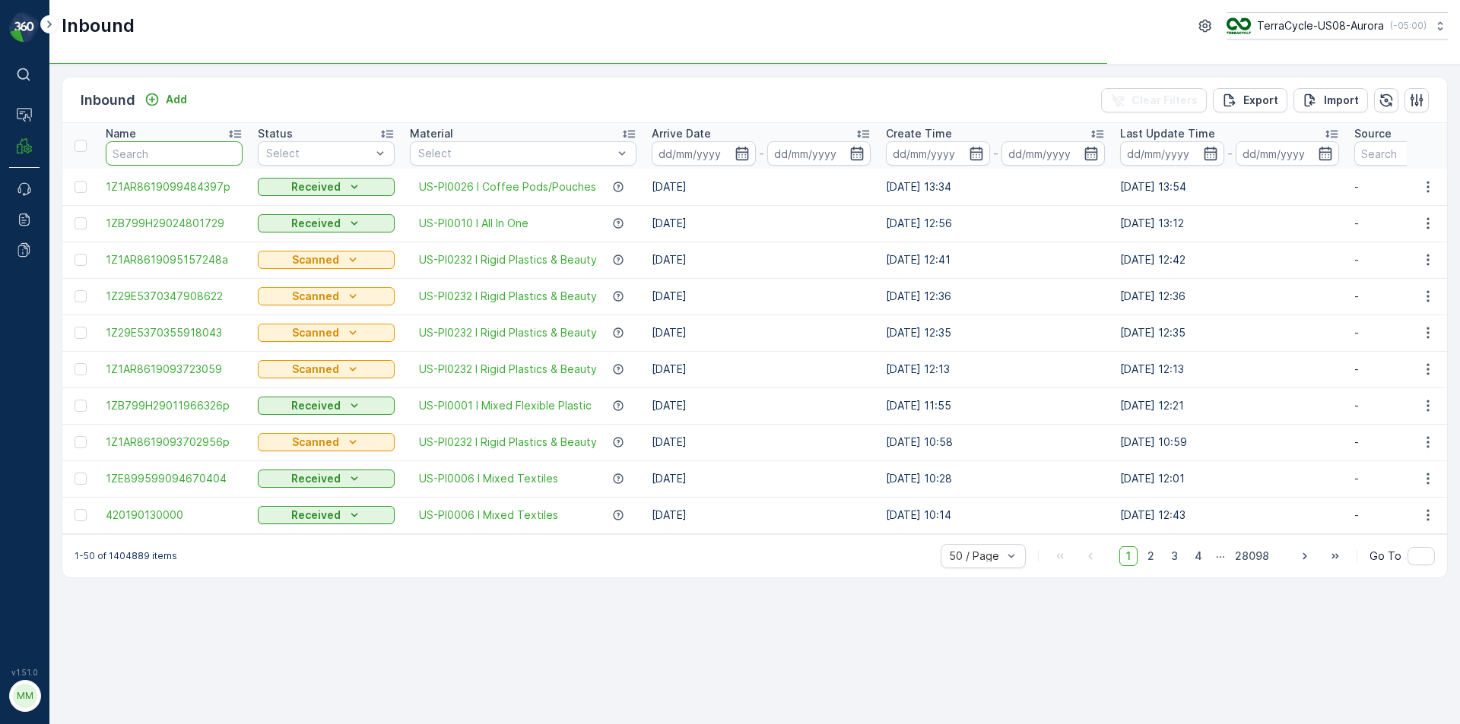
click at [156, 157] on input "text" at bounding box center [174, 153] width 137 height 24
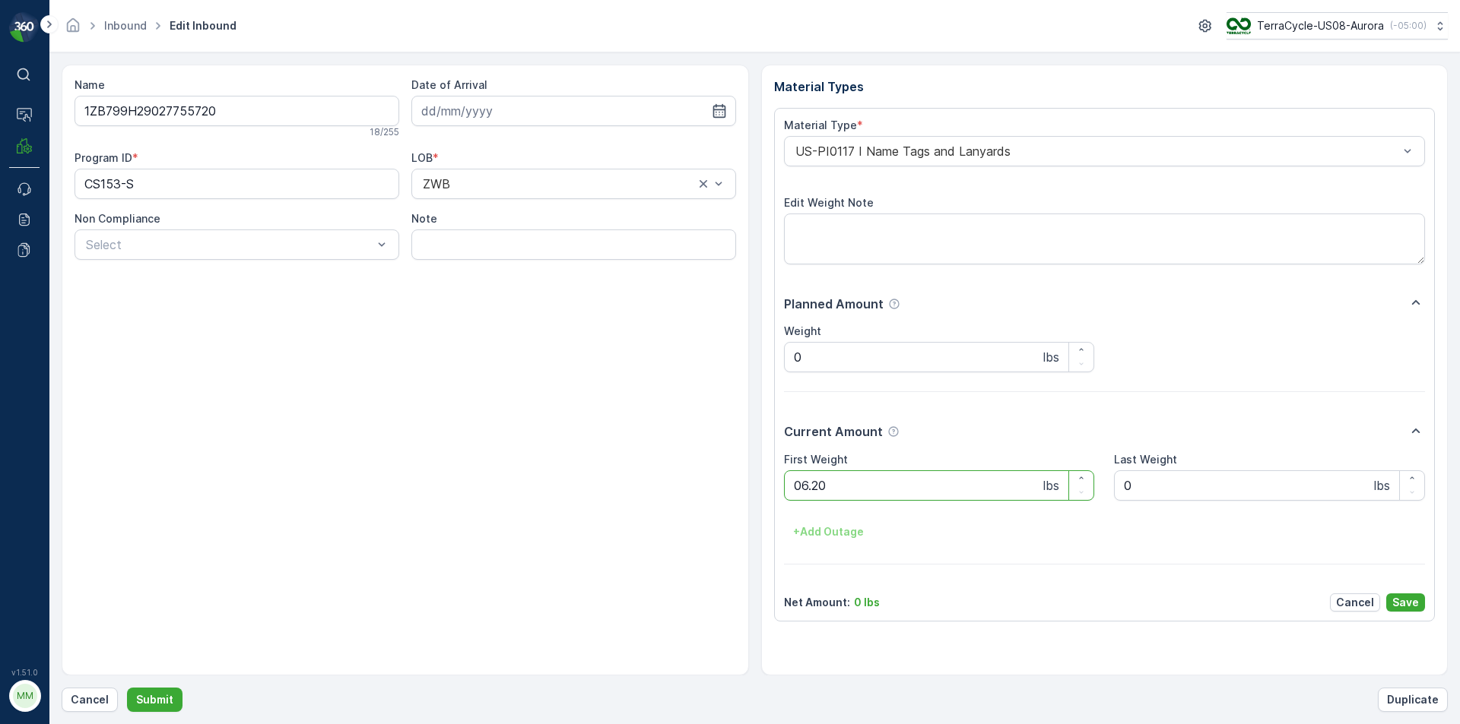
click at [127, 688] on button "Submit" at bounding box center [154, 700] width 55 height 24
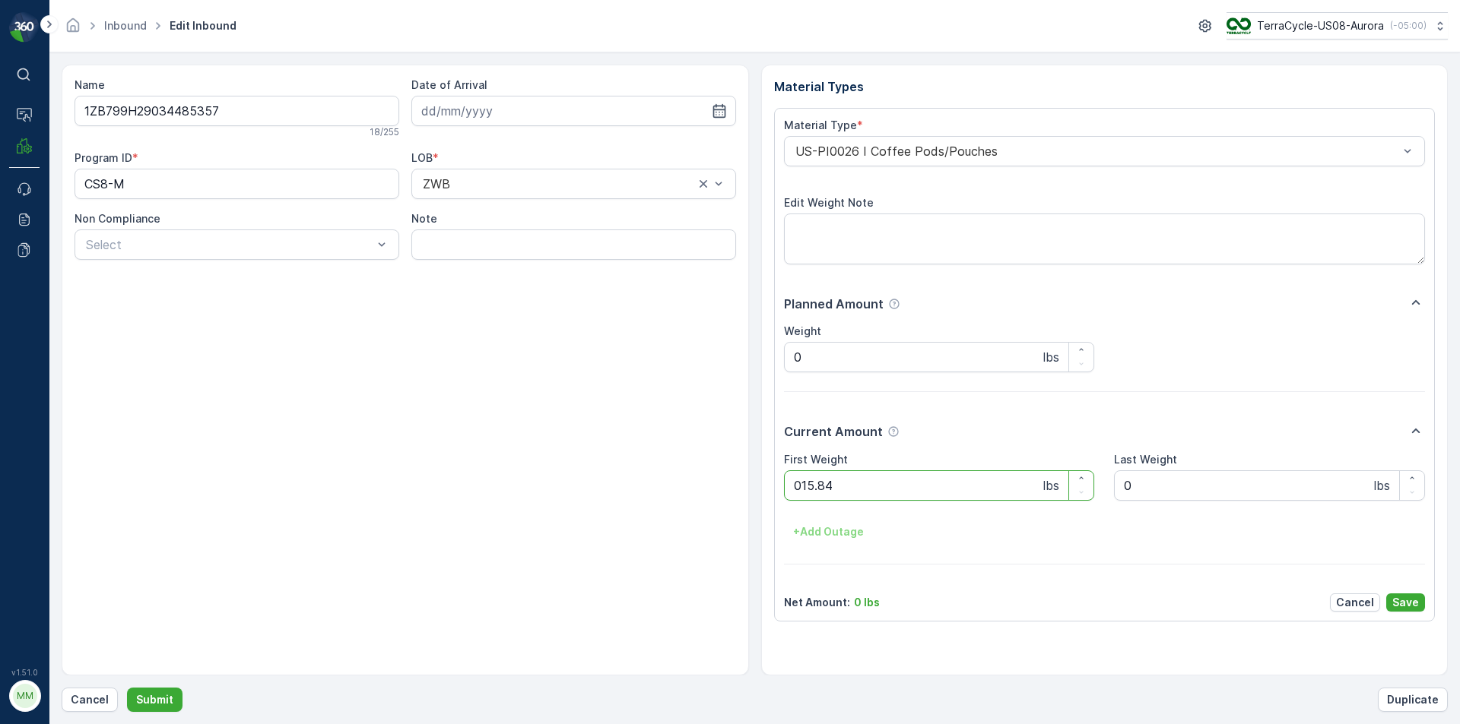
click at [127, 688] on button "Submit" at bounding box center [154, 700] width 55 height 24
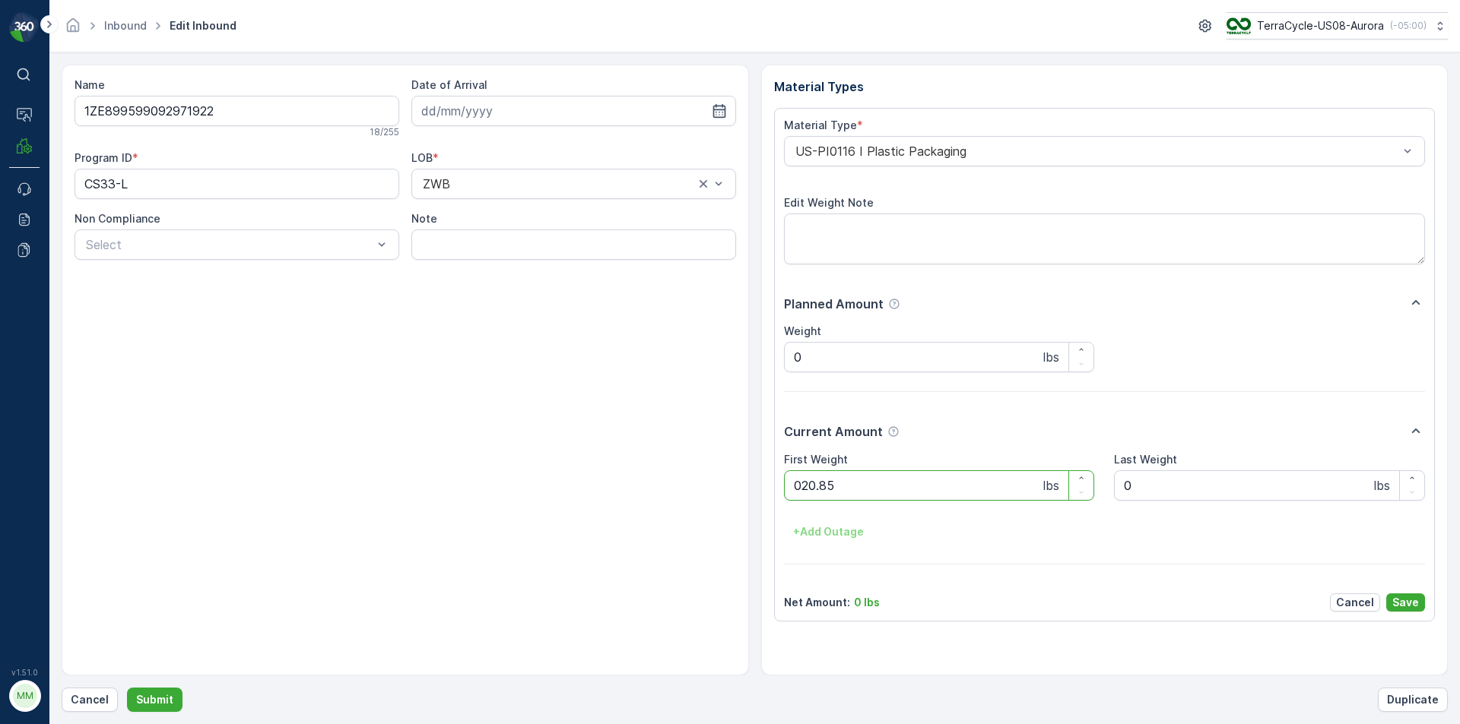
click at [127, 688] on button "Submit" at bounding box center [154, 700] width 55 height 24
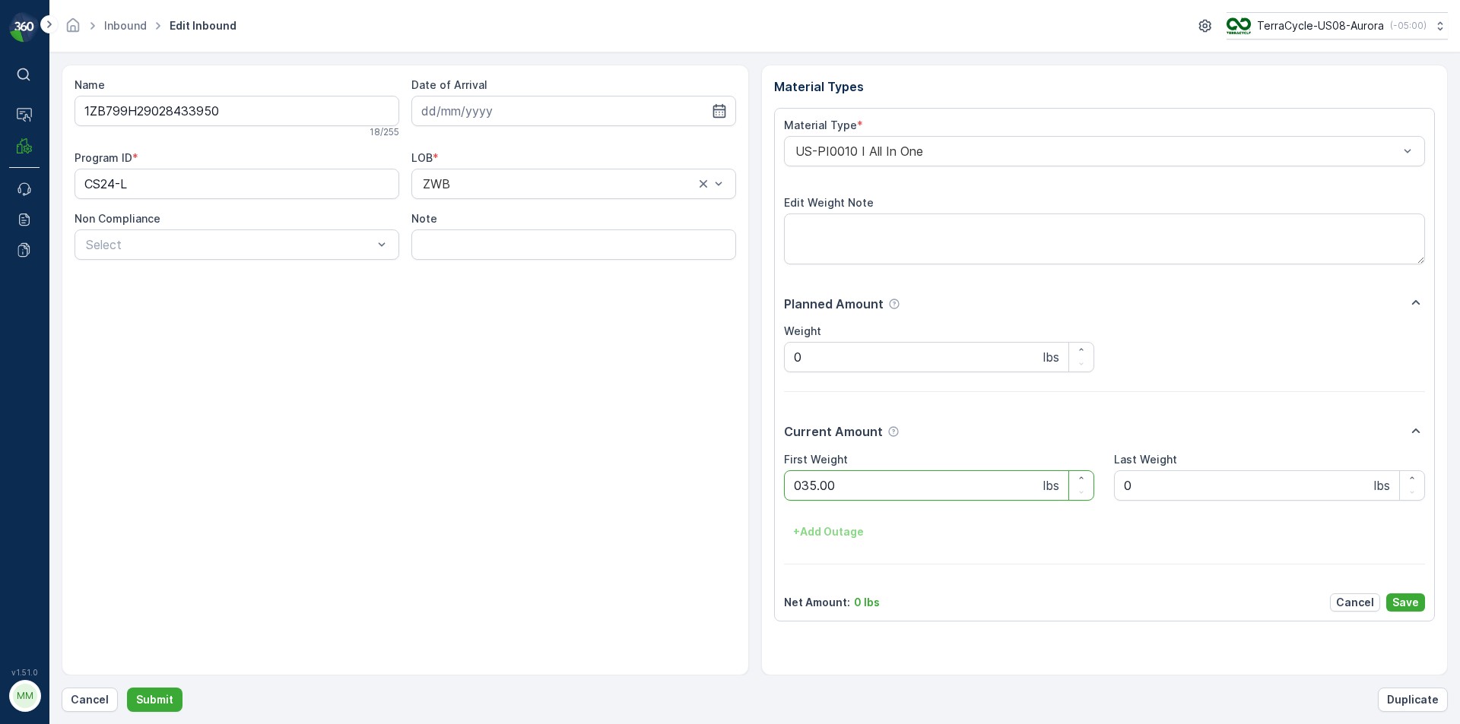
click at [127, 688] on button "Submit" at bounding box center [154, 700] width 55 height 24
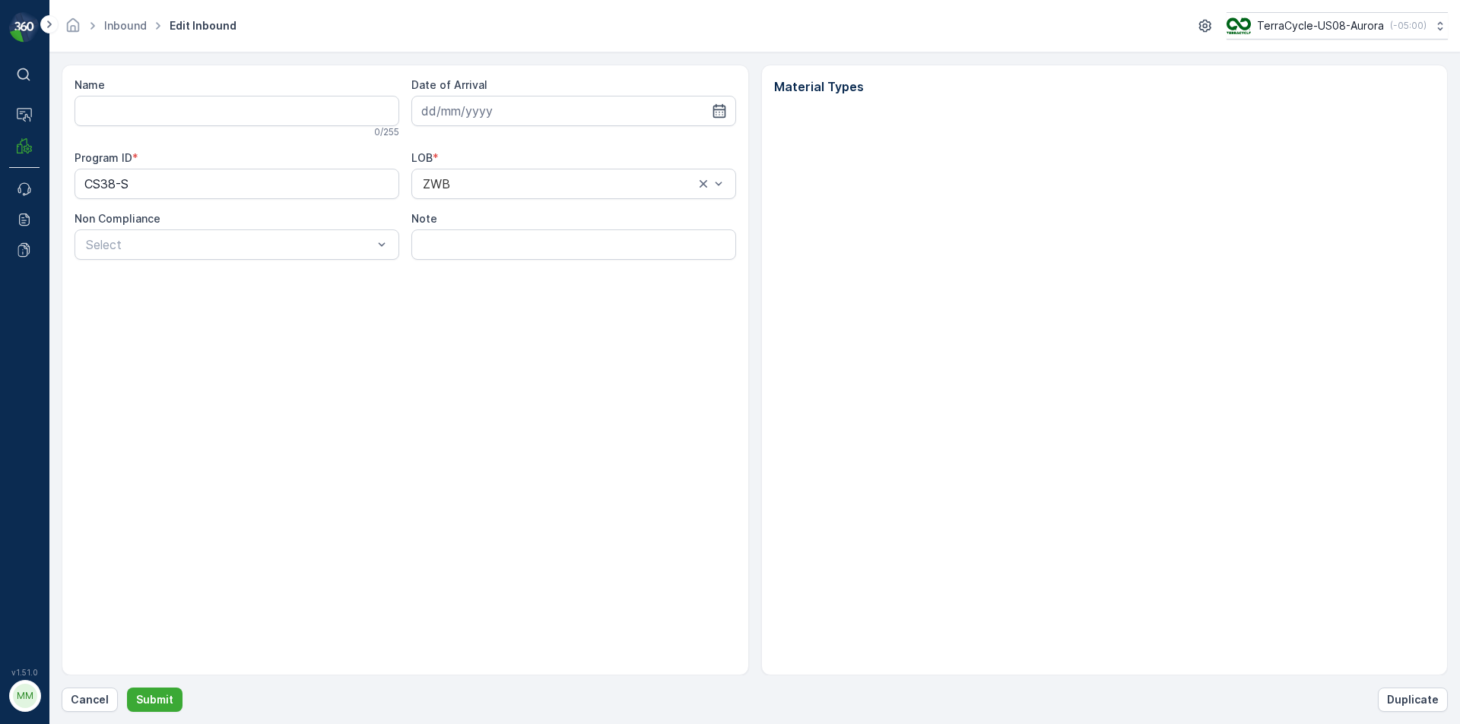
type input "1ZB799H29032846765"
type input "[DATE]"
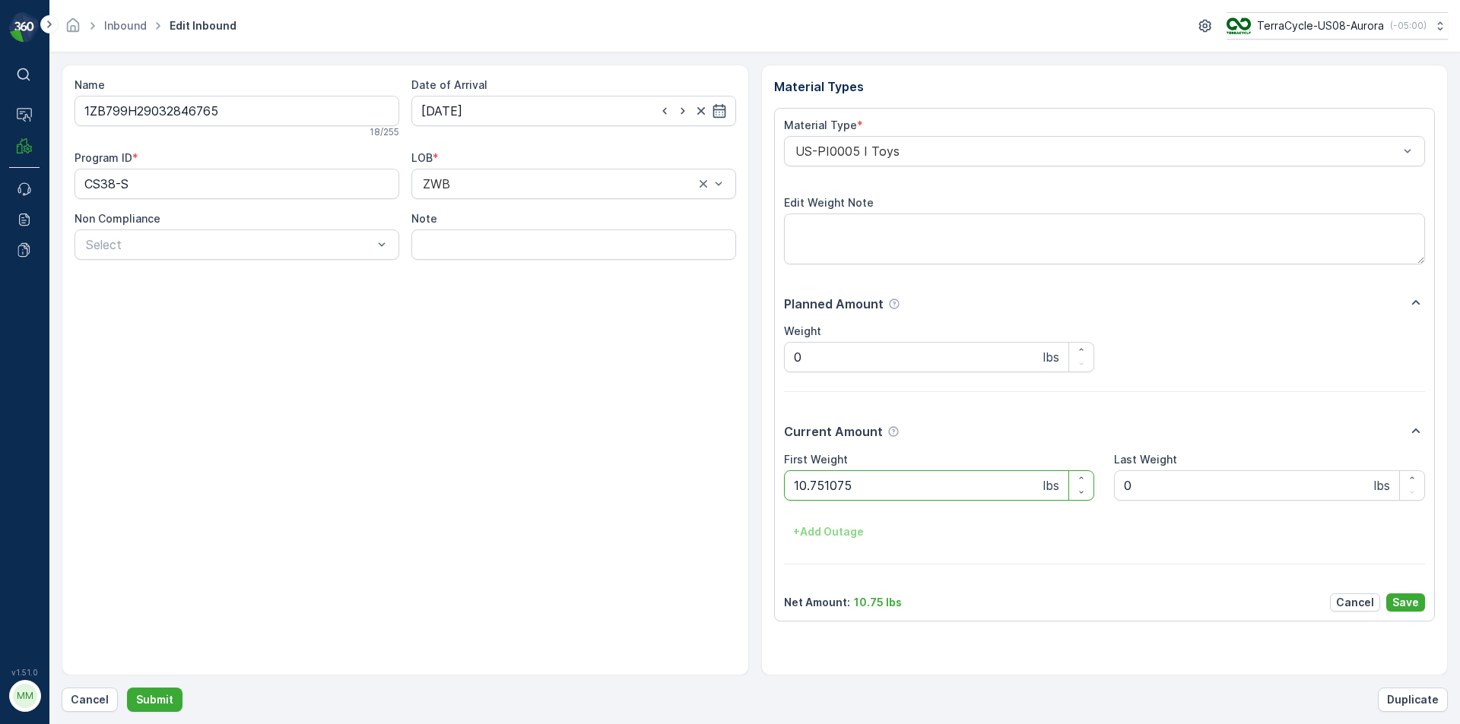
click at [127, 688] on button "Submit" at bounding box center [154, 700] width 55 height 24
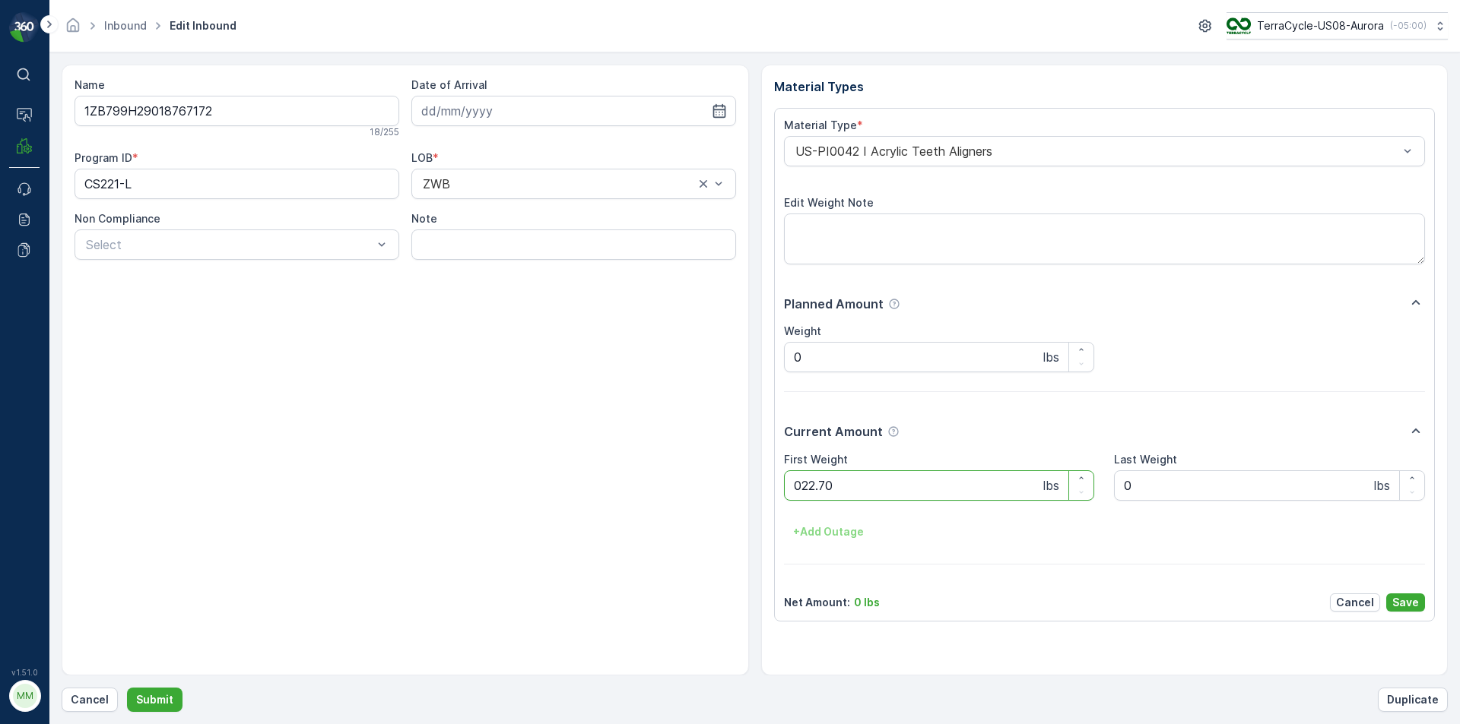
click at [127, 688] on button "Submit" at bounding box center [154, 700] width 55 height 24
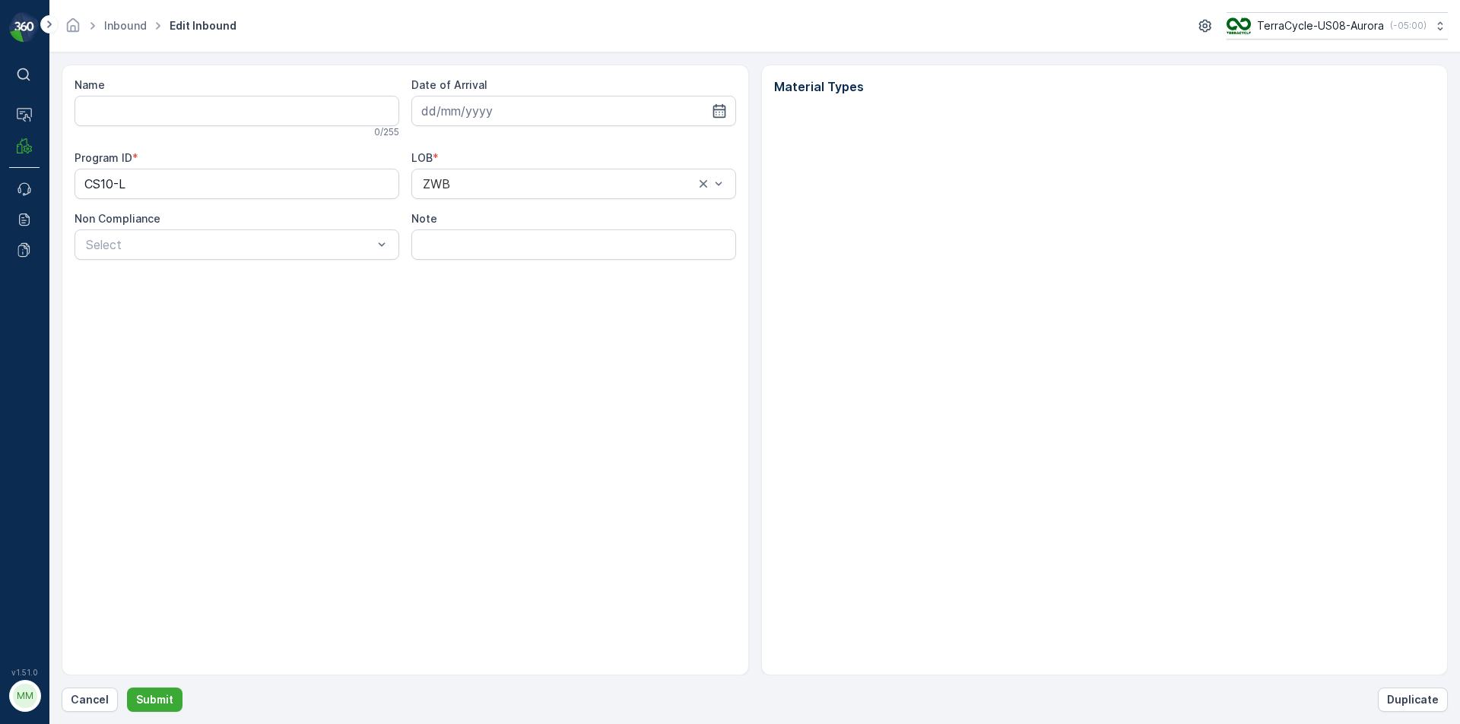
type input "1ZB799H29018768206"
type input "[DATE]"
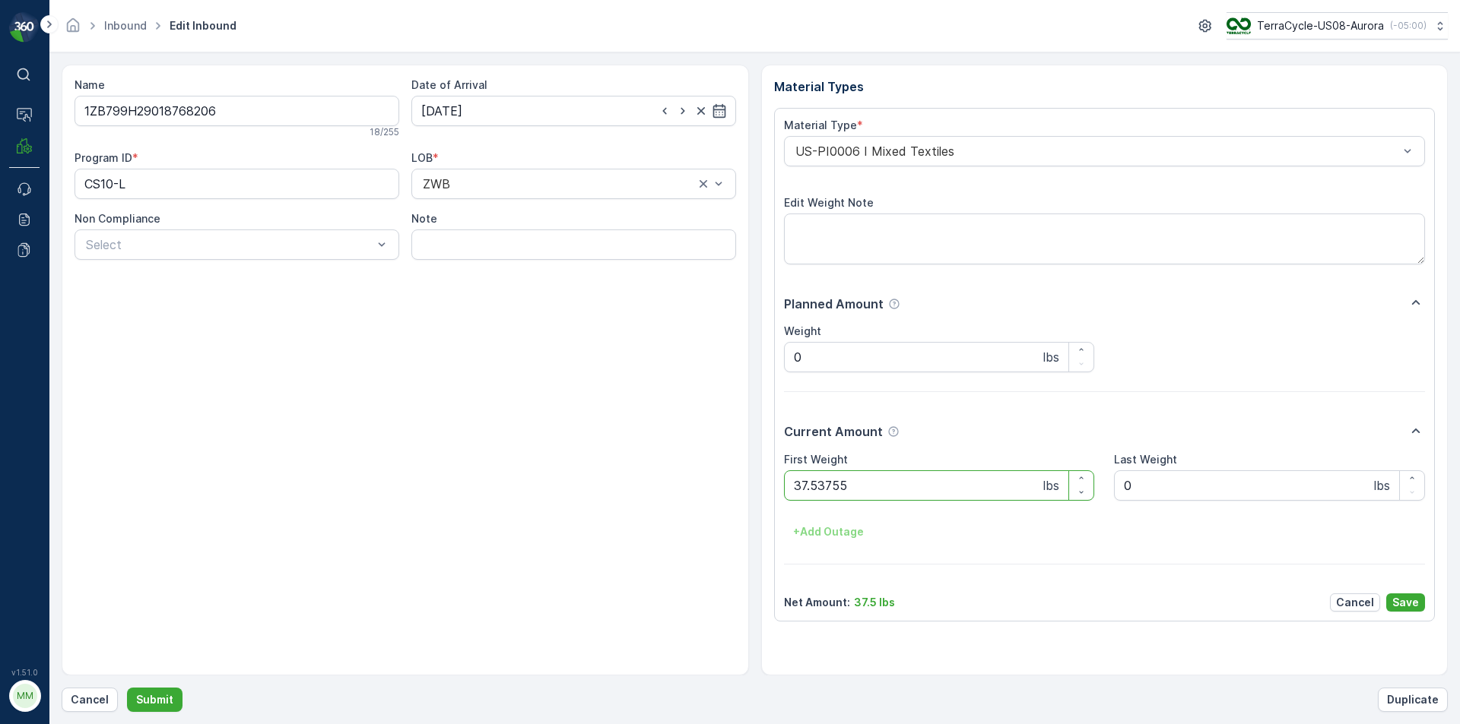
click at [127, 688] on button "Submit" at bounding box center [154, 700] width 55 height 24
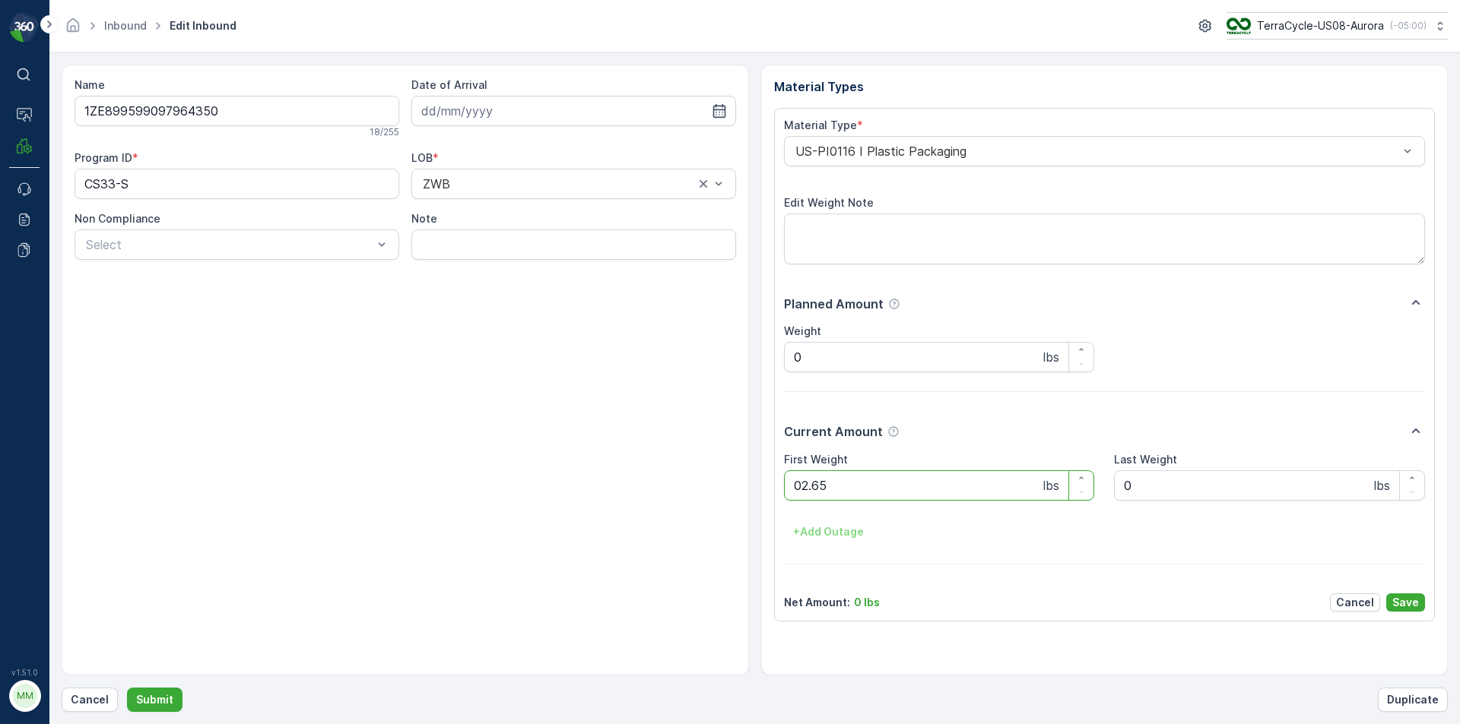
click at [127, 688] on button "Submit" at bounding box center [154, 700] width 55 height 24
drag, startPoint x: 0, startPoint y: 0, endPoint x: 1070, endPoint y: 338, distance: 1121.8
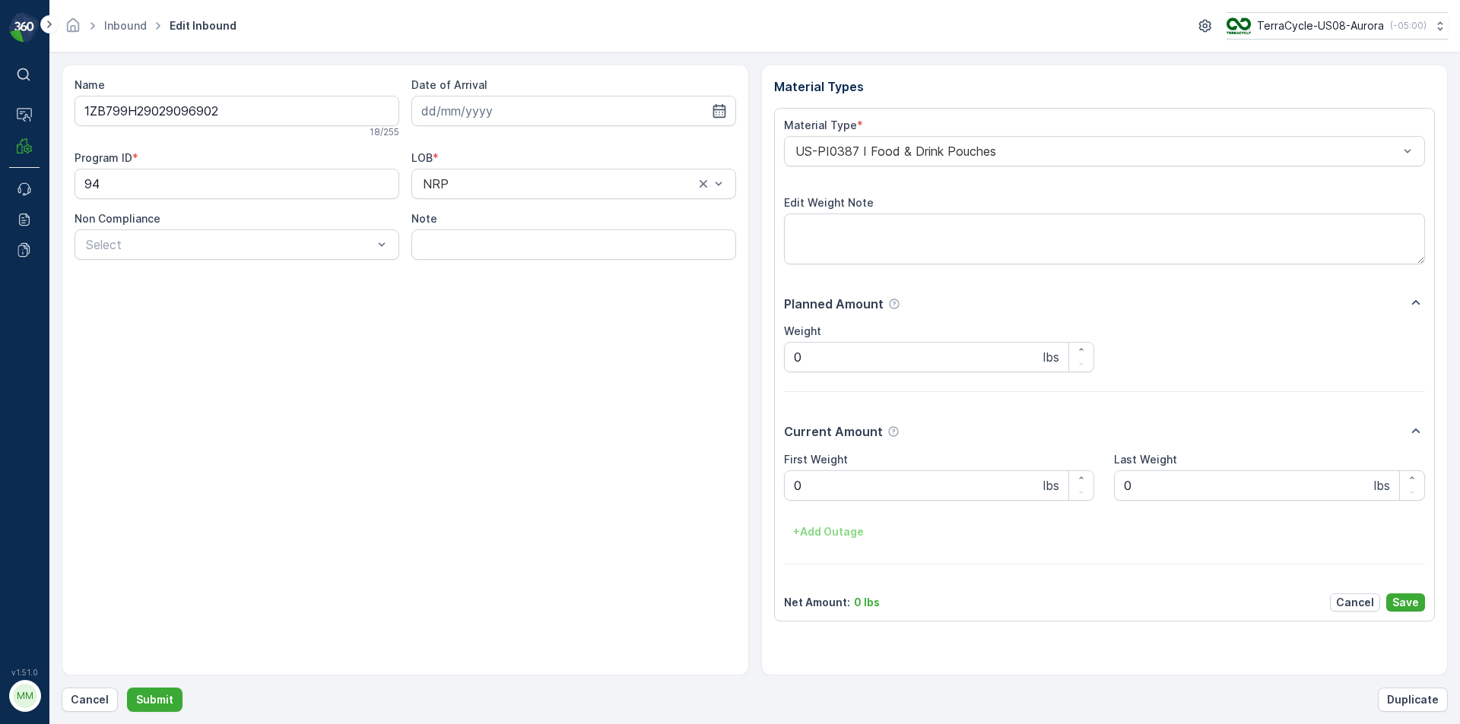
drag, startPoint x: 1070, startPoint y: 338, endPoint x: 1072, endPoint y: 292, distance: 46.4
click at [1072, 292] on div "Material Type * US-PI0387 I Food & Drink Pouches Edit Weight Note Planned Amoun…" at bounding box center [1105, 365] width 642 height 494
click at [69, 699] on button "Cancel" at bounding box center [90, 700] width 56 height 24
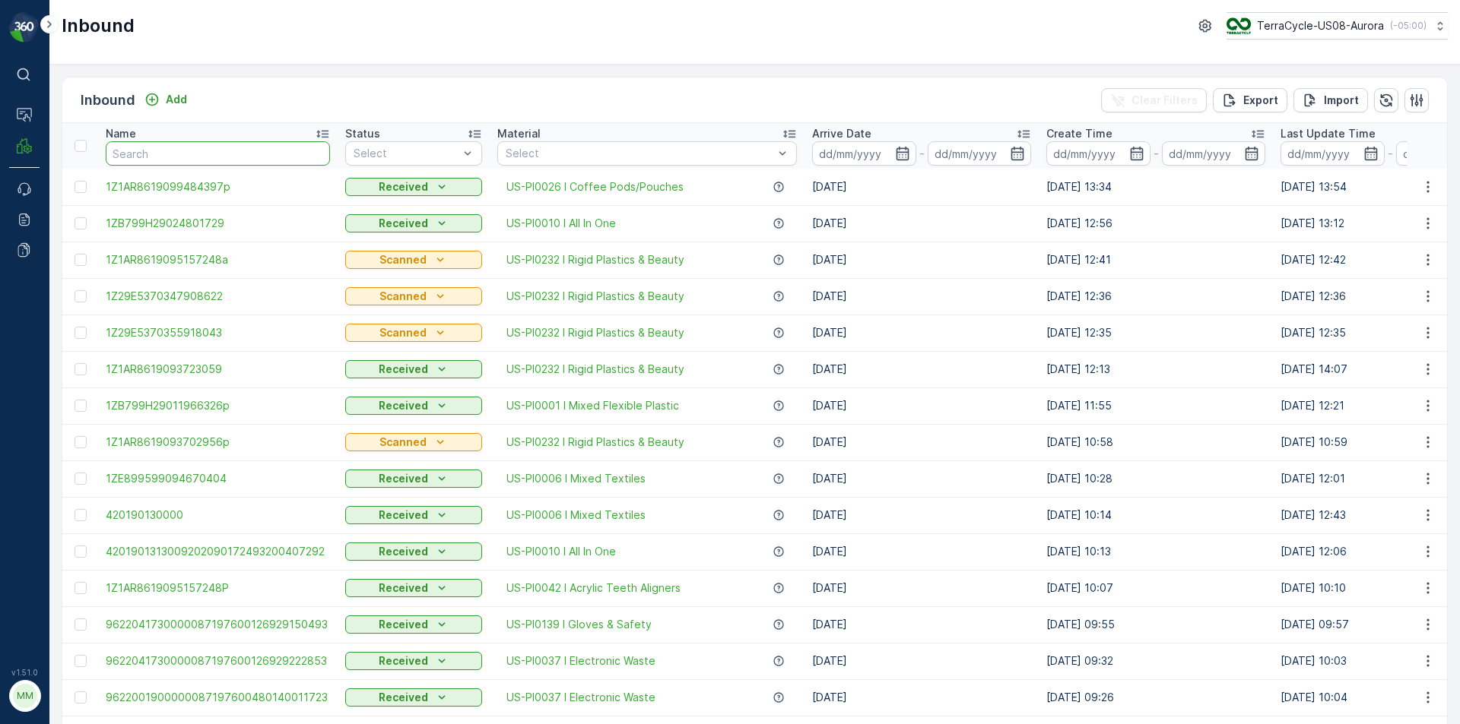
click at [199, 158] on input "text" at bounding box center [218, 153] width 224 height 24
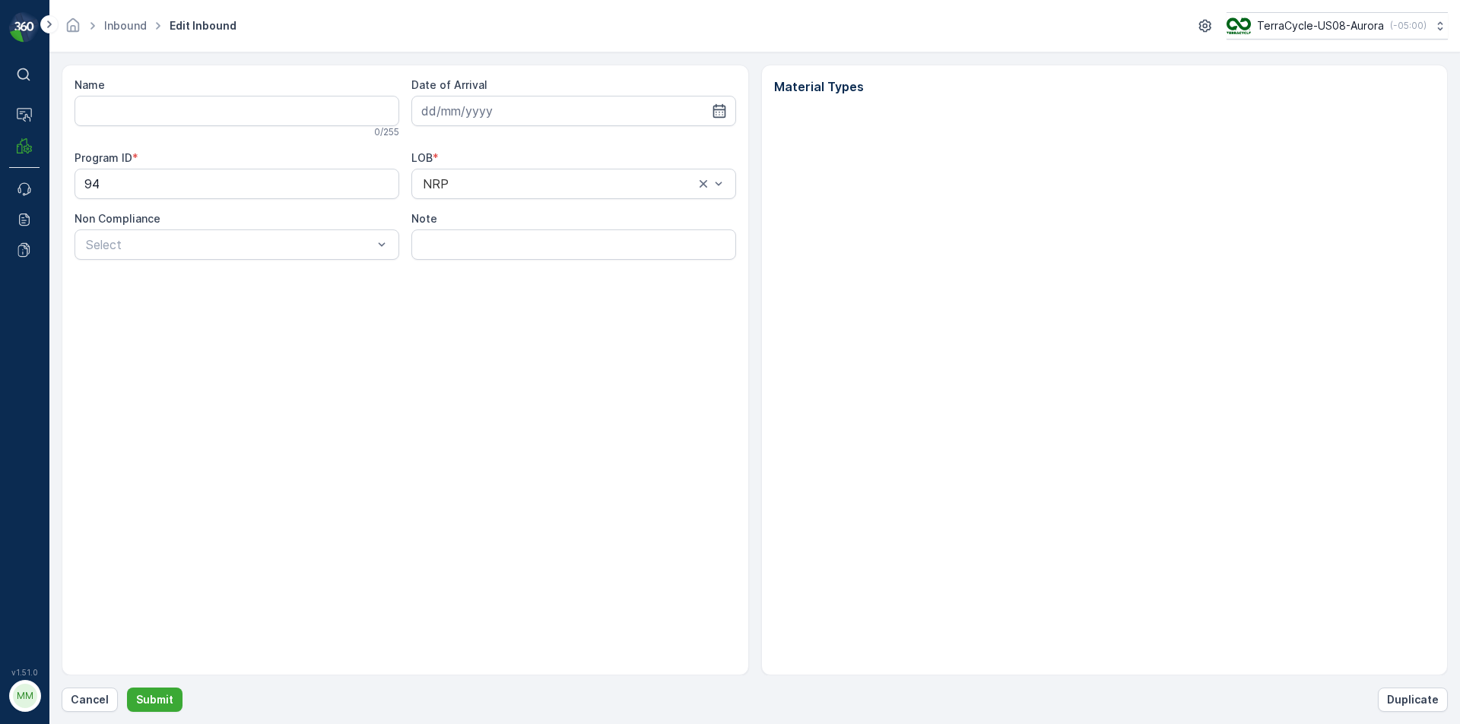
type input "1ZB799H29029096902"
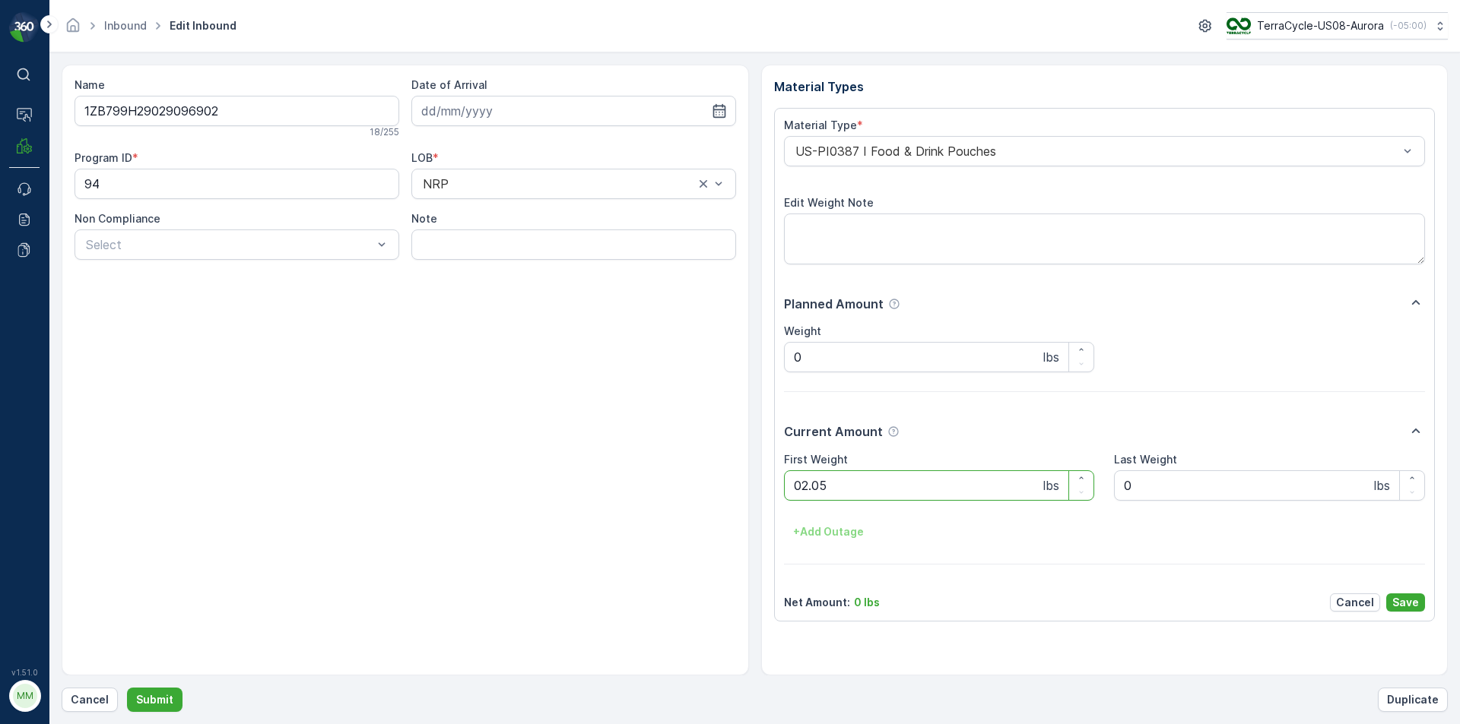
click at [127, 688] on button "Submit" at bounding box center [154, 700] width 55 height 24
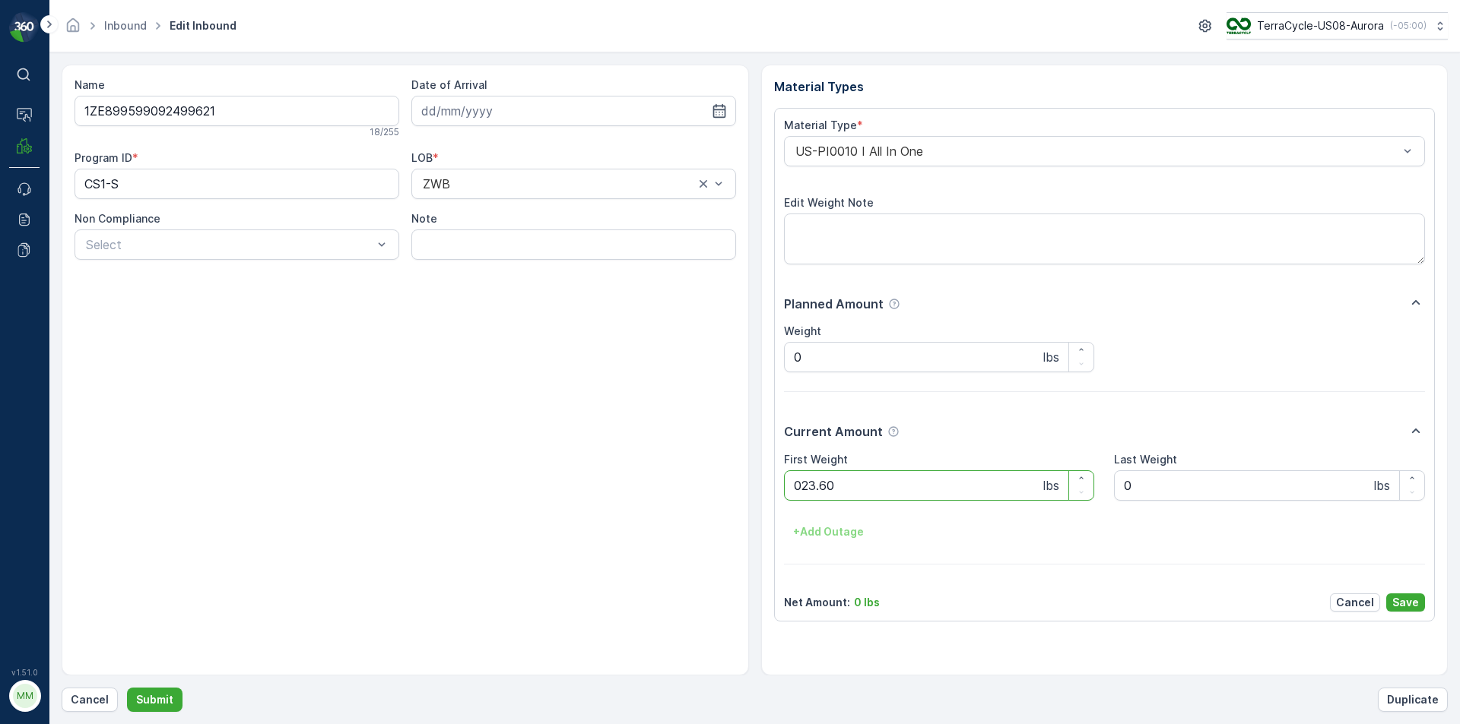
click at [127, 688] on button "Submit" at bounding box center [154, 700] width 55 height 24
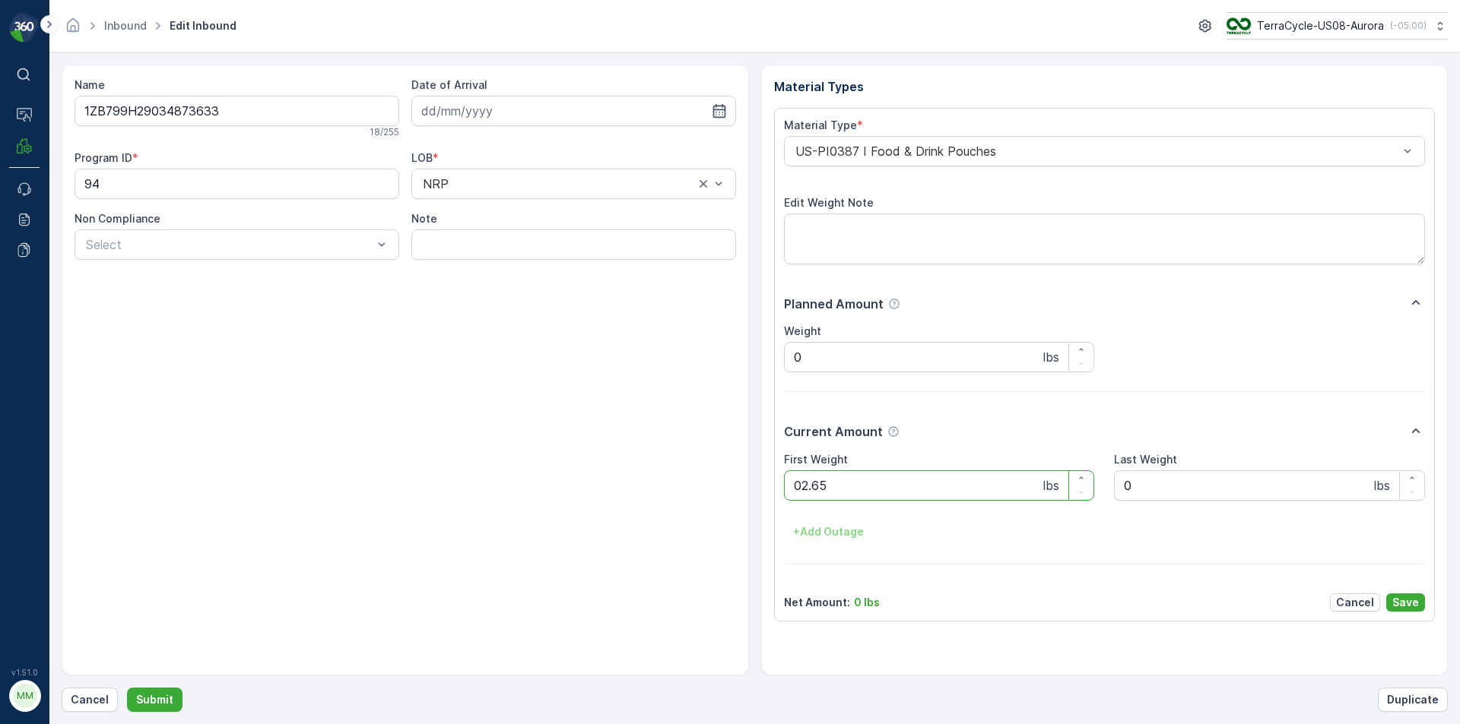
click at [127, 688] on button "Submit" at bounding box center [154, 700] width 55 height 24
